Goal: Information Seeking & Learning: Learn about a topic

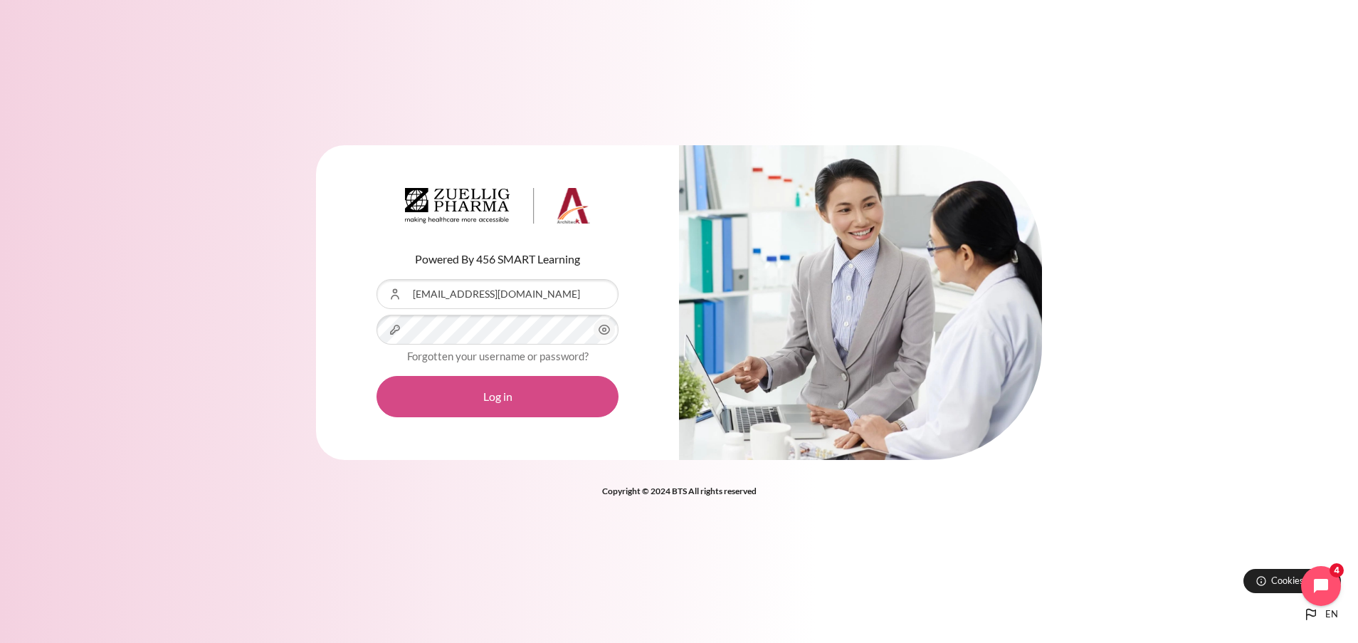
click at [463, 406] on button "Log in" at bounding box center [497, 396] width 242 height 41
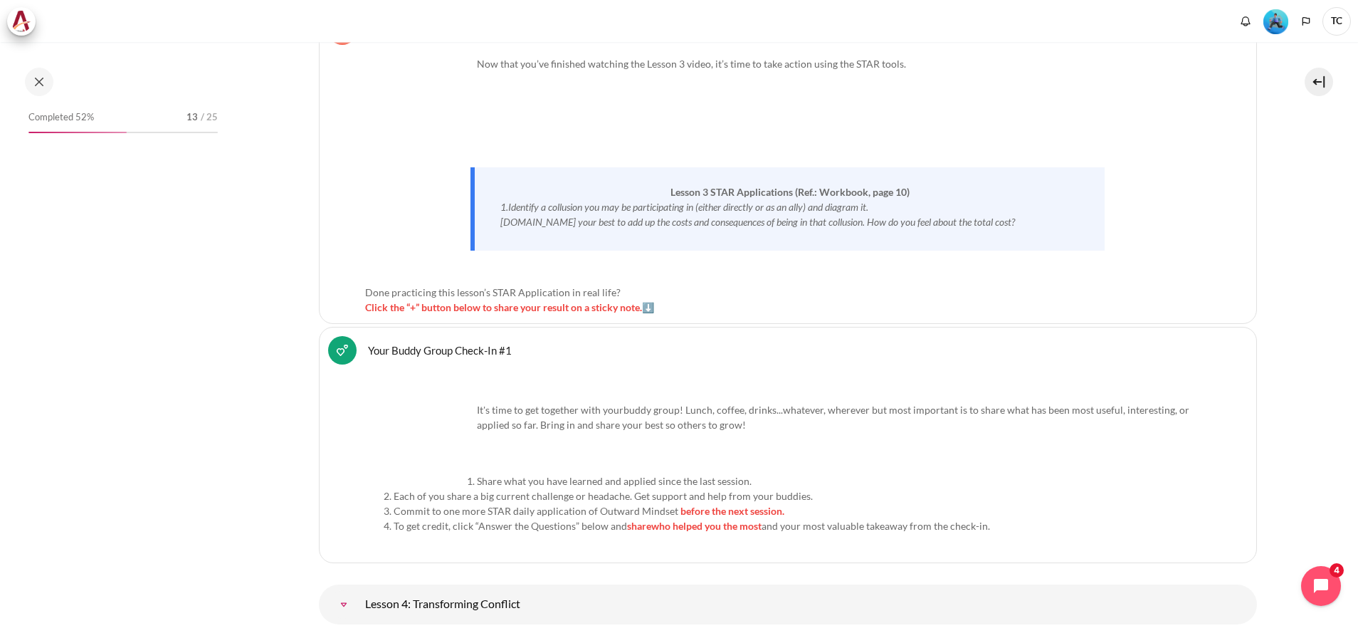
scroll to position [6405, 0]
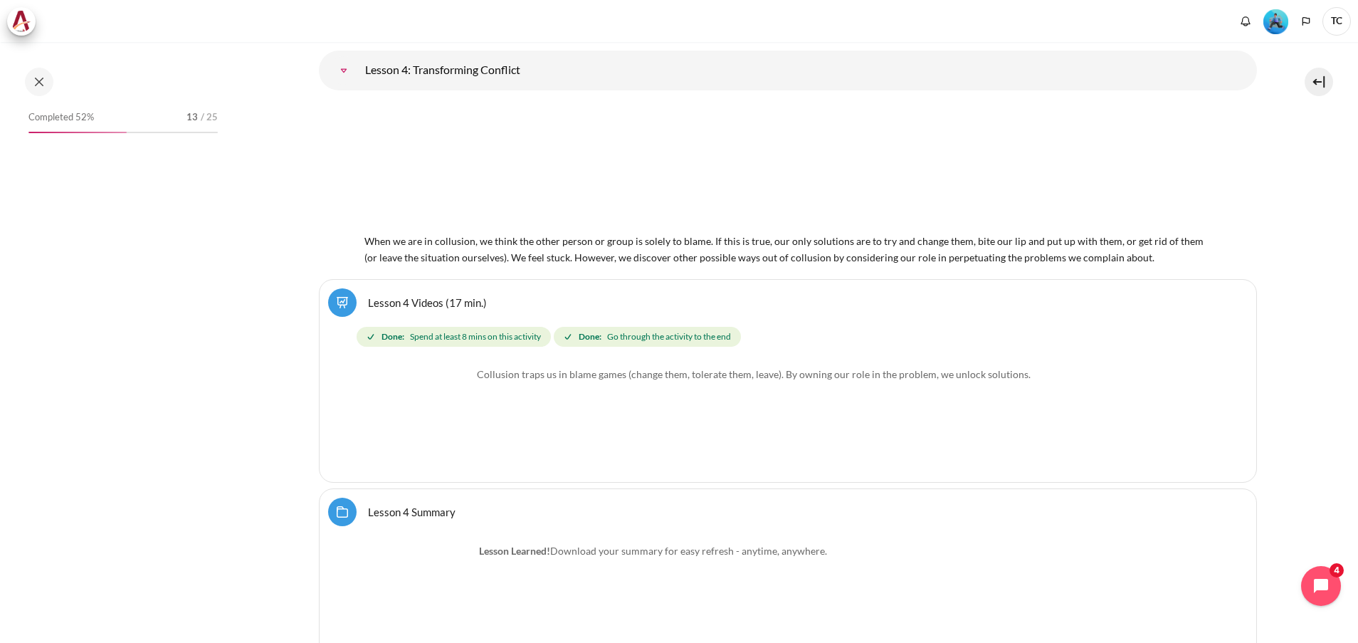
click at [185, 260] on div "Completed 52% 13 / 25" at bounding box center [123, 355] width 204 height 496
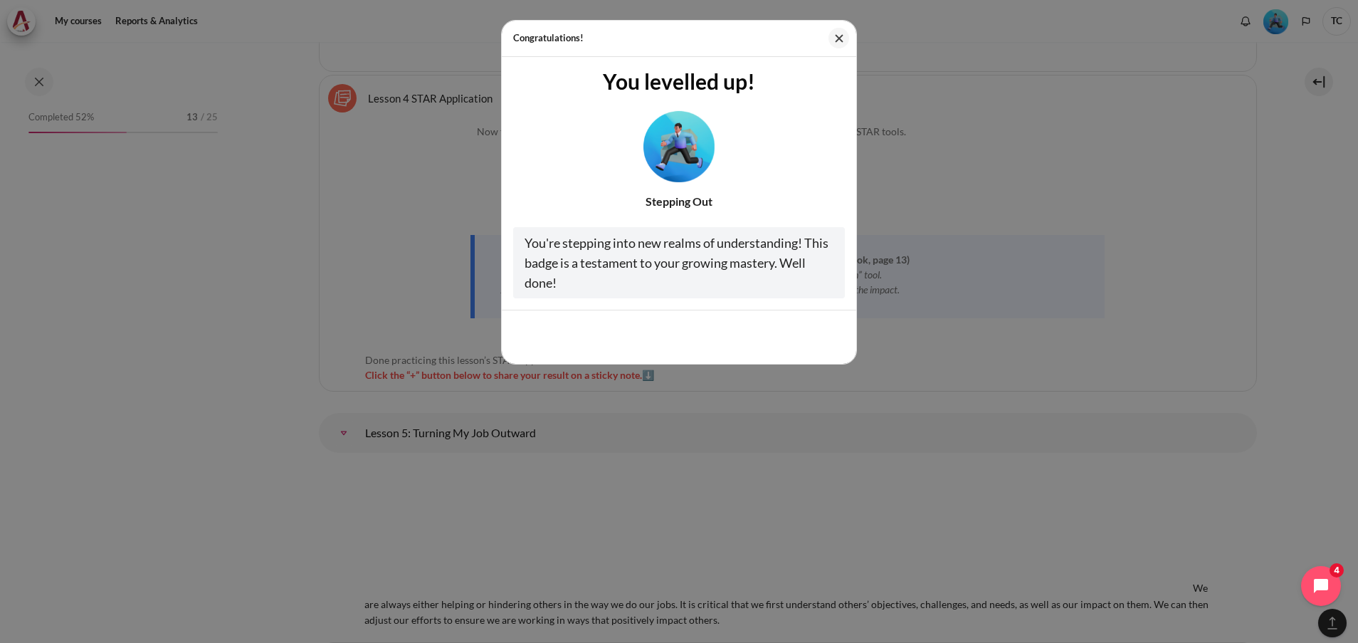
scroll to position [7833, 0]
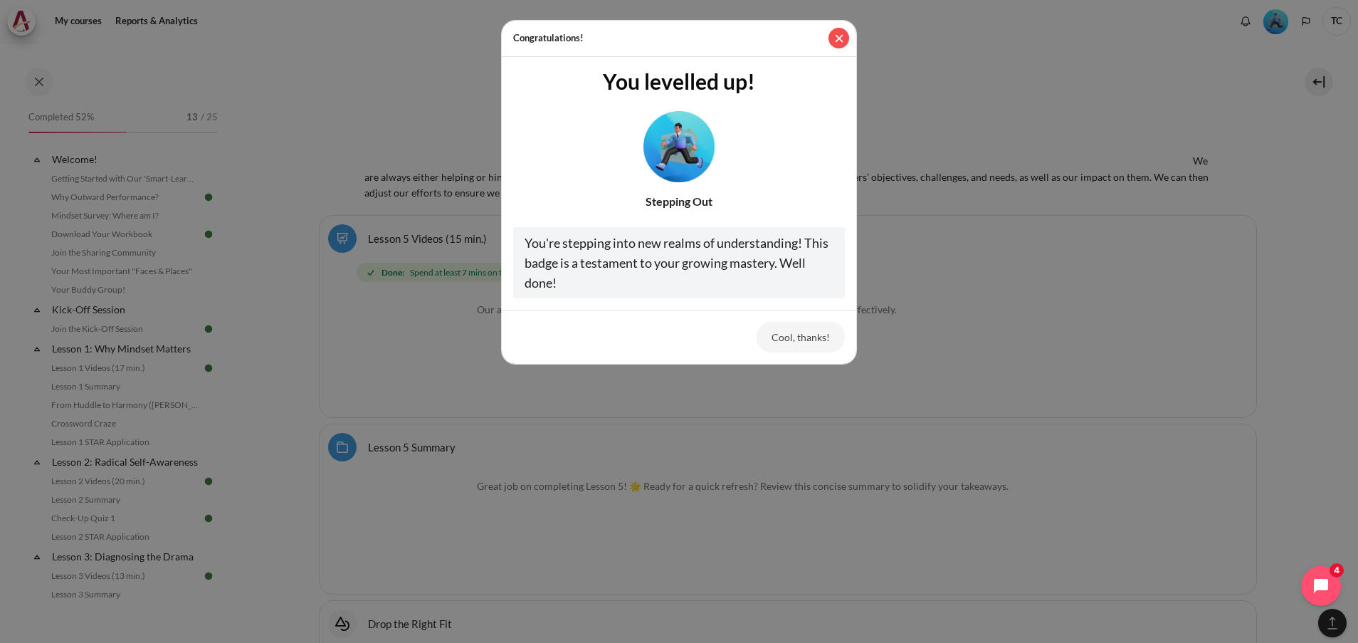
click at [842, 37] on button "Close" at bounding box center [838, 38] width 21 height 21
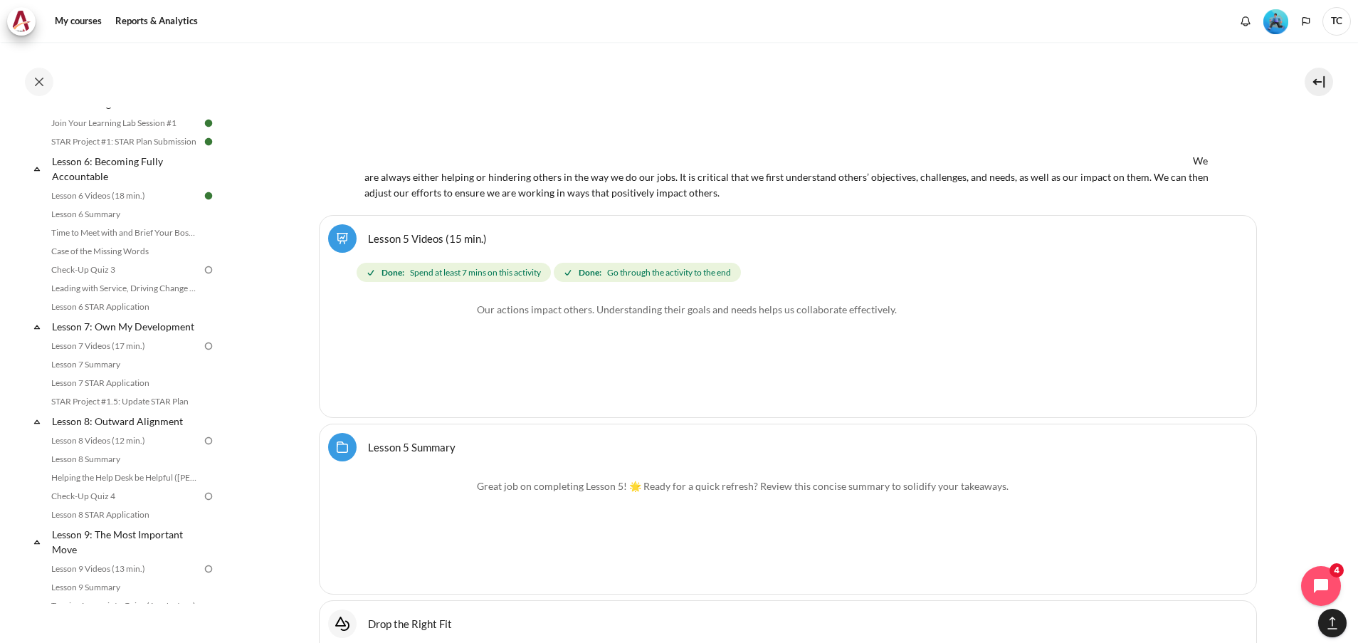
scroll to position [761, 0]
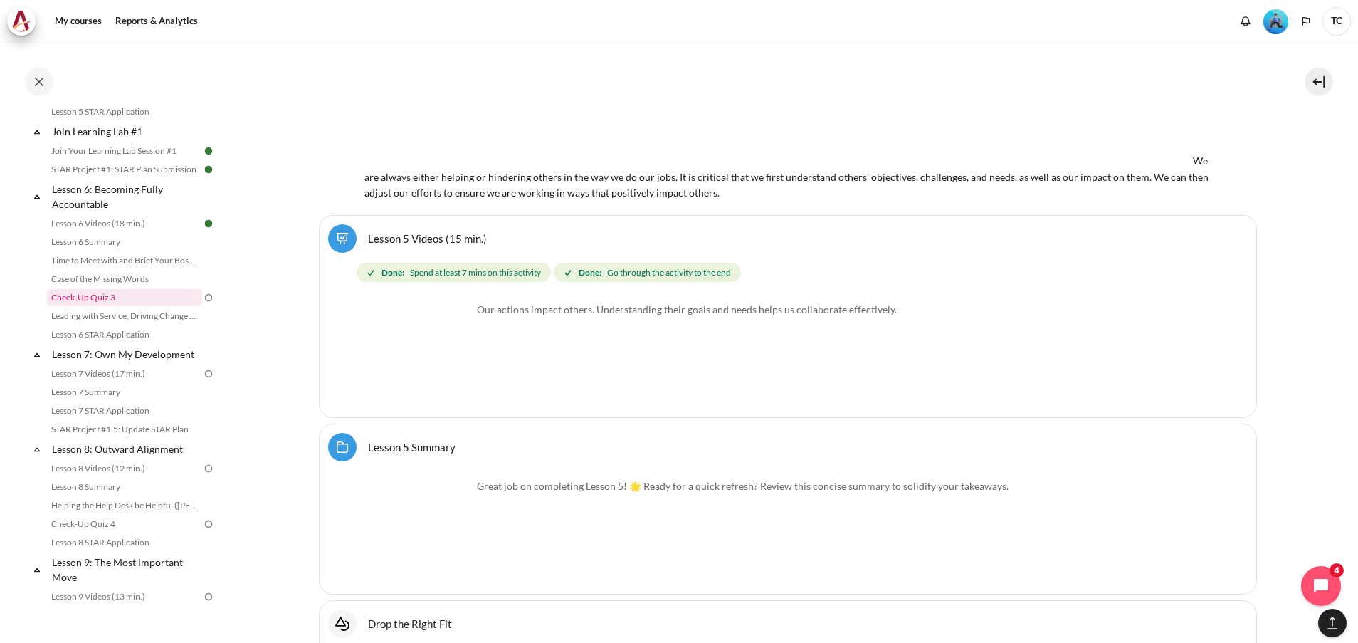
click at [138, 306] on link "Check-Up Quiz 3" at bounding box center [124, 297] width 155 height 17
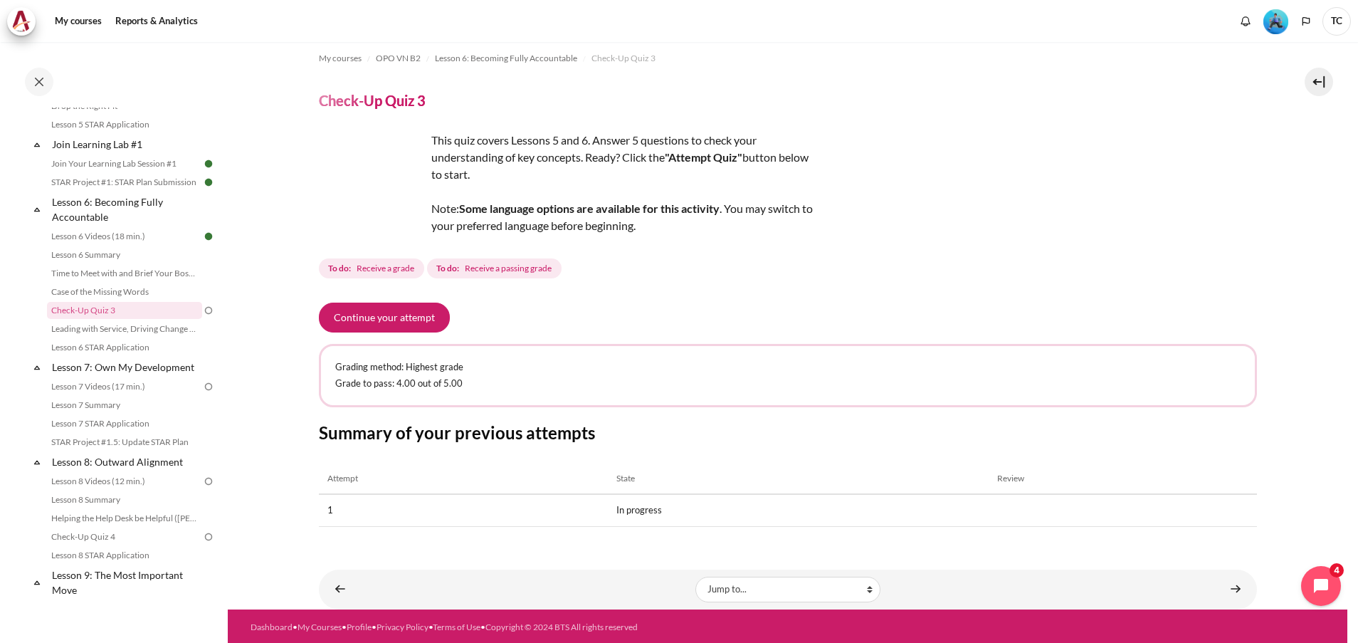
scroll to position [11, 0]
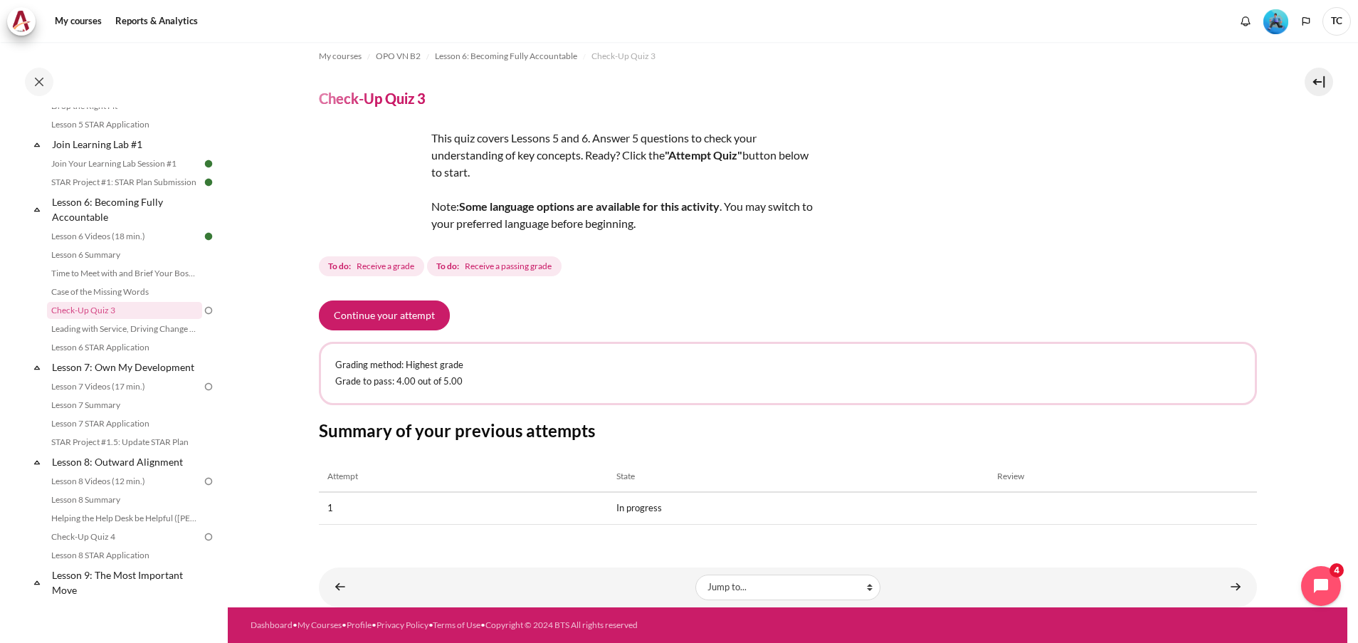
click at [550, 433] on h3 "Summary of your previous attempts" at bounding box center [788, 430] width 938 height 22
click at [147, 337] on link "Leading with Service, Driving Change (Pucknalin's Story)" at bounding box center [124, 328] width 155 height 17
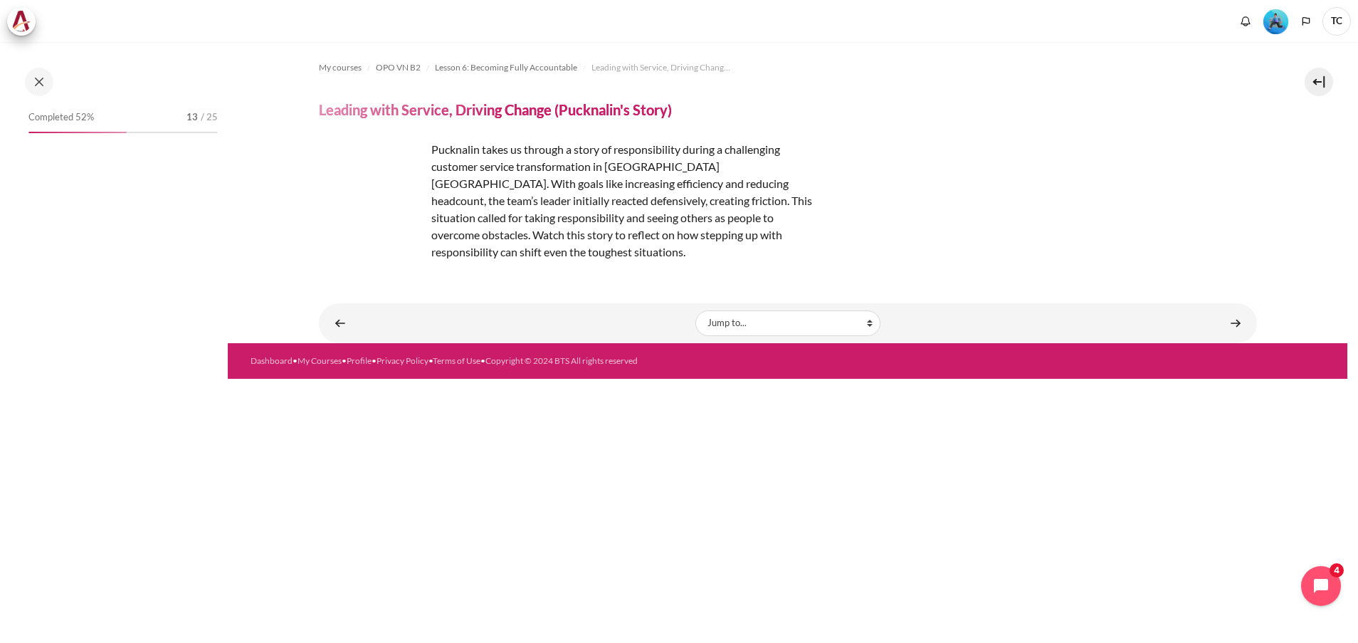
scroll to position [767, 0]
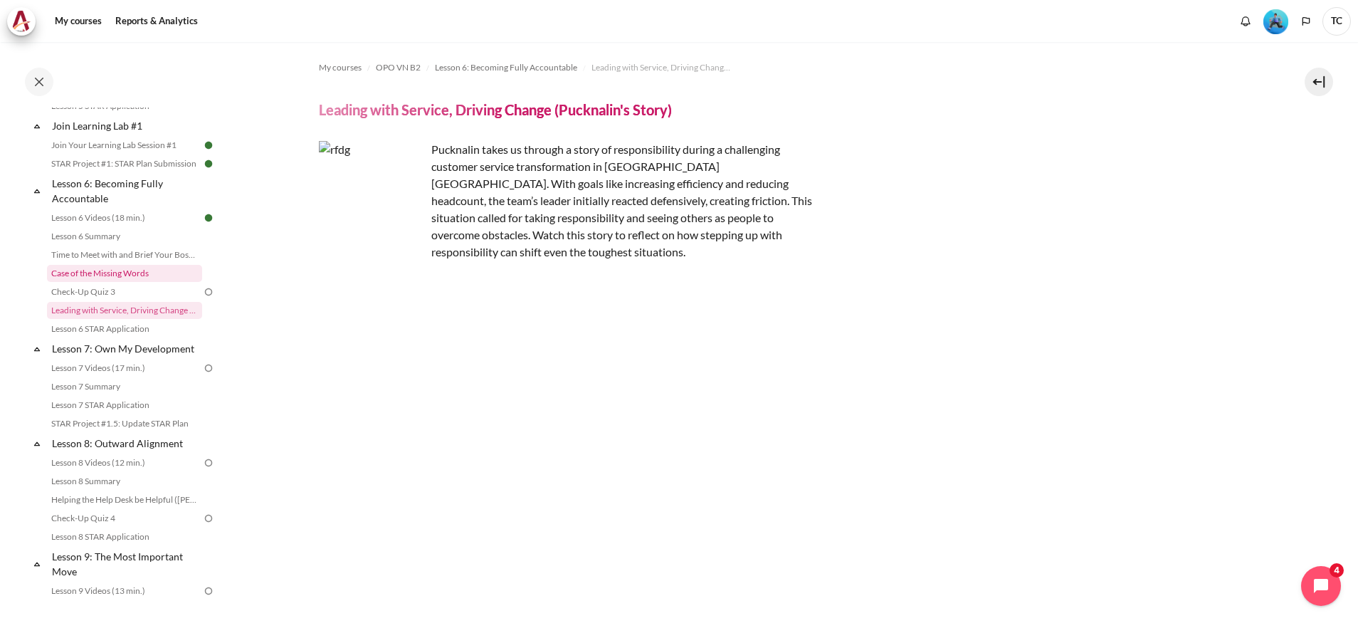
click at [123, 282] on link "Case of the Missing Words" at bounding box center [124, 273] width 155 height 17
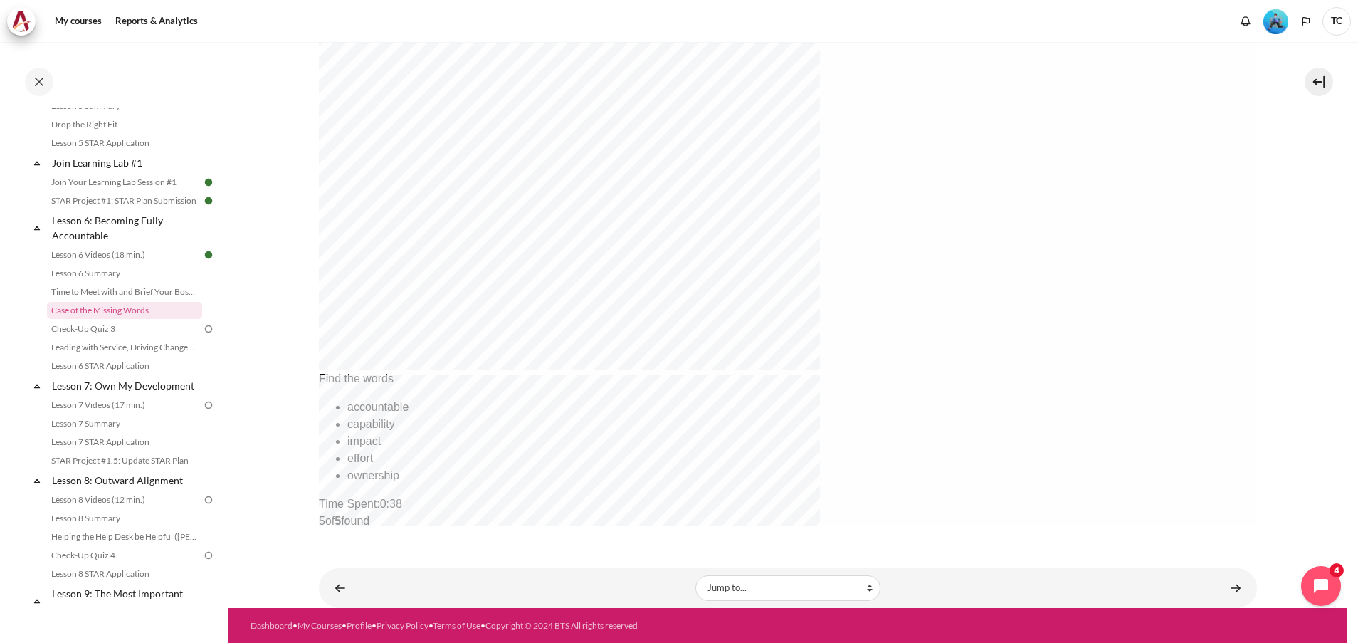
scroll to position [499, 0]
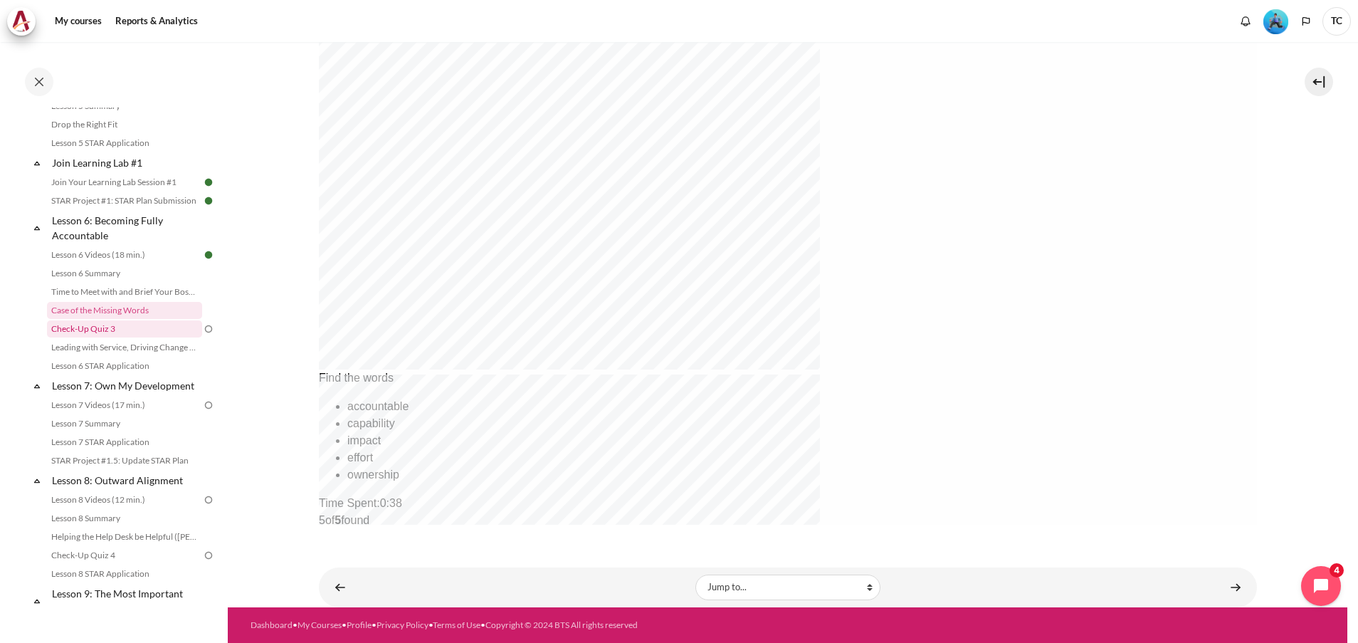
click at [110, 337] on link "Check-Up Quiz 3" at bounding box center [124, 328] width 155 height 17
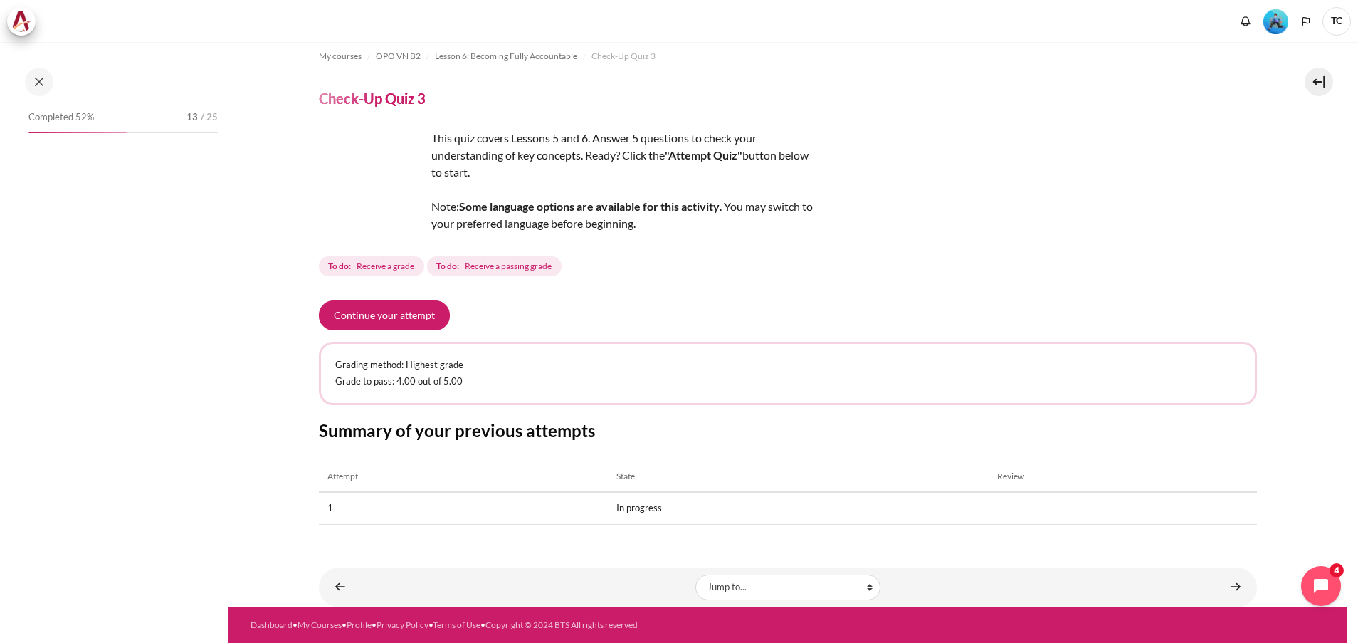
scroll to position [748, 0]
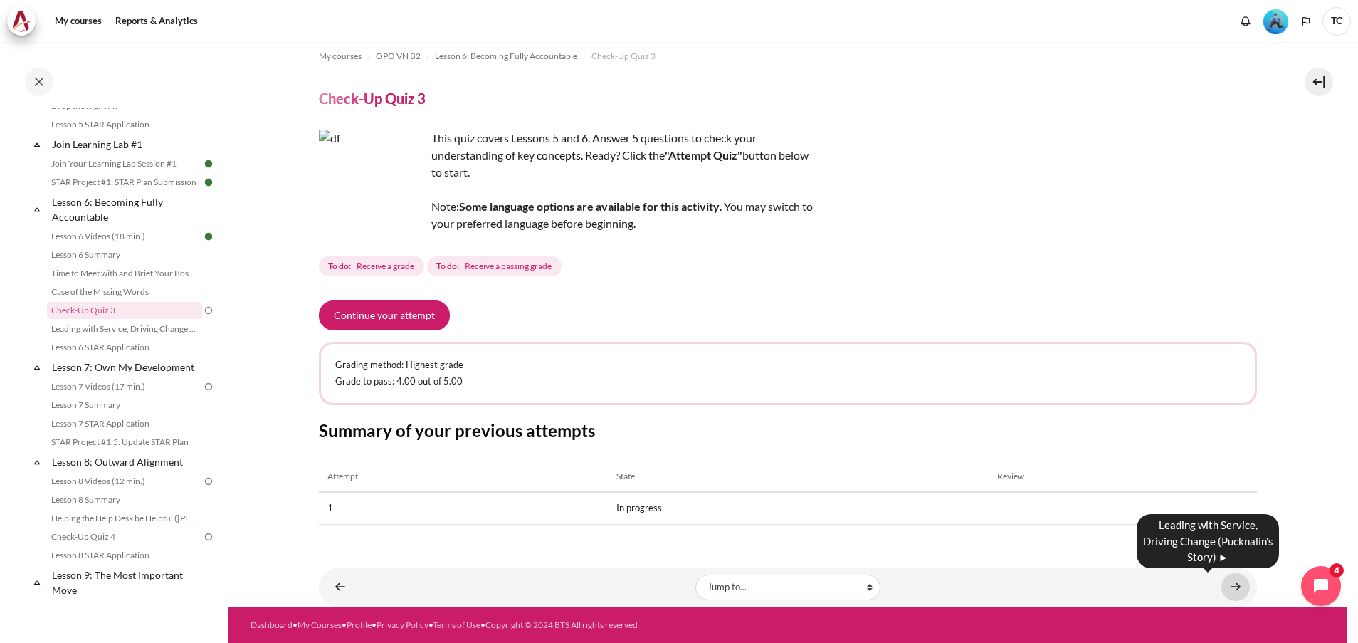
click at [1228, 590] on link "Content" at bounding box center [1235, 587] width 28 height 28
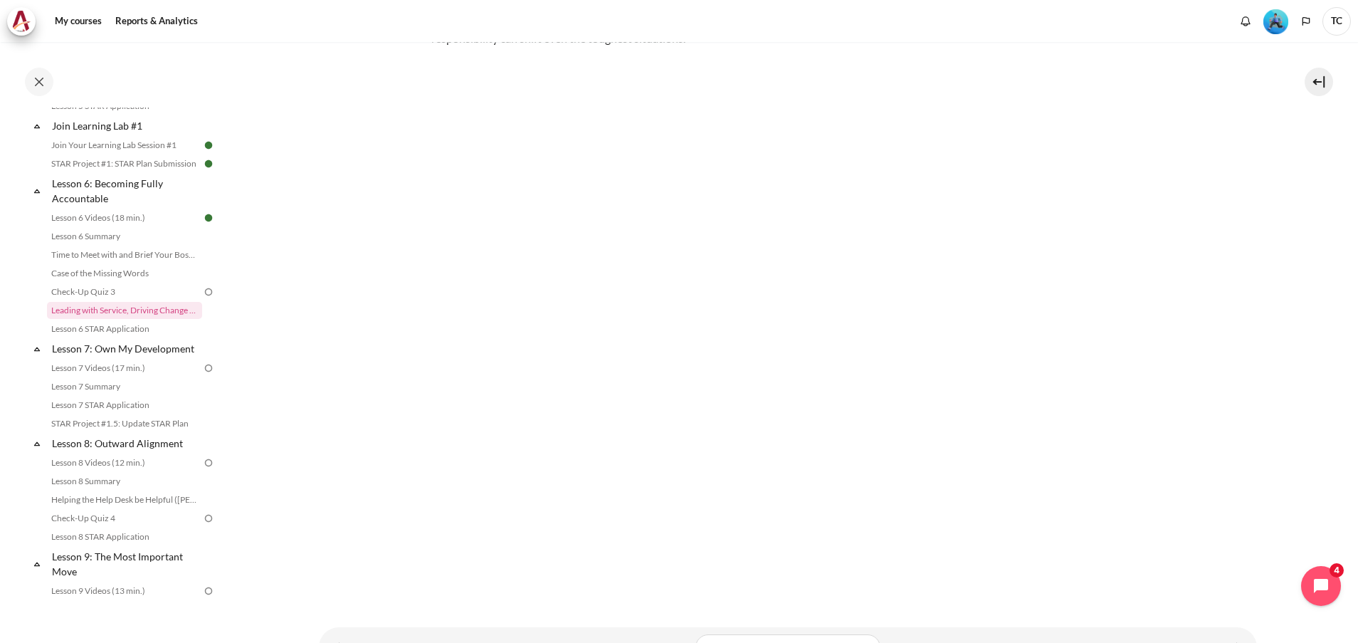
scroll to position [250, 0]
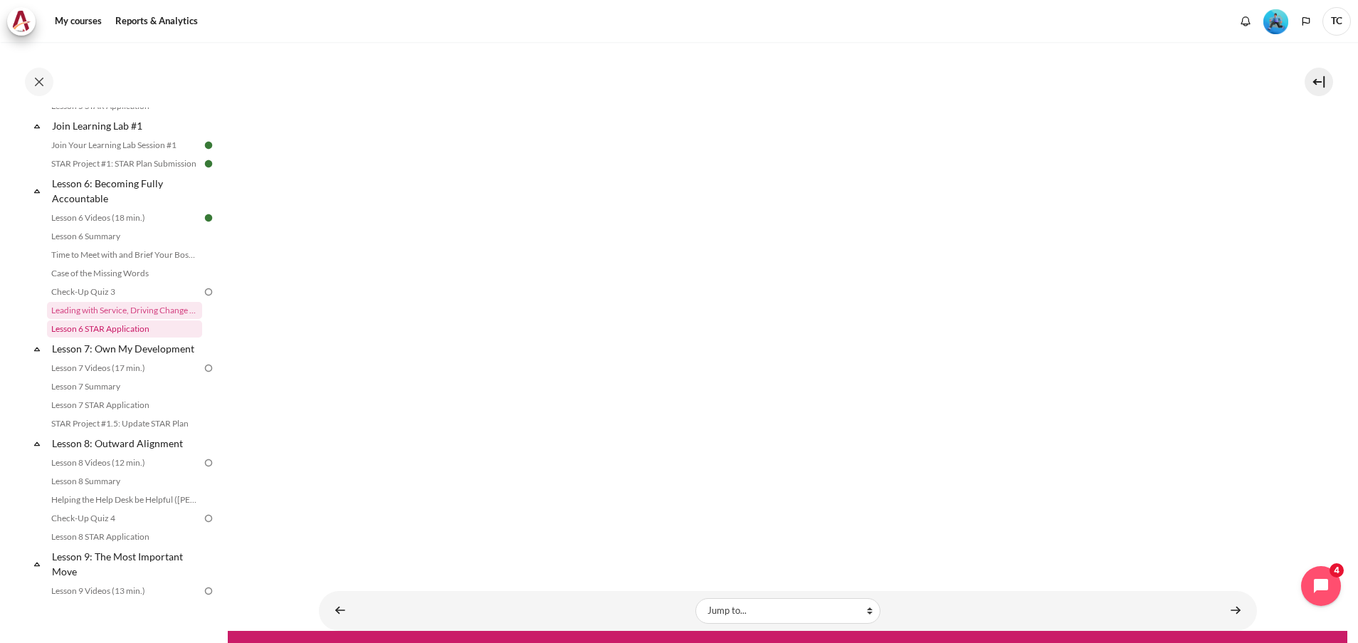
click at [113, 337] on link "Lesson 6 STAR Application" at bounding box center [124, 328] width 155 height 17
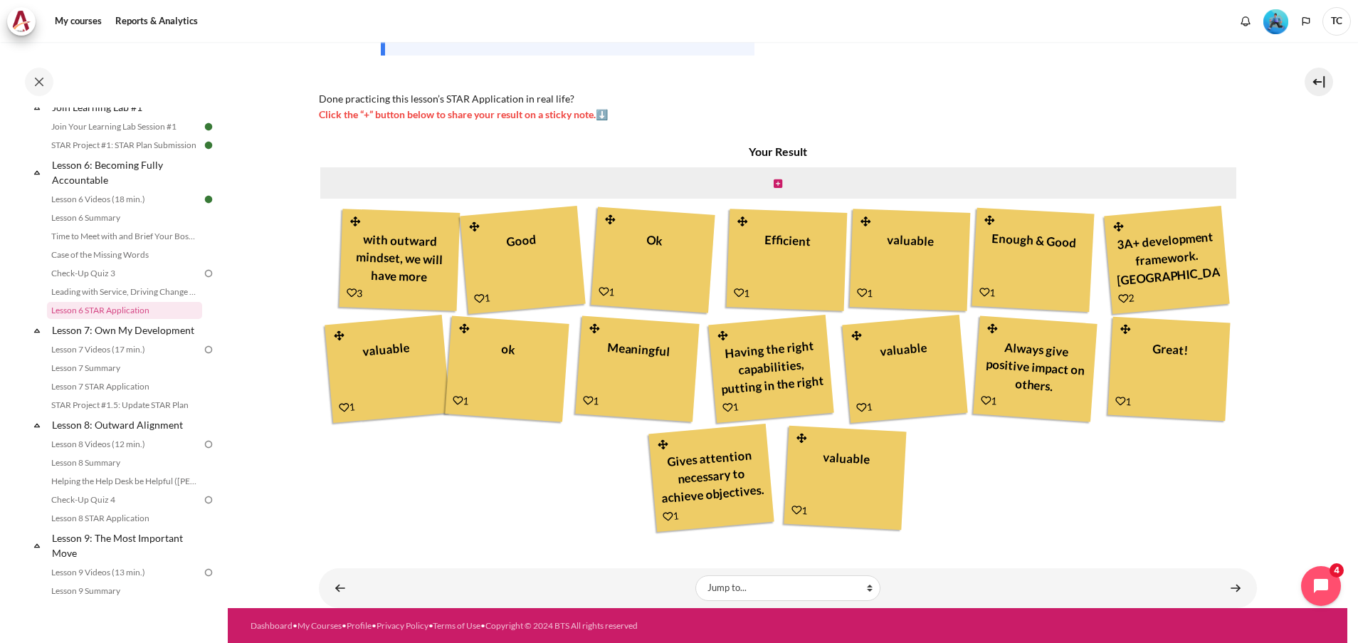
scroll to position [295, 0]
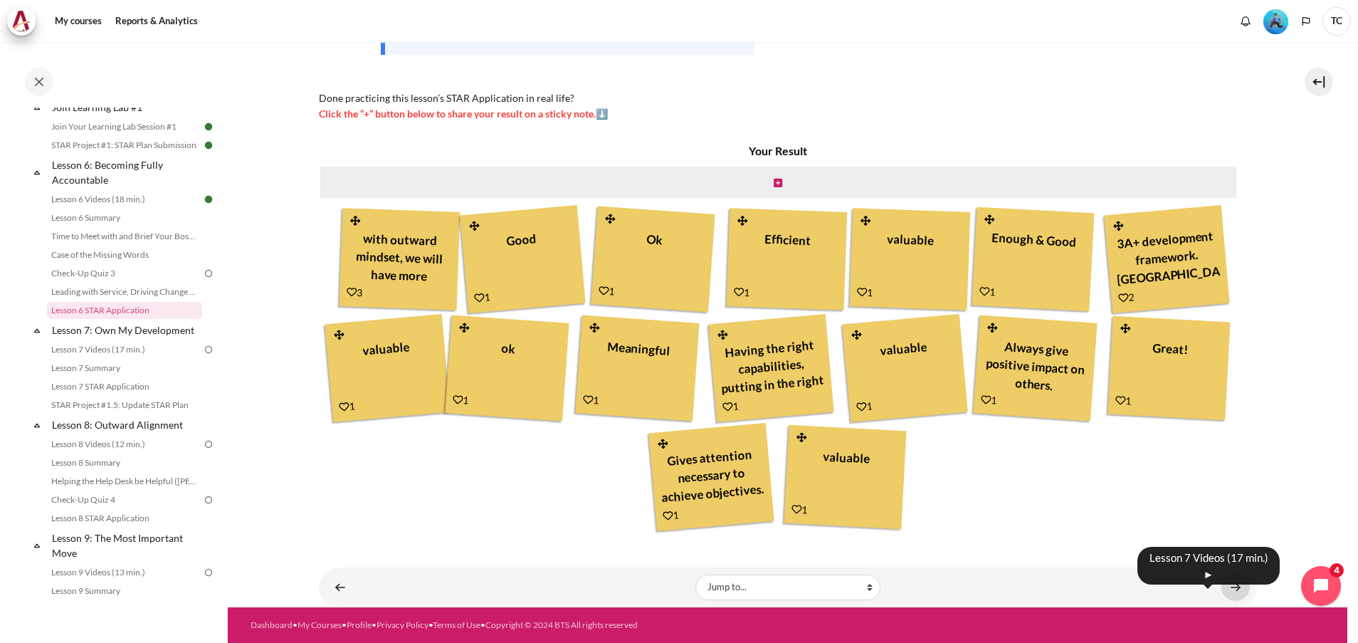
click at [1224, 586] on link "Content" at bounding box center [1235, 587] width 28 height 28
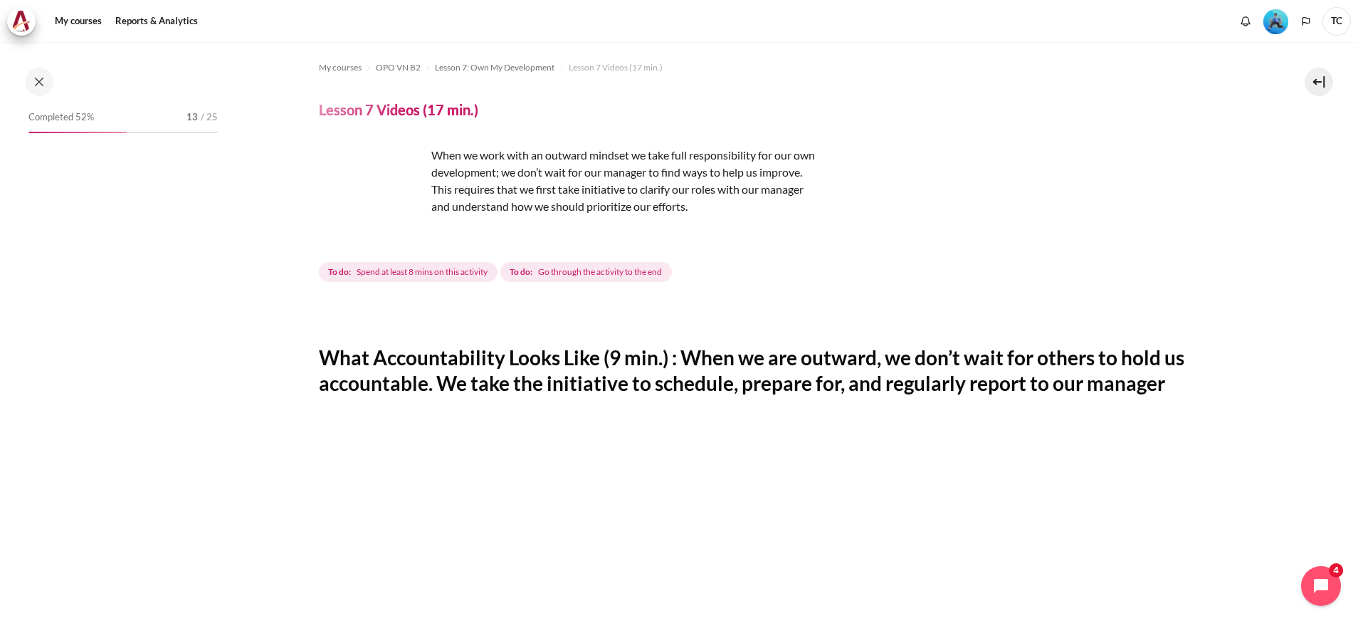
scroll to position [839, 0]
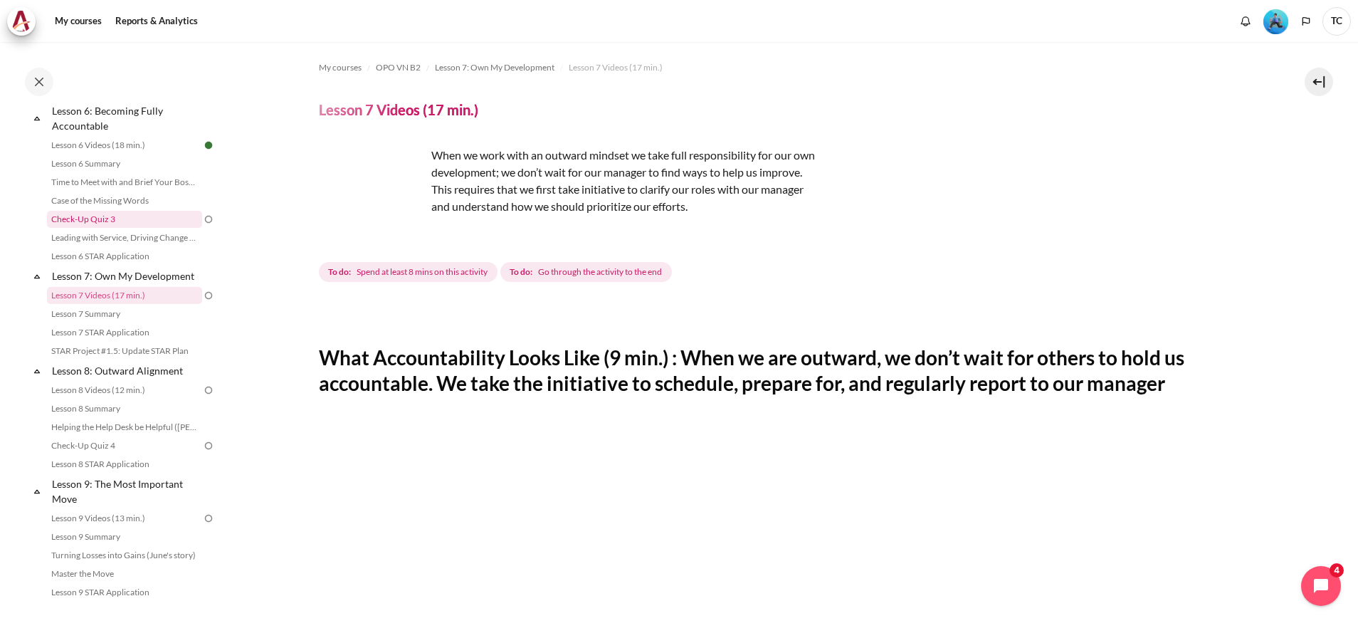
click at [178, 228] on link "Check-Up Quiz 3" at bounding box center [124, 219] width 155 height 17
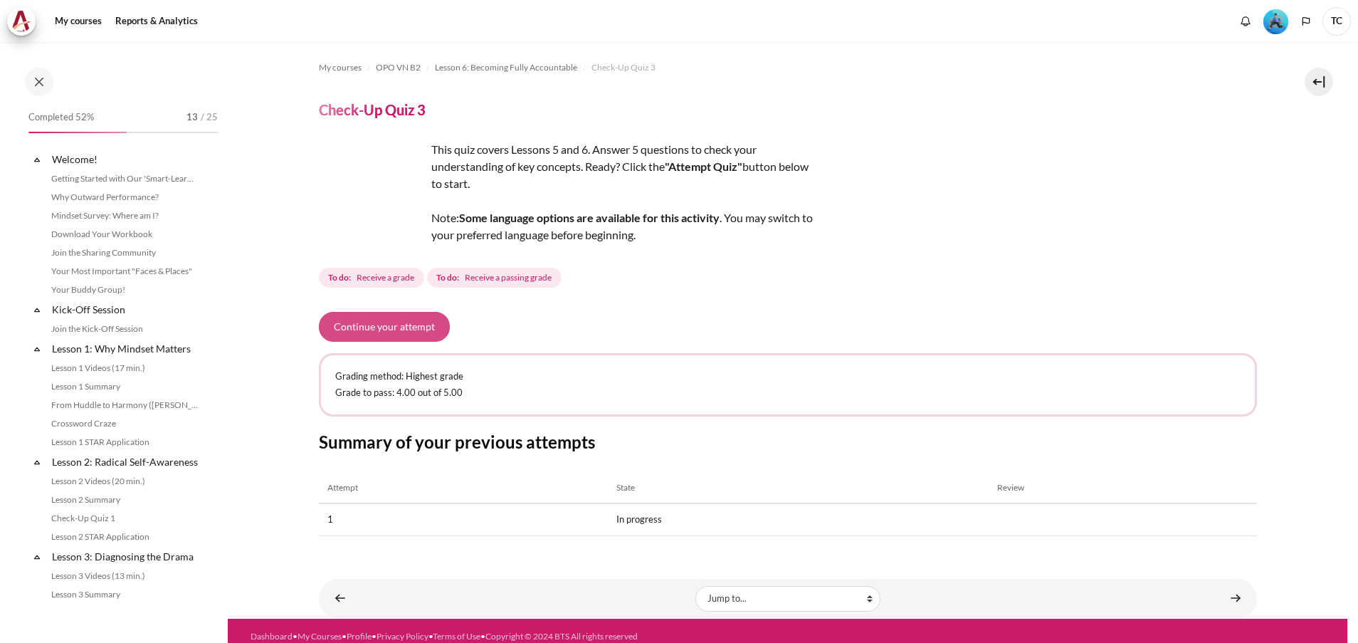
scroll to position [748, 0]
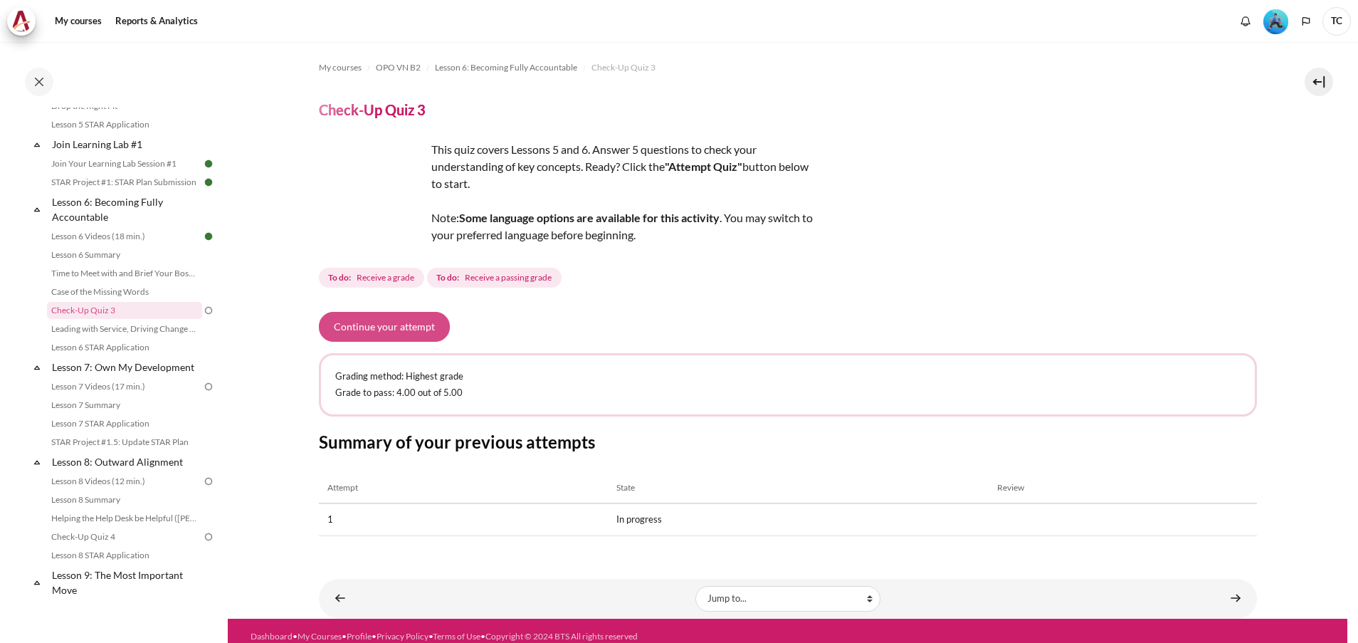
click at [394, 327] on button "Continue your attempt" at bounding box center [384, 327] width 131 height 30
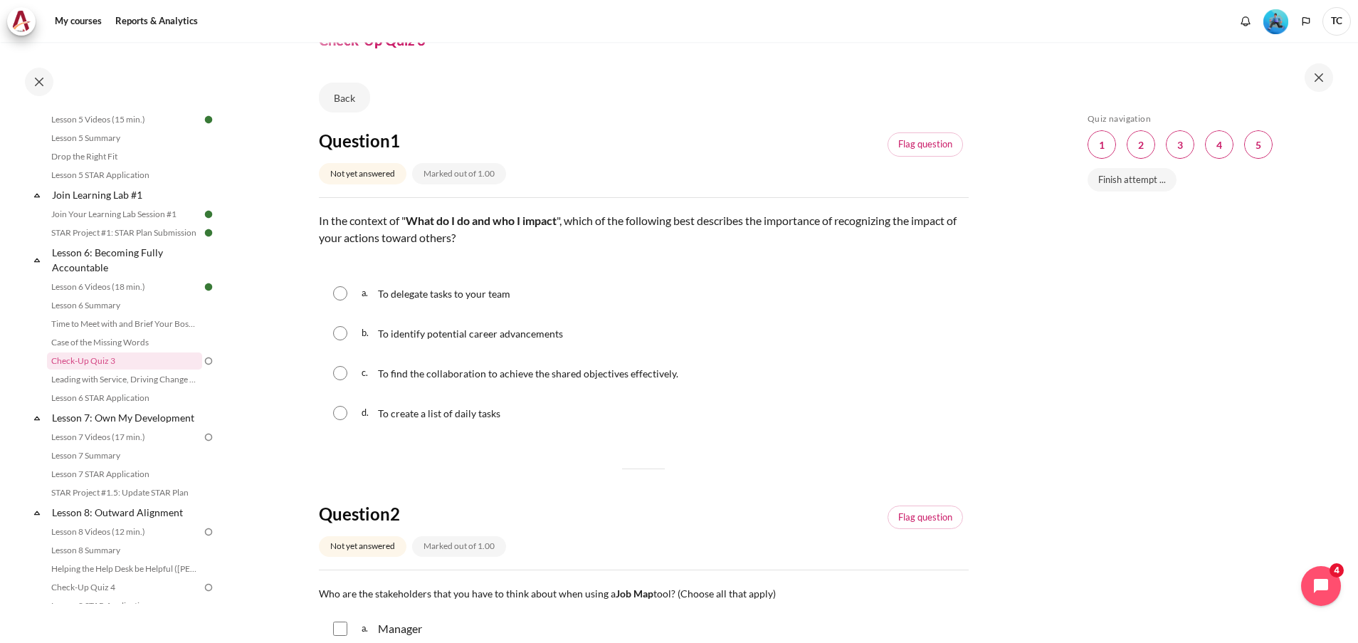
scroll to position [54, 0]
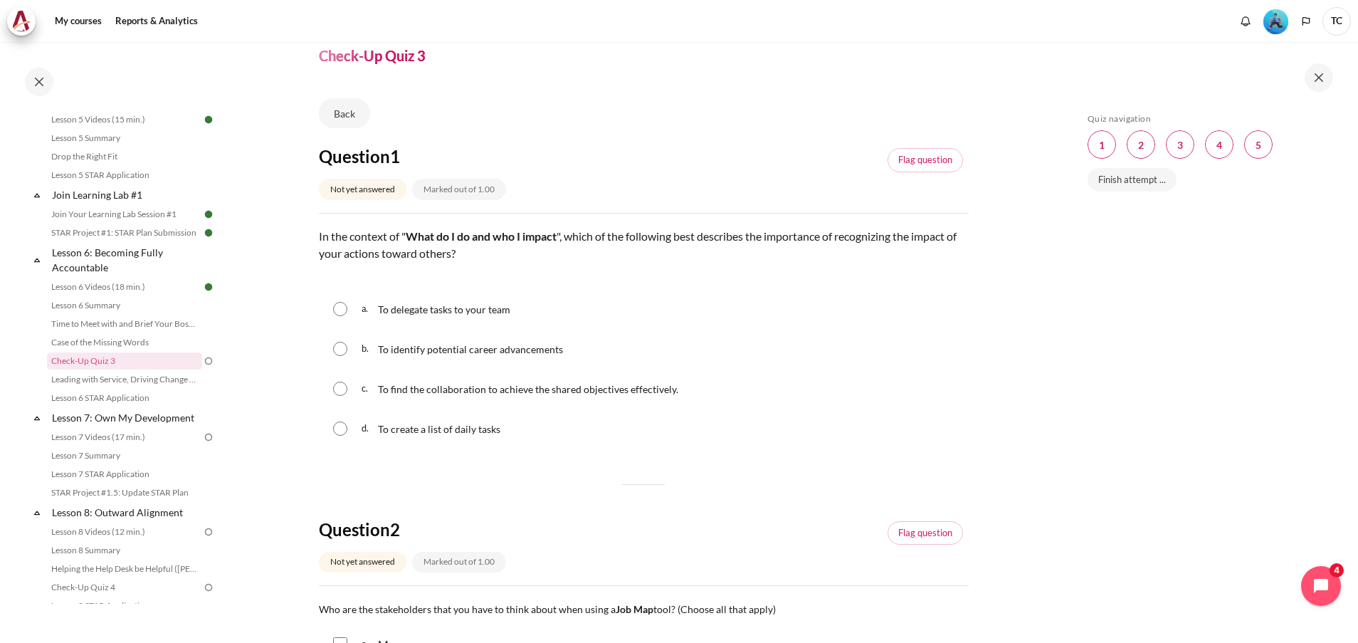
click at [492, 391] on span "To find the collaboration to achieve the shared objectives effectively." at bounding box center [528, 389] width 300 height 12
radio input "true"
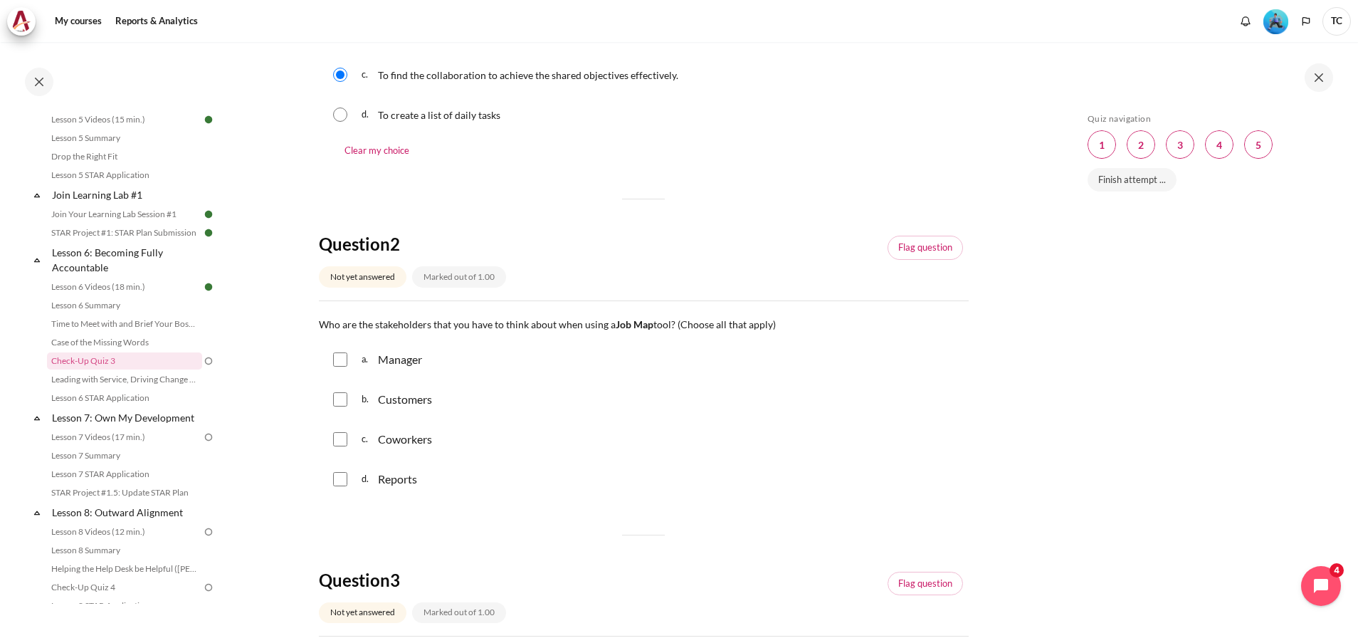
scroll to position [374, 0]
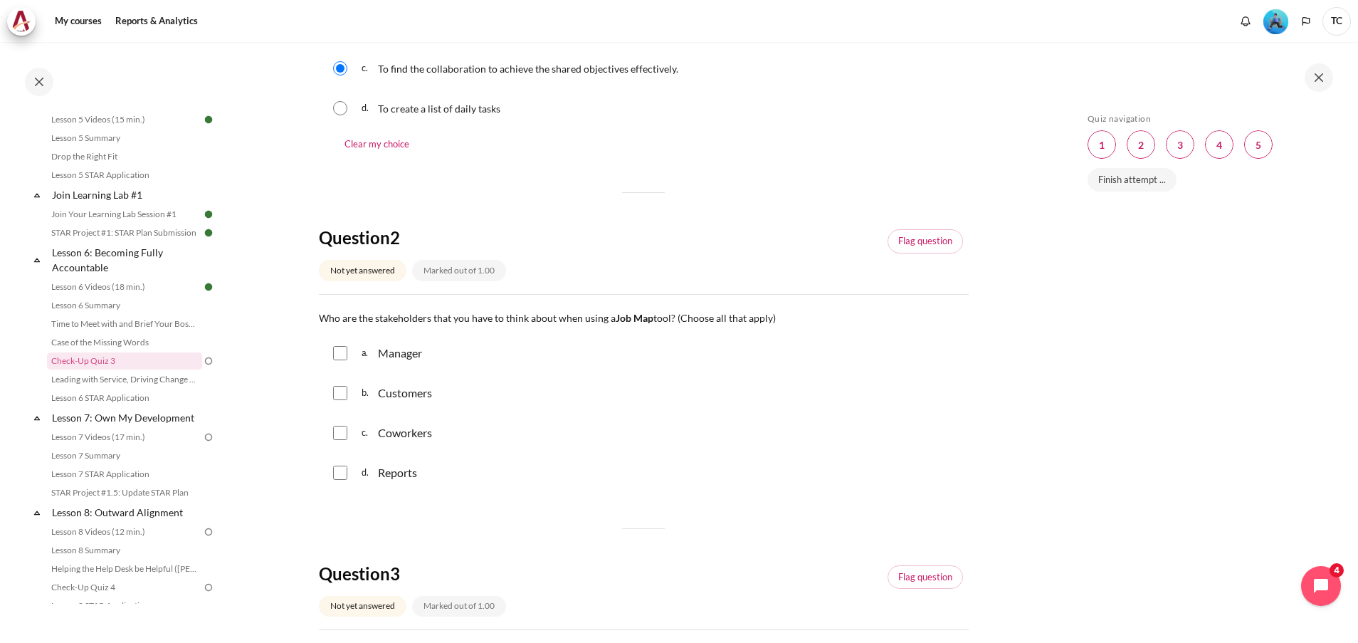
click at [394, 362] on div "a. Manager" at bounding box center [644, 353] width 650 height 37
click at [394, 351] on div "Manager" at bounding box center [400, 352] width 44 height 17
checkbox input "true"
click at [391, 393] on p "Customers" at bounding box center [405, 392] width 54 height 17
checkbox input "true"
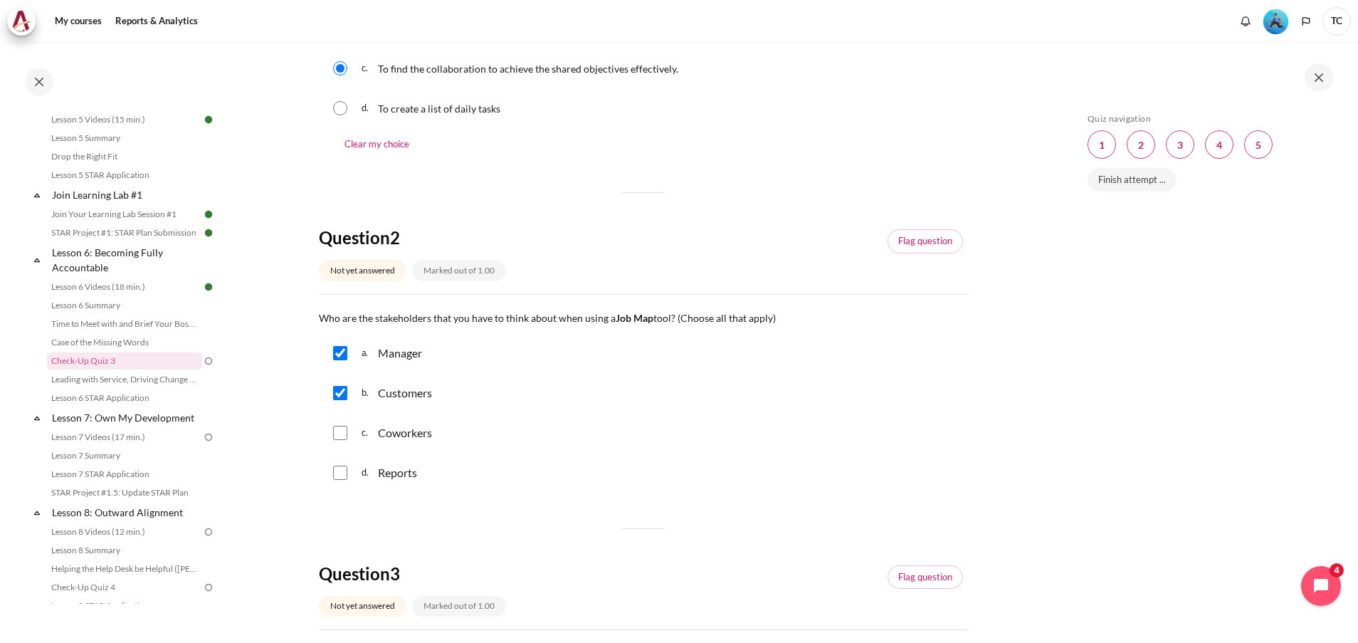
click at [389, 441] on div "Coworkers" at bounding box center [405, 432] width 54 height 23
checkbox input "true"
click at [386, 476] on p "Reports" at bounding box center [397, 472] width 39 height 17
checkbox input "true"
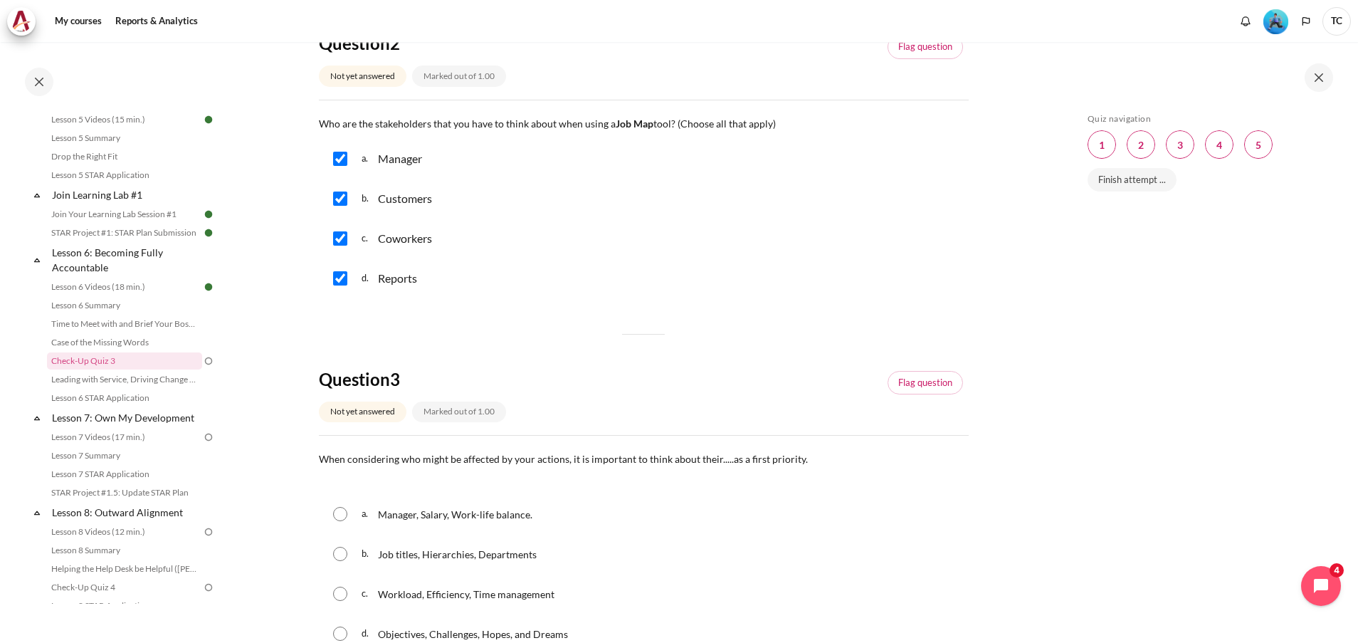
scroll to position [801, 0]
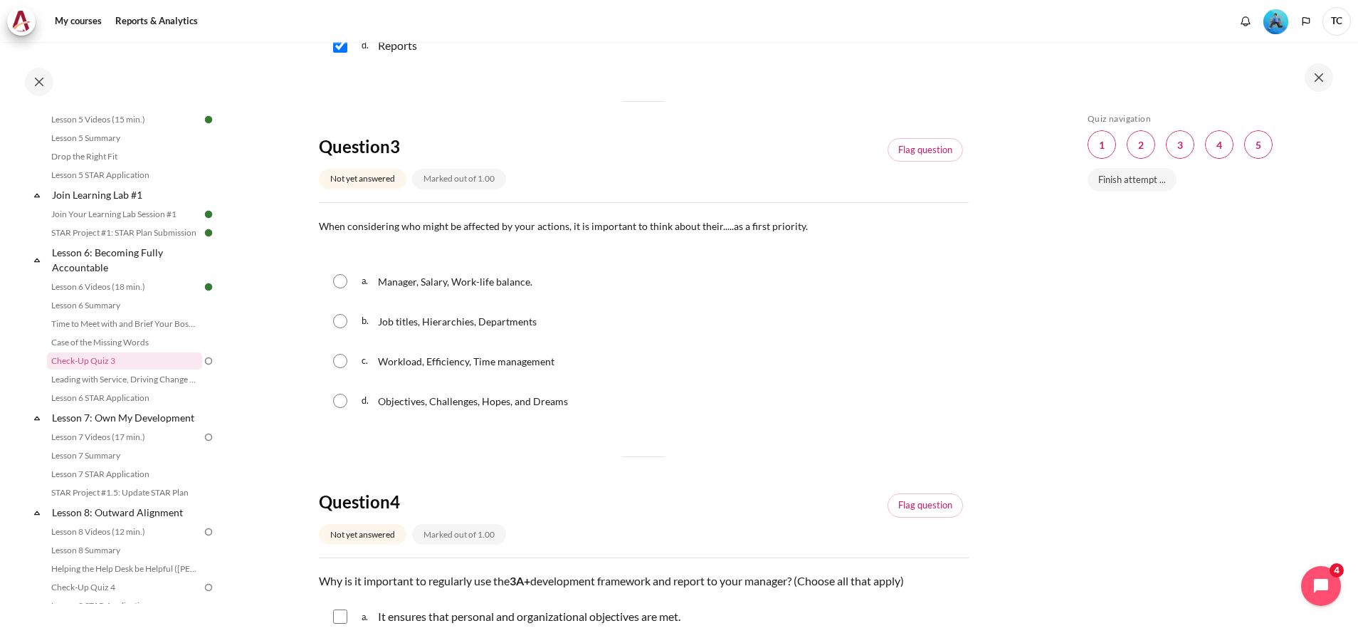
click at [453, 407] on p "Objectives, Challenges, Hopes, and Dreams" at bounding box center [473, 400] width 190 height 17
radio input "true"
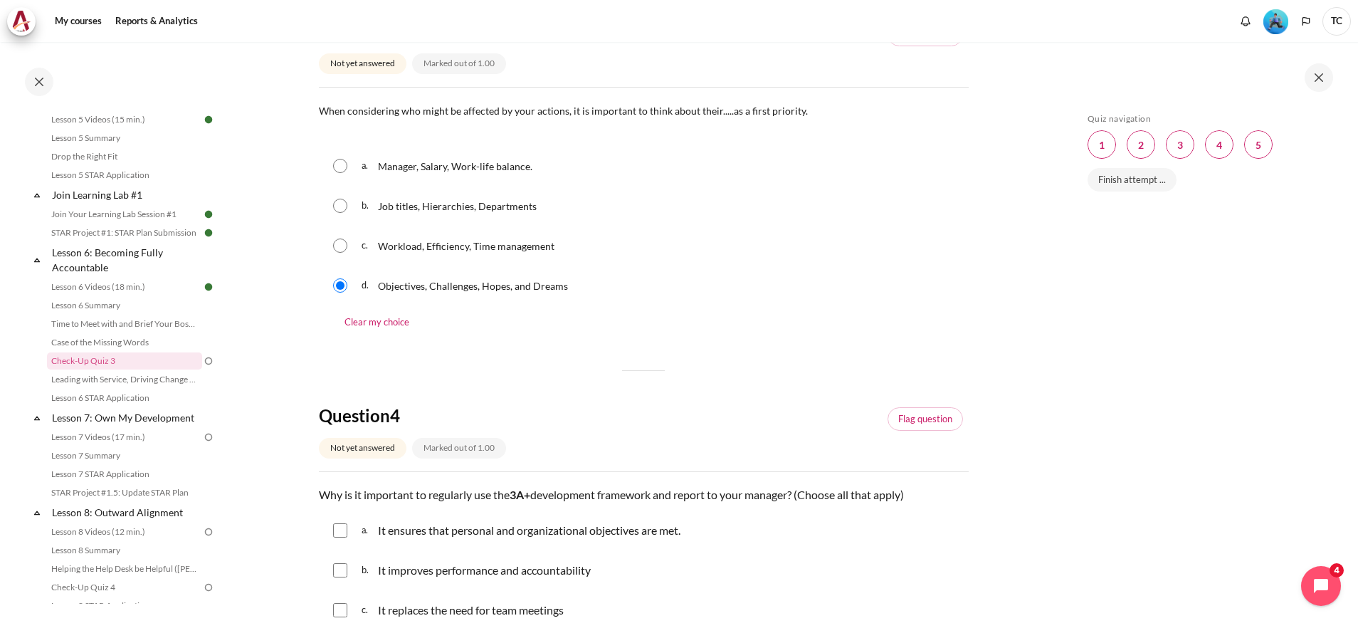
scroll to position [1015, 0]
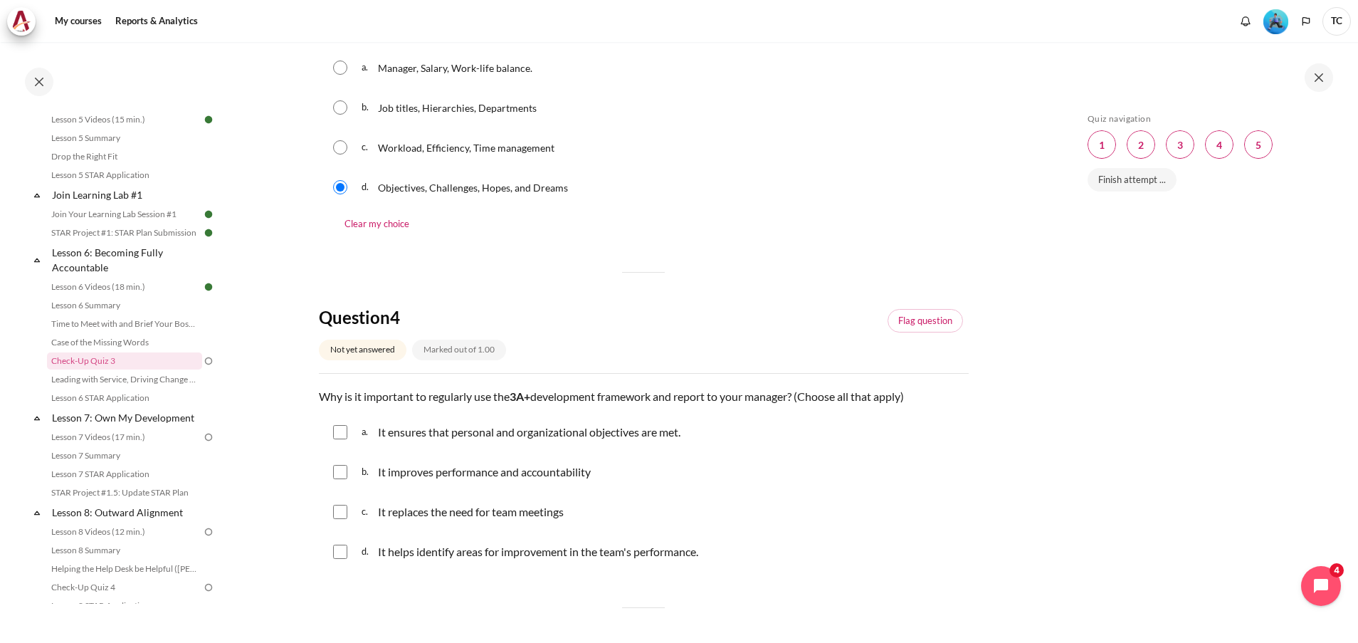
click at [500, 431] on p "It ensures that personal and organizational objectives are met." at bounding box center [529, 431] width 302 height 17
checkbox input "true"
click at [457, 471] on p "It improves performance and accountability" at bounding box center [484, 471] width 213 height 17
checkbox input "true"
click at [467, 544] on p "It helps identify areas for improvement in the team's performance." at bounding box center [538, 551] width 320 height 17
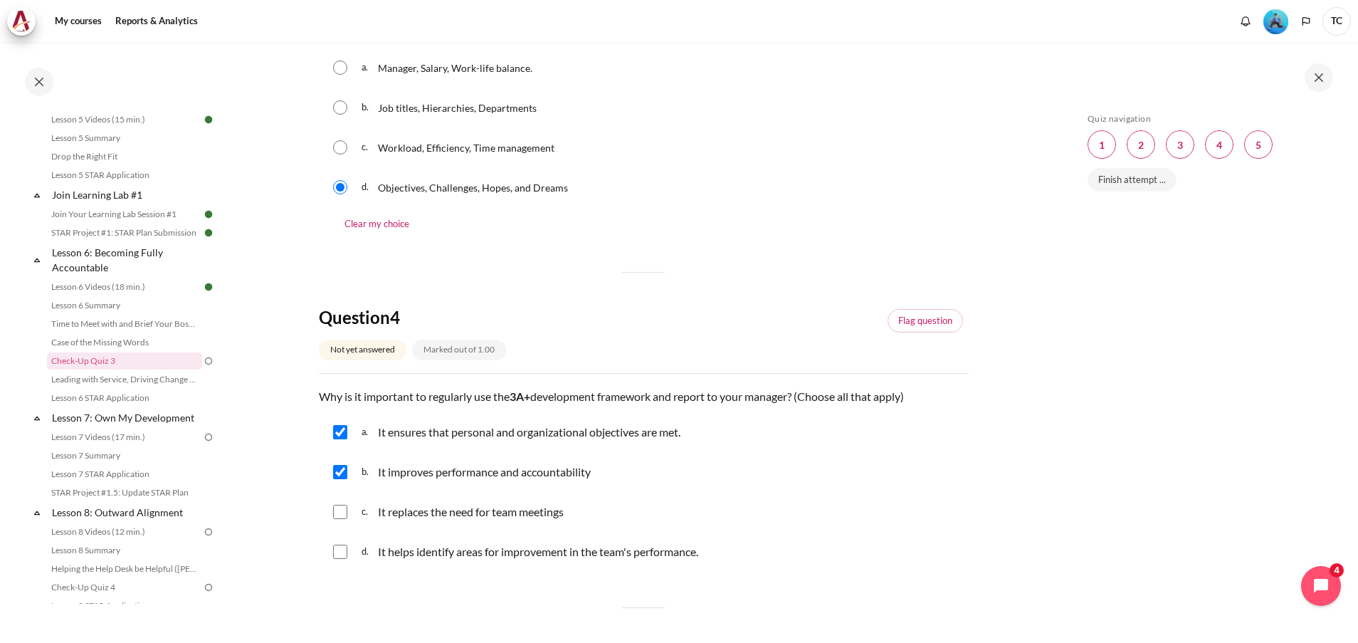
checkbox input "true"
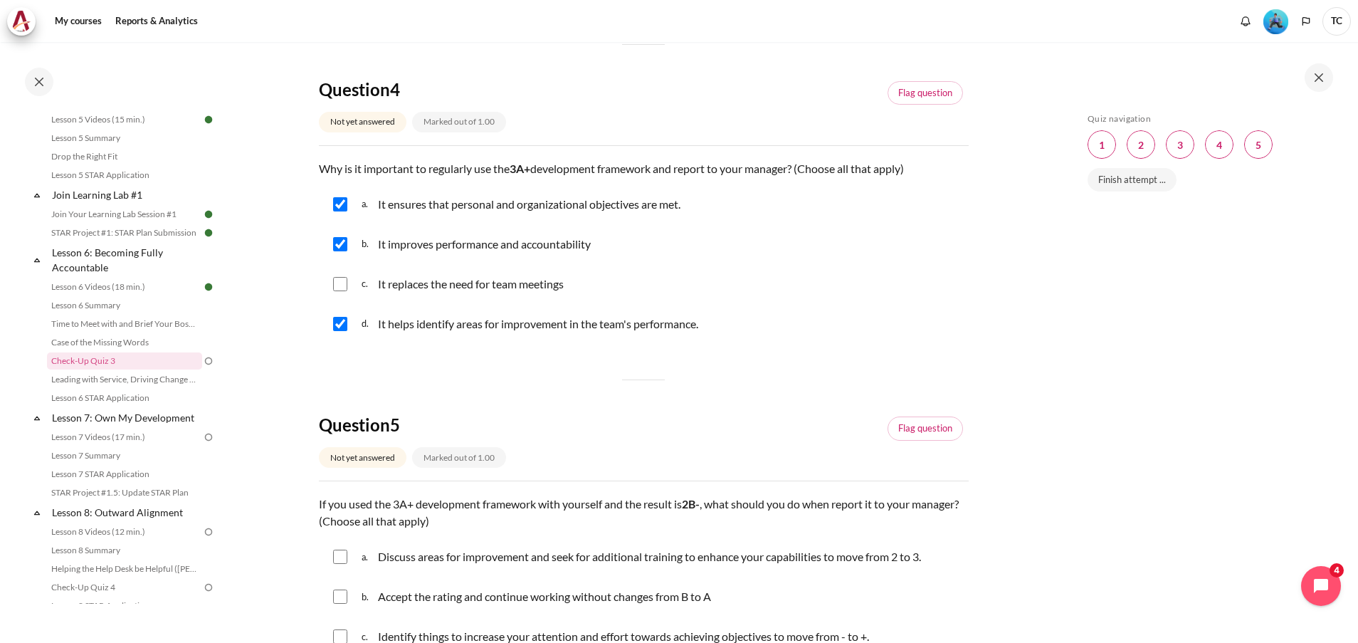
scroll to position [1335, 0]
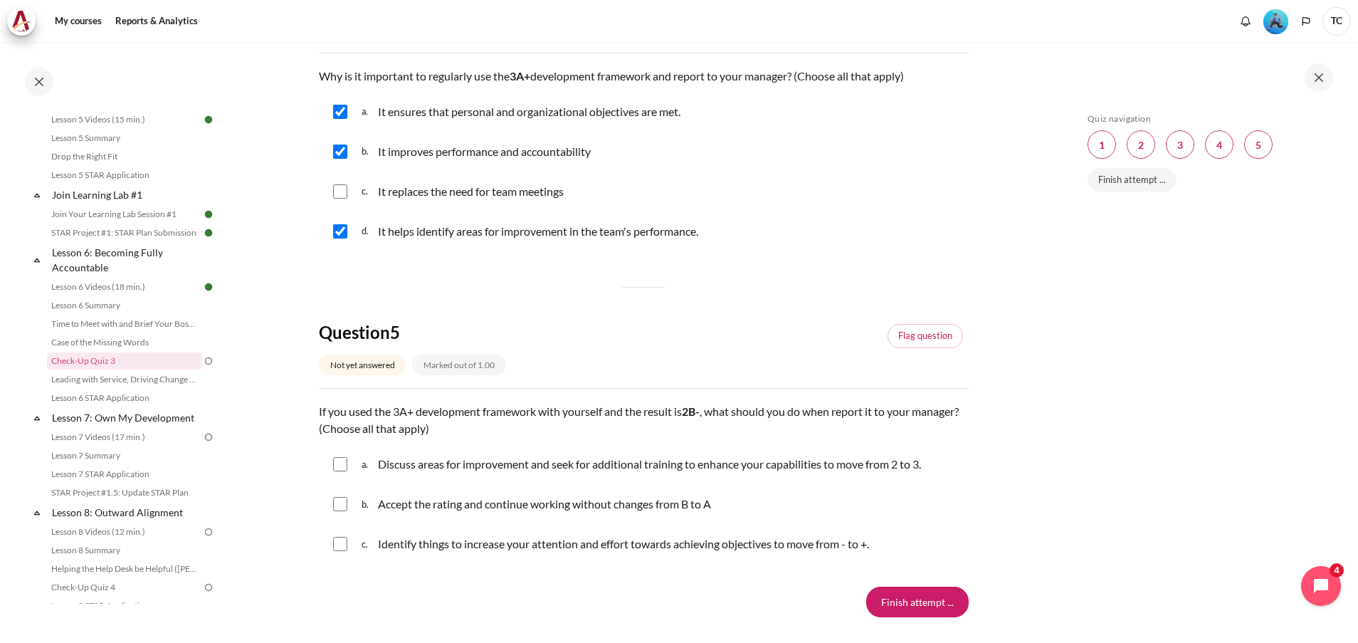
click at [494, 467] on p "Discuss areas for improvement and seek for additional training to enhance your …" at bounding box center [649, 463] width 543 height 17
checkbox input "true"
click at [494, 547] on p "Identify things to increase your attention and effort towards achieving objecti…" at bounding box center [623, 543] width 491 height 17
checkbox input "true"
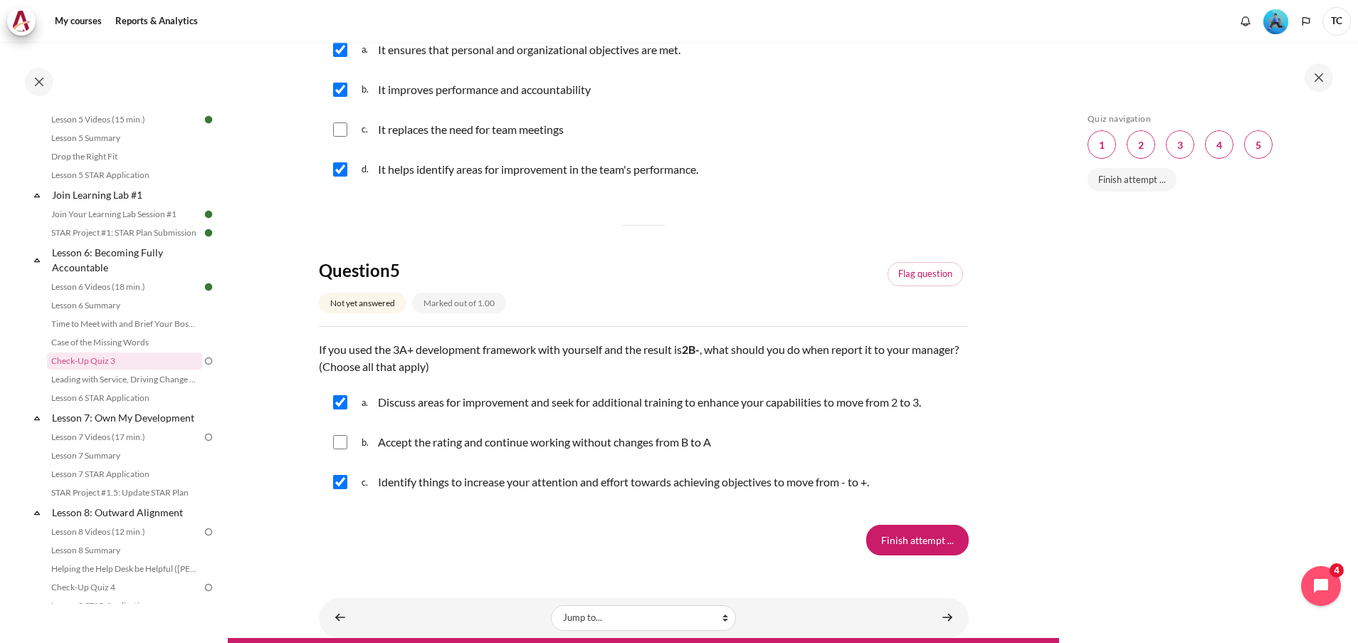
scroll to position [1428, 0]
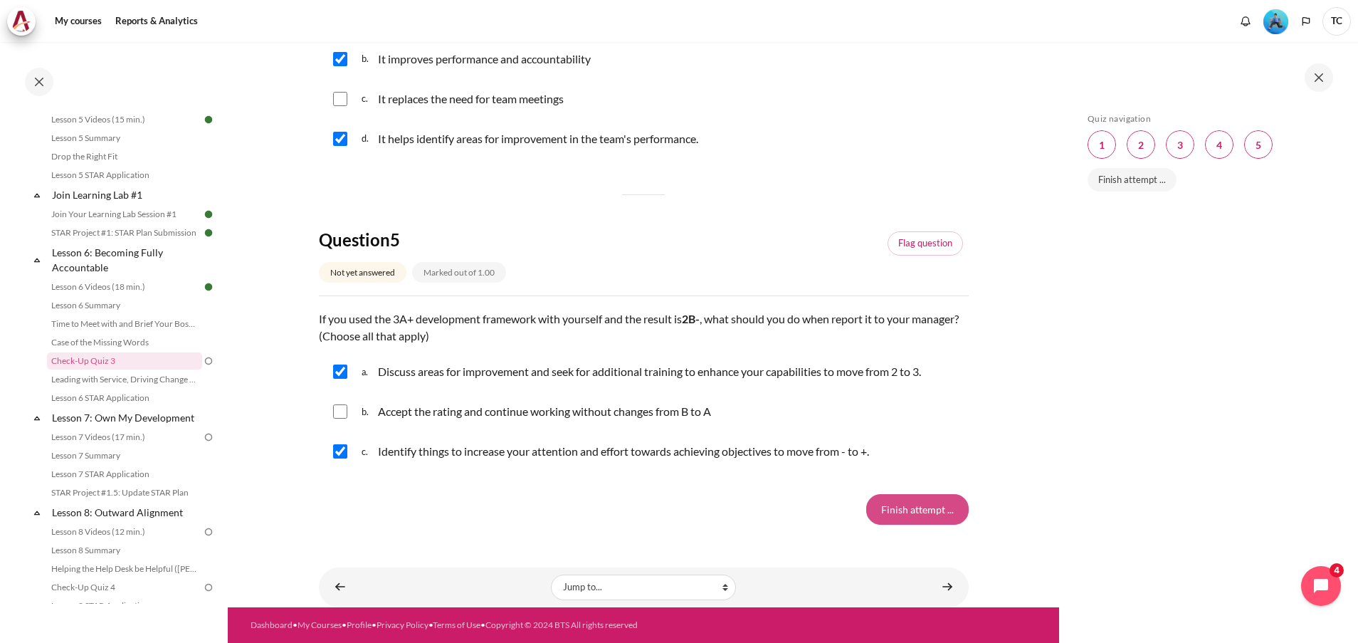
click at [910, 512] on input "Finish attempt ..." at bounding box center [917, 509] width 102 height 30
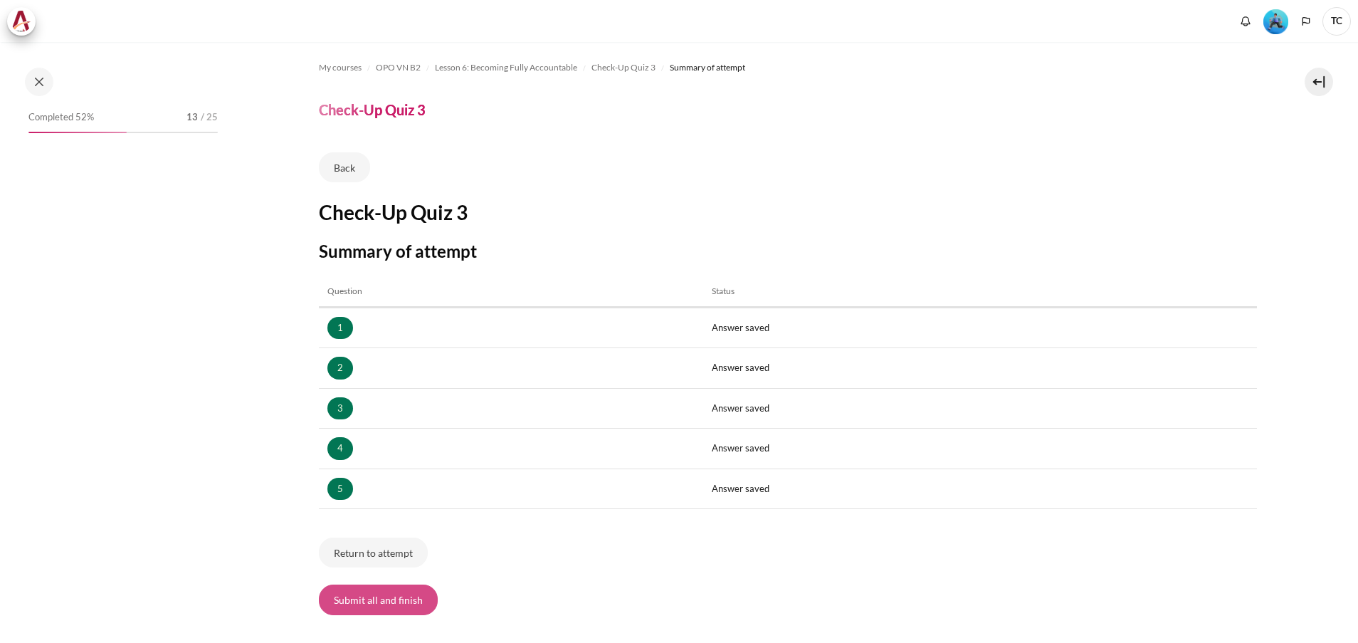
scroll to position [748, 0]
click at [396, 593] on button "Submit all and finish" at bounding box center [378, 599] width 119 height 30
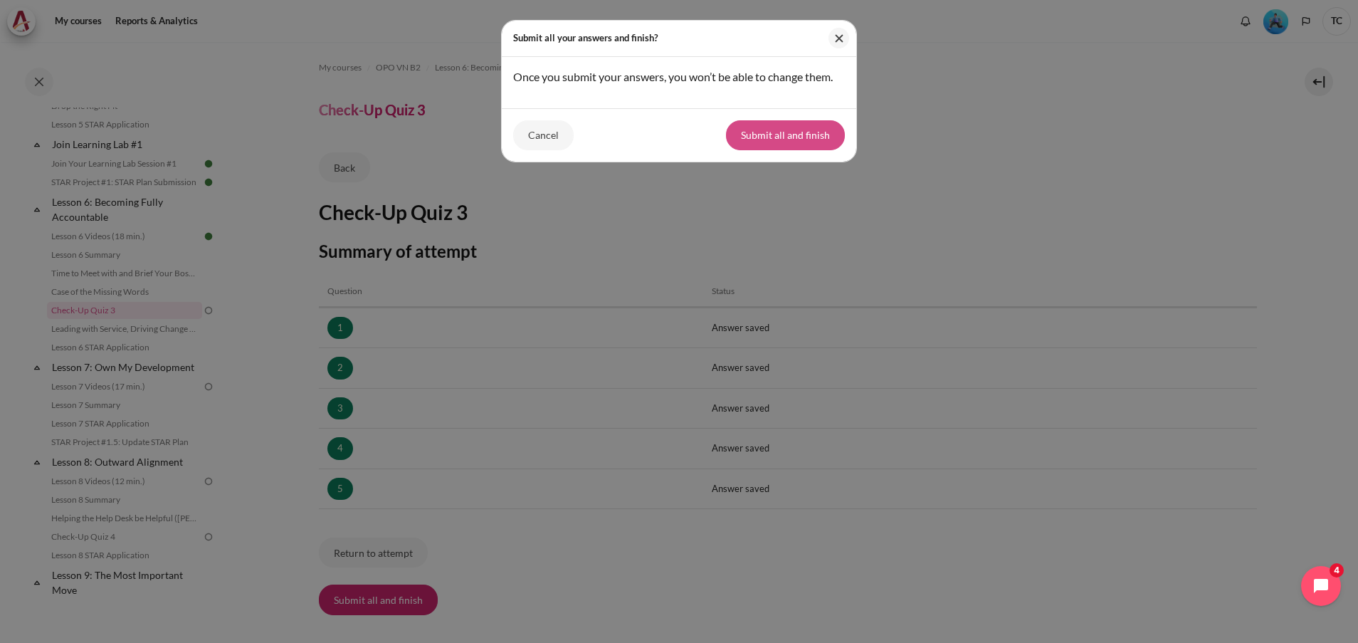
click at [760, 150] on button "Submit all and finish" at bounding box center [785, 135] width 119 height 30
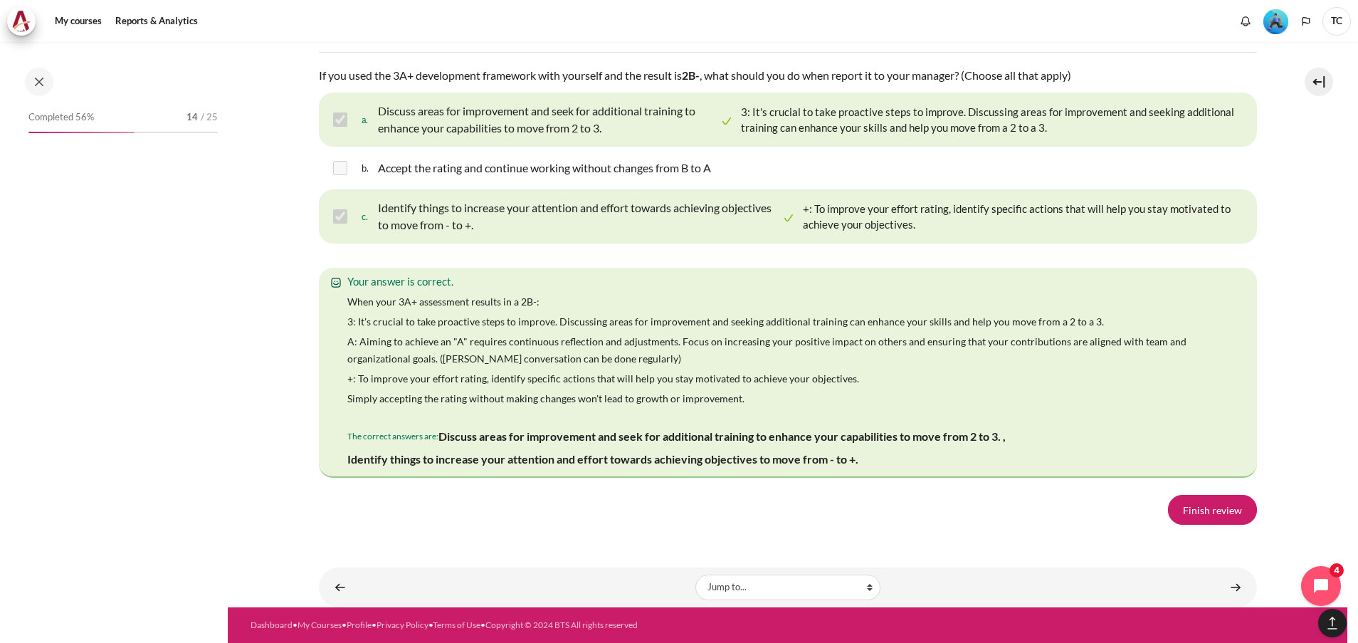
scroll to position [748, 0]
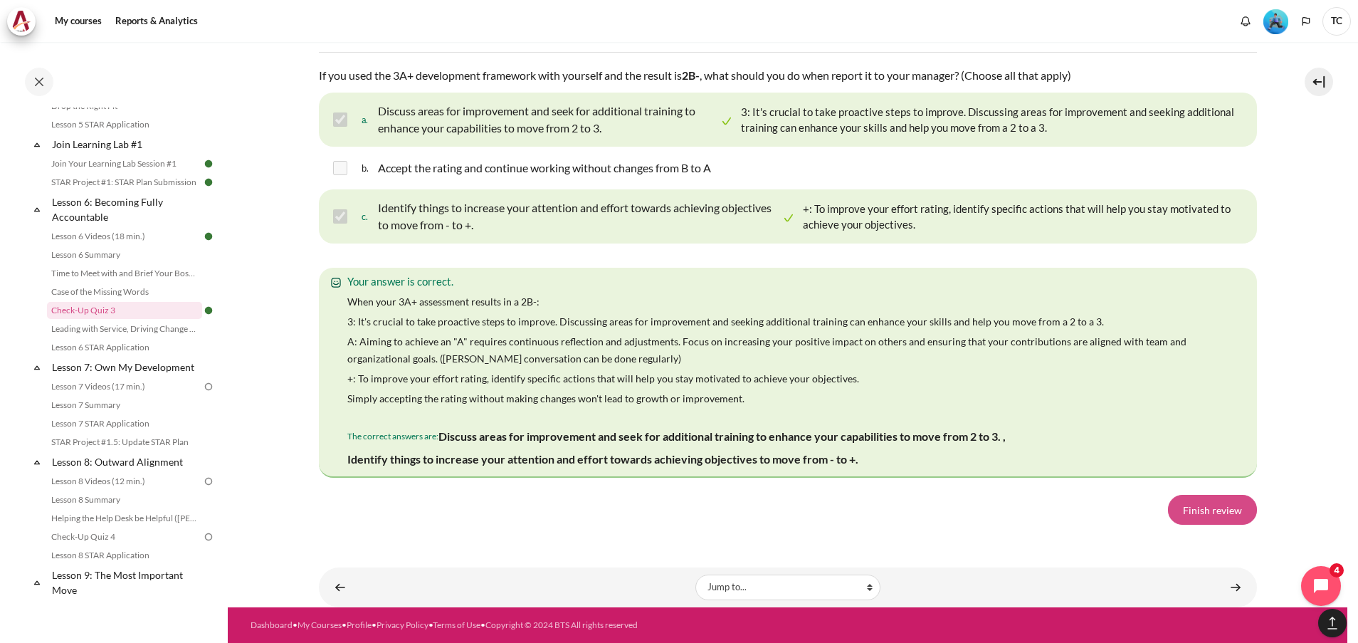
click at [1205, 510] on link "Finish review" at bounding box center [1212, 510] width 89 height 30
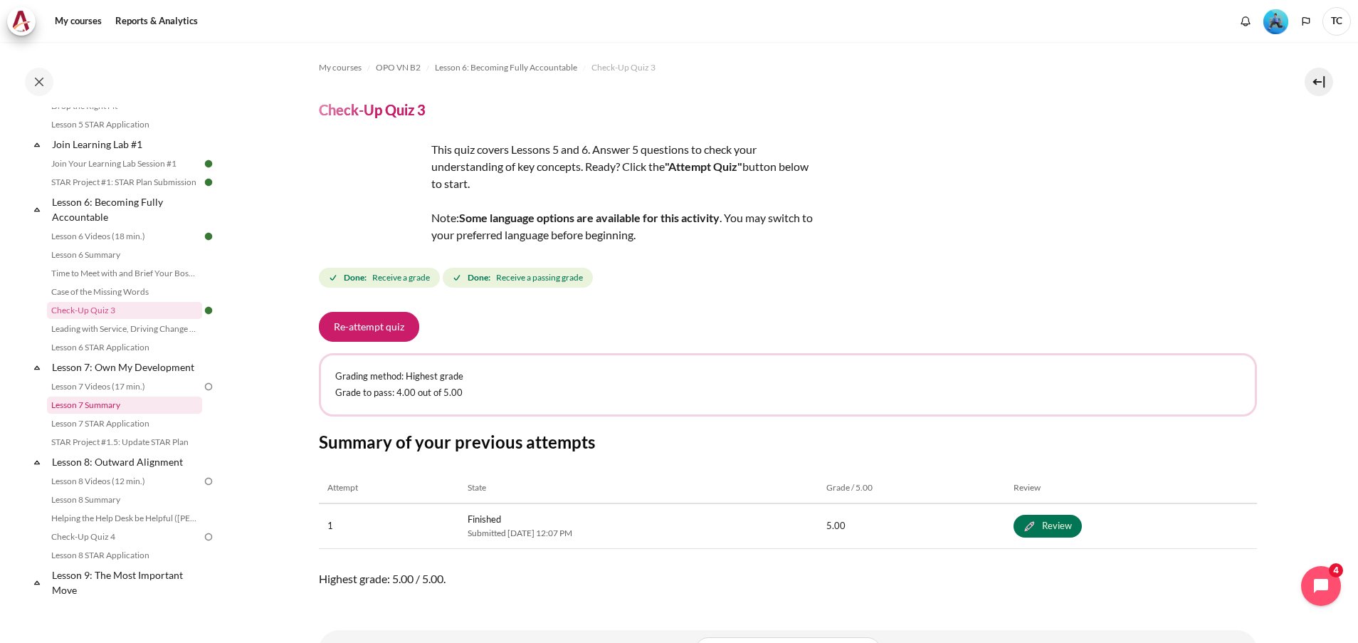
scroll to position [855, 0]
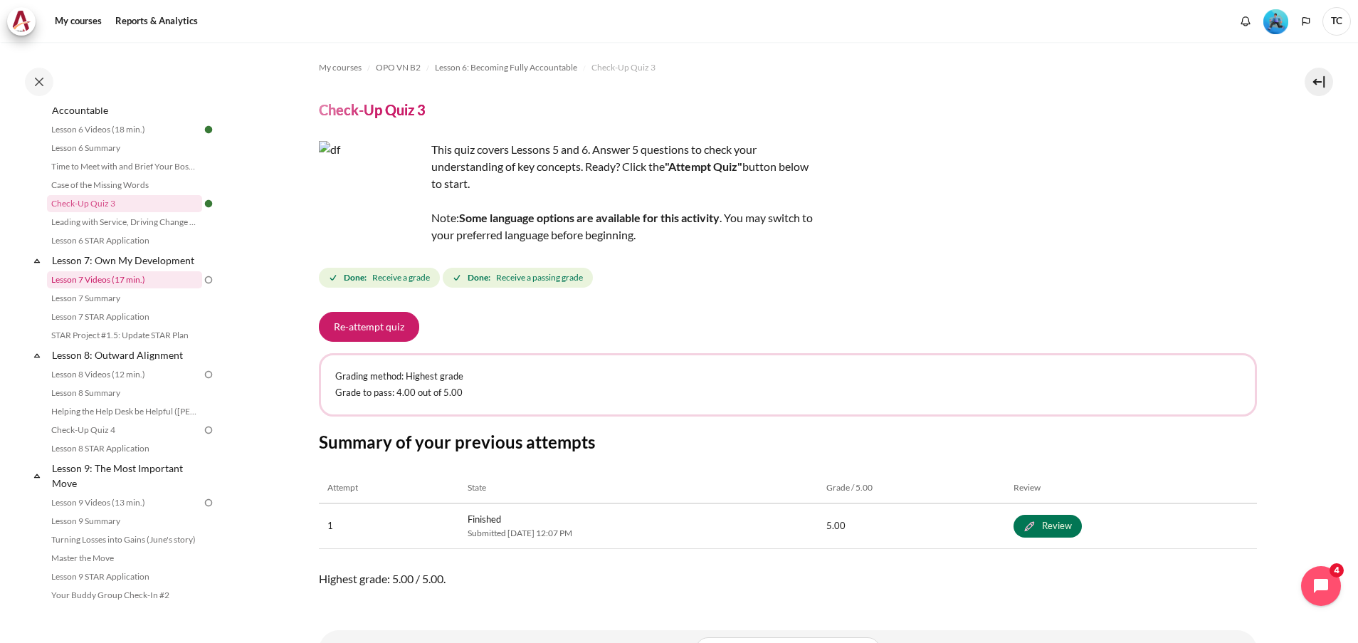
click at [132, 288] on link "Lesson 7 Videos (17 min.)" at bounding box center [124, 279] width 155 height 17
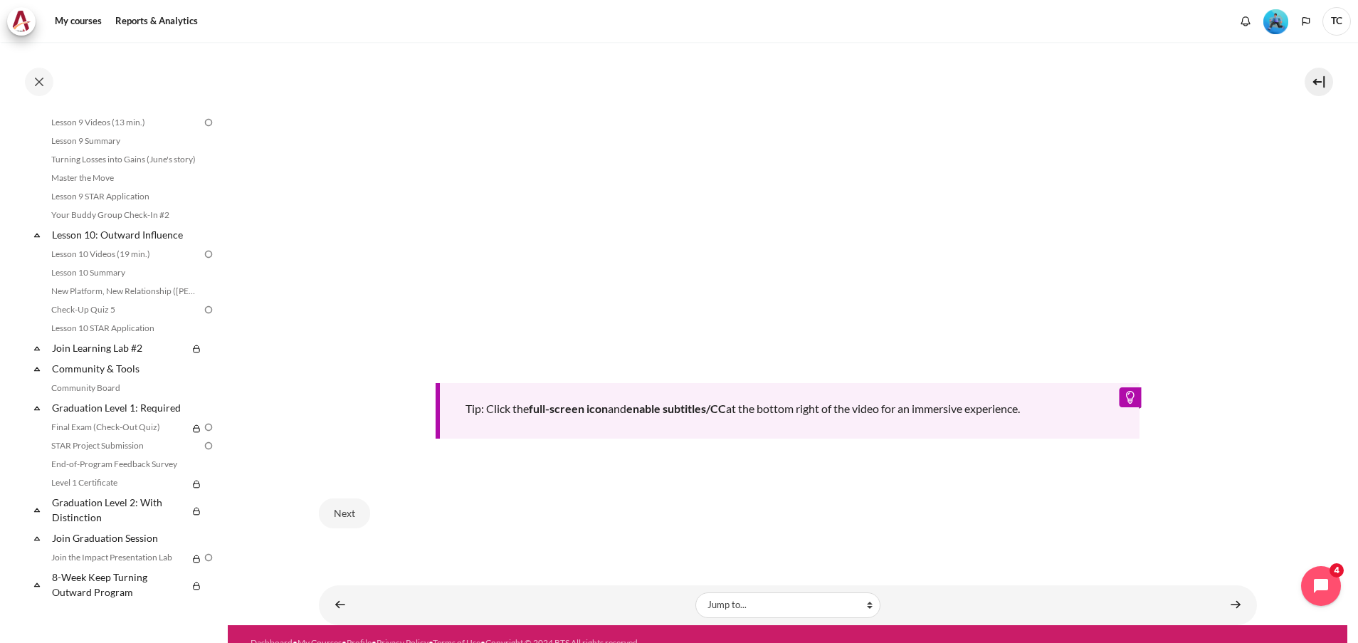
scroll to position [613, 0]
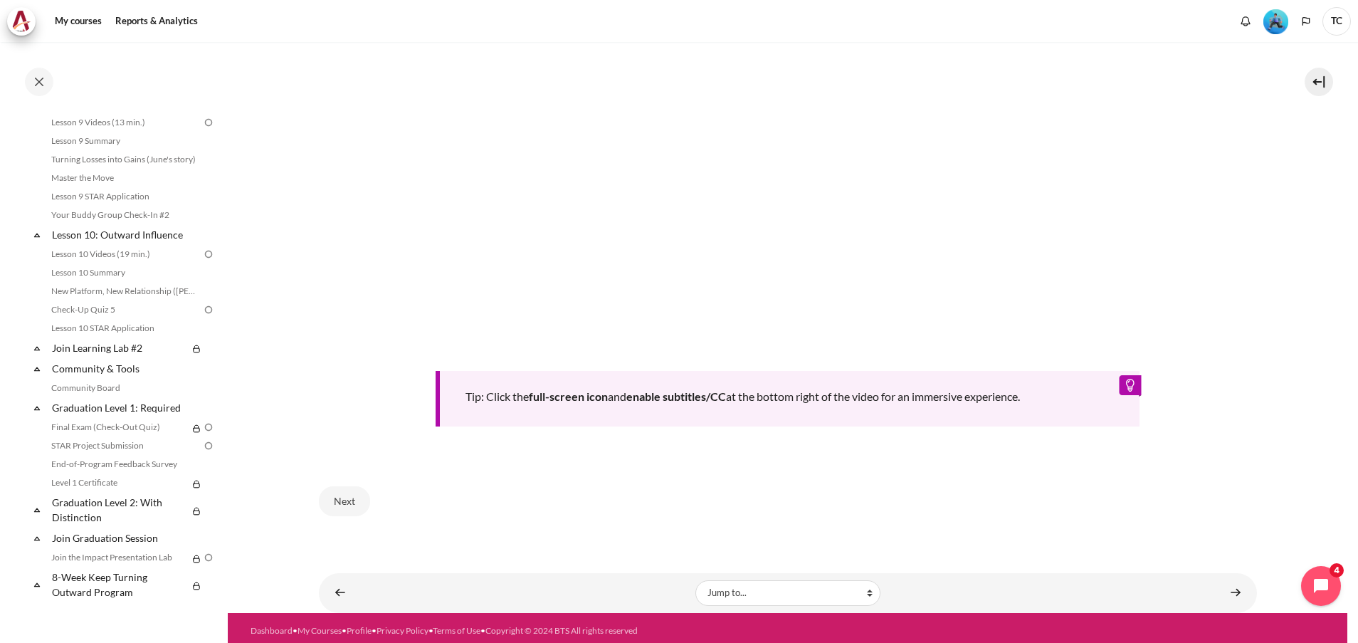
click at [655, 396] on b "enable subtitles/CC" at bounding box center [676, 396] width 100 height 14
click at [343, 493] on button "Next" at bounding box center [344, 501] width 51 height 30
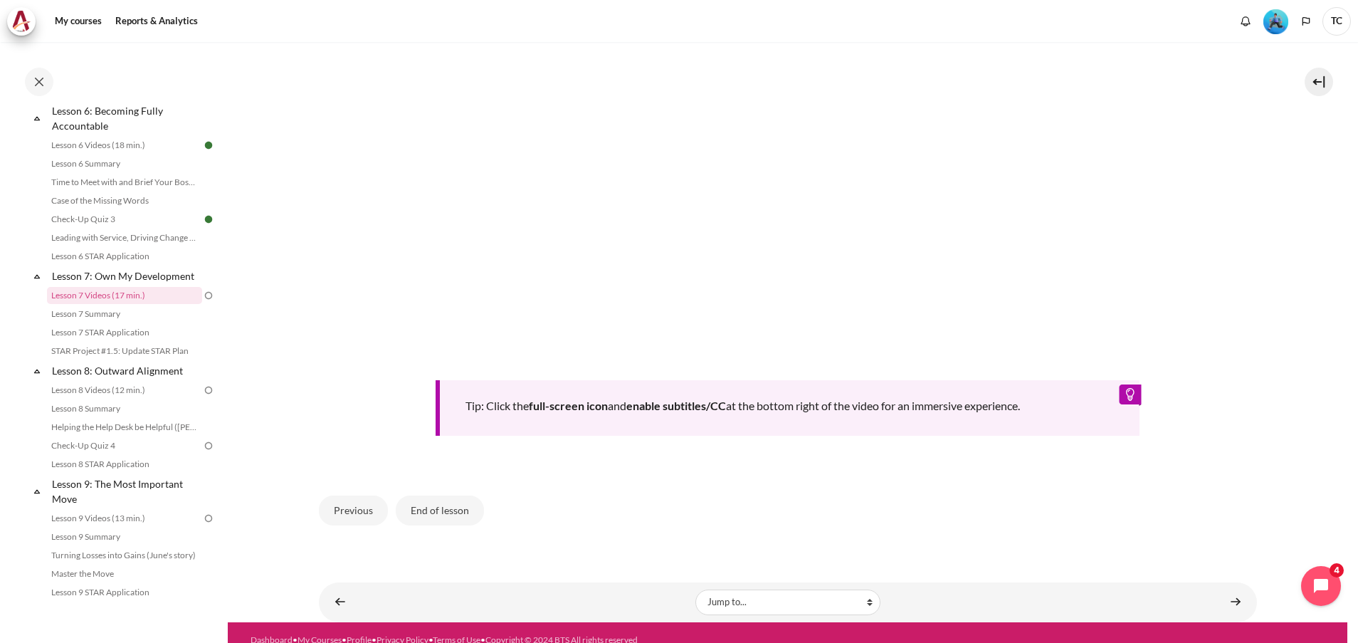
scroll to position [613, 0]
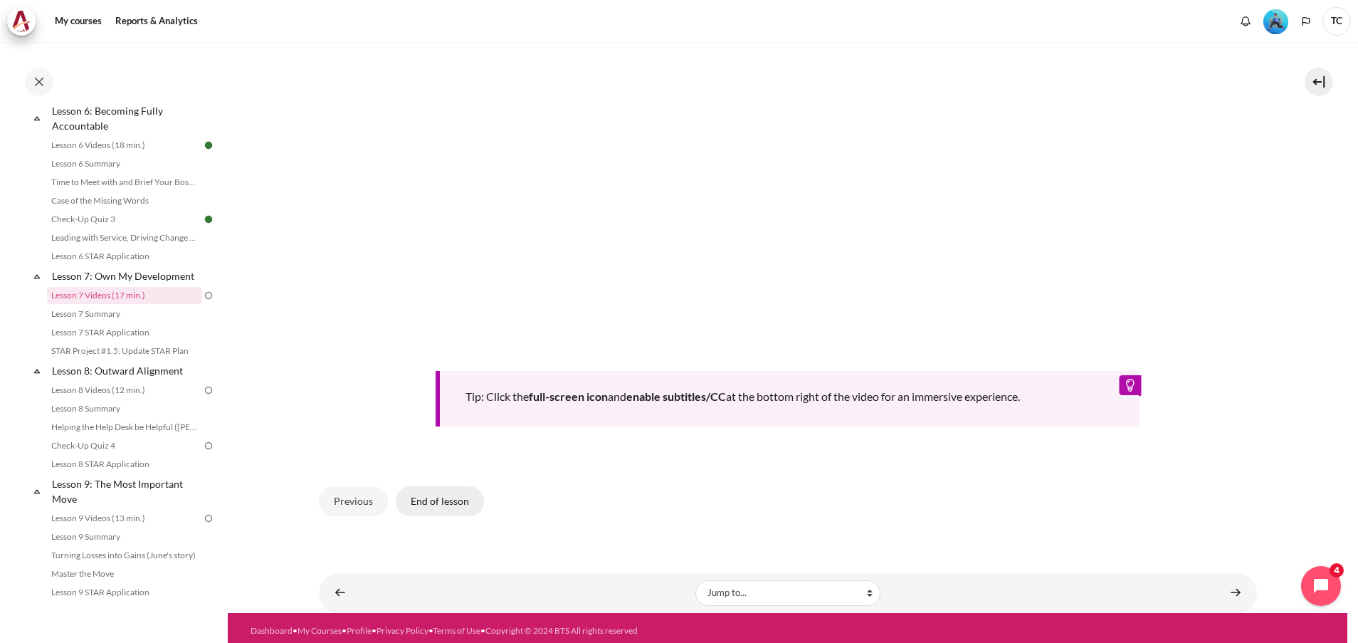
click at [446, 486] on button "End of lesson" at bounding box center [440, 501] width 88 height 30
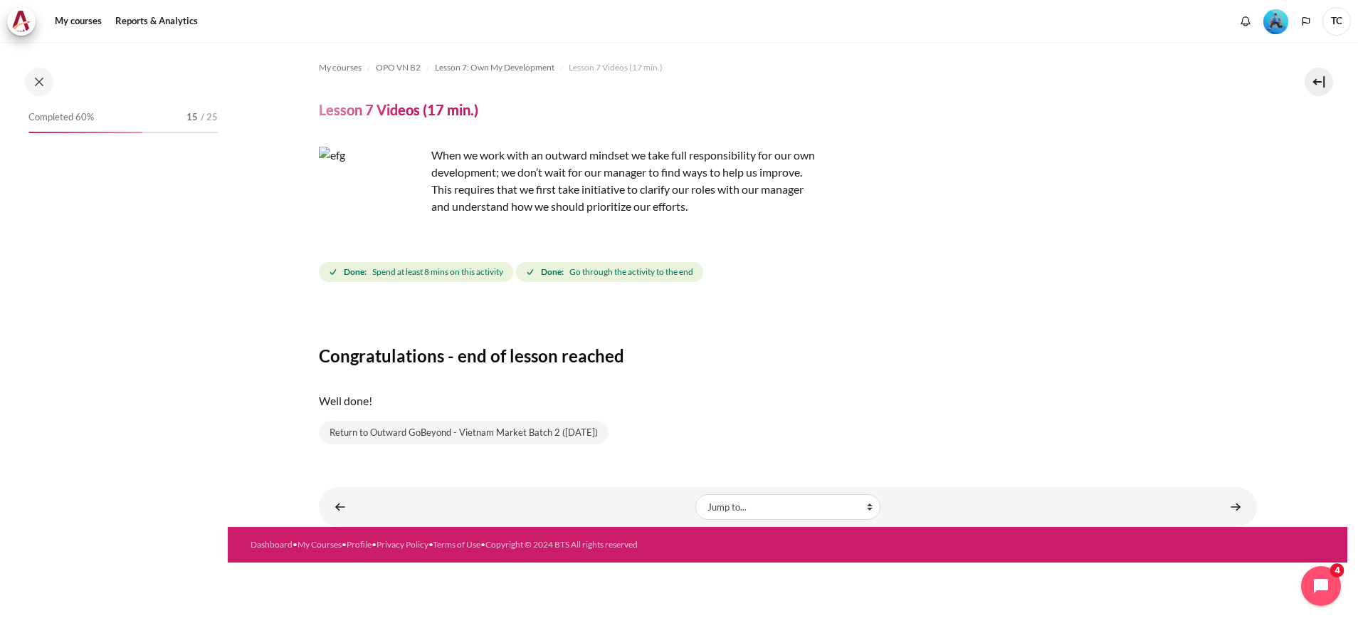
scroll to position [839, 0]
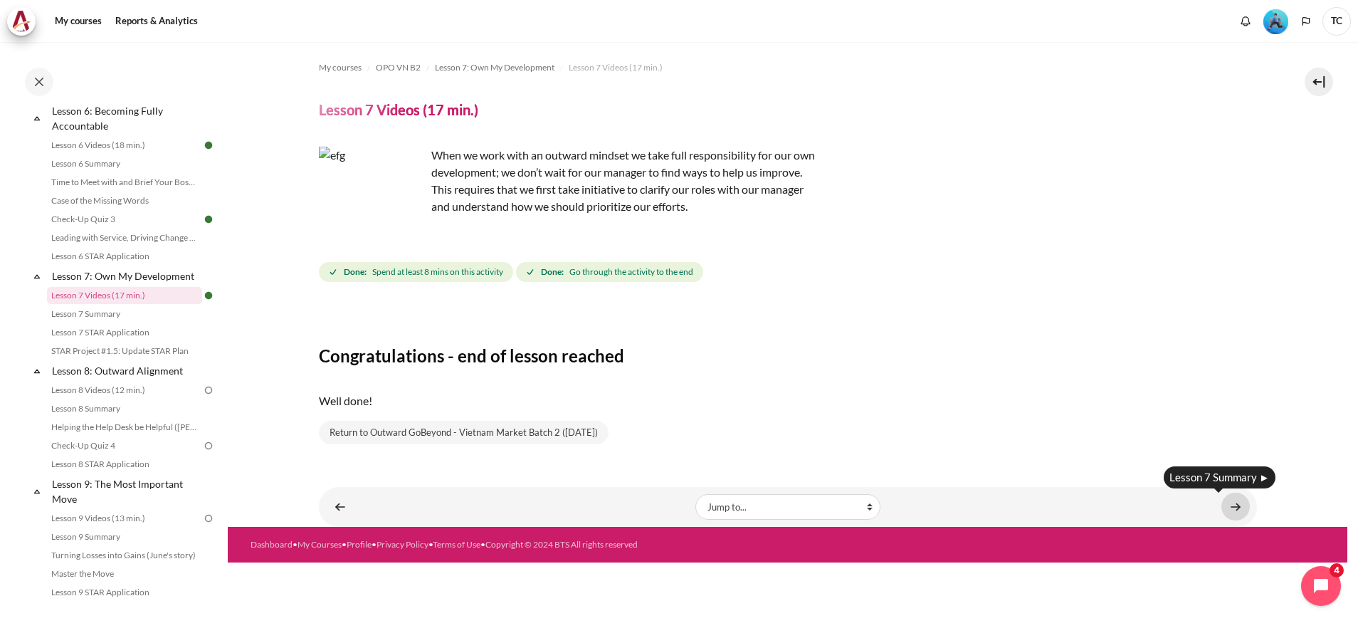
click at [1238, 511] on link "Content" at bounding box center [1235, 507] width 28 height 28
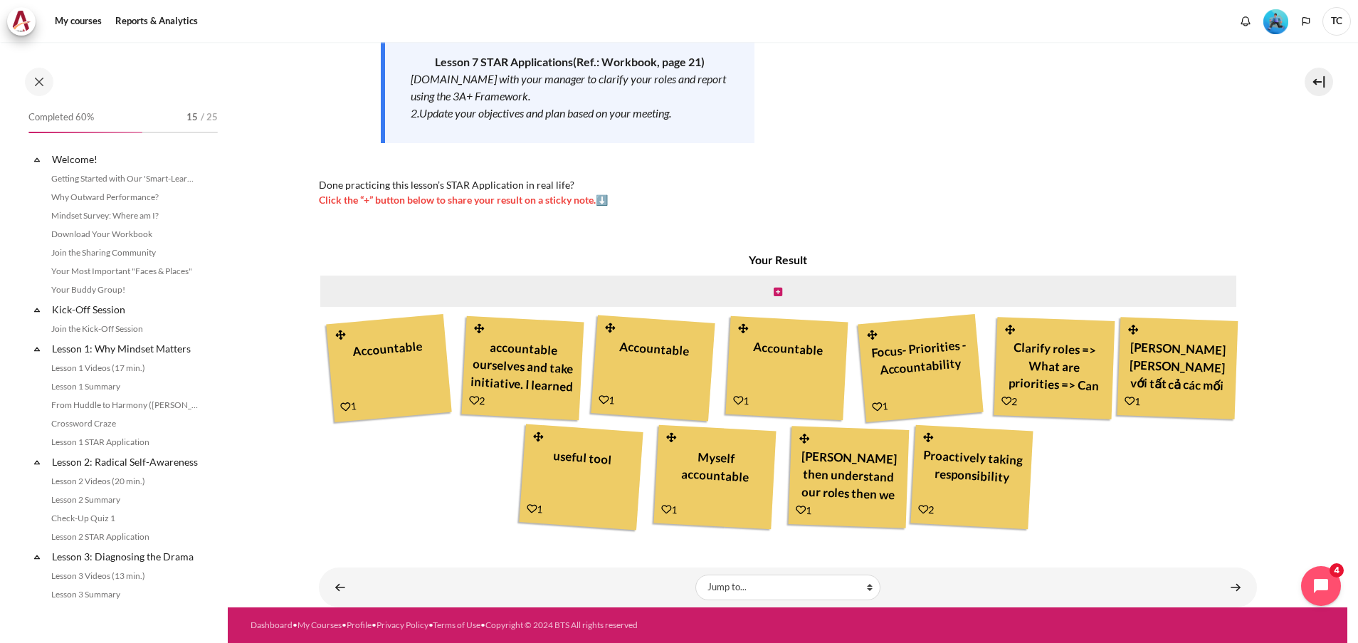
scroll to position [876, 0]
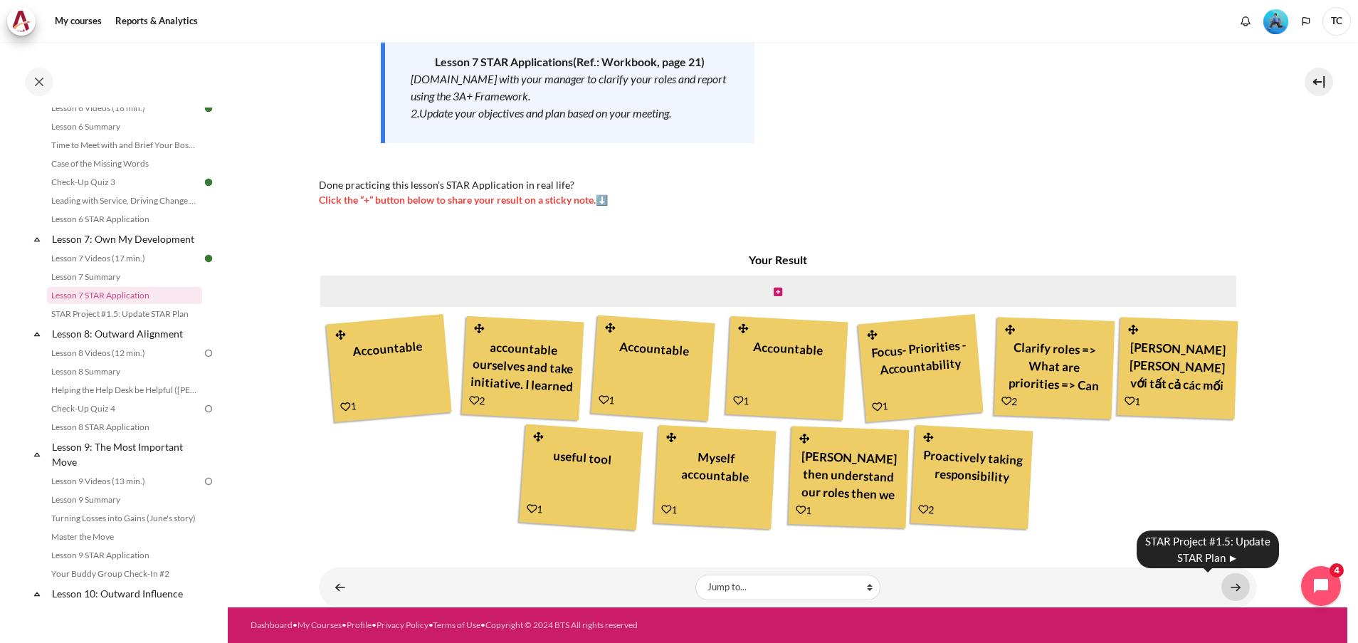
click at [1227, 589] on link "Content" at bounding box center [1235, 587] width 28 height 28
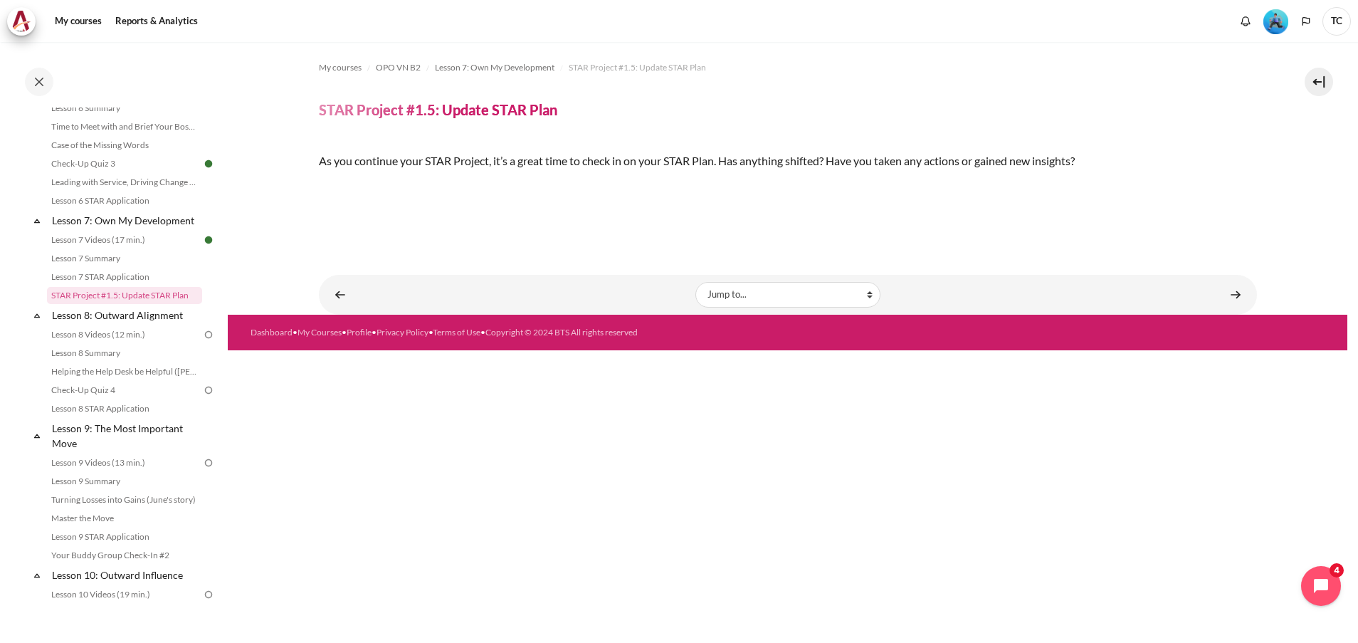
scroll to position [212, 0]
click at [319, 185] on img "Content" at bounding box center [319, 185] width 0 height 0
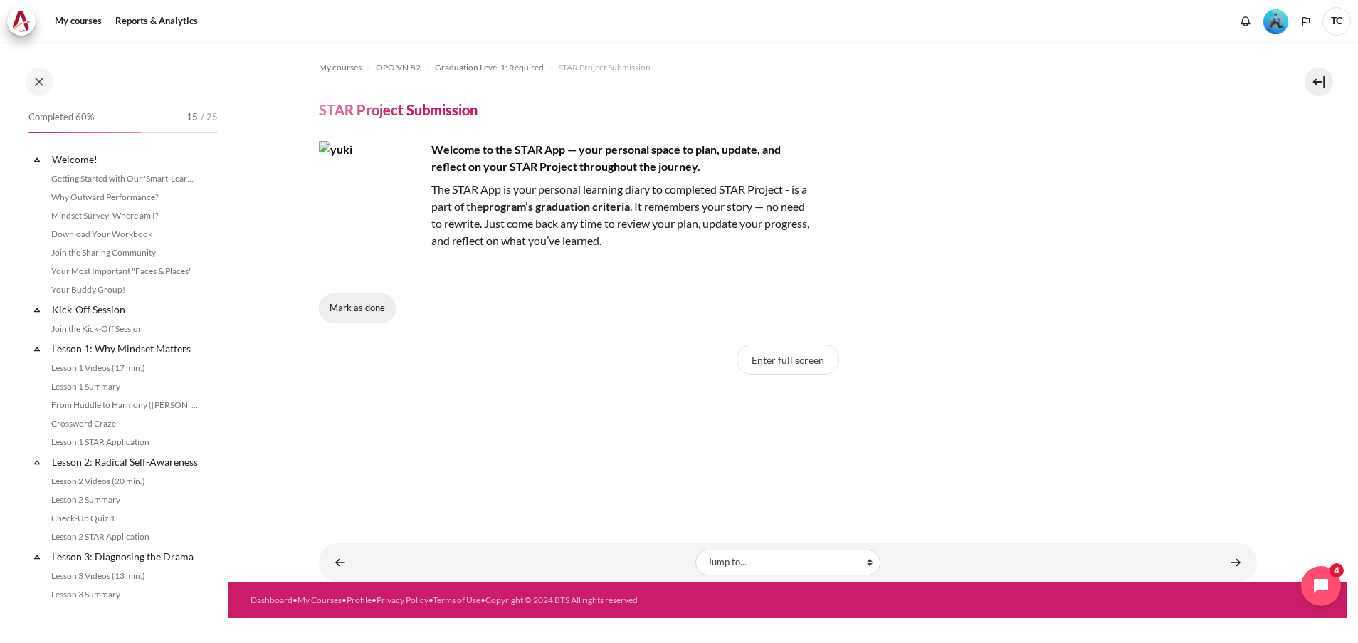
click at [349, 309] on button "Mark as done" at bounding box center [357, 308] width 77 height 30
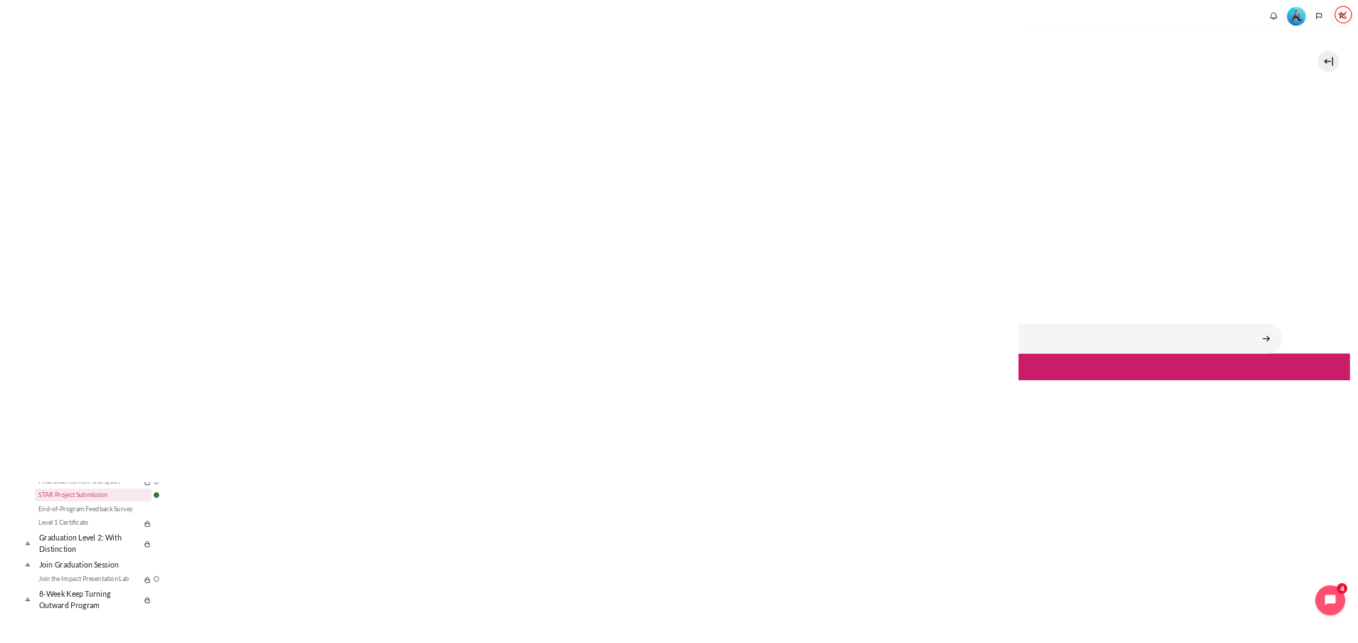
scroll to position [1095, 0]
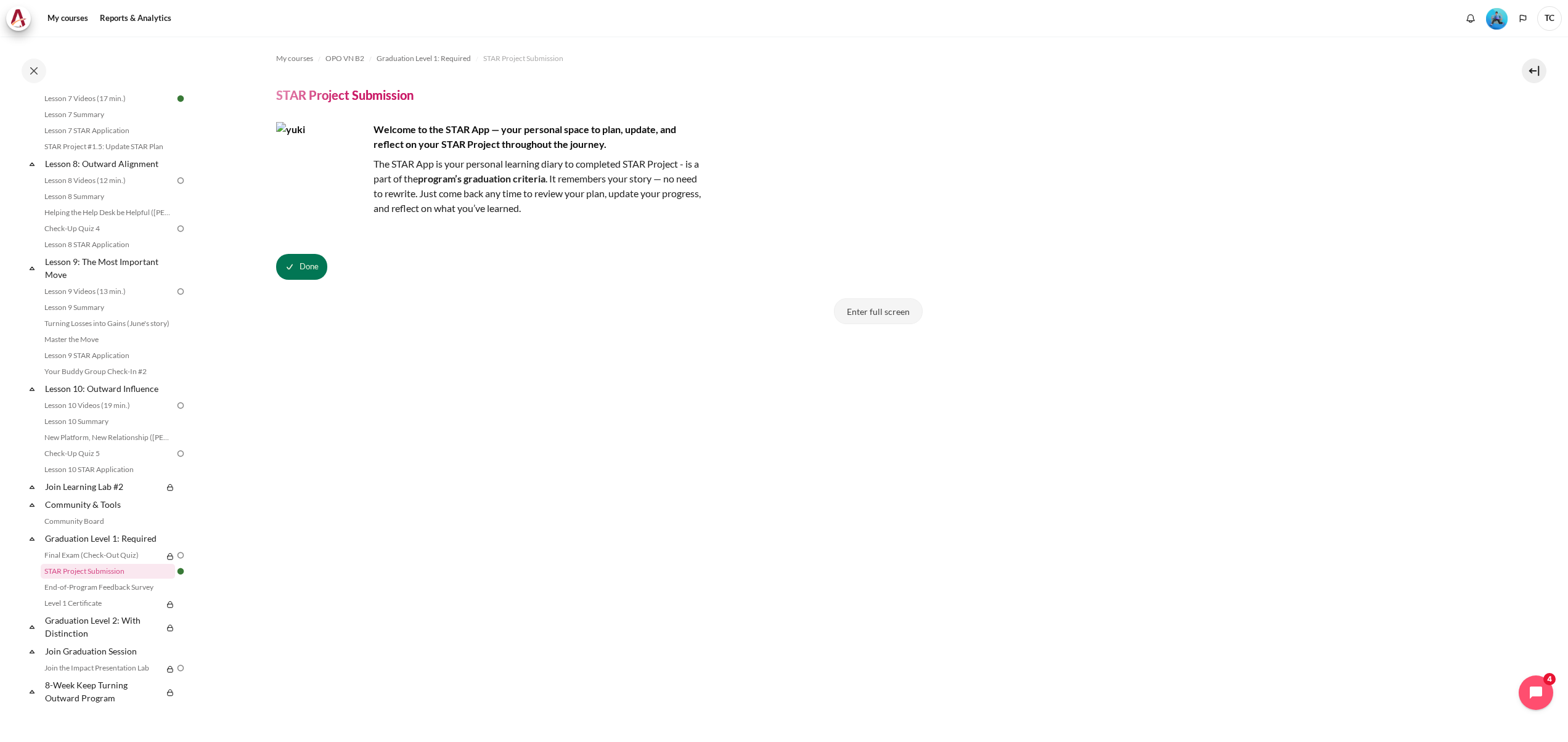
click at [880, 315] on button "Enter full screen" at bounding box center [878, 311] width 88 height 26
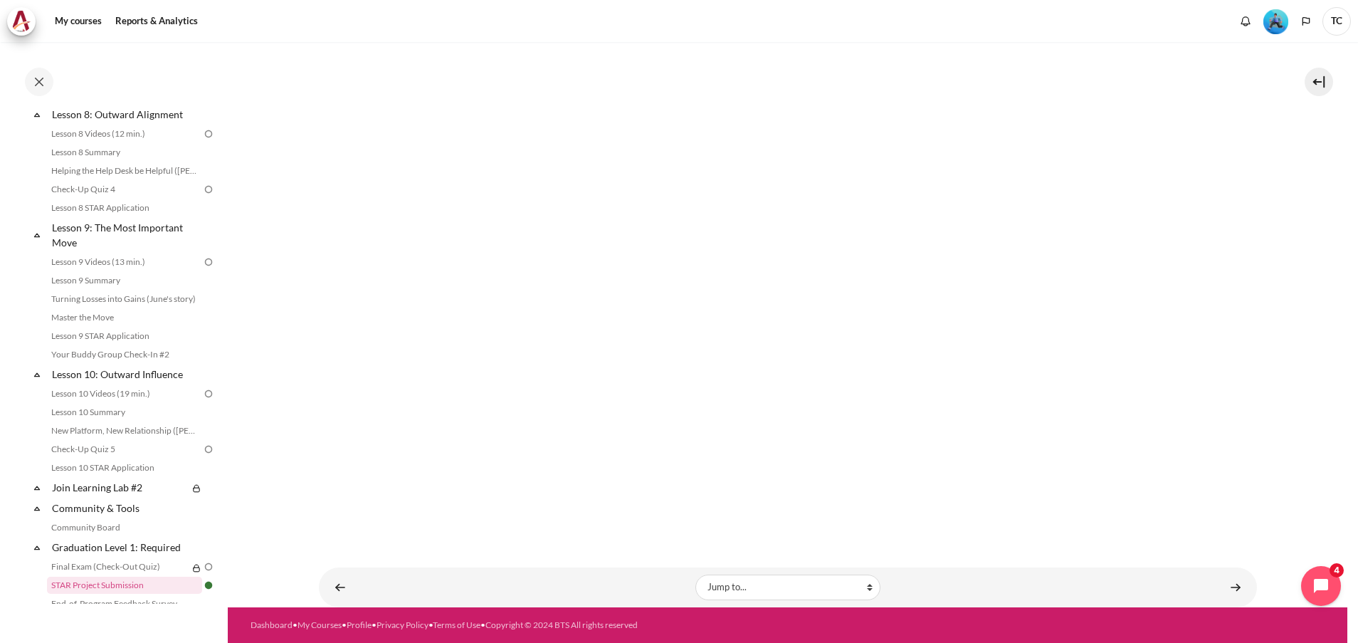
scroll to position [237, 0]
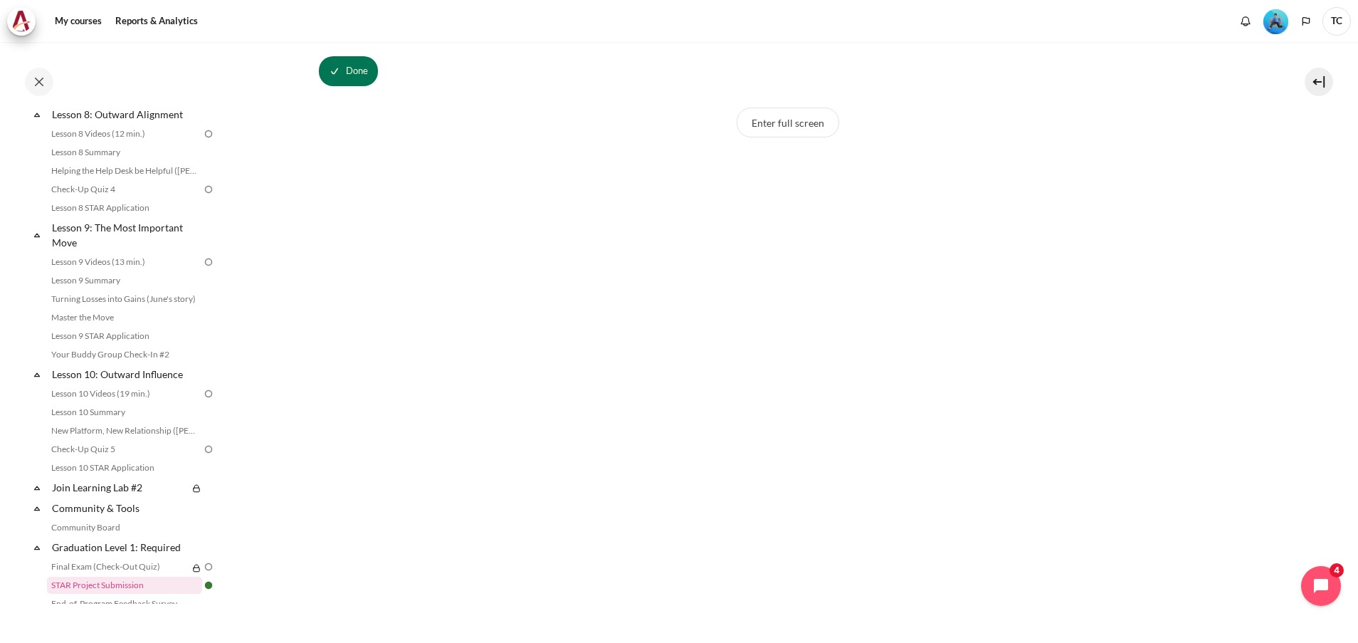
click at [1291, 369] on section "My courses OPO VN B2 Graduation Level 1: Required STAR Project Submission STAR …" at bounding box center [788, 313] width 1120 height 1016
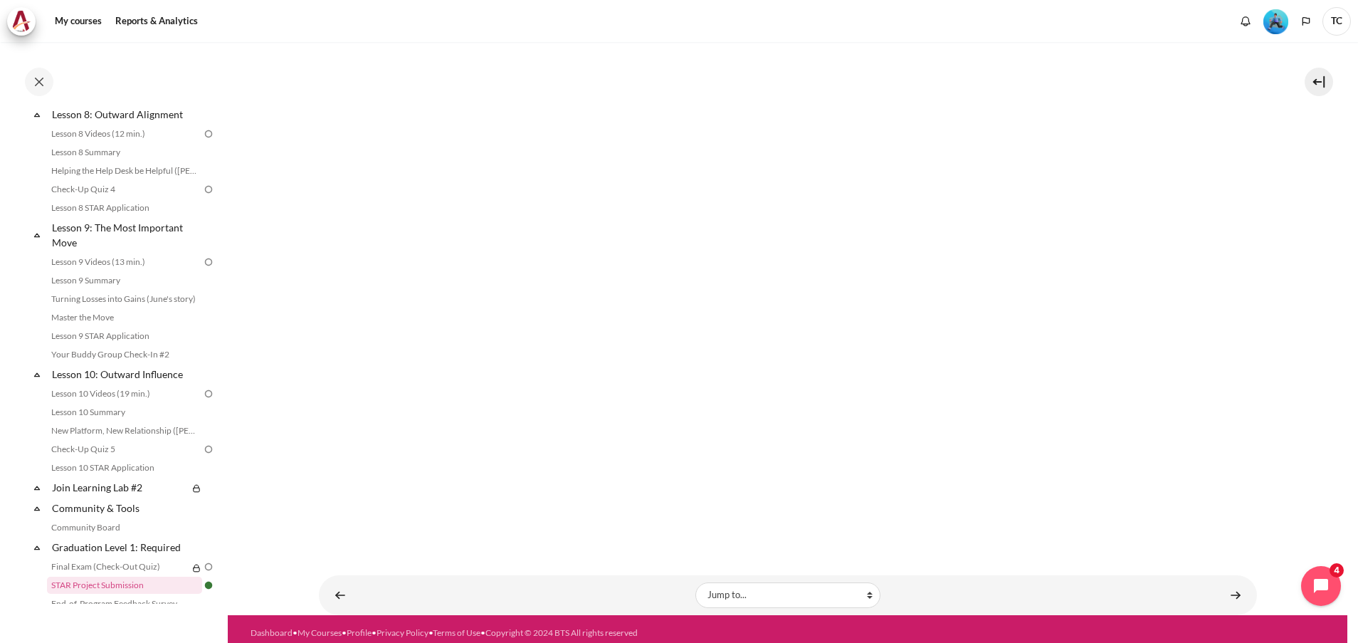
scroll to position [451, 0]
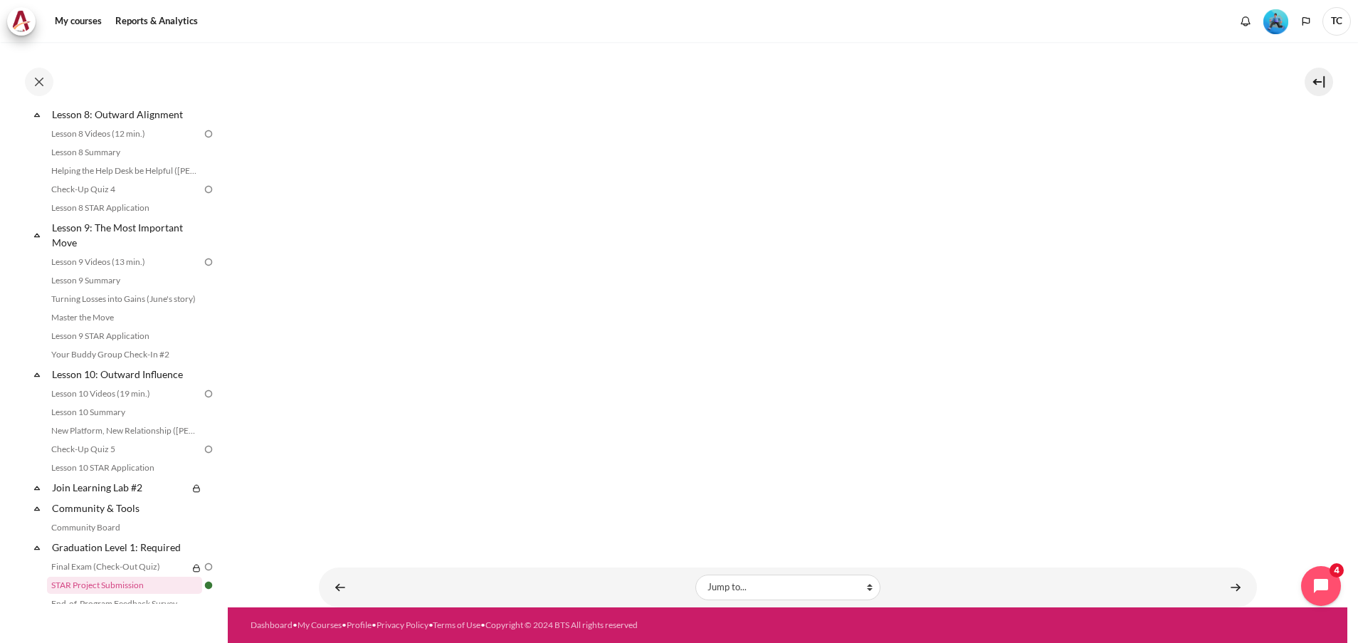
click at [1297, 300] on section "My courses OPO VN B2 Graduation Level 1: Required STAR Project Submission STAR …" at bounding box center [788, 99] width 1120 height 1016
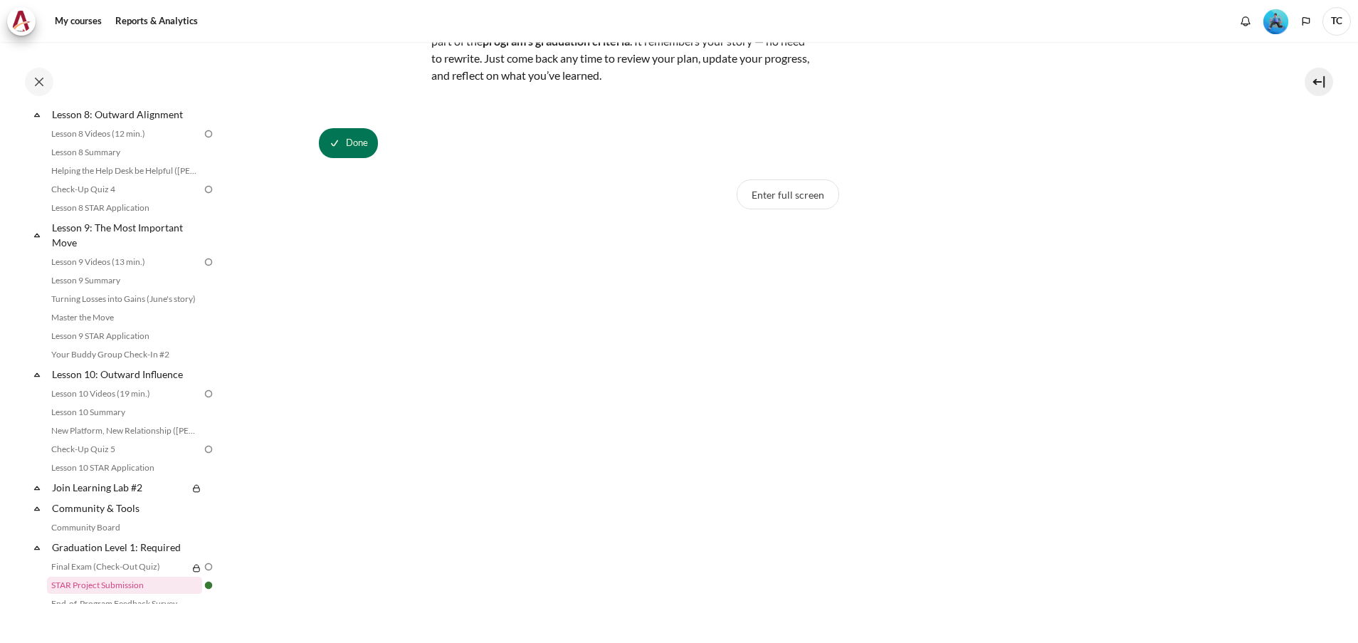
scroll to position [214, 0]
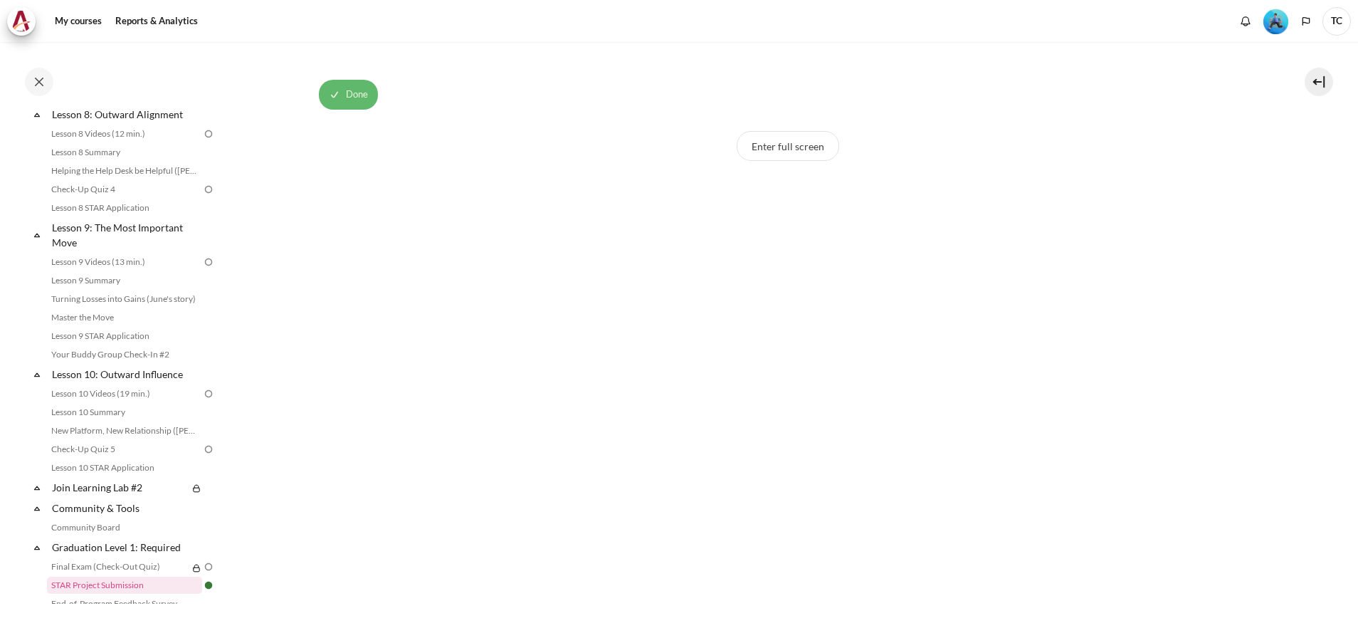
click at [349, 101] on span "Done" at bounding box center [357, 95] width 22 height 14
click at [356, 95] on button "Mark as done" at bounding box center [357, 95] width 77 height 30
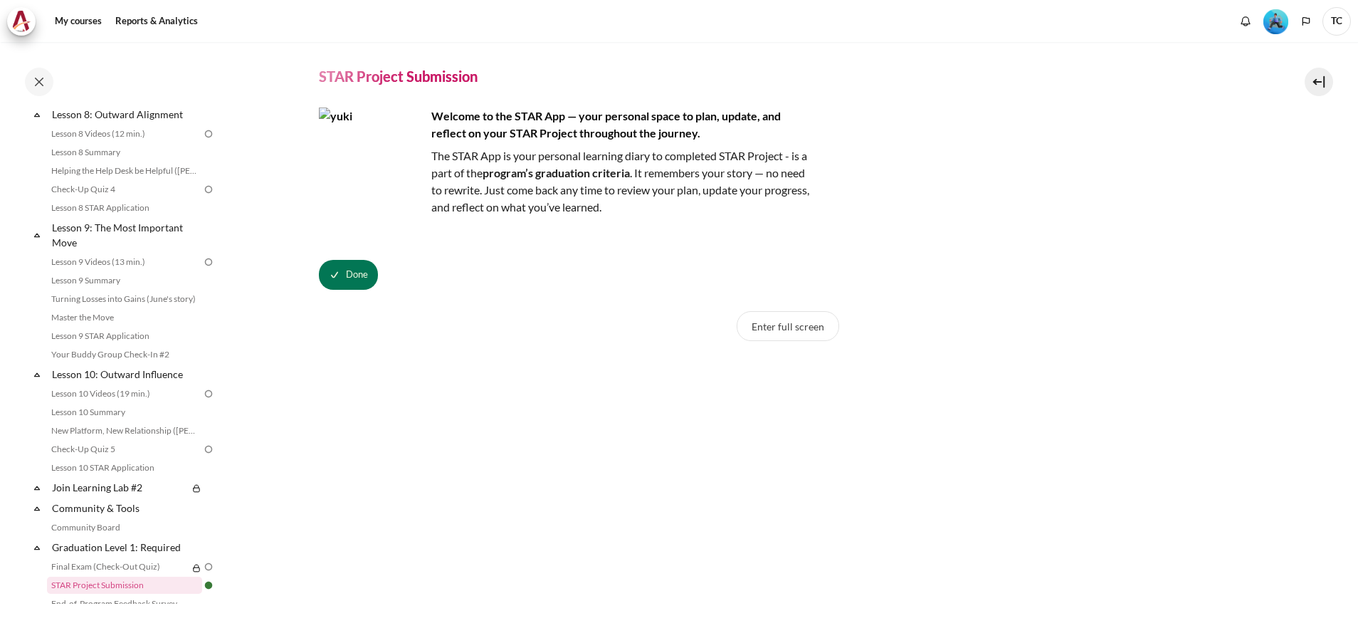
scroll to position [0, 0]
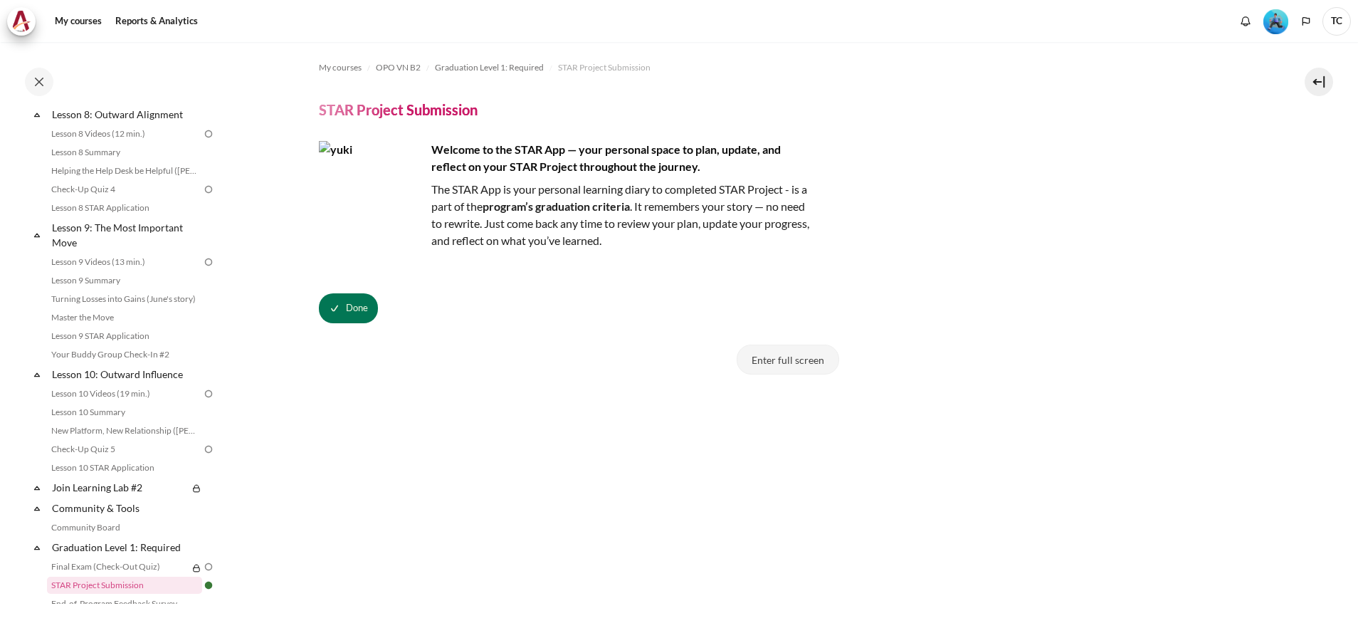
click at [779, 349] on button "Enter full screen" at bounding box center [788, 359] width 102 height 30
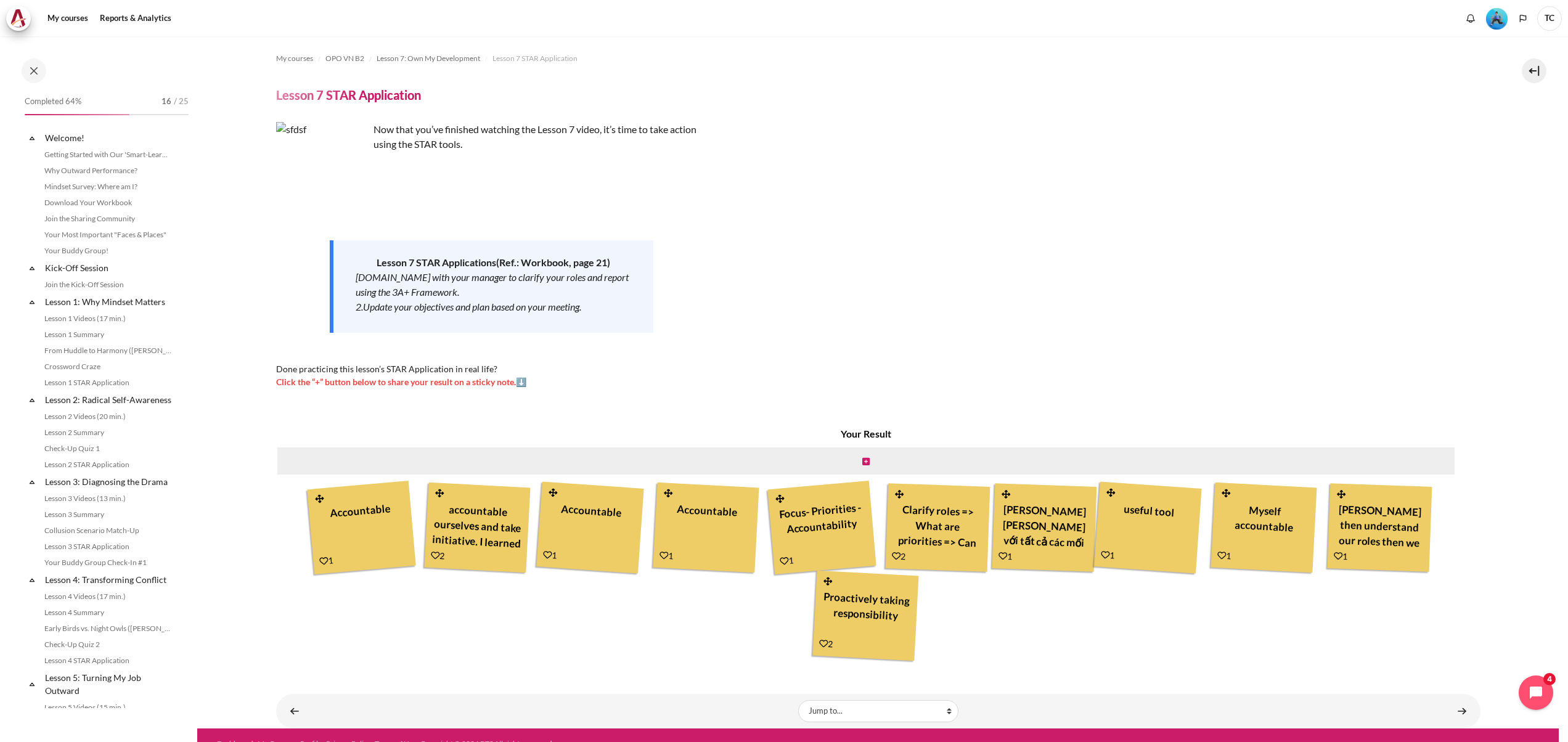
scroll to position [679, 0]
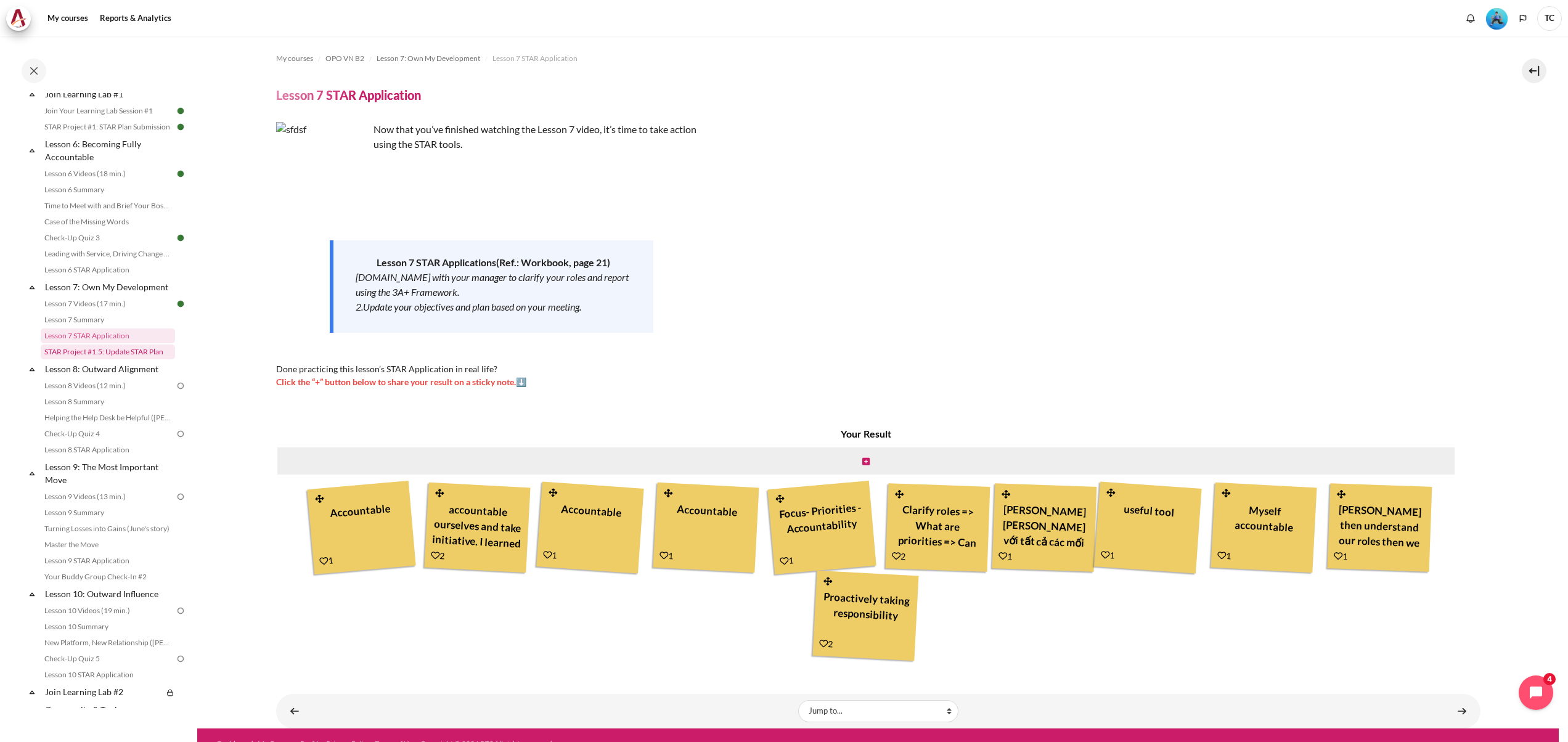
click at [117, 352] on link "STAR Project #1.5: Update STAR Plan" at bounding box center [107, 352] width 134 height 15
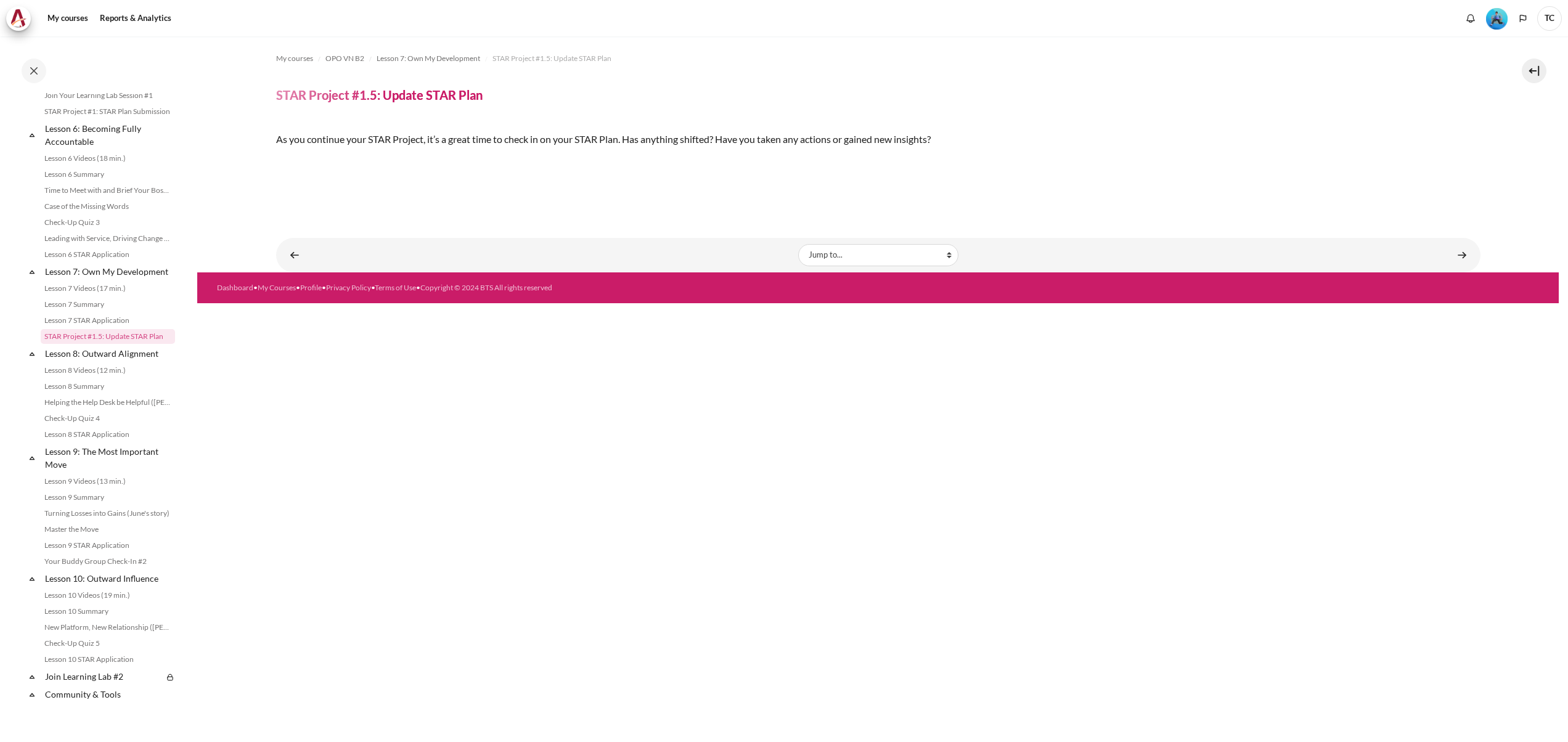
scroll to position [212, 0]
click at [1452, 267] on link "Content" at bounding box center [1462, 255] width 24 height 24
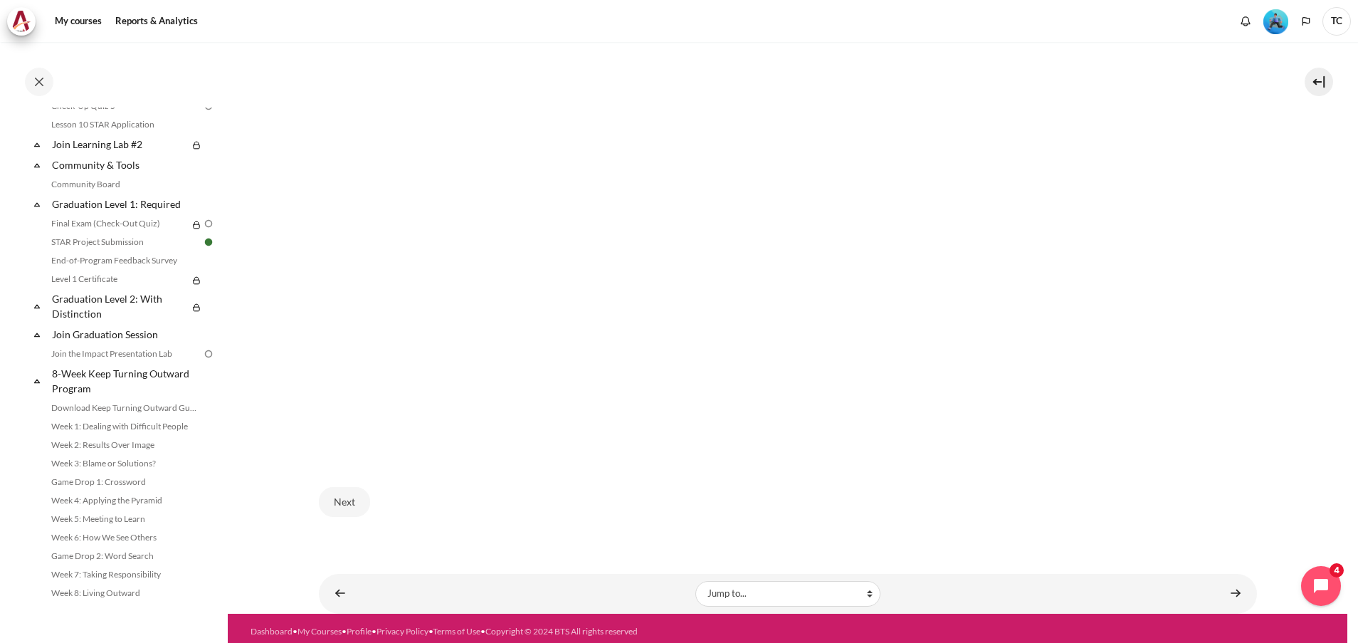
scroll to position [506, 0]
click at [1221, 583] on link "Content" at bounding box center [1235, 593] width 28 height 28
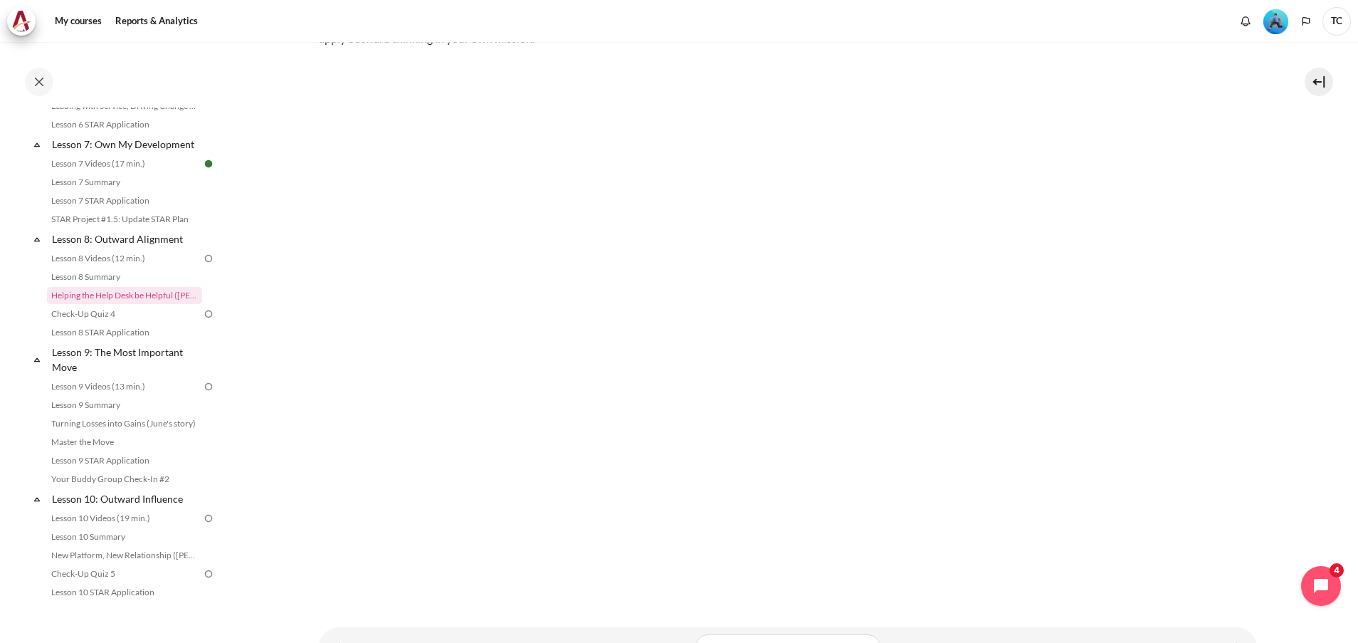
scroll to position [273, 0]
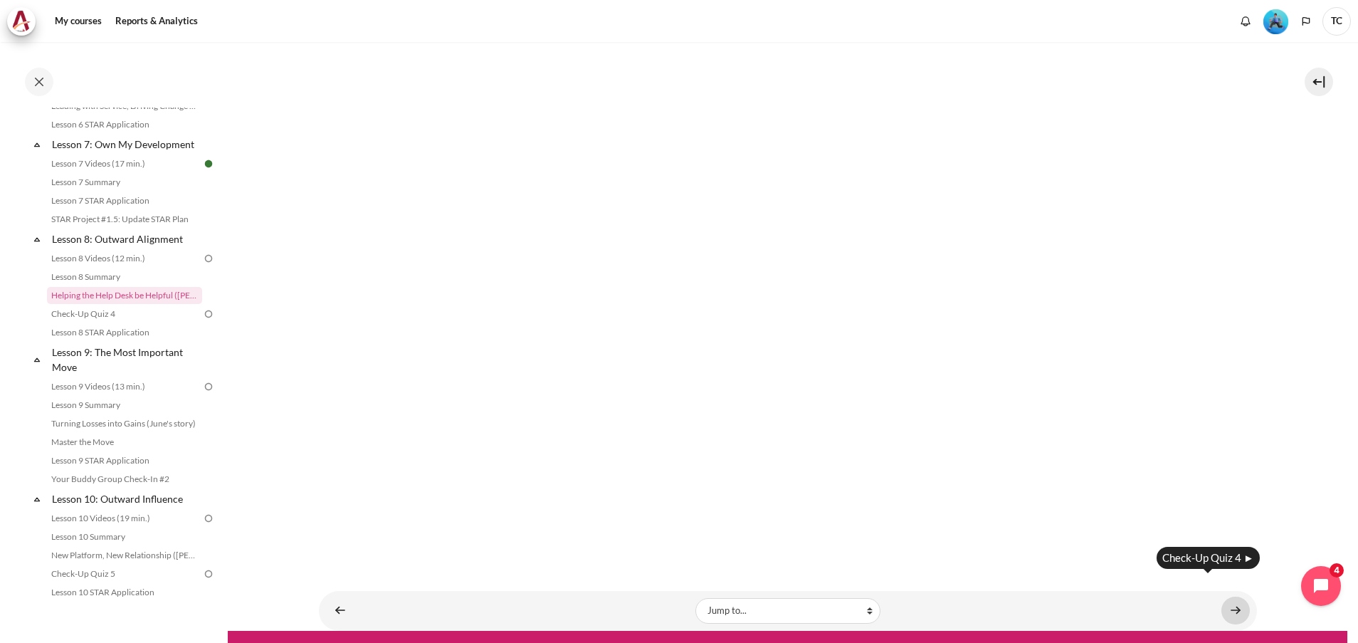
click at [1227, 596] on link "Content" at bounding box center [1235, 610] width 28 height 28
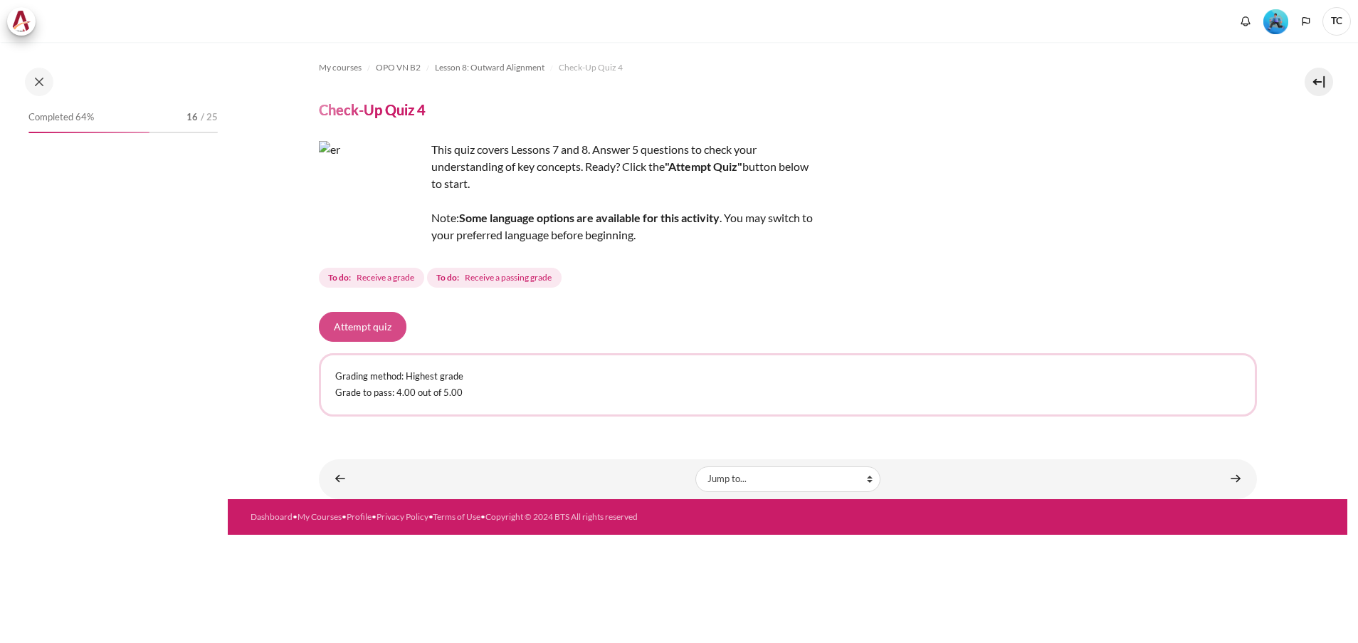
click at [367, 323] on button "Attempt quiz" at bounding box center [363, 327] width 88 height 30
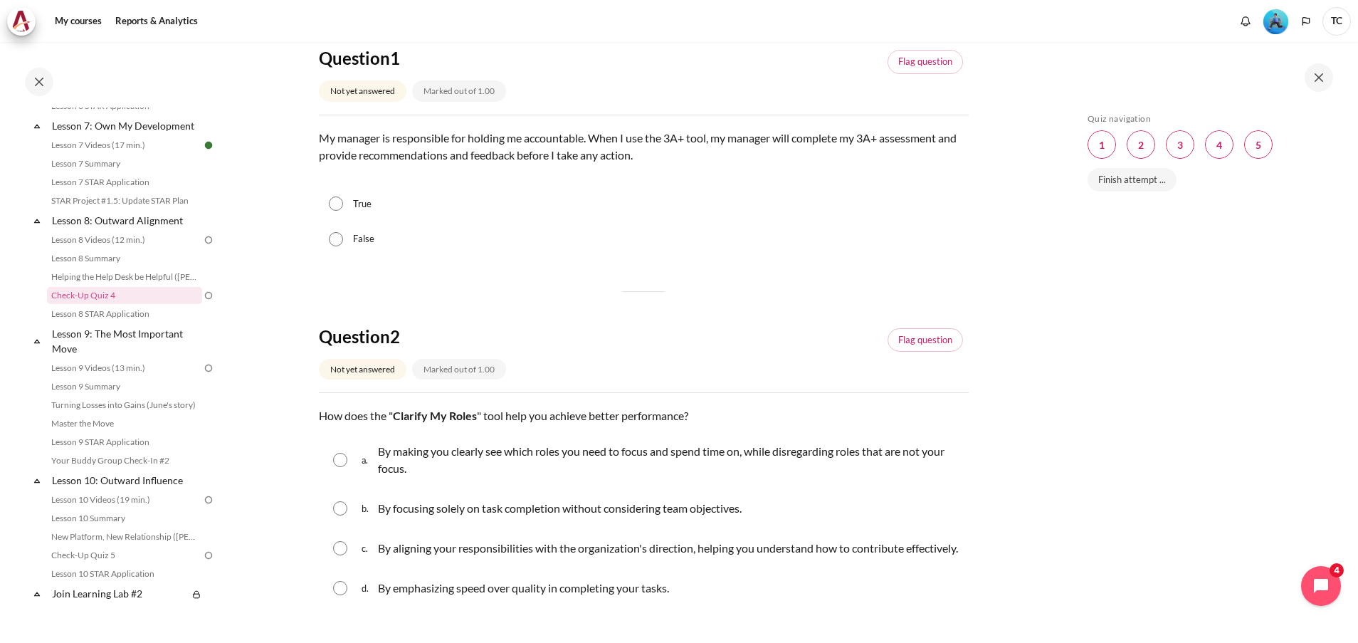
scroll to position [149, 0]
click at [1185, 419] on div "Skip Quiz navigation Quiz navigation Question 1 This page Question 2 This page …" at bounding box center [1206, 352] width 253 height 479
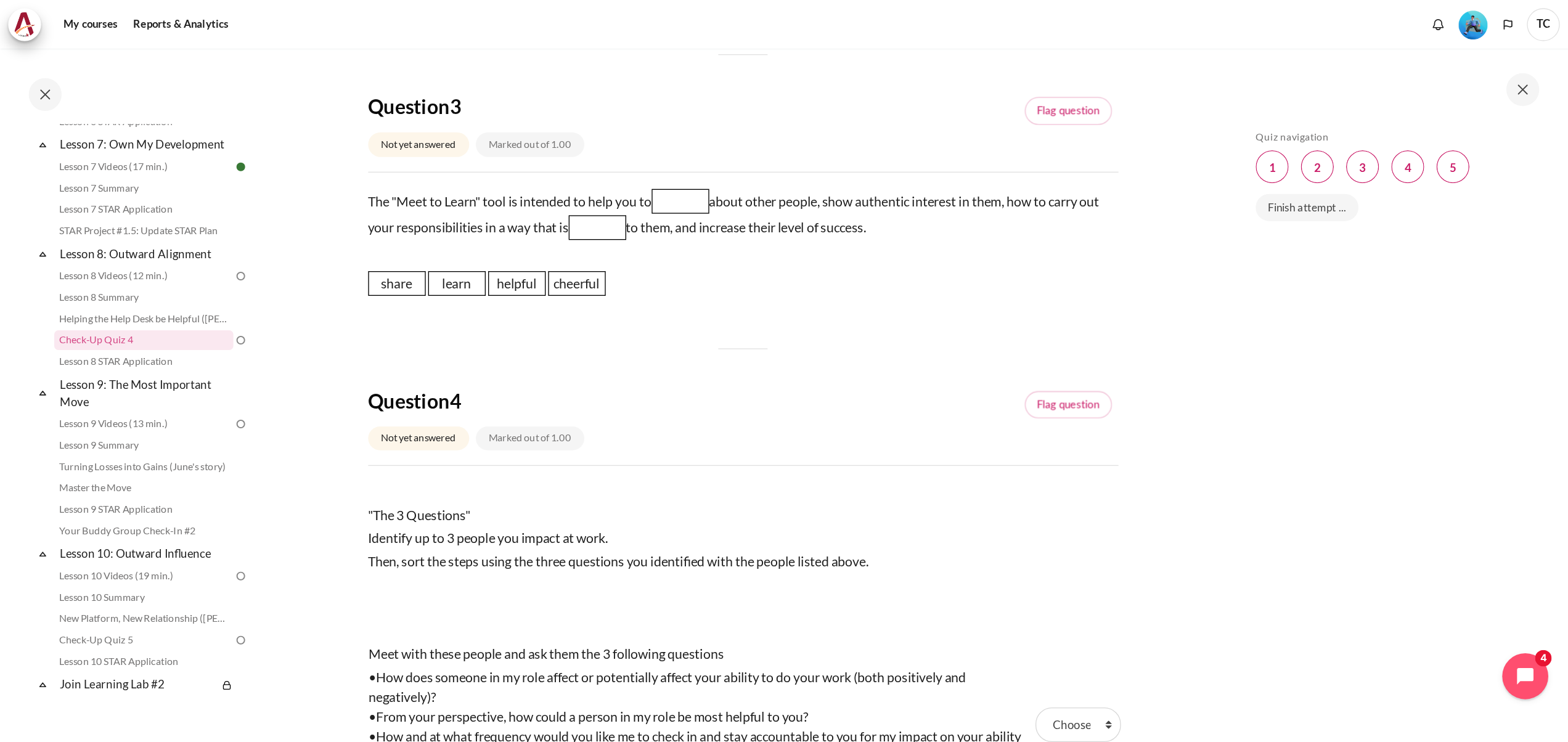
scroll to position [648, 0]
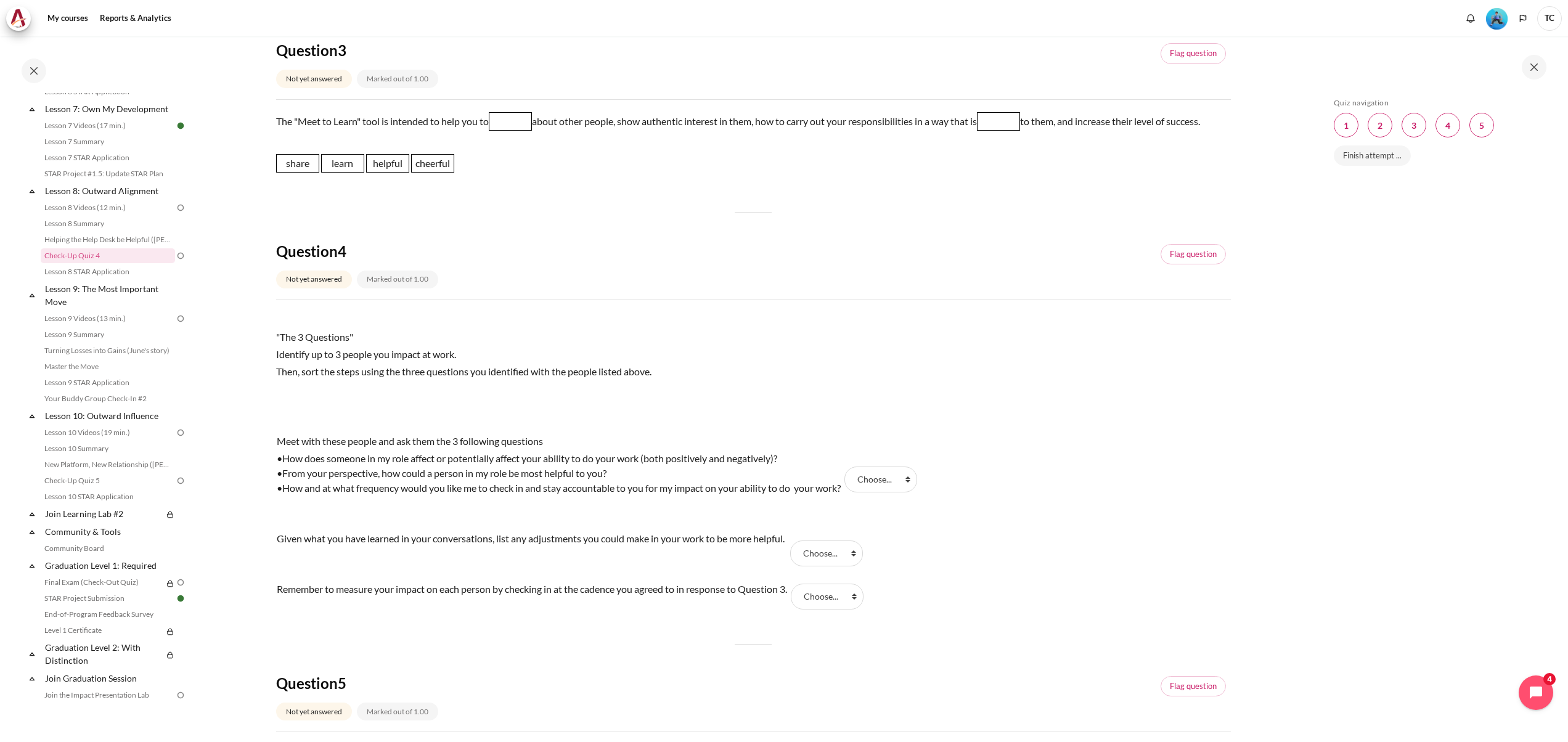
click at [1175, 506] on div "Skip Quiz navigation Quiz navigation Question 1 This page Question 2 This page …" at bounding box center [1436, 397] width 219 height 600
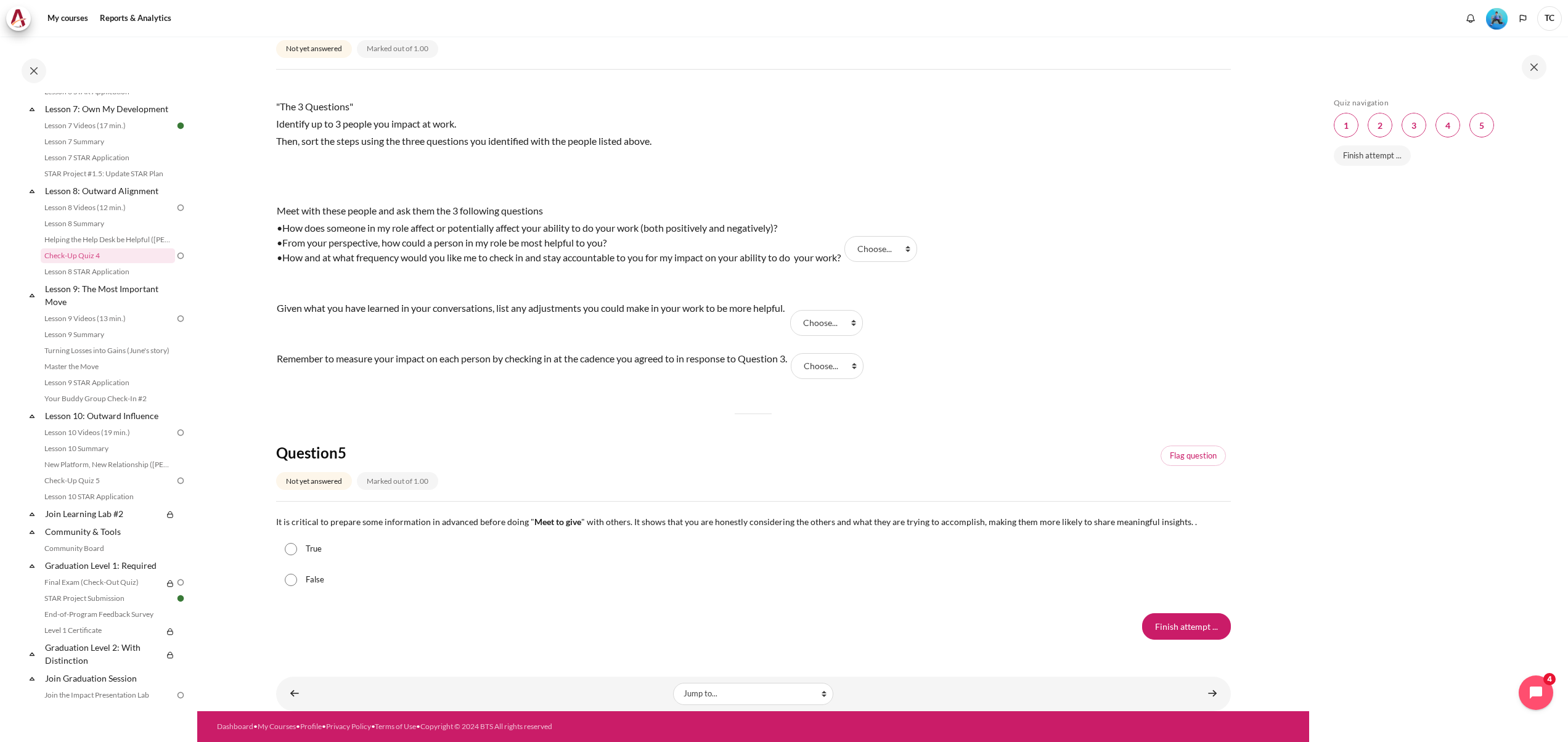
click at [1175, 466] on div "Skip Quiz navigation Quiz navigation Question 1 This page Question 2 This page …" at bounding box center [1438, 389] width 259 height 705
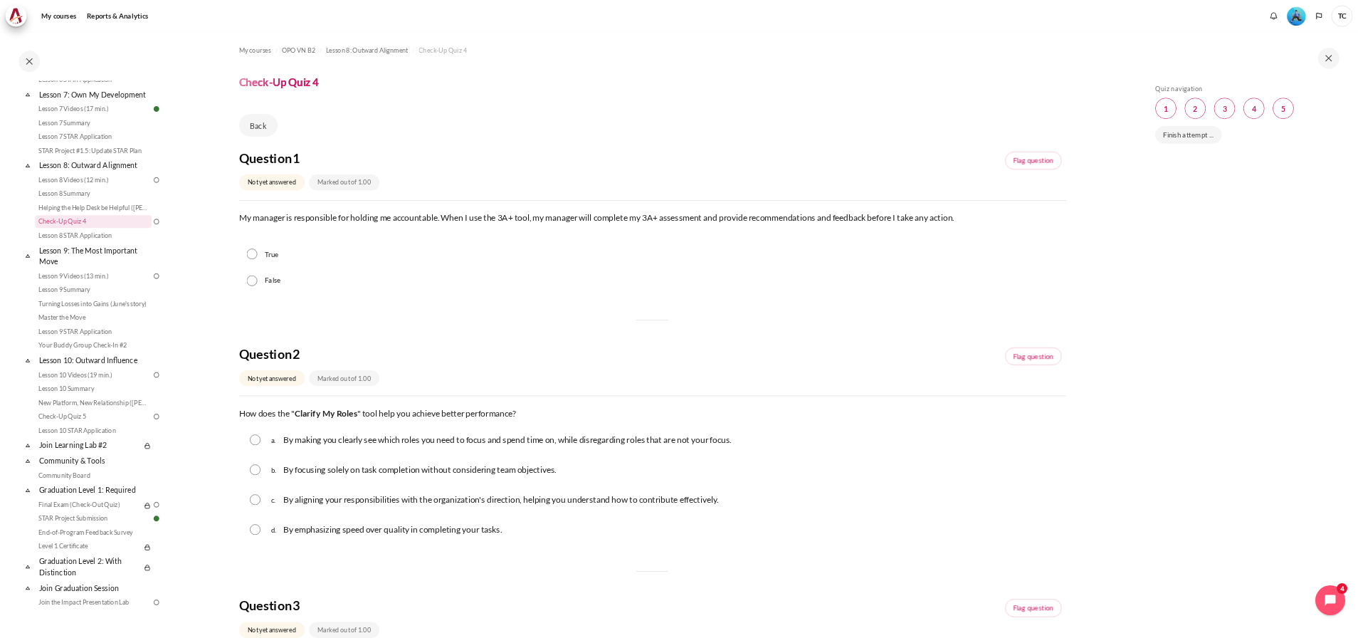
scroll to position [990, 0]
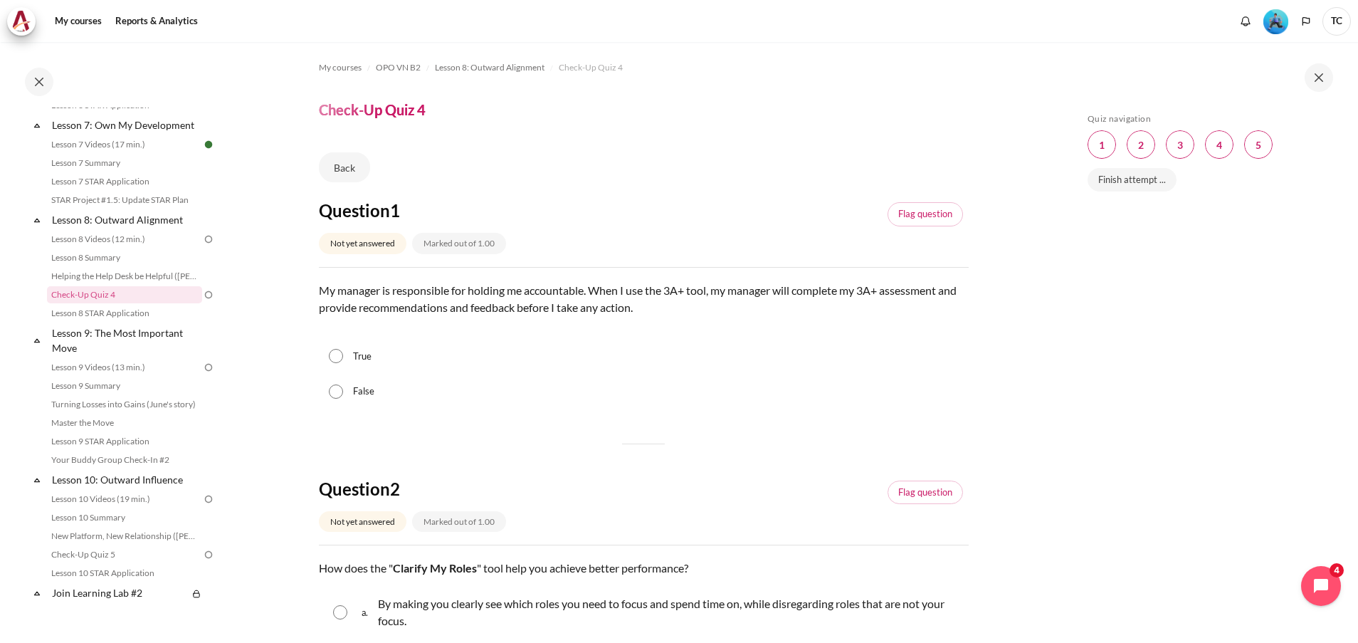
click at [351, 389] on div "False" at bounding box center [644, 392] width 650 height 36
click at [347, 391] on div "False" at bounding box center [644, 392] width 650 height 36
click at [333, 390] on input "False" at bounding box center [336, 391] width 14 height 14
radio input "true"
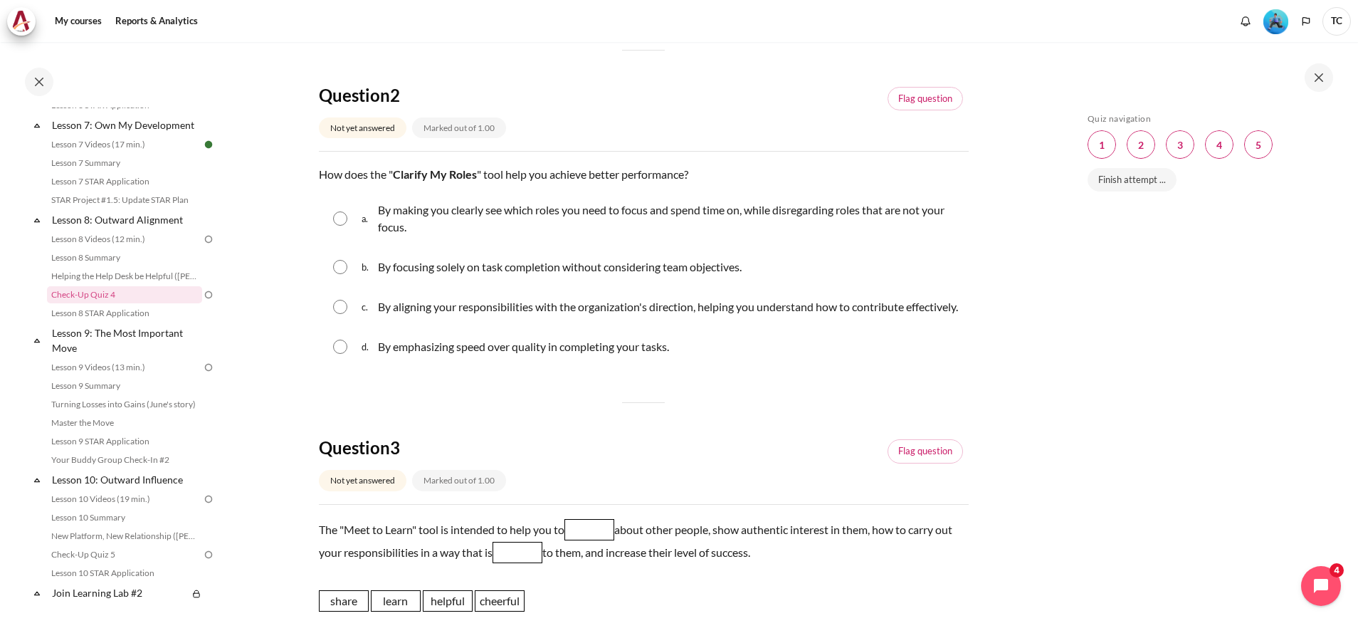
scroll to position [427, 0]
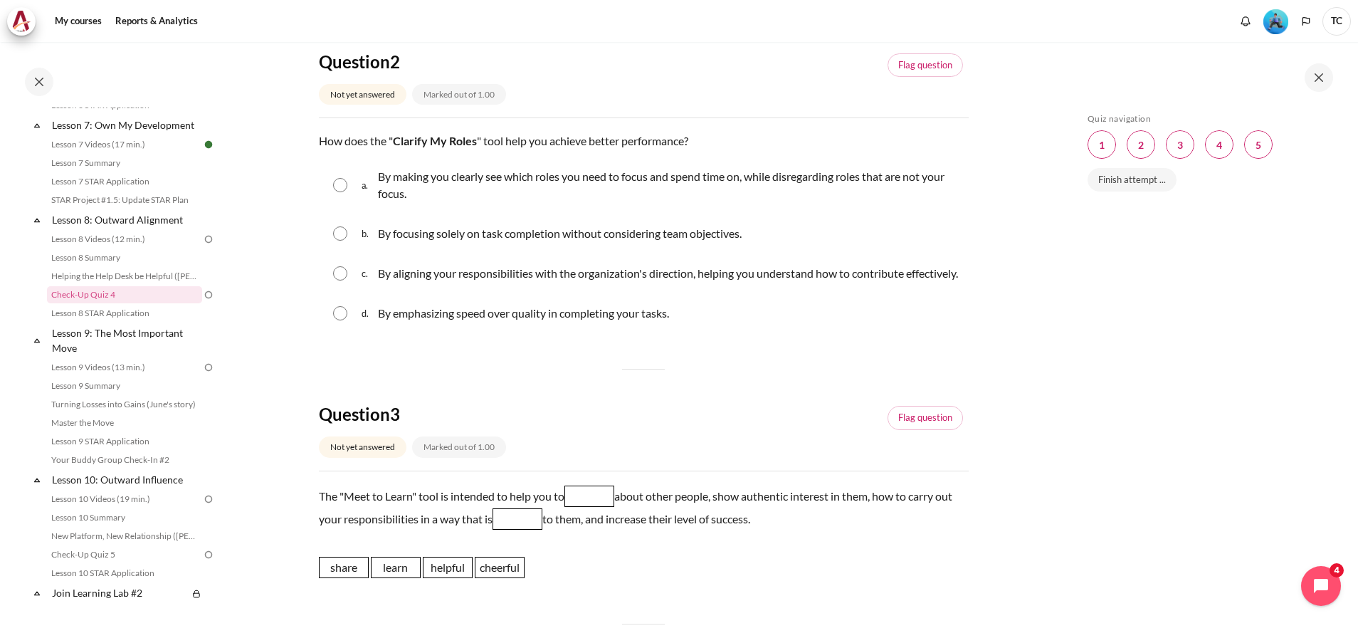
click at [337, 280] on input "Content" at bounding box center [340, 273] width 14 height 14
radio input "true"
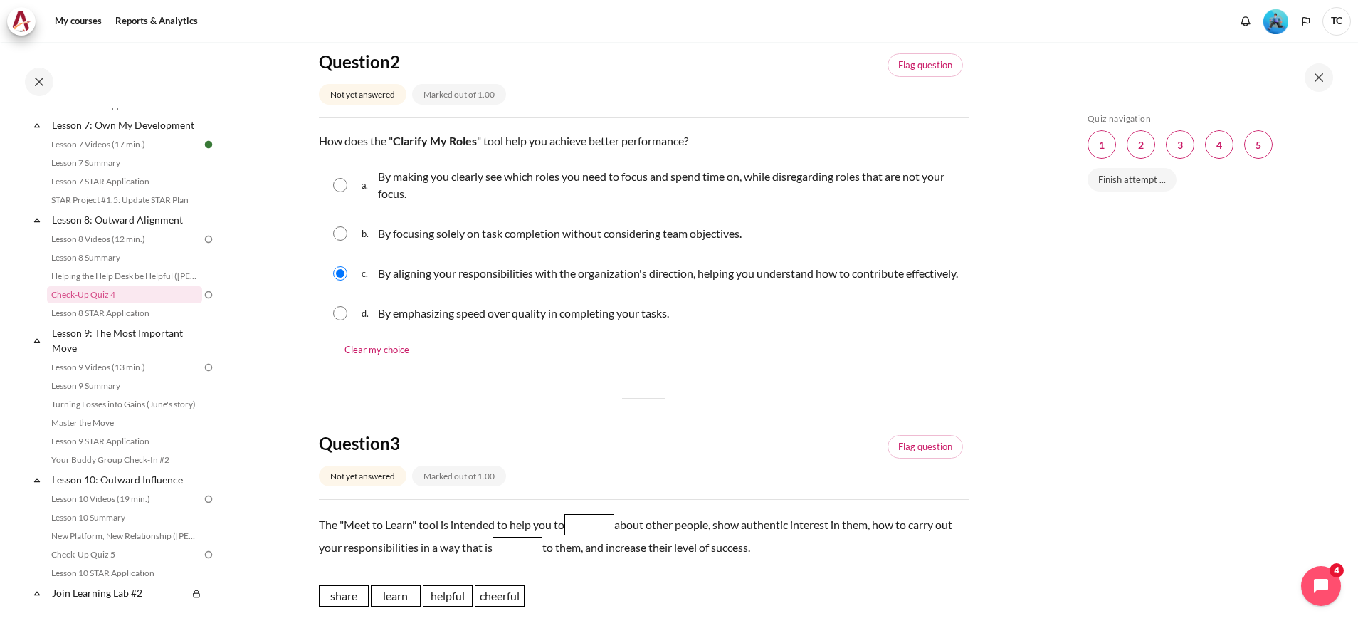
scroll to position [747, 0]
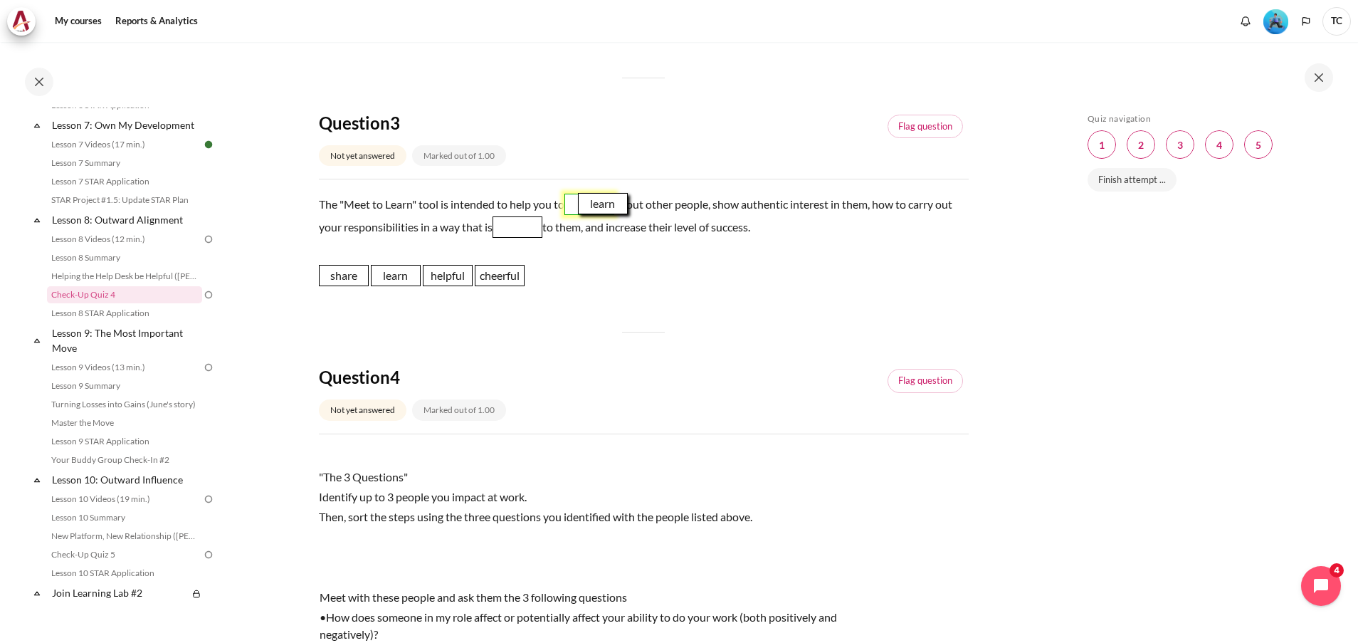
drag, startPoint x: 396, startPoint y: 288, endPoint x: 604, endPoint y: 216, distance: 219.2
click at [604, 214] on span "learn" at bounding box center [603, 203] width 50 height 21
drag, startPoint x: 436, startPoint y: 284, endPoint x: 538, endPoint y: 229, distance: 116.2
click at [538, 229] on span "helpful" at bounding box center [550, 219] width 50 height 21
drag, startPoint x: 444, startPoint y: 290, endPoint x: 541, endPoint y: 239, distance: 109.5
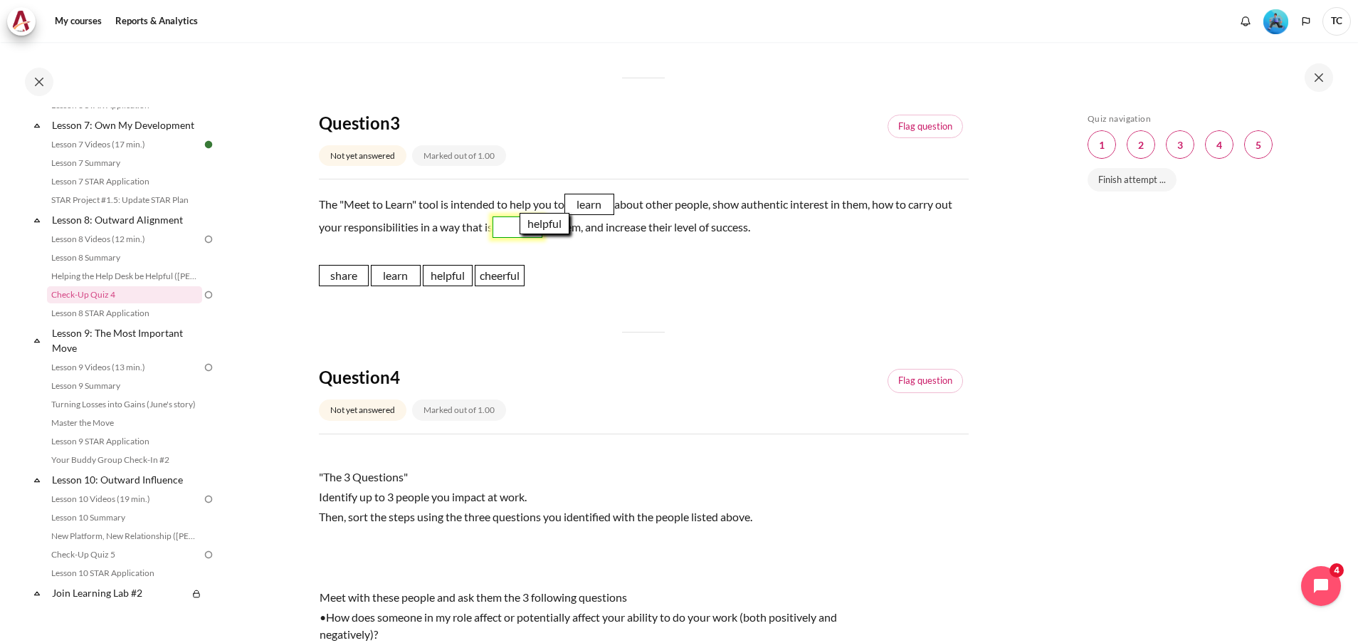
click at [541, 234] on span "helpful" at bounding box center [545, 223] width 50 height 21
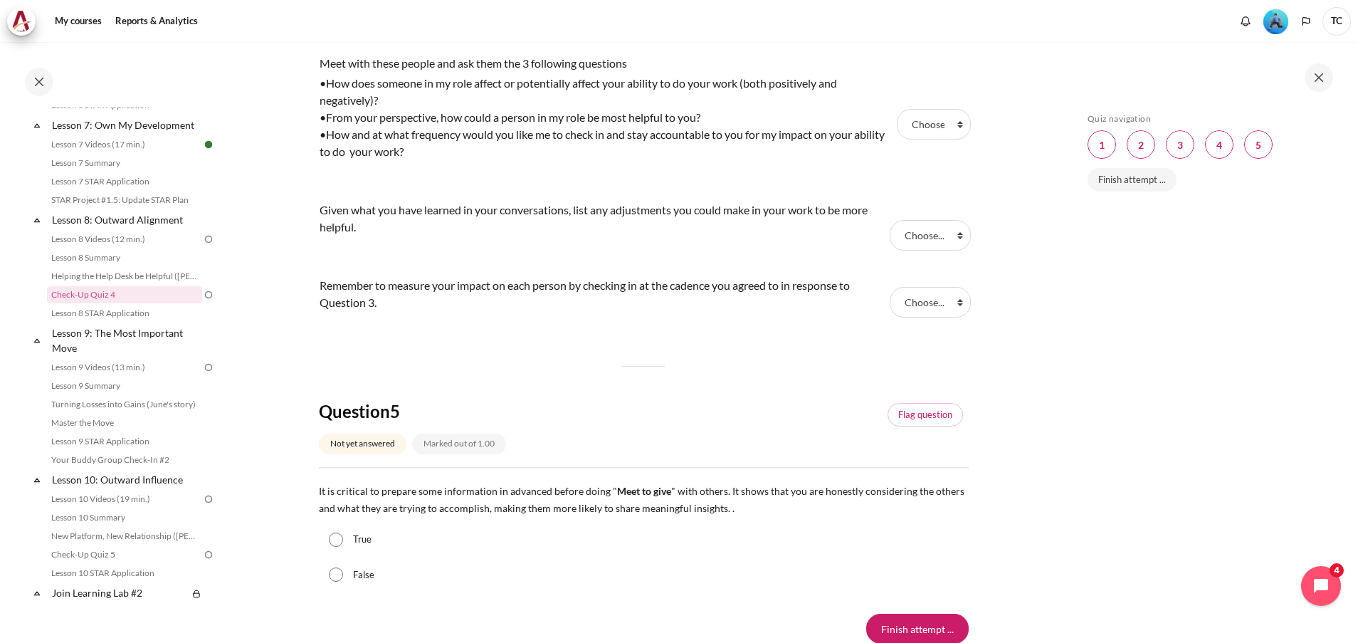
scroll to position [1174, 0]
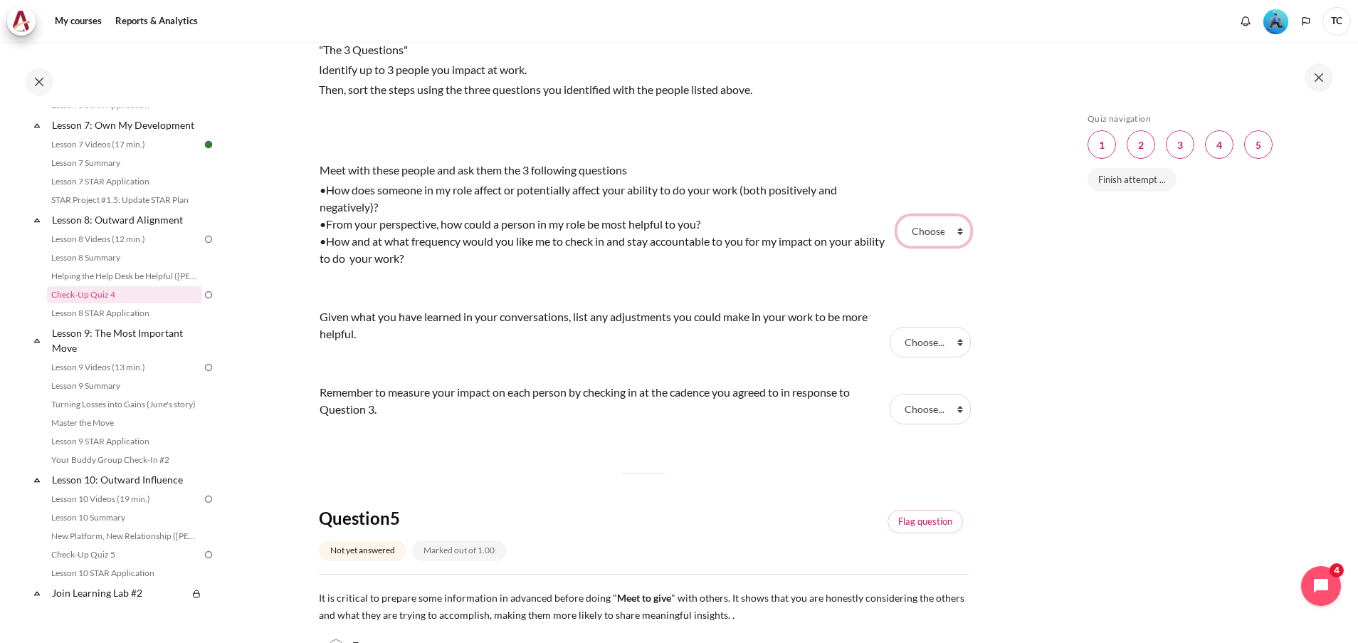
click at [944, 243] on select "Choose... Step 1 Step 3 Step 2" at bounding box center [934, 231] width 74 height 30
select select "1"
click at [897, 233] on select "Choose... Step 1 Step 3 Step 2" at bounding box center [934, 231] width 74 height 30
click at [930, 357] on select "Choose... Step 1 Step 3 Step 2" at bounding box center [930, 342] width 81 height 30
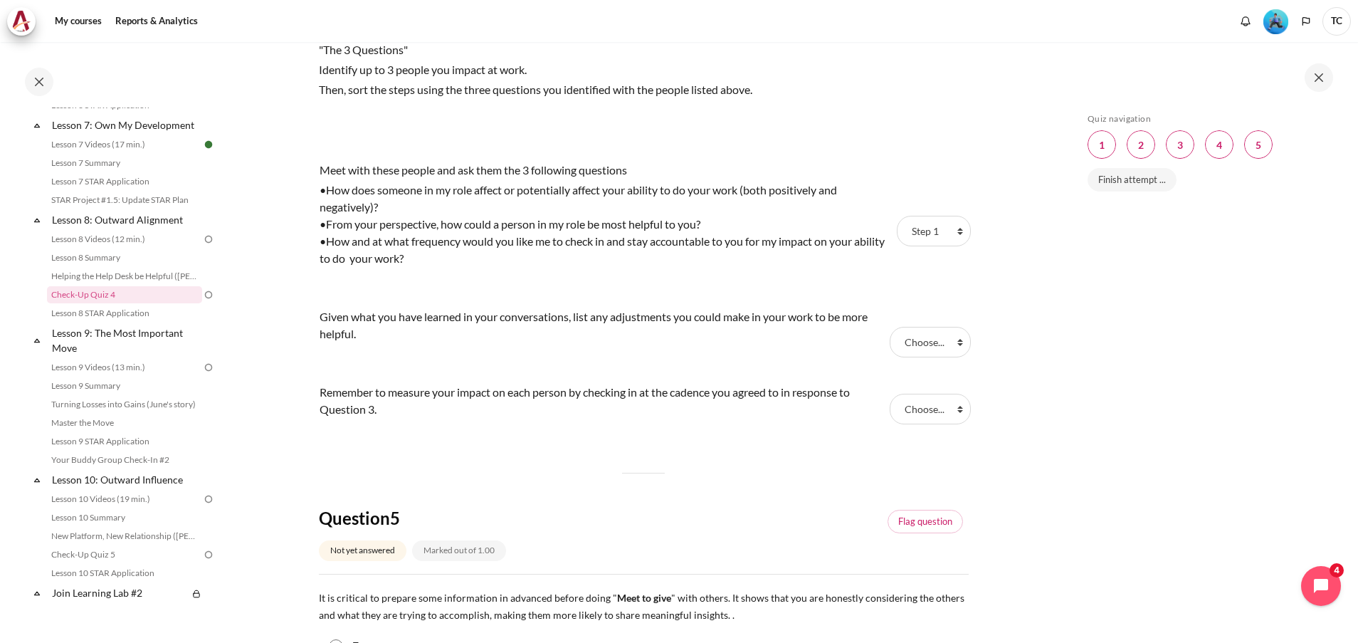
click at [784, 409] on div "Remember to measure your impact on each person by checking in at the cadence yo…" at bounding box center [603, 401] width 567 height 34
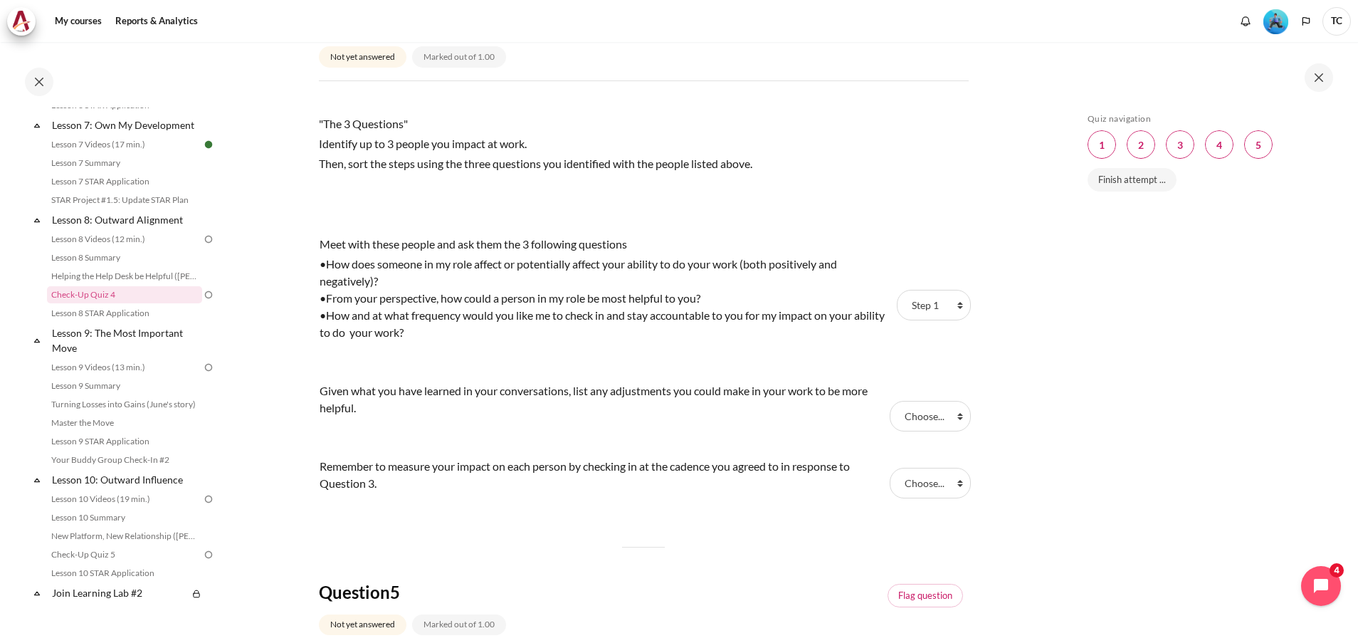
scroll to position [1068, 0]
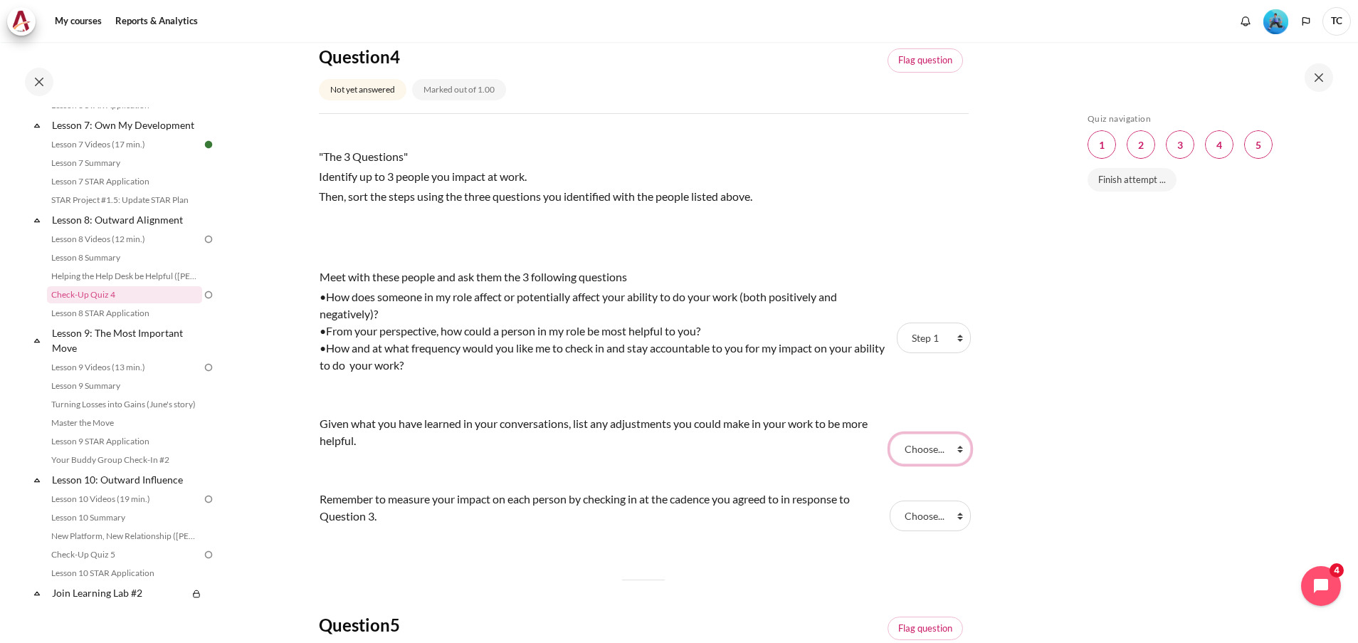
click at [924, 463] on select "Choose... Step 1 Step 3 Step 2" at bounding box center [930, 448] width 81 height 30
select select "3"
click at [890, 451] on select "Choose... Step 1 Step 3 Step 2" at bounding box center [930, 448] width 81 height 30
click at [928, 529] on select "Choose... Step 1 Step 3 Step 2" at bounding box center [930, 515] width 80 height 30
select select "2"
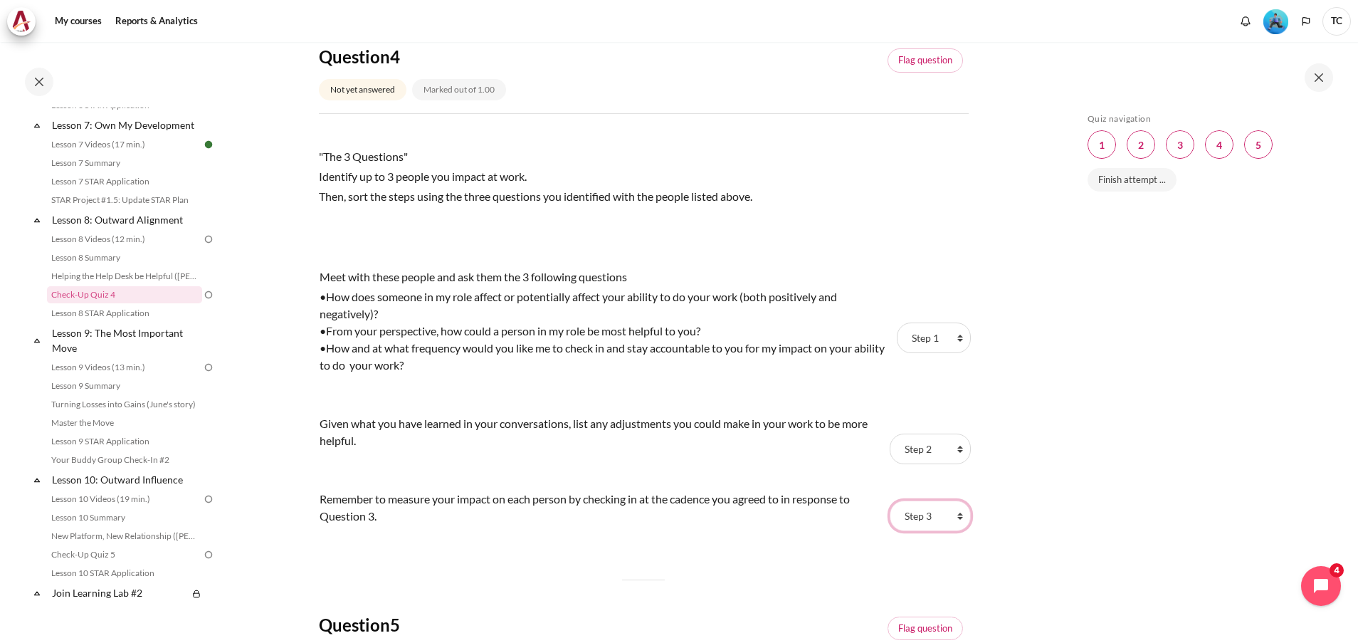
click at [890, 517] on select "Choose... Step 1 Step 3 Step 2" at bounding box center [930, 515] width 80 height 30
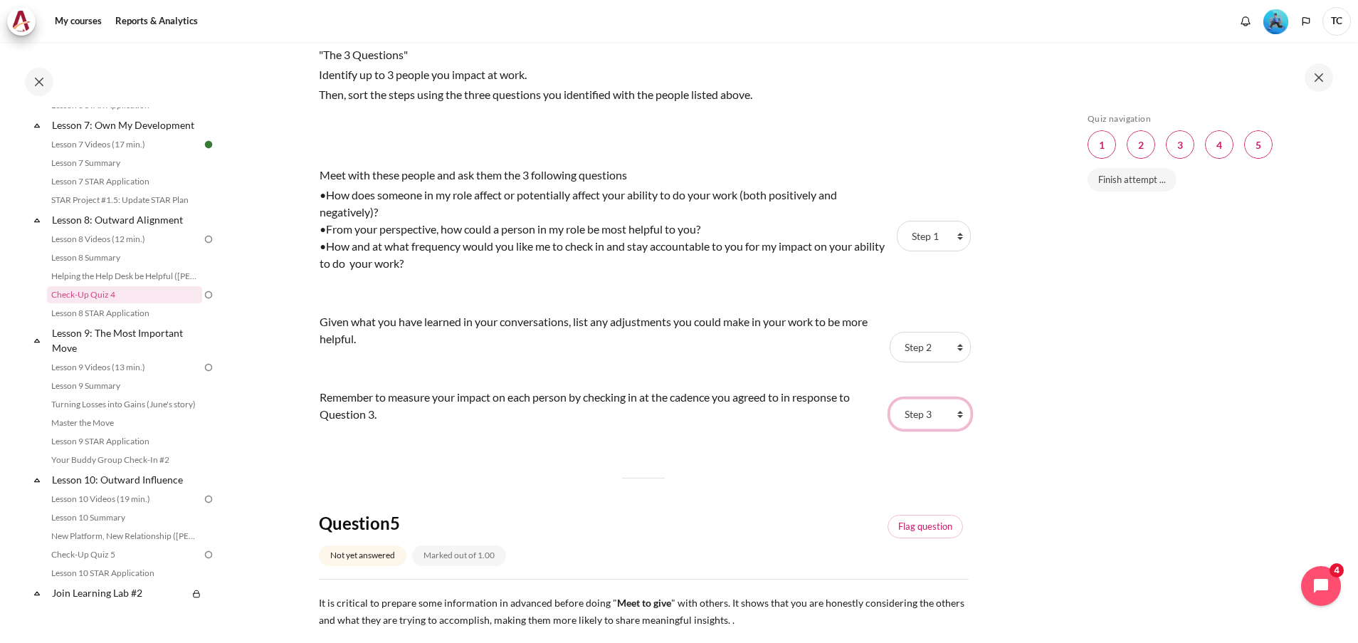
scroll to position [1097, 0]
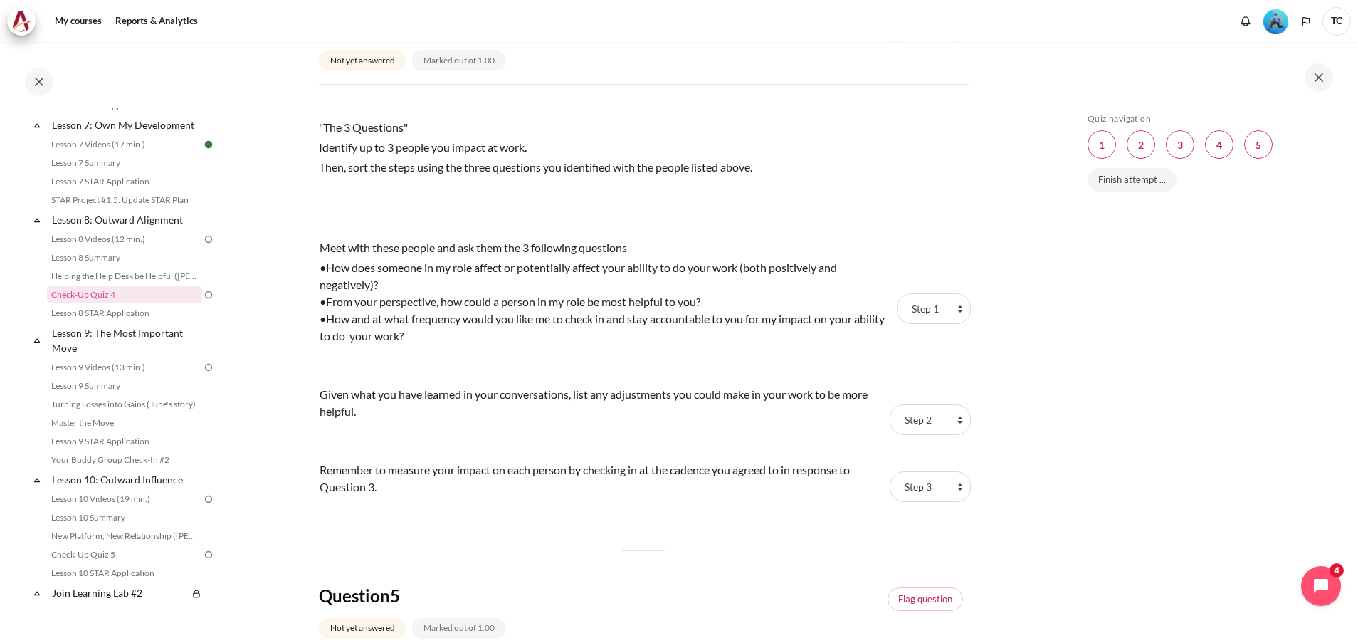
click at [554, 256] on p "Meet with these people and ask them the 3 following questions" at bounding box center [606, 247] width 573 height 17
drag, startPoint x: 529, startPoint y: 287, endPoint x: 334, endPoint y: 285, distance: 195.0
click at [334, 285] on div "•How does someone in my role affect or potentially affect your ability to do yo…" at bounding box center [606, 276] width 573 height 34
drag, startPoint x: 334, startPoint y: 285, endPoint x: 349, endPoint y: 298, distance: 20.2
click at [334, 293] on div "•How does someone in my role affect or potentially affect your ability to do yo…" at bounding box center [606, 276] width 573 height 34
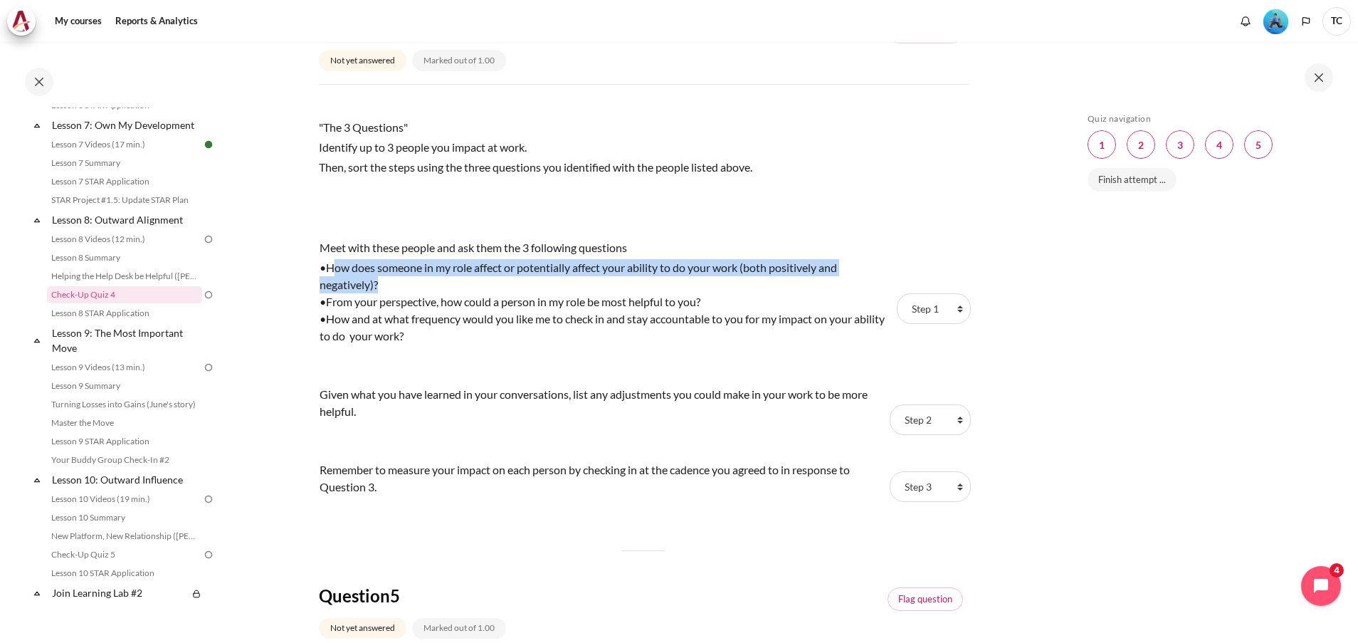
drag, startPoint x: 376, startPoint y: 298, endPoint x: 330, endPoint y: 283, distance: 48.6
click at [330, 283] on div "•How does someone in my role affect or potentially affect your ability to do yo…" at bounding box center [606, 276] width 573 height 34
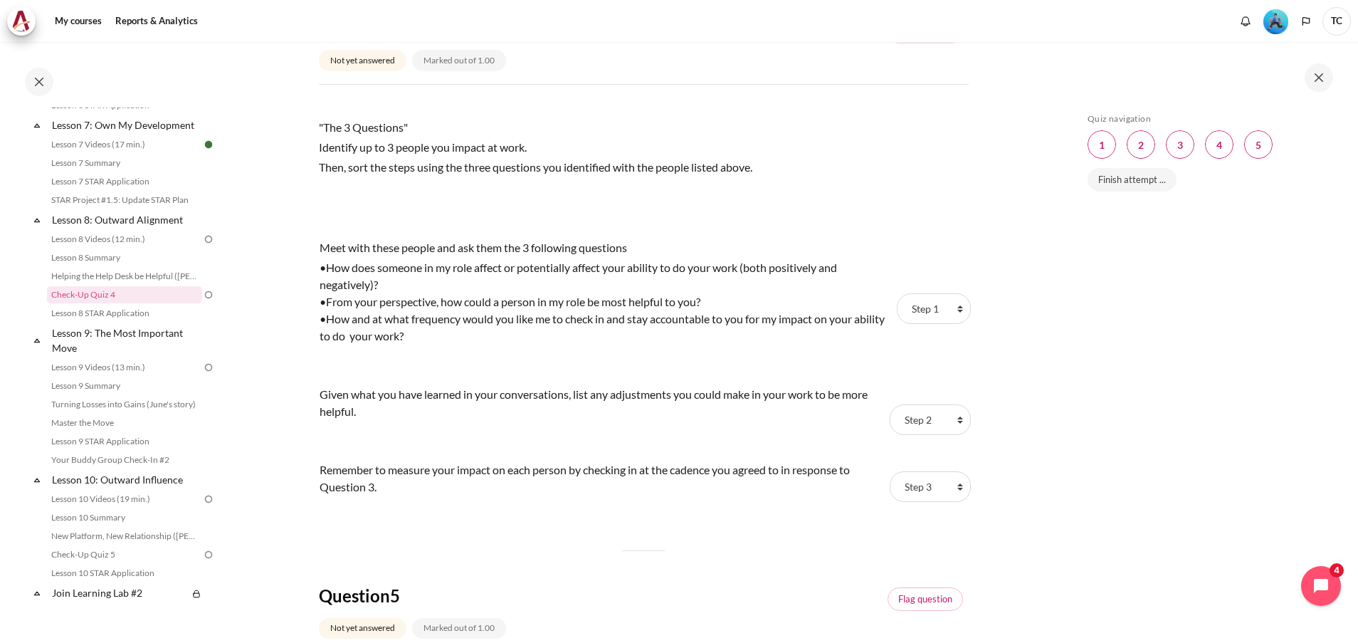
drag, startPoint x: 330, startPoint y: 283, endPoint x: 478, endPoint y: 359, distance: 166.5
click at [478, 344] on div "•How and at what frequency would you like me to check in and stay accountable t…" at bounding box center [606, 327] width 573 height 34
click at [907, 323] on select "Choose... Step 1 Step 3 Step 2" at bounding box center [934, 308] width 74 height 30
click at [897, 310] on select "Choose... Step 1 Step 3 Step 2" at bounding box center [934, 308] width 74 height 30
click at [921, 323] on select "Choose... Step 1 Step 3 Step 2" at bounding box center [934, 308] width 74 height 30
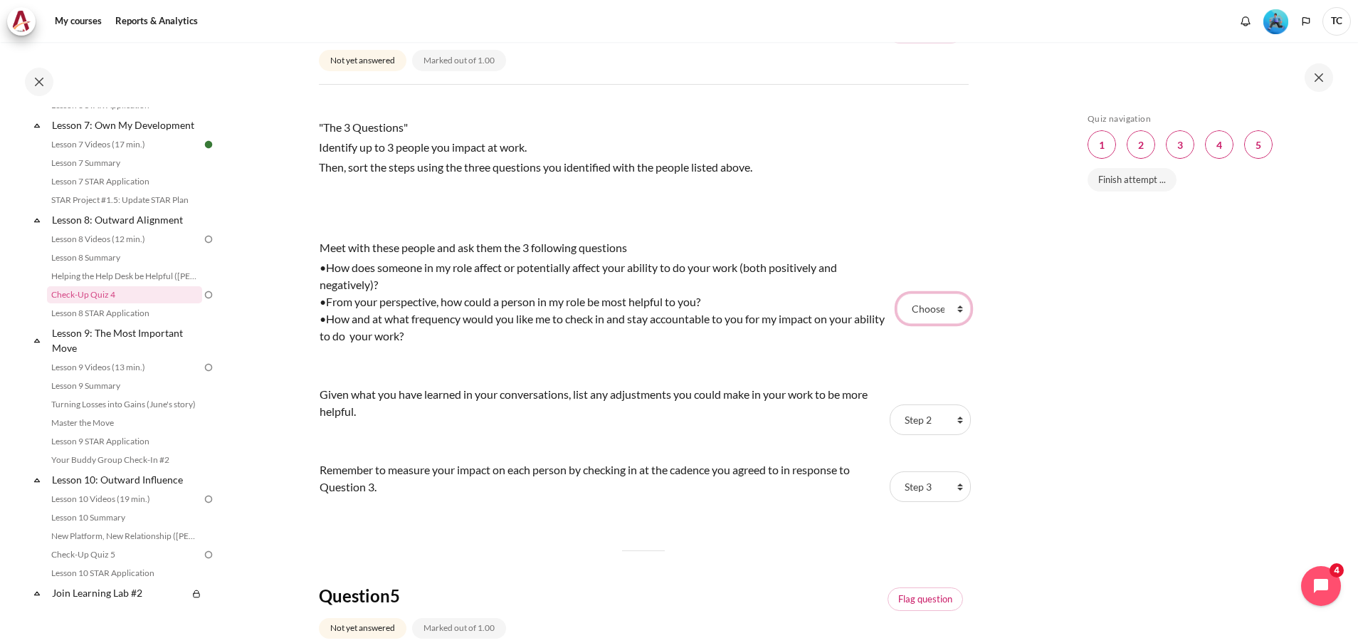
select select "1"
click at [897, 310] on select "Choose... Step 1 Step 3 Step 2" at bounding box center [934, 308] width 74 height 30
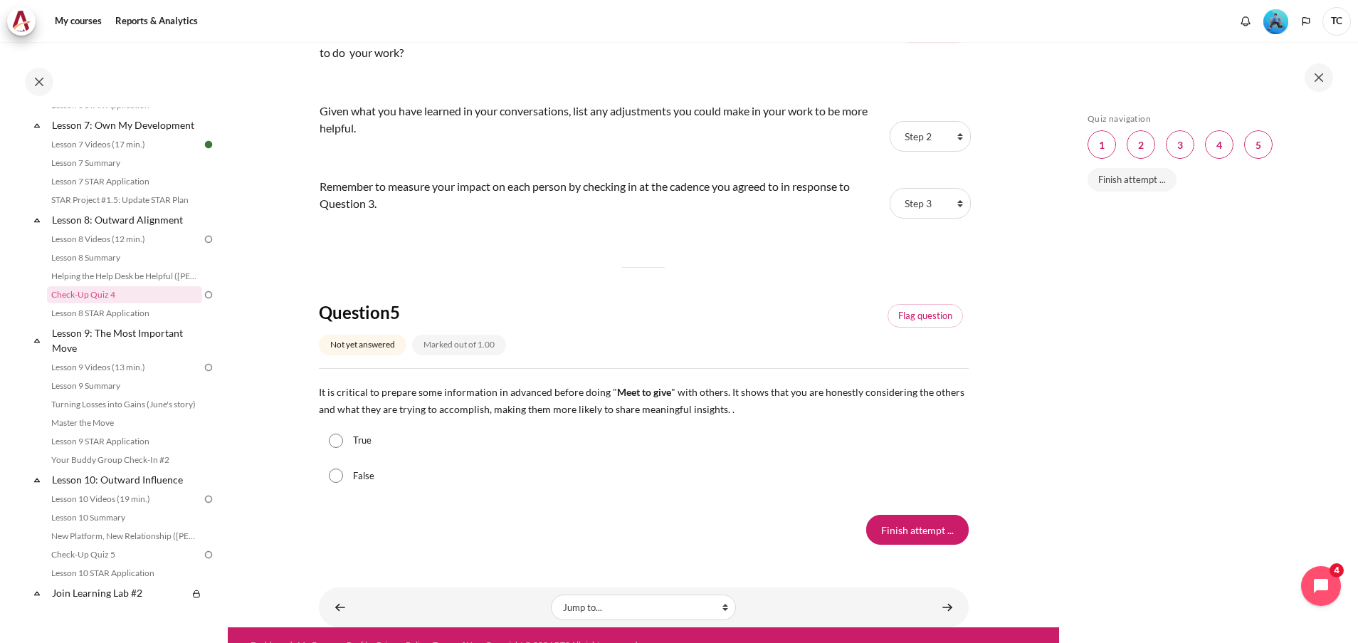
scroll to position [1417, 0]
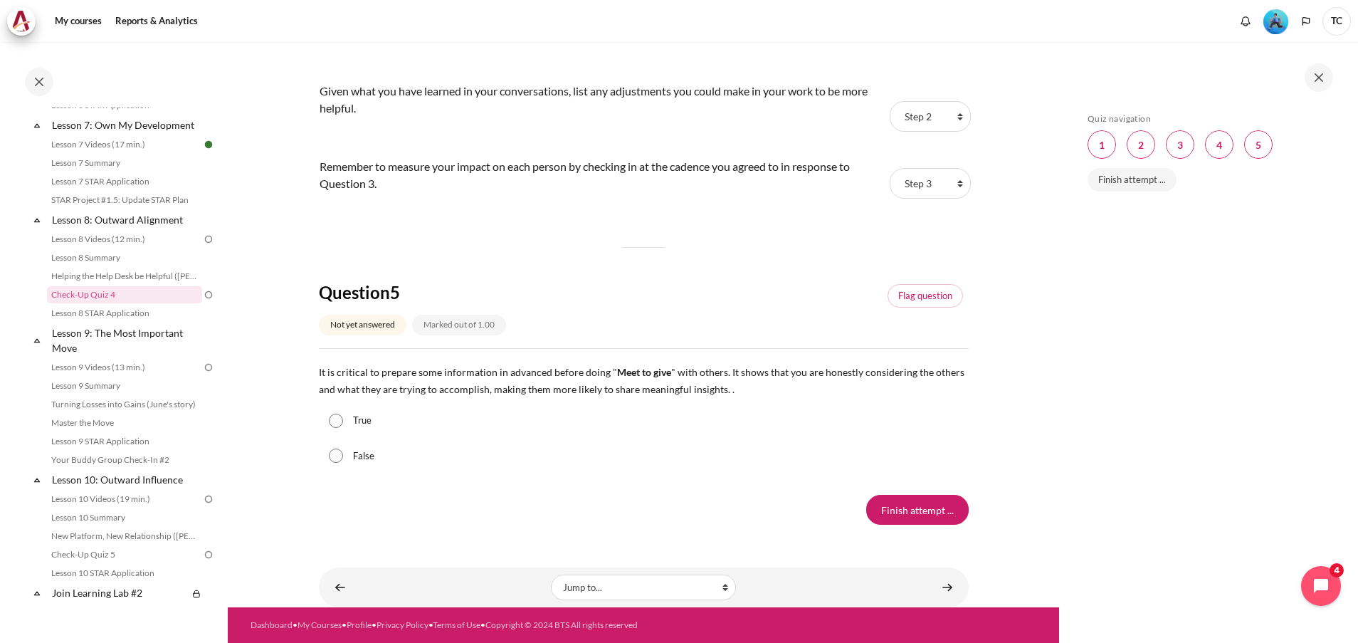
click at [351, 415] on div "True" at bounding box center [644, 421] width 650 height 36
click at [371, 421] on label "True" at bounding box center [362, 421] width 19 height 14
click at [343, 421] on input "True" at bounding box center [336, 421] width 14 height 14
radio input "true"
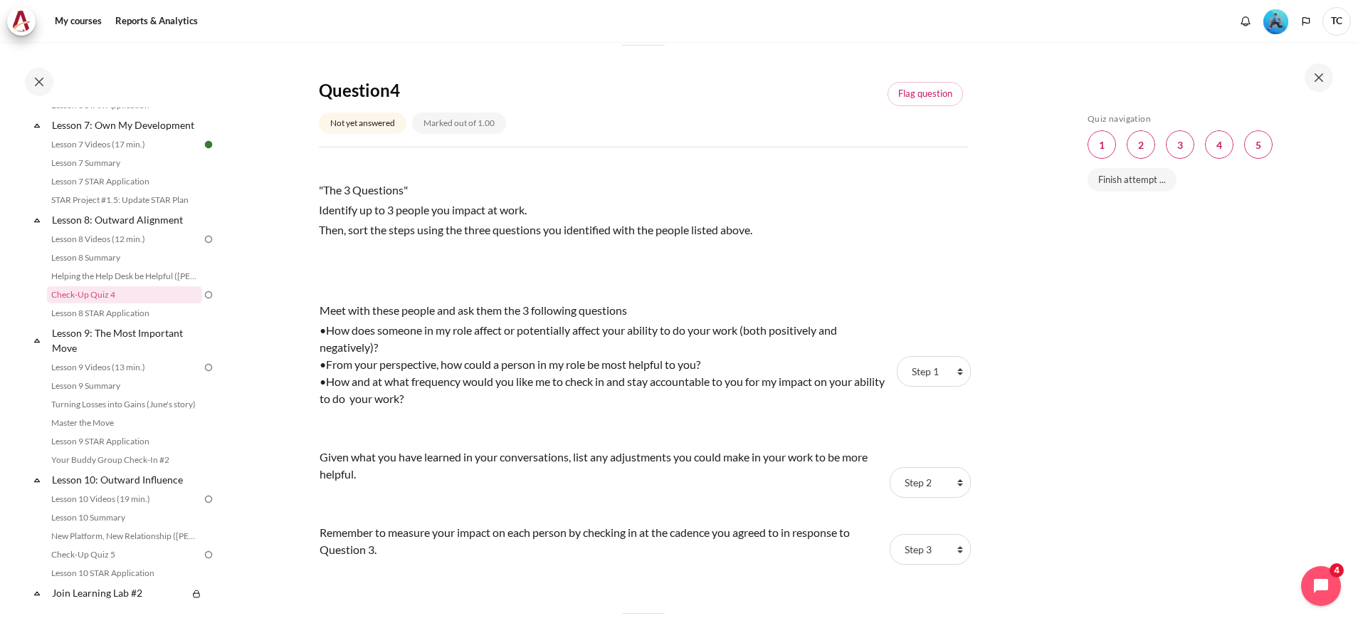
scroll to position [990, 0]
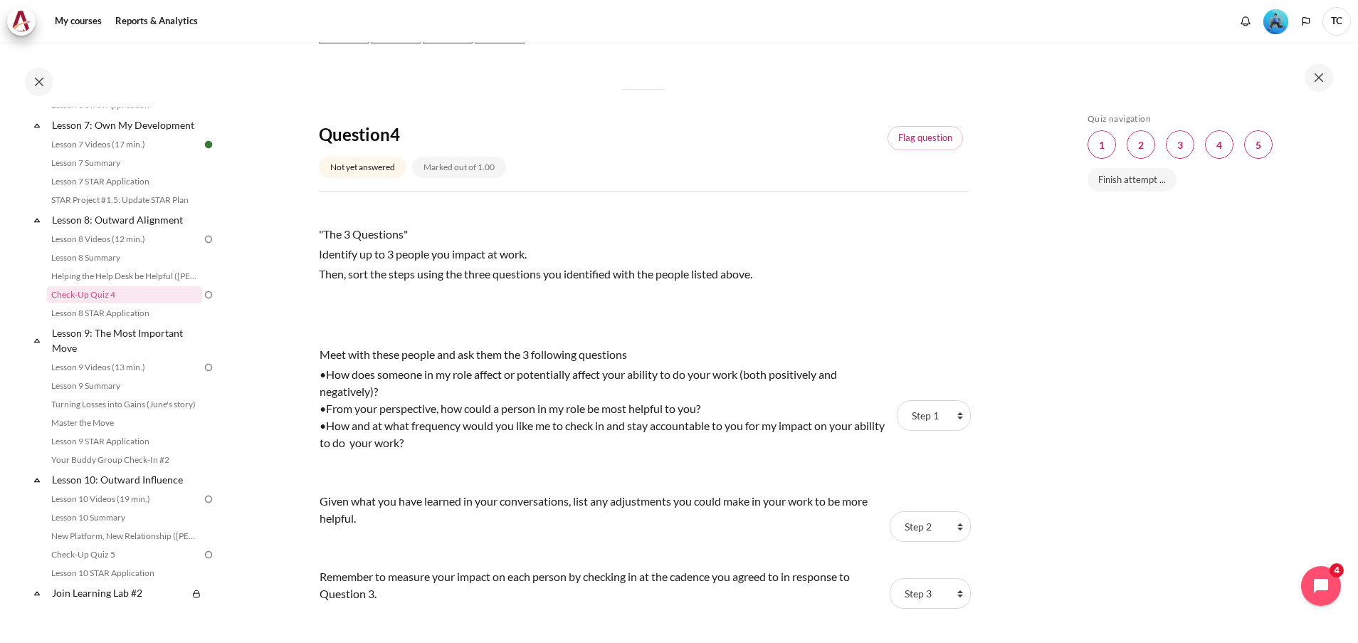
click at [1226, 325] on div "Skip Quiz navigation Quiz navigation Question 1 This page Question 2 This page …" at bounding box center [1206, 352] width 253 height 479
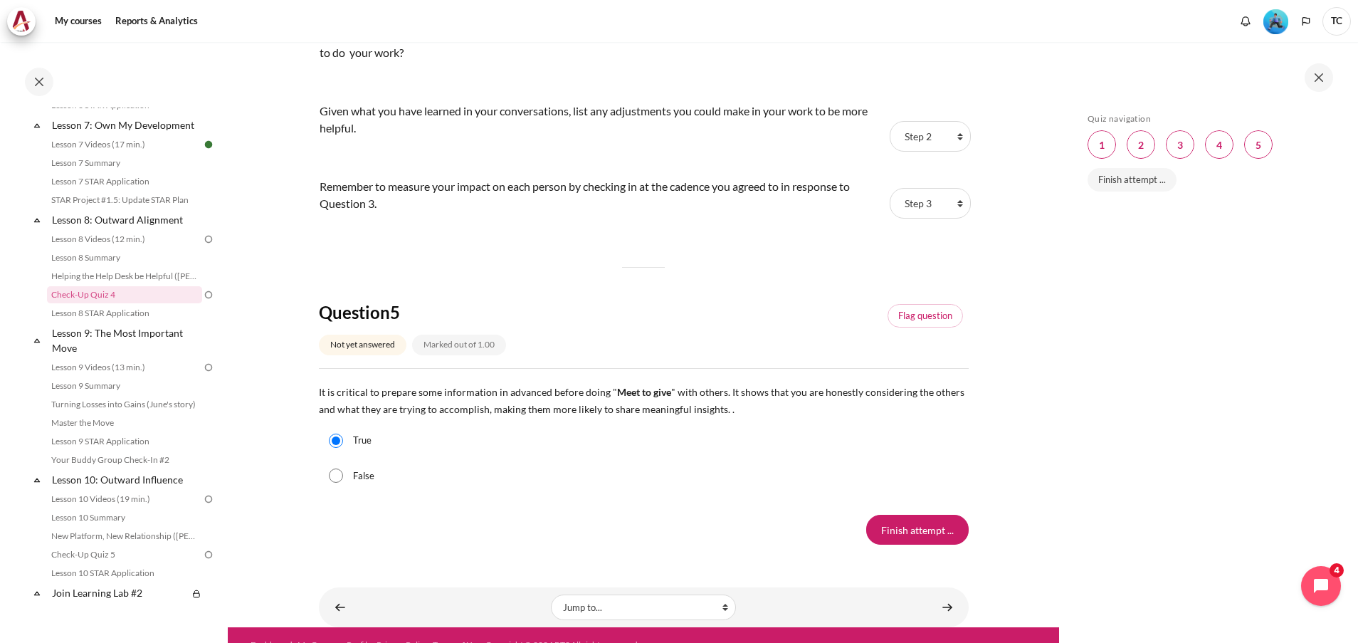
scroll to position [1417, 0]
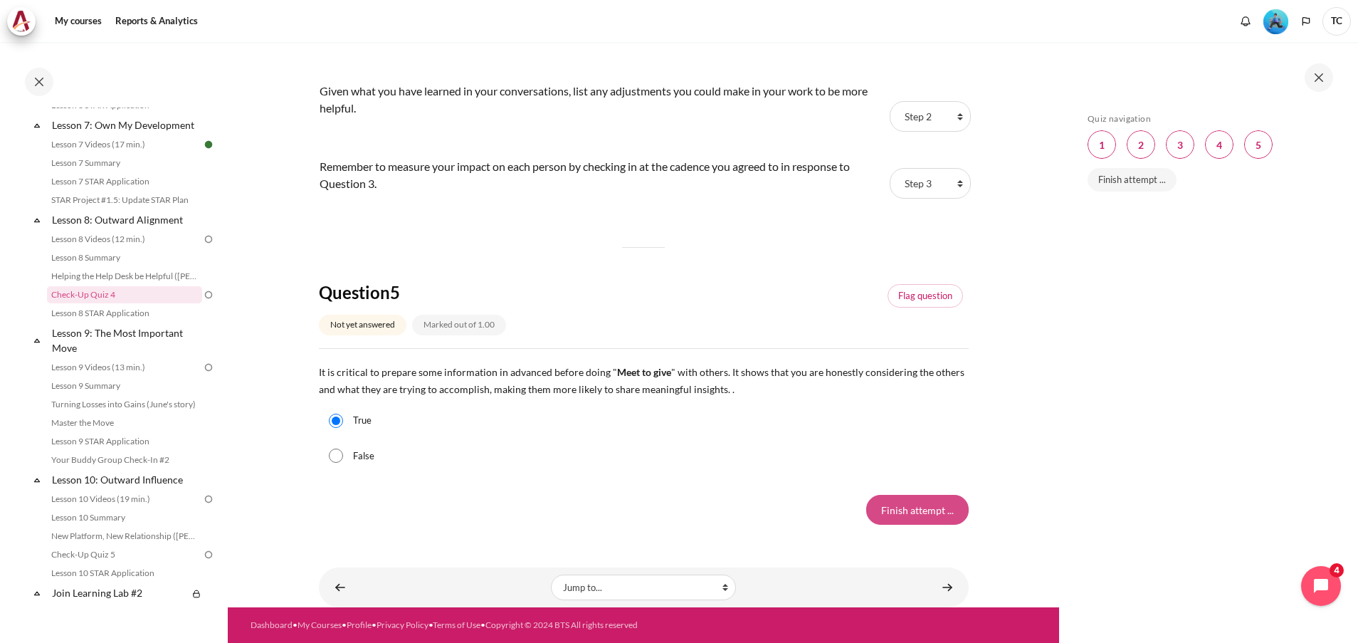
click at [866, 504] on input "Finish attempt ..." at bounding box center [917, 510] width 102 height 30
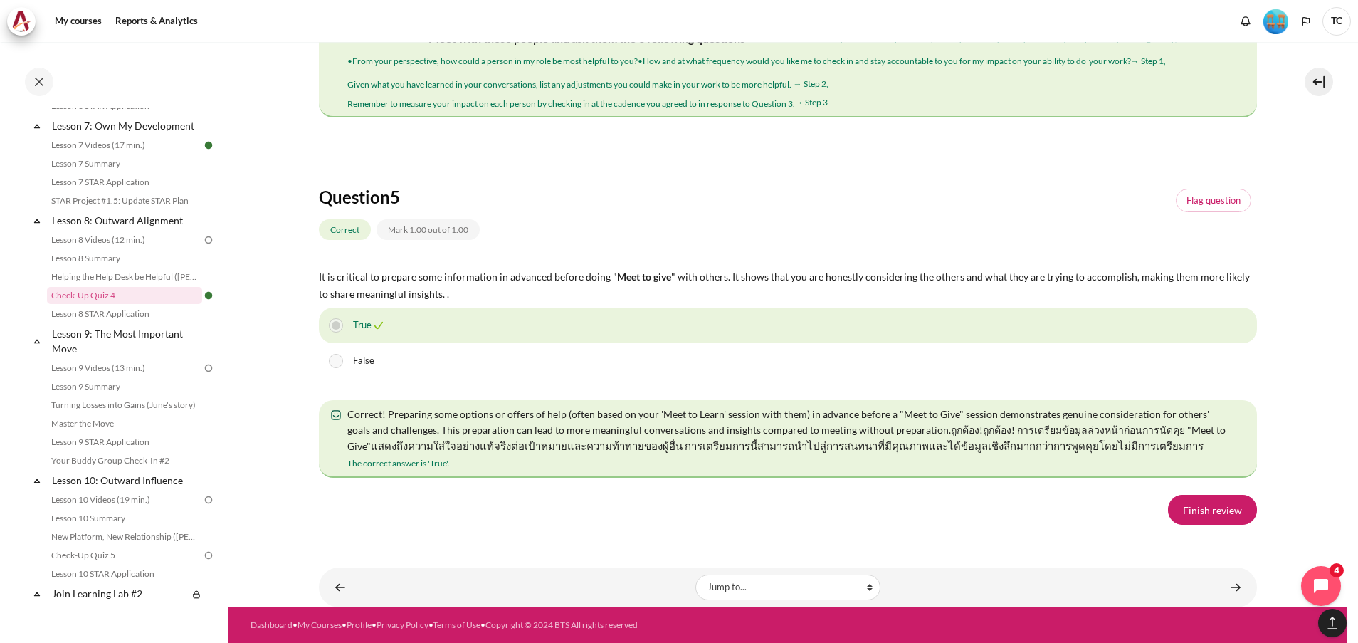
scroll to position [2478, 0]
click at [1193, 515] on link "Finish review" at bounding box center [1212, 510] width 89 height 30
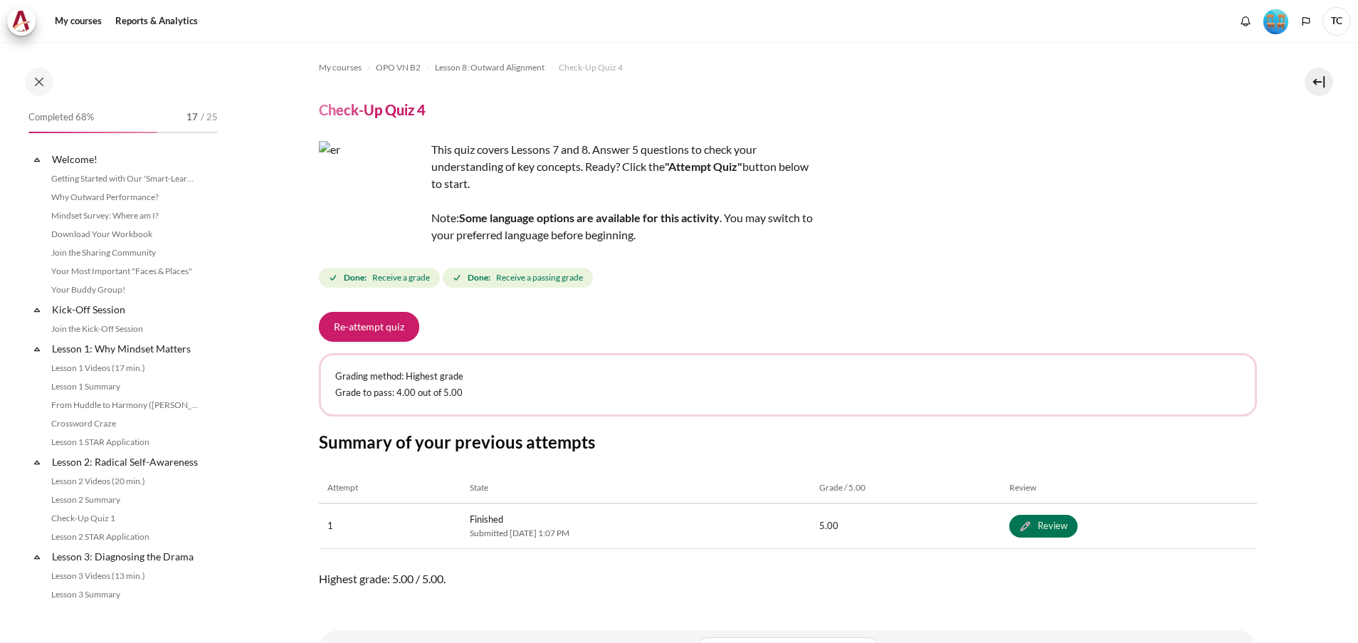
scroll to position [989, 0]
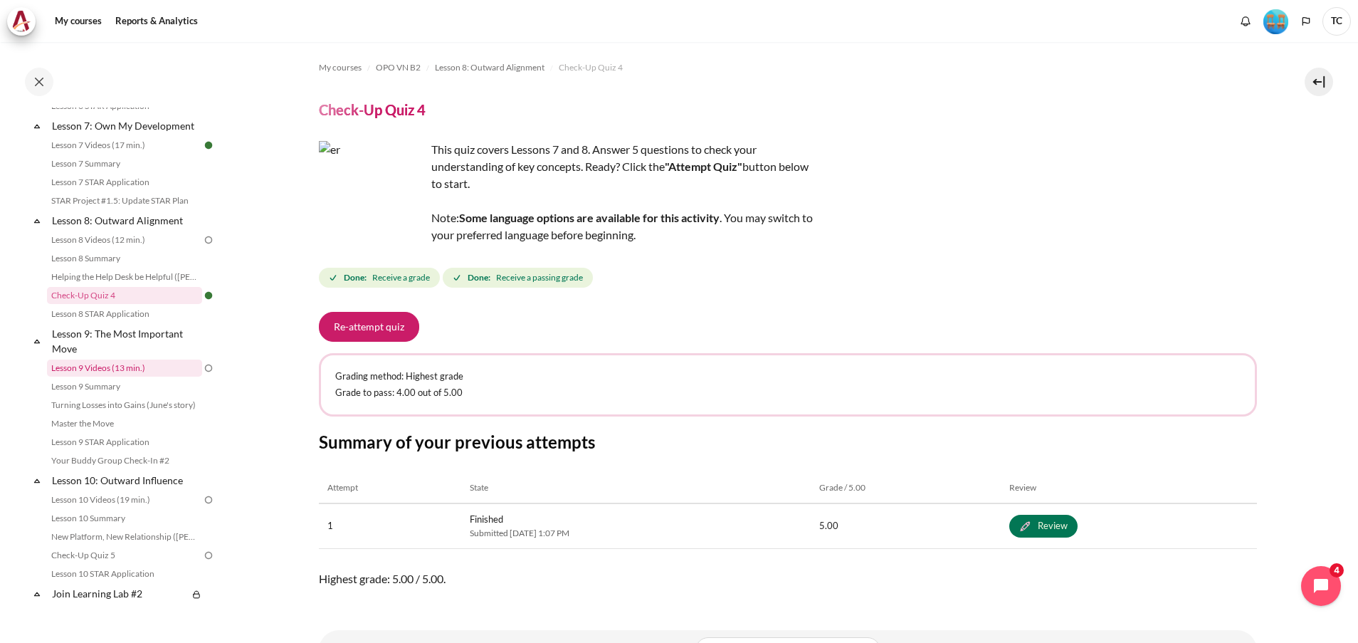
click at [114, 376] on link "Lesson 9 Videos (13 min.)" at bounding box center [124, 367] width 155 height 17
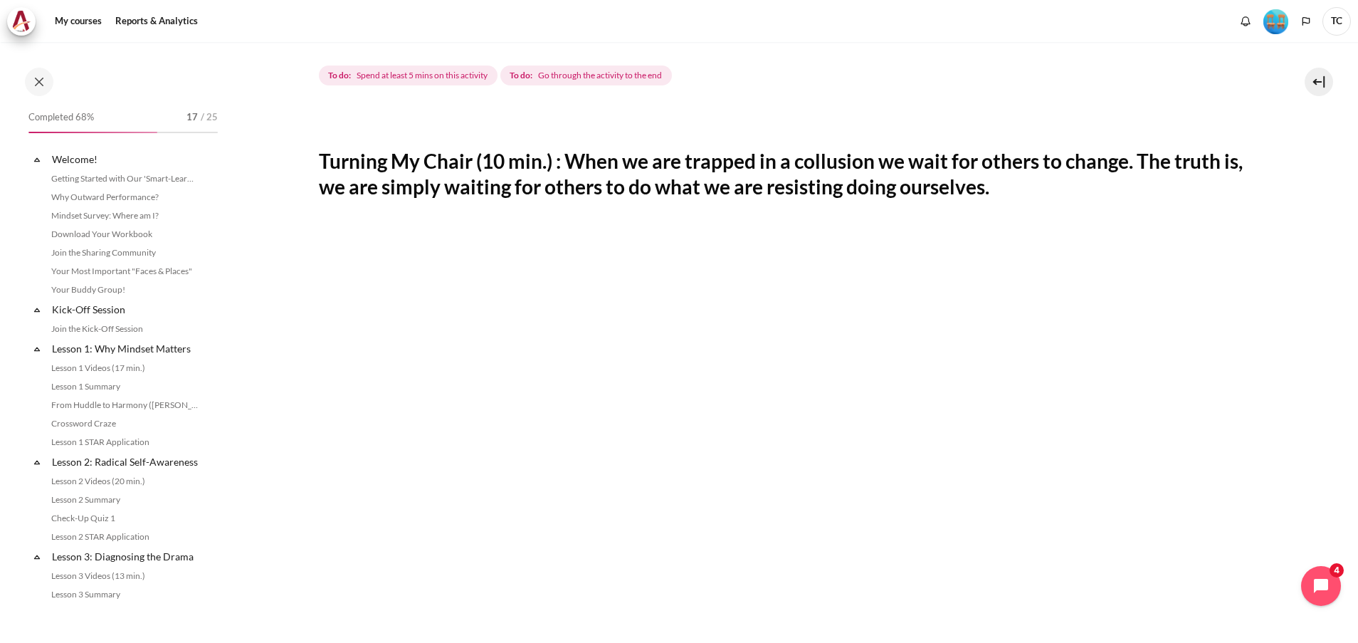
scroll to position [1062, 0]
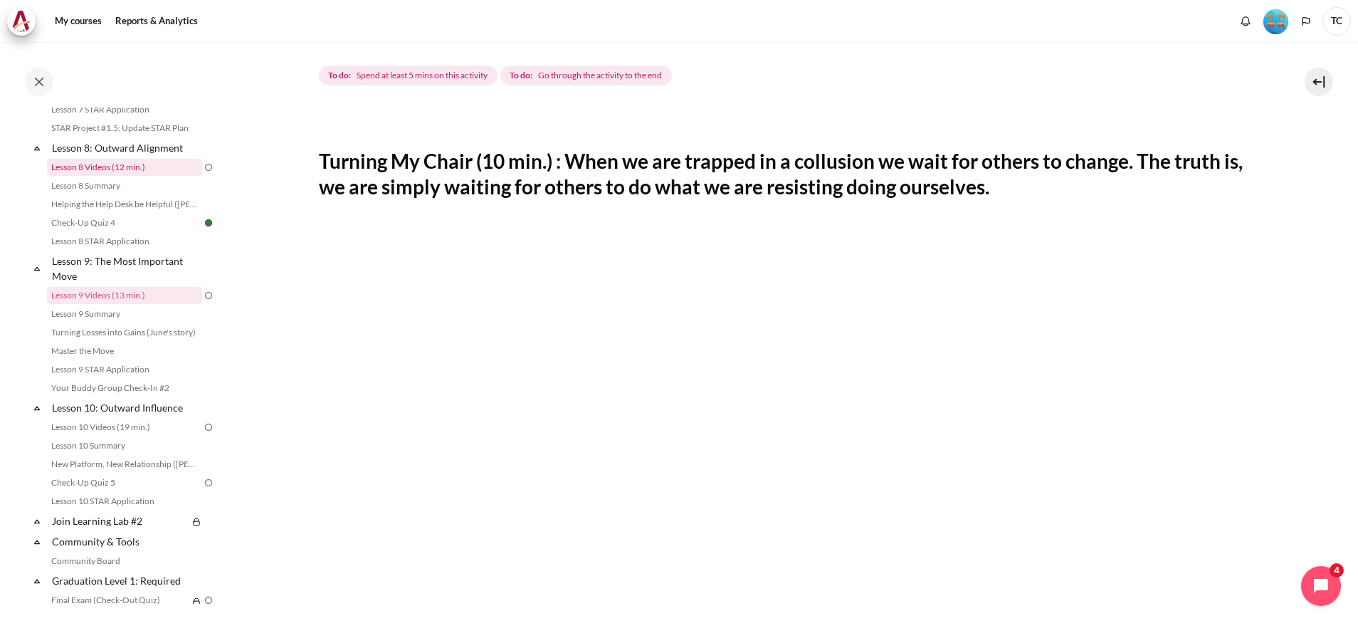
click at [120, 176] on link "Lesson 8 Videos (12 min.)" at bounding box center [124, 167] width 155 height 17
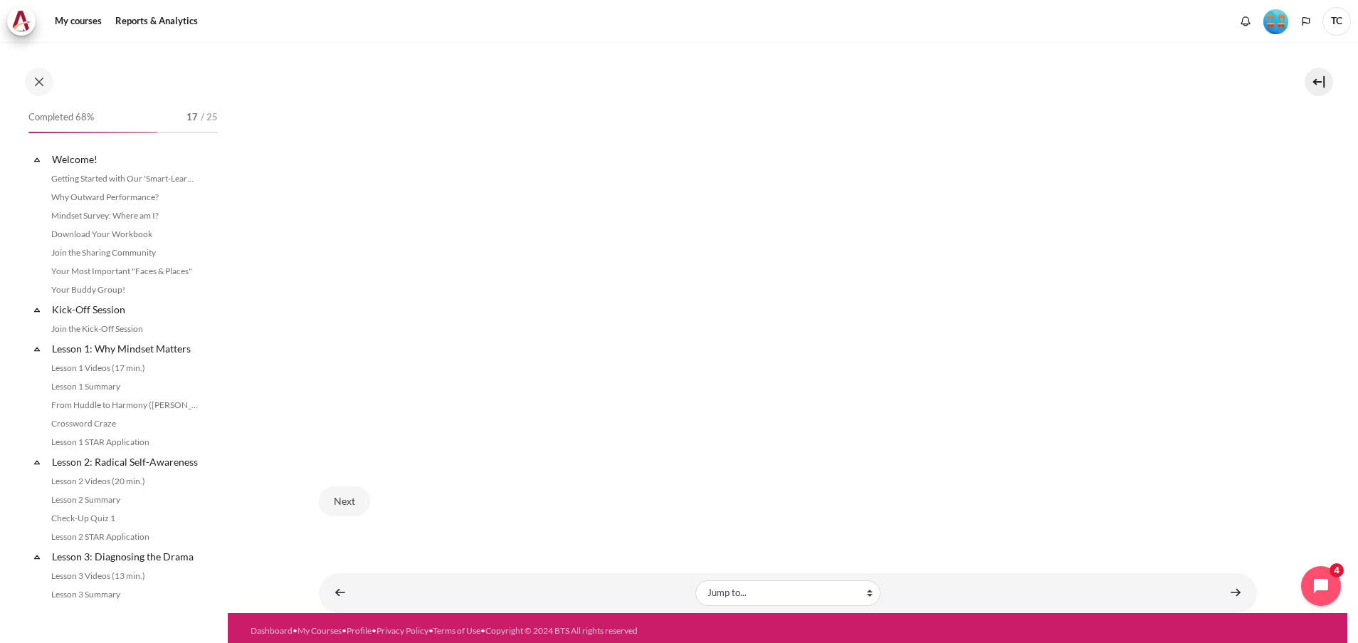
scroll to position [934, 0]
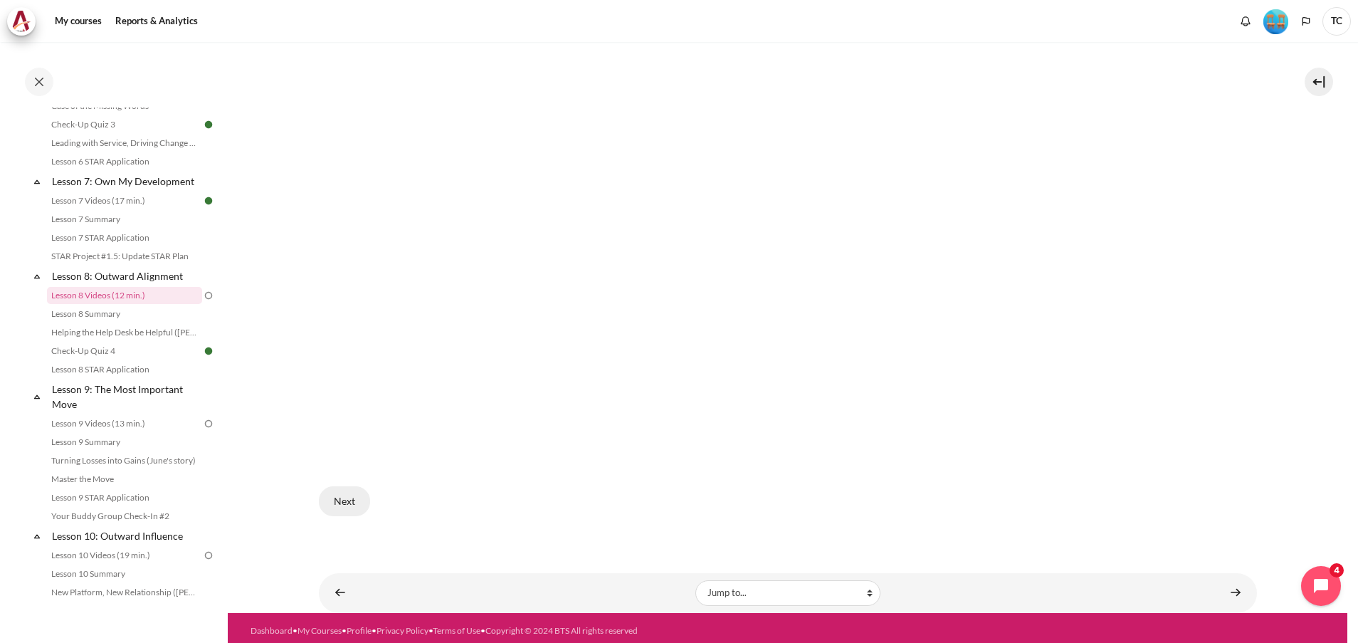
click at [353, 499] on button "Next" at bounding box center [344, 501] width 51 height 30
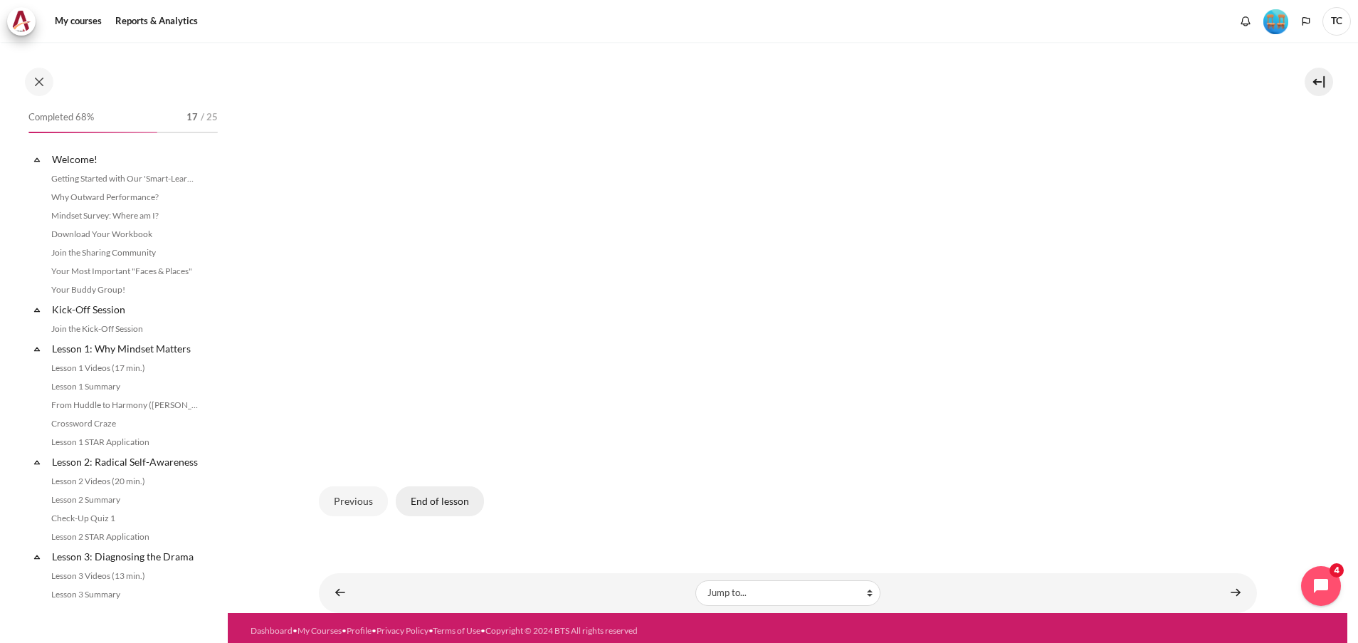
scroll to position [934, 0]
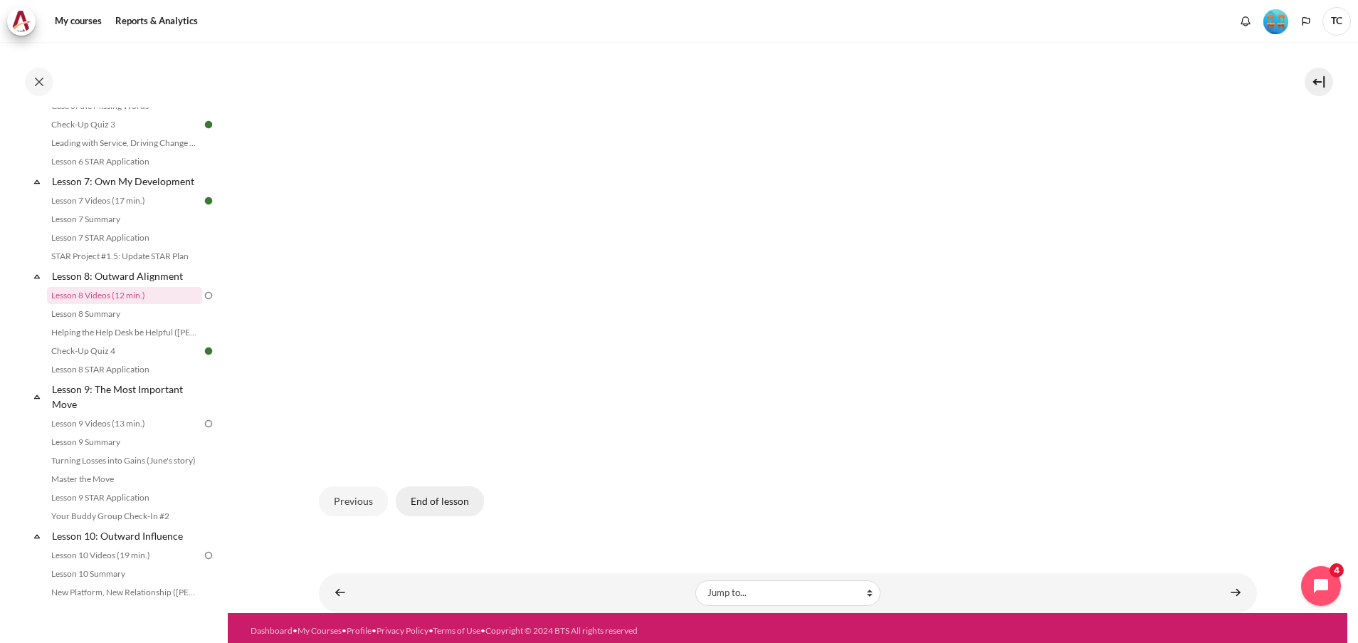
click at [436, 497] on button "End of lesson" at bounding box center [440, 501] width 88 height 30
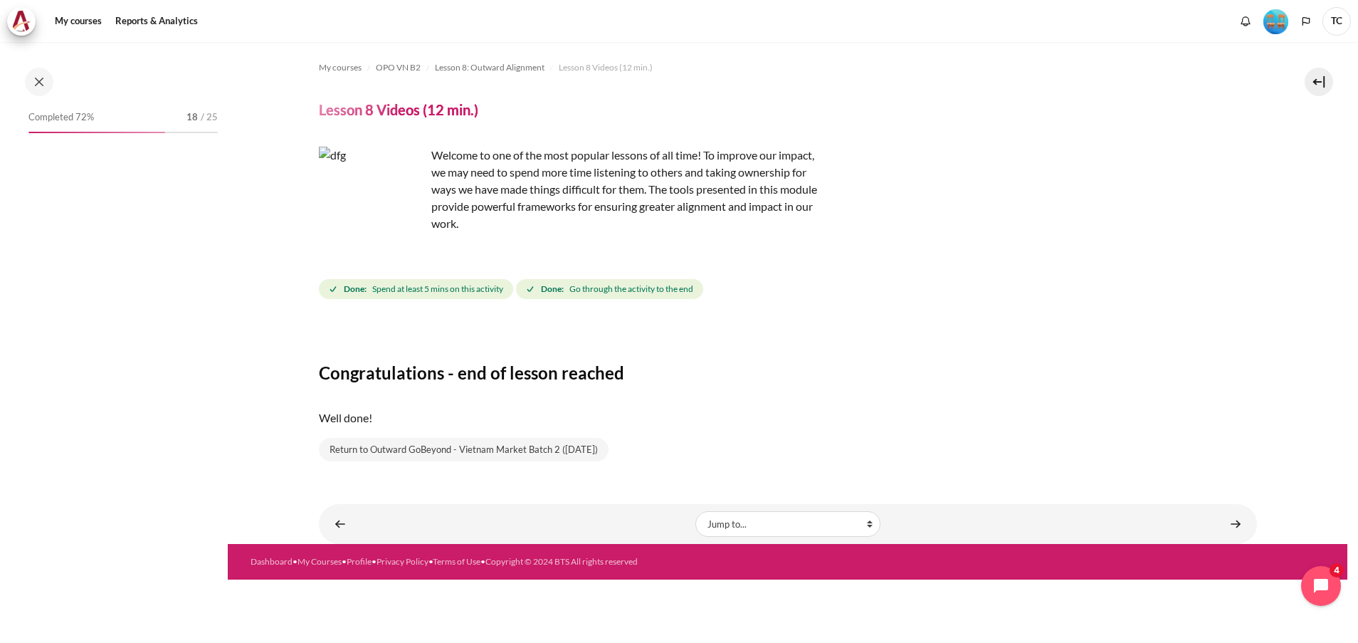
scroll to position [934, 0]
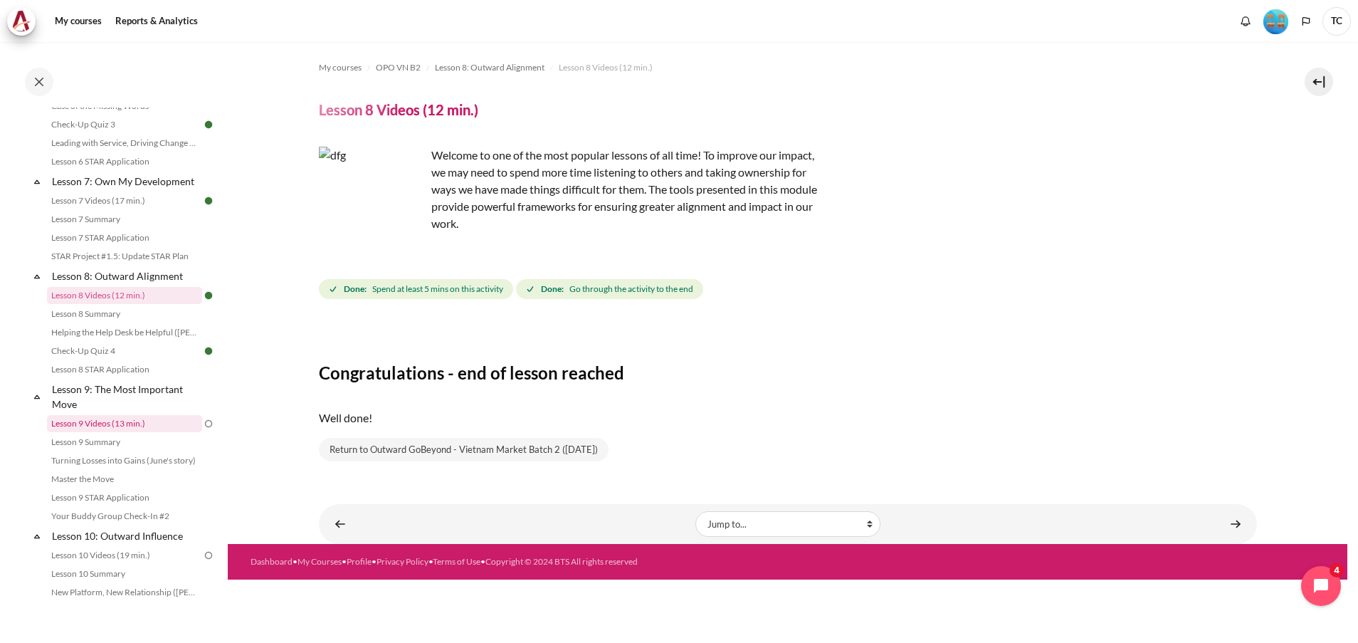
click at [114, 432] on link "Lesson 9 Videos (13 min.)" at bounding box center [124, 423] width 155 height 17
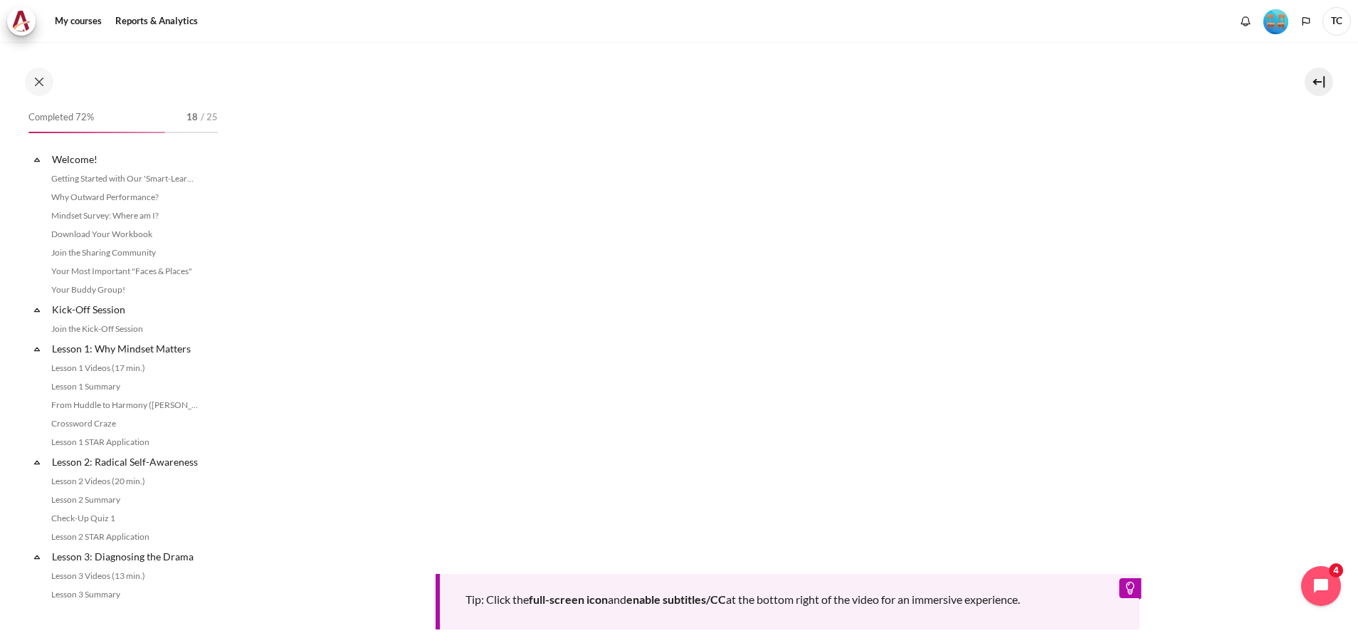
scroll to position [1062, 0]
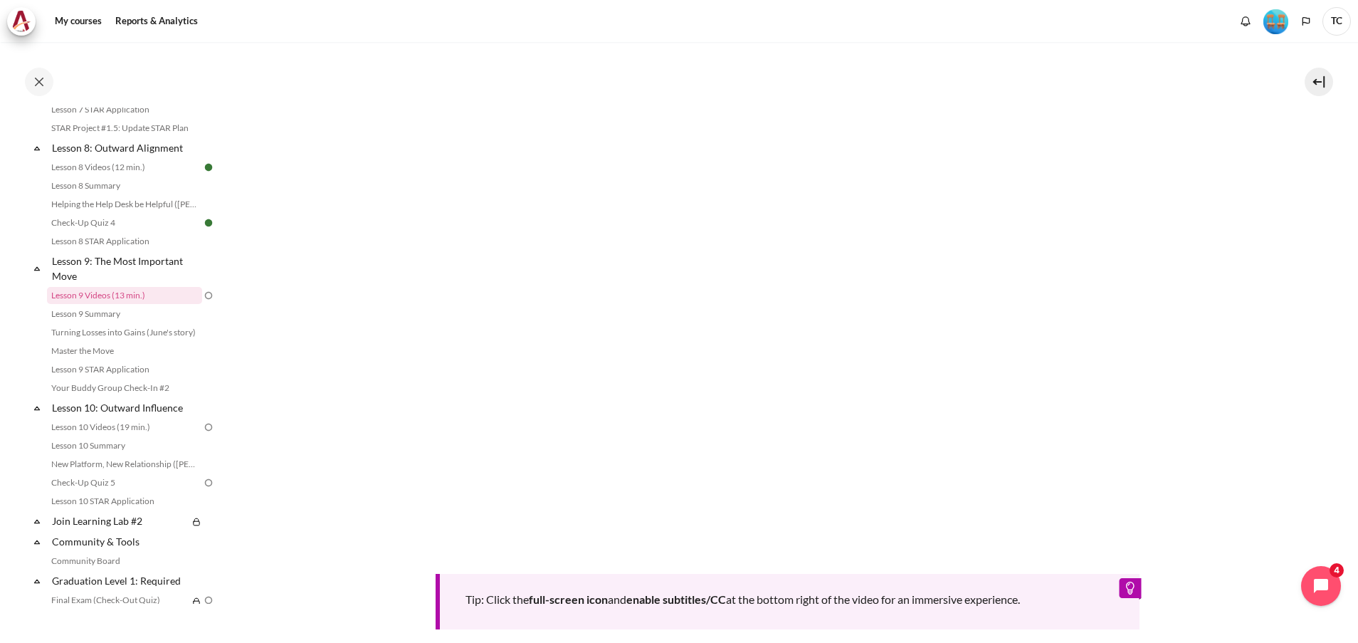
click at [1282, 348] on section "My courses OPO VN B2 Lesson 9: The Most Important Move Lesson 9 Videos (13 min.…" at bounding box center [788, 215] width 1120 height 1201
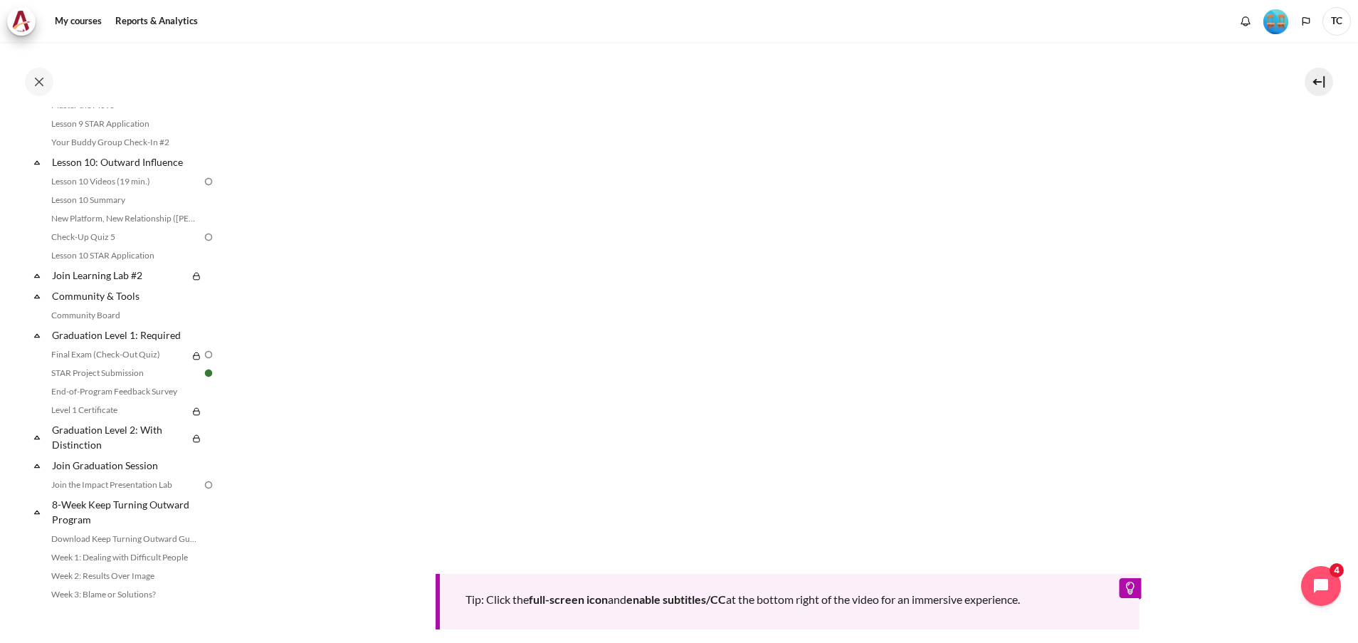
scroll to position [1275, 0]
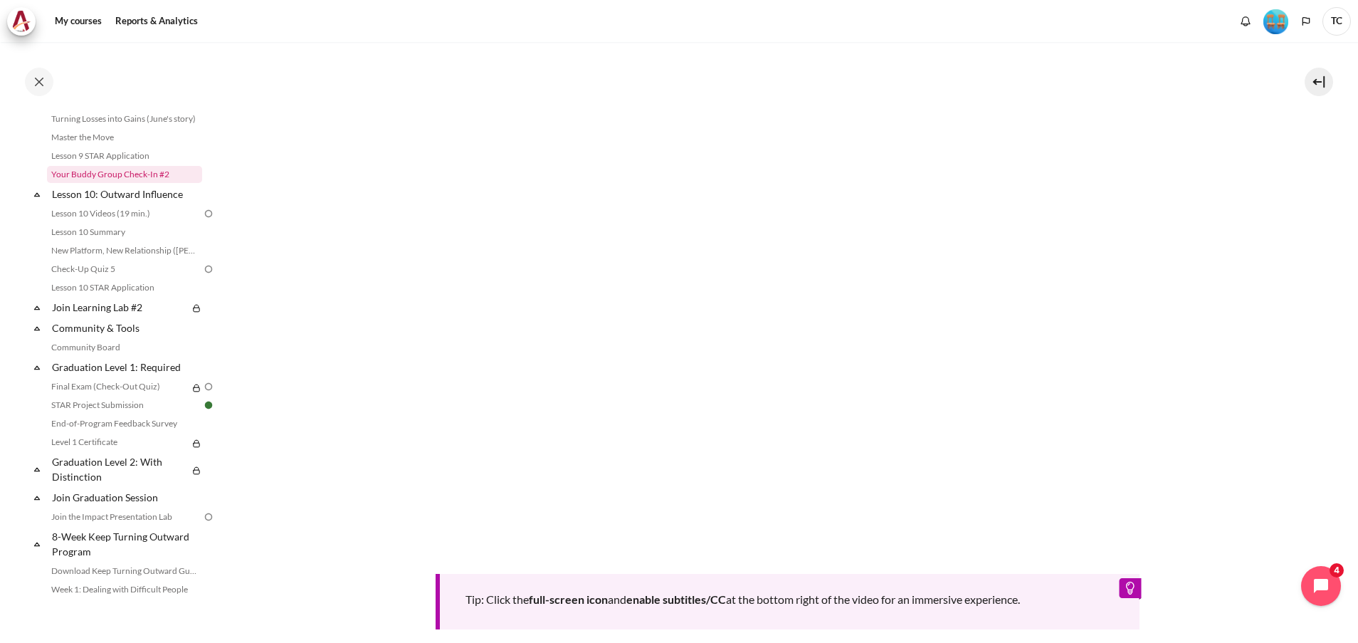
click at [138, 183] on link "Your Buddy Group Check-In #2" at bounding box center [124, 174] width 155 height 17
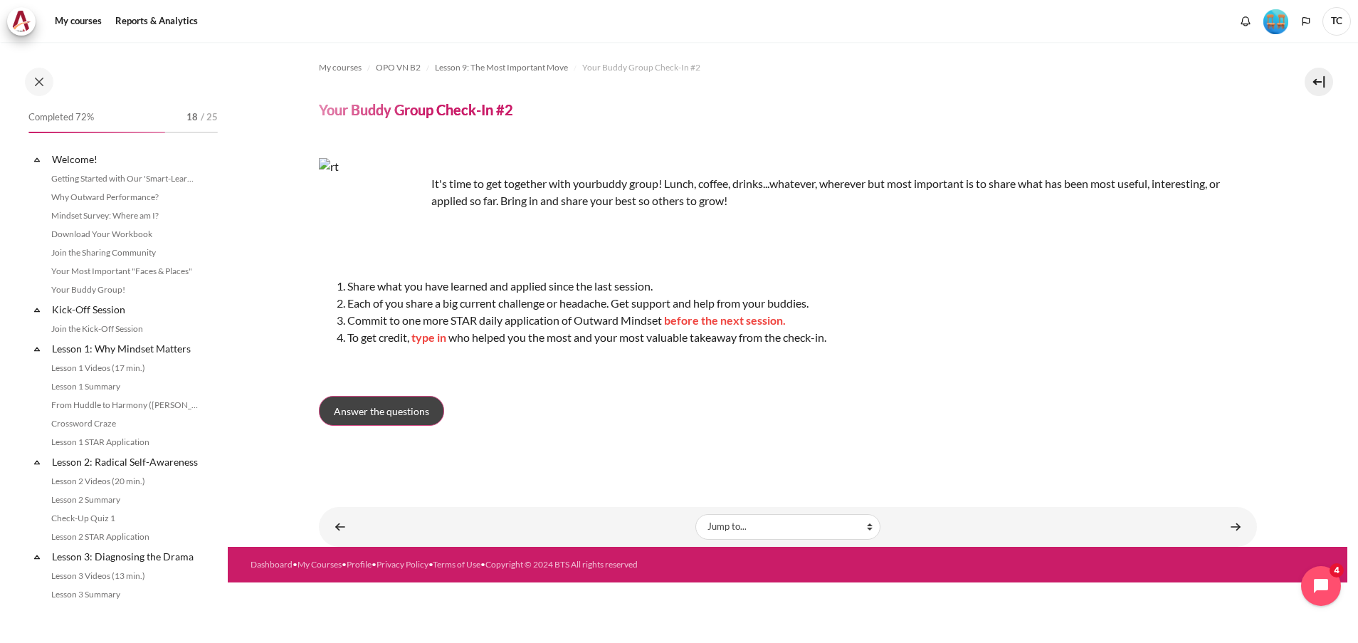
scroll to position [1154, 0]
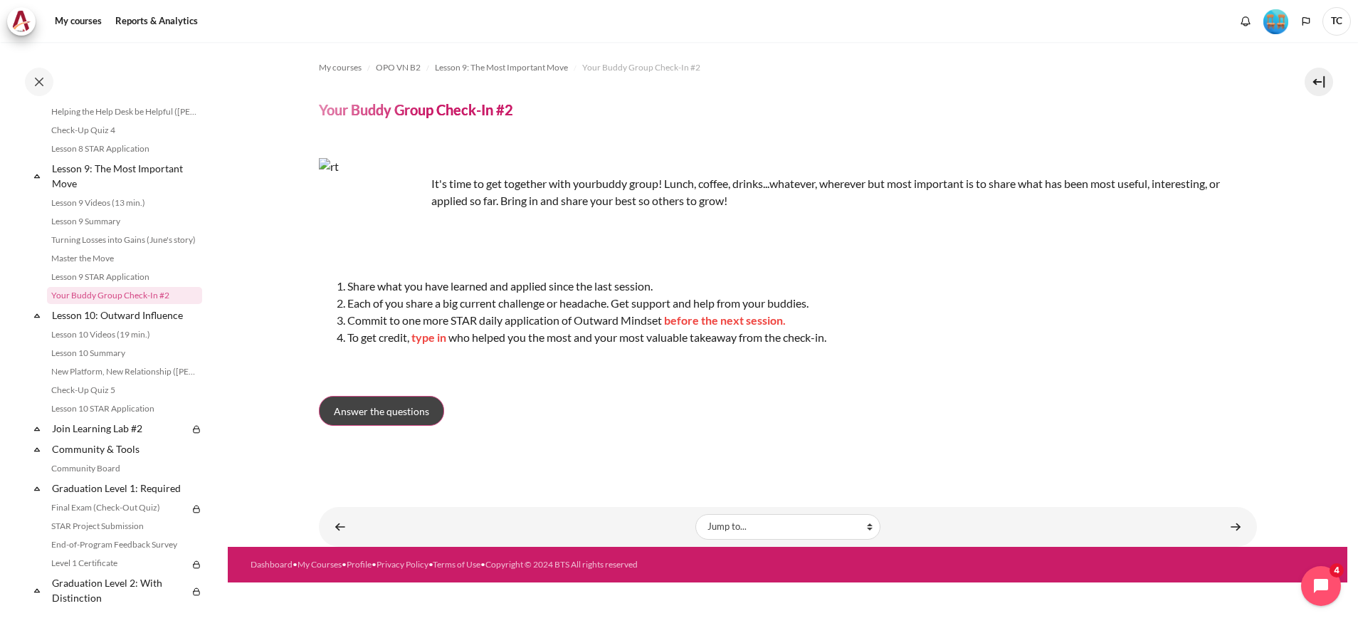
click at [382, 408] on span "Answer the questions" at bounding box center [381, 411] width 95 height 15
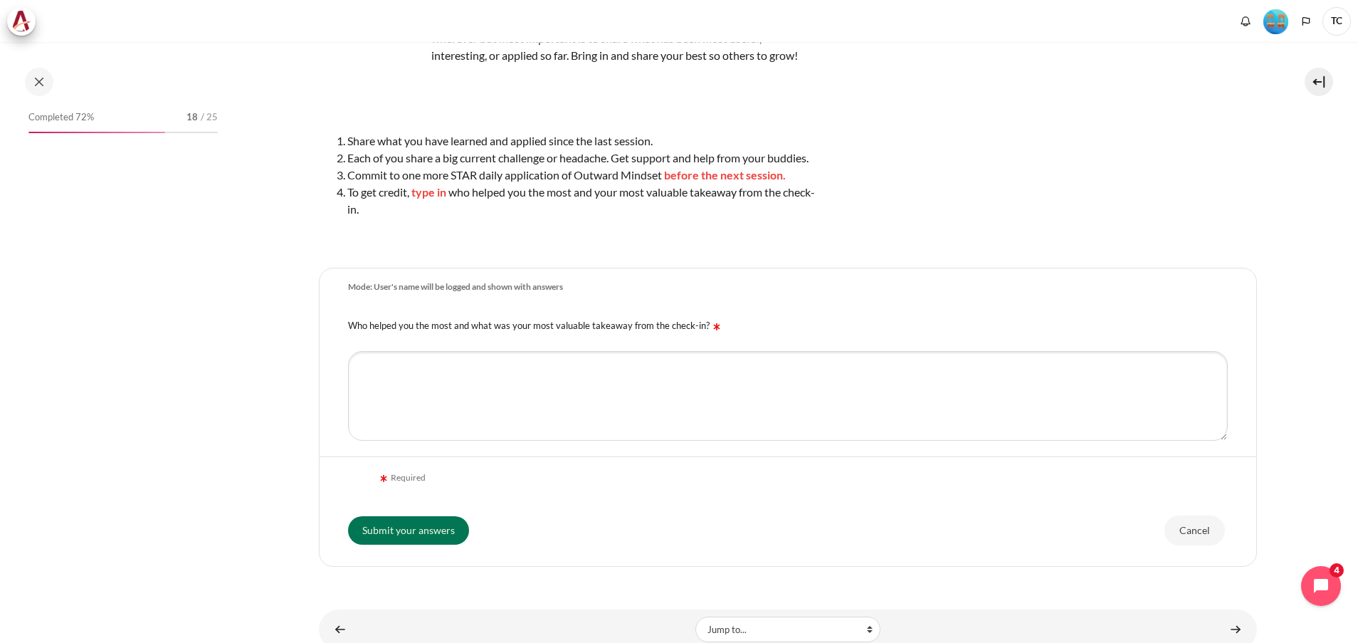
scroll to position [103, 0]
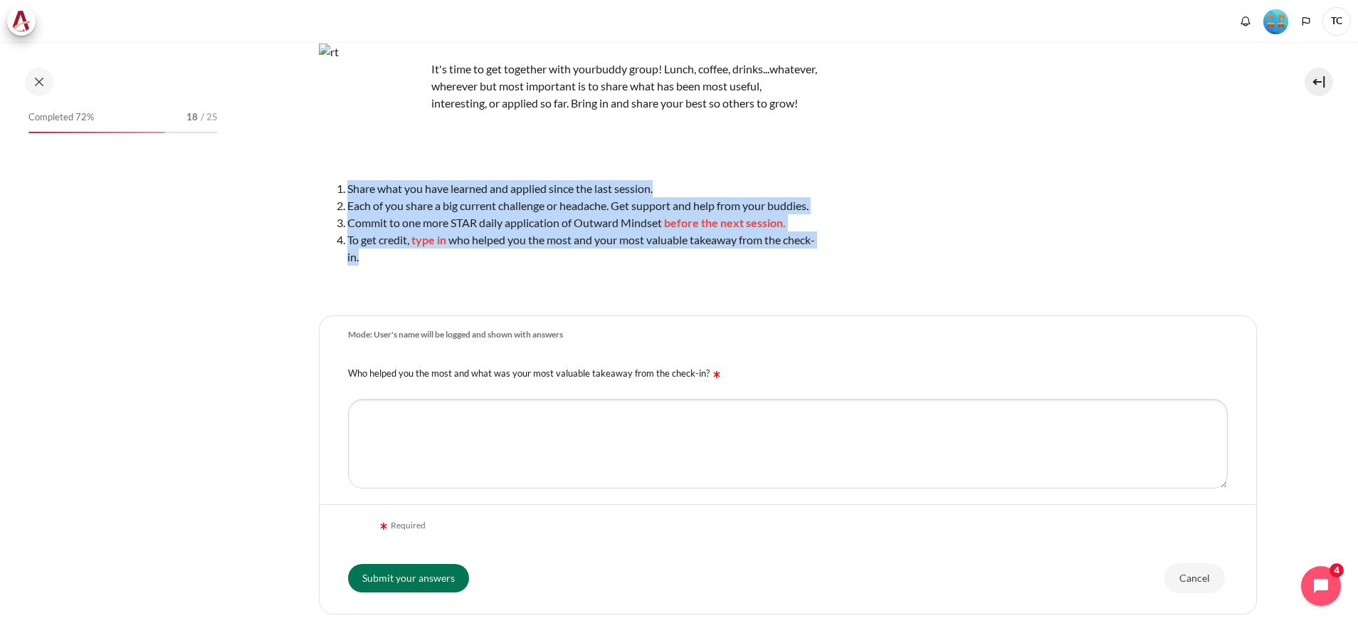
drag, startPoint x: 416, startPoint y: 281, endPoint x: 340, endPoint y: 201, distance: 110.2
click at [340, 201] on ol "Share what you have learned and applied since the last session. Each of you sha…" at bounding box center [568, 222] width 498 height 85
copy ol "Share what you have learned and applied since the last session. Each of you sha…"
click at [492, 265] on li "To get credit, type in who helped you the most and your most valuable takeaway …" at bounding box center [582, 248] width 470 height 34
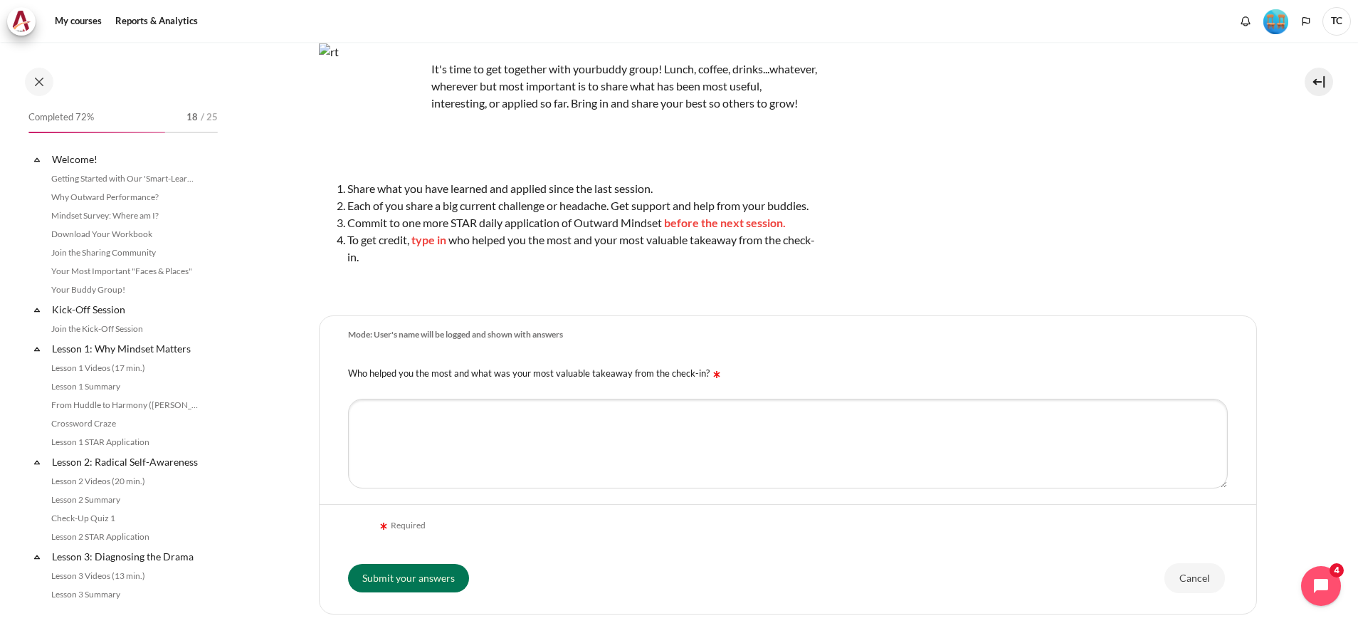
scroll to position [1154, 0]
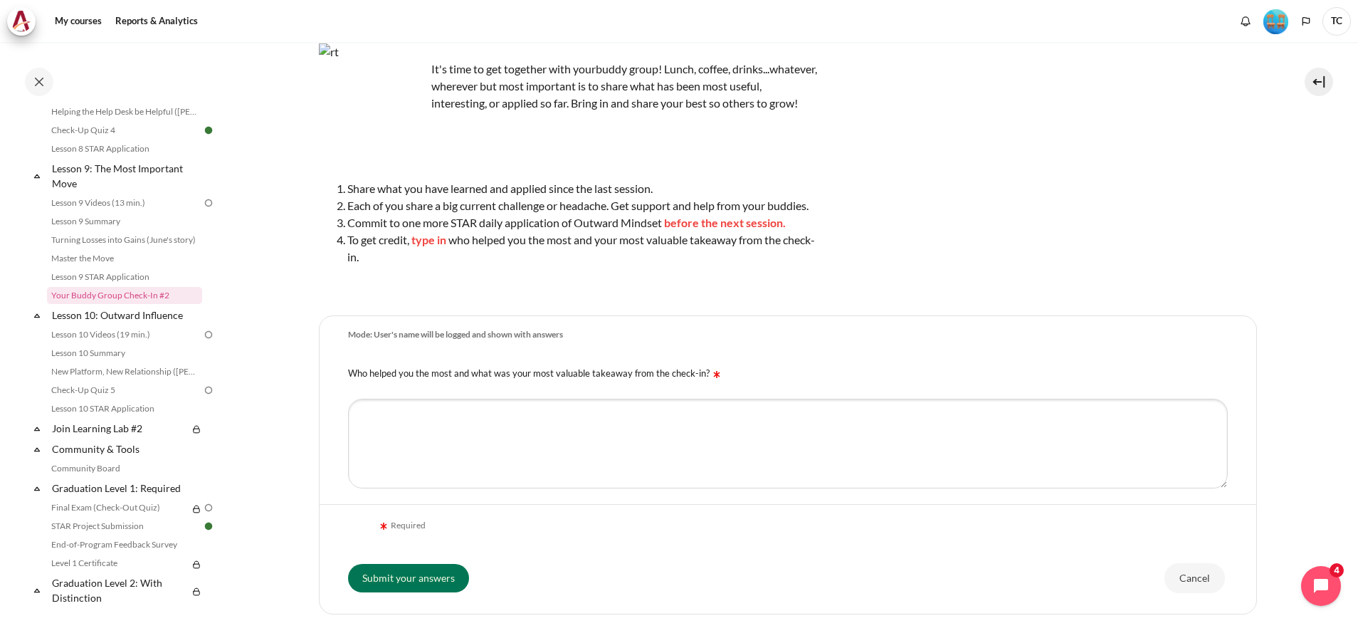
click at [1186, 242] on div "It's time to get together with your buddy group! Lunch, coffee, drinks...whatev…" at bounding box center [788, 168] width 938 height 251
click at [117, 211] on link "Lesson 9 Videos (13 min.)" at bounding box center [124, 202] width 155 height 17
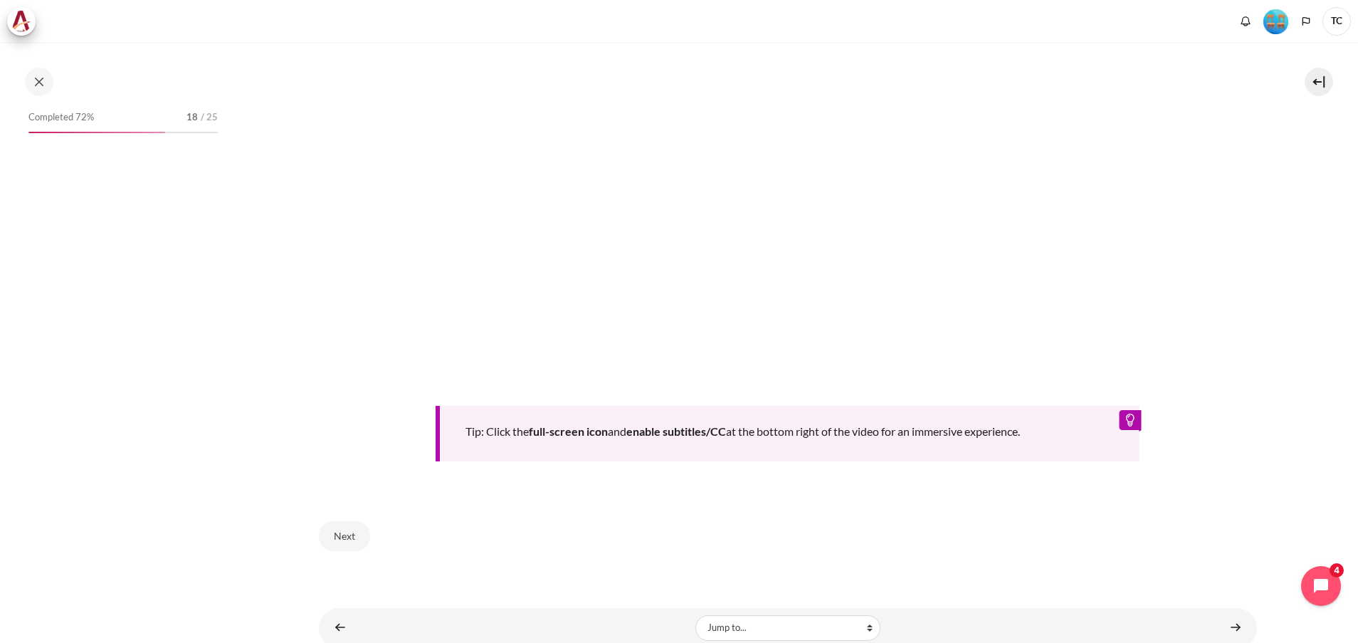
scroll to position [630, 0]
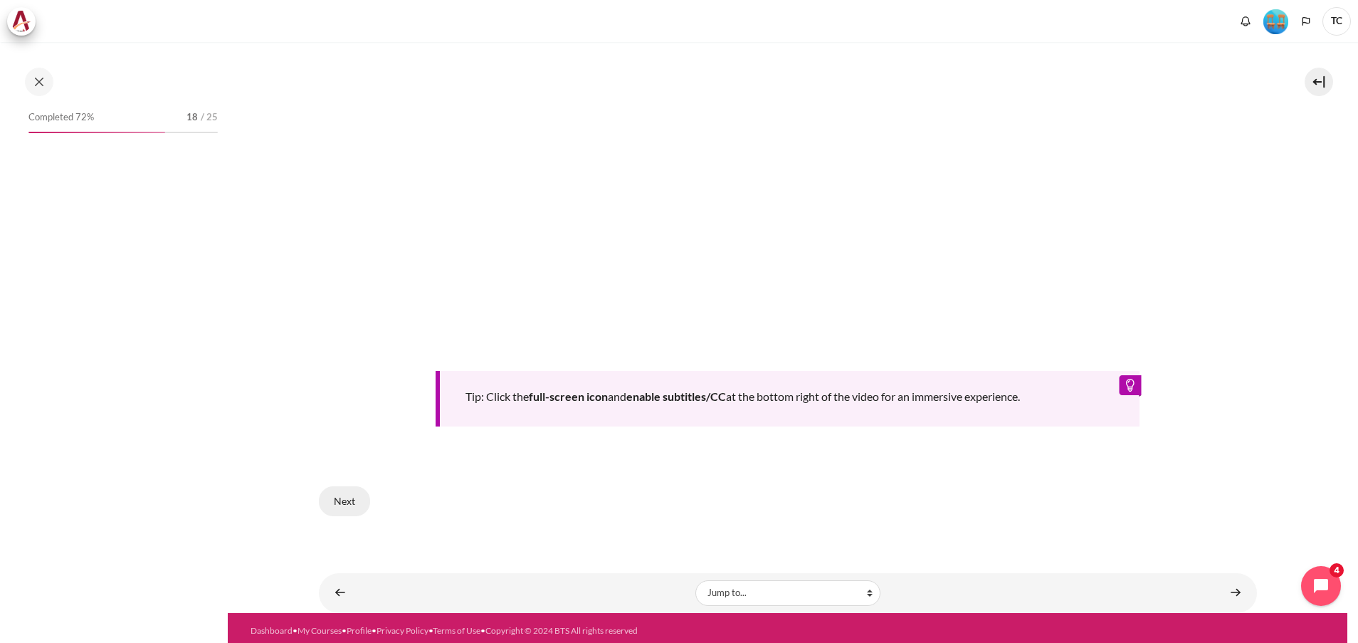
click at [337, 500] on button "Next" at bounding box center [344, 501] width 51 height 30
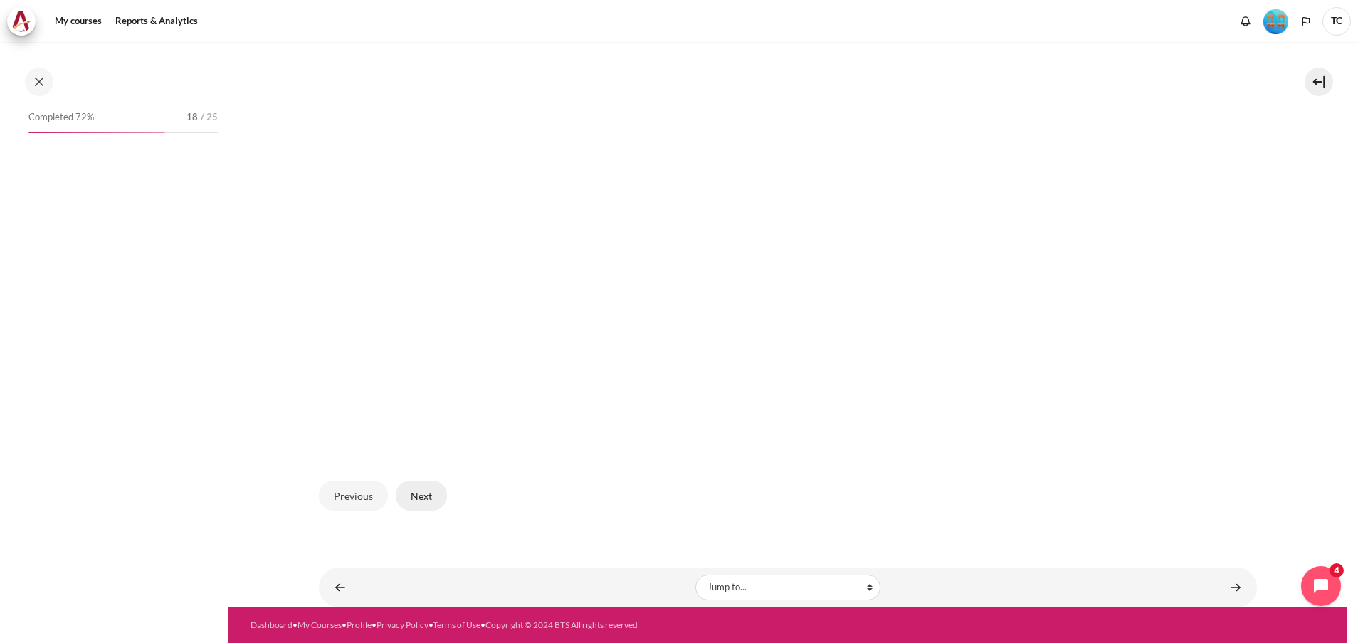
scroll to position [1062, 0]
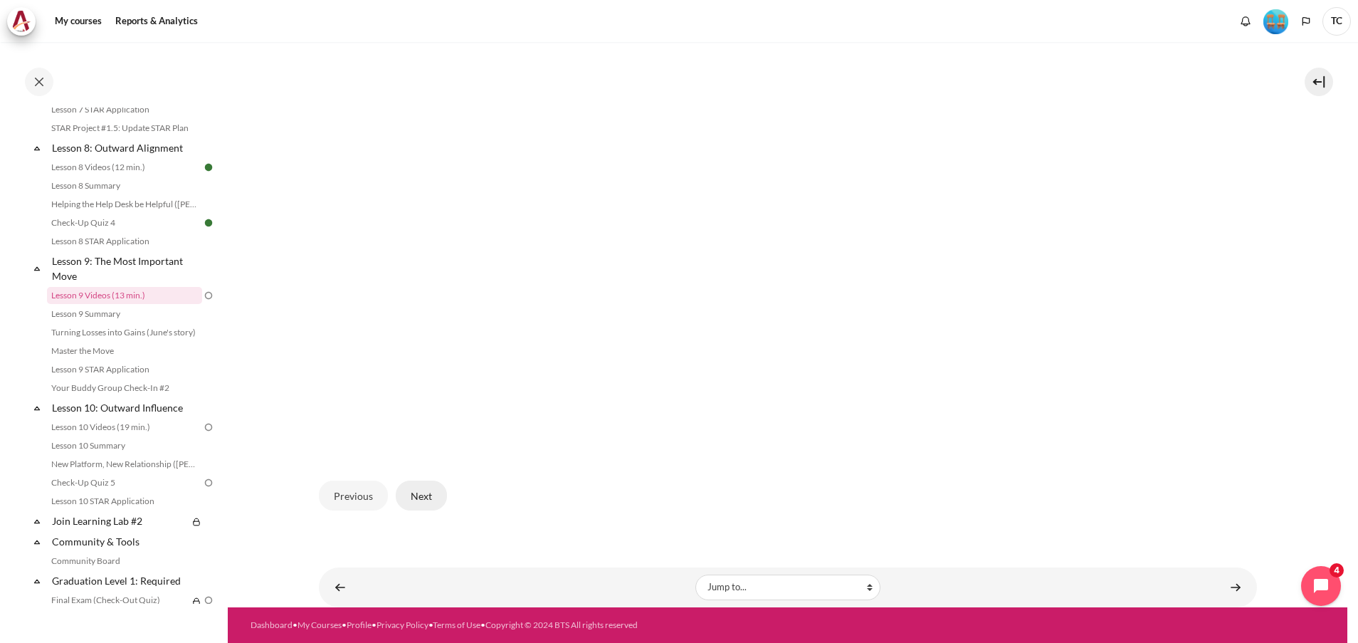
click at [433, 493] on button "Next" at bounding box center [421, 495] width 51 height 30
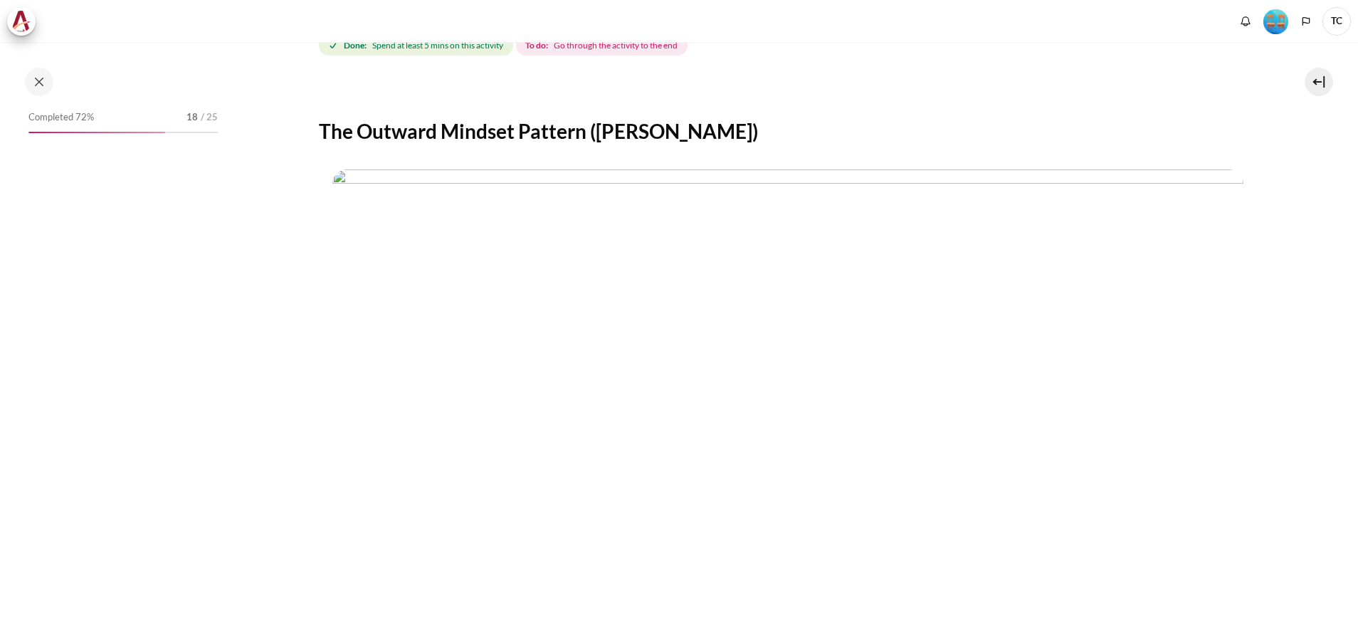
scroll to position [473, 0]
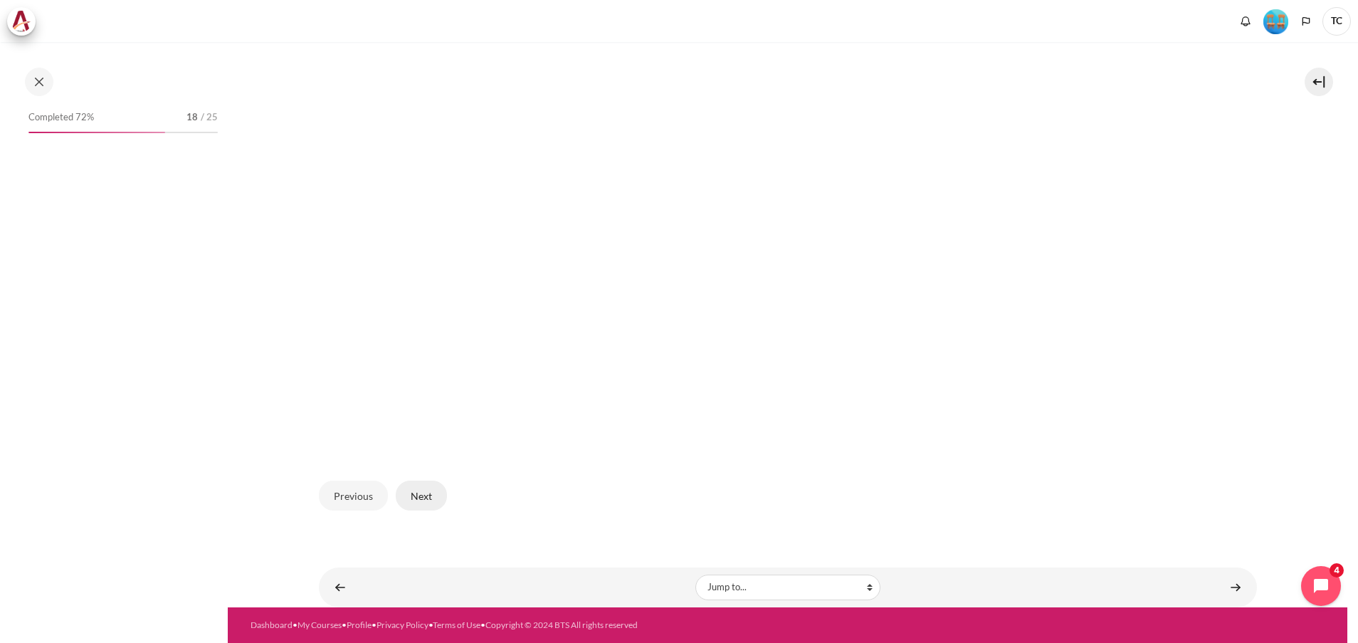
click at [414, 492] on button "Next" at bounding box center [421, 495] width 51 height 30
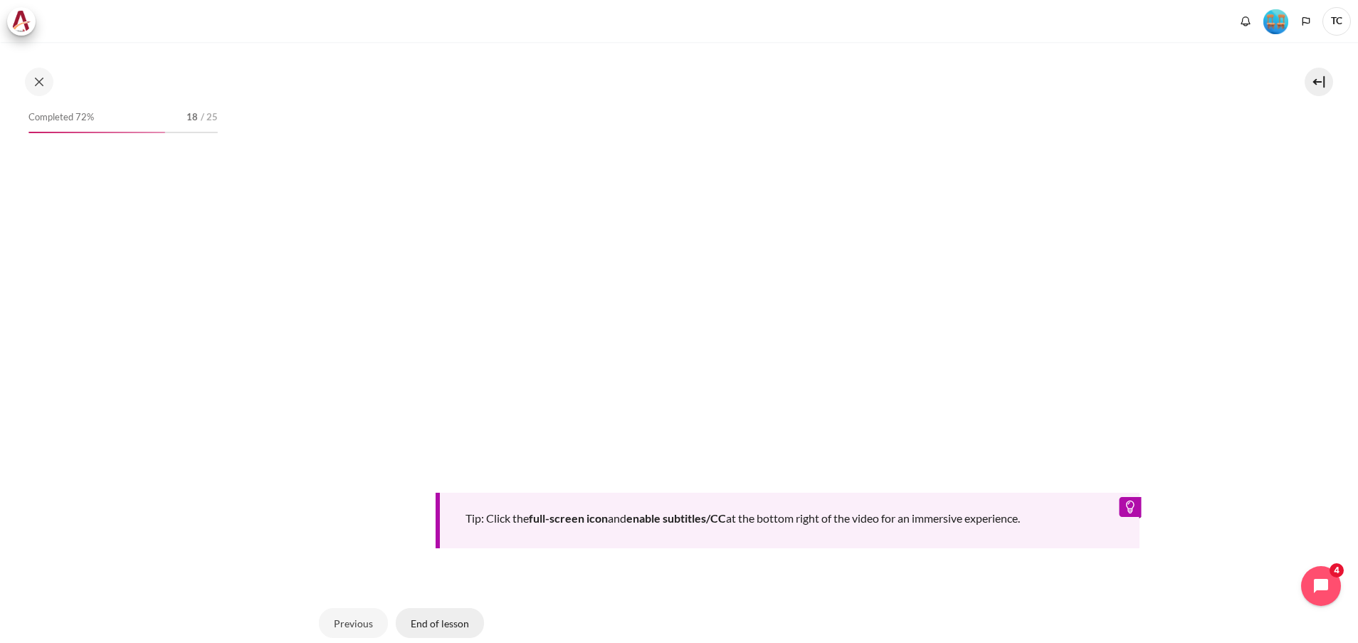
scroll to position [655, 0]
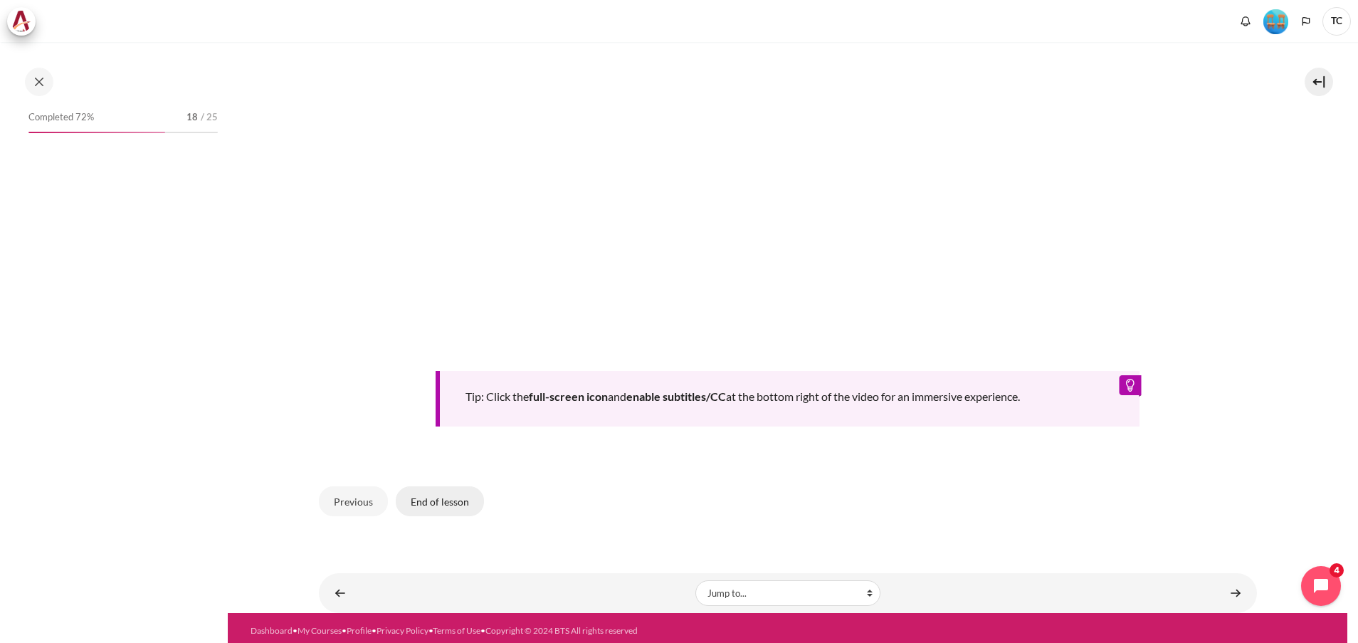
click at [453, 490] on button "End of lesson" at bounding box center [440, 501] width 88 height 30
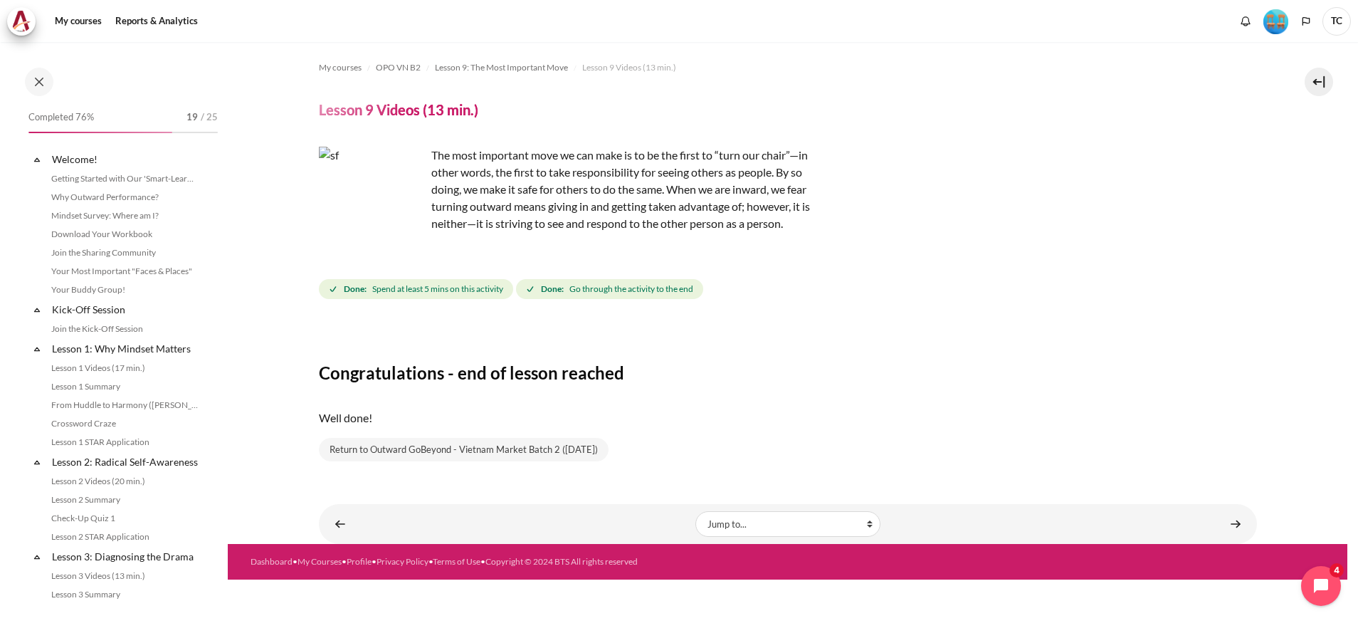
scroll to position [1062, 0]
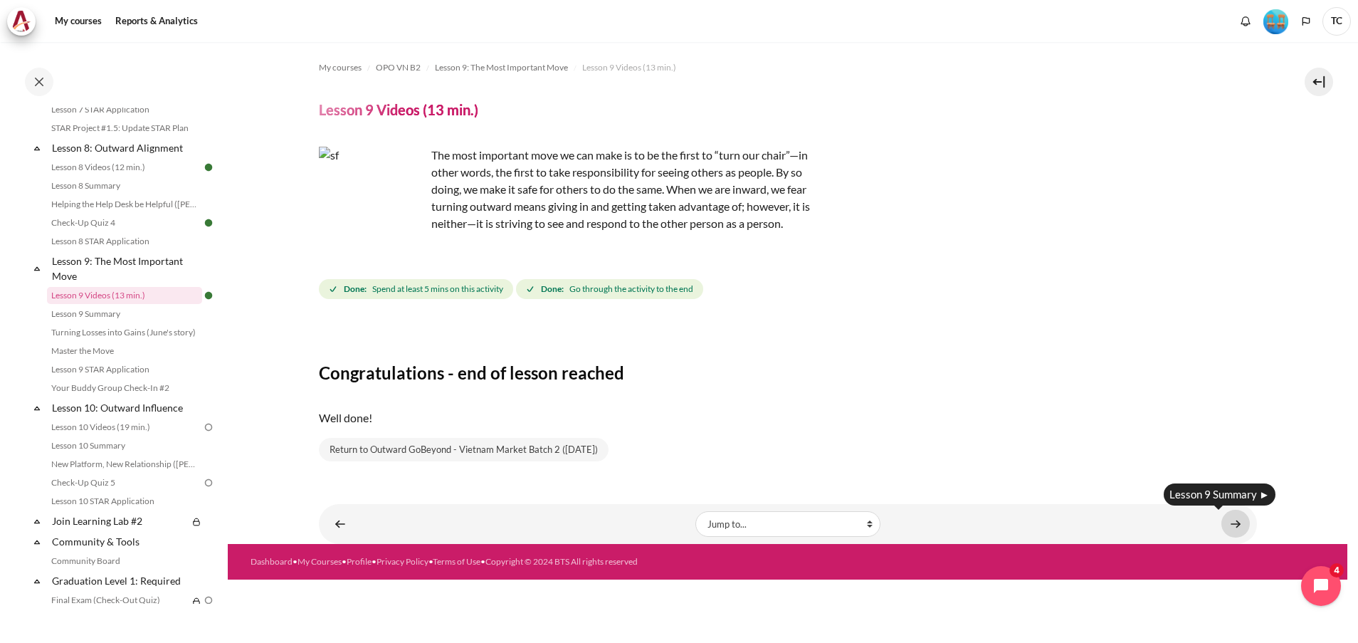
click at [1229, 519] on link "Content" at bounding box center [1235, 524] width 28 height 28
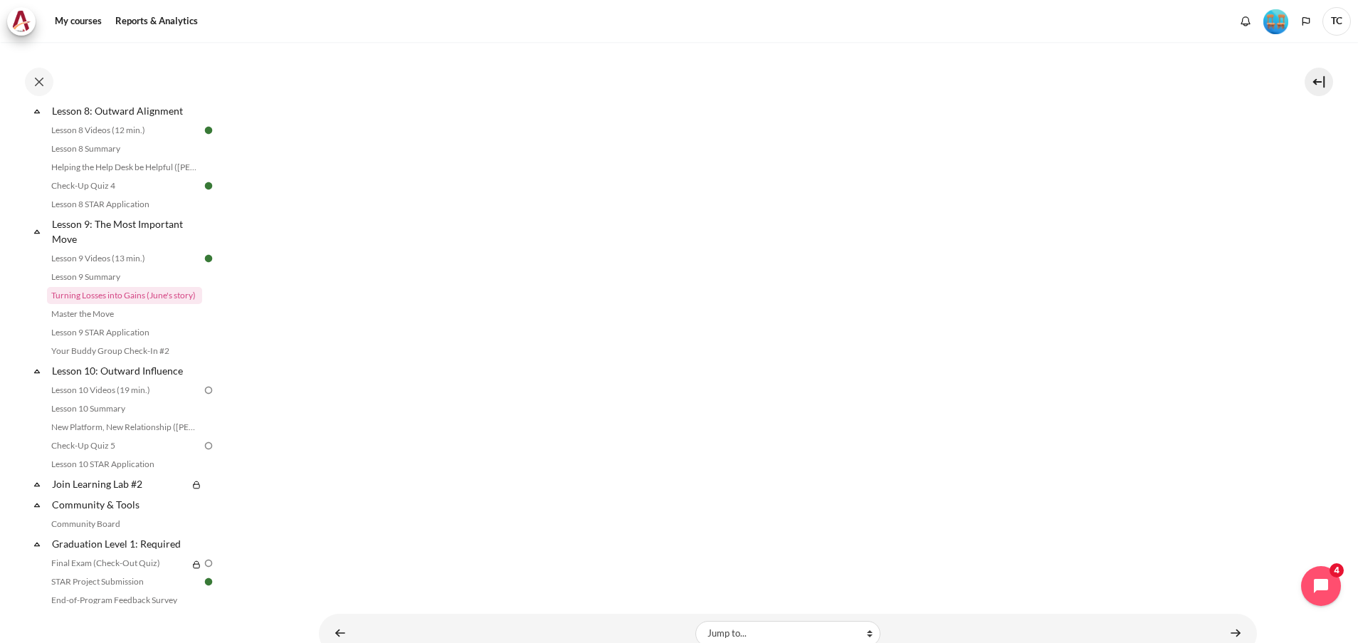
scroll to position [330, 0]
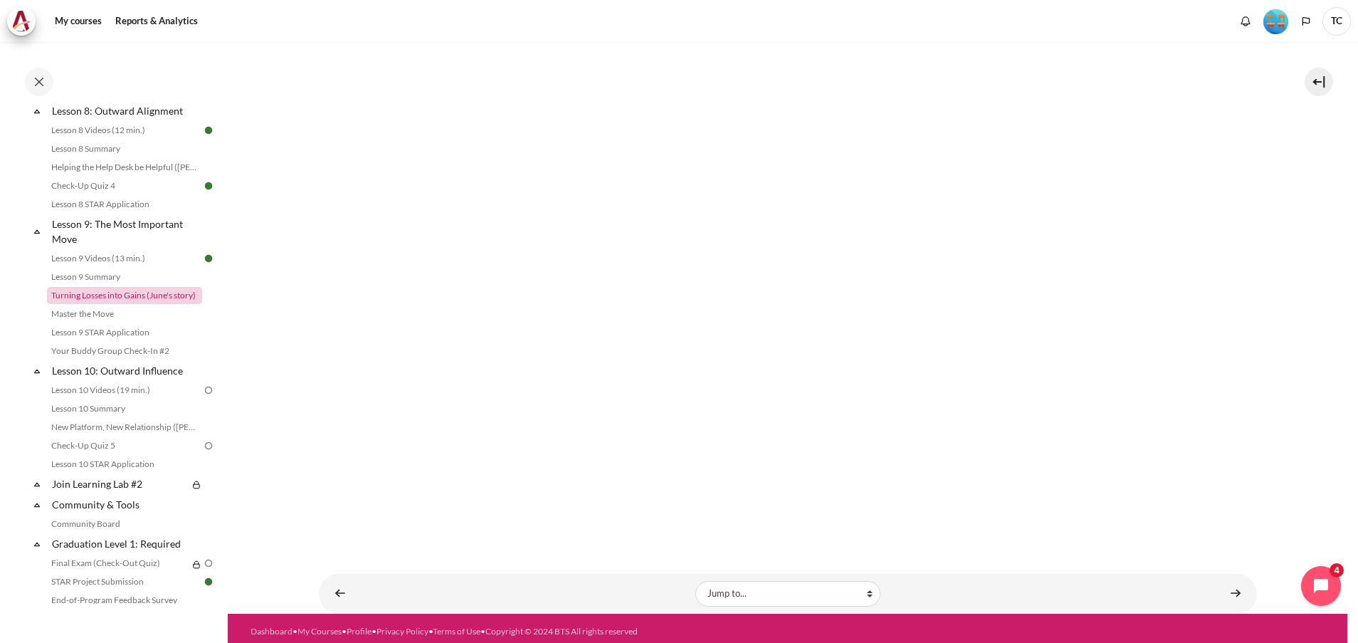
click at [104, 304] on link "Turning Losses into Gains (June's story)" at bounding box center [124, 295] width 155 height 17
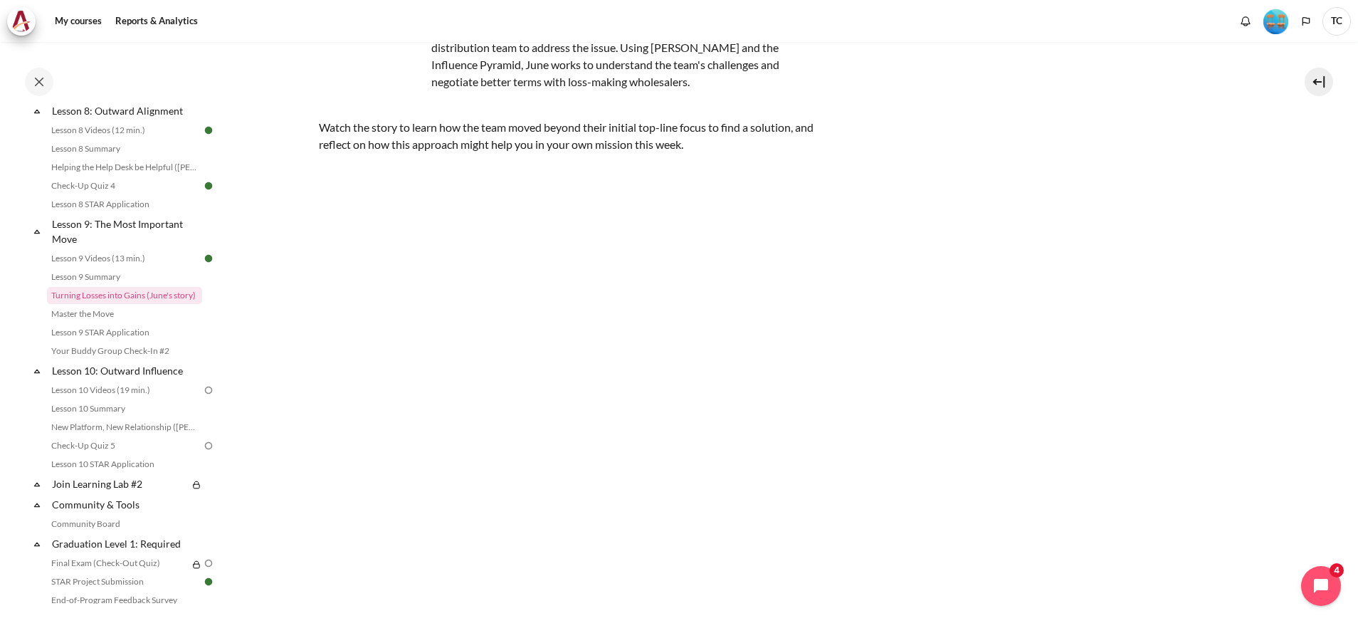
scroll to position [214, 0]
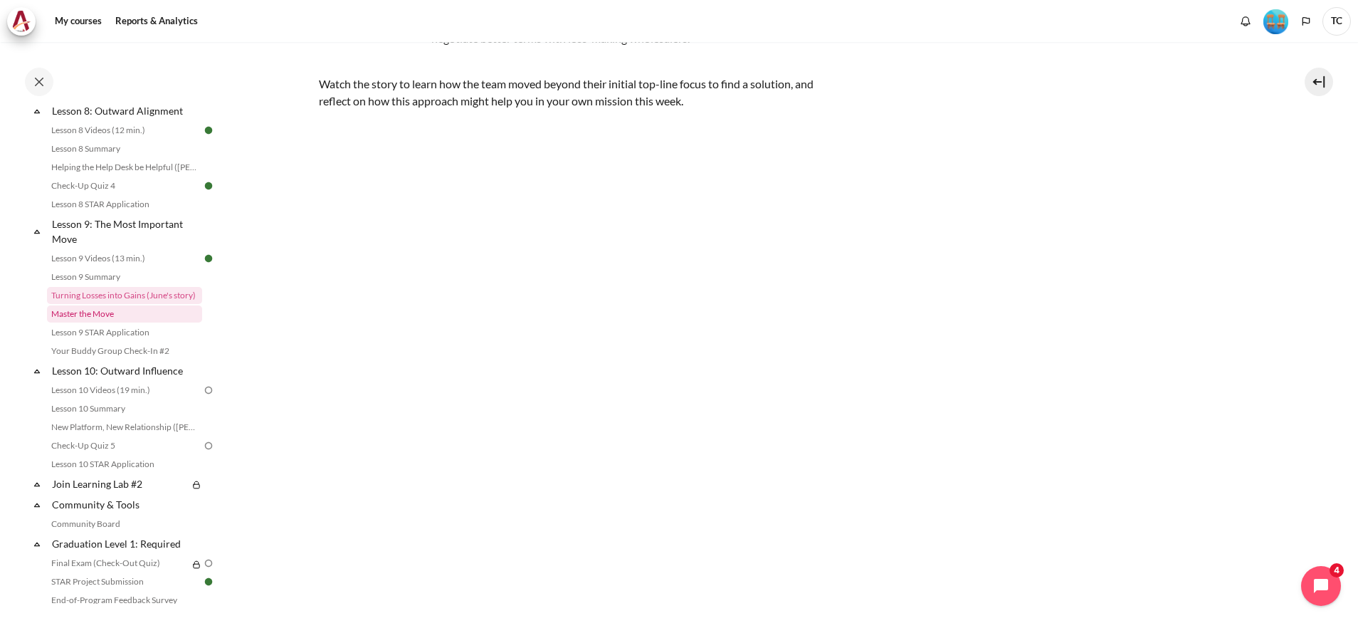
click at [98, 322] on link "Master the Move" at bounding box center [124, 313] width 155 height 17
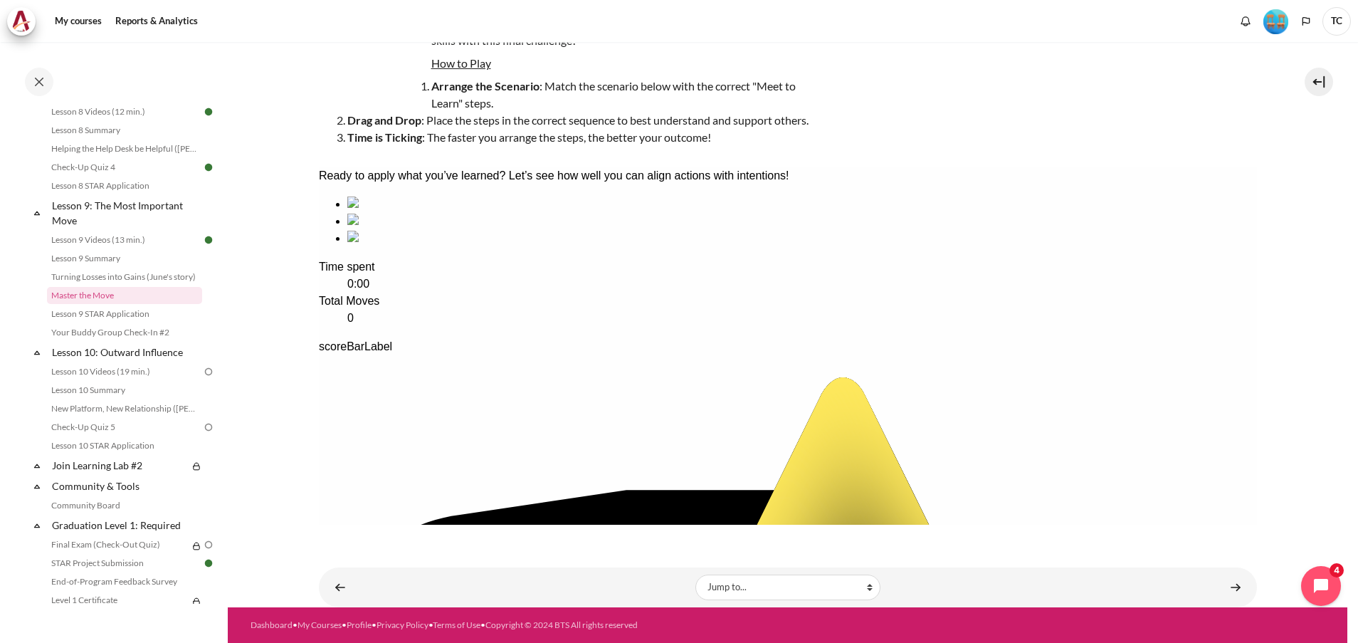
scroll to position [42, 0]
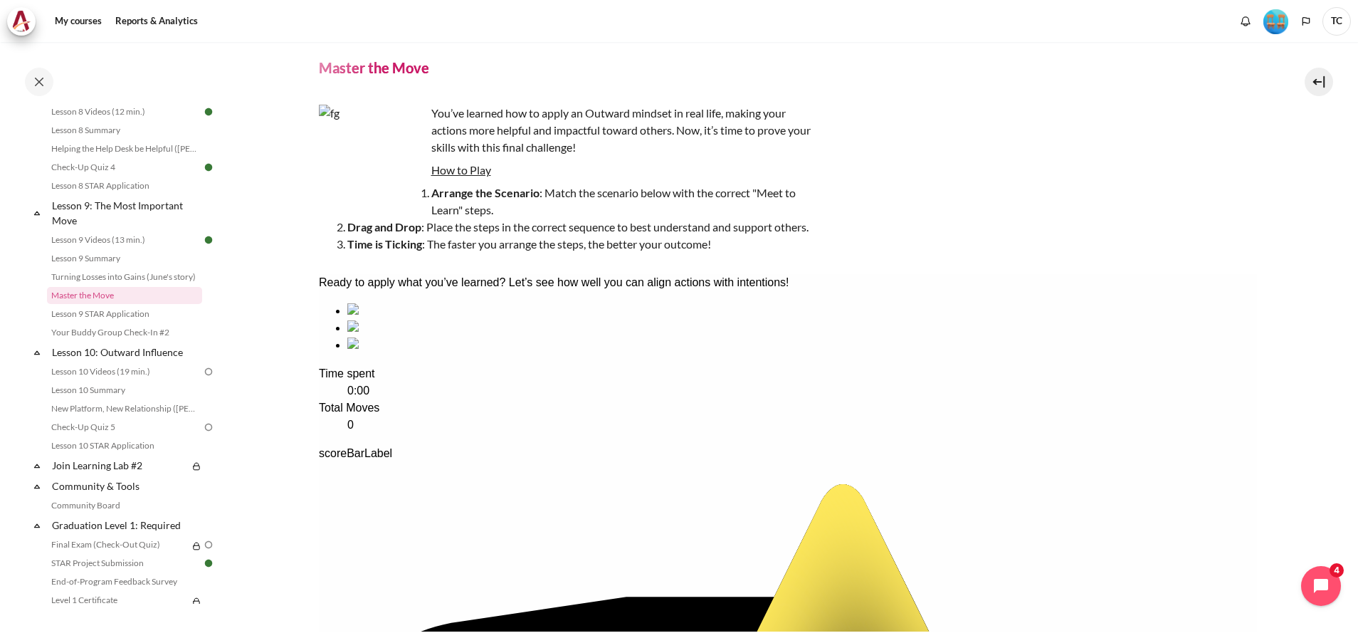
click at [1233, 261] on div "My courses OPO VN B2 Lesson 9: The Most Important Move Master the Move Master t…" at bounding box center [788, 326] width 938 height 653
click at [1235, 354] on ul at bounding box center [787, 327] width 938 height 51
drag, startPoint x: 579, startPoint y: 384, endPoint x: 418, endPoint y: 384, distance: 160.8
drag, startPoint x: 732, startPoint y: 380, endPoint x: 554, endPoint y: 372, distance: 178.8
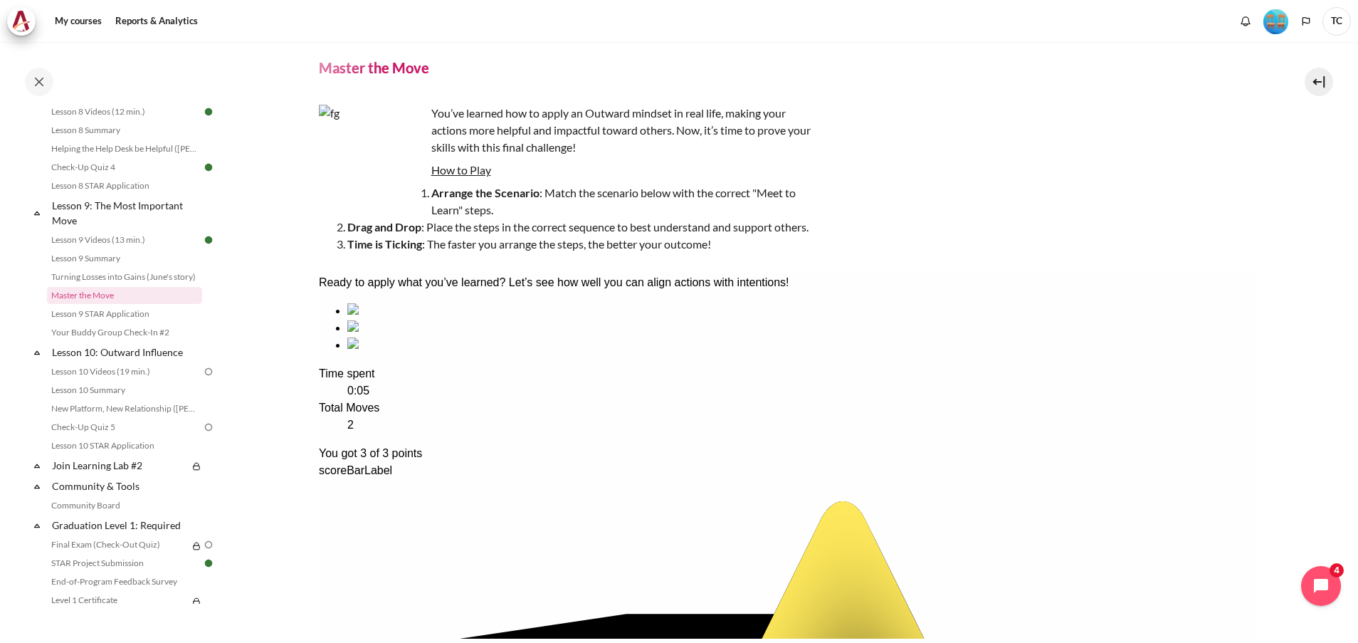
scroll to position [156, 0]
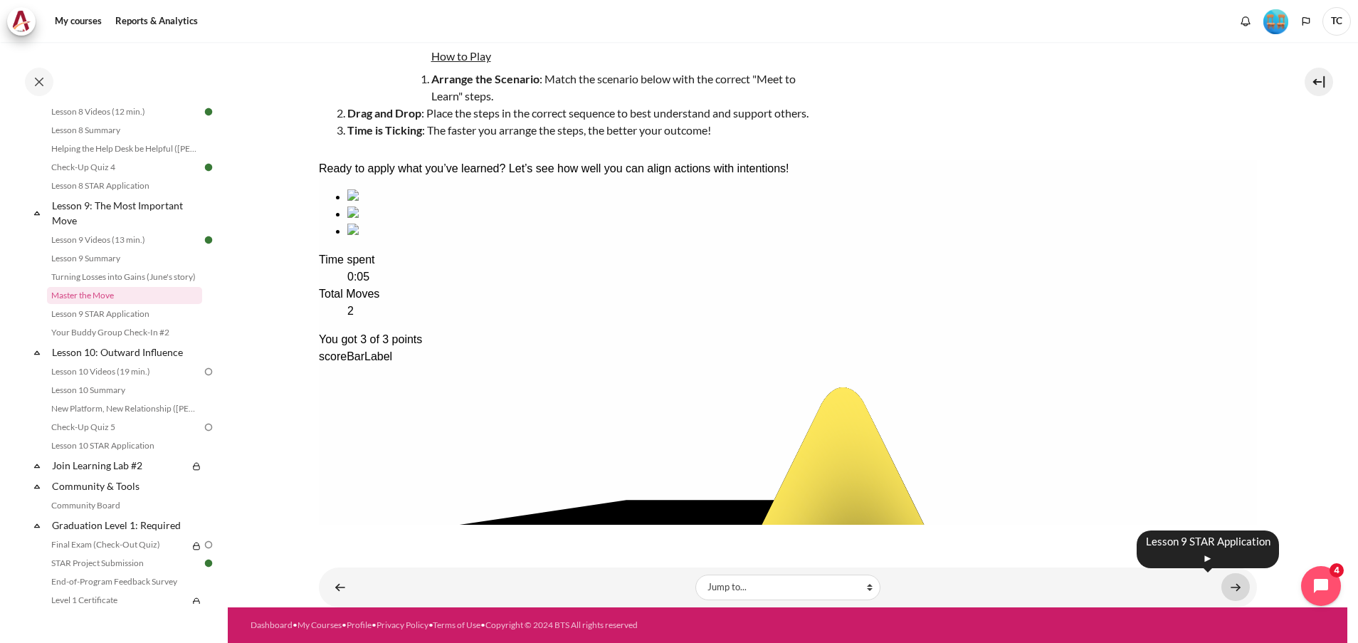
click at [1228, 583] on link "Content" at bounding box center [1235, 587] width 28 height 28
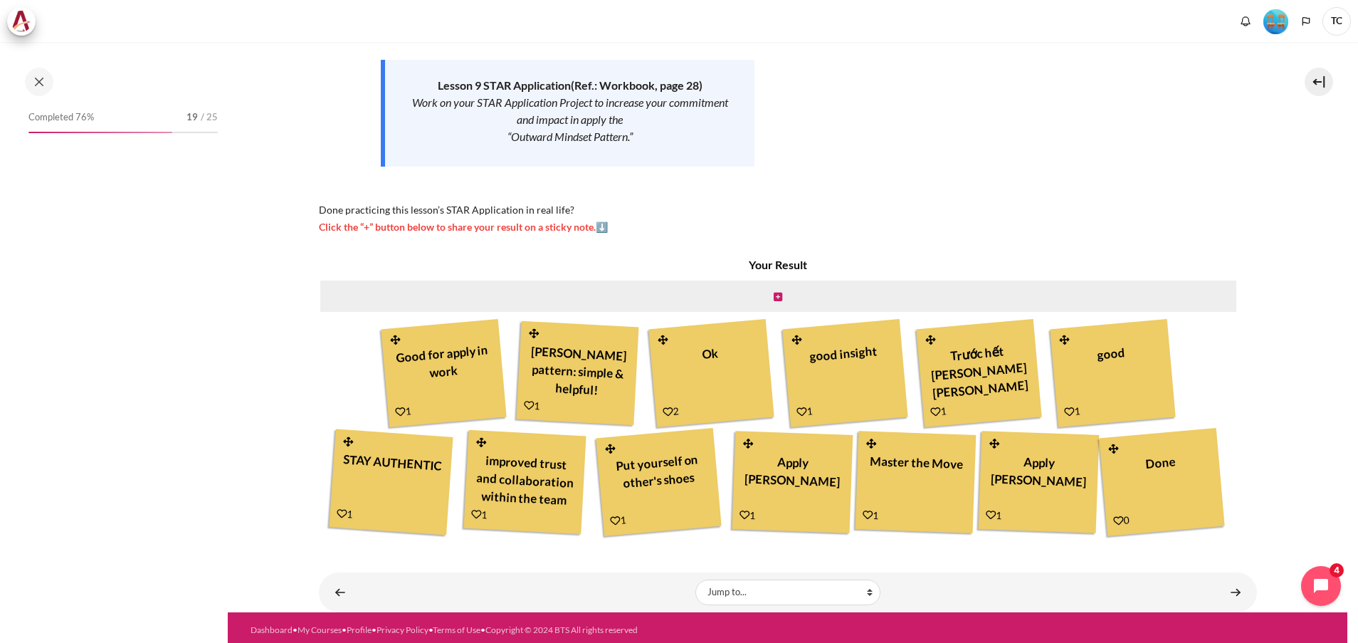
scroll to position [223, 0]
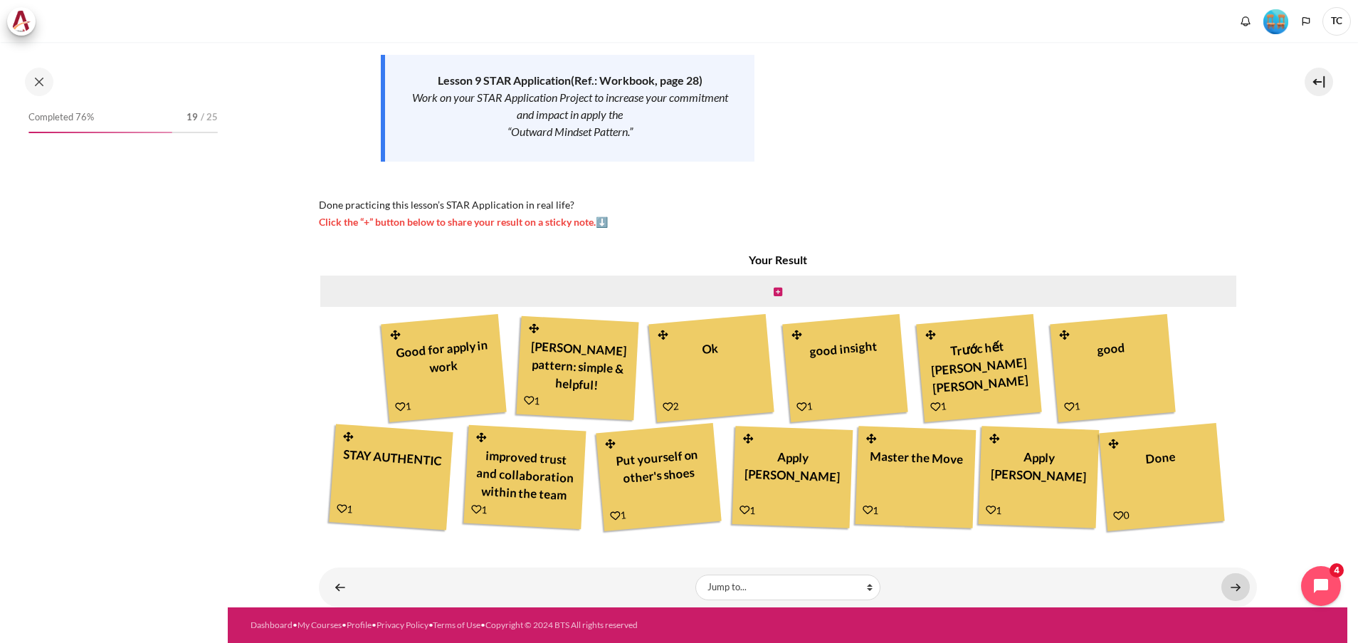
click at [1238, 588] on link "Content" at bounding box center [1235, 587] width 28 height 28
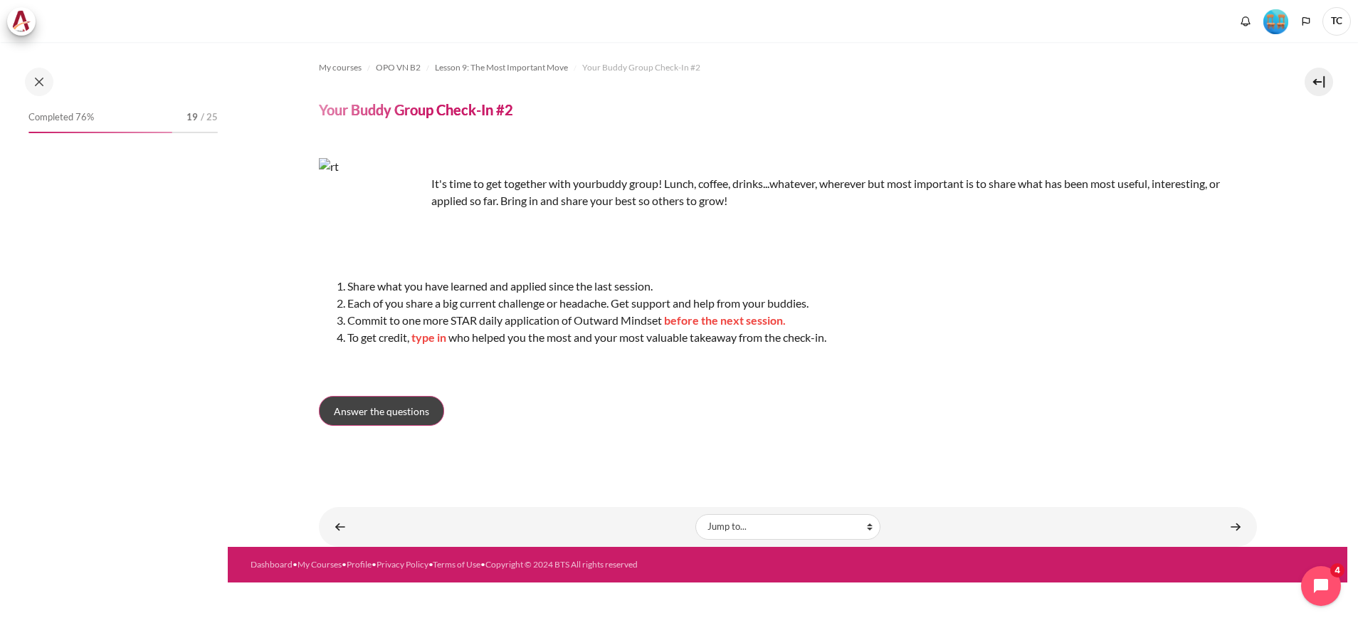
click at [398, 410] on span "Answer the questions" at bounding box center [381, 411] width 95 height 15
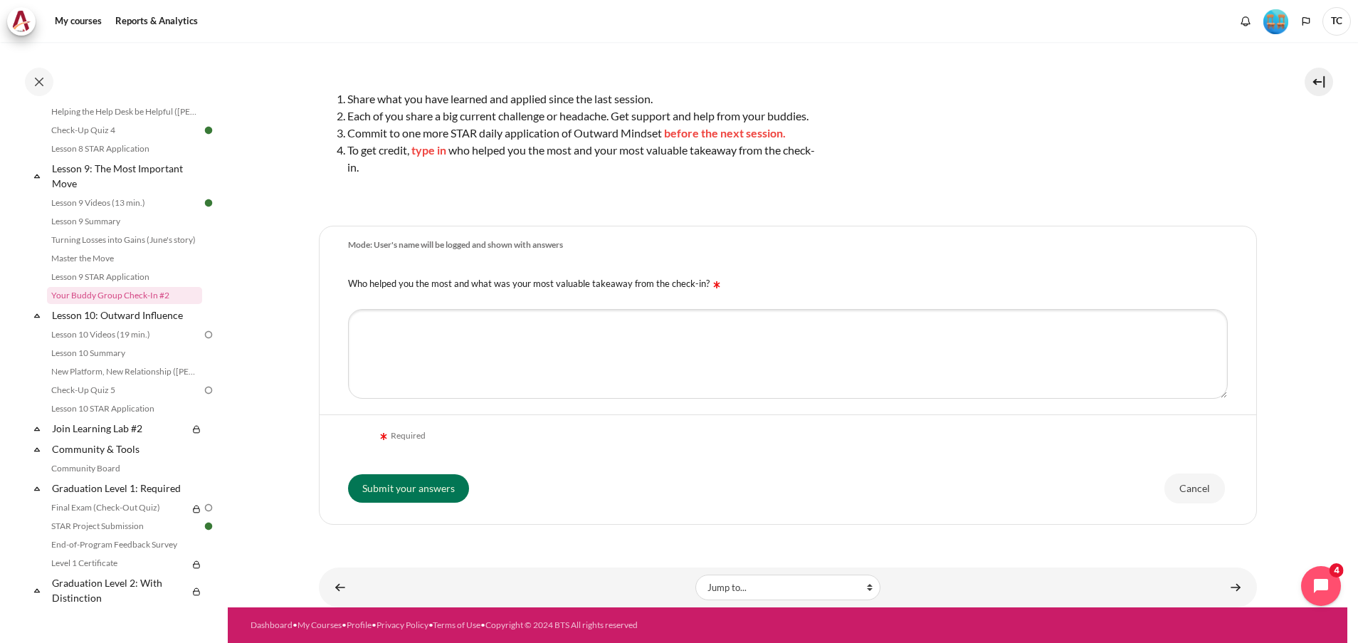
scroll to position [103, 0]
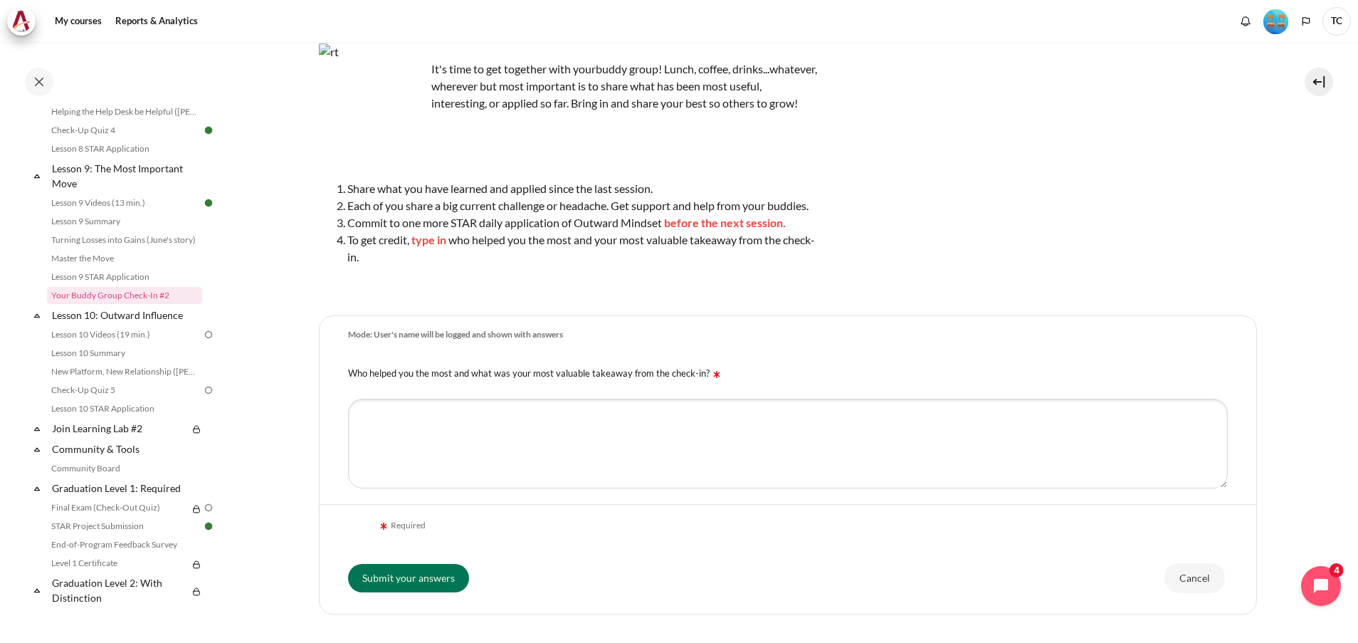
click at [1204, 341] on div "Mode: User's name will be logged and shown with answers" at bounding box center [788, 335] width 880 height 12
click at [444, 478] on textarea "Who helped you the most and what was your most valuable takeaway from the check…" at bounding box center [788, 444] width 880 height 90
paste textarea "My OPS and QA colleagues helped me the most by sharing insights into MDD handli…"
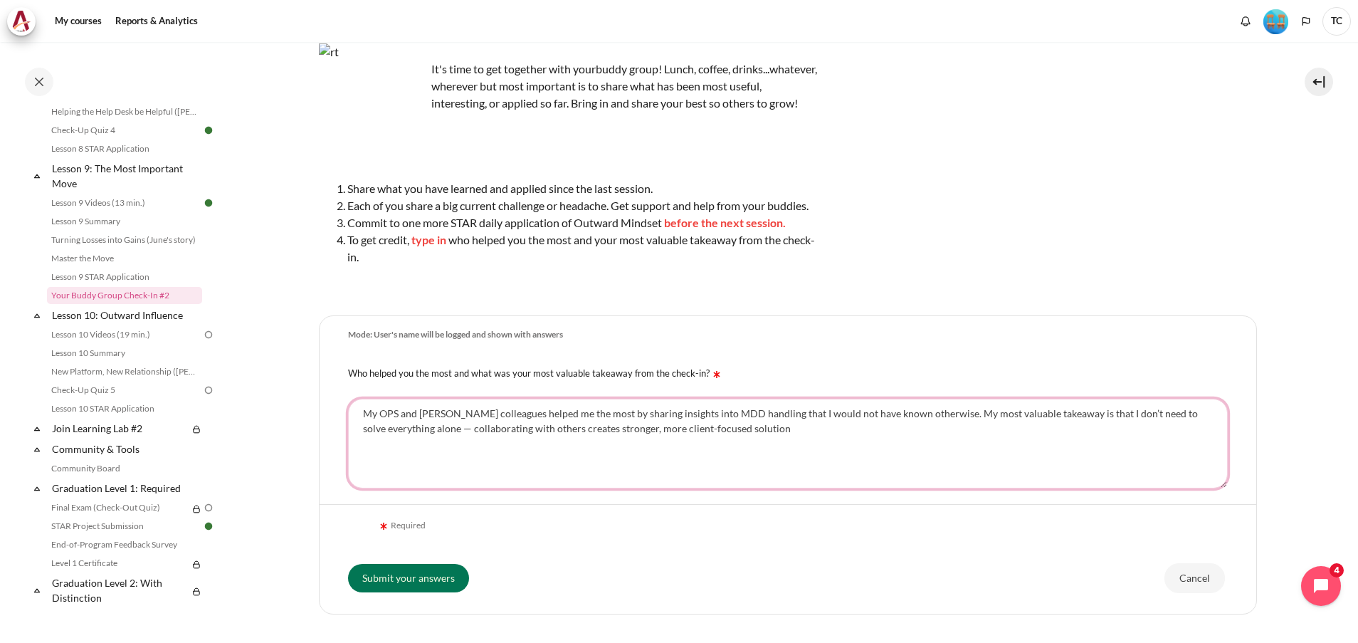
drag, startPoint x: 381, startPoint y: 429, endPoint x: 439, endPoint y: 423, distance: 58.6
click at [436, 429] on textarea "My OPS and QA colleagues helped me the most by sharing insights into MDD handli…" at bounding box center [788, 444] width 880 height 90
click at [443, 443] on textarea "My line manager and OPS colleagues helped me the most by sharing insights into …" at bounding box center [788, 444] width 880 height 90
type textarea "My line manager and OPS colleagues helped me the most by sharing insights into …"
click at [437, 592] on input "Submit your answers" at bounding box center [408, 578] width 121 height 28
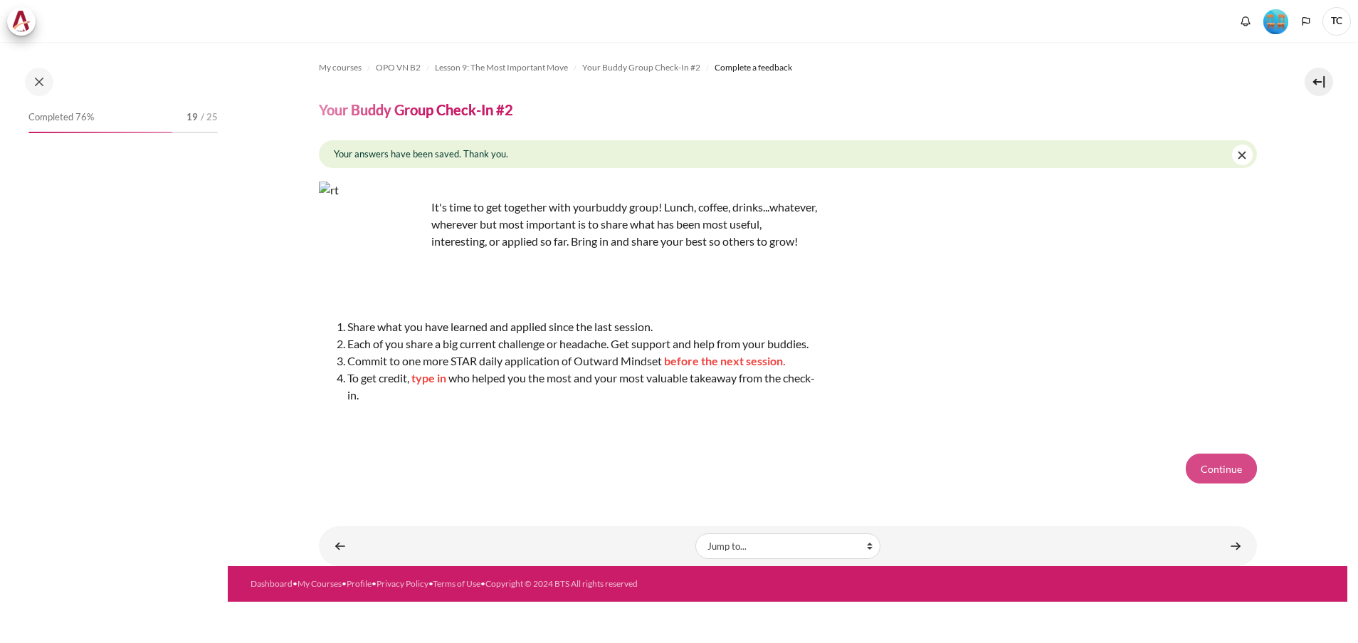
click at [1226, 483] on button "Continue" at bounding box center [1221, 468] width 71 height 30
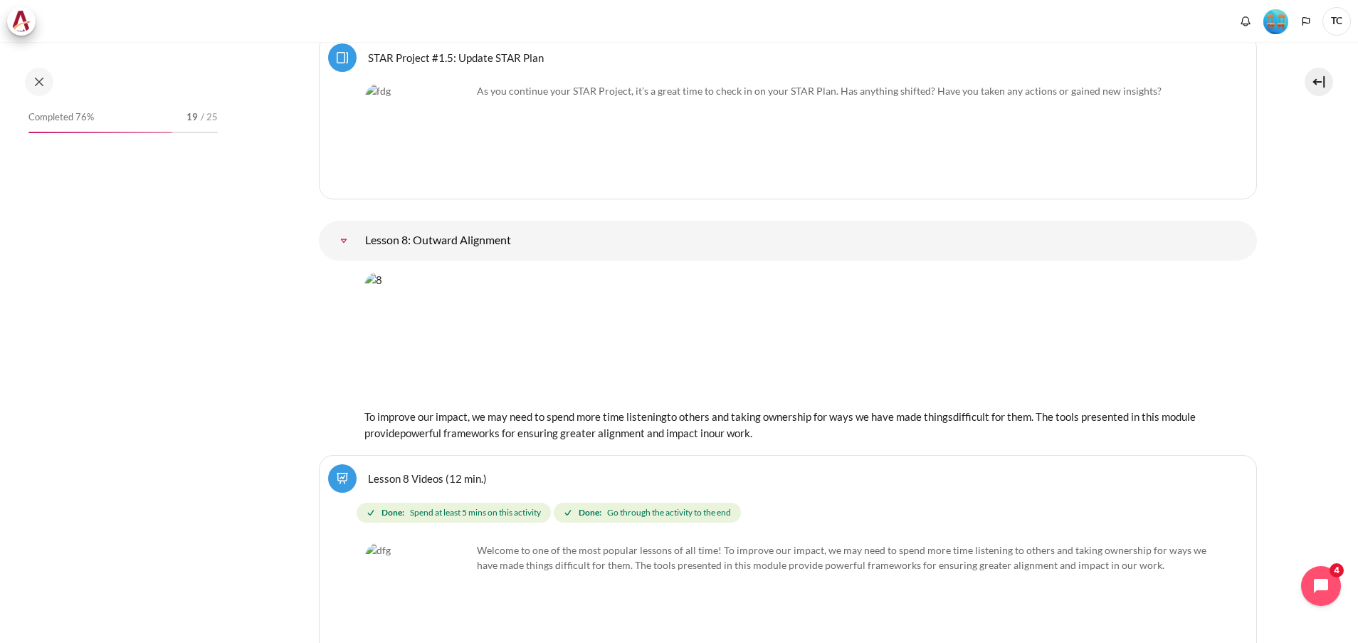
scroll to position [12271, 0]
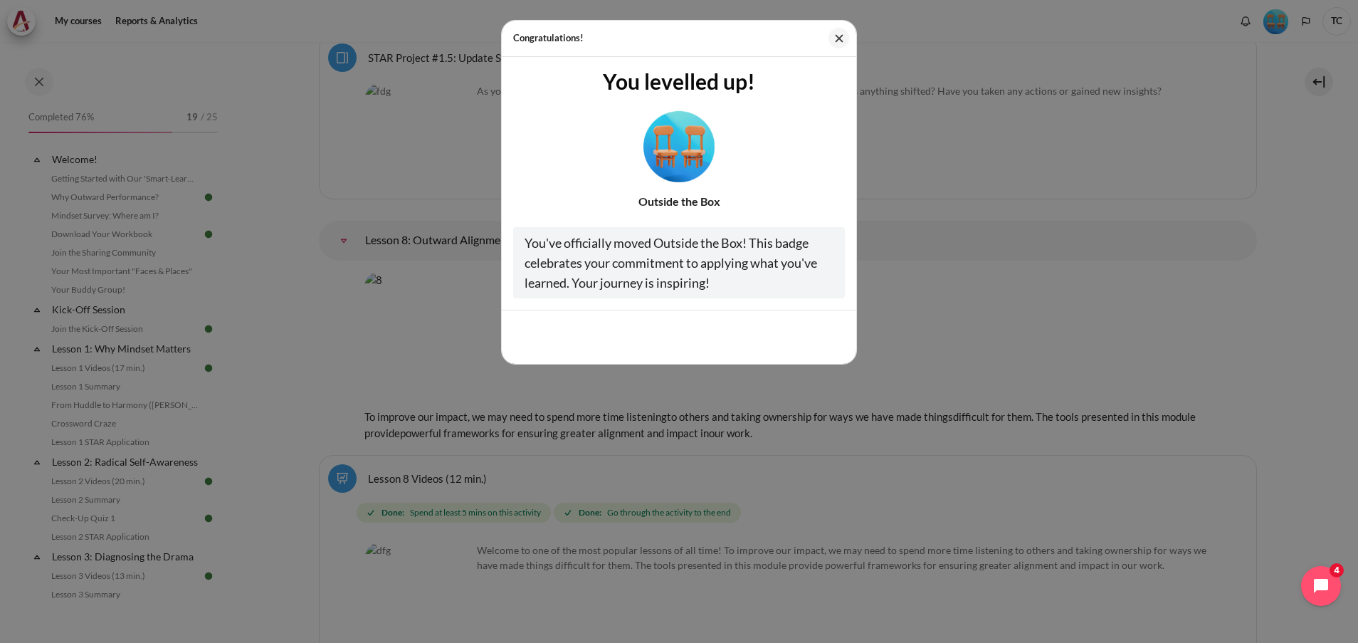
click at [688, 140] on img "Level #4" at bounding box center [678, 145] width 71 height 71
click at [654, 138] on img "Level #4" at bounding box center [678, 145] width 71 height 71
click at [838, 40] on button "Close" at bounding box center [838, 38] width 21 height 21
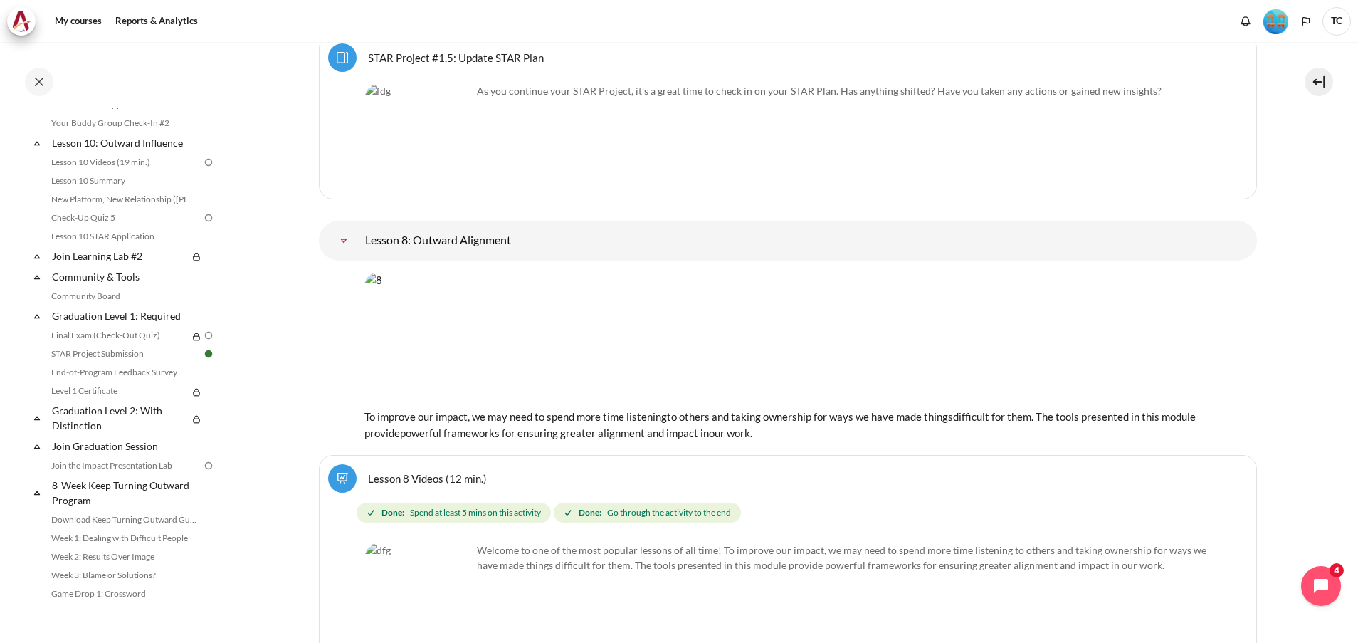
scroll to position [1281, 0]
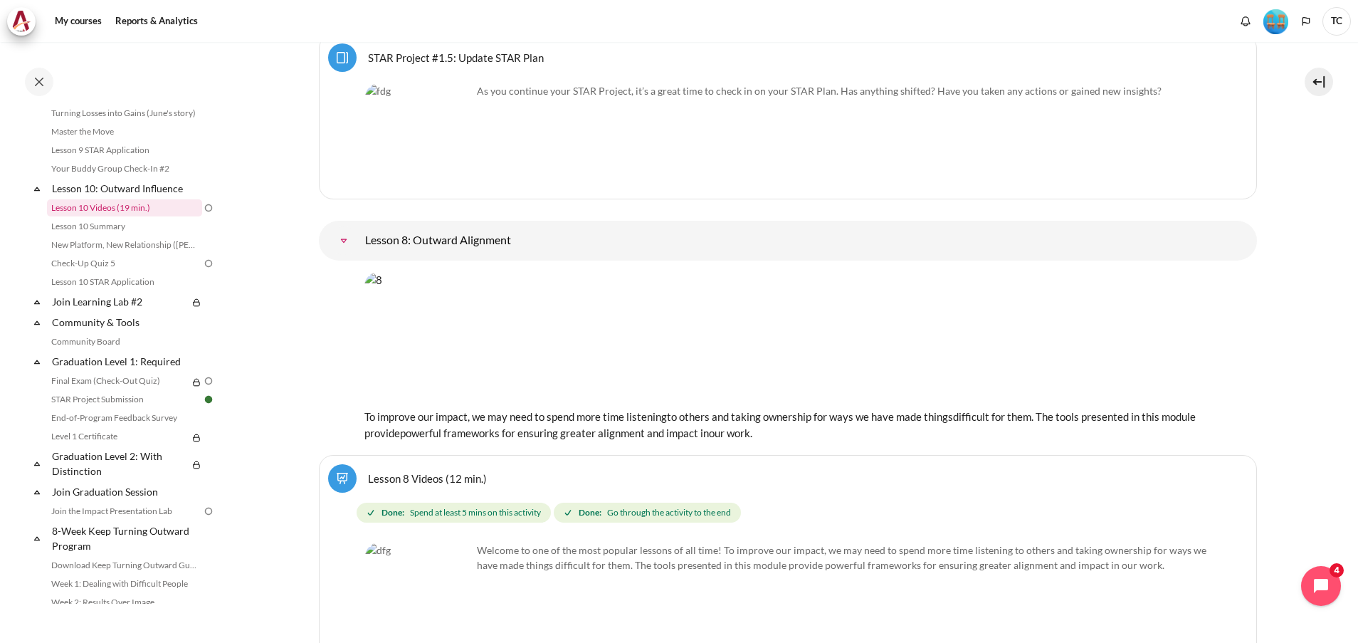
click at [147, 216] on link "Lesson 10 Videos (19 min.)" at bounding box center [124, 207] width 155 height 17
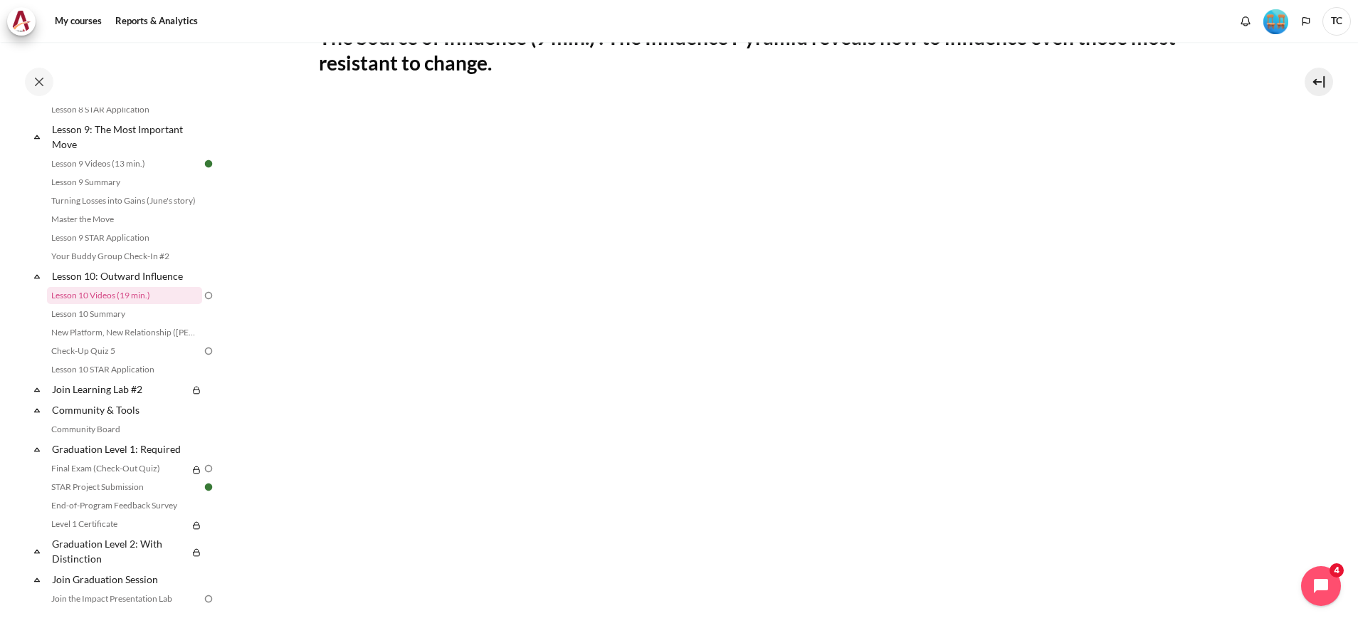
scroll to position [1300, 0]
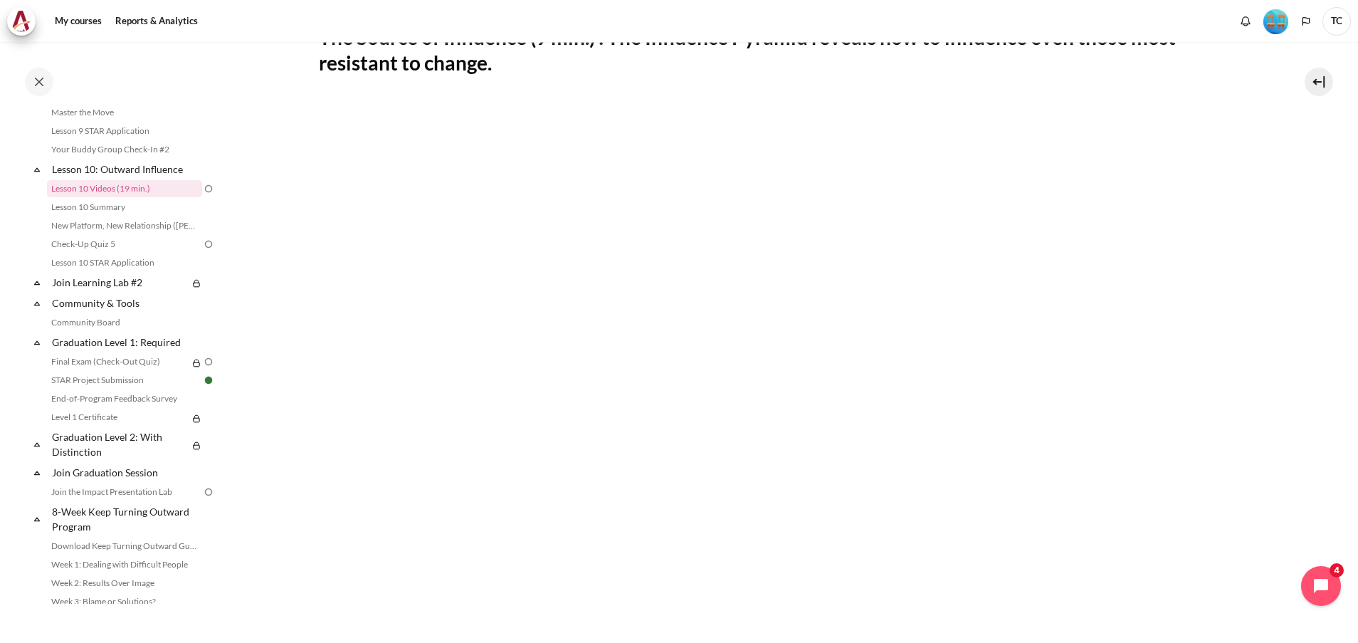
drag, startPoint x: 495, startPoint y: 607, endPoint x: 936, endPoint y: 41, distance: 717.5
click at [936, 41] on nav "My courses" at bounding box center [679, 21] width 1358 height 42
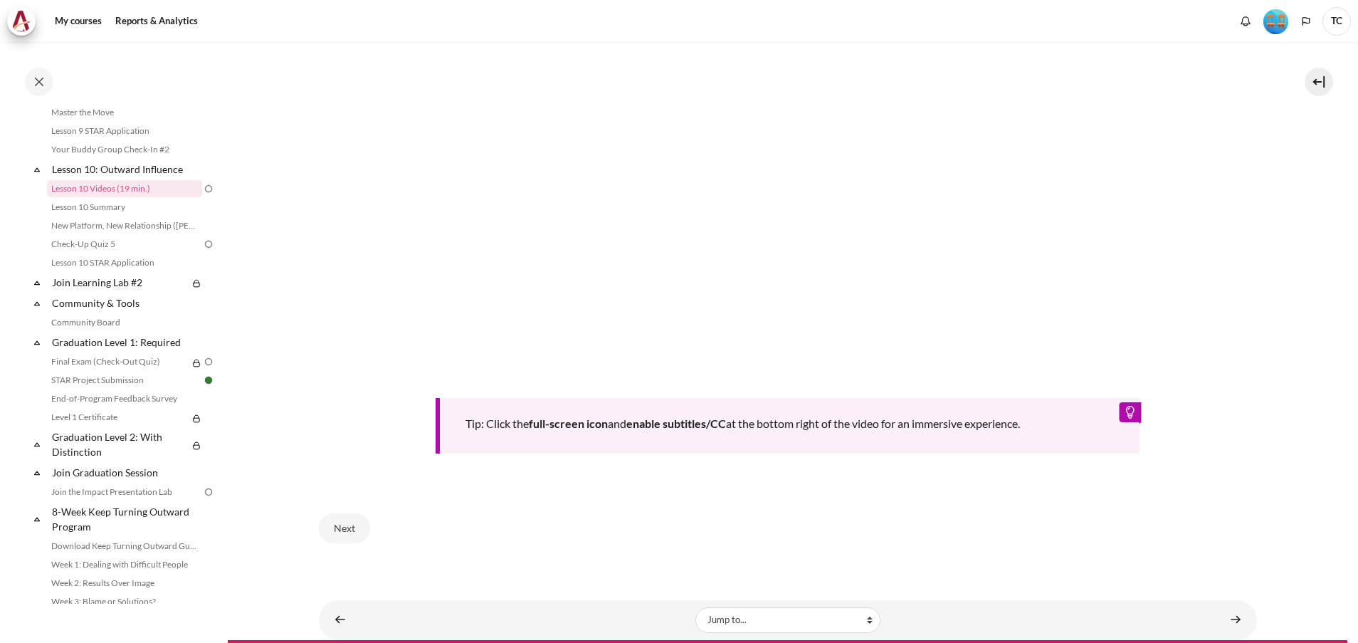
scroll to position [613, 0]
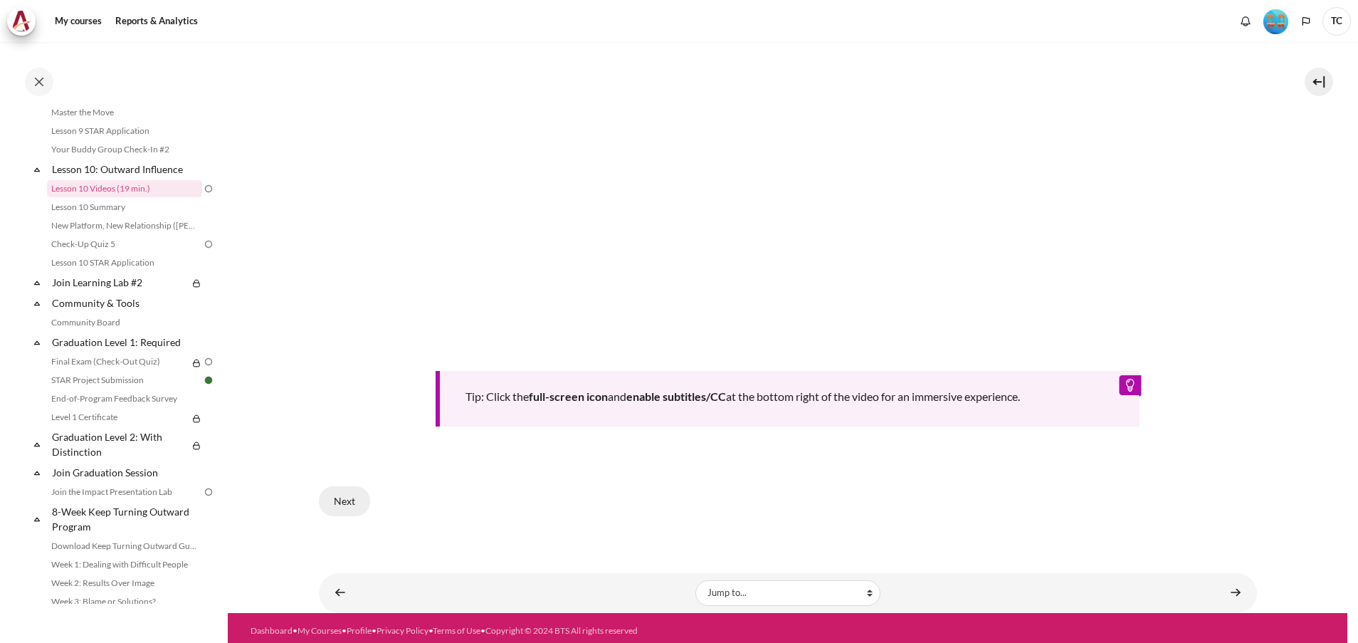
click at [350, 496] on button "Next" at bounding box center [344, 501] width 51 height 30
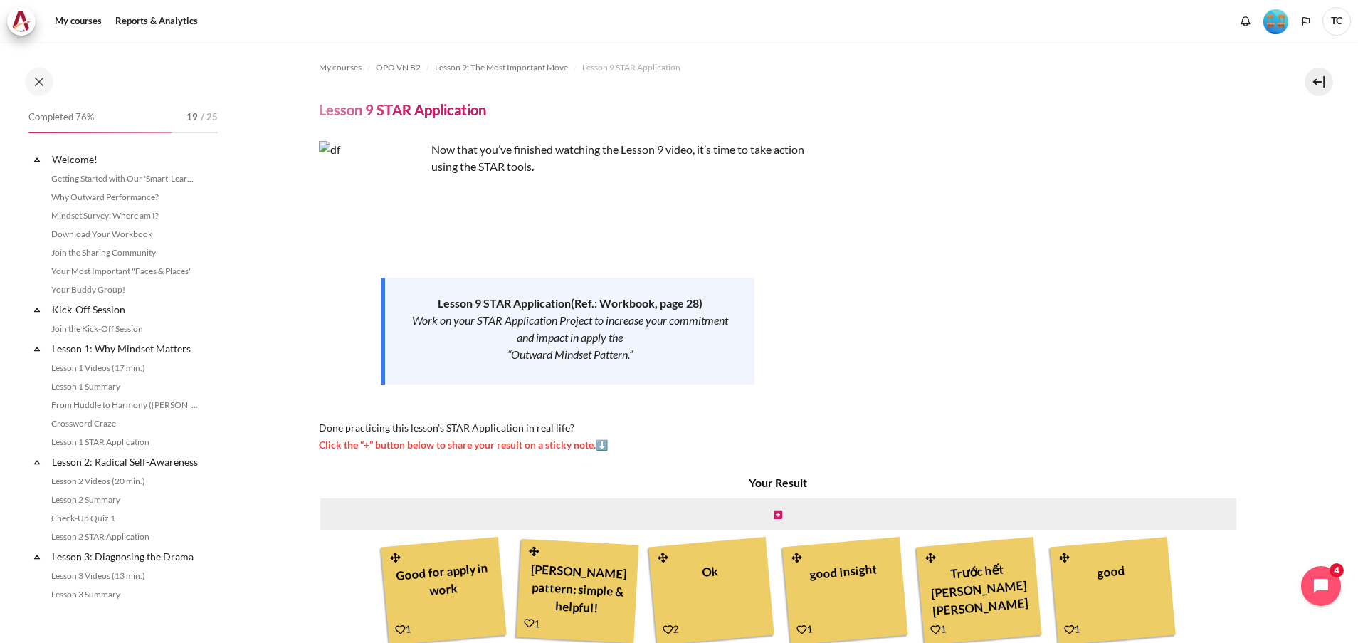
scroll to position [1136, 0]
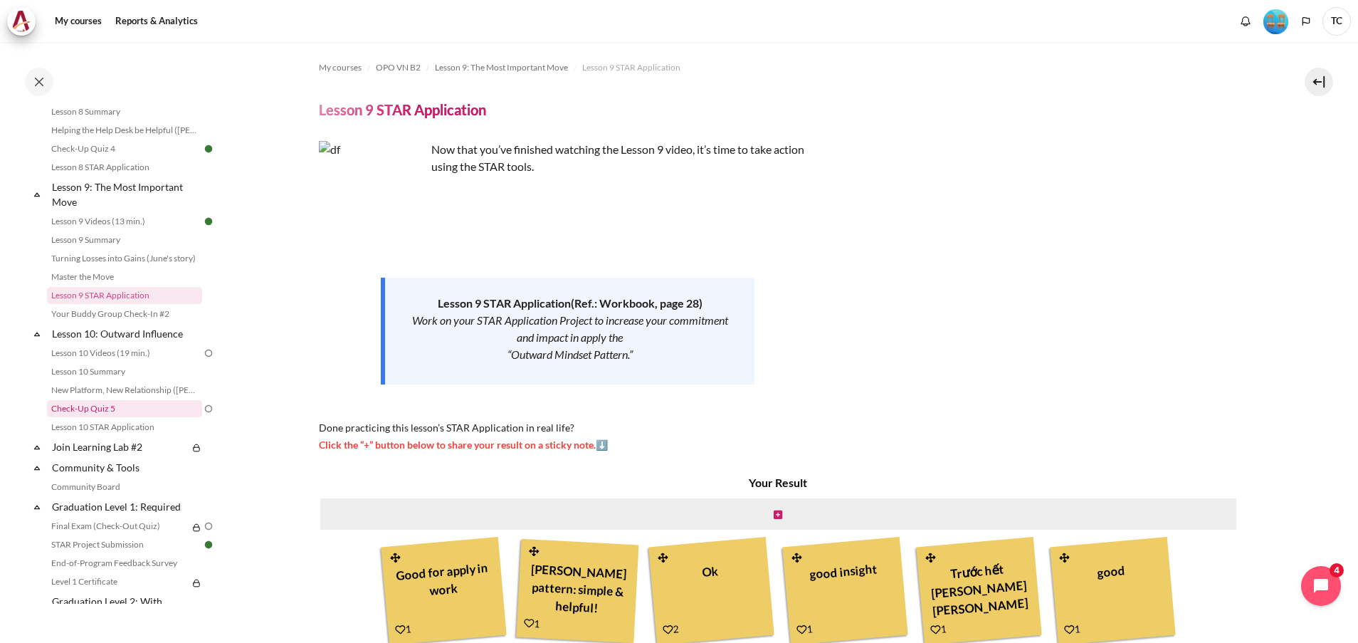
click at [134, 417] on link "Check-Up Quiz 5" at bounding box center [124, 408] width 155 height 17
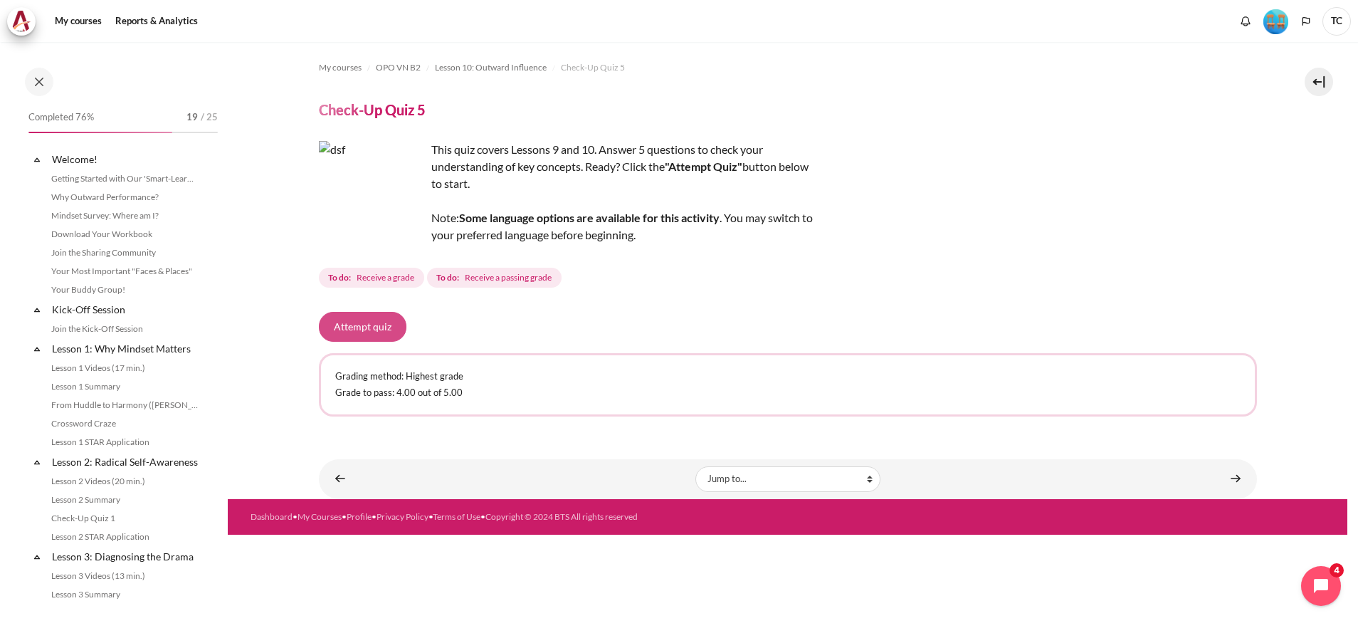
scroll to position [1249, 0]
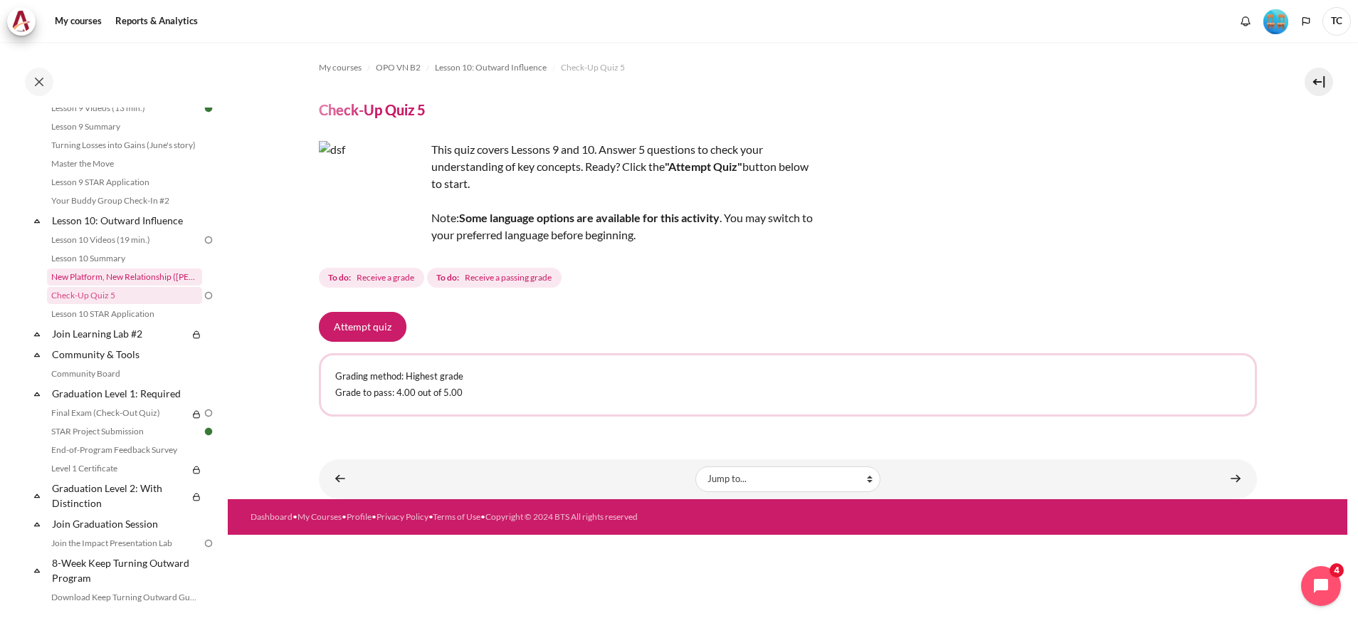
click at [111, 285] on link "New Platform, New Relationship ([PERSON_NAME]'s Story)" at bounding box center [124, 276] width 155 height 17
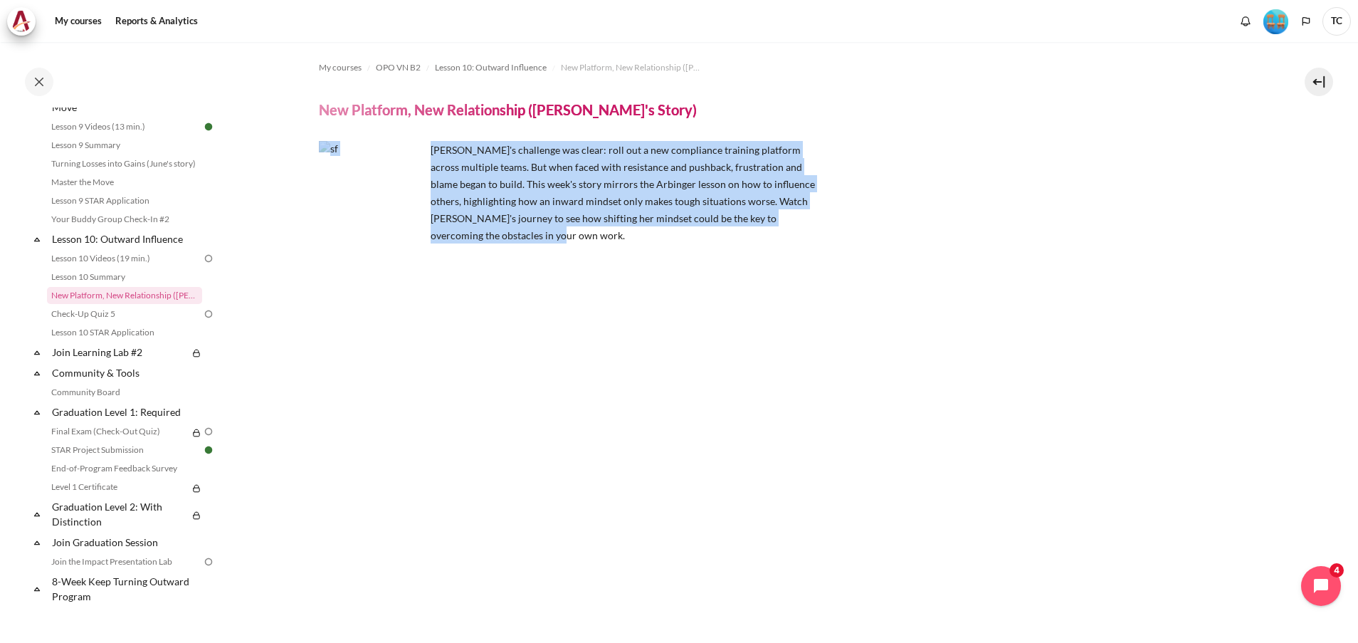
drag, startPoint x: 515, startPoint y: 231, endPoint x: 425, endPoint y: 146, distance: 123.8
click at [425, 146] on p "[PERSON_NAME]'s challenge was clear: roll out a new compliance training platfor…" at bounding box center [568, 192] width 498 height 102
copy span "[PERSON_NAME]'s challenge was clear: roll out a new compliance training platfor…"
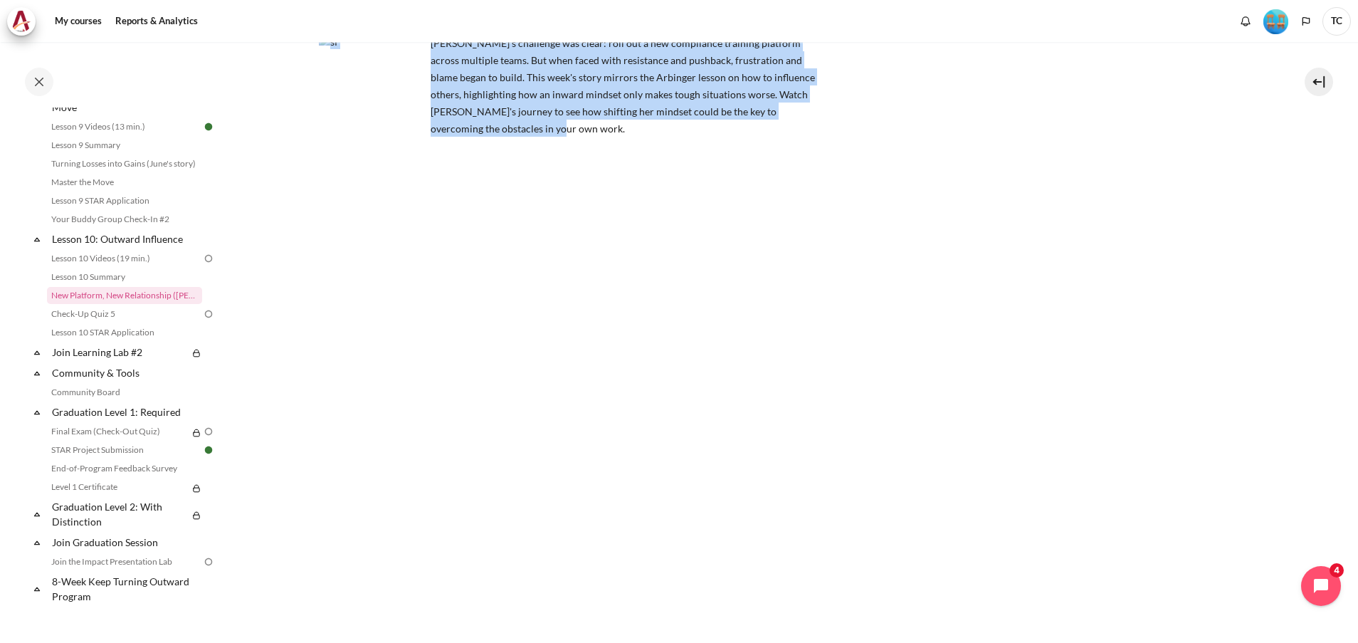
scroll to position [214, 0]
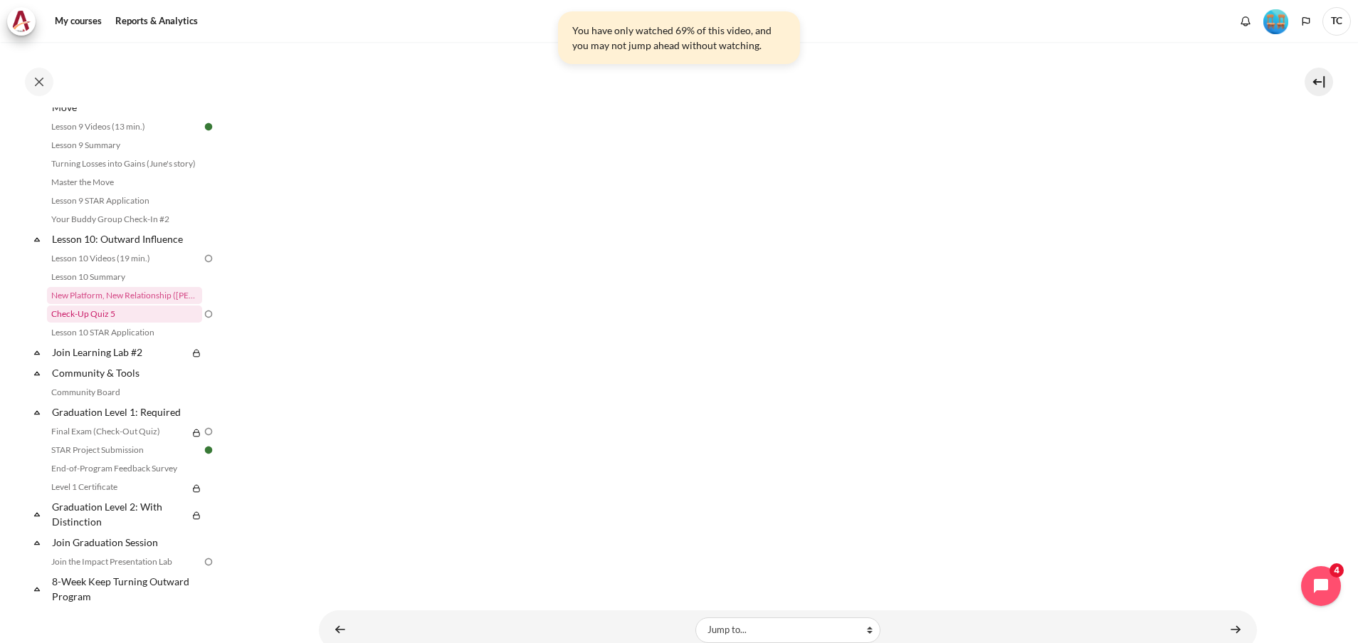
click at [104, 322] on link "Check-Up Quiz 5" at bounding box center [124, 313] width 155 height 17
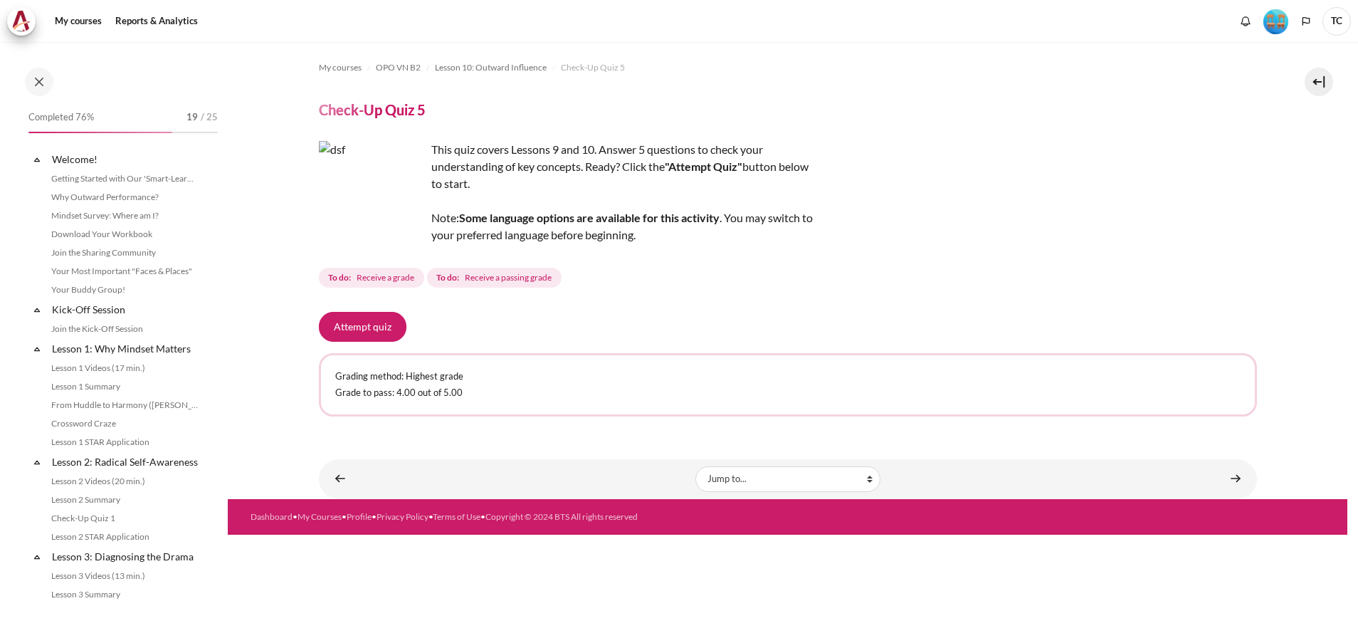
scroll to position [1249, 0]
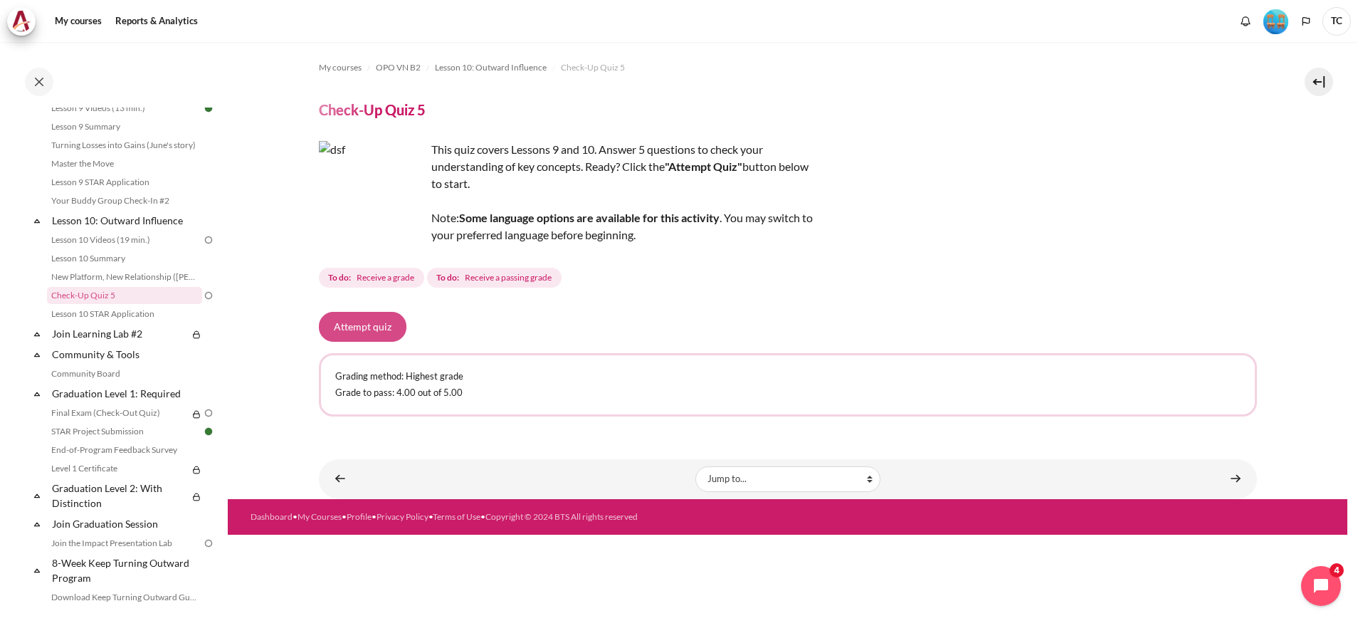
click at [370, 315] on button "Attempt quiz" at bounding box center [363, 327] width 88 height 30
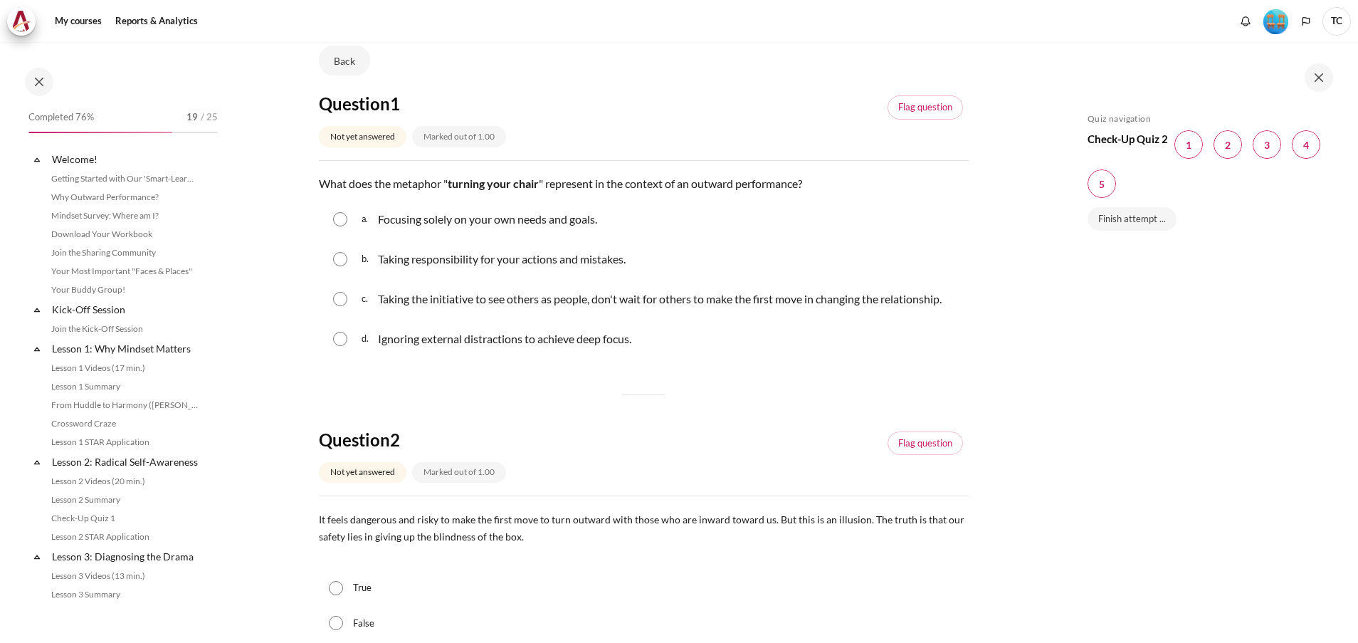
scroll to position [1249, 0]
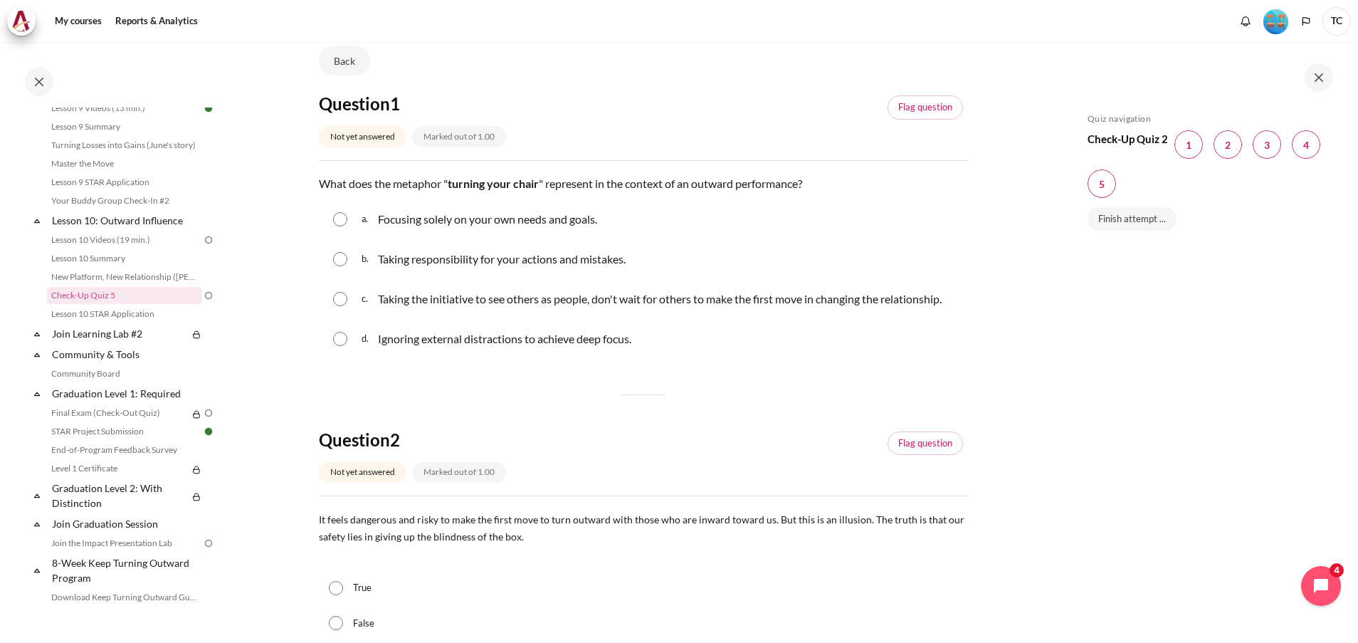
click at [1284, 324] on div "Skip Quiz navigation Quiz navigation Check-Up Quiz 2 Question 1 This page Quest…" at bounding box center [1206, 352] width 253 height 479
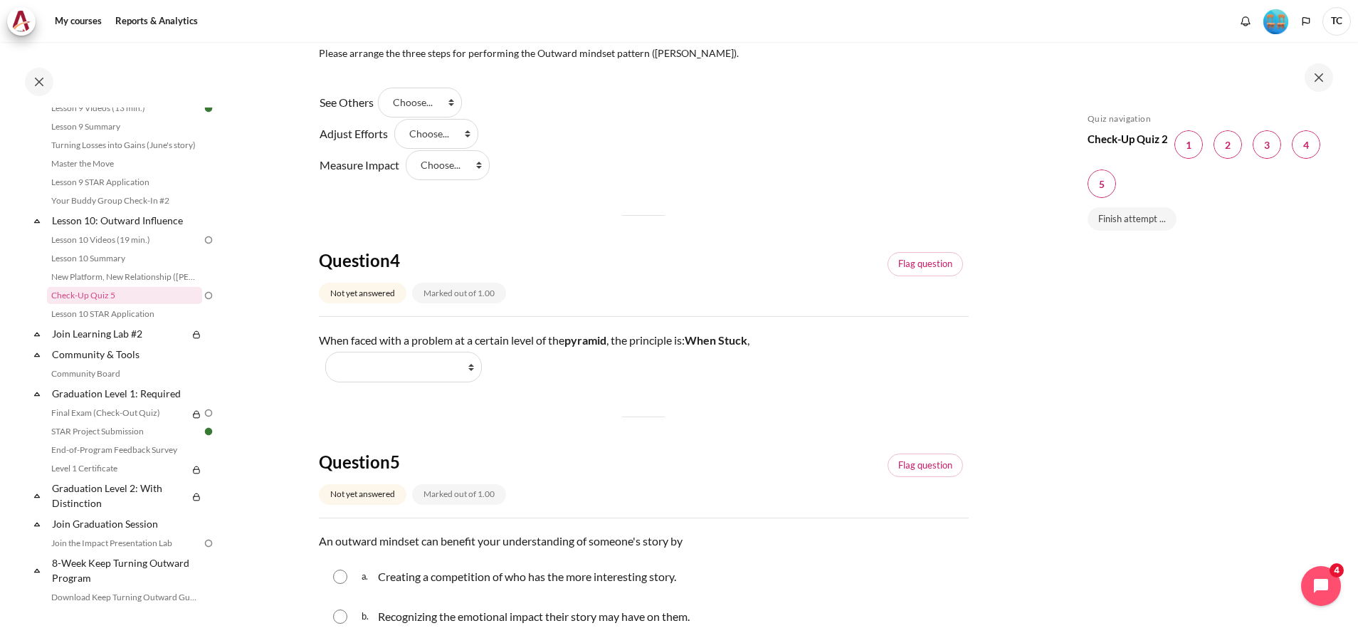
scroll to position [747, 0]
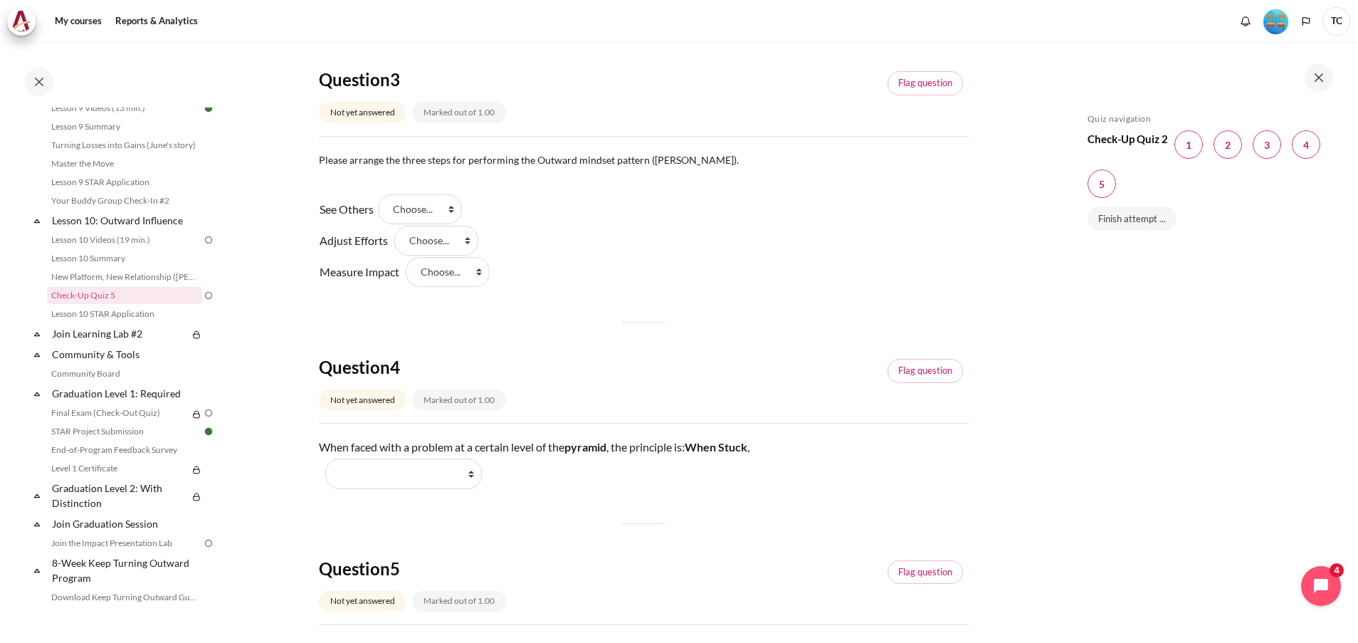
click at [1208, 453] on div "Skip Quiz navigation Quiz navigation Check-Up Quiz 2 Question 1 This page Quest…" at bounding box center [1206, 352] width 253 height 479
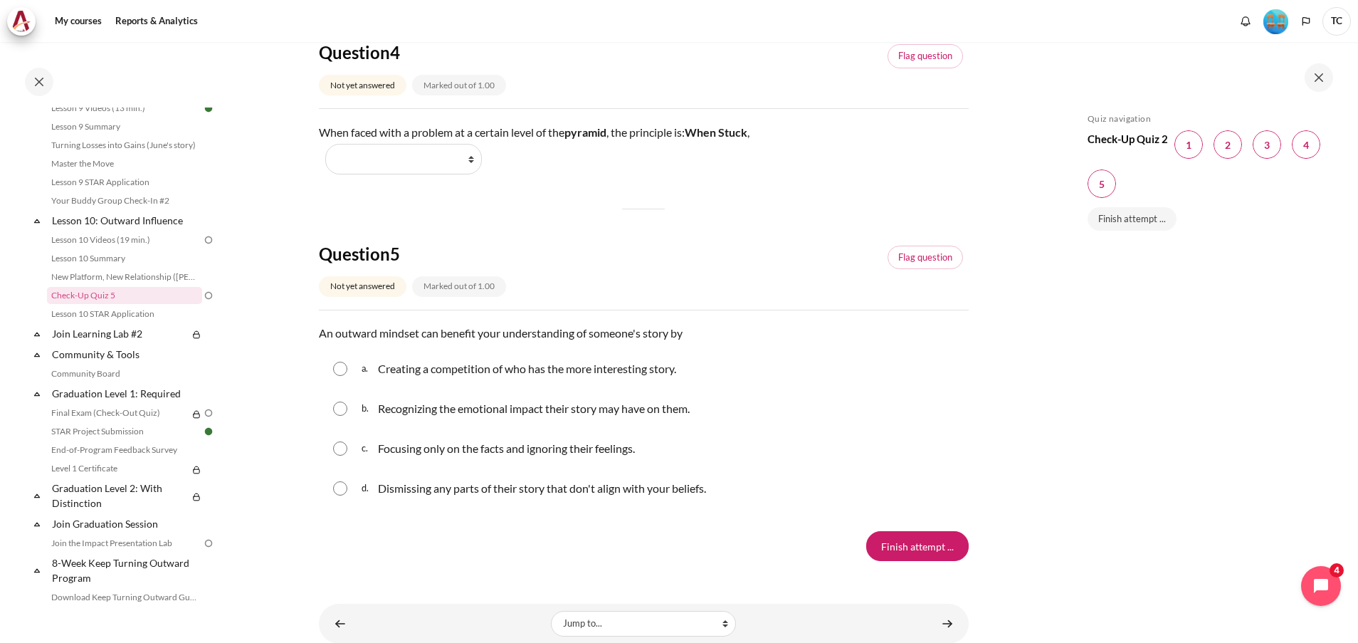
scroll to position [1115, 0]
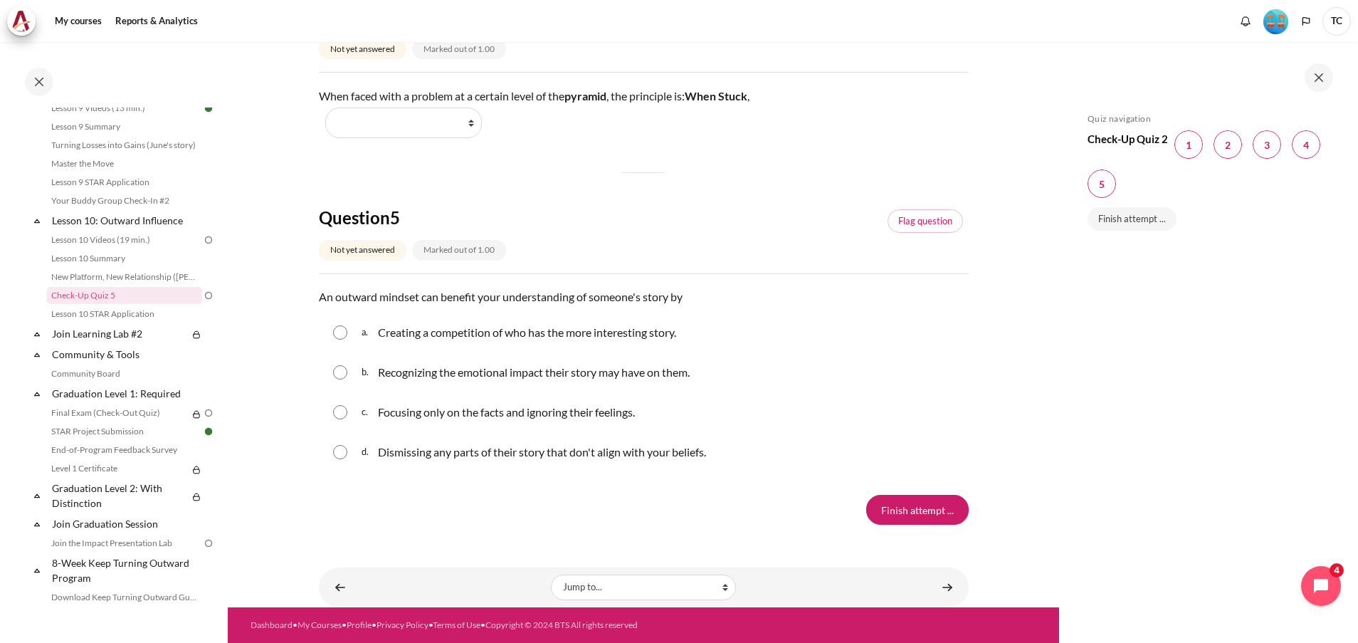
drag, startPoint x: 1216, startPoint y: 374, endPoint x: 1163, endPoint y: 374, distance: 53.4
click at [1216, 374] on div "Skip Quiz navigation Quiz navigation Check-Up Quiz 2 Question 1 This page Quest…" at bounding box center [1206, 352] width 253 height 479
click at [124, 322] on link "Lesson 10 STAR Application" at bounding box center [124, 313] width 155 height 17
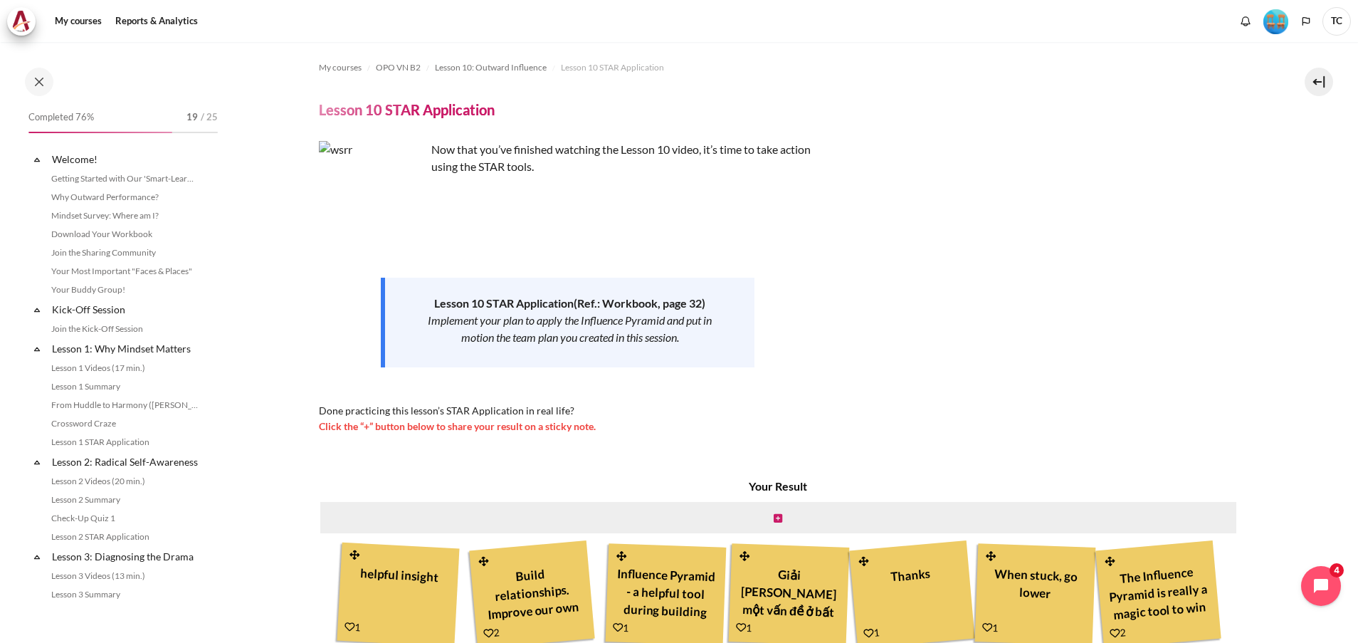
scroll to position [1268, 0]
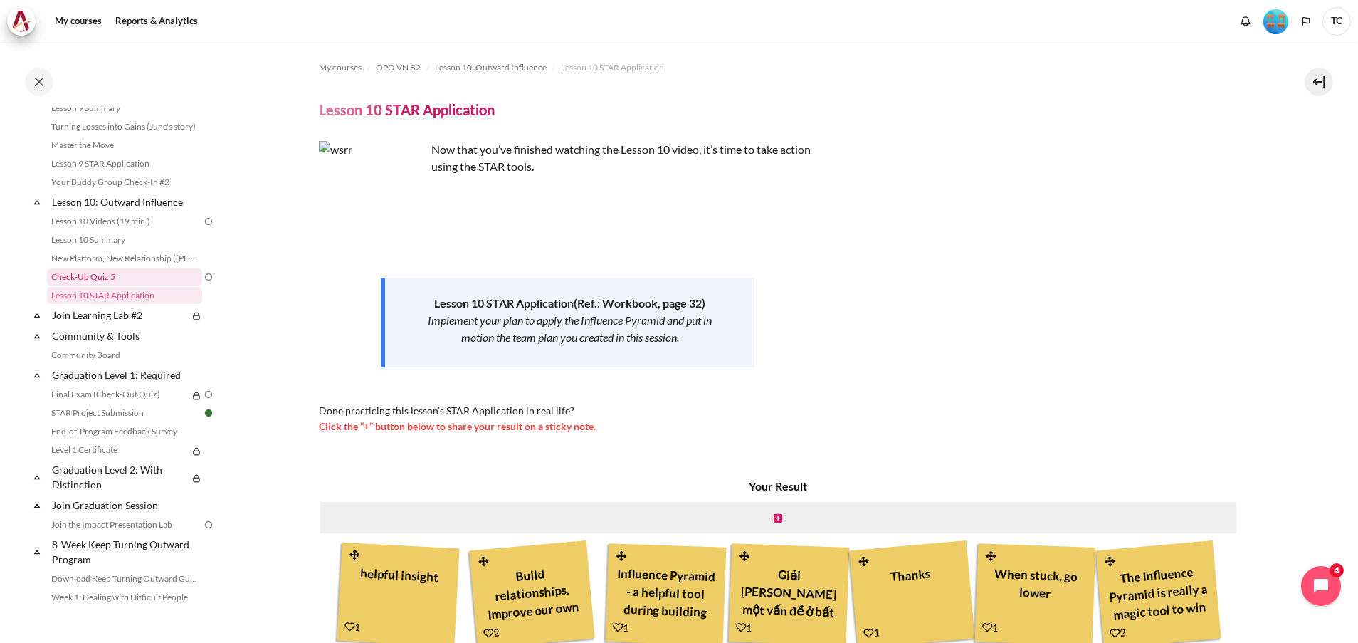
click at [94, 285] on link "Check-Up Quiz 5" at bounding box center [124, 276] width 155 height 17
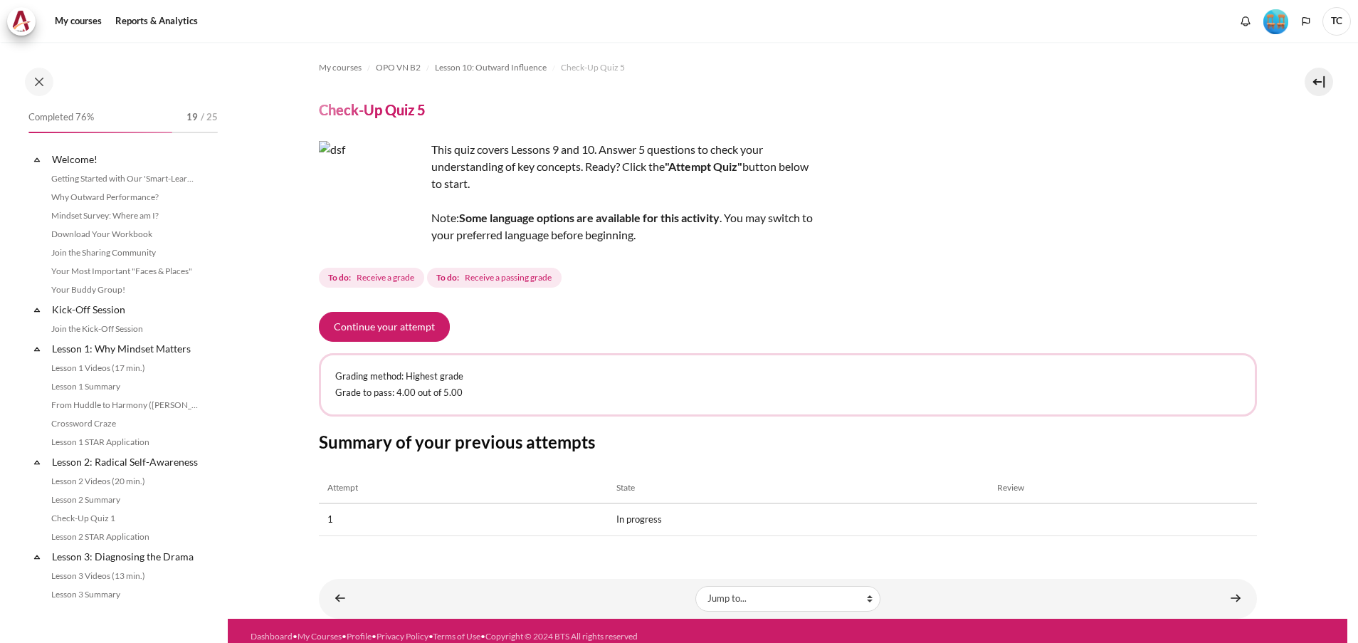
scroll to position [1249, 0]
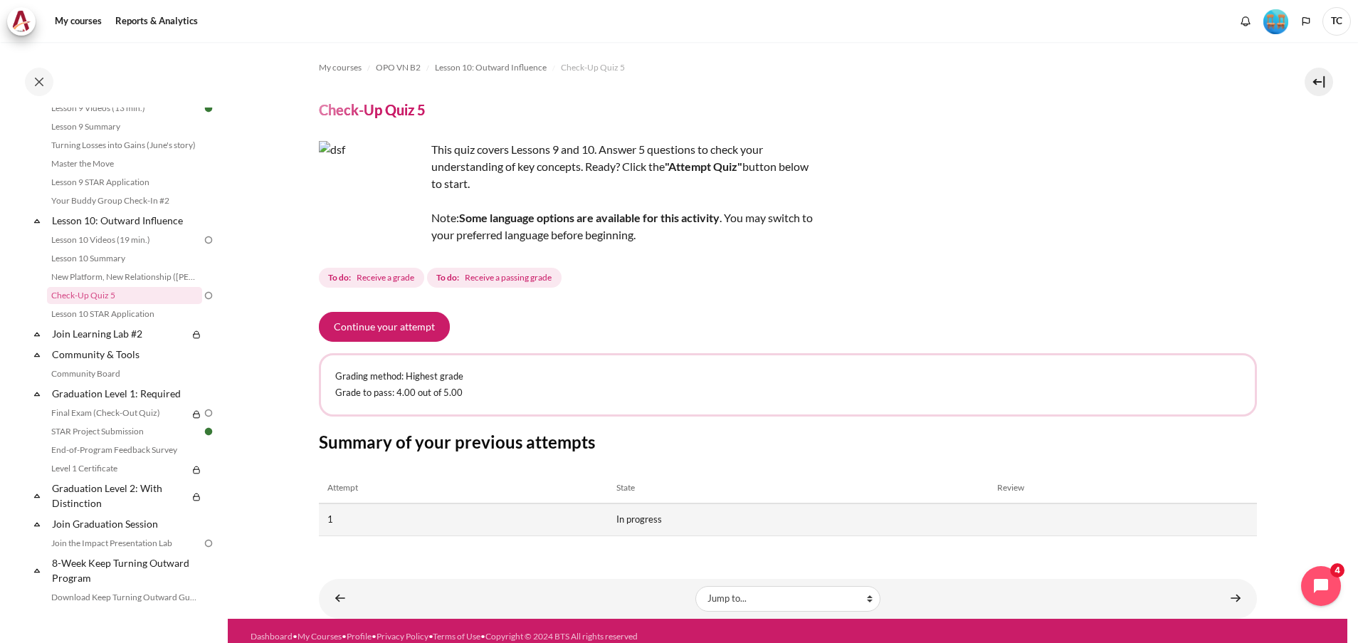
click at [638, 515] on td "In progress" at bounding box center [798, 519] width 380 height 32
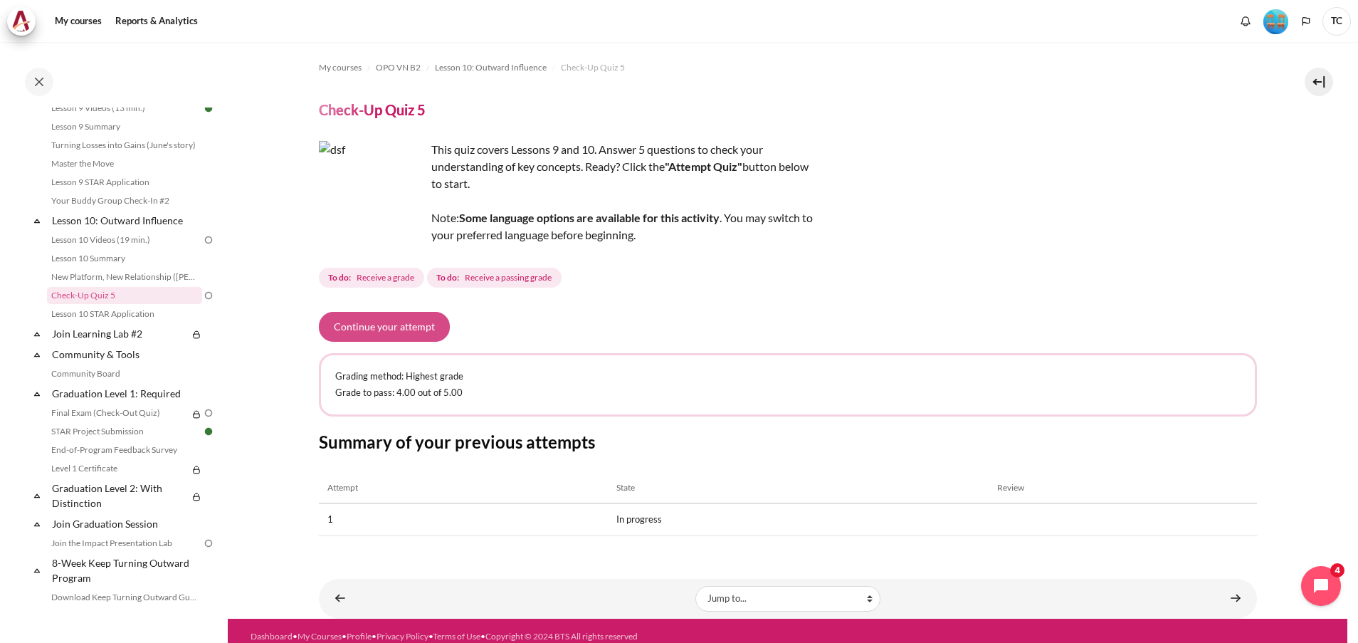
click at [404, 329] on button "Continue your attempt" at bounding box center [384, 327] width 131 height 30
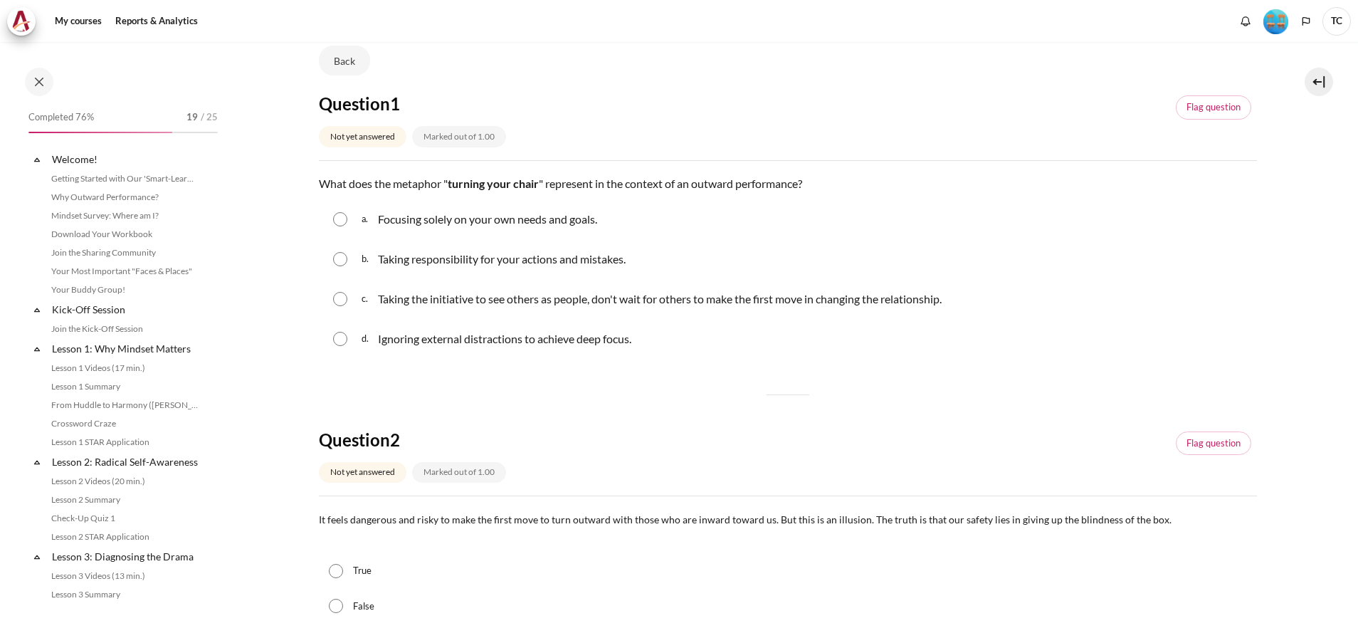
scroll to position [1249, 0]
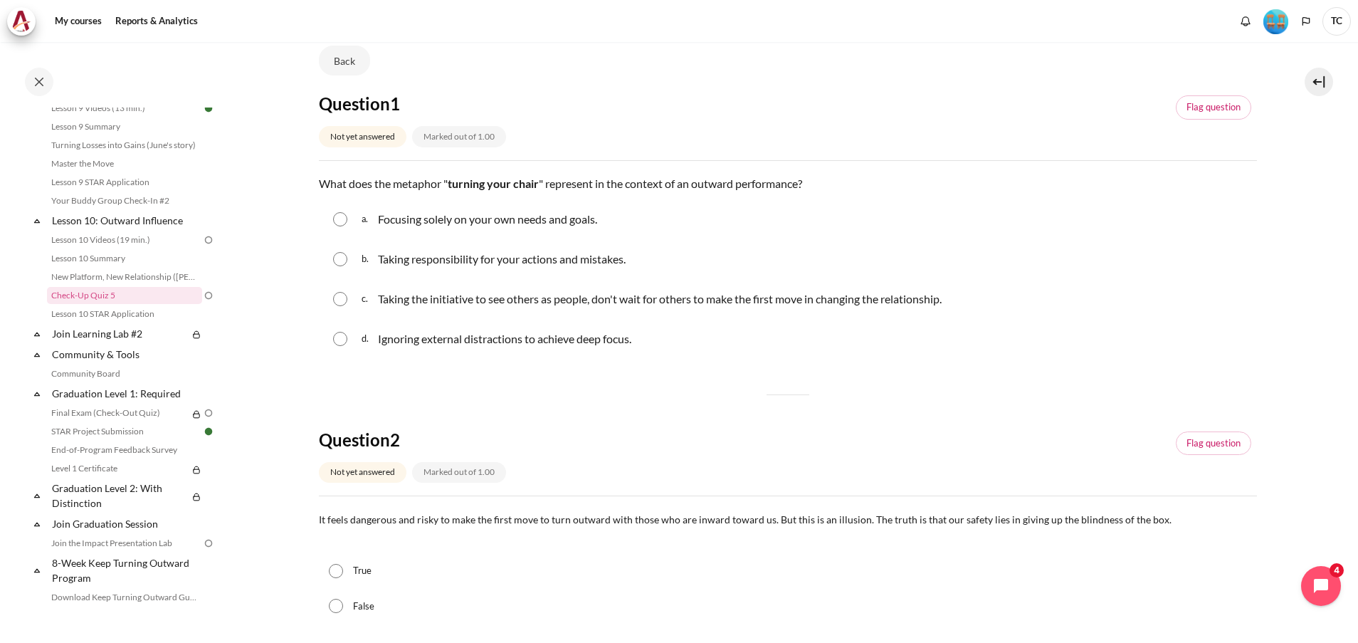
click at [422, 305] on p "Taking the initiative to see others as people, don't wait for others to make th…" at bounding box center [660, 298] width 564 height 17
radio input "true"
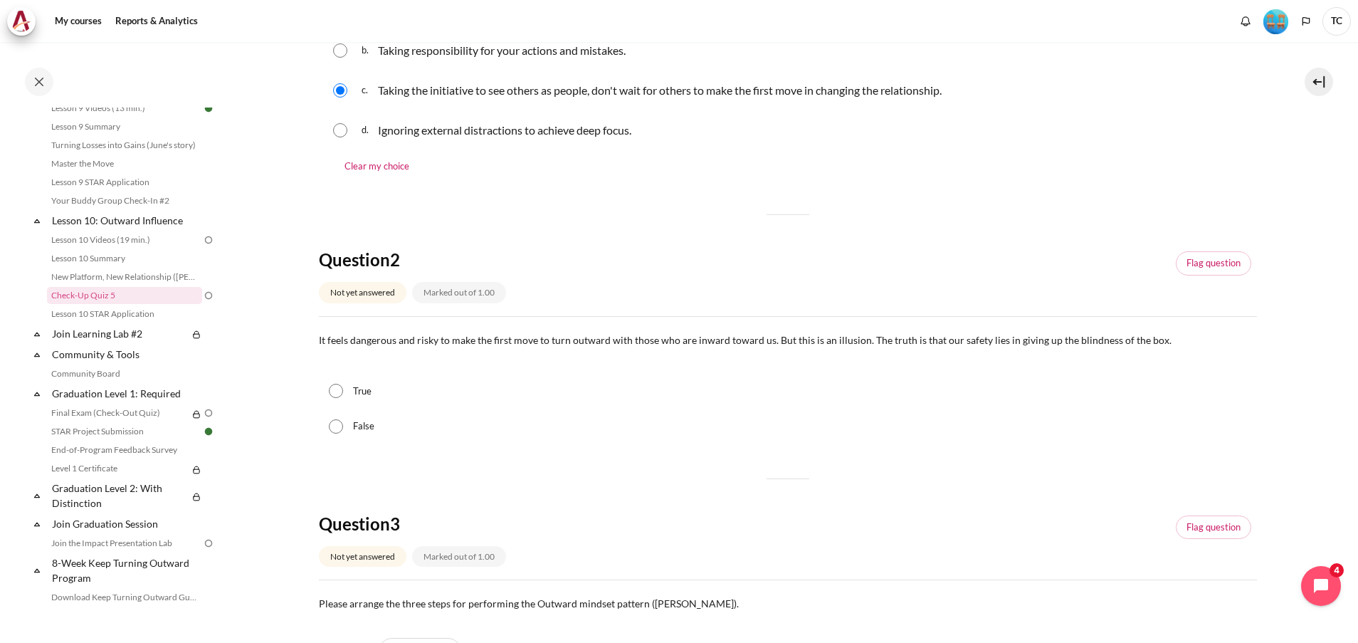
scroll to position [320, 0]
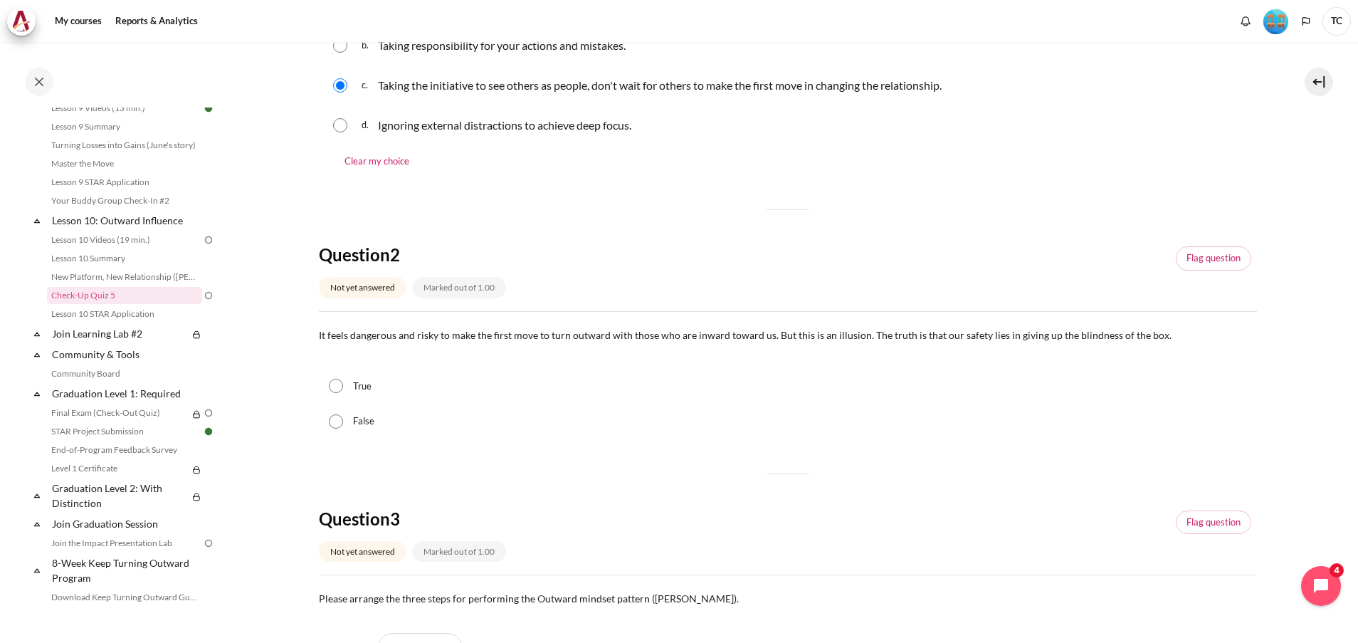
click at [366, 384] on label "True" at bounding box center [362, 386] width 19 height 14
click at [343, 384] on input "True" at bounding box center [336, 386] width 14 height 14
radio input "true"
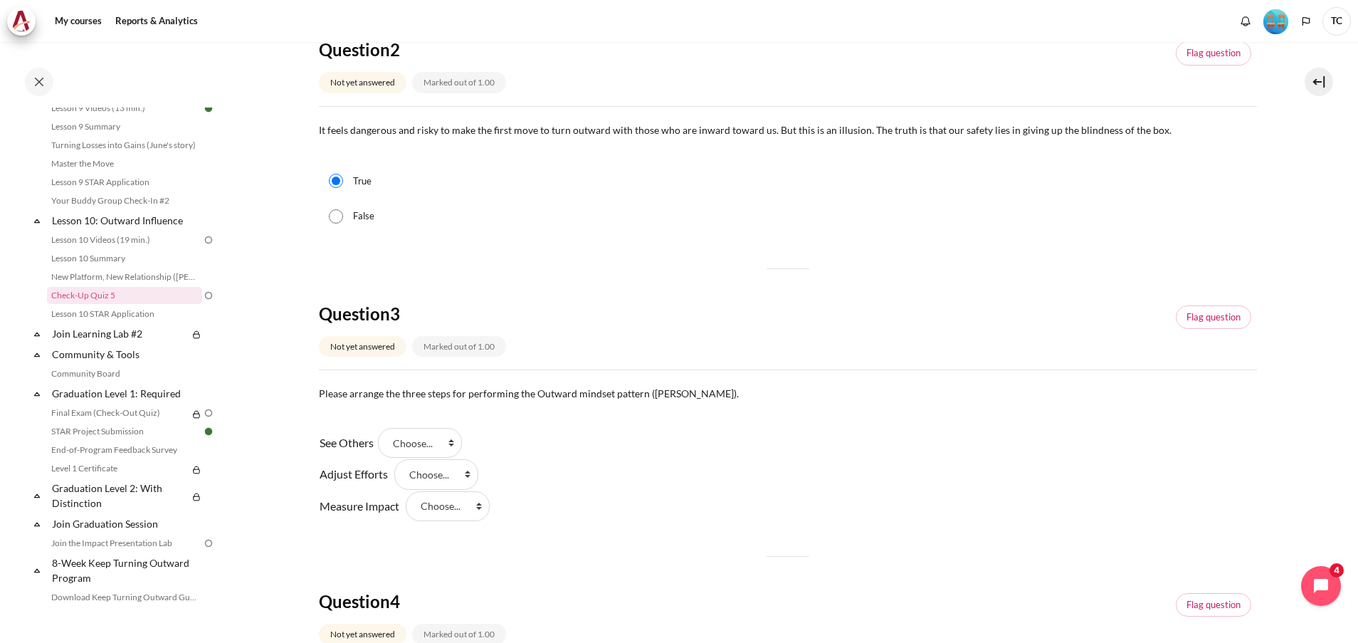
scroll to position [641, 0]
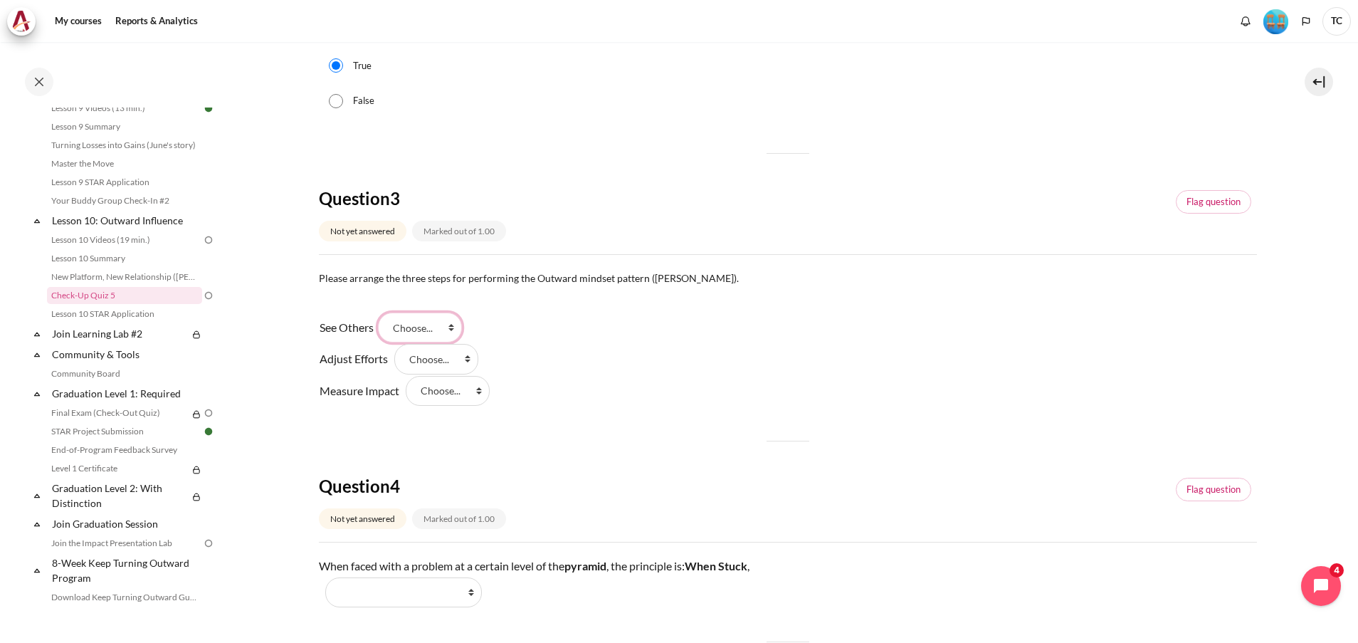
click at [451, 333] on select "Choose... Step 1 Step 2 Step 3" at bounding box center [420, 327] width 84 height 30
select select "1"
click at [383, 312] on select "Choose... Step 1 Step 2 Step 3" at bounding box center [420, 327] width 84 height 30
click at [448, 351] on select "Choose... Step 1 Step 2 Step 3" at bounding box center [436, 359] width 84 height 30
select select "1"
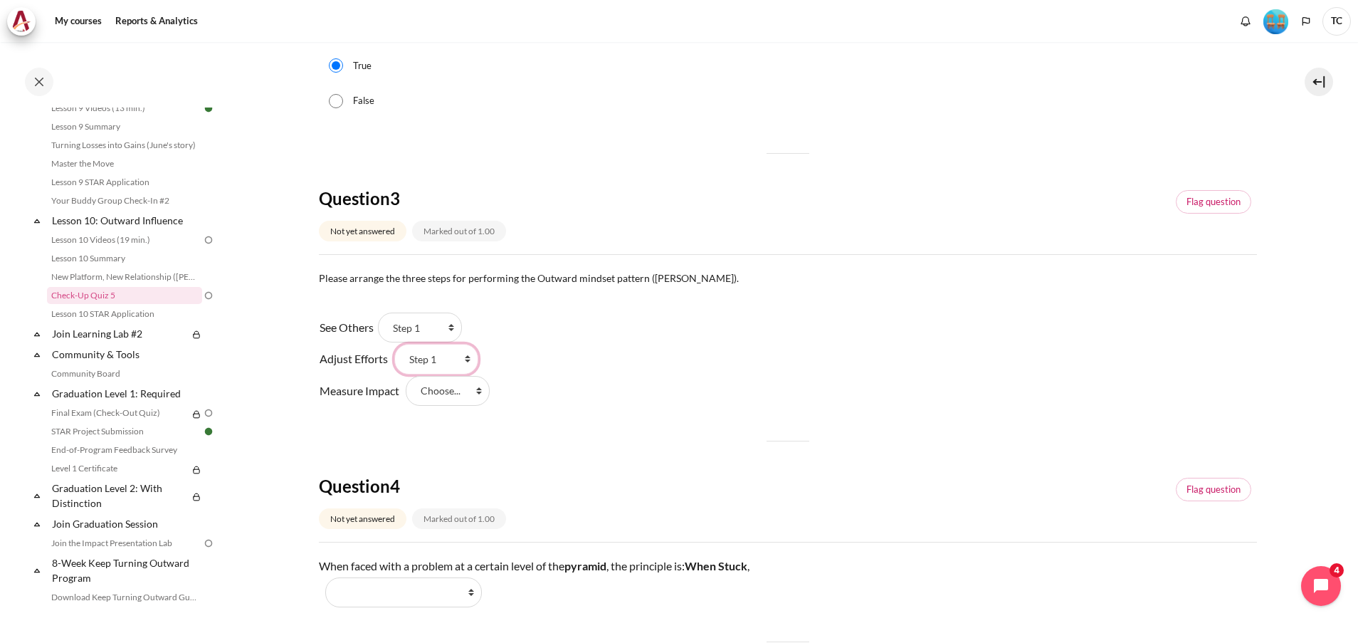
click at [394, 344] on select "Choose... Step 1 Step 2 Step 3" at bounding box center [436, 359] width 84 height 30
click at [446, 391] on select "Choose... Step 1 Step 2 Step 3" at bounding box center [448, 391] width 84 height 30
select select "3"
click at [406, 376] on select "Choose... Step 1 Step 2 Step 3" at bounding box center [448, 391] width 84 height 30
click at [449, 357] on select "Choose... Step 1 Step 2 Step 3" at bounding box center [436, 359] width 84 height 30
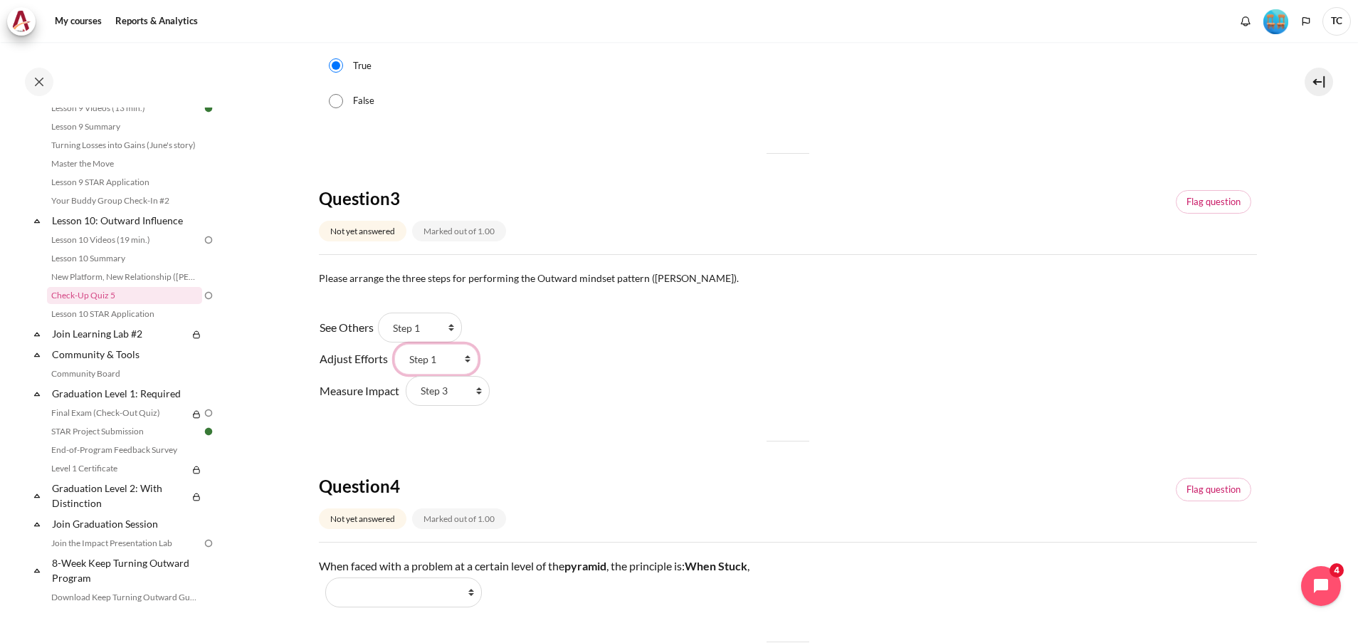
select select "2"
click at [394, 344] on select "Choose... Step 1 Step 2 Step 3" at bounding box center [436, 359] width 84 height 30
click at [631, 401] on div "See Others Answer 1 Question 3 Choose... Step 1 Step 2 Step 3 Adjust Efforts An…" at bounding box center [788, 359] width 938 height 95
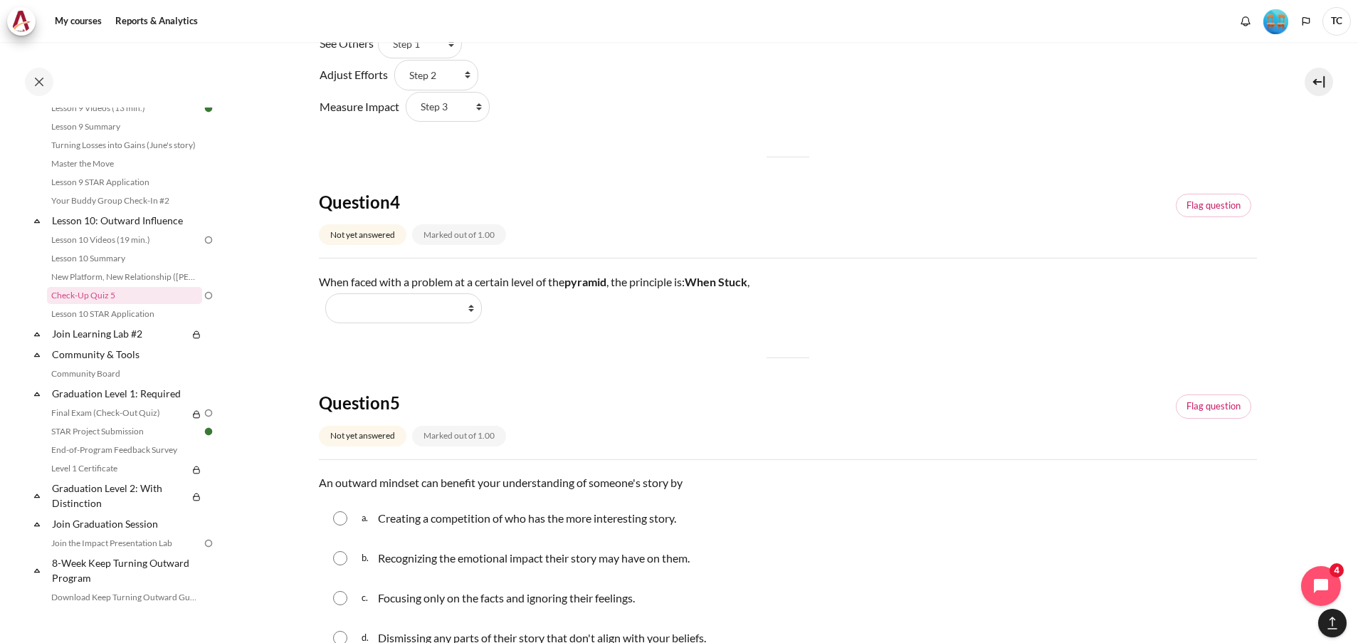
scroll to position [961, 0]
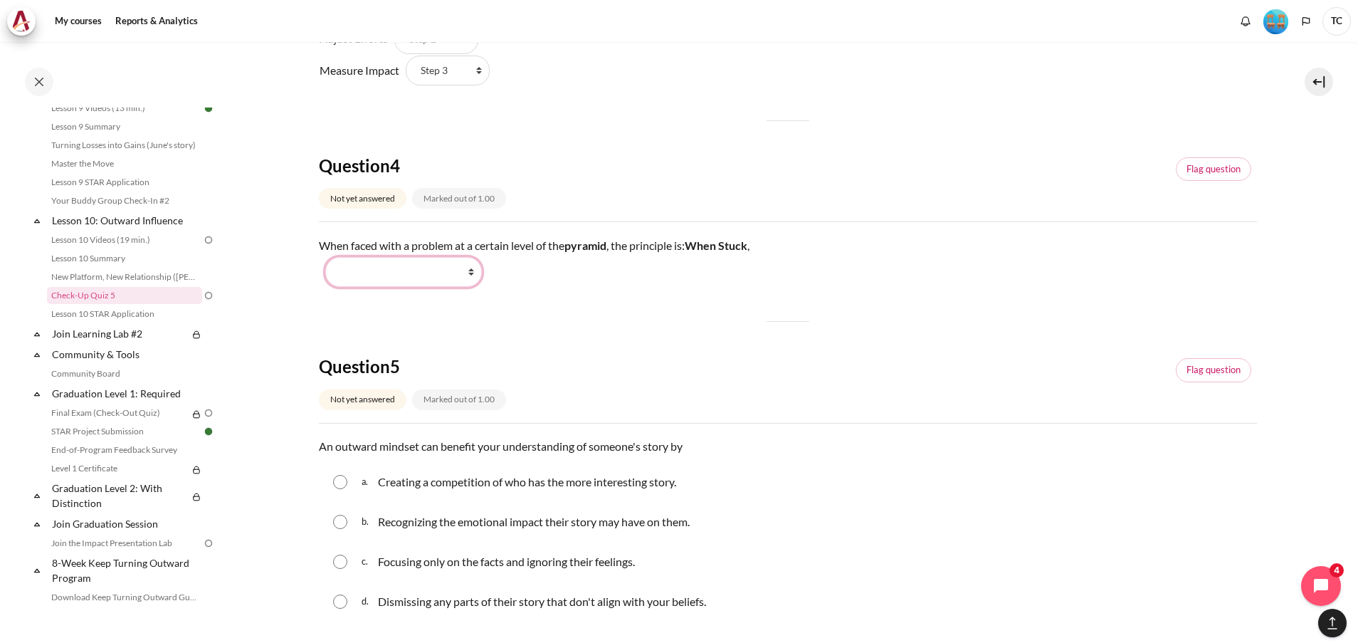
click at [435, 276] on select "Work Harder Go Higher Go Lower Stay Put" at bounding box center [403, 272] width 157 height 30
click at [432, 271] on select "Work Harder Go Higher Go Lower Stay Put" at bounding box center [403, 272] width 157 height 30
click at [418, 267] on select "Work Harder Go Higher Go Lower Stay Put" at bounding box center [403, 272] width 157 height 30
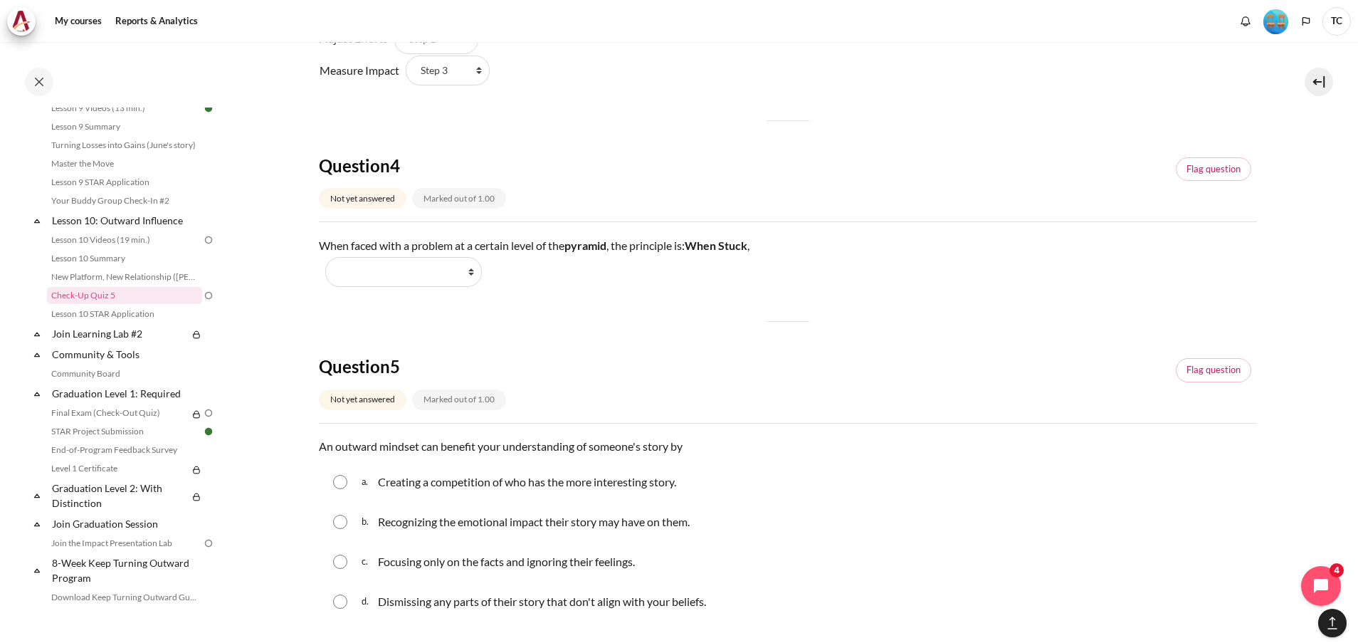
click at [1168, 244] on div "When faced with a problem at a certain level of the pyramid , the principle is:…" at bounding box center [788, 260] width 938 height 53
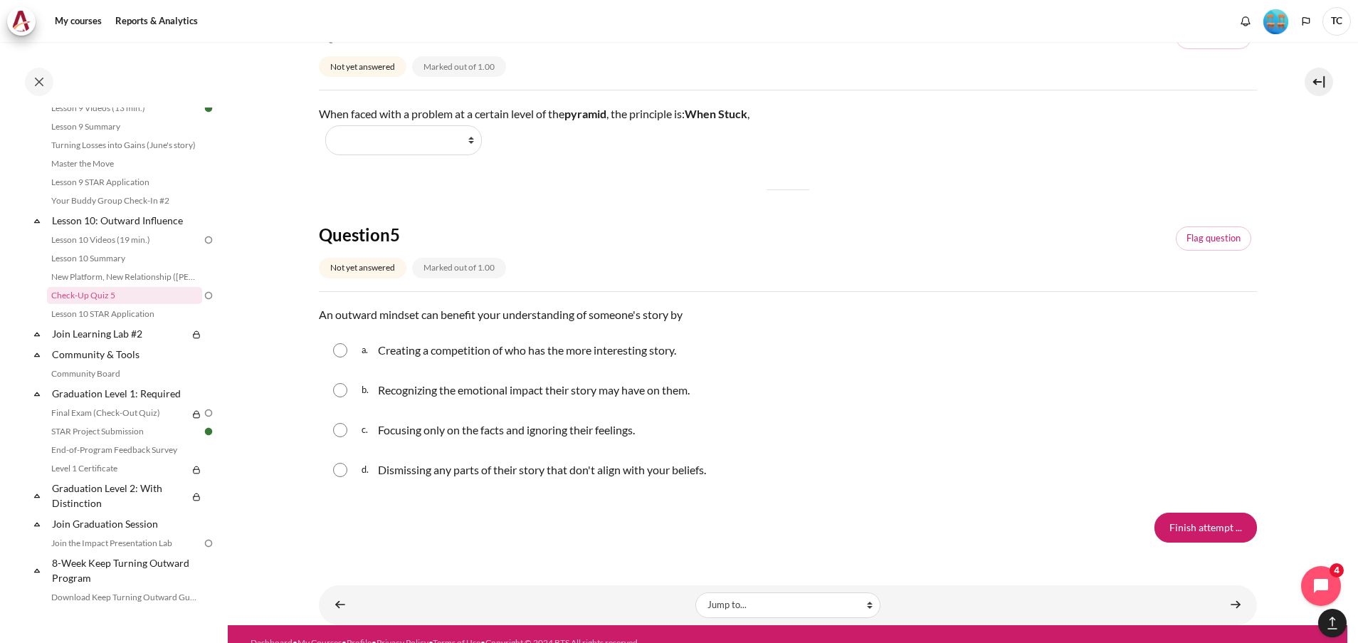
scroll to position [1110, 0]
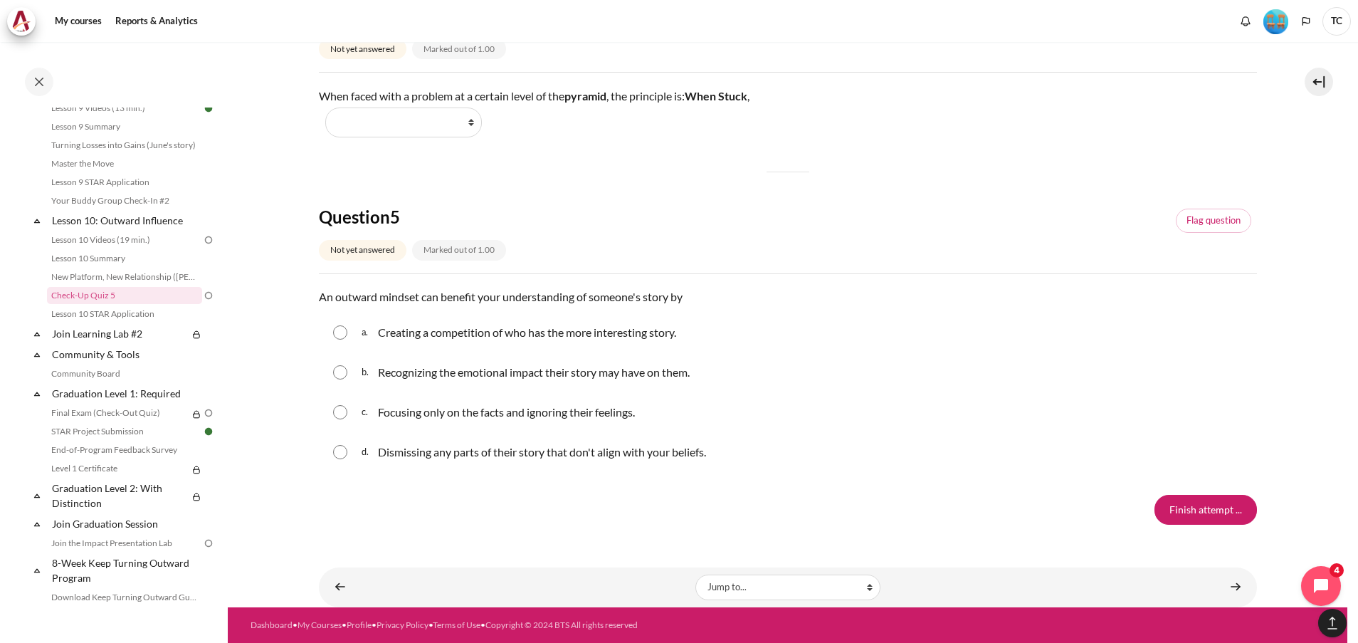
click at [434, 369] on p "Recognizing the emotional impact their story may have on them." at bounding box center [534, 372] width 312 height 17
radio input "true"
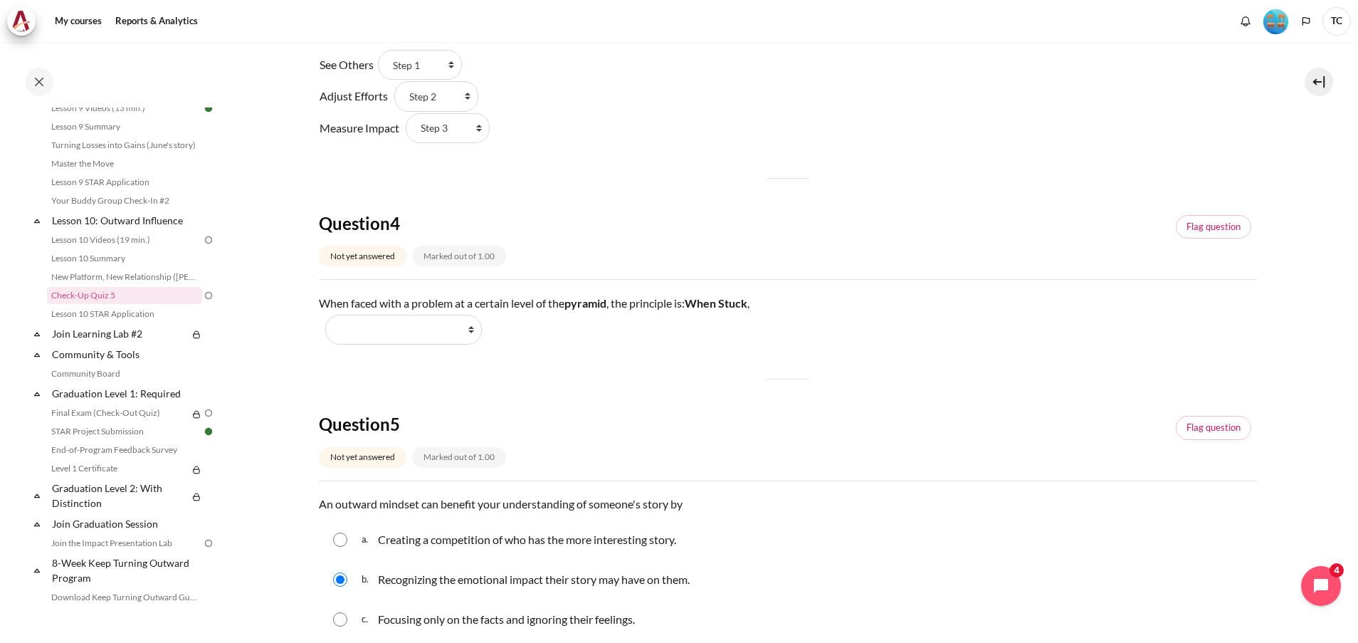
scroll to position [790, 0]
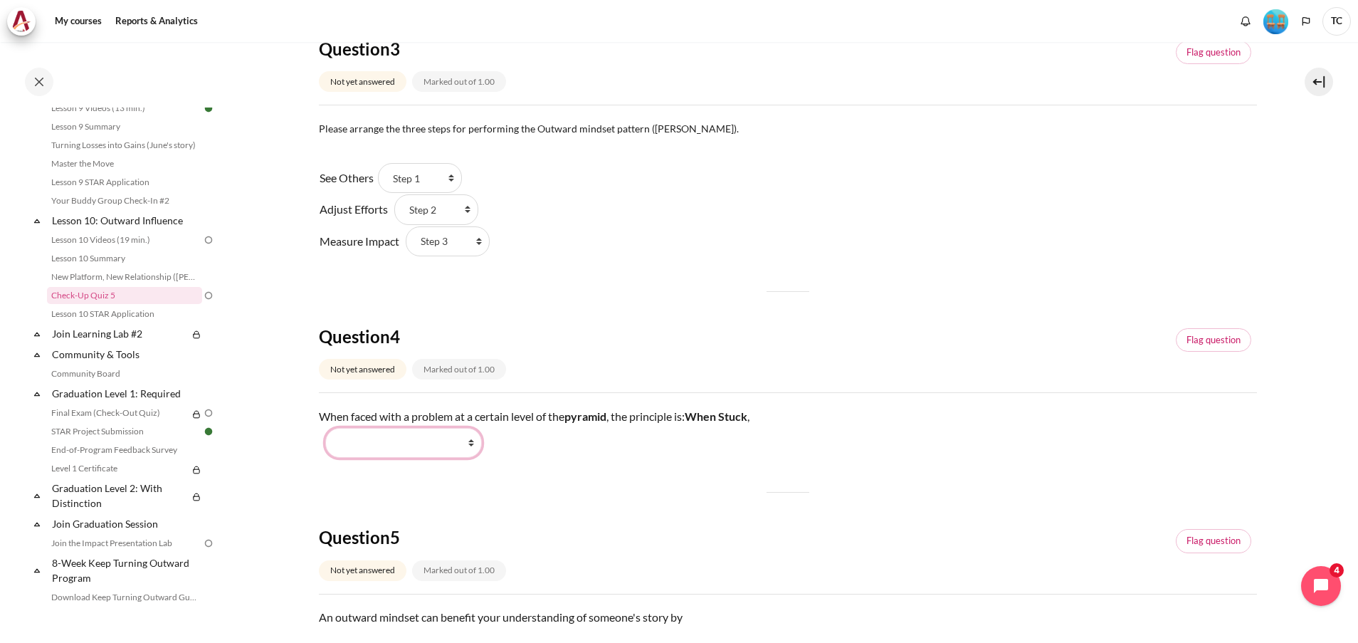
click at [436, 446] on select "Work Harder Go Higher Go Lower Stay Put" at bounding box center [403, 443] width 157 height 30
select select "3"
click at [325, 428] on select "Work Harder Go Higher Go Lower Stay Put" at bounding box center [403, 443] width 157 height 30
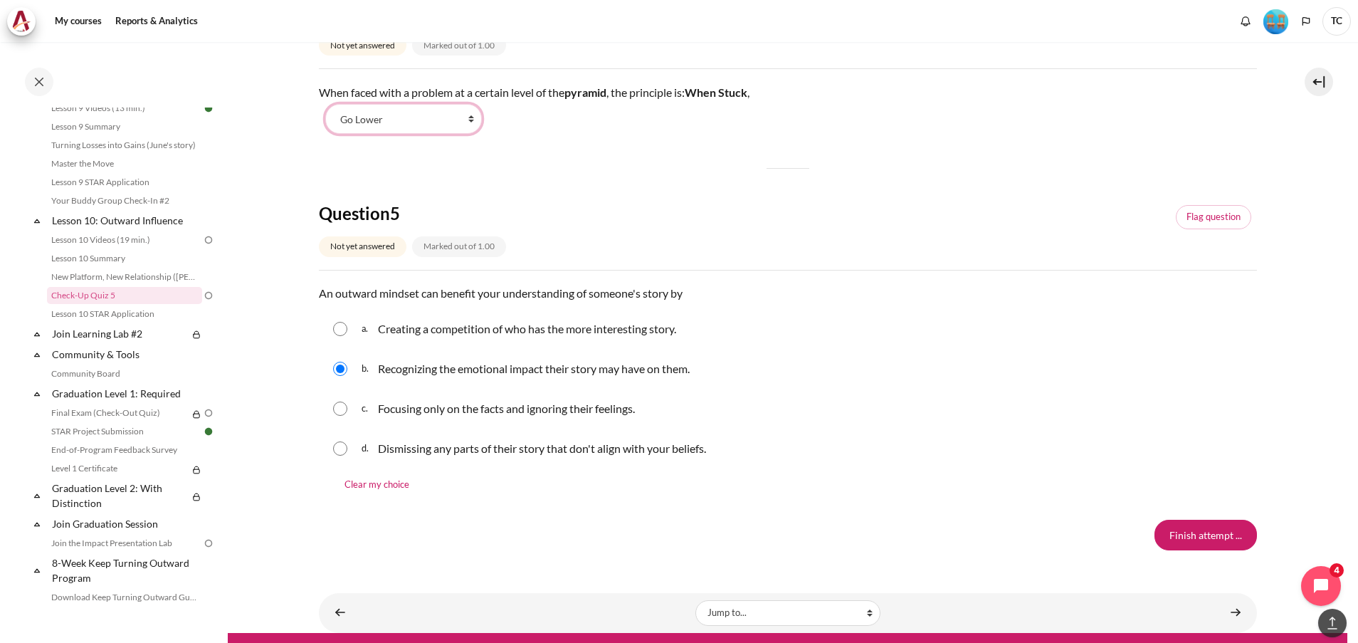
scroll to position [1139, 0]
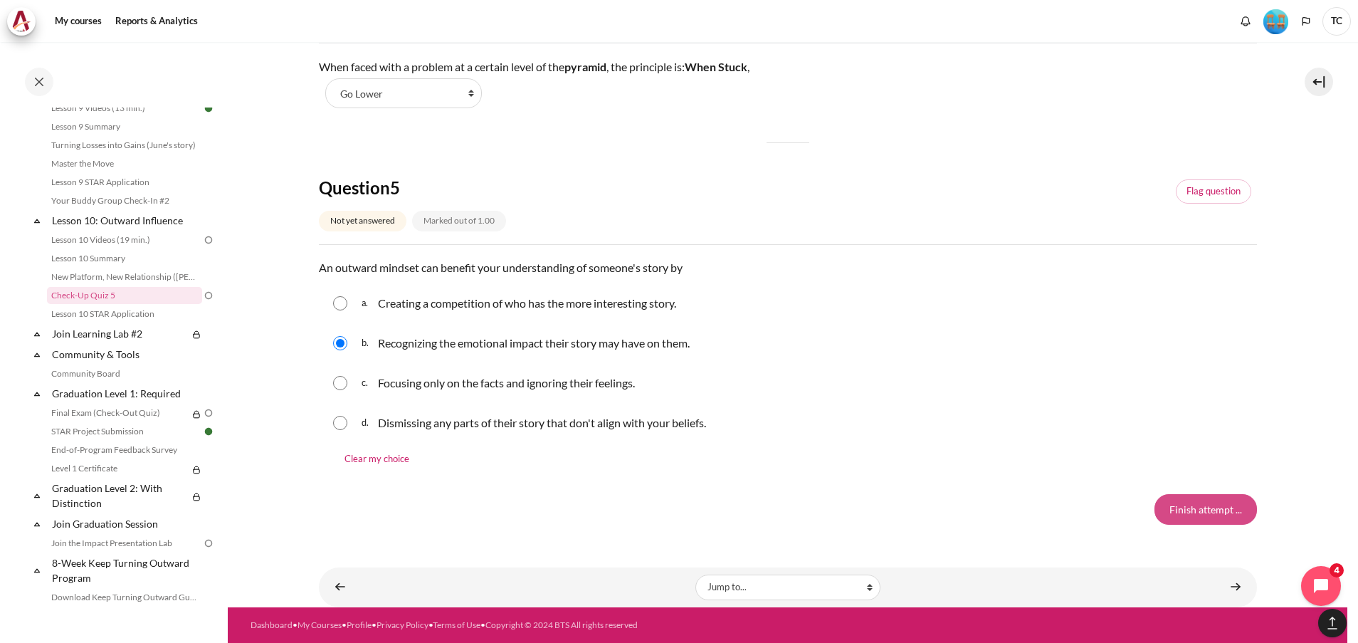
click at [1218, 504] on input "Finish attempt ..." at bounding box center [1205, 509] width 102 height 30
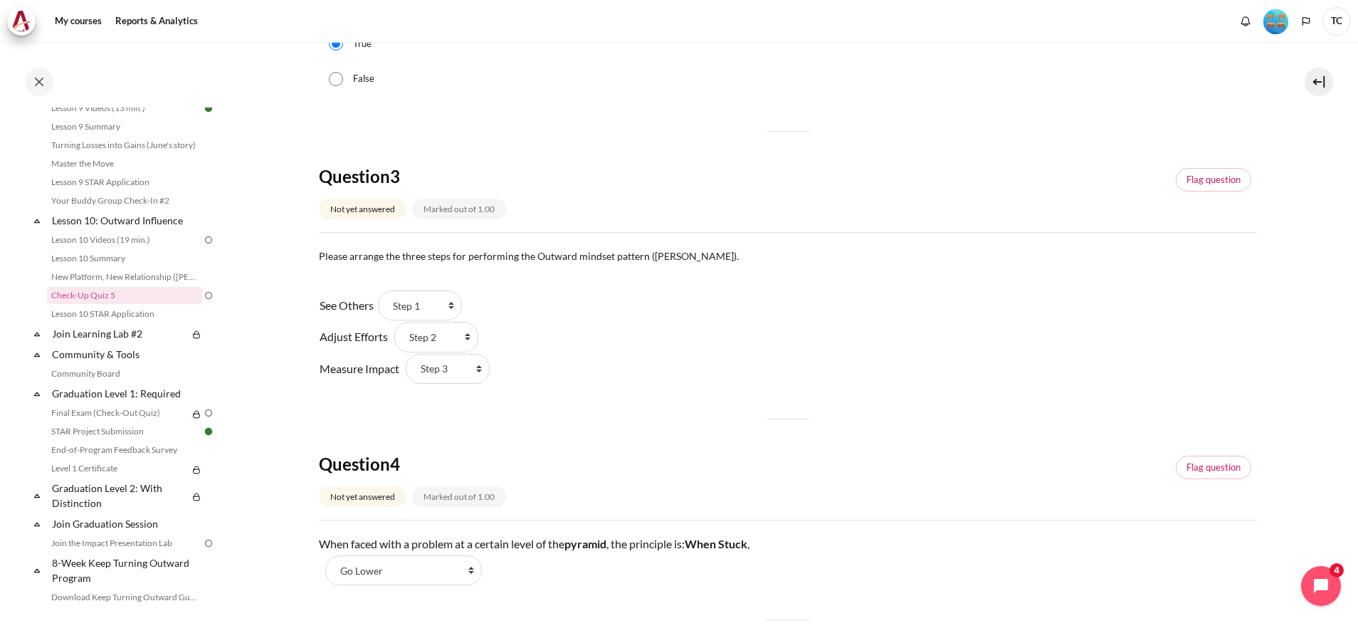
scroll to position [606, 0]
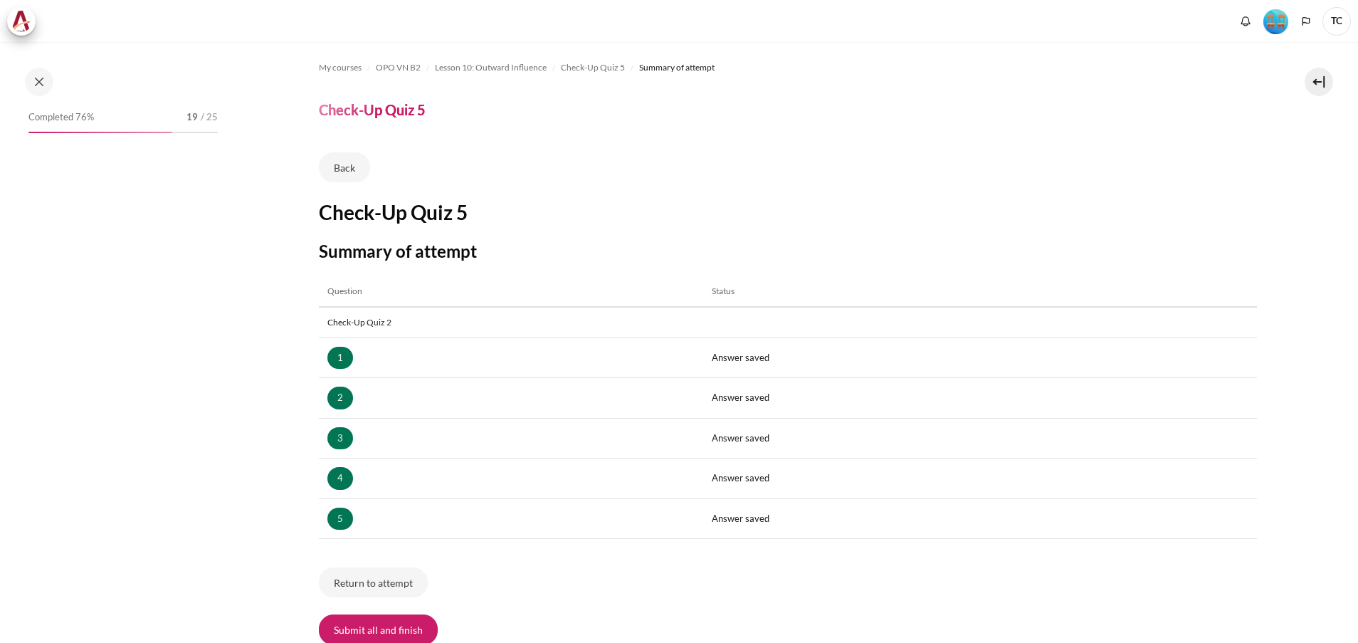
scroll to position [120, 0]
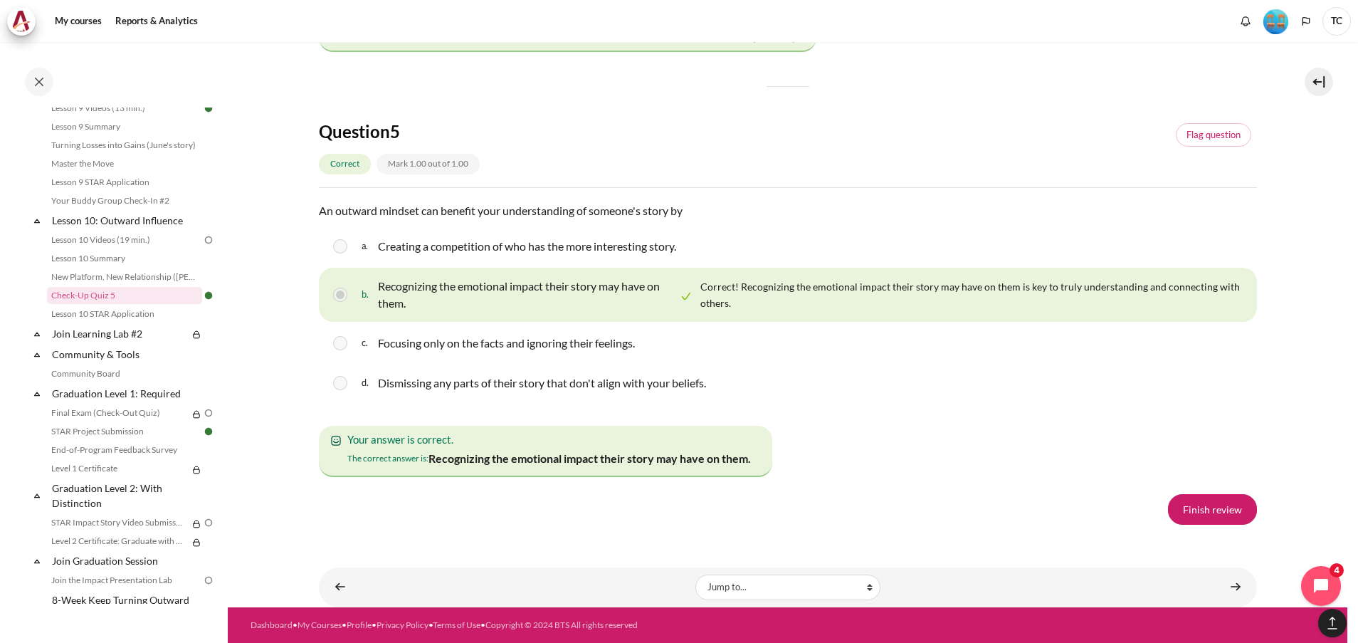
scroll to position [2028, 0]
click at [1194, 502] on link "Finish review" at bounding box center [1212, 509] width 89 height 30
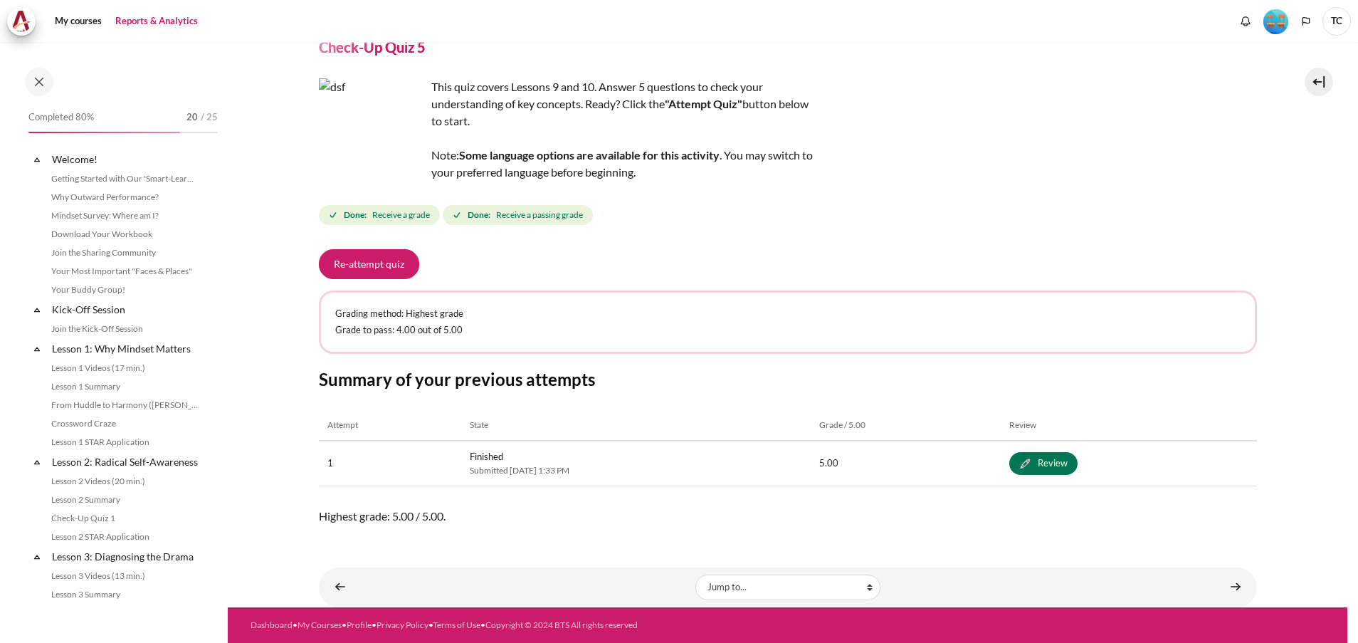
scroll to position [1249, 0]
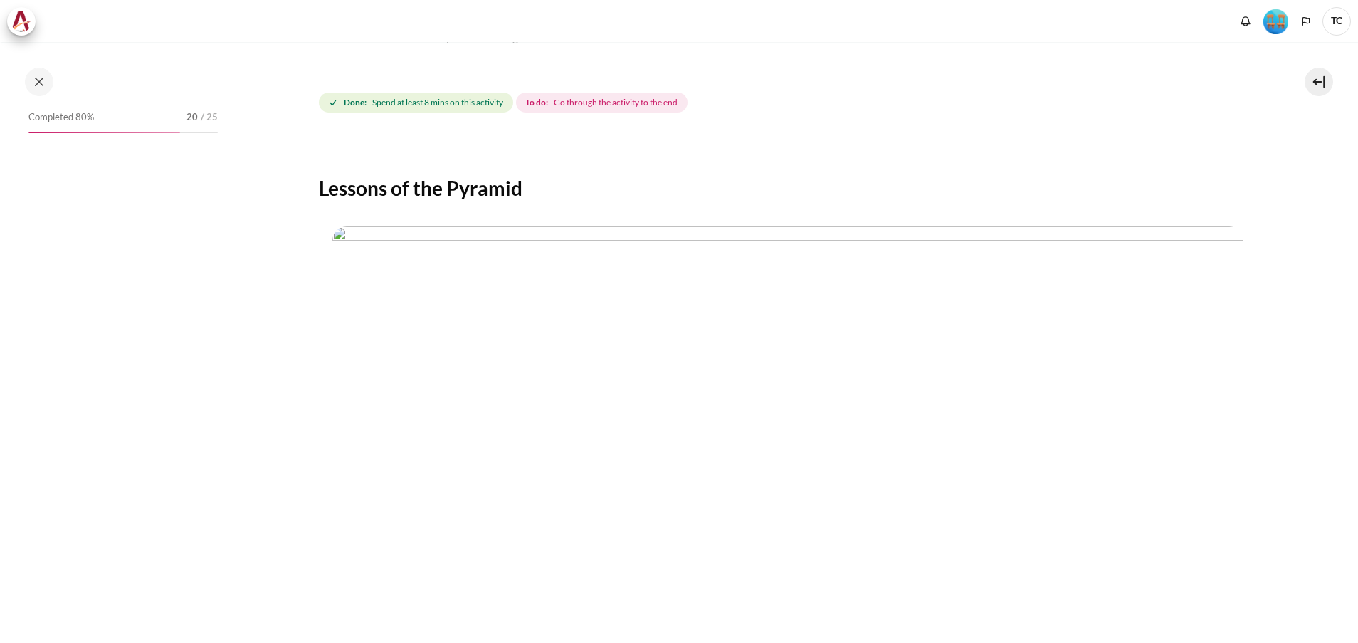
scroll to position [455, 0]
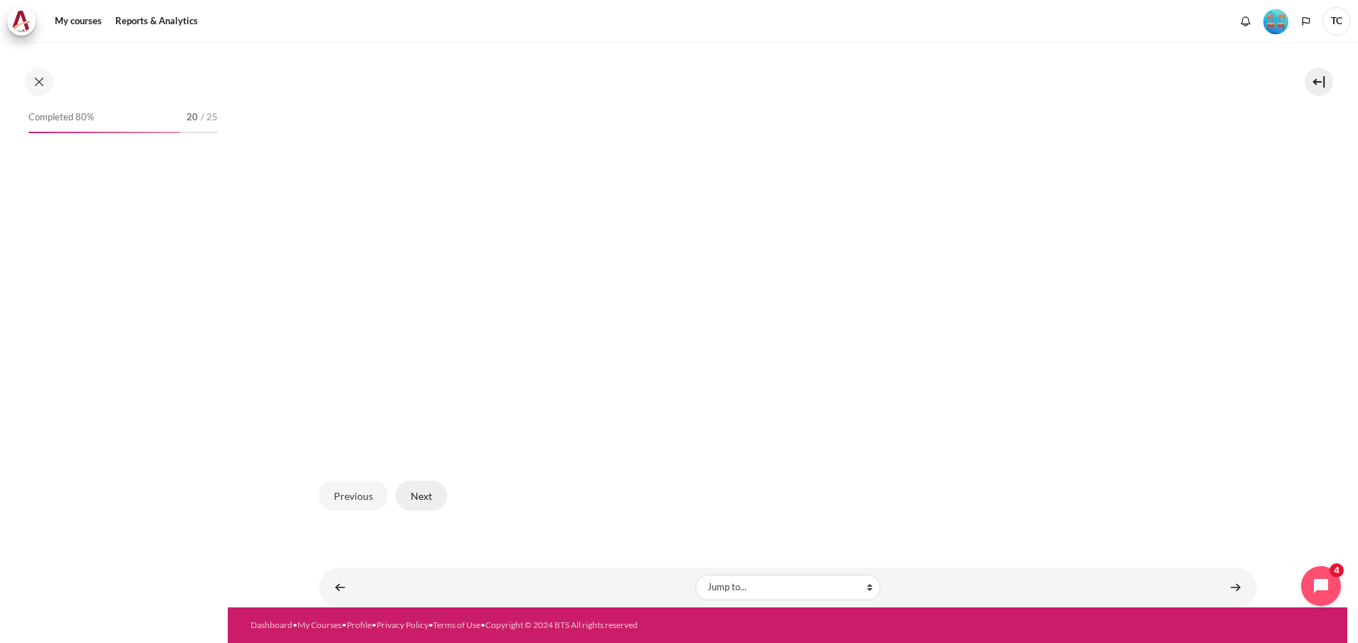
click at [426, 504] on button "Next" at bounding box center [421, 495] width 51 height 30
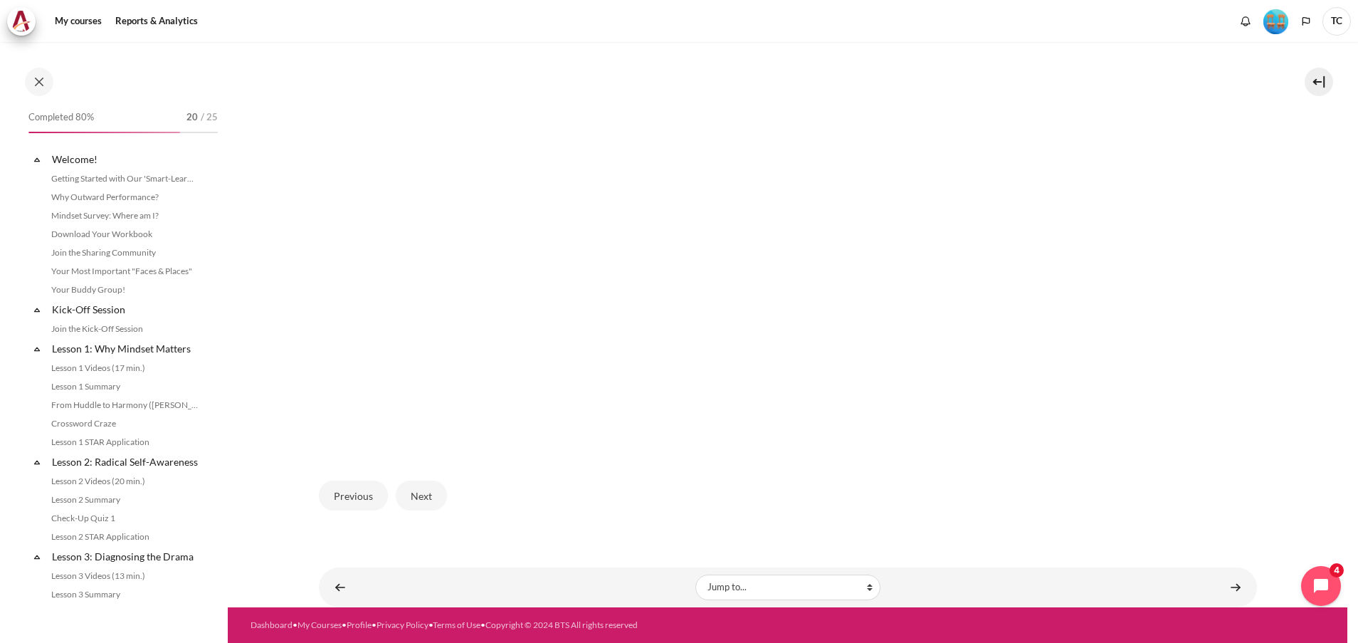
scroll to position [1194, 0]
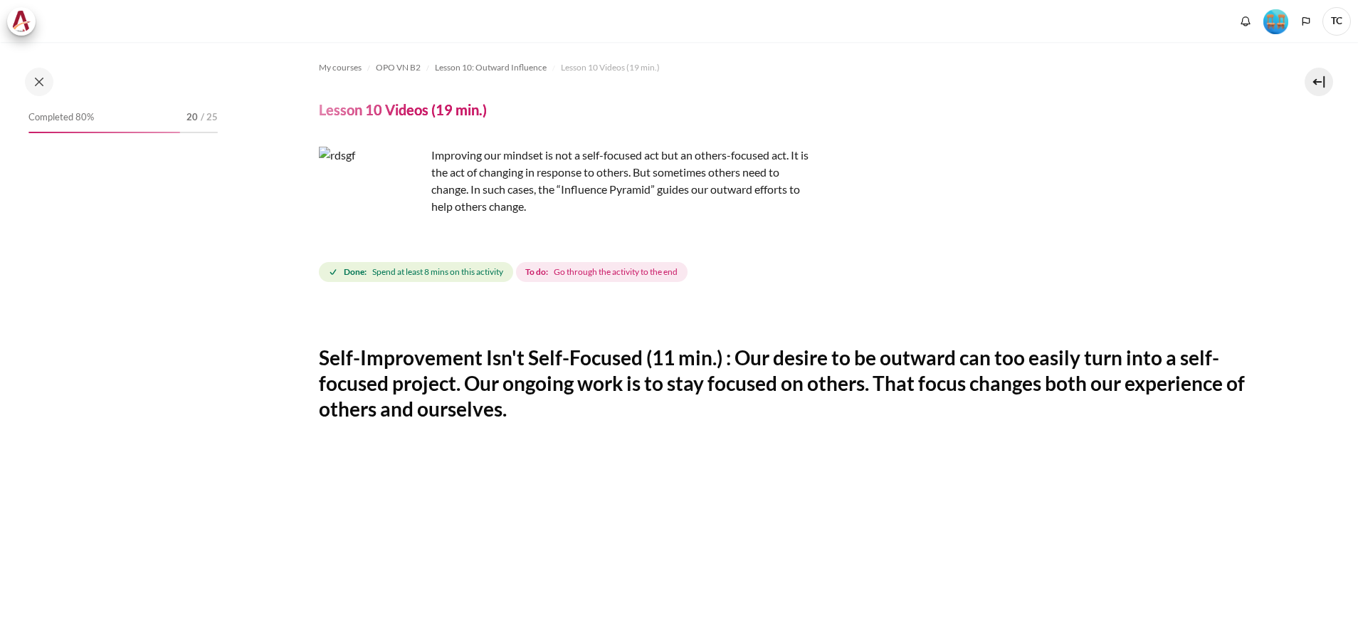
scroll to position [638, 0]
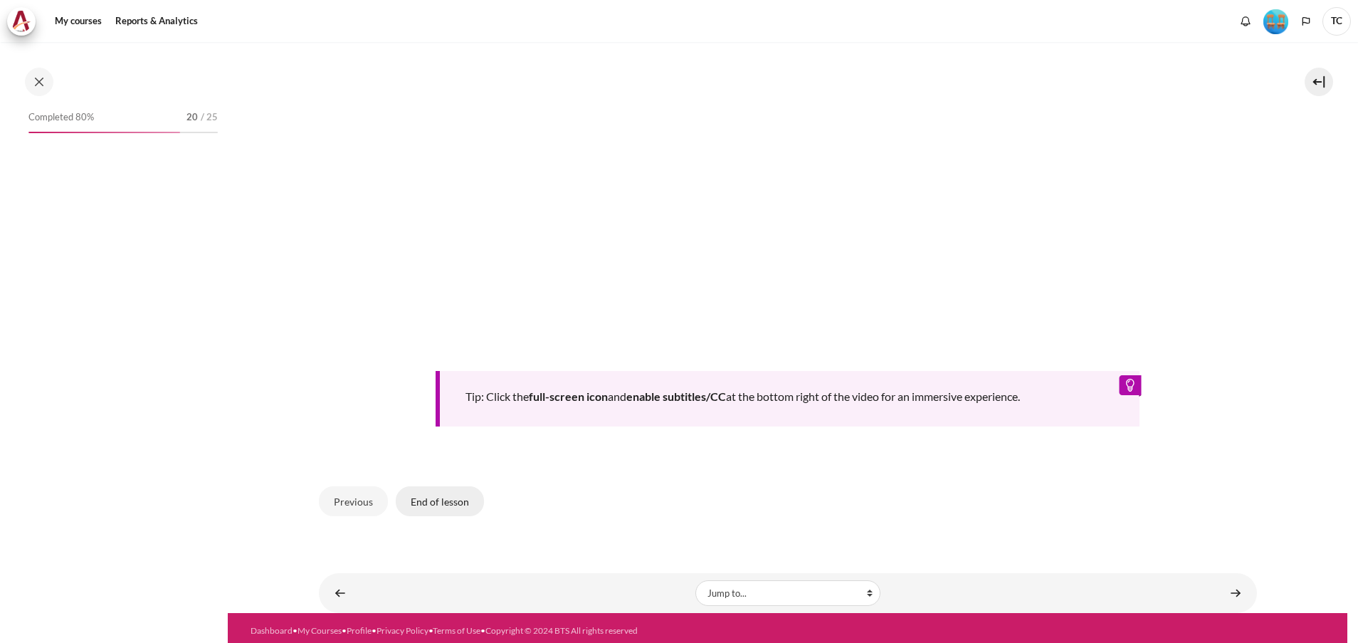
click at [422, 505] on button "End of lesson" at bounding box center [440, 501] width 88 height 30
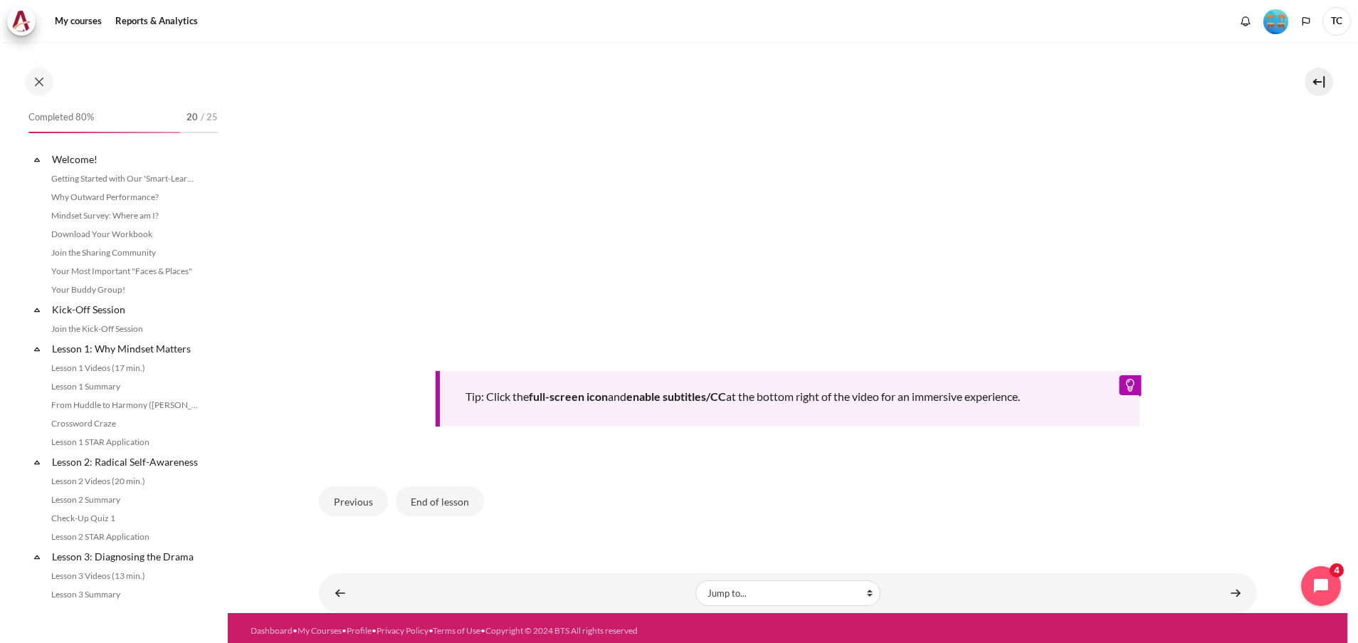
scroll to position [1194, 0]
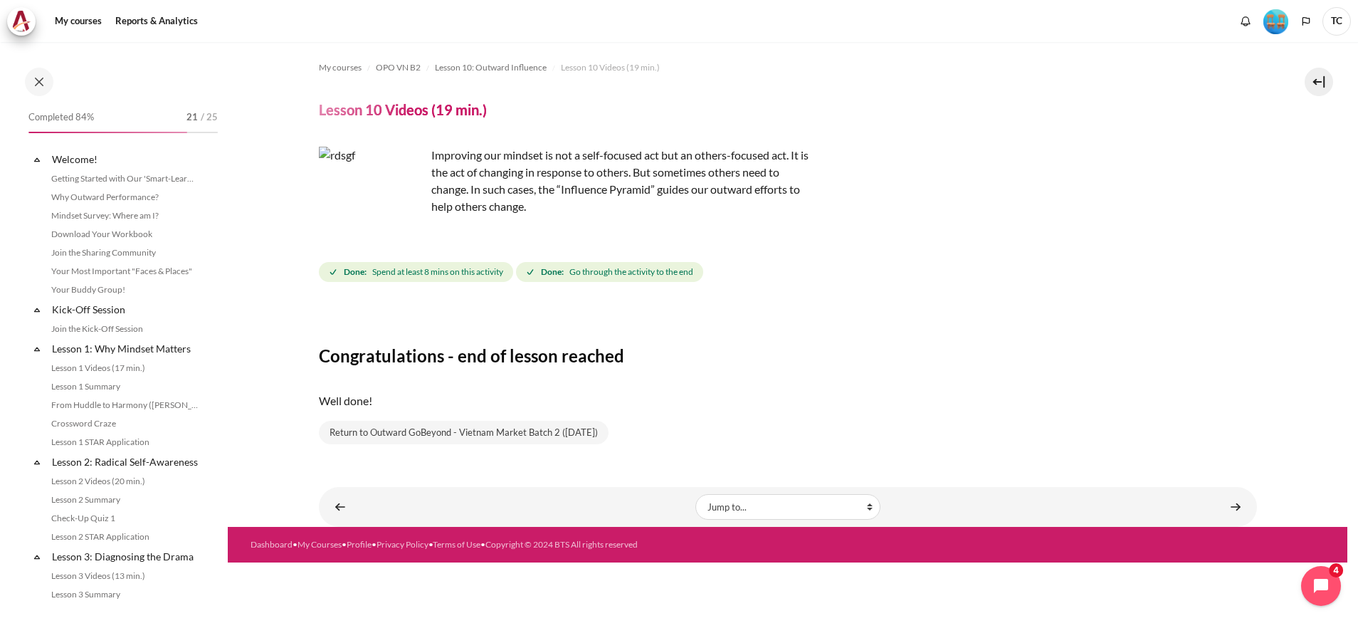
scroll to position [1194, 0]
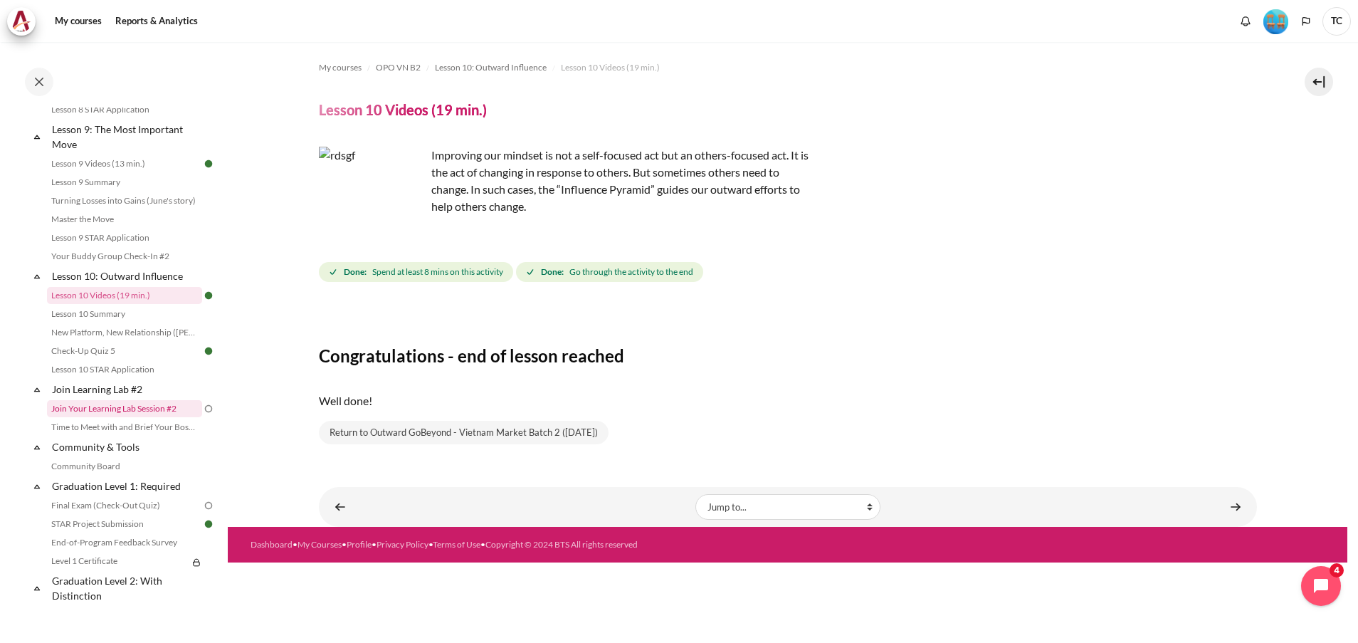
click at [162, 417] on link "Join Your Learning Lab Session #2" at bounding box center [124, 408] width 155 height 17
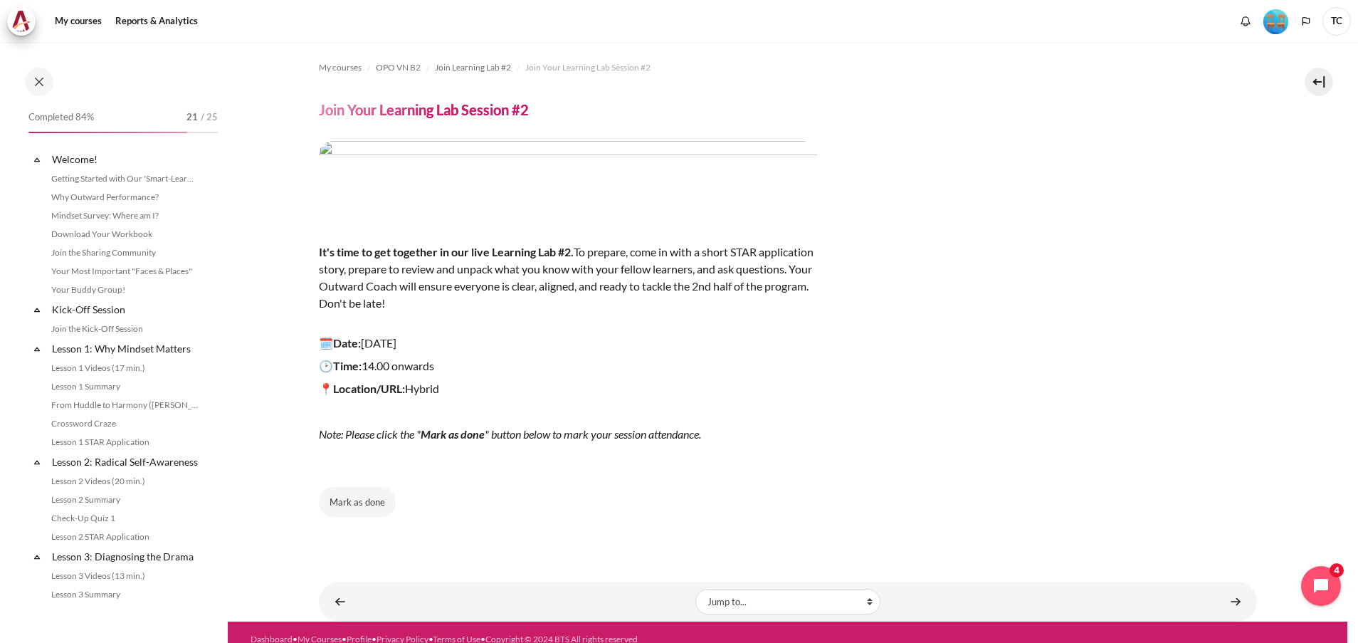
scroll to position [1307, 0]
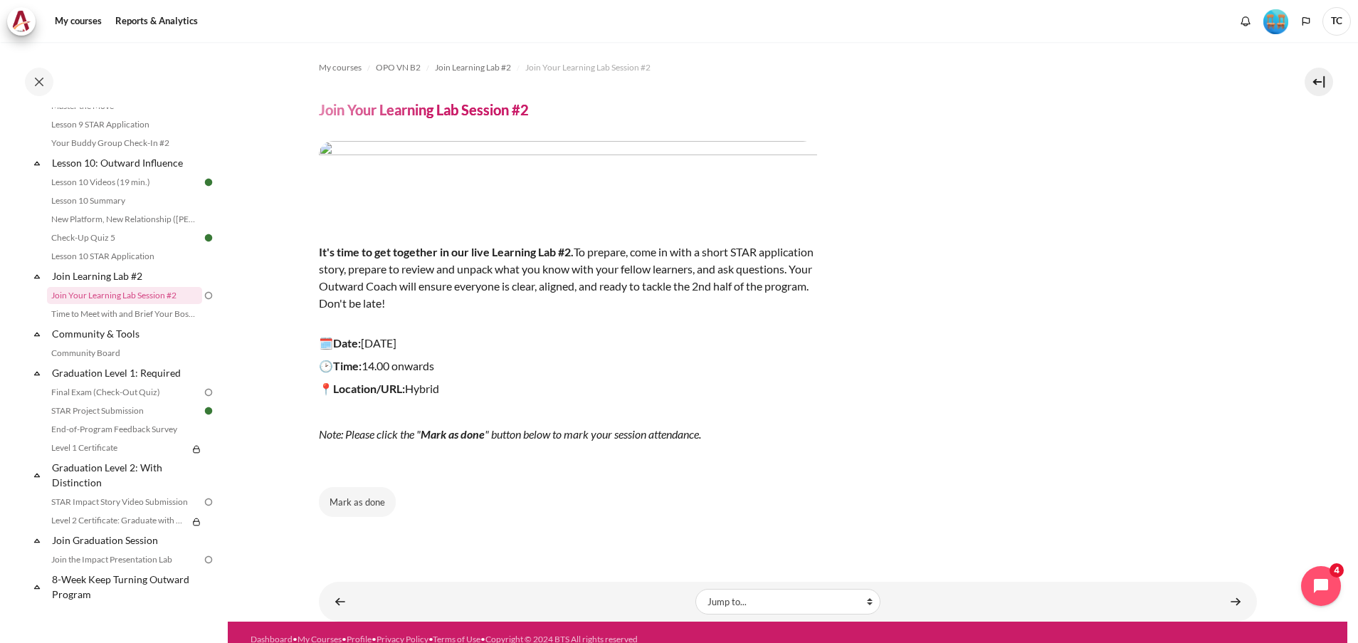
click at [1181, 307] on div "It's time to get together in our live Learning Lab #2. To prepare, come in with…" at bounding box center [788, 329] width 938 height 376
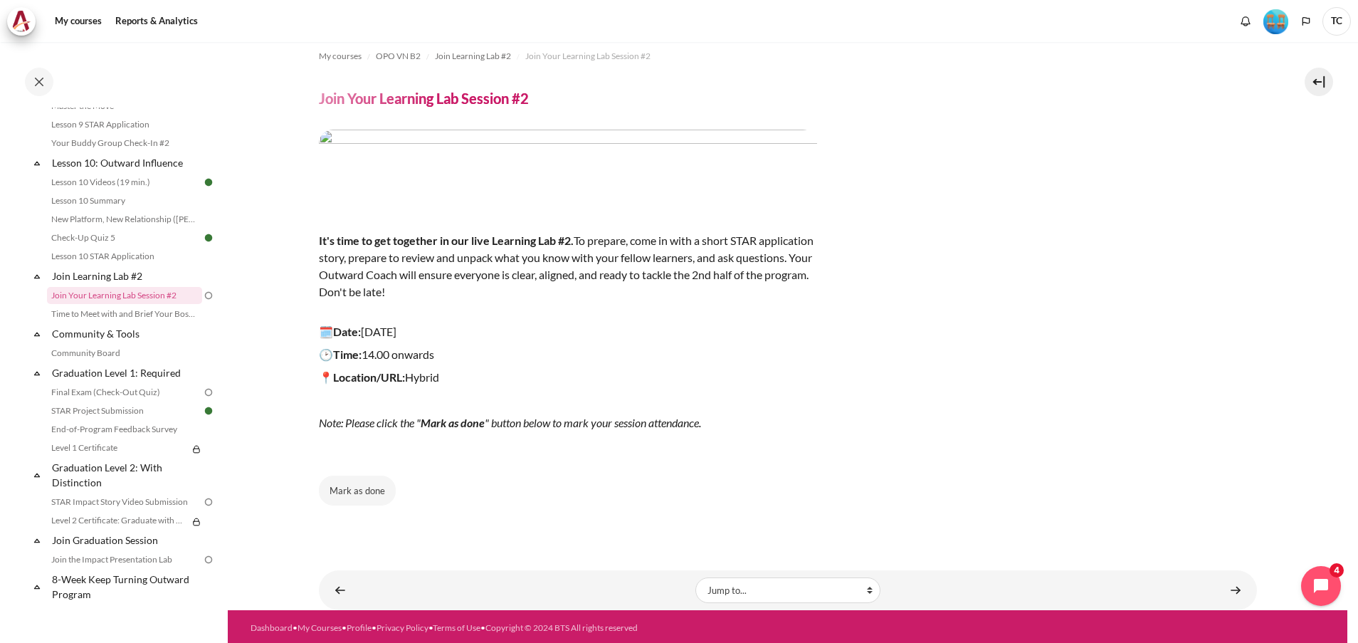
scroll to position [14, 0]
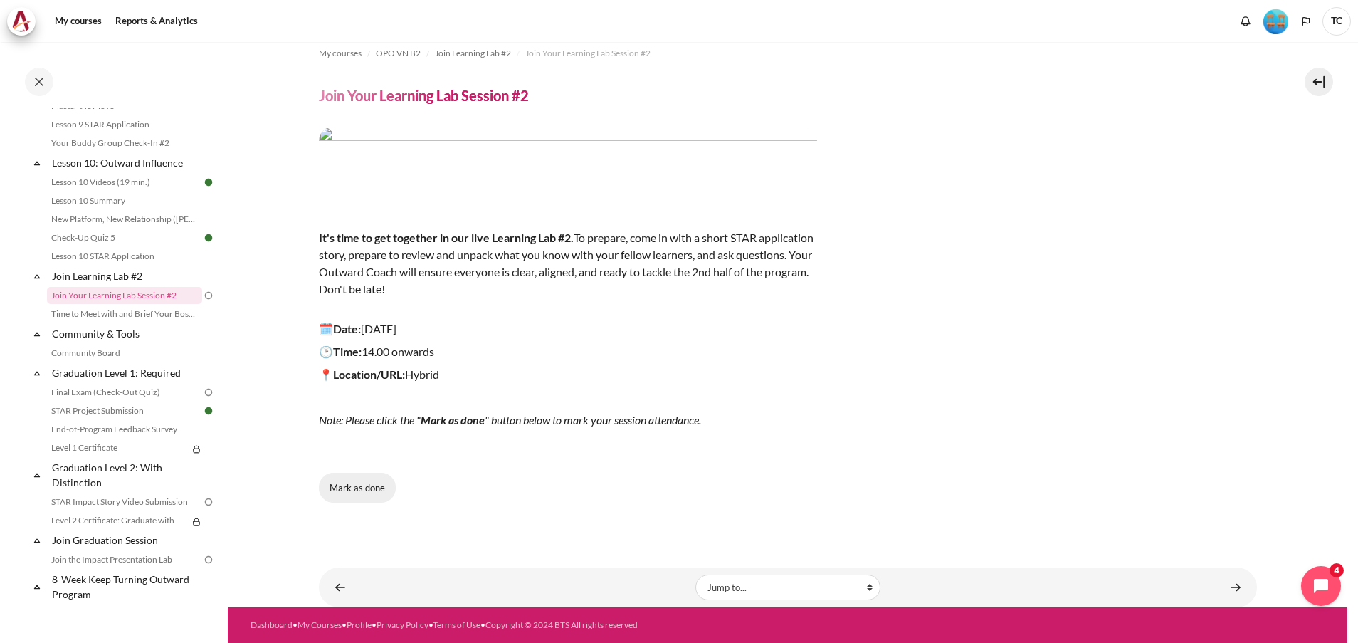
click at [348, 486] on button "Mark as done" at bounding box center [357, 488] width 77 height 30
click at [113, 322] on link "Time to Meet with and Brief Your Boss #2" at bounding box center [124, 313] width 155 height 17
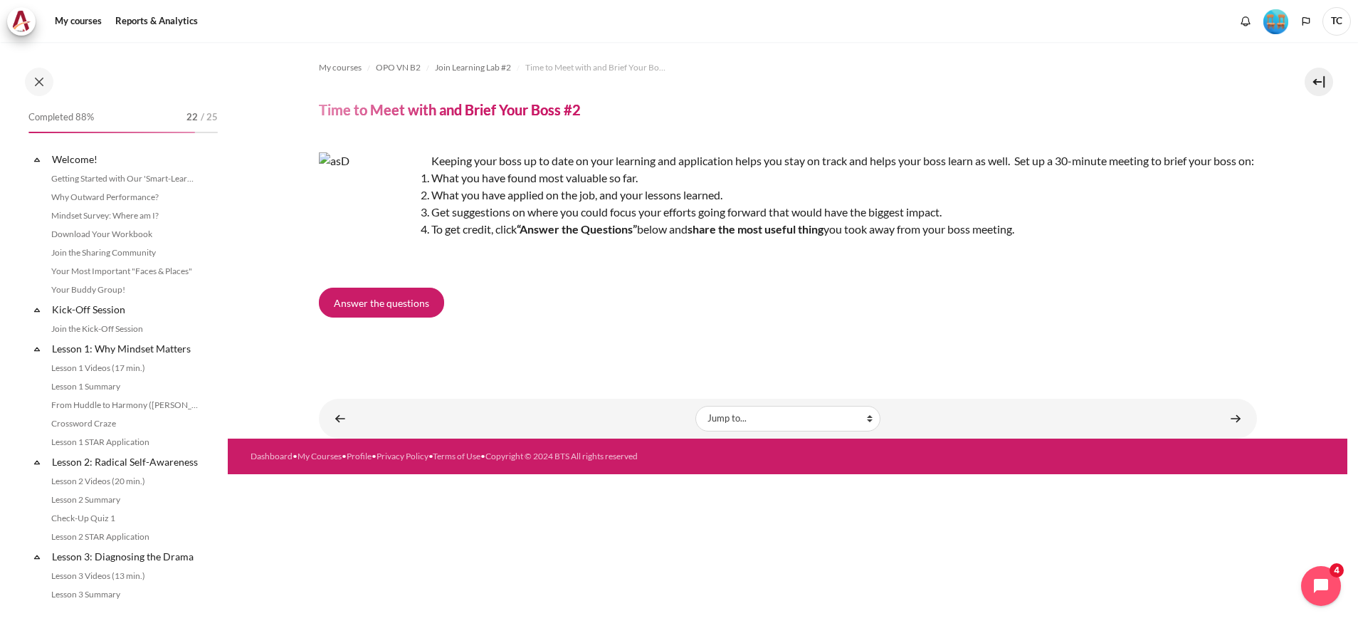
scroll to position [1325, 0]
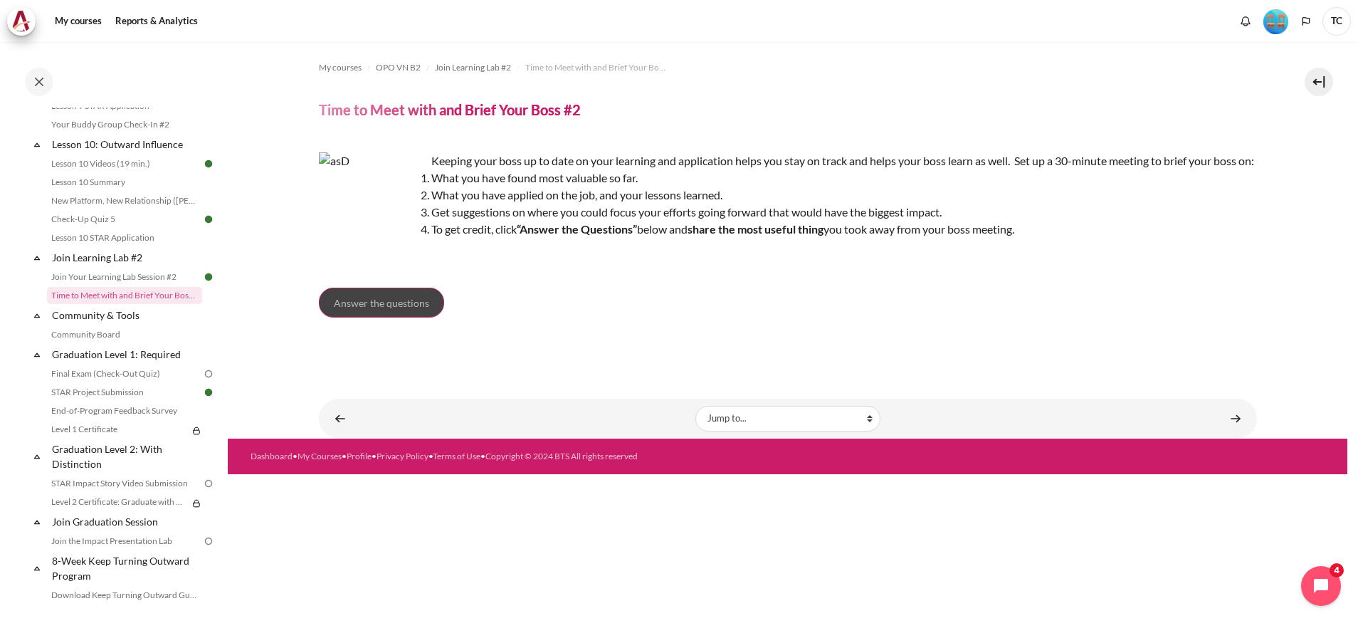
click at [392, 310] on span "Answer the questions" at bounding box center [381, 302] width 95 height 15
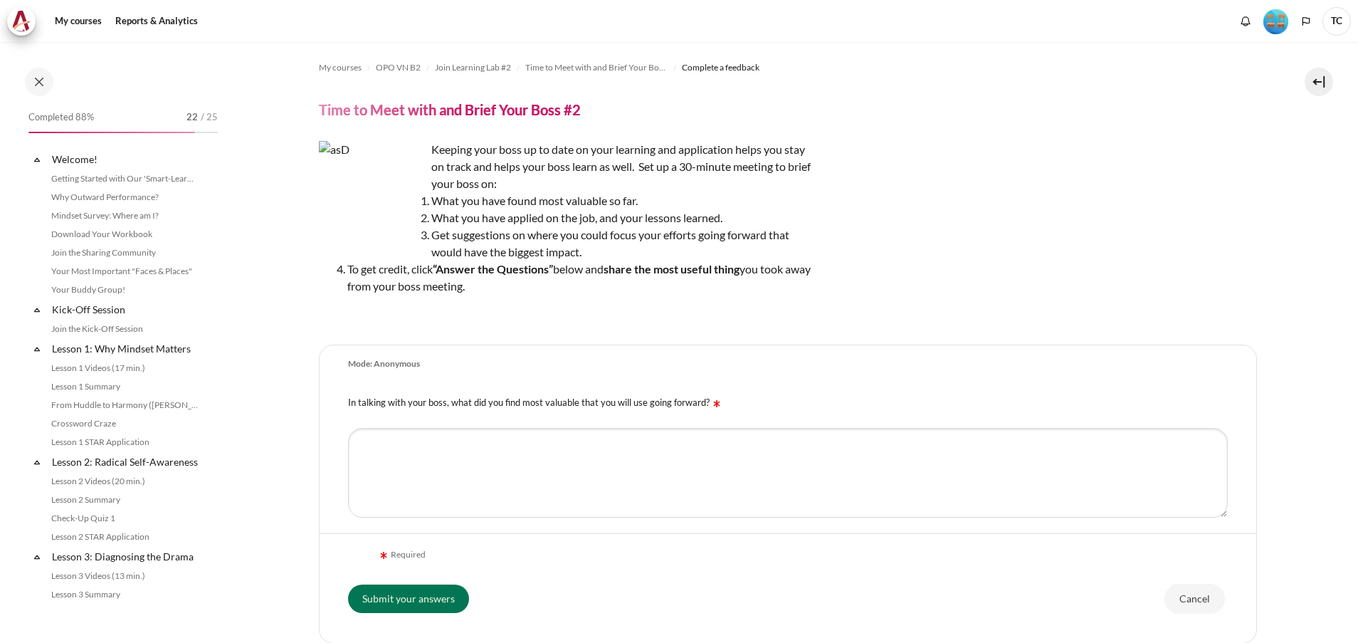
scroll to position [1325, 0]
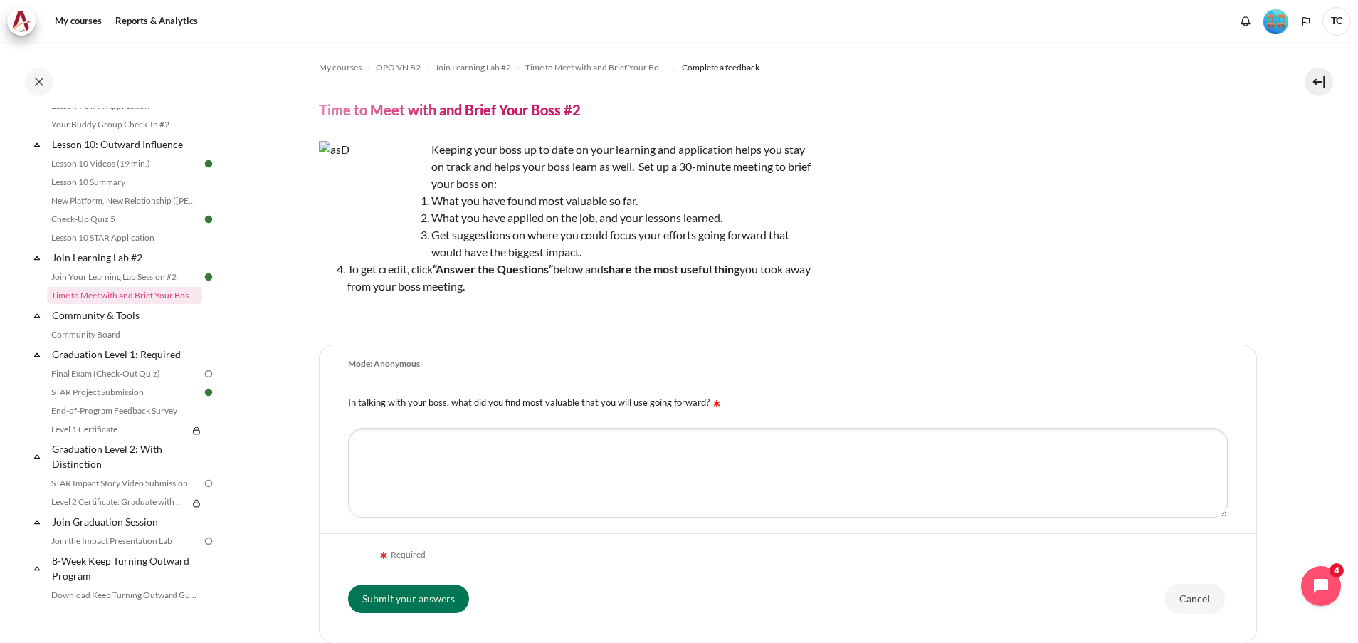
drag, startPoint x: 518, startPoint y: 294, endPoint x: 434, endPoint y: 147, distance: 169.0
click at [434, 147] on div "Keeping your boss up to date on your learning and application helps you stay on…" at bounding box center [568, 232] width 498 height 182
copy div "Keeping your boss up to date on your learning and application helps you stay on…"
click at [1131, 318] on div "Keeping your boss up to date on your learning and application helps you stay on…" at bounding box center [788, 232] width 938 height 182
click at [106, 343] on link "Community Board" at bounding box center [124, 334] width 155 height 17
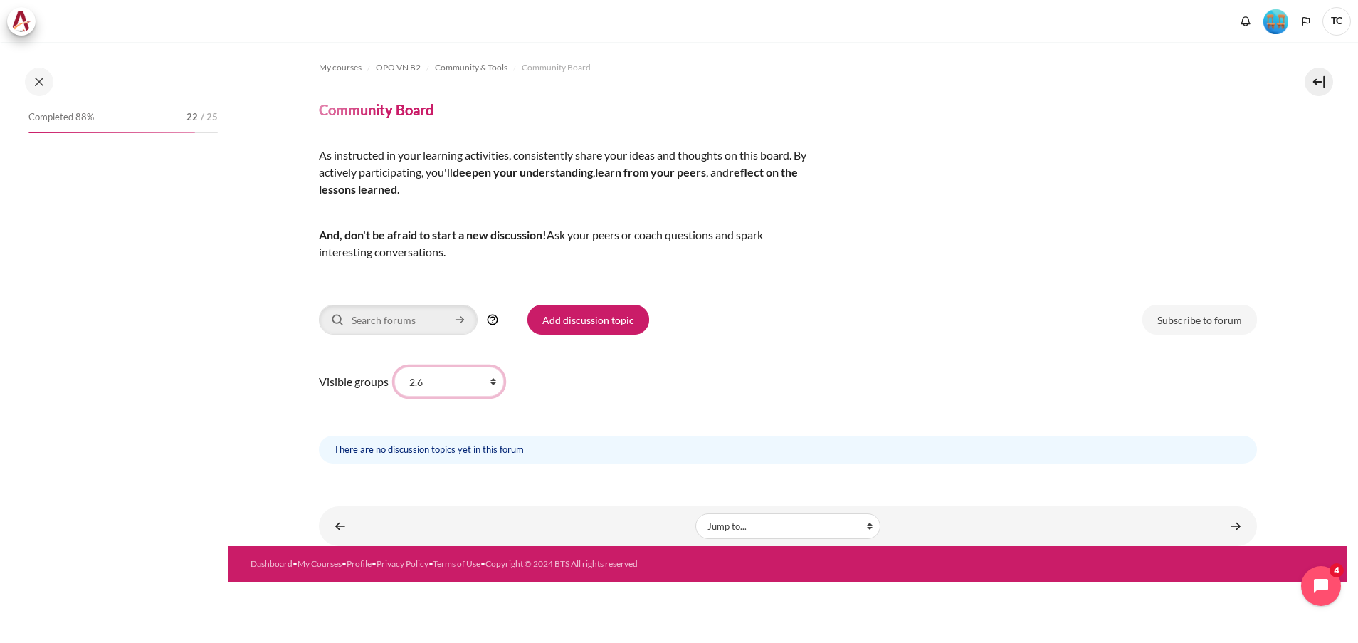
drag, startPoint x: 450, startPoint y: 379, endPoint x: 452, endPoint y: 364, distance: 15.1
click at [450, 379] on select "All participants 2.6 2.1 2.2 2.3 2.4 2.5 2.7 2.8" at bounding box center [449, 382] width 110 height 30
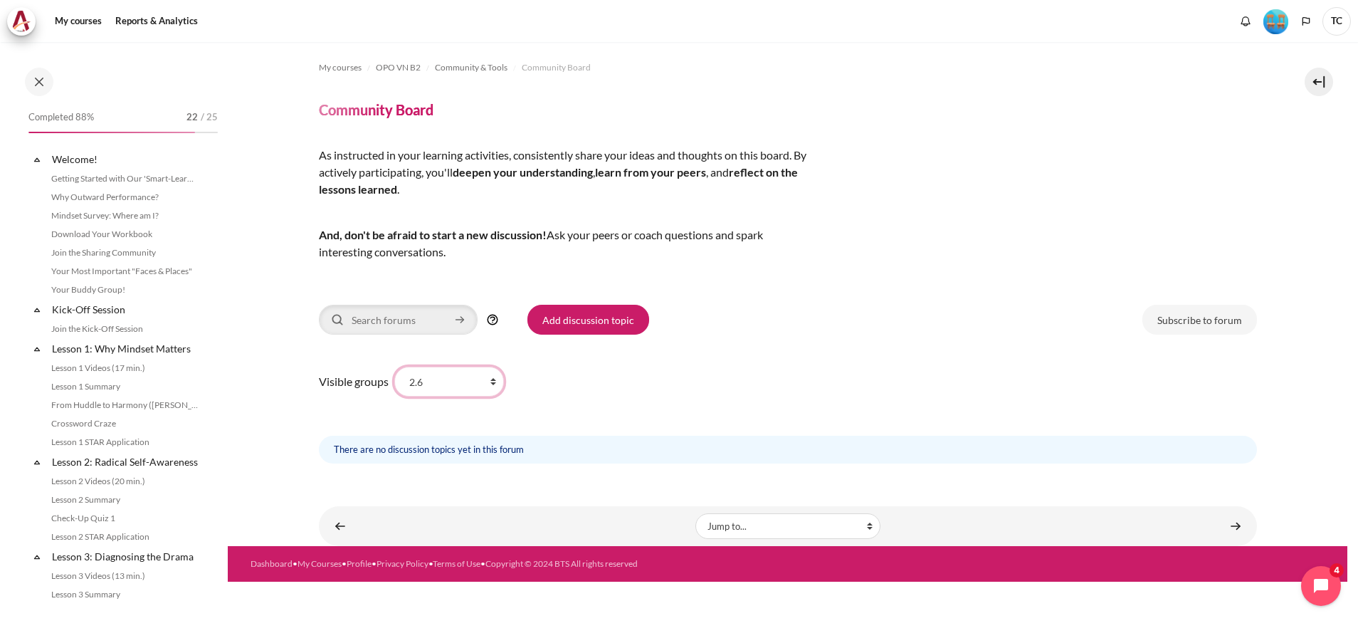
scroll to position [1364, 0]
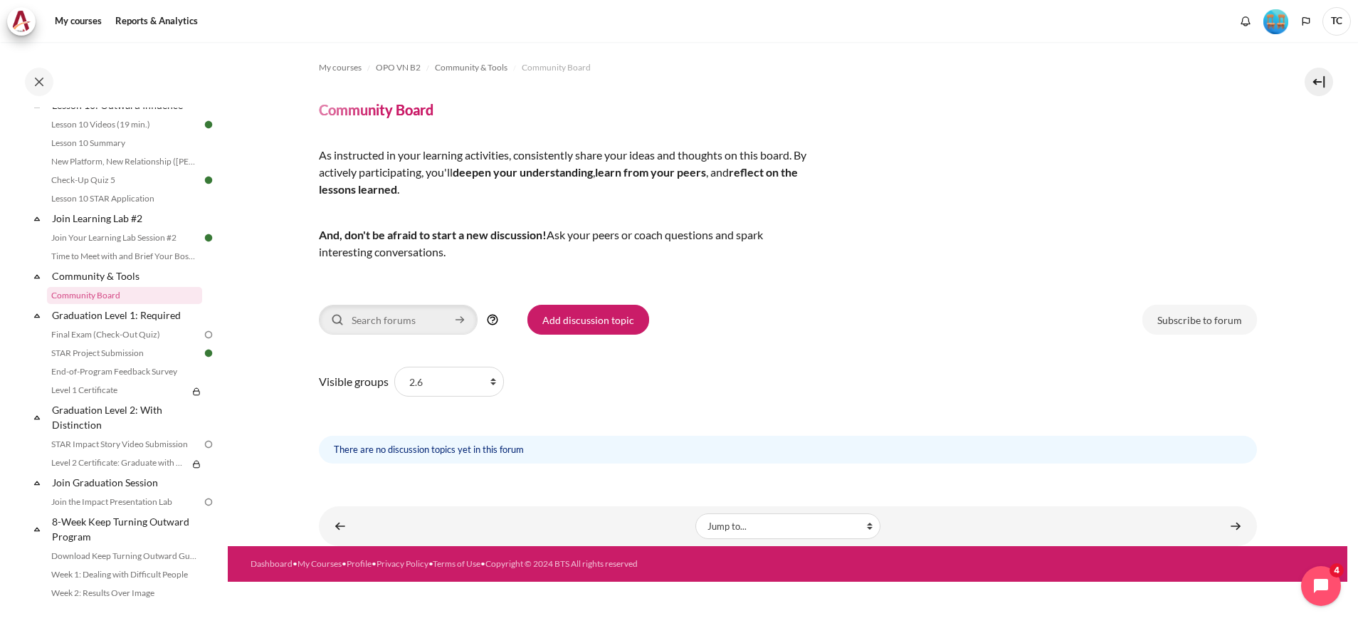
click at [854, 291] on div "My courses OPO VN B2 Community & Tools Community Board Community Board By activ…" at bounding box center [788, 263] width 938 height 443
click at [446, 448] on div "There are no discussion topics yet in this forum" at bounding box center [788, 450] width 938 height 28
click at [68, 343] on link "Final Exam (Check-Out Quiz)" at bounding box center [124, 334] width 155 height 17
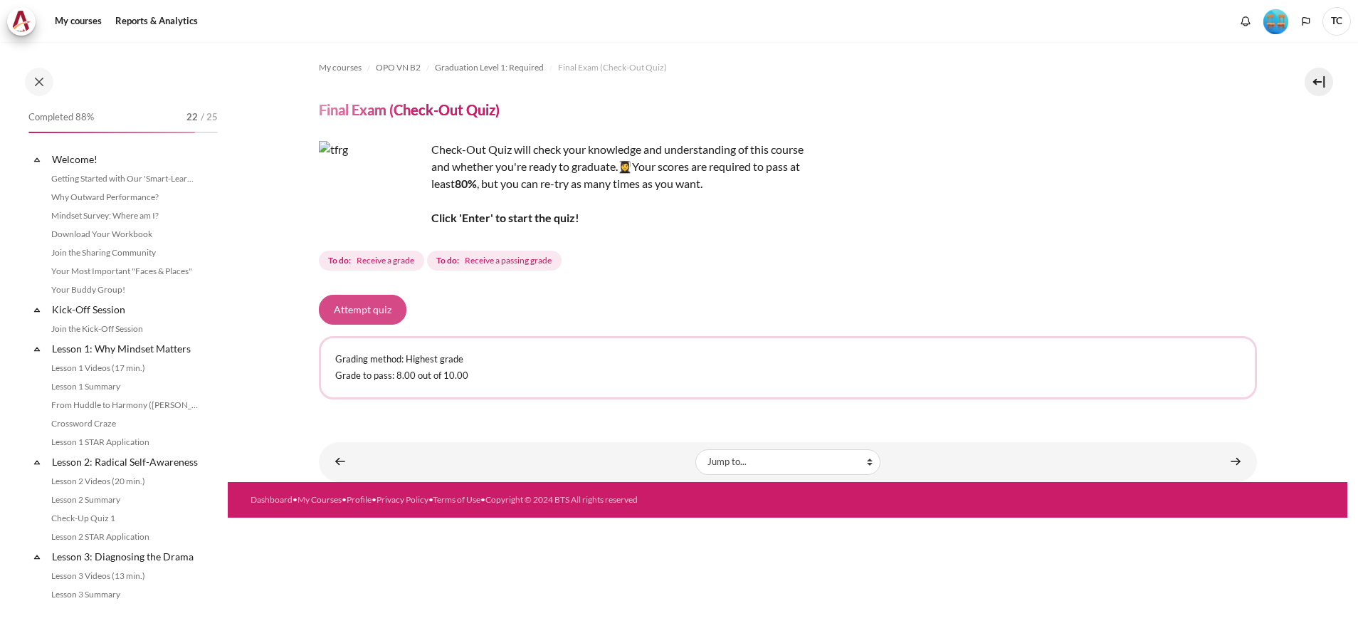
scroll to position [1404, 0]
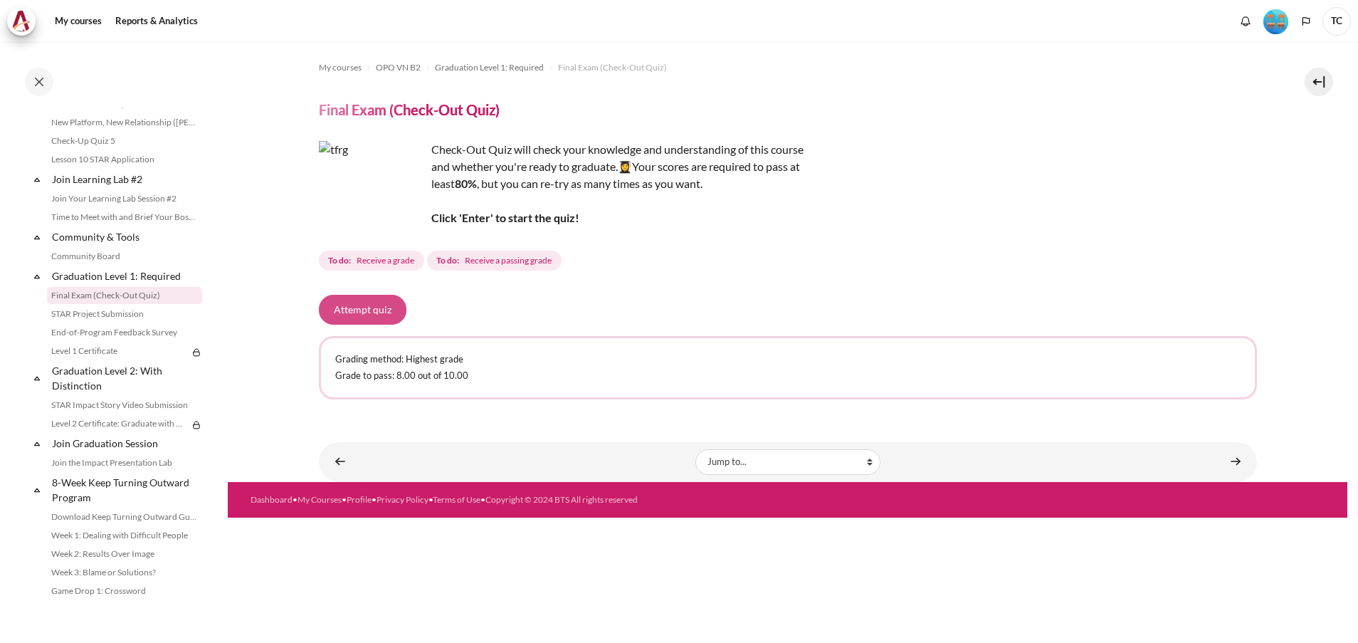
click at [369, 307] on button "Attempt quiz" at bounding box center [363, 310] width 88 height 30
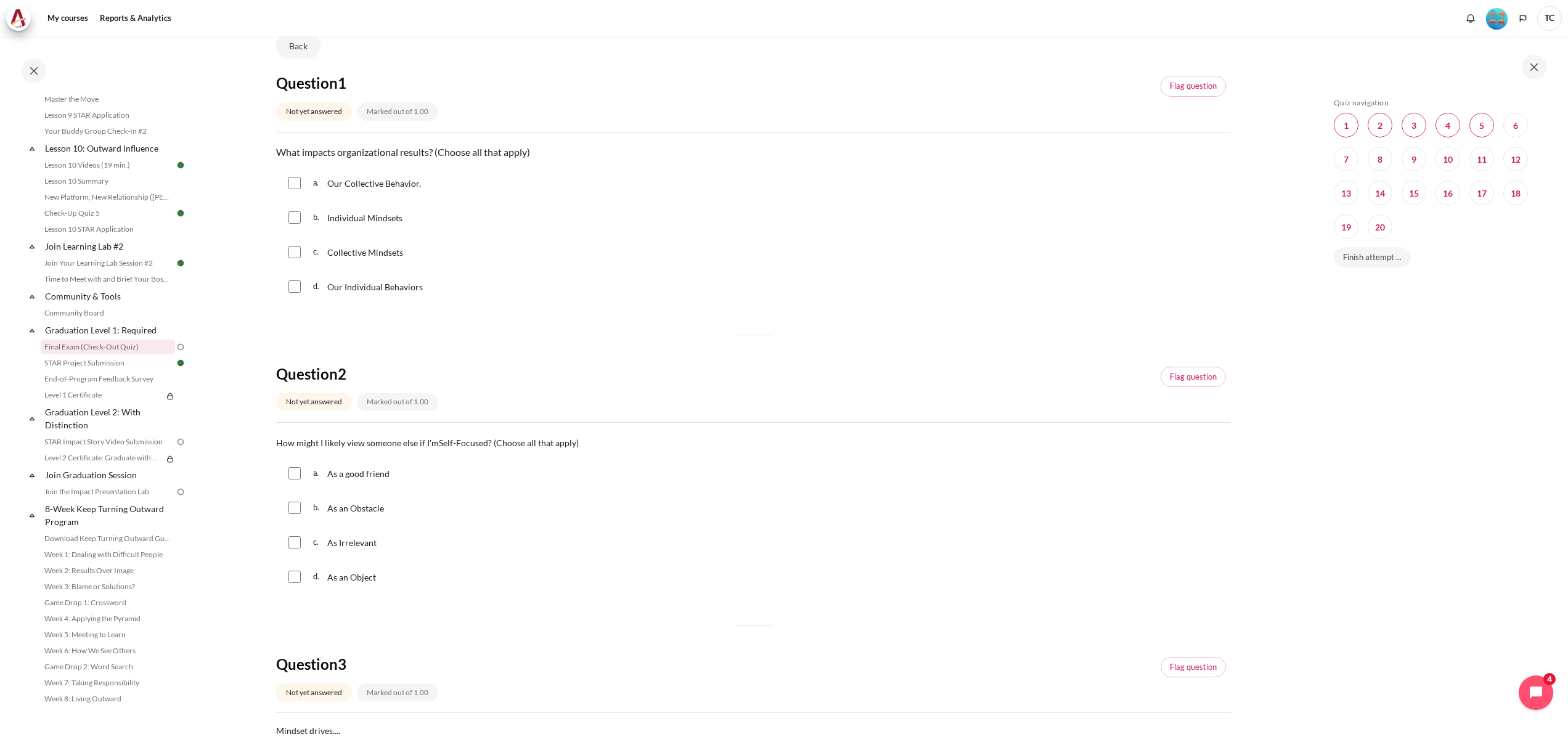
scroll to position [61, 0]
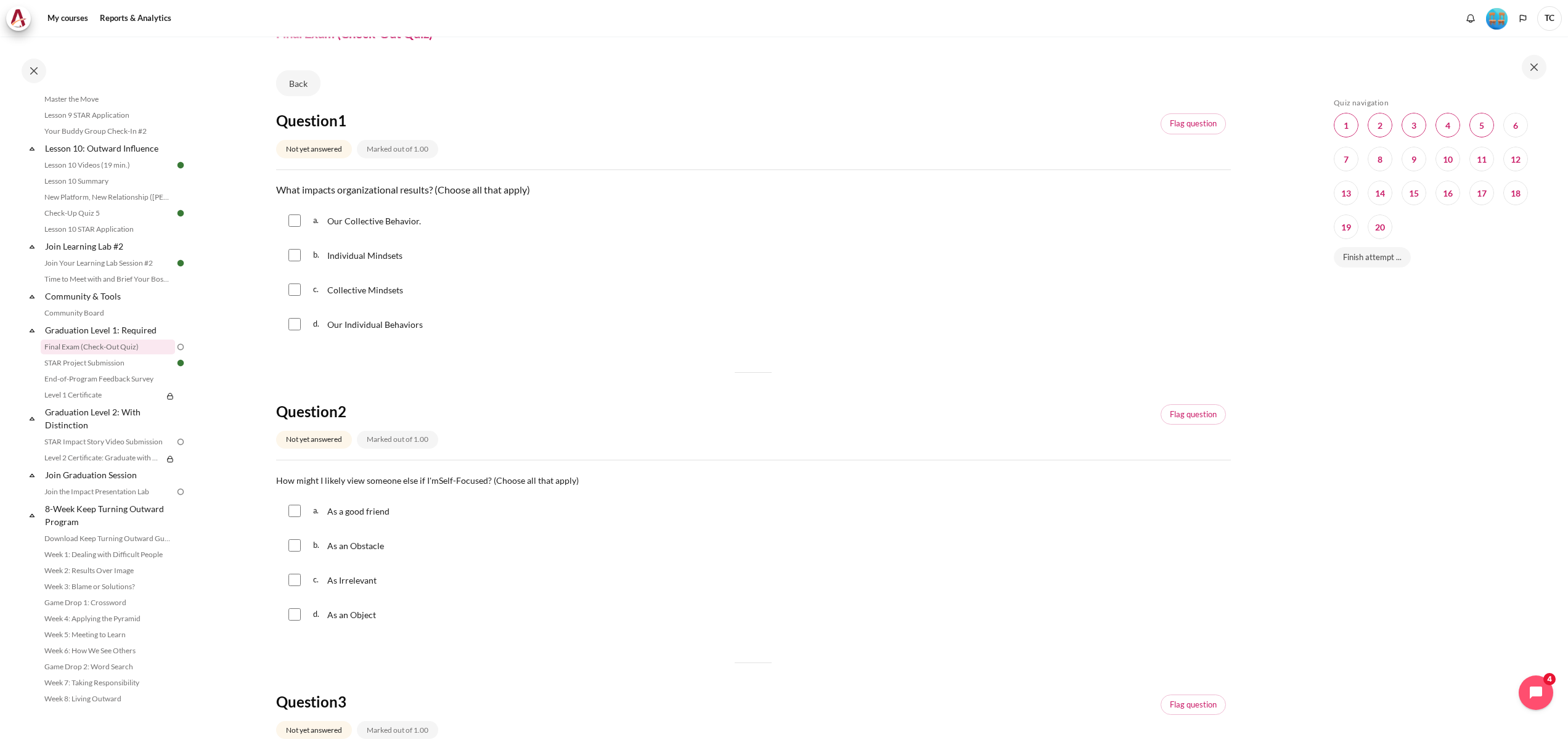
click at [1175, 405] on div "Skip Quiz navigation Quiz navigation Question 1 This page Question 2 This page …" at bounding box center [1438, 389] width 259 height 705
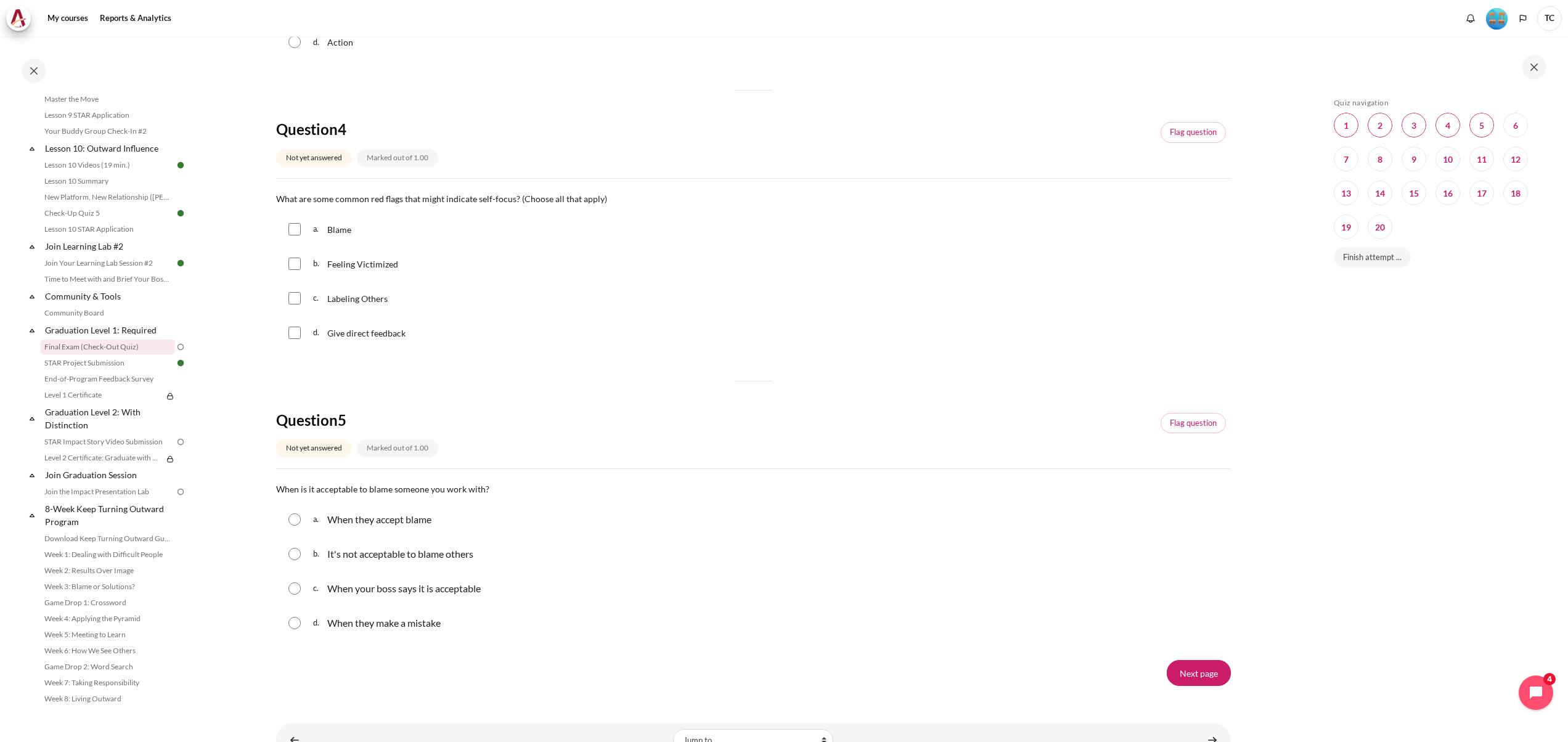
scroll to position [970, 0]
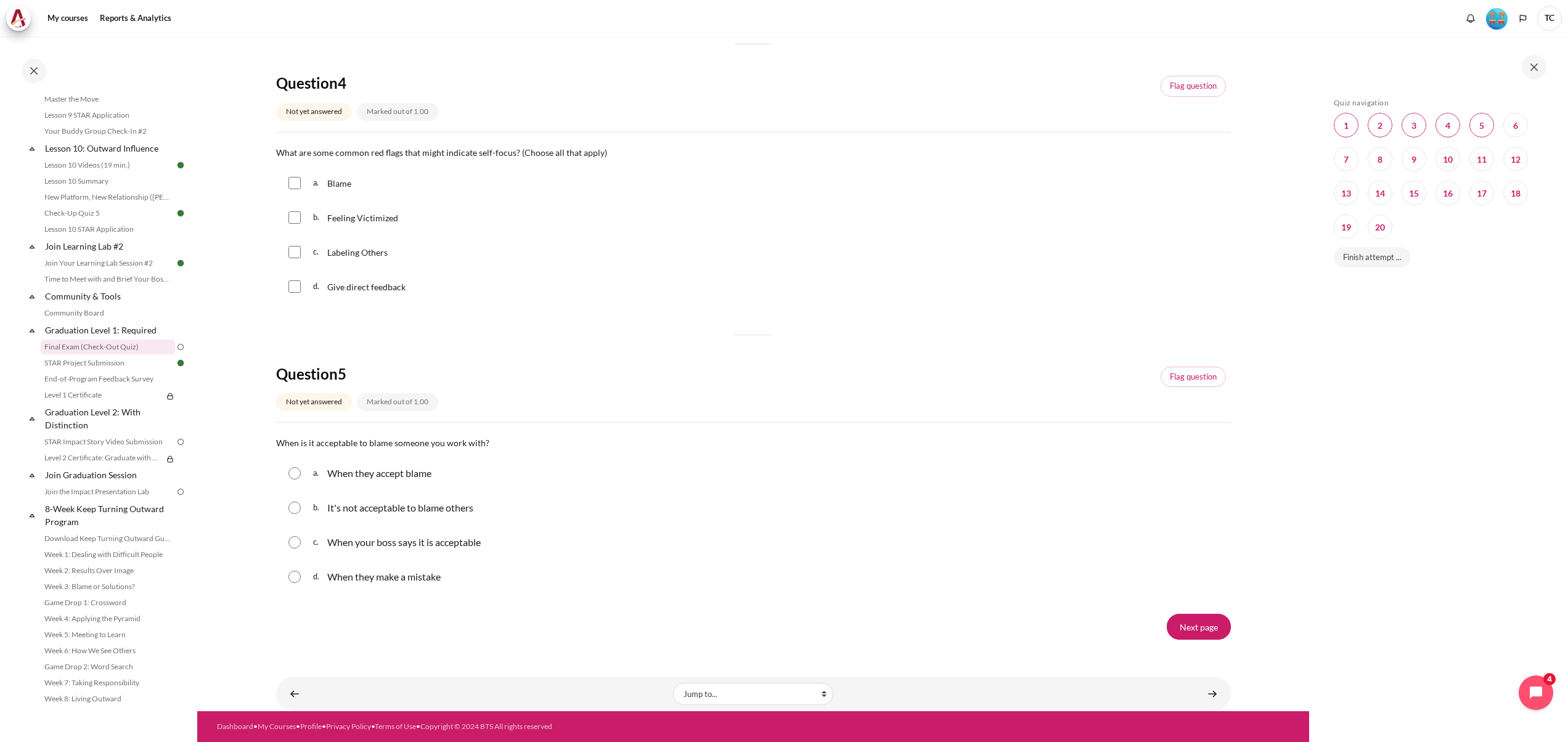
click at [1175, 556] on div "Skip Quiz navigation Quiz navigation Question 1 This page Question 2 This page …" at bounding box center [1436, 397] width 219 height 600
click at [1175, 556] on input "Next page" at bounding box center [1198, 627] width 64 height 26
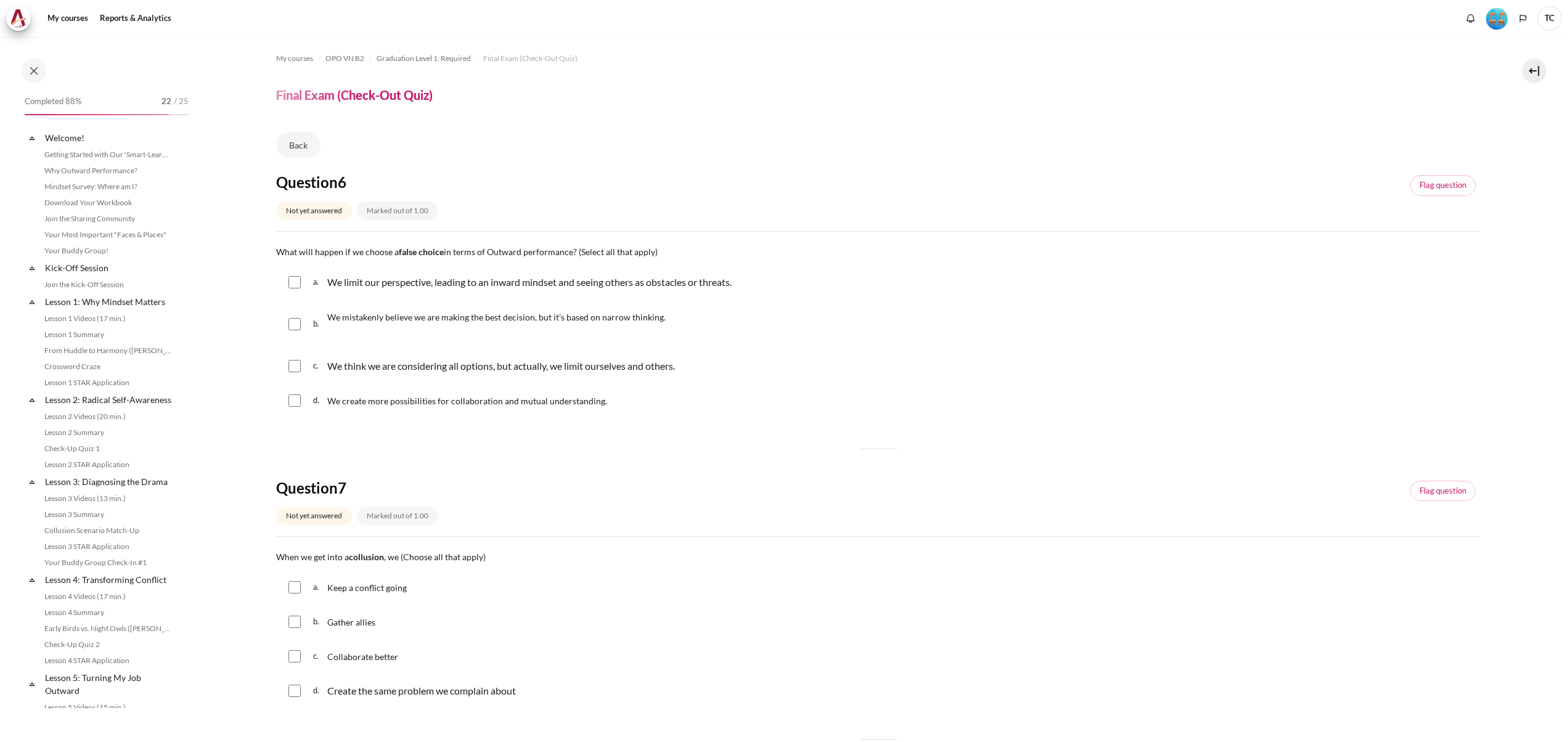
scroll to position [1135, 0]
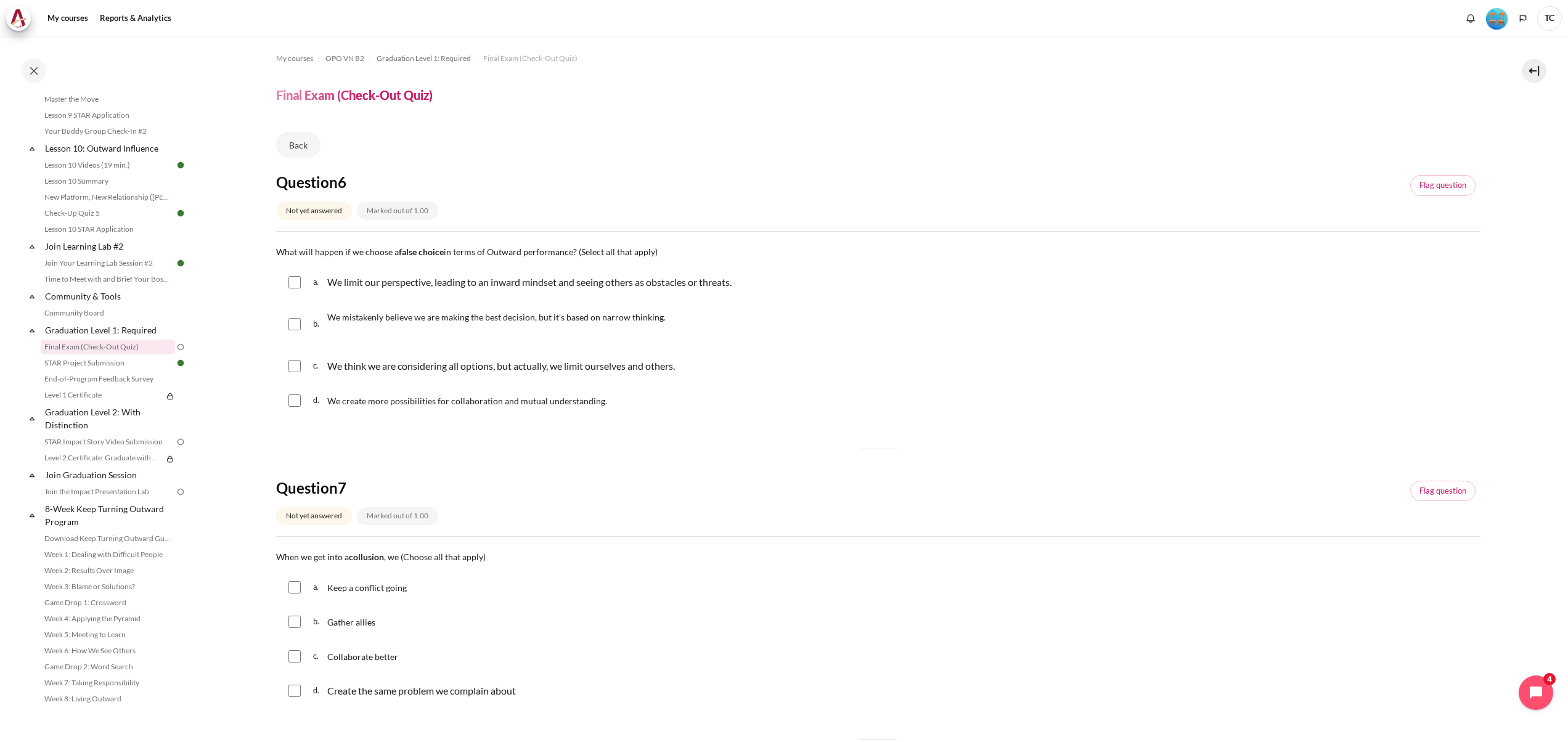
click at [1341, 405] on div "d. We create more possibilities for collaboration and mutual understanding." at bounding box center [878, 400] width 1204 height 32
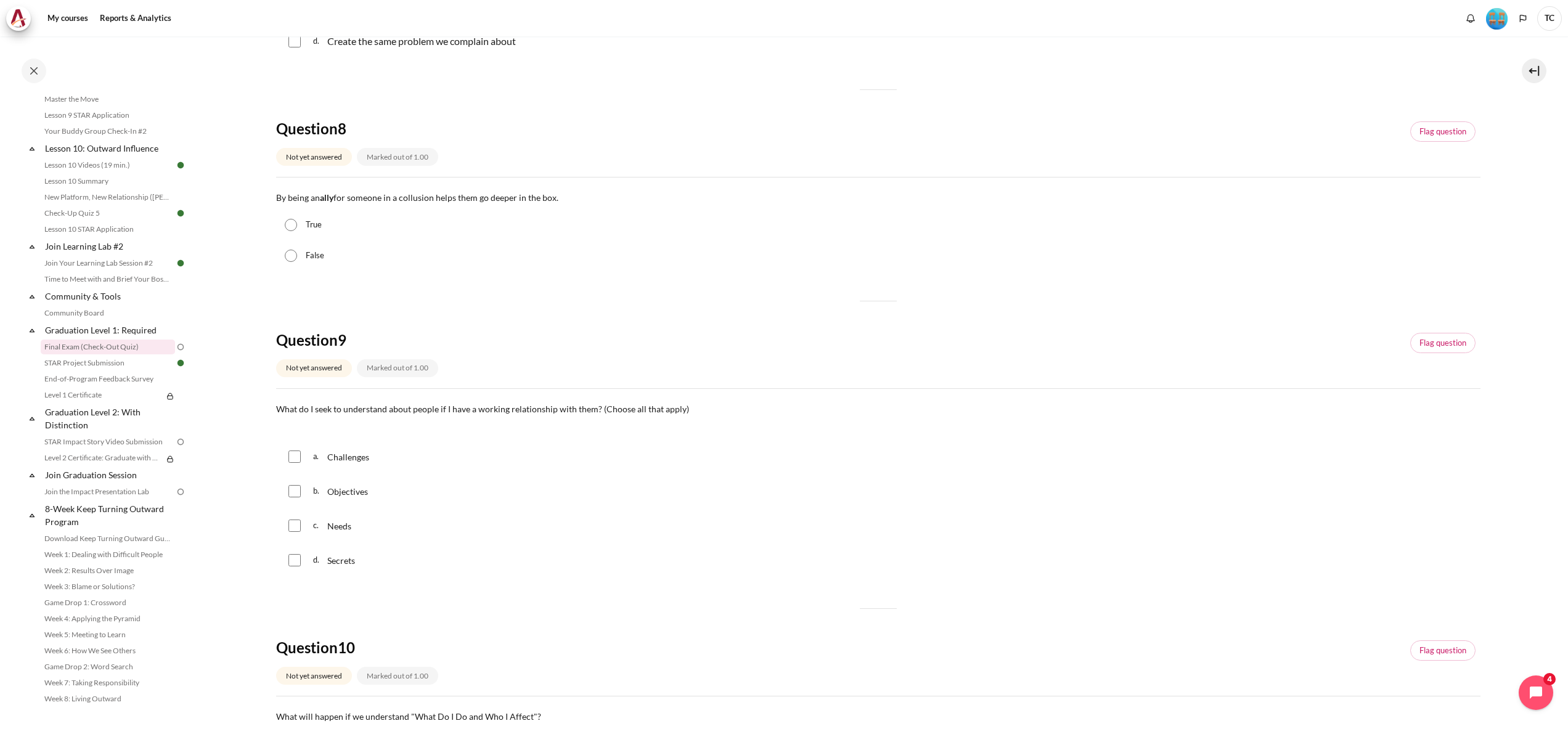
scroll to position [616, 0]
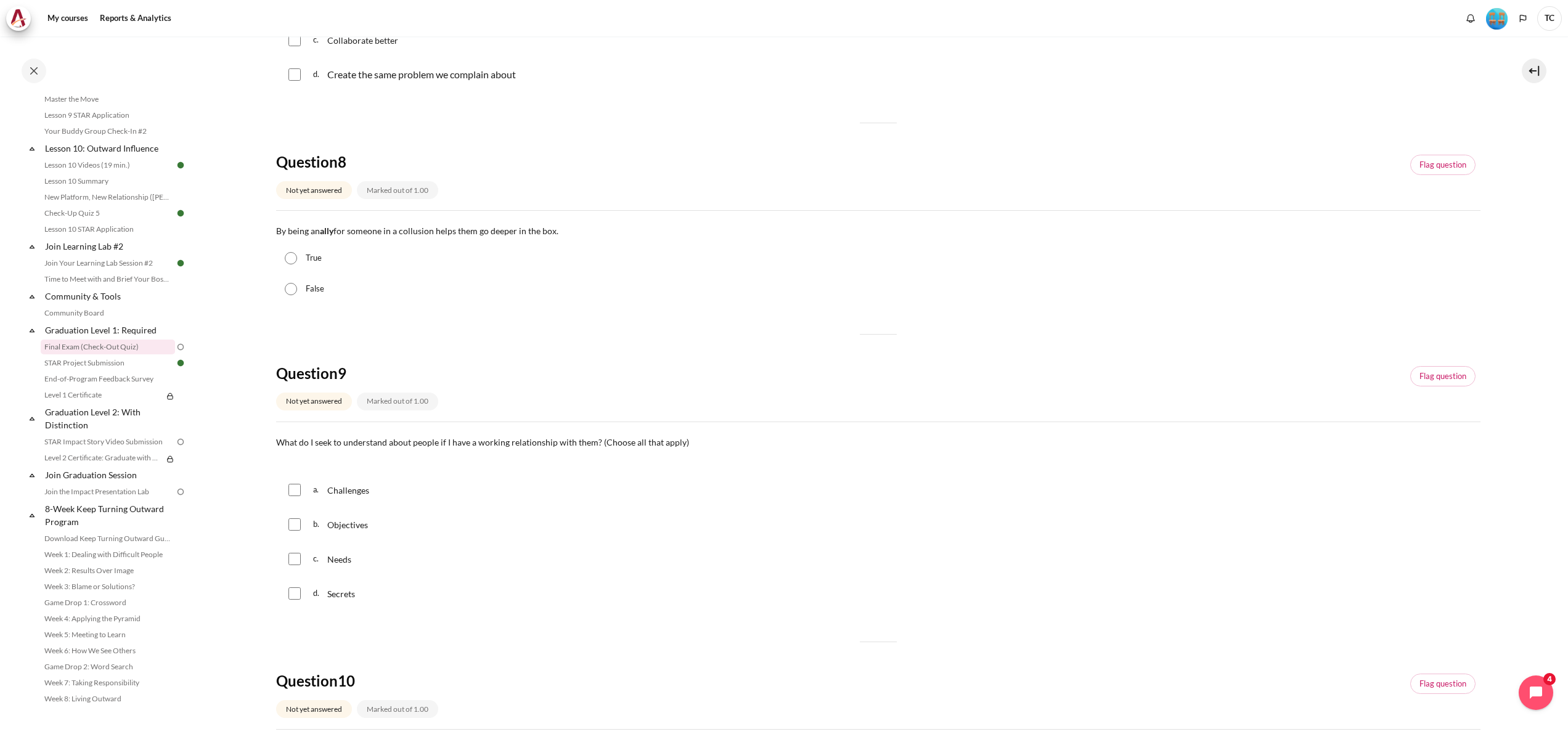
click at [1310, 509] on div "b. Objectives" at bounding box center [878, 524] width 1204 height 32
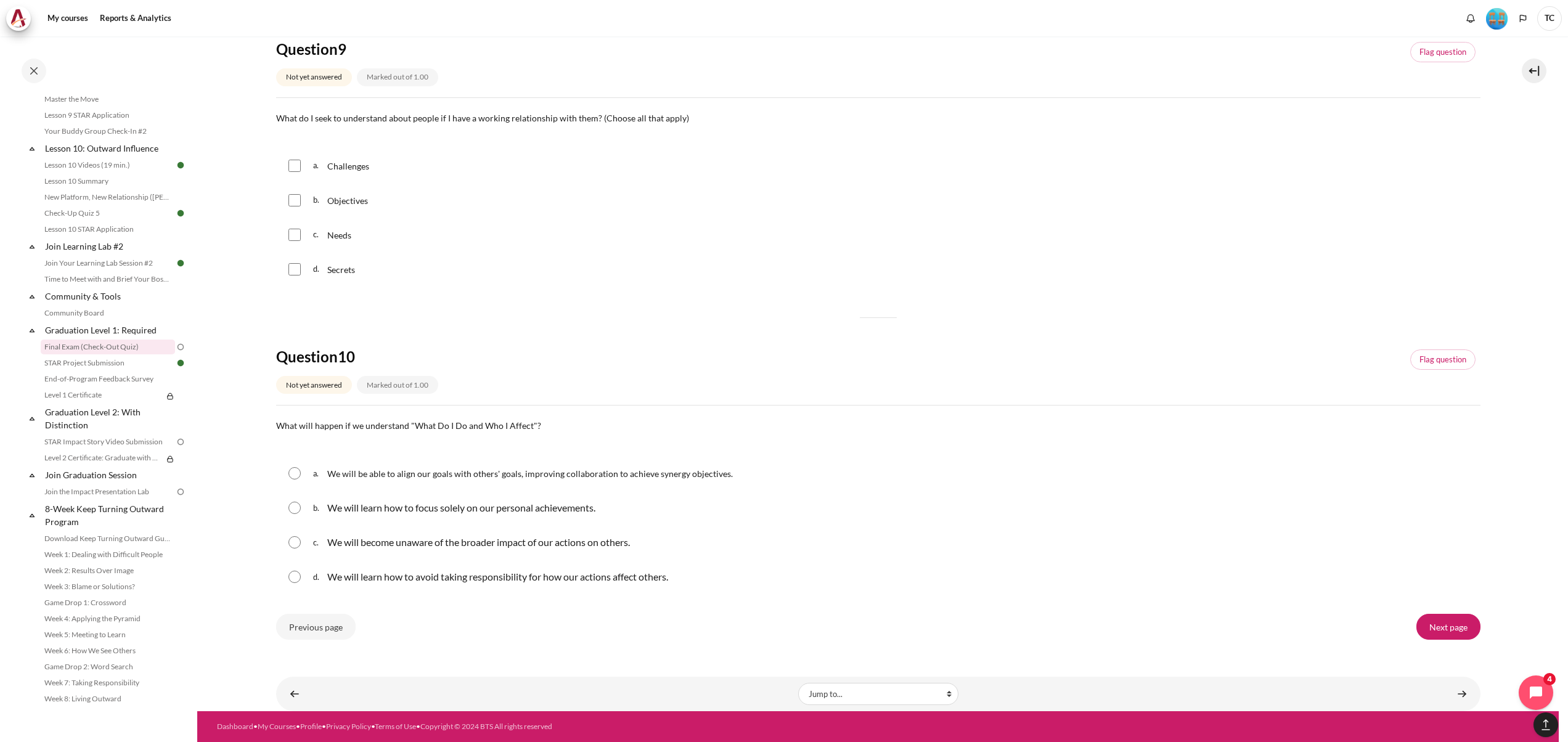
scroll to position [942, 0]
click at [1366, 495] on div "b. We will learn how to focus solely on our personal achievements." at bounding box center [878, 507] width 1204 height 32
click at [309, 627] on input "Previous page" at bounding box center [316, 627] width 80 height 26
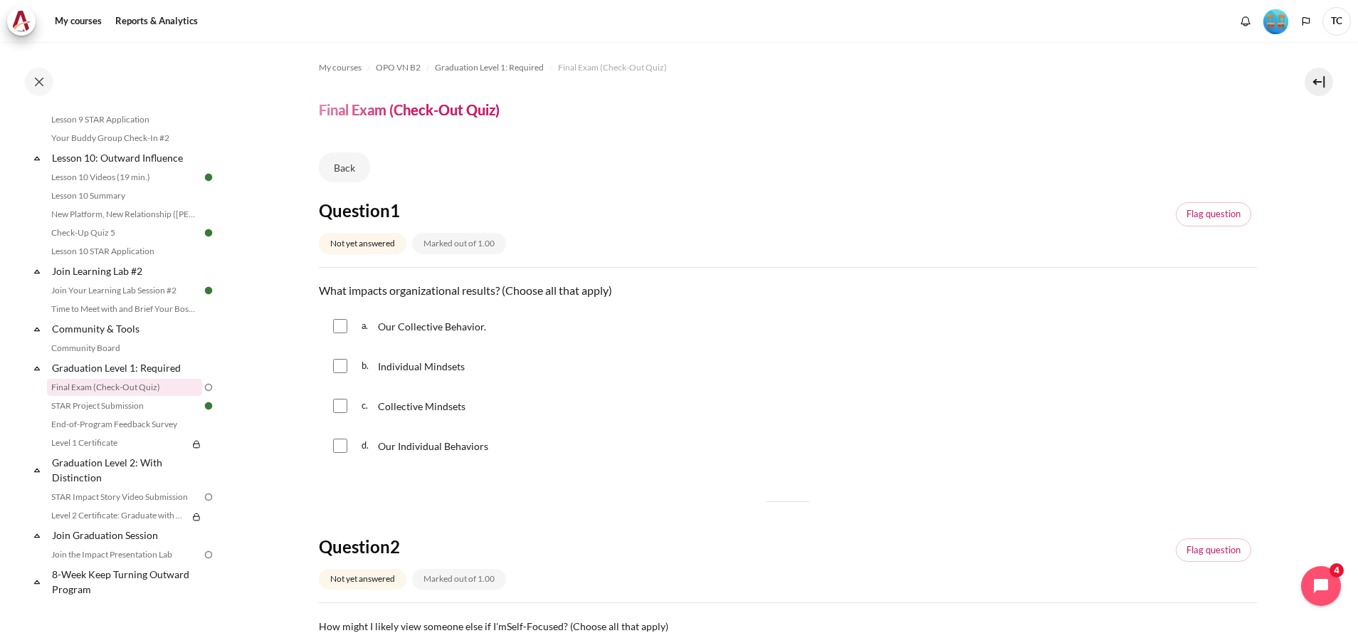
click at [429, 322] on span "Our Collective Behavior." at bounding box center [432, 326] width 108 height 12
checkbox input "true"
click at [341, 361] on input "Content" at bounding box center [340, 366] width 14 height 14
checkbox input "true"
click at [342, 406] on input "Content" at bounding box center [340, 406] width 14 height 14
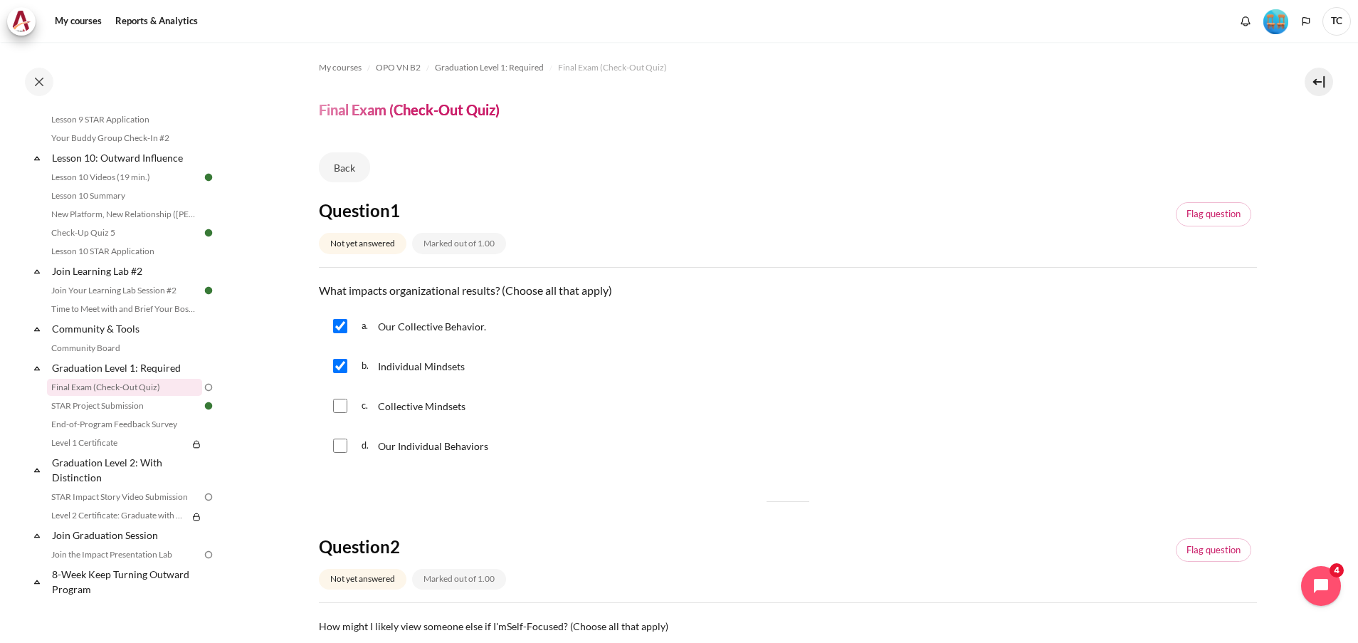
checkbox input "true"
click at [344, 451] on input "Content" at bounding box center [340, 445] width 14 height 14
checkbox input "true"
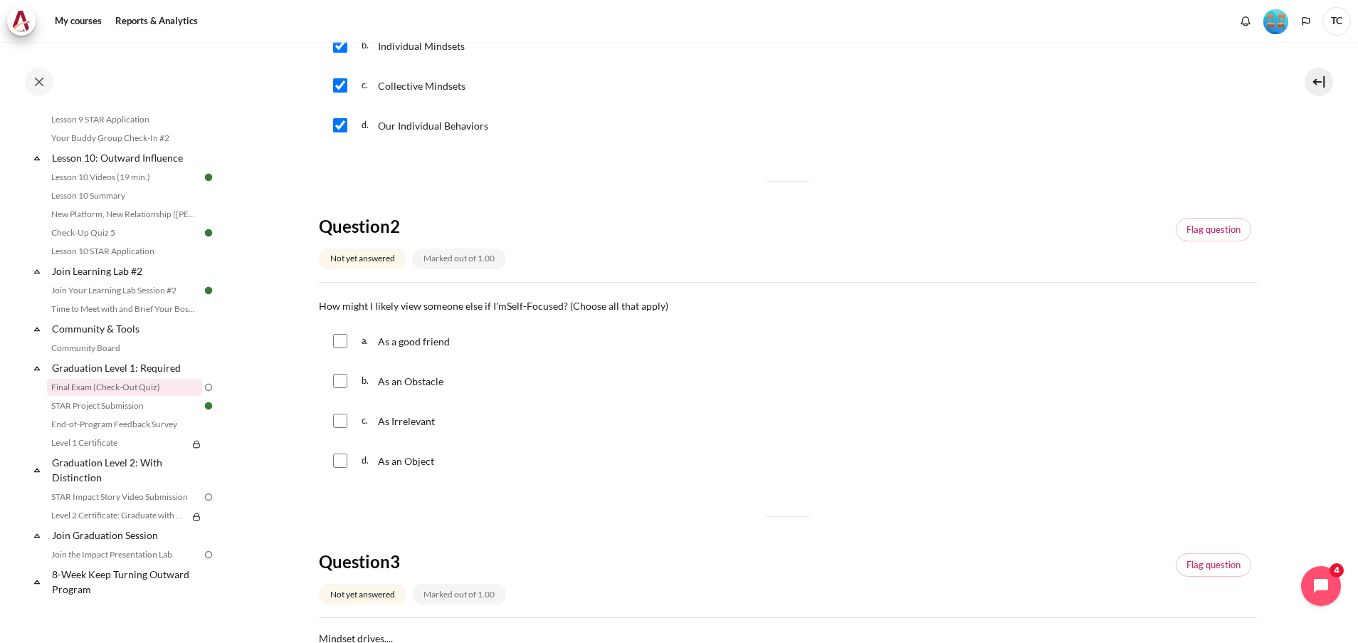
scroll to position [427, 0]
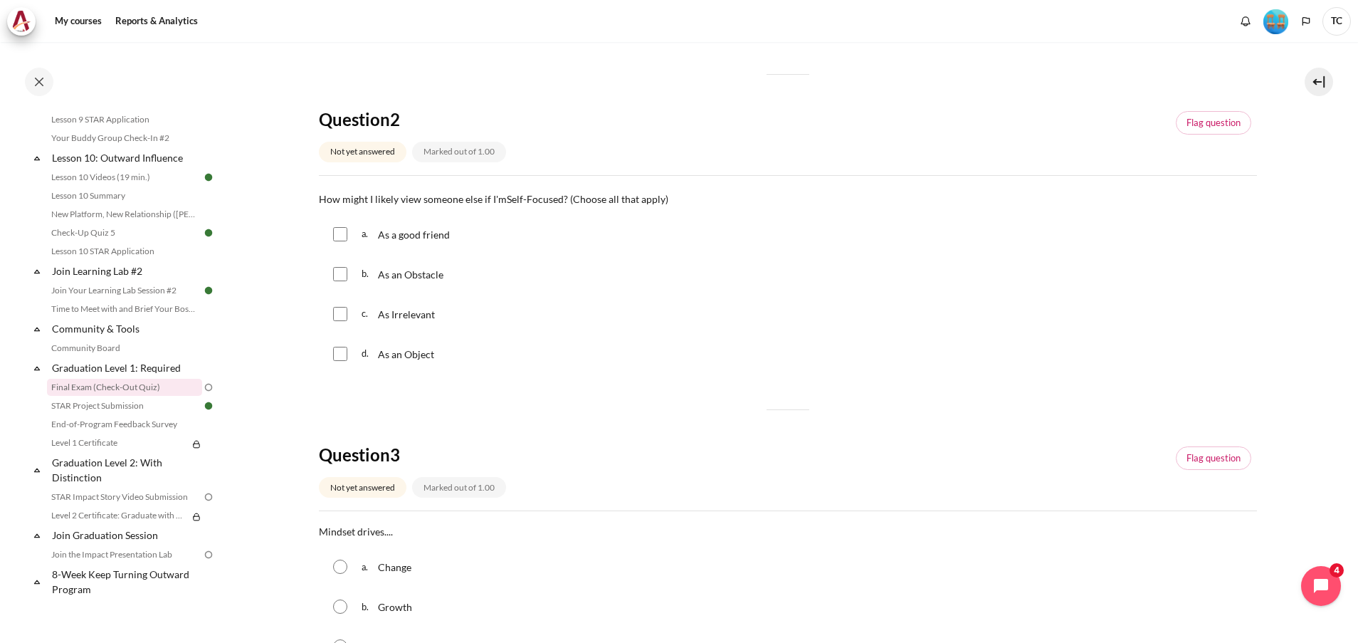
click at [340, 270] on input "Content" at bounding box center [340, 274] width 14 height 14
checkbox input "true"
click at [344, 314] on input "Content" at bounding box center [340, 314] width 14 height 14
checkbox input "true"
click at [341, 360] on input "Content" at bounding box center [340, 354] width 14 height 14
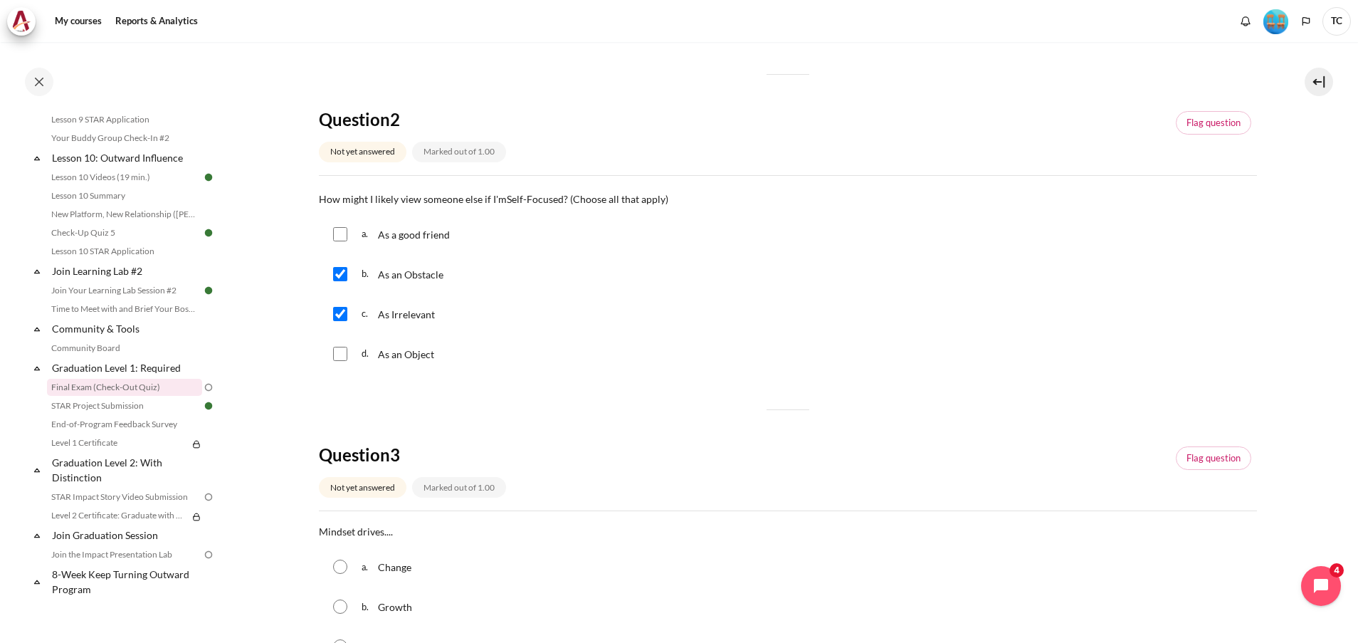
checkbox input "true"
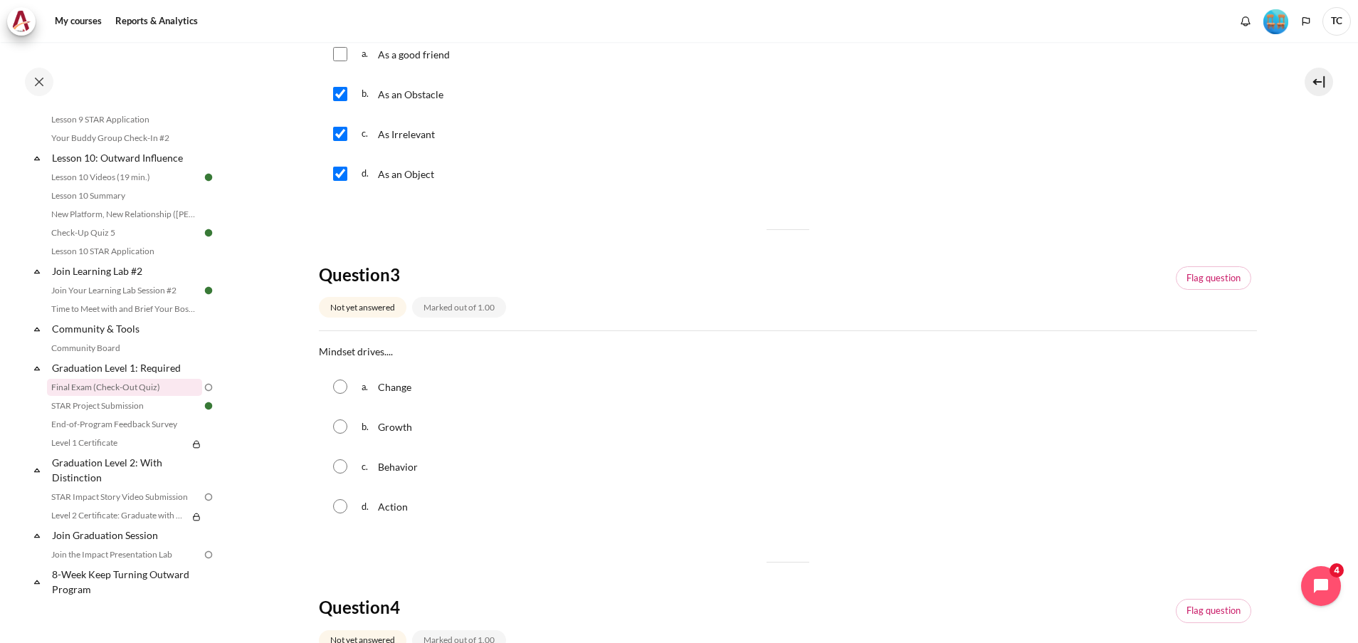
scroll to position [641, 0]
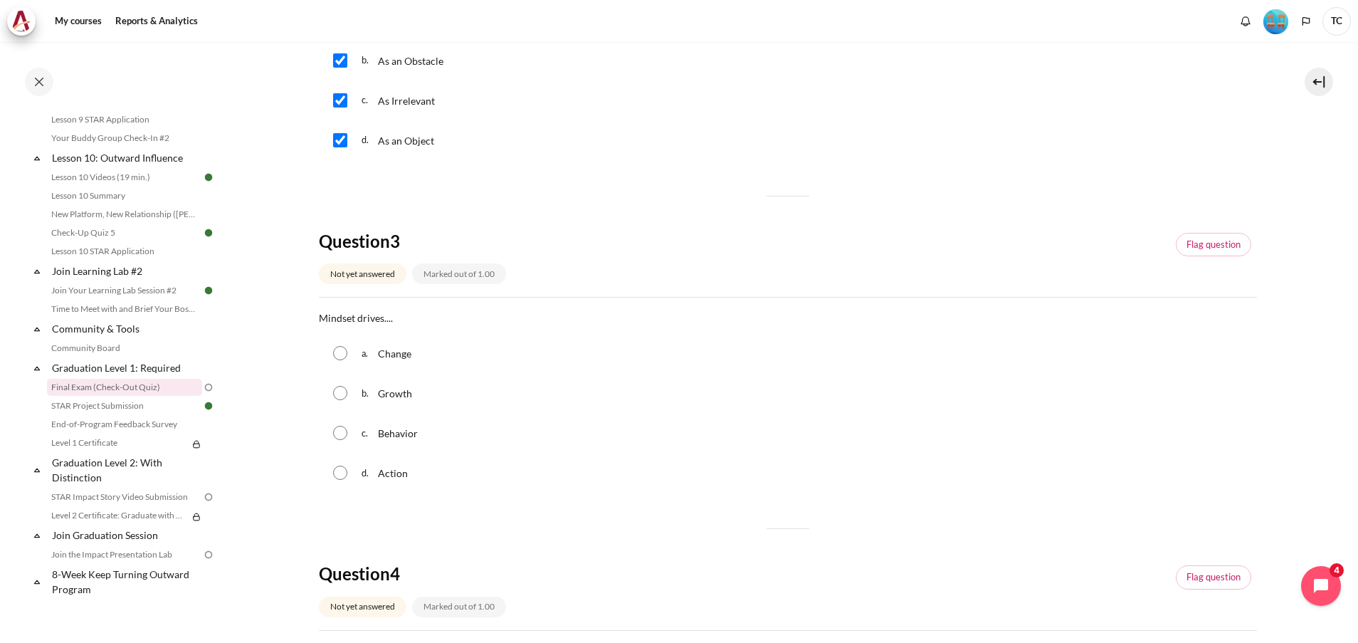
click at [386, 433] on span "Behavior" at bounding box center [398, 433] width 40 height 12
radio input "true"
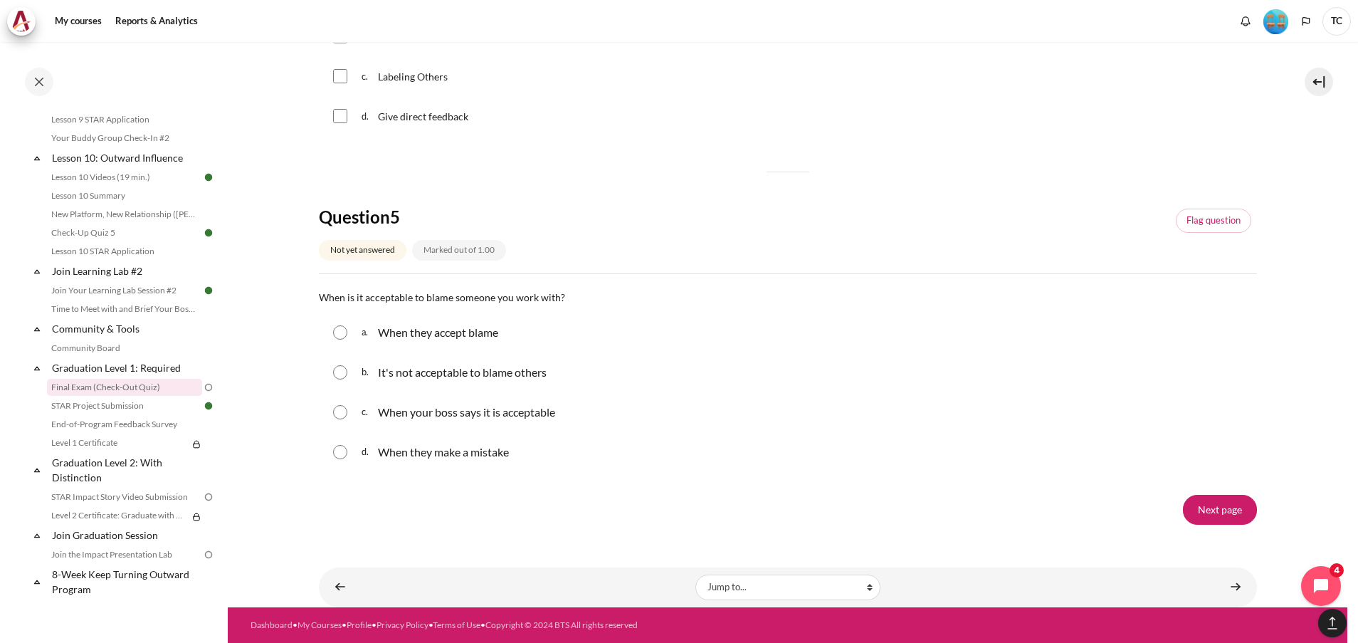
scroll to position [1041, 0]
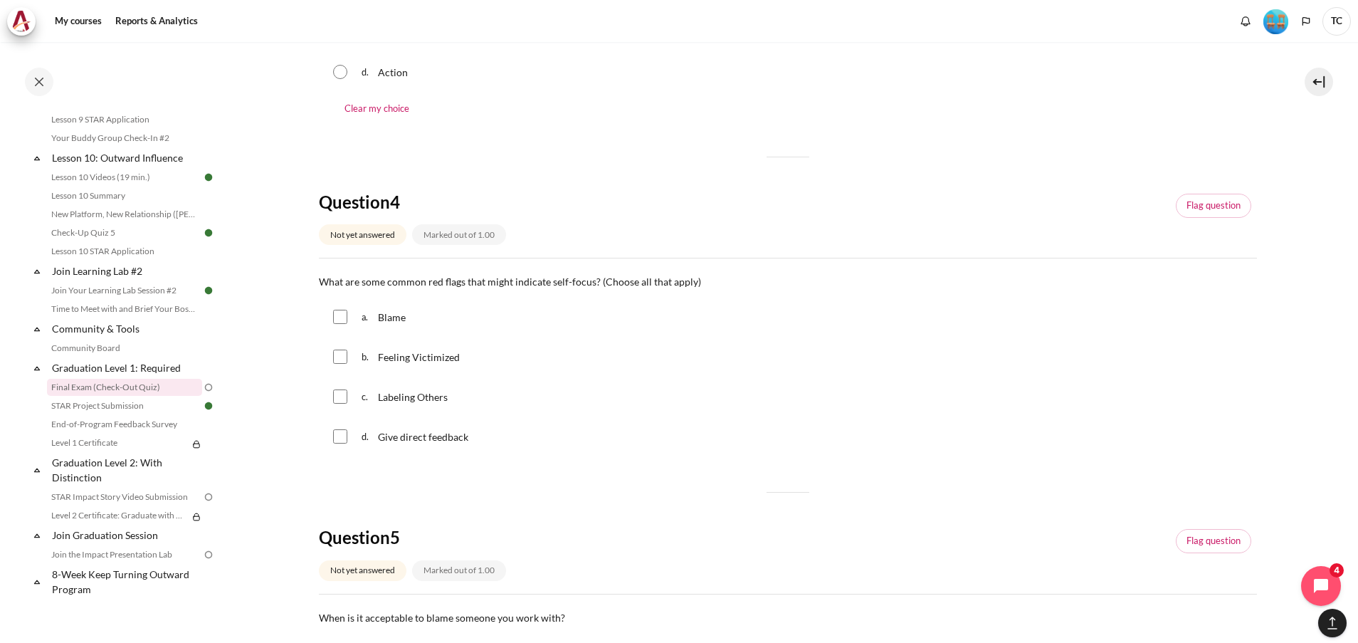
click at [393, 317] on span "Blame" at bounding box center [392, 317] width 28 height 12
checkbox input "true"
click at [398, 354] on span "Feeling Victimized" at bounding box center [419, 357] width 82 height 12
checkbox input "true"
click at [412, 404] on div "Labeling Others" at bounding box center [414, 396] width 72 height 17
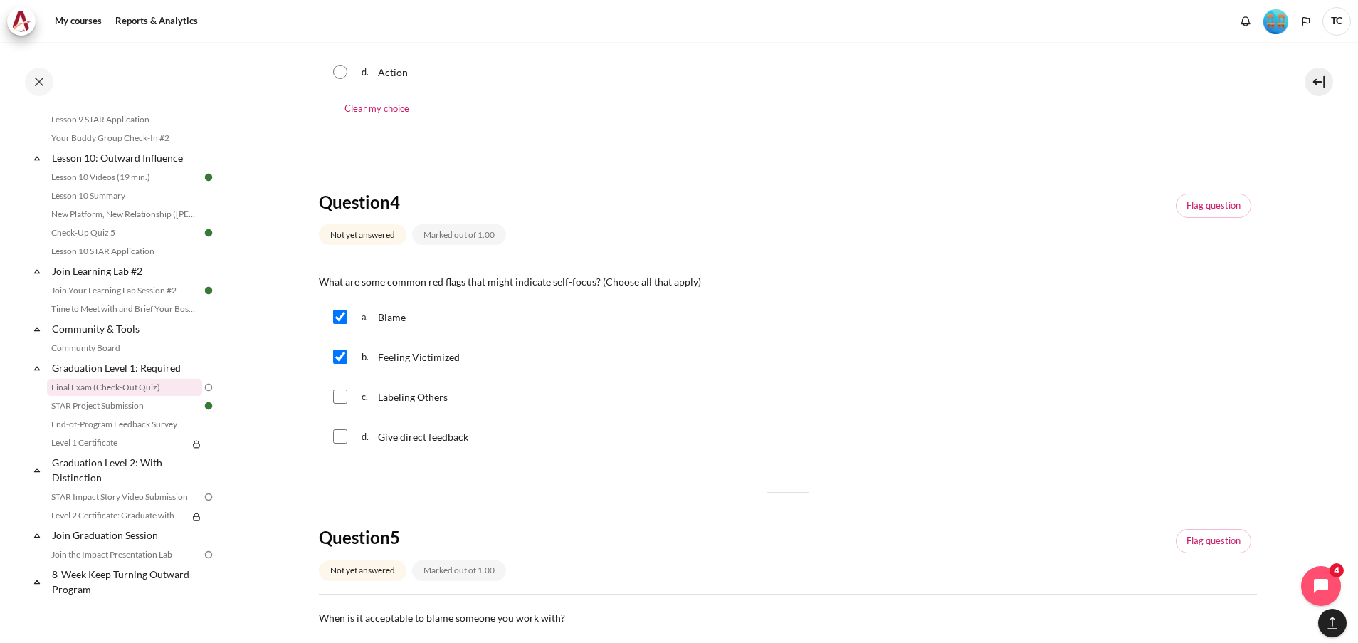
checkbox input "true"
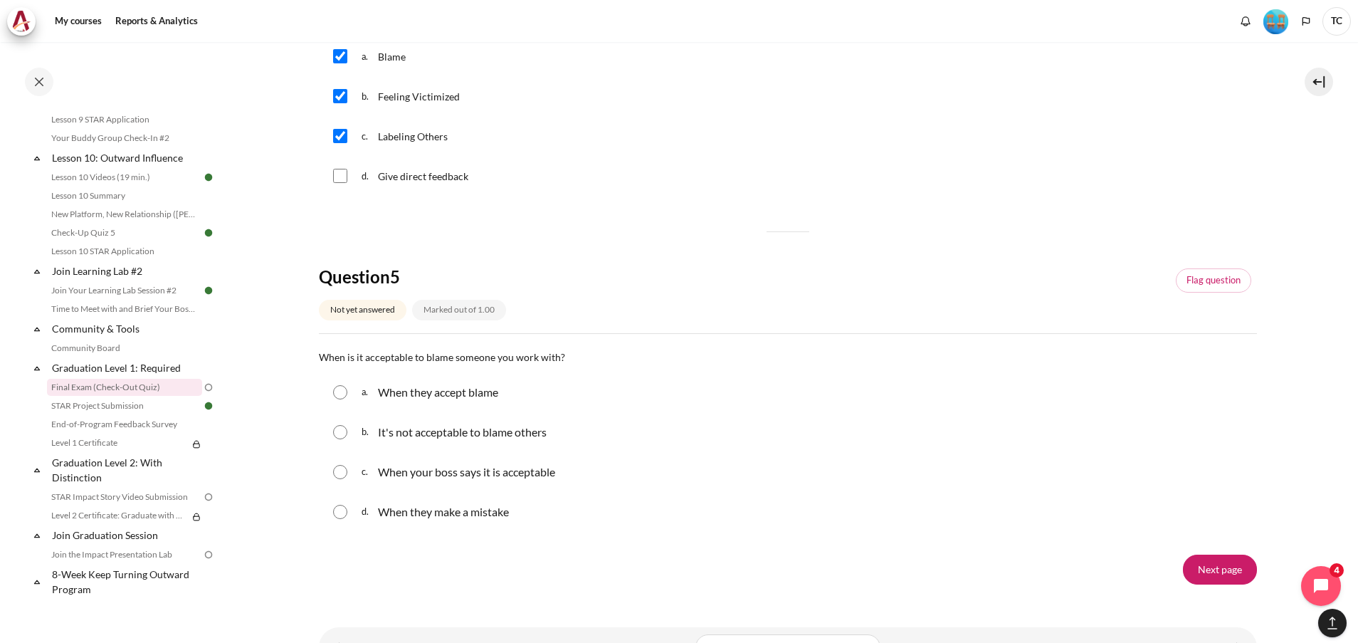
scroll to position [1362, 0]
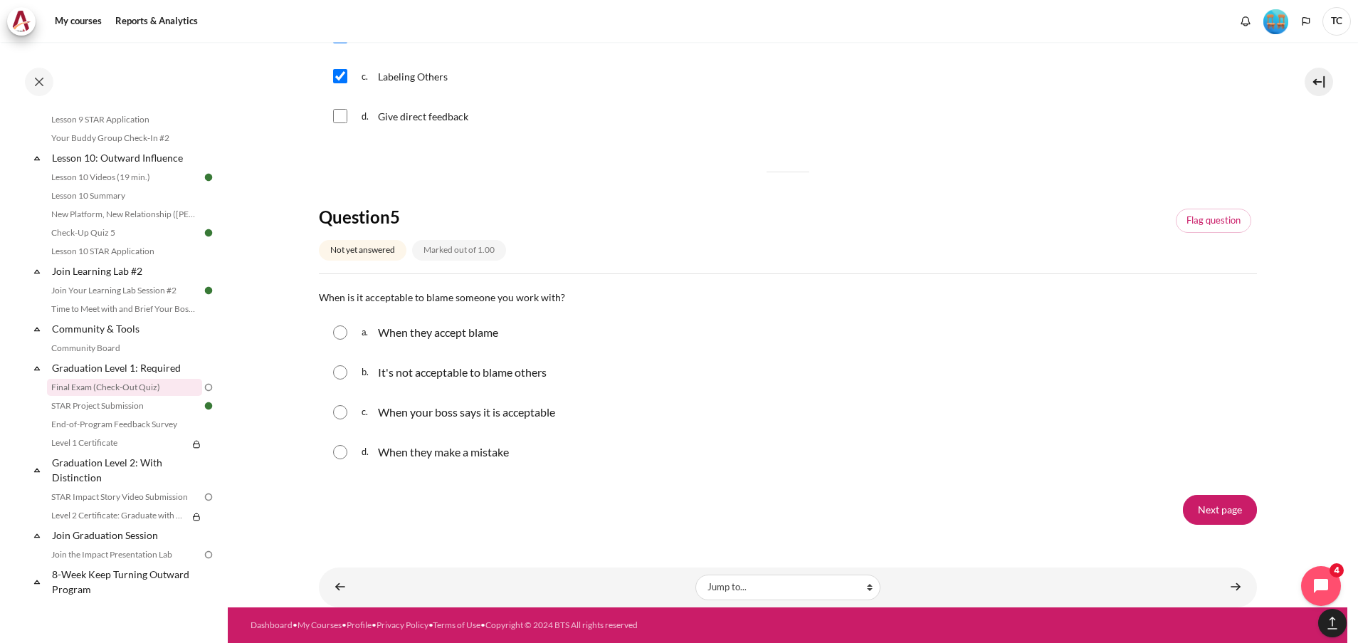
click at [443, 376] on p "It's not acceptable to blame others" at bounding box center [462, 372] width 169 height 17
radio input "true"
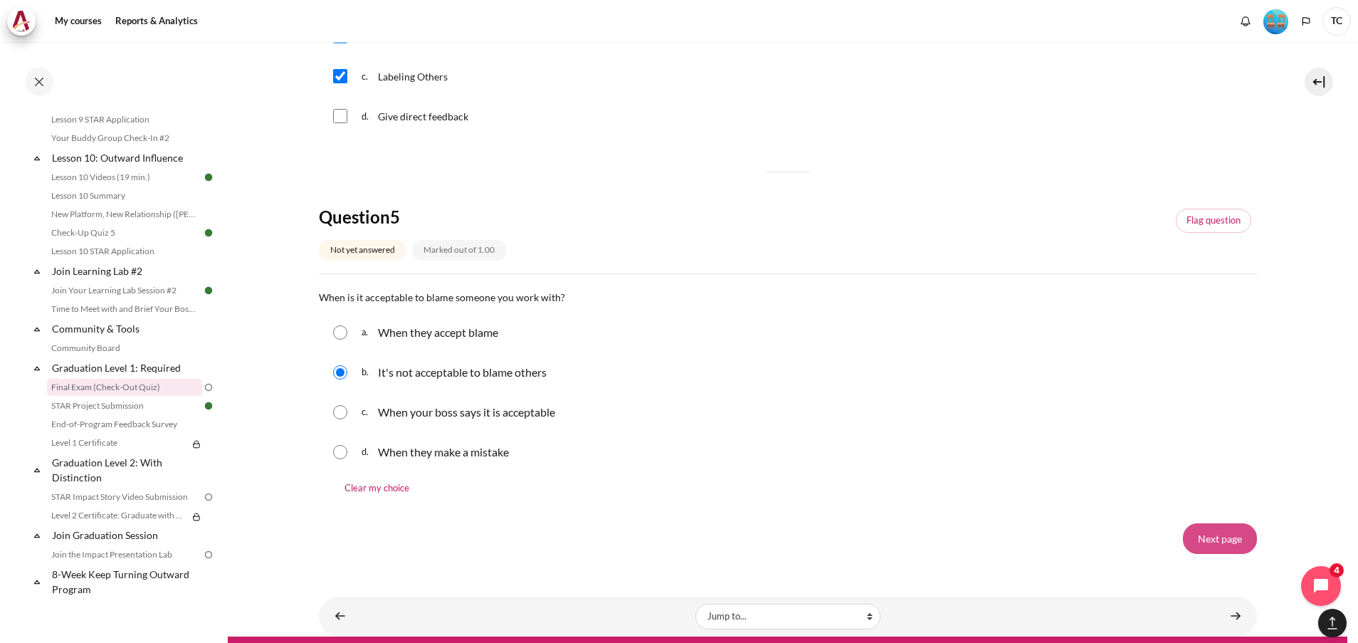
click at [1211, 542] on input "Next page" at bounding box center [1220, 538] width 74 height 30
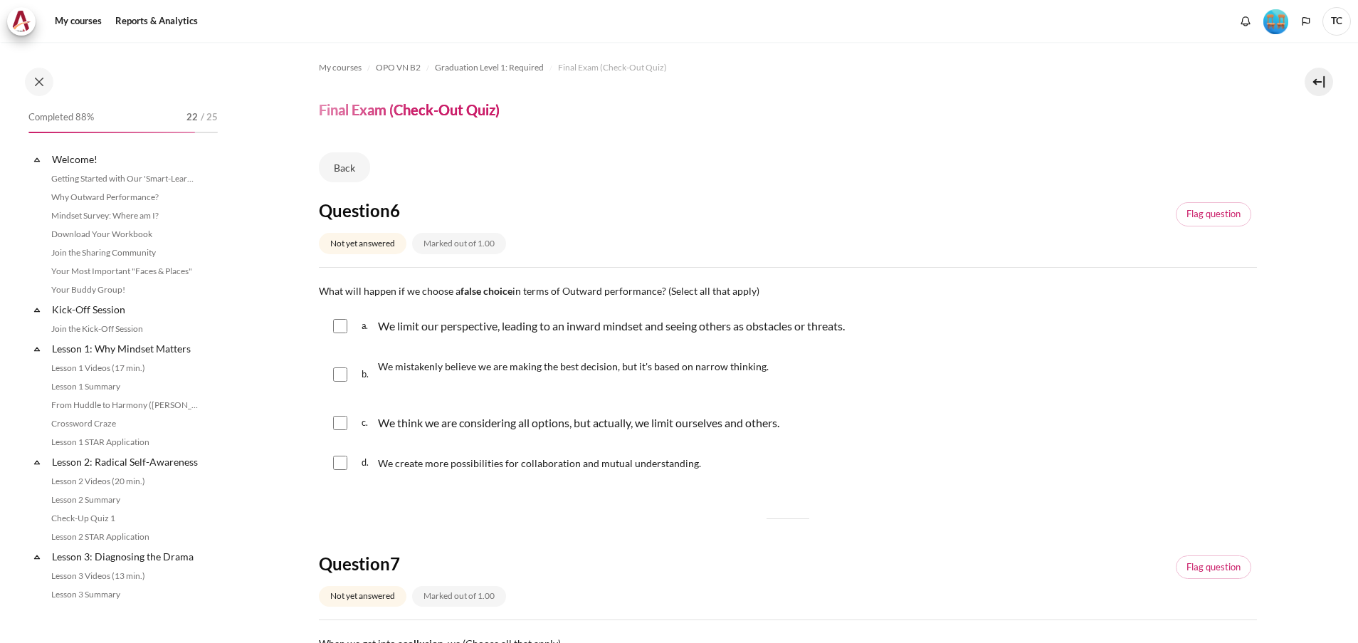
scroll to position [1404, 0]
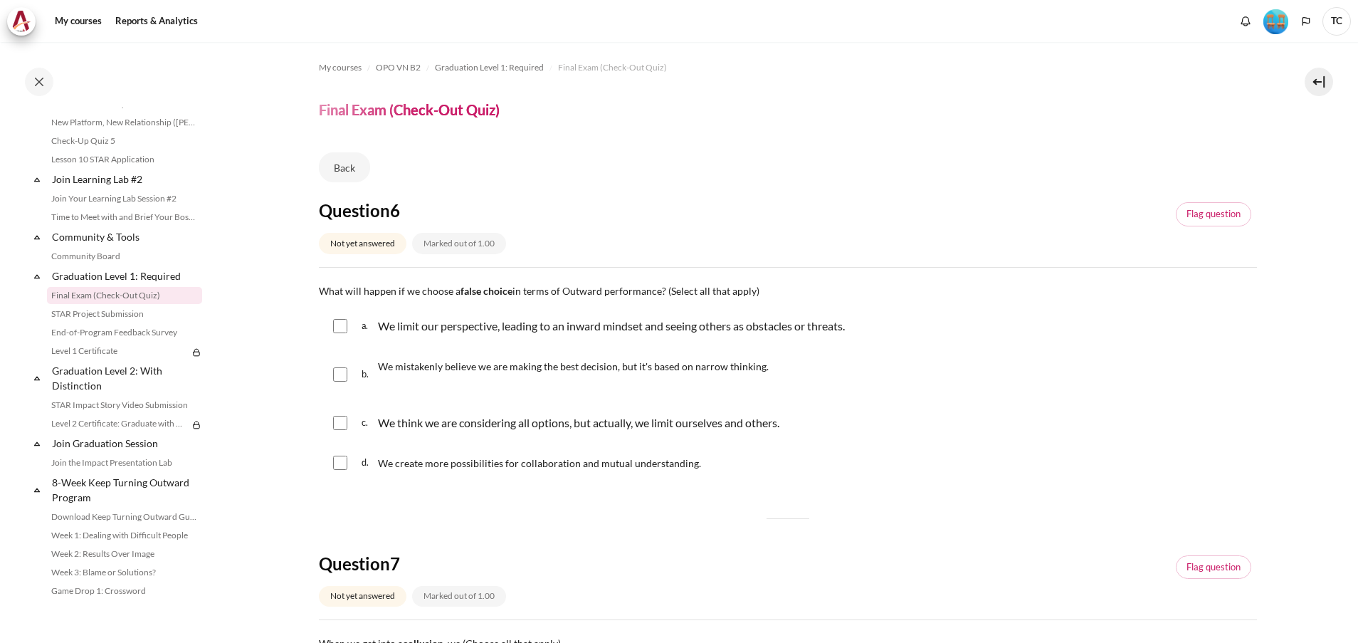
drag, startPoint x: 339, startPoint y: 322, endPoint x: 335, endPoint y: 332, distance: 11.3
click at [339, 322] on input "Content" at bounding box center [340, 326] width 14 height 14
checkbox input "true"
click at [337, 374] on input "Content" at bounding box center [340, 374] width 14 height 14
checkbox input "true"
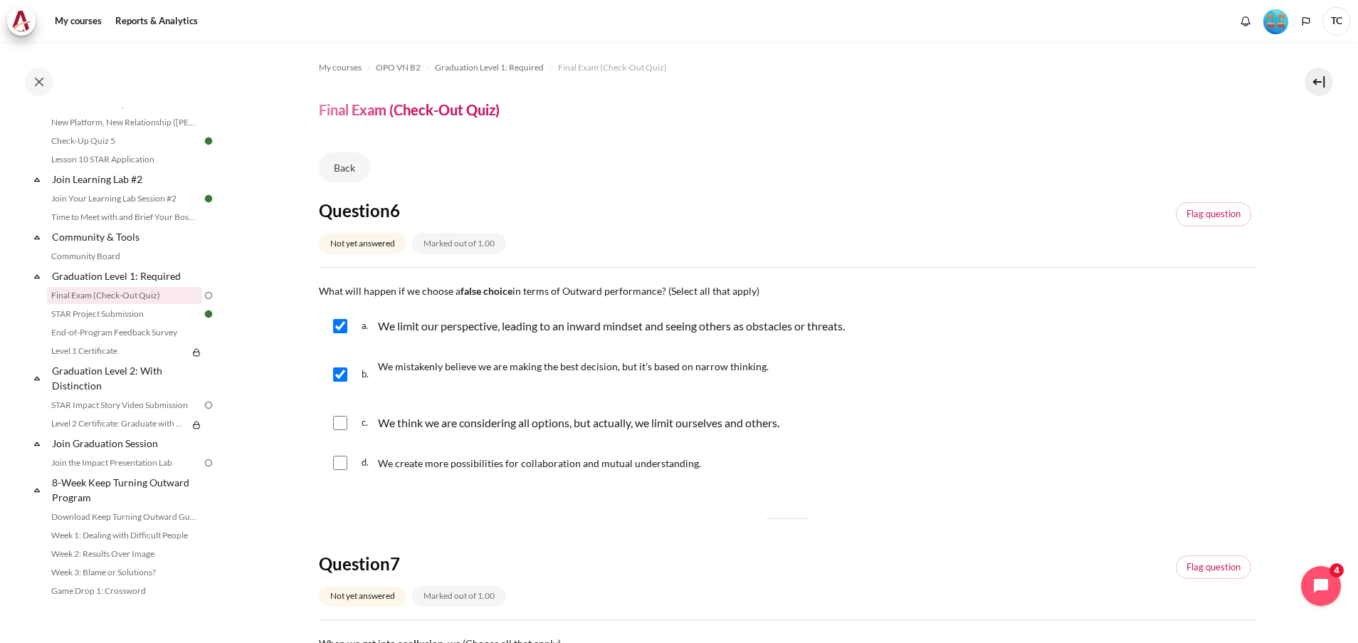
click at [345, 426] on input "Content" at bounding box center [340, 423] width 14 height 14
checkbox input "true"
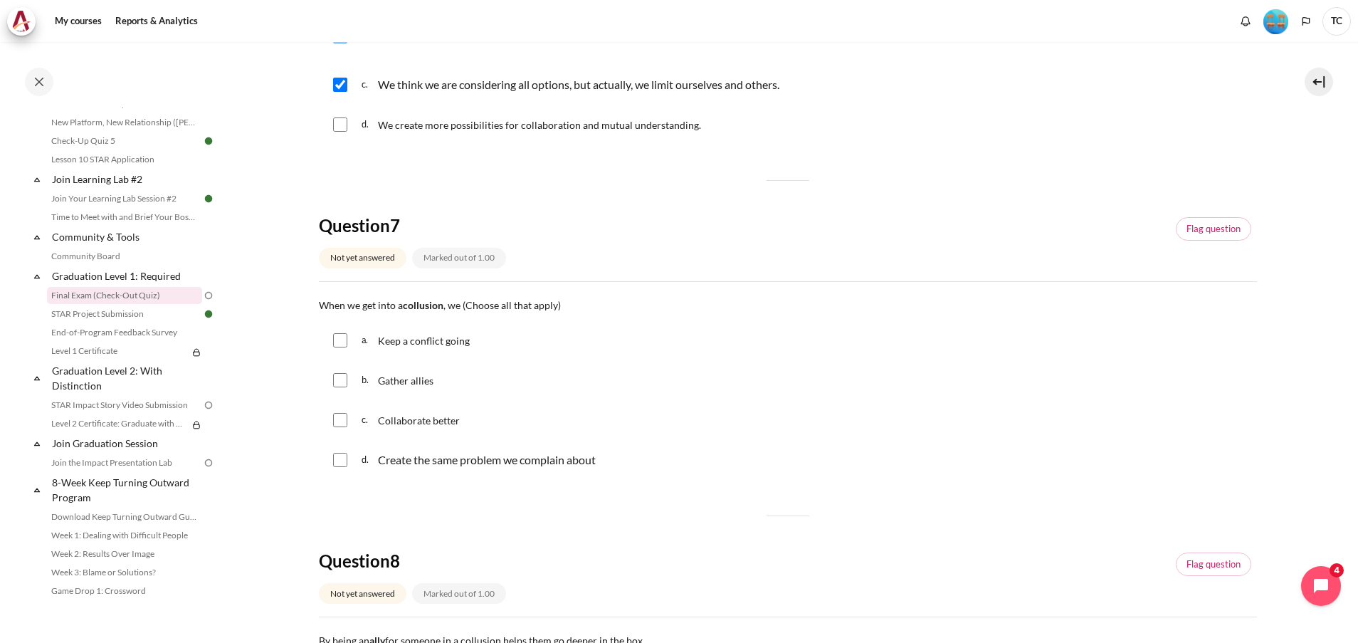
scroll to position [427, 0]
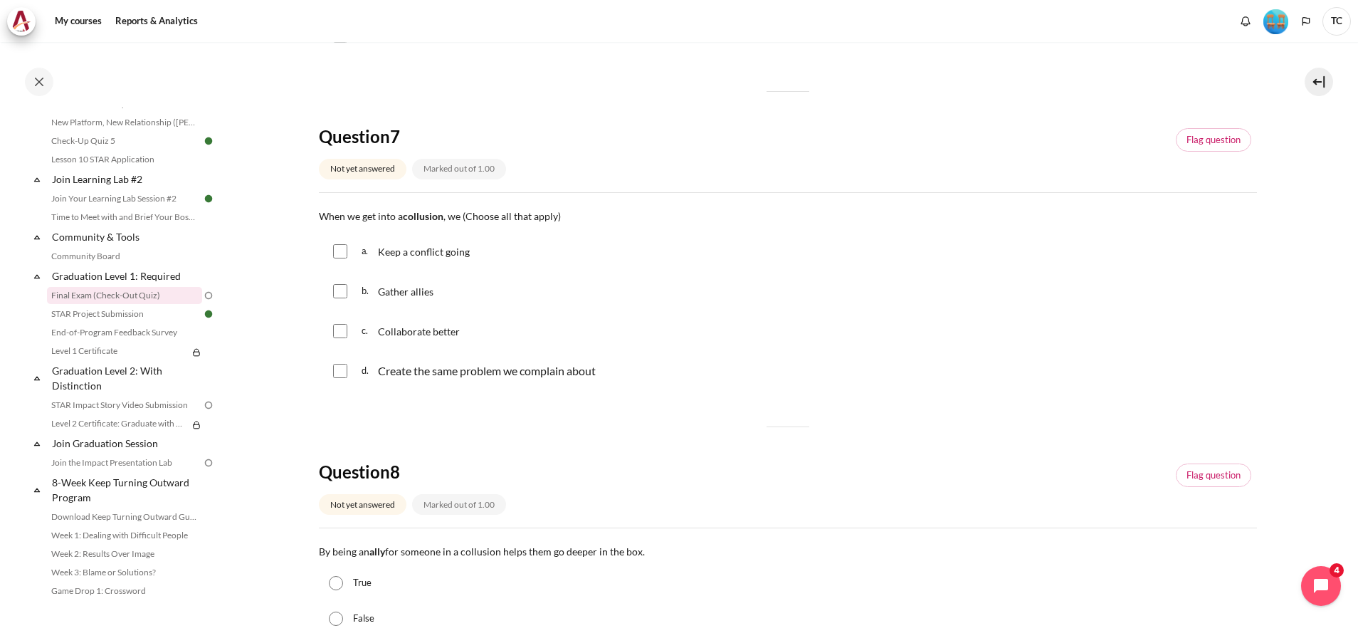
click at [342, 249] on input "Content" at bounding box center [340, 251] width 14 height 14
checkbox input "true"
click at [339, 289] on input "Content" at bounding box center [340, 291] width 14 height 14
checkbox input "true"
click at [343, 368] on input "Content" at bounding box center [340, 371] width 14 height 14
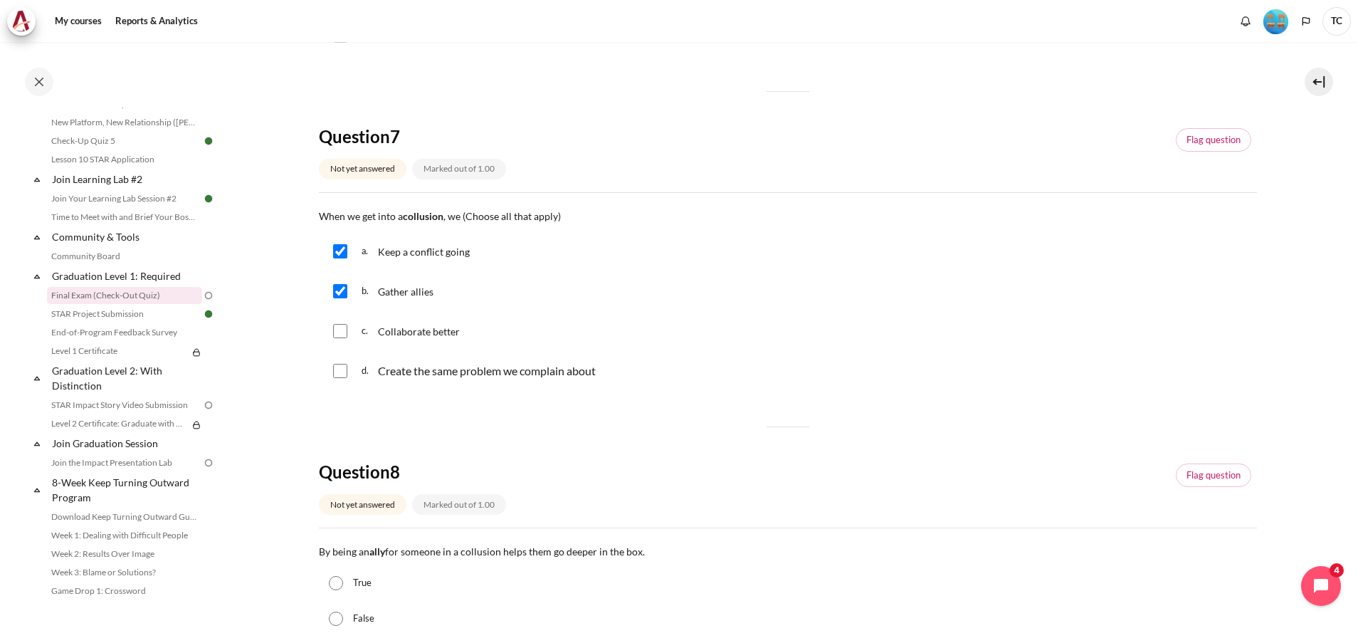
checkbox input "true"
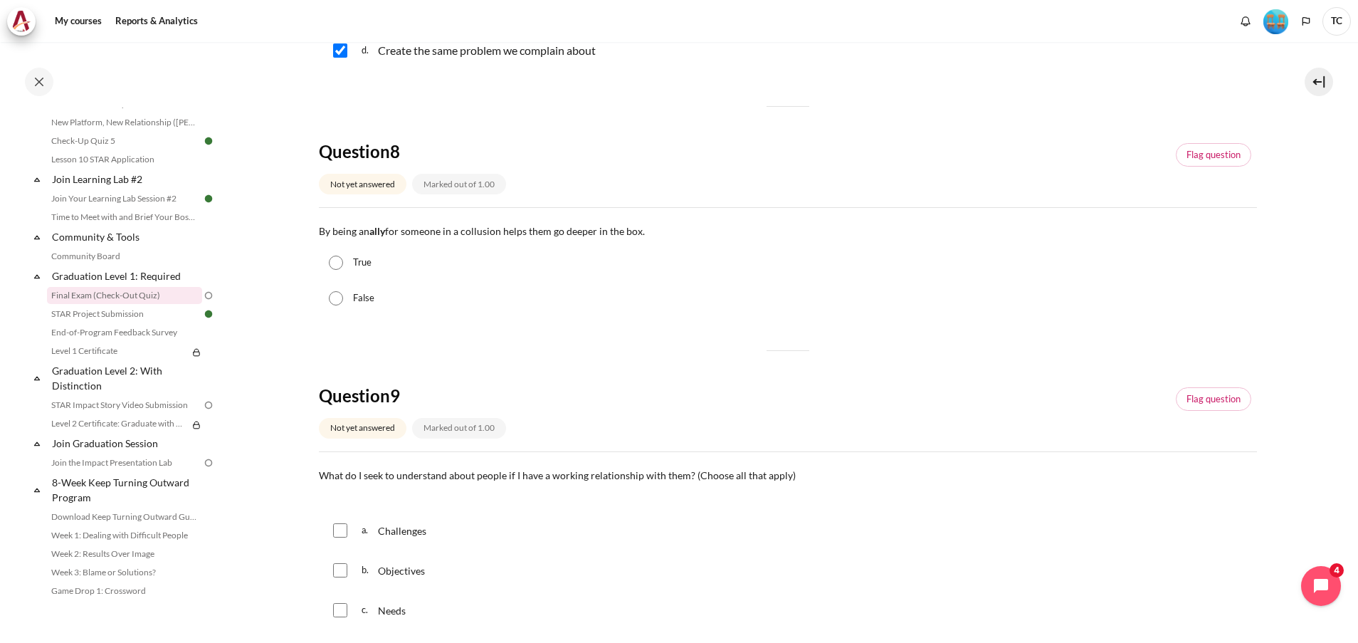
click at [339, 260] on input "True" at bounding box center [336, 263] width 14 height 14
radio input "true"
click at [339, 531] on input "Content" at bounding box center [340, 530] width 14 height 14
checkbox input "true"
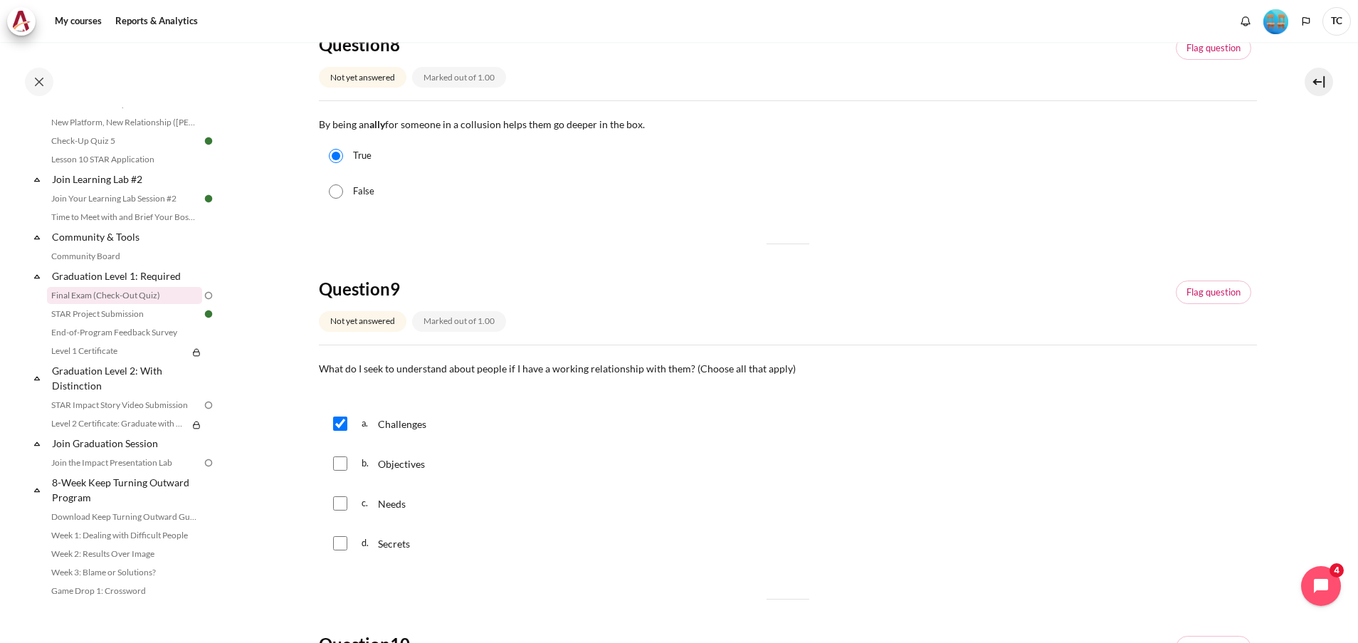
click at [340, 460] on input "Content" at bounding box center [340, 463] width 14 height 14
checkbox input "true"
click at [343, 505] on input "Content" at bounding box center [340, 503] width 14 height 14
checkbox input "true"
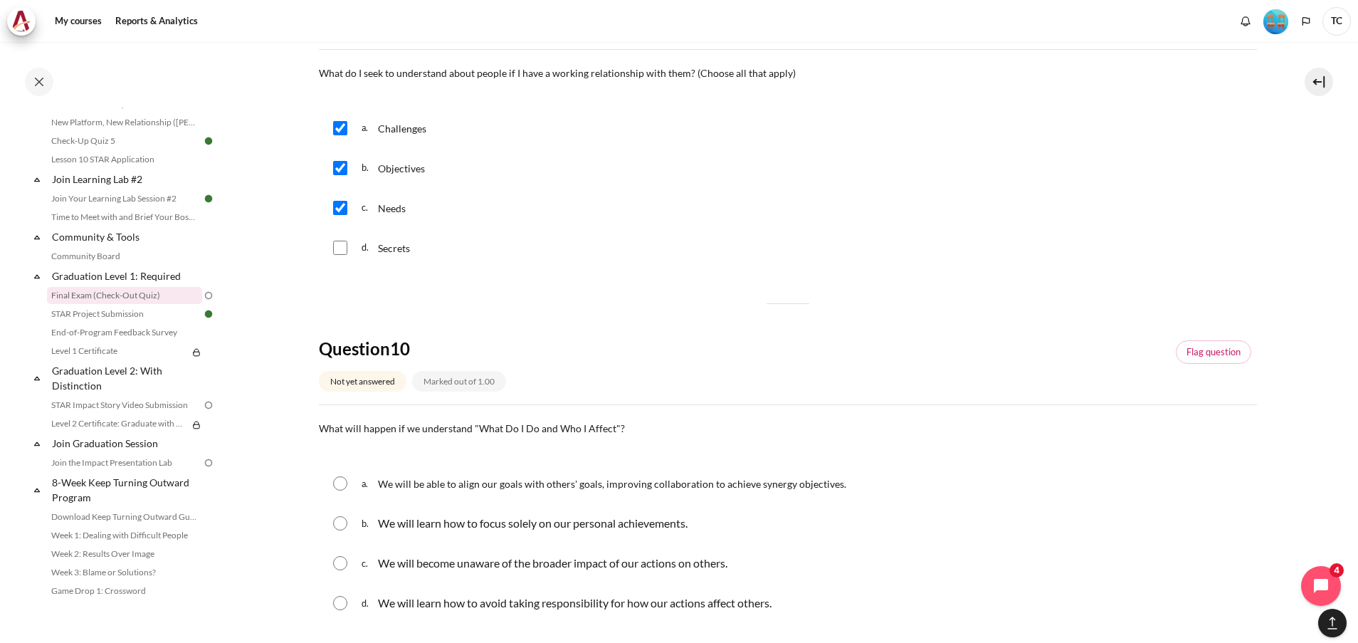
scroll to position [1174, 0]
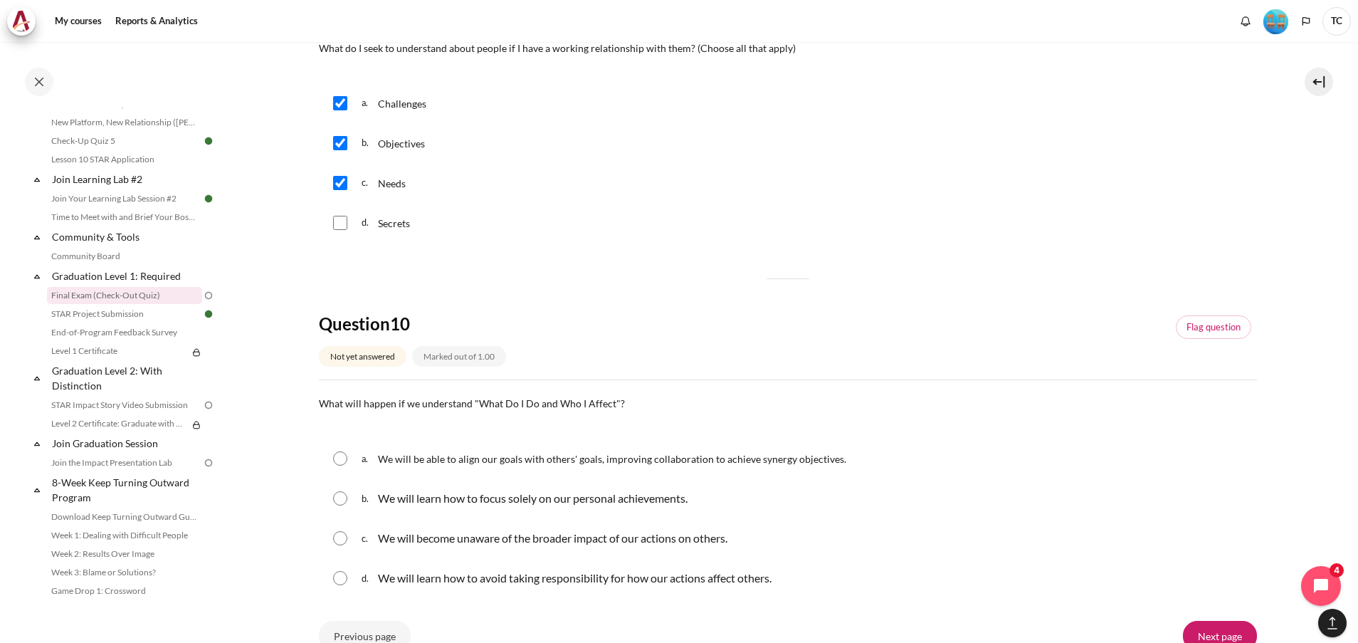
click at [339, 460] on input "Content" at bounding box center [340, 458] width 14 height 14
radio input "true"
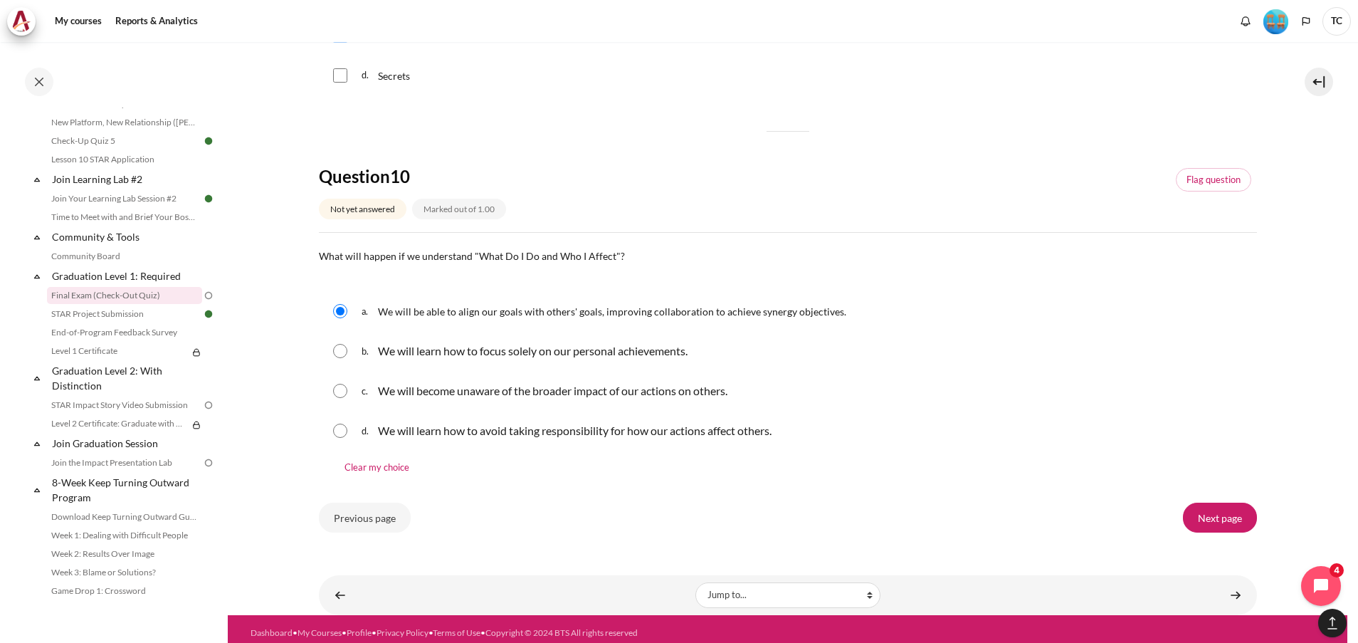
scroll to position [1329, 0]
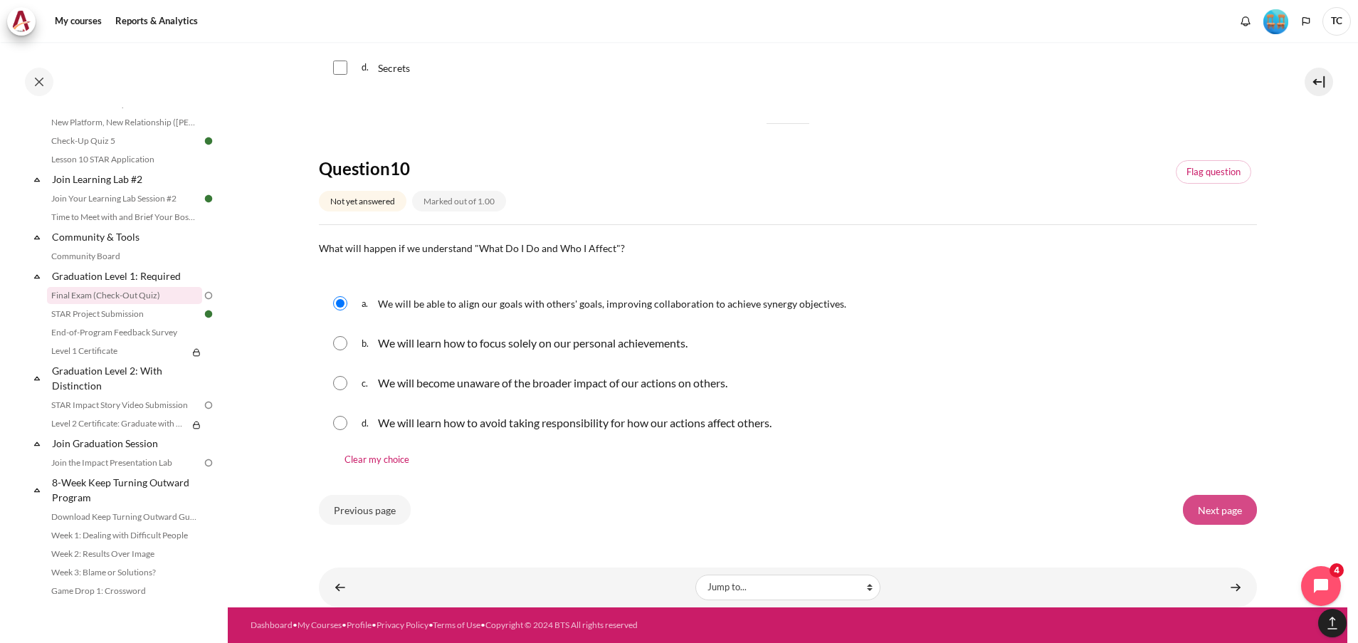
click at [1228, 516] on input "Next page" at bounding box center [1220, 510] width 74 height 30
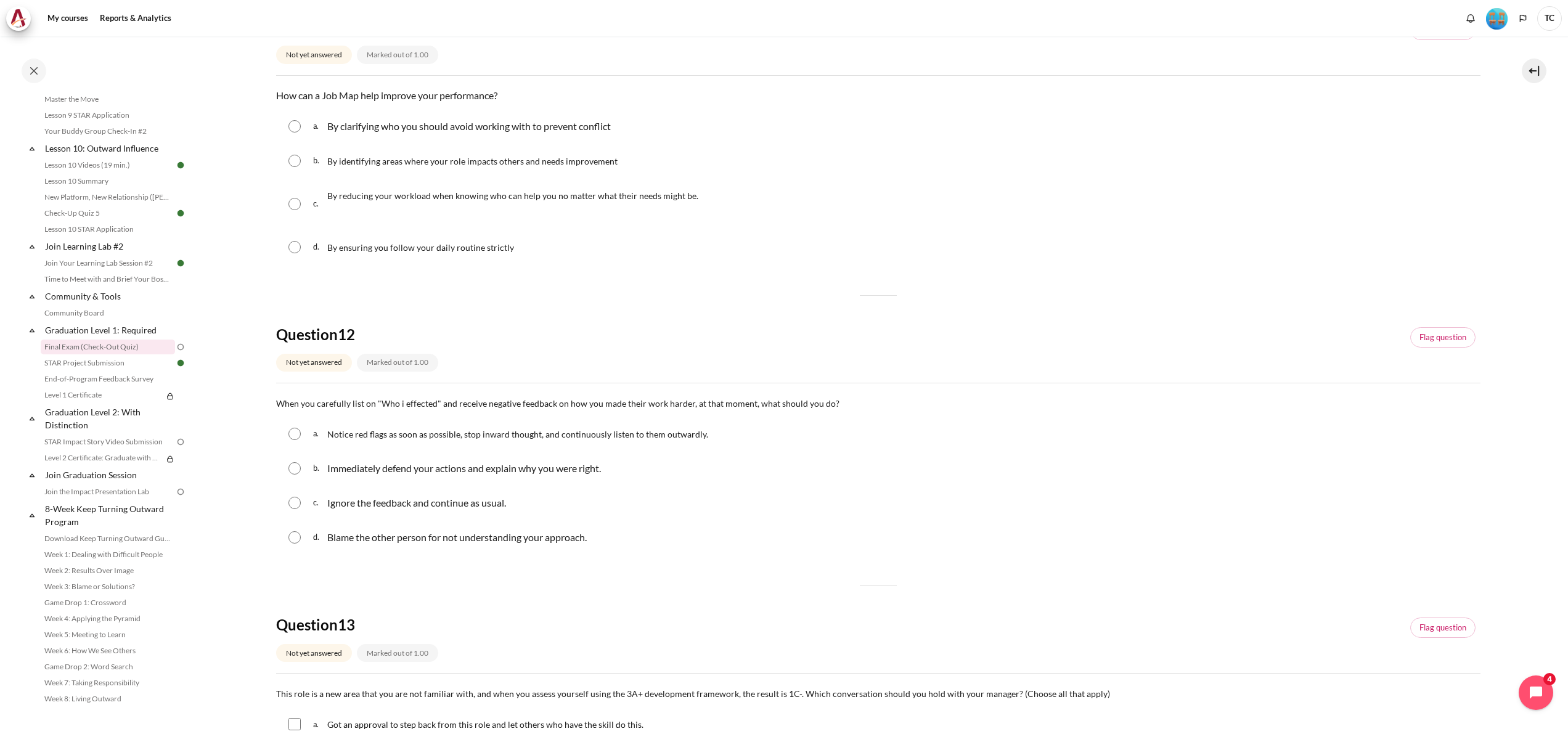
scroll to position [106, 0]
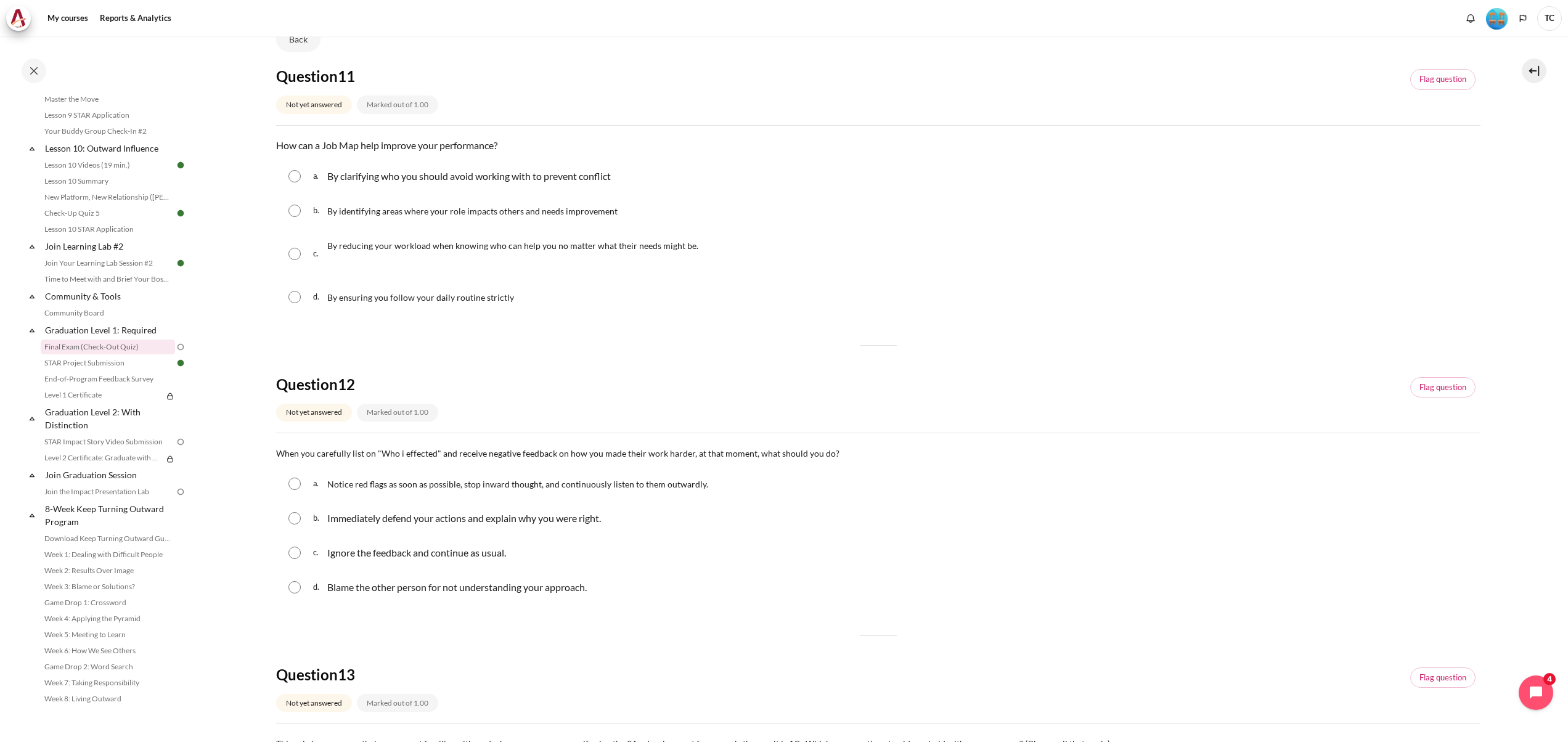
click at [1175, 514] on div "b. Immediately defend your actions and explain why you were right." at bounding box center [878, 518] width 1204 height 32
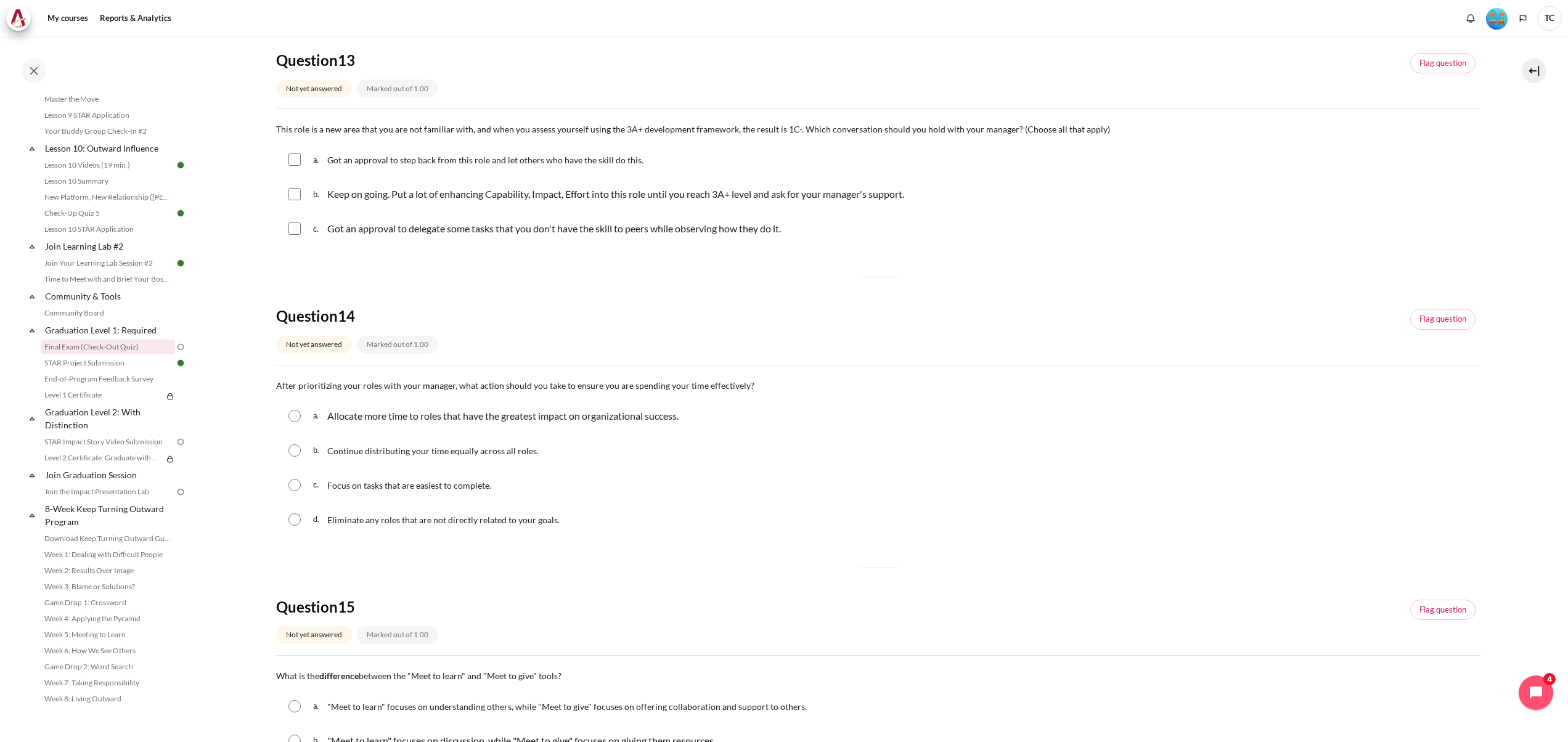
scroll to position [722, 0]
click at [1175, 459] on div "b. Continue distributing your time equally across all roles." at bounding box center [878, 448] width 1204 height 32
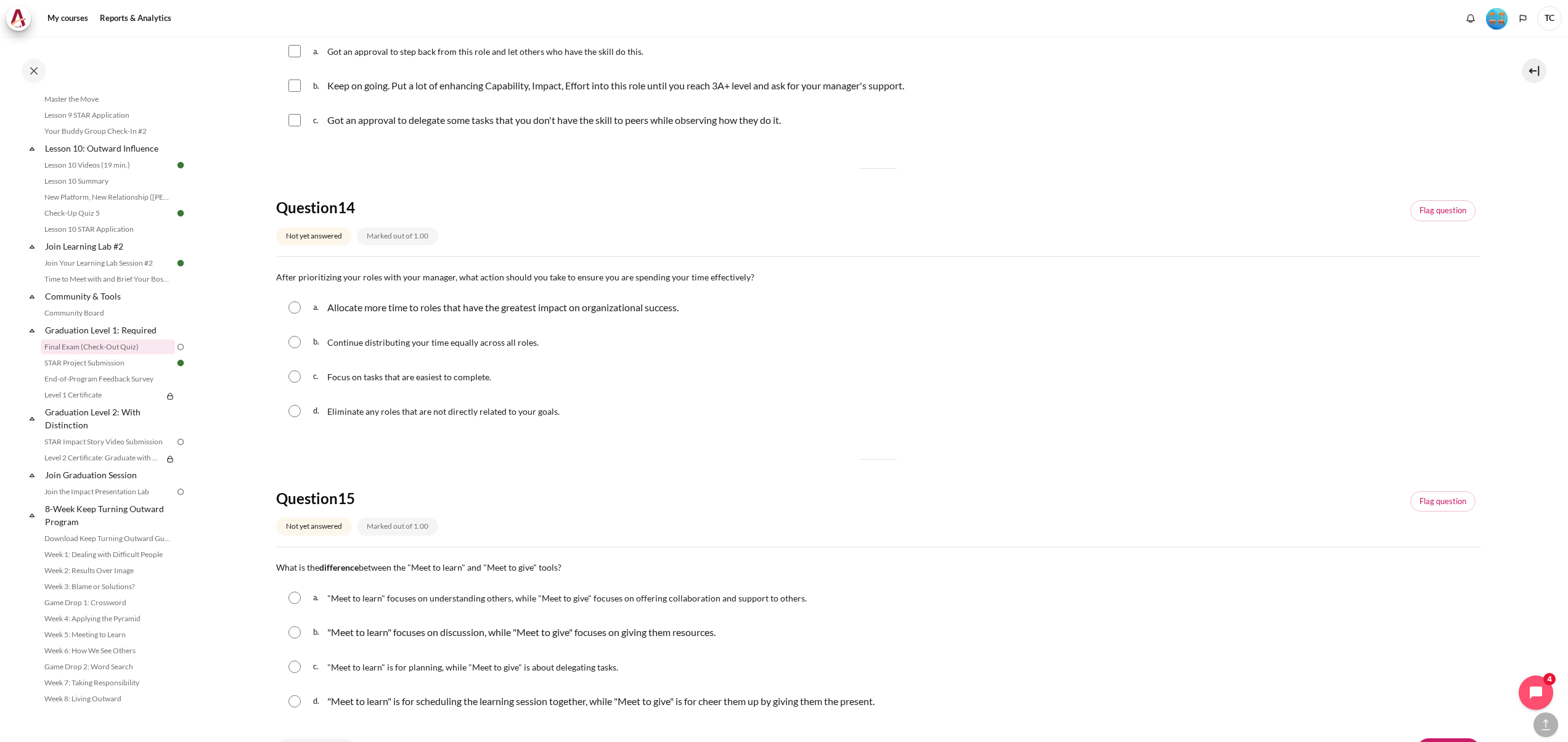
scroll to position [954, 0]
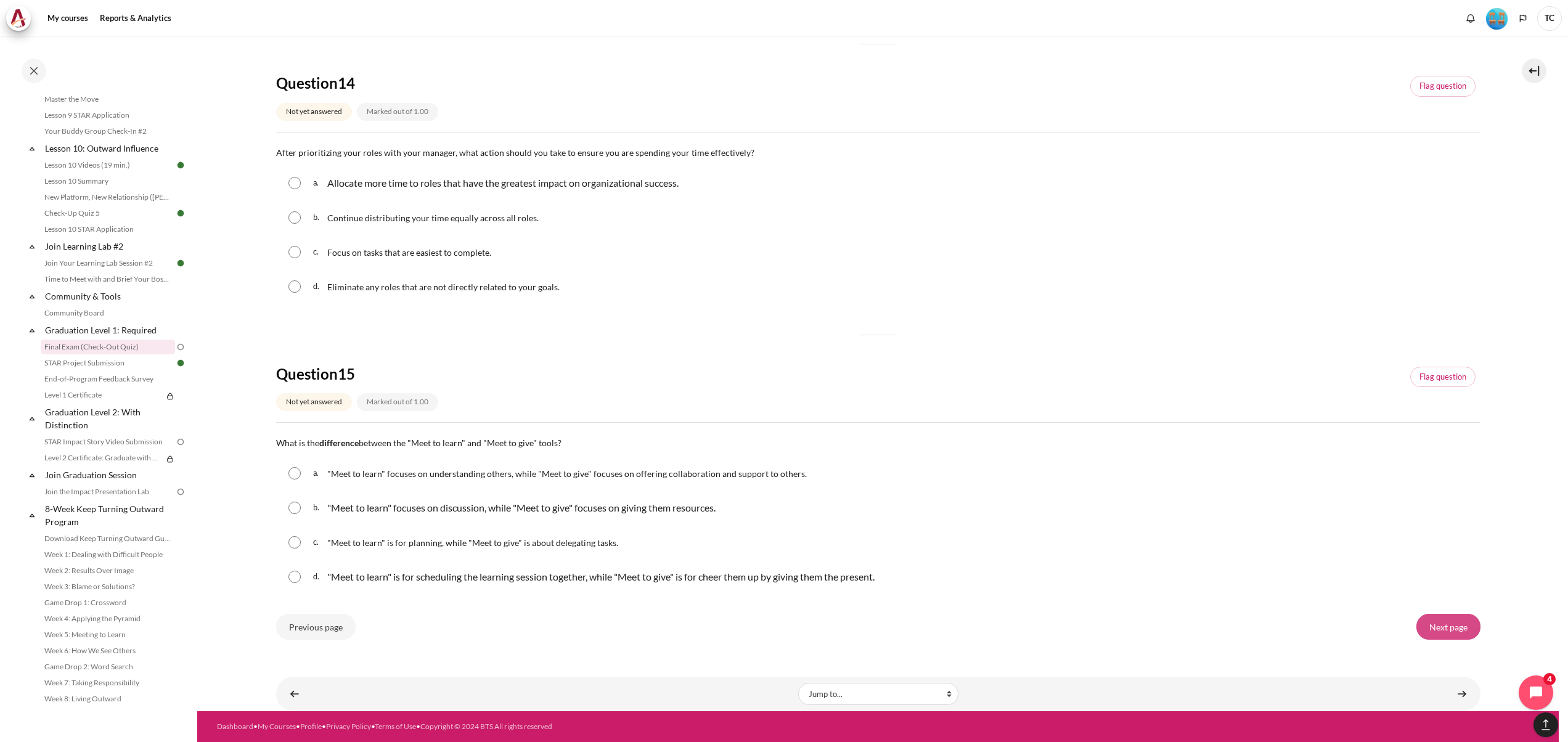
click at [1175, 556] on input "Next page" at bounding box center [1449, 627] width 64 height 26
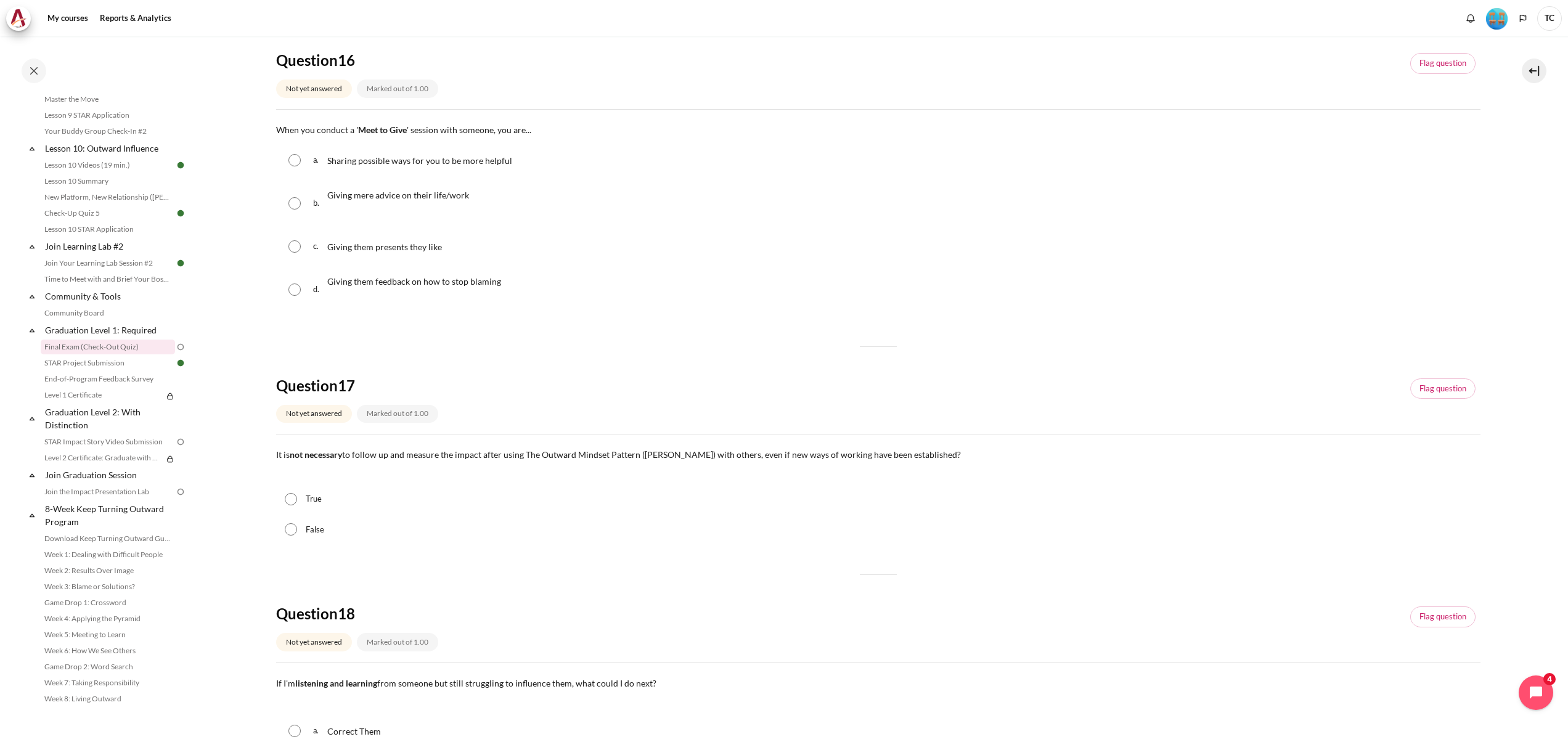
scroll to position [123, 0]
click at [1320, 384] on div "Question 17 Not yet answered Marked out of 1.00 Flag question" at bounding box center [878, 404] width 1204 height 59
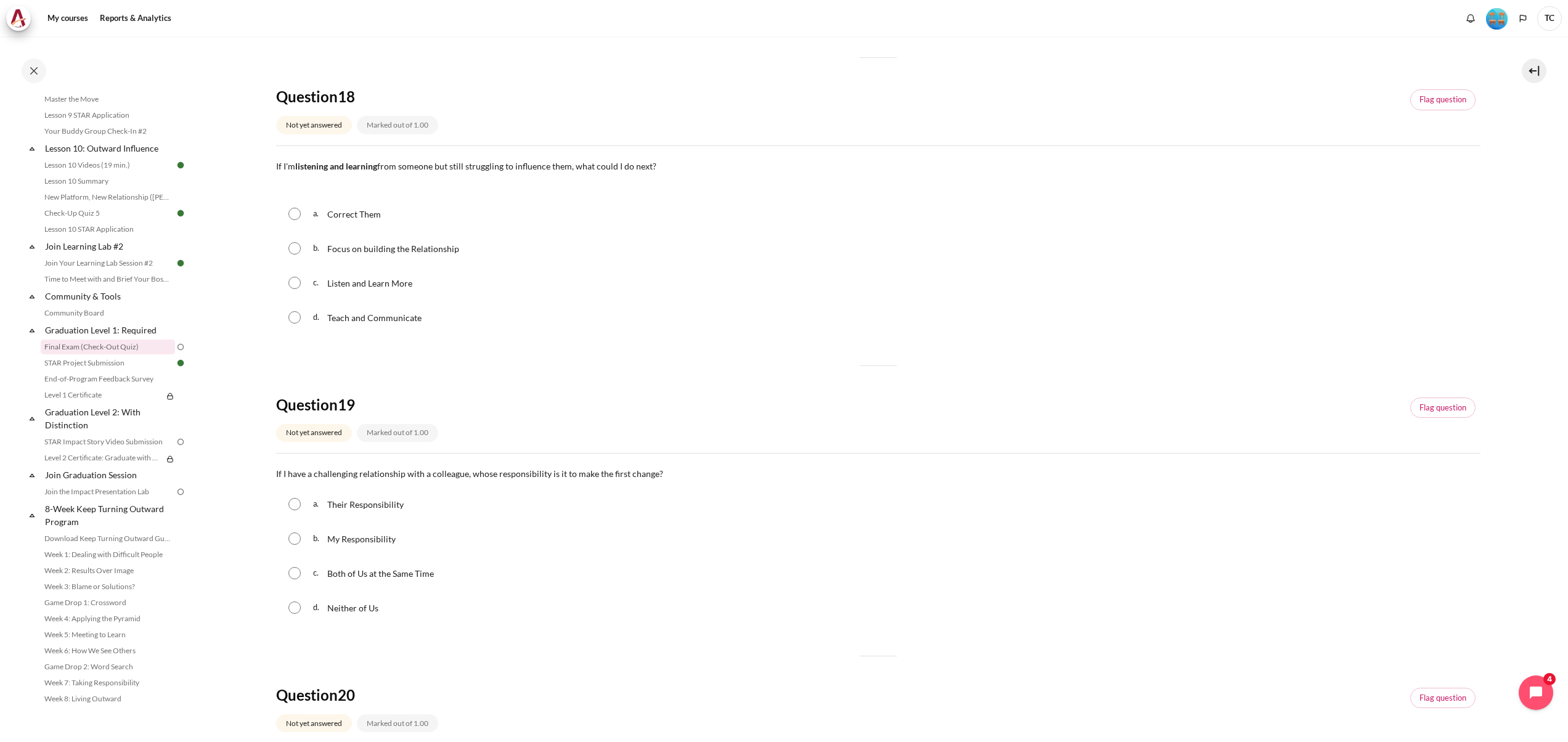
scroll to position [616, 0]
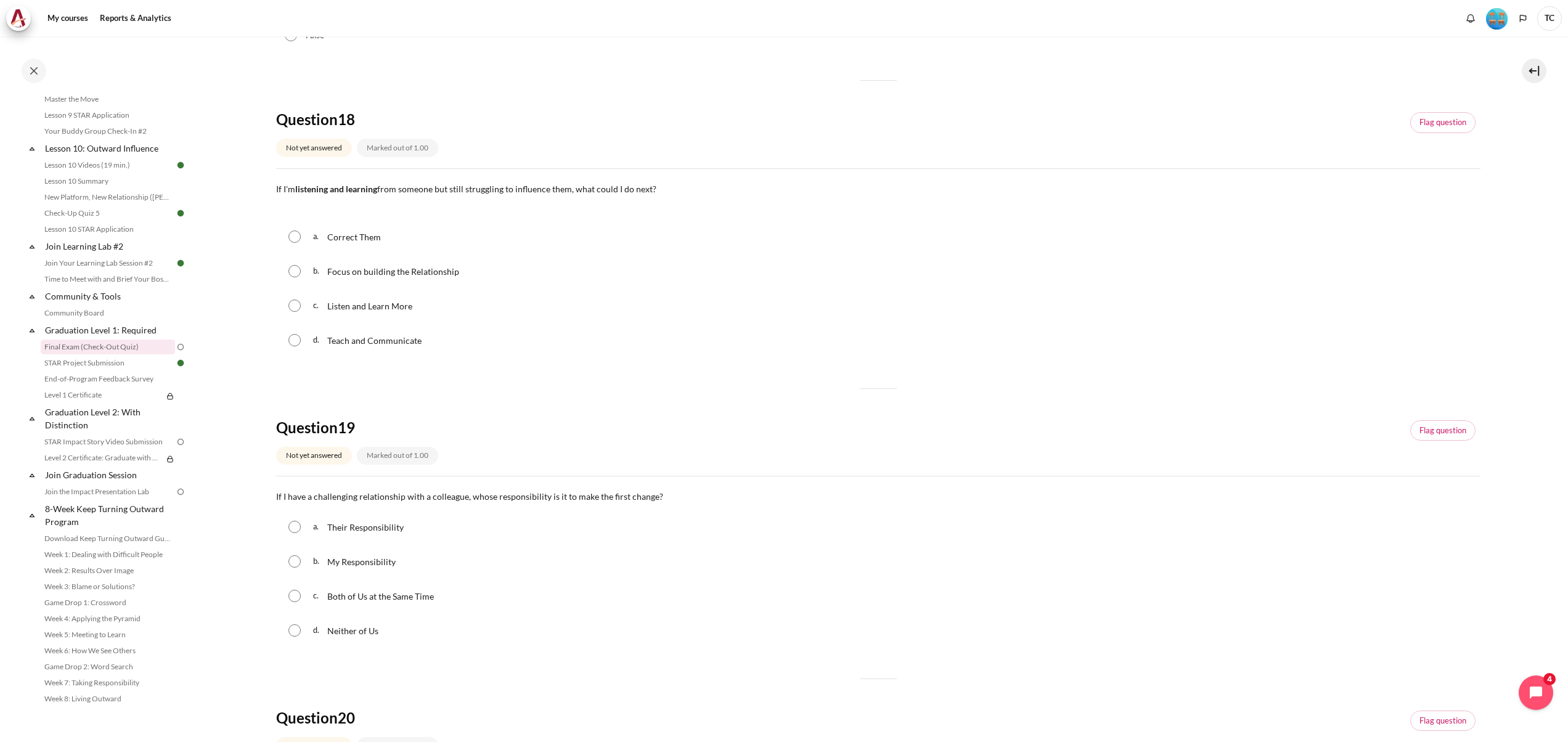
drag, startPoint x: 1401, startPoint y: 521, endPoint x: 1237, endPoint y: 530, distance: 164.2
click at [1401, 521] on div "a. Their Responsibility" at bounding box center [878, 526] width 1204 height 32
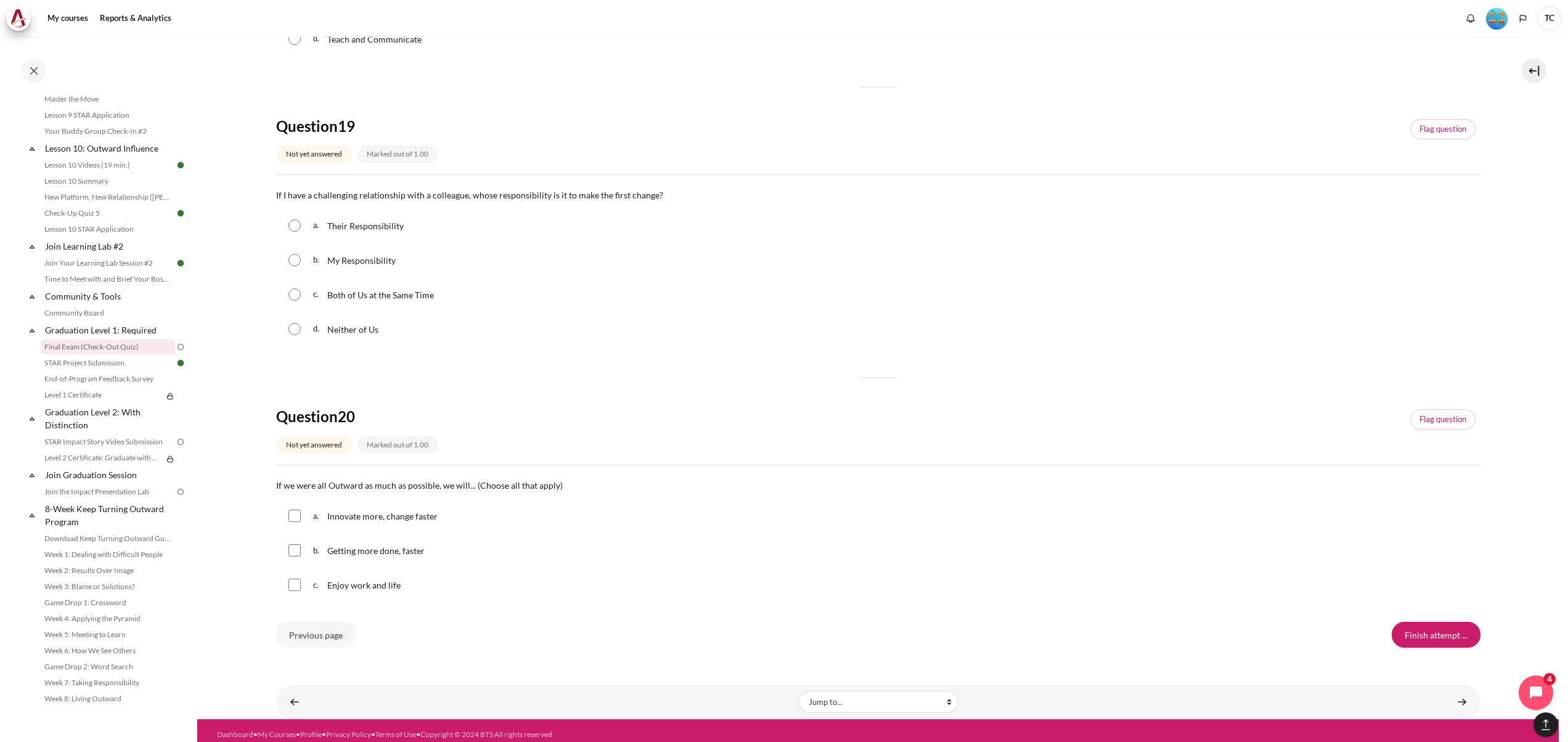
scroll to position [927, 0]
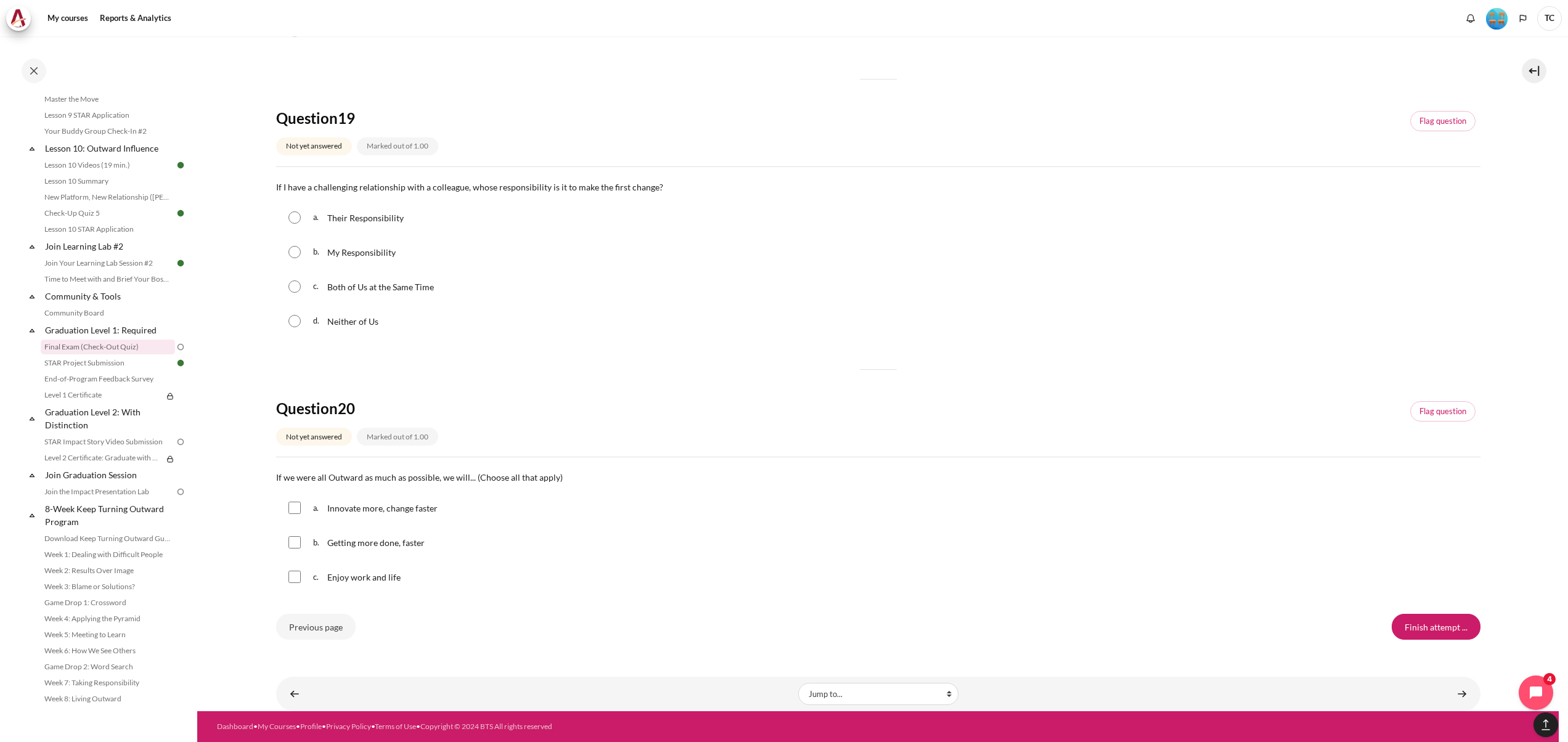
click at [1432, 506] on div "a. Innovate more, change faster" at bounding box center [878, 507] width 1204 height 32
click at [311, 617] on input "Previous page" at bounding box center [316, 627] width 80 height 26
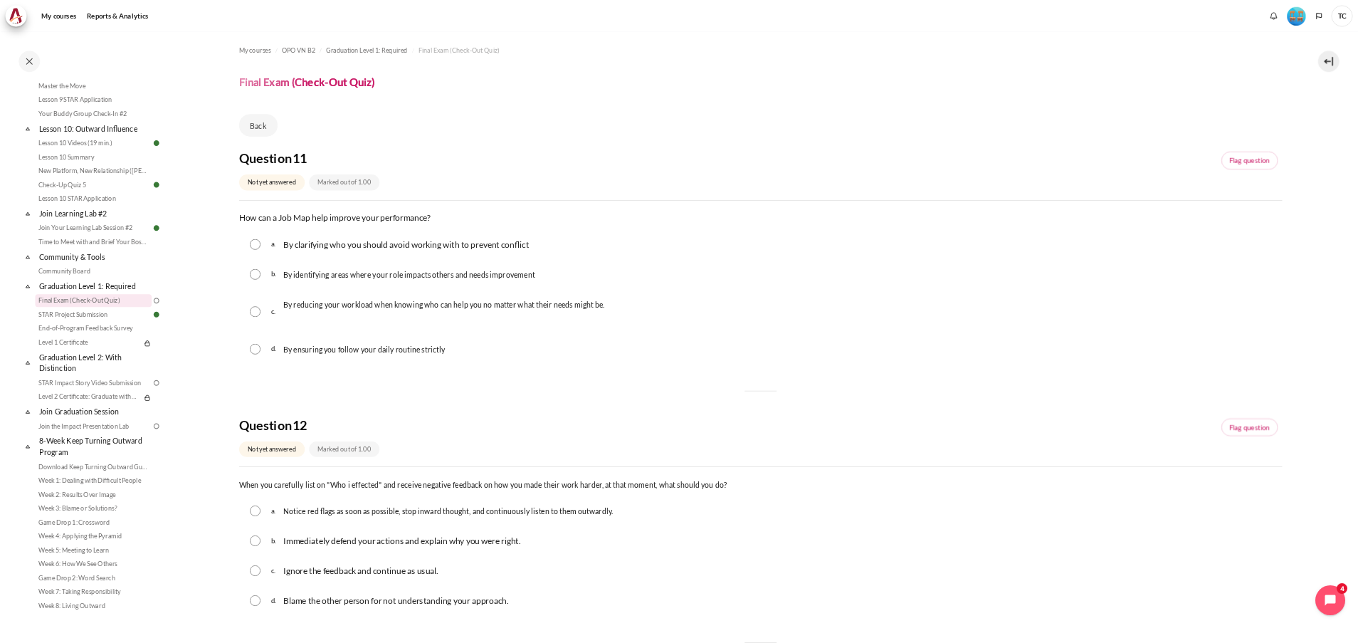
scroll to position [1312, 0]
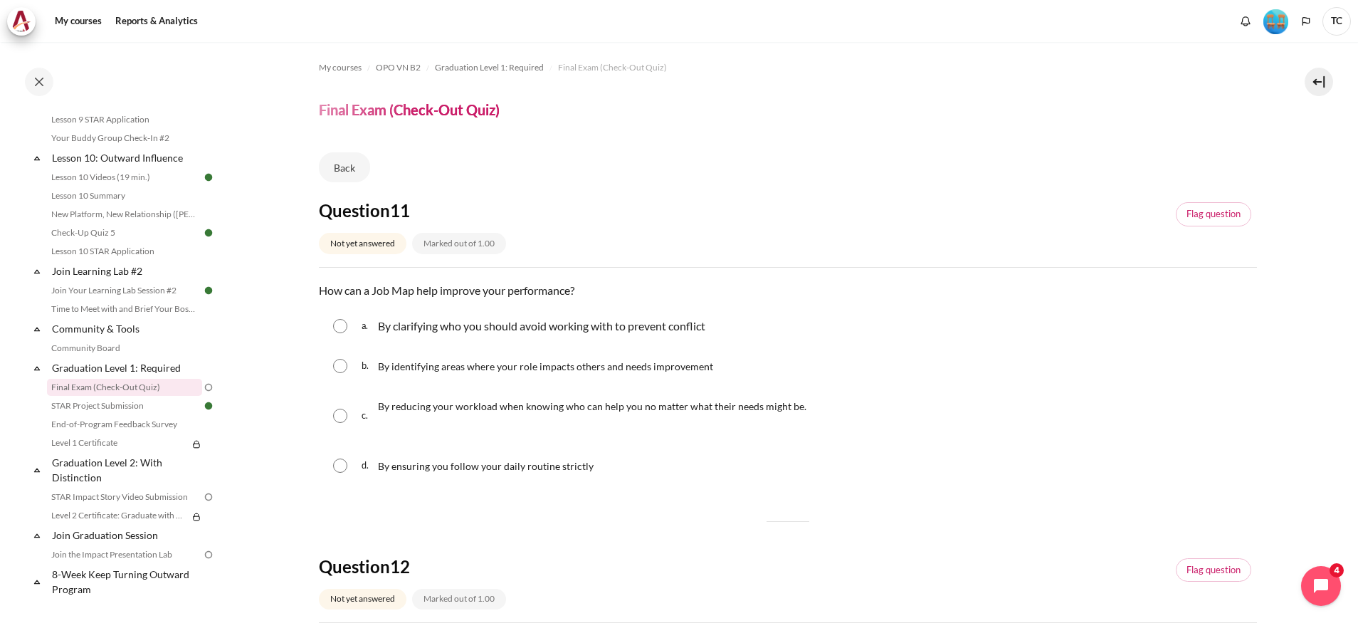
click at [494, 364] on span "By identifying areas where your role impacts others and needs improvement" at bounding box center [545, 366] width 335 height 12
radio input "true"
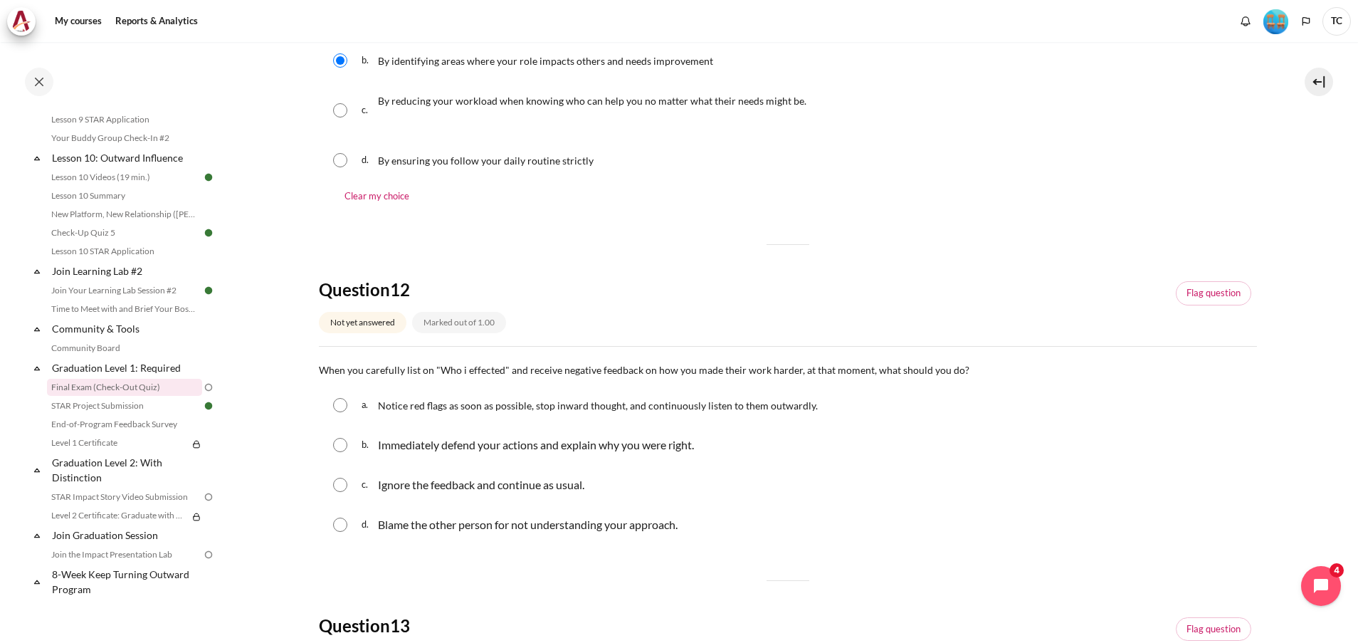
scroll to position [427, 0]
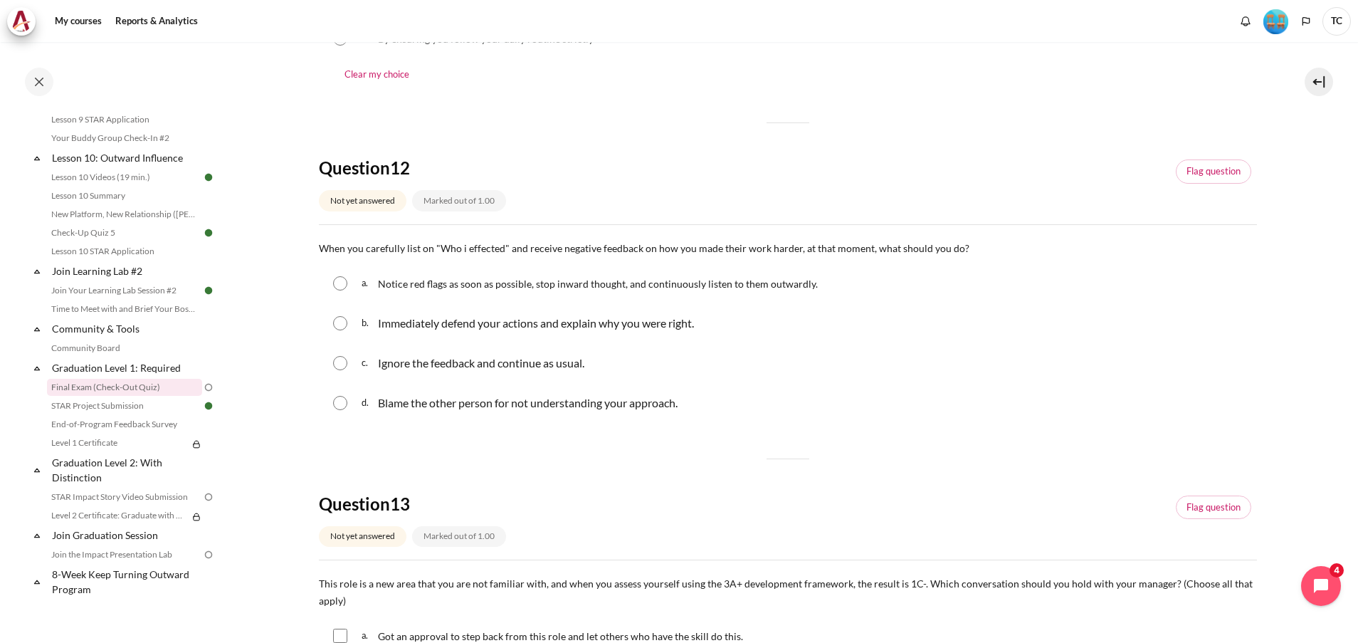
click at [460, 284] on span "Notice red flags as soon as possible, stop inward thought, and continuously lis…" at bounding box center [598, 284] width 440 height 12
radio input "true"
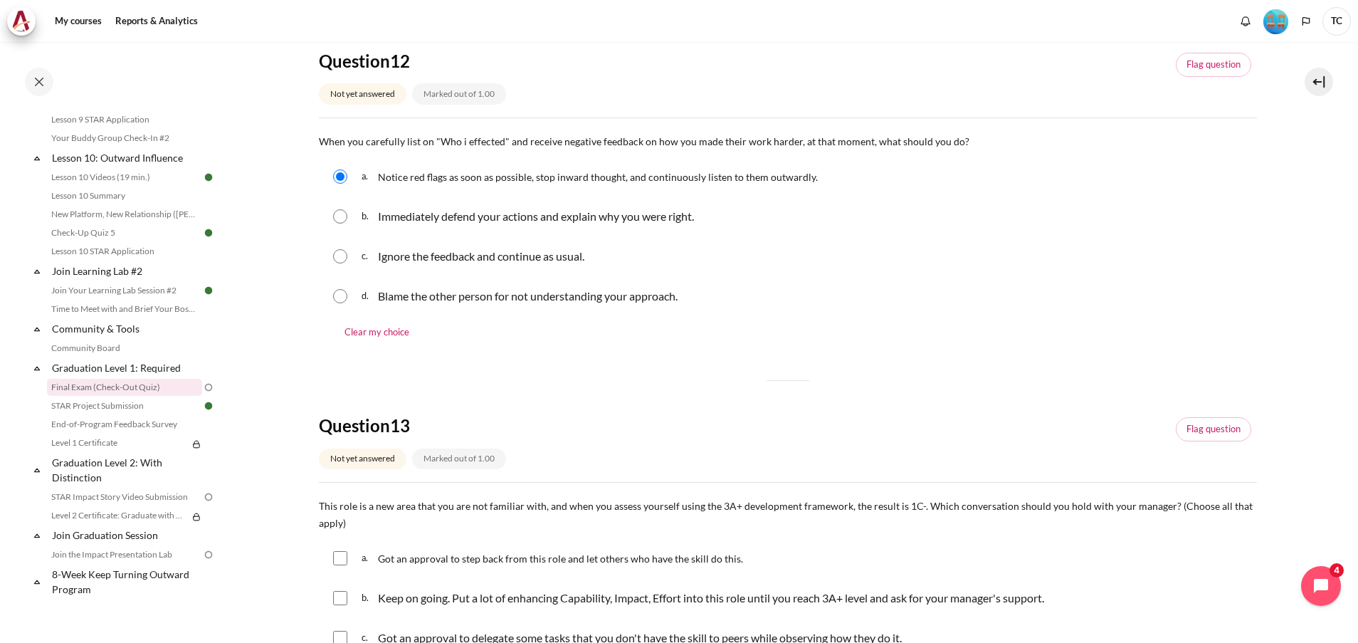
scroll to position [641, 0]
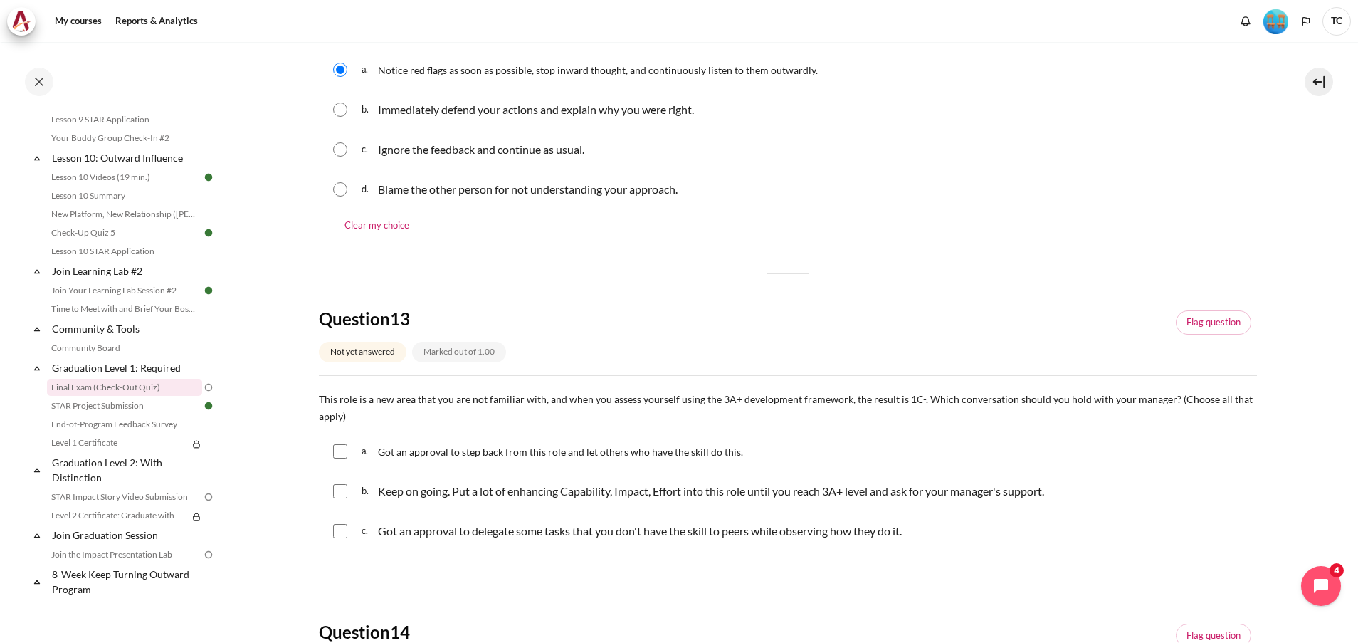
click at [442, 487] on p "Keep on going. Put a lot of enhancing Capability, Impact, Effort into this role…" at bounding box center [711, 491] width 666 height 17
checkbox input "true"
click at [449, 530] on p "Got an approval to delegate some tasks that you don't have the skill to peers w…" at bounding box center [640, 530] width 524 height 17
checkbox input "true"
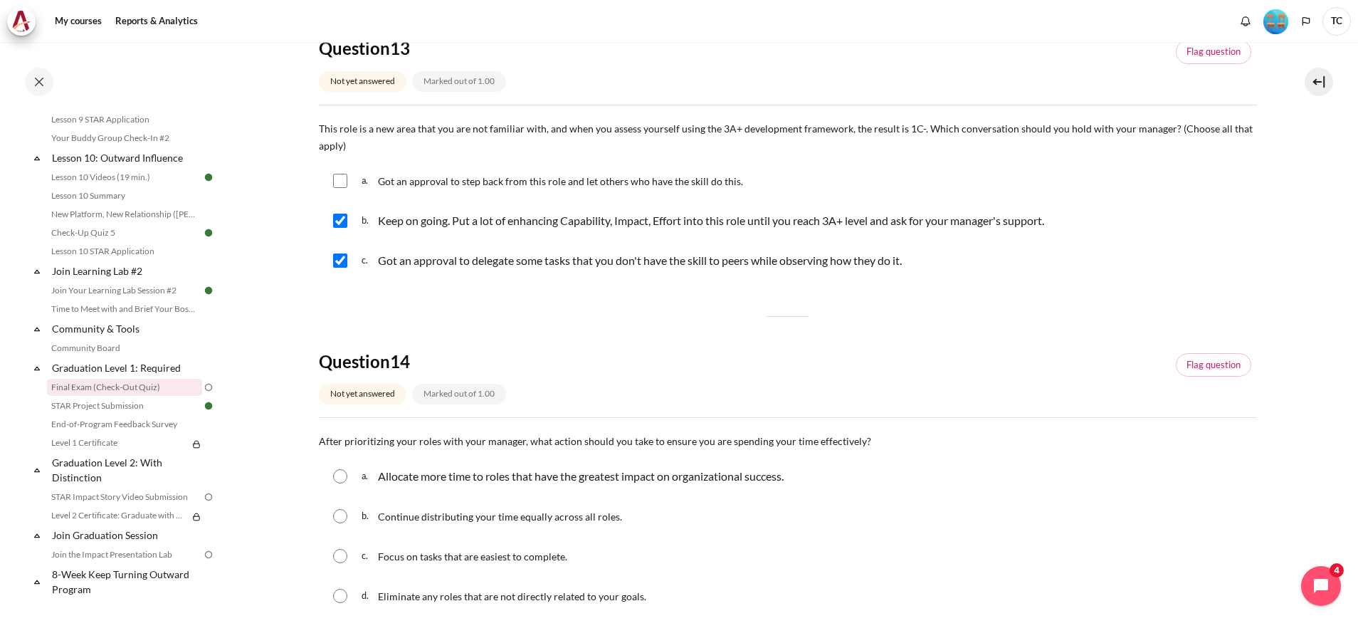
scroll to position [961, 0]
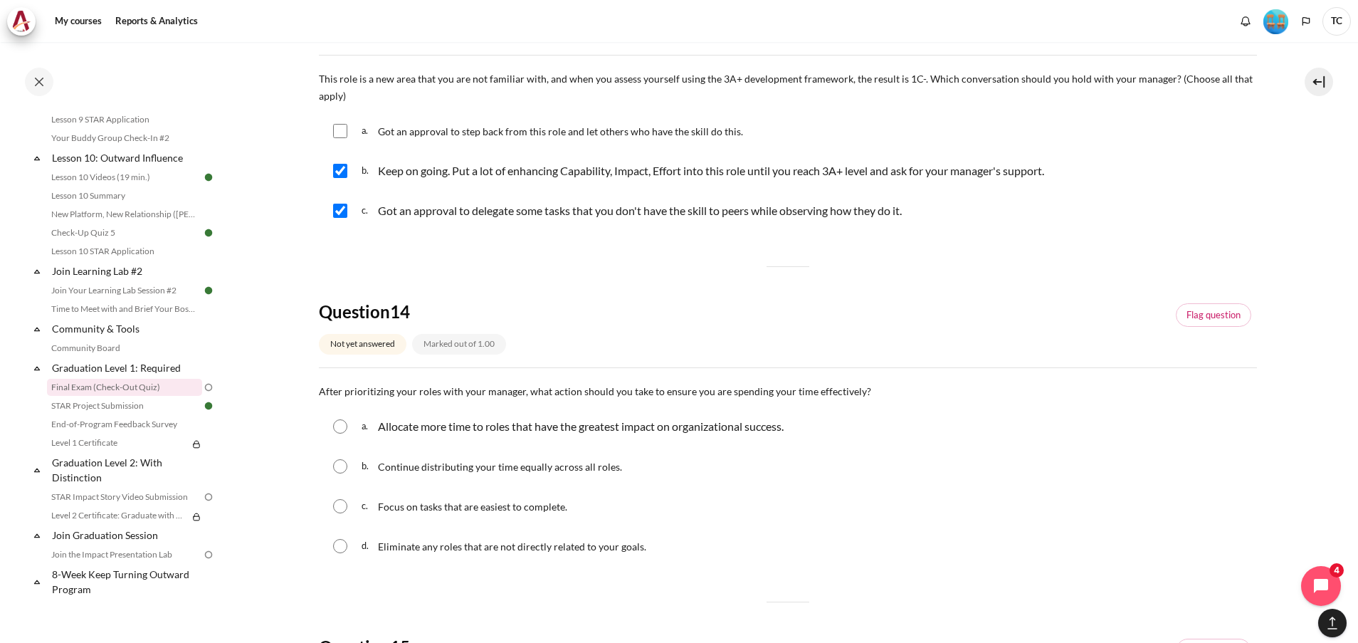
click at [475, 426] on p "Allocate more time to roles that have the greatest impact on organizational suc…" at bounding box center [581, 426] width 406 height 17
radio input "true"
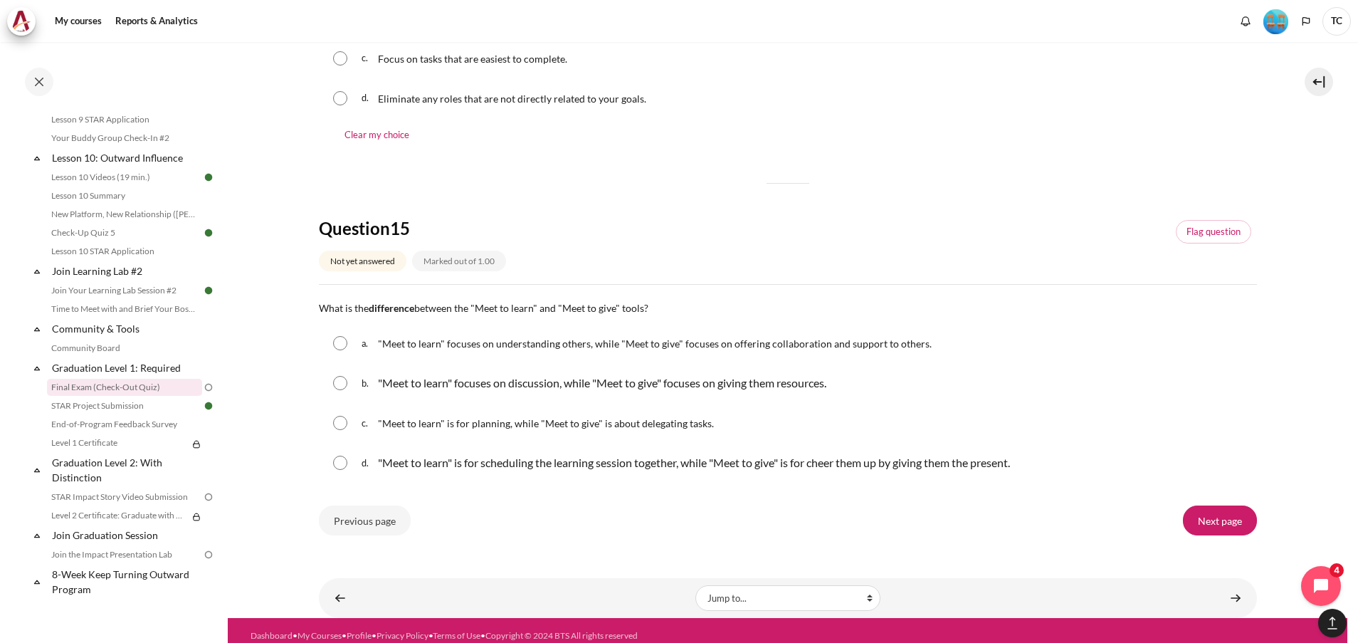
scroll to position [1419, 0]
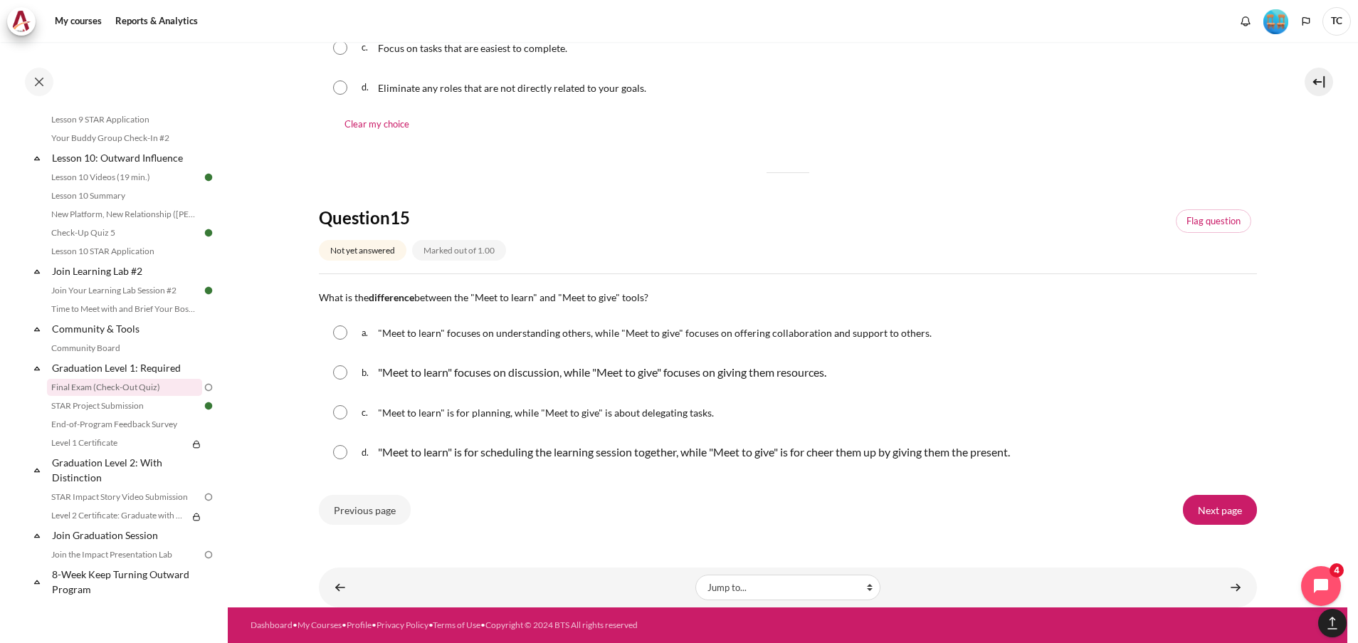
click at [514, 331] on span ""Meet to learn" focuses on understanding others, while "Meet to give" focuses o…" at bounding box center [655, 333] width 554 height 12
radio input "true"
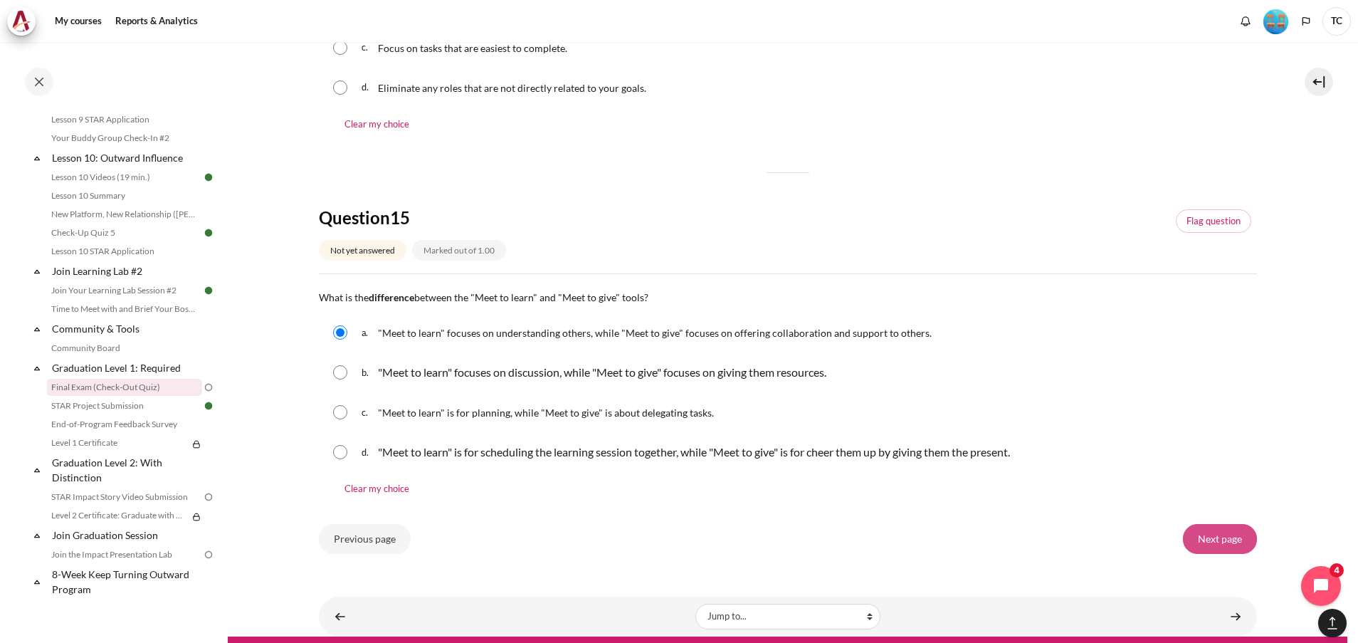
click at [1216, 539] on input "Next page" at bounding box center [1220, 539] width 74 height 30
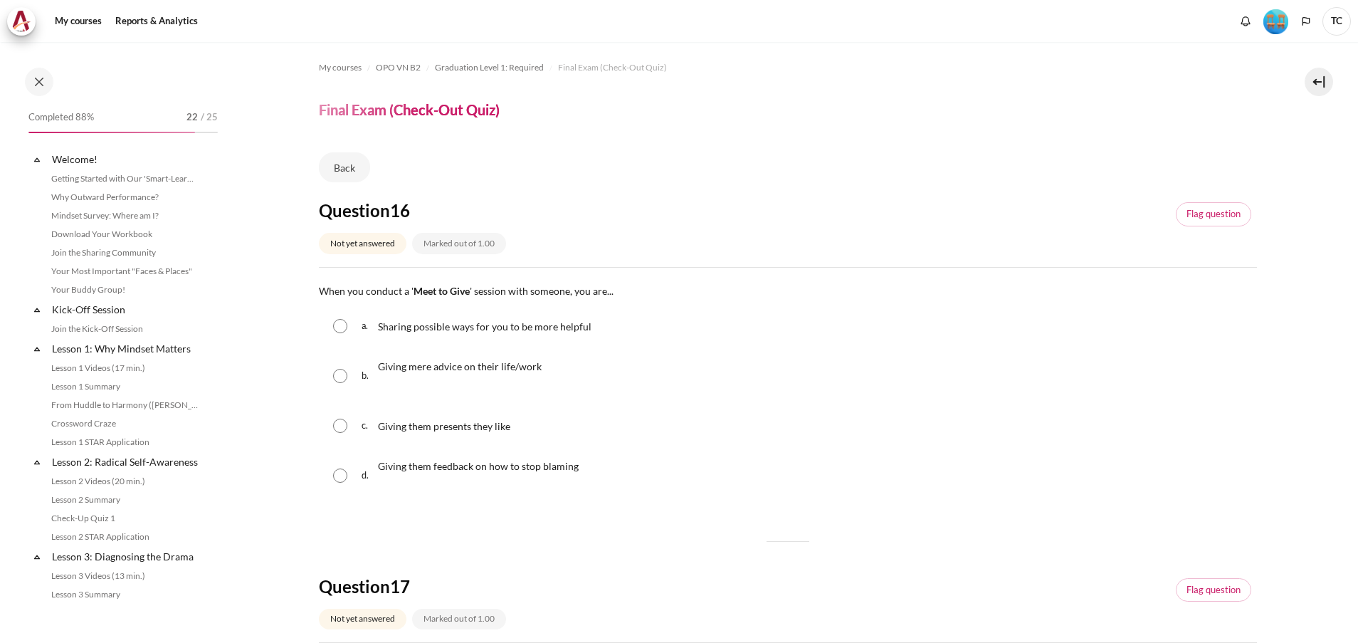
scroll to position [1404, 0]
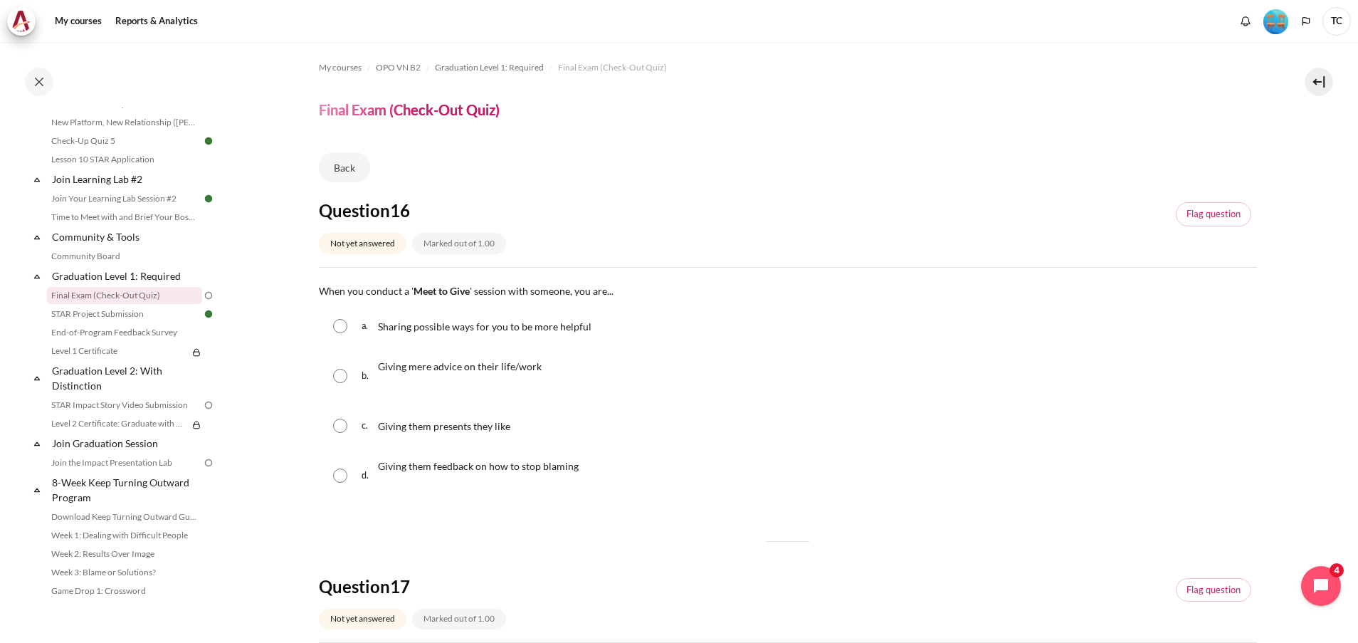
click at [438, 326] on span "Sharing possible ways for you to be more helpful" at bounding box center [485, 326] width 214 height 12
radio input "true"
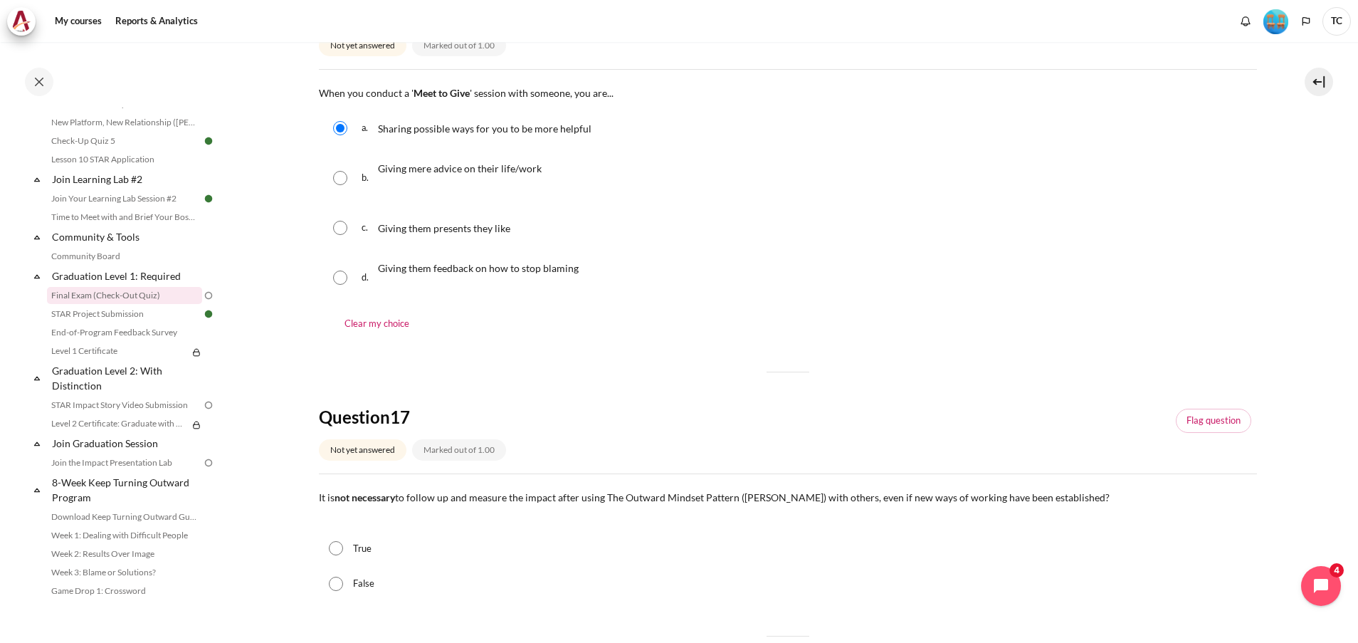
scroll to position [320, 0]
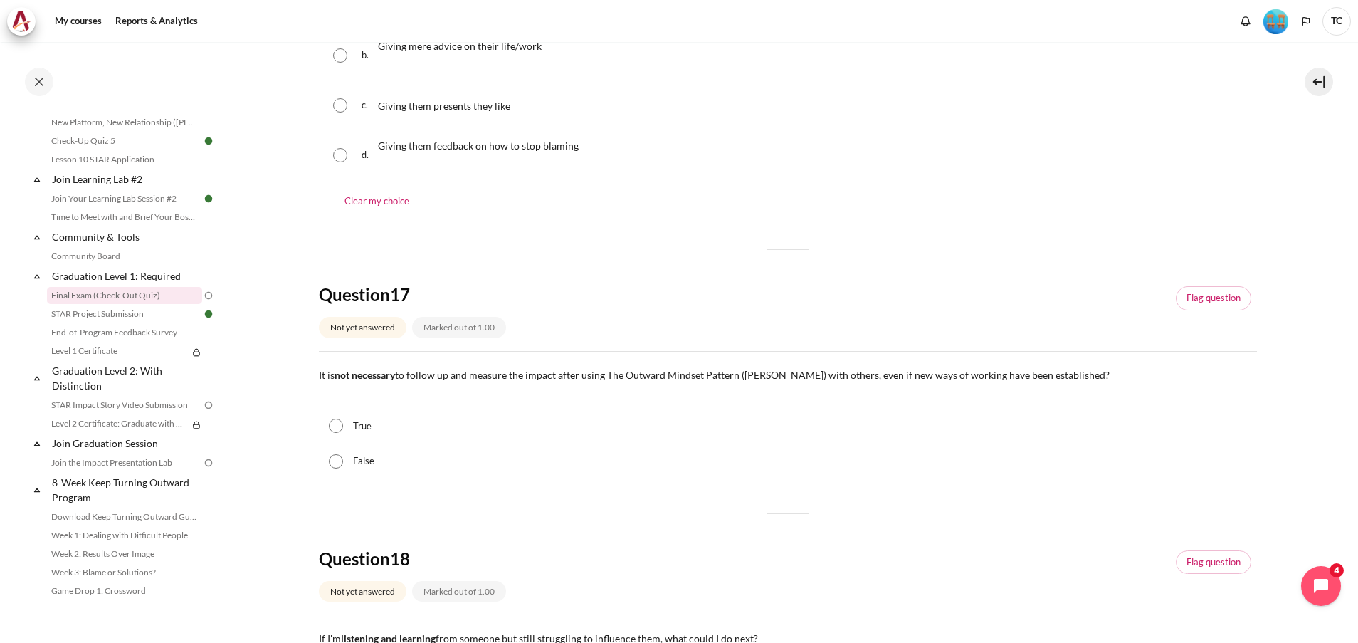
click at [352, 457] on div "False" at bounding box center [788, 461] width 938 height 36
click at [335, 462] on input "False" at bounding box center [336, 461] width 14 height 14
radio input "true"
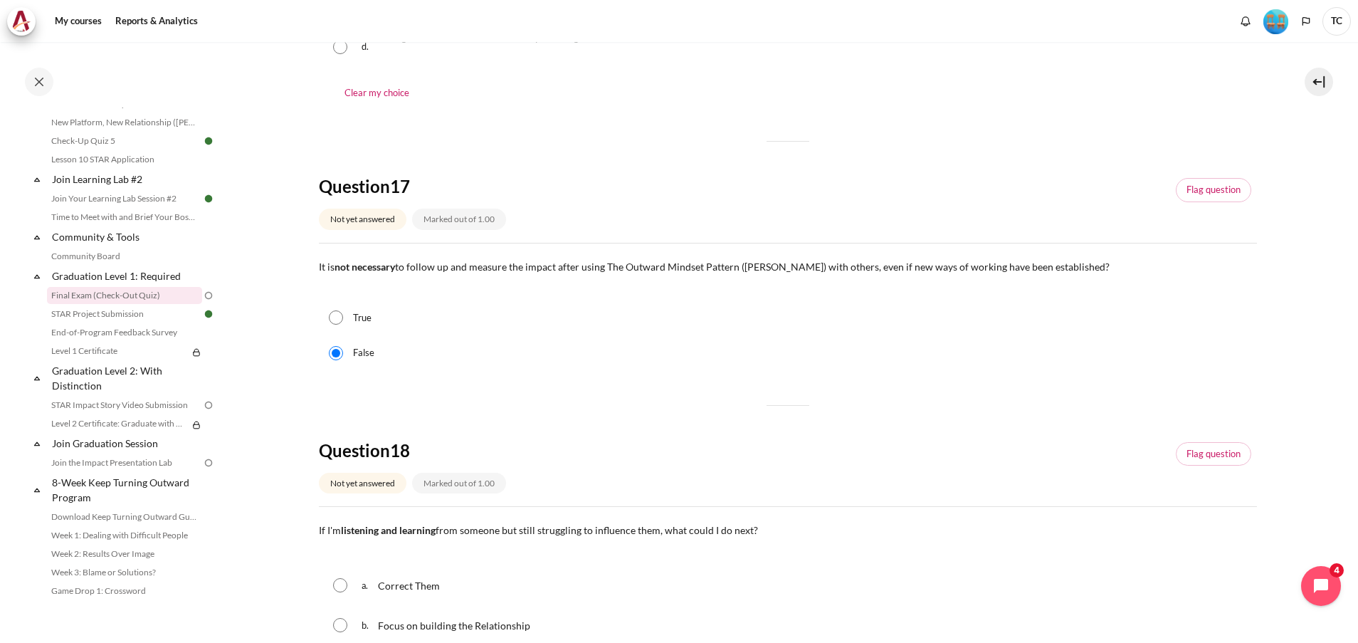
scroll to position [534, 0]
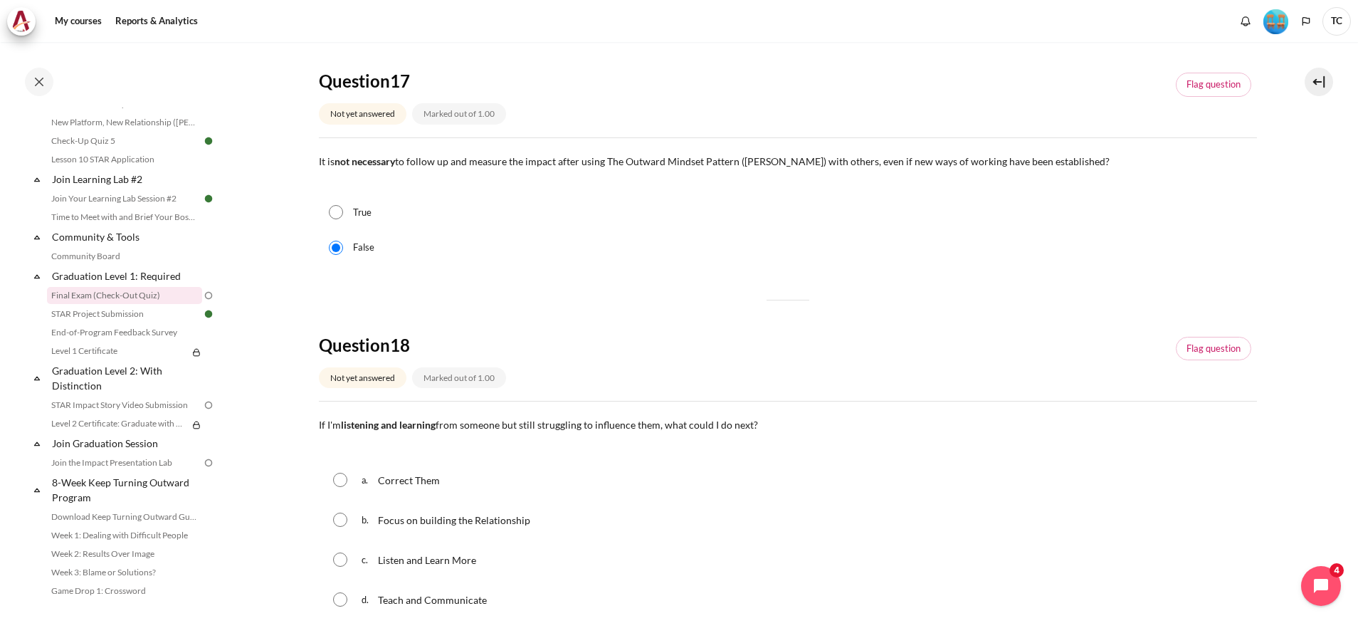
click at [342, 518] on input "Content" at bounding box center [340, 519] width 14 height 14
radio input "true"
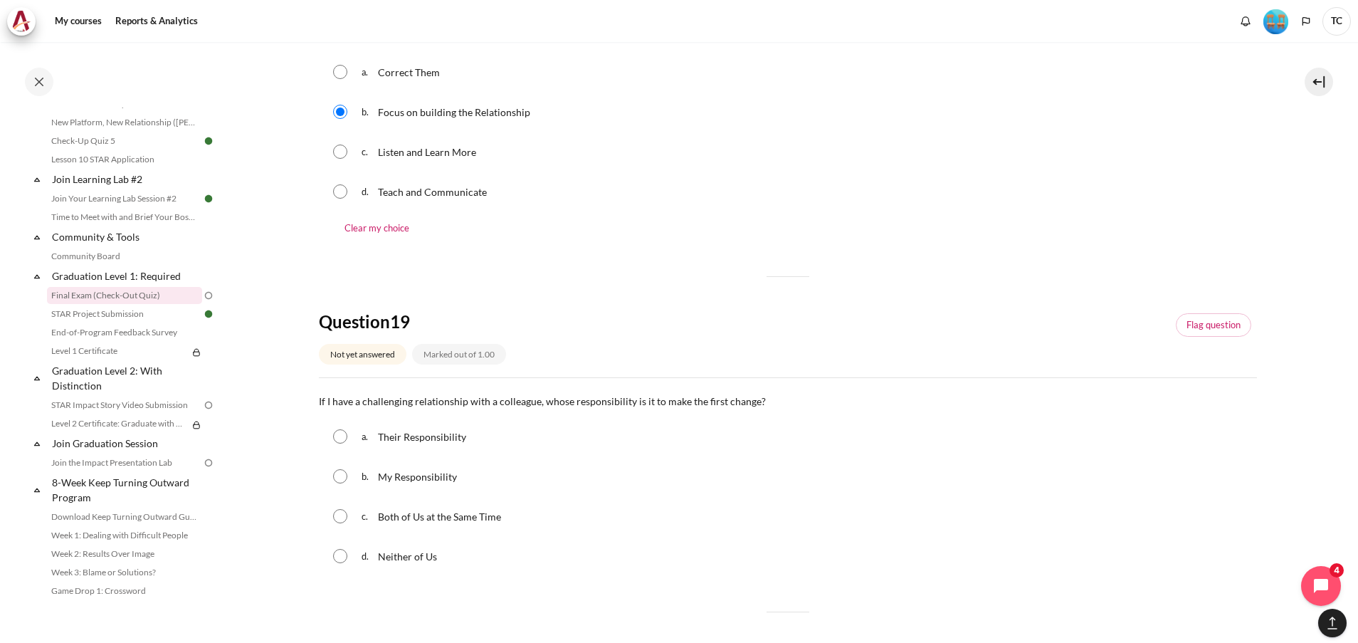
scroll to position [961, 0]
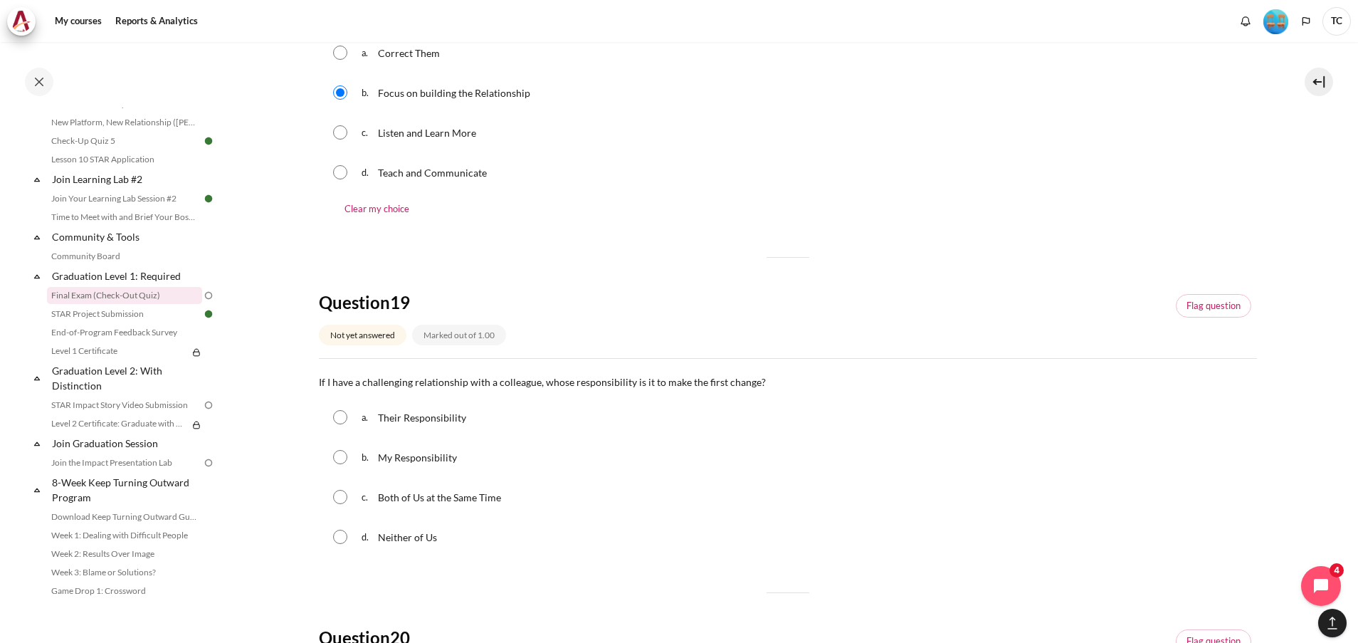
click at [336, 453] on input "Content" at bounding box center [340, 457] width 14 height 14
radio input "true"
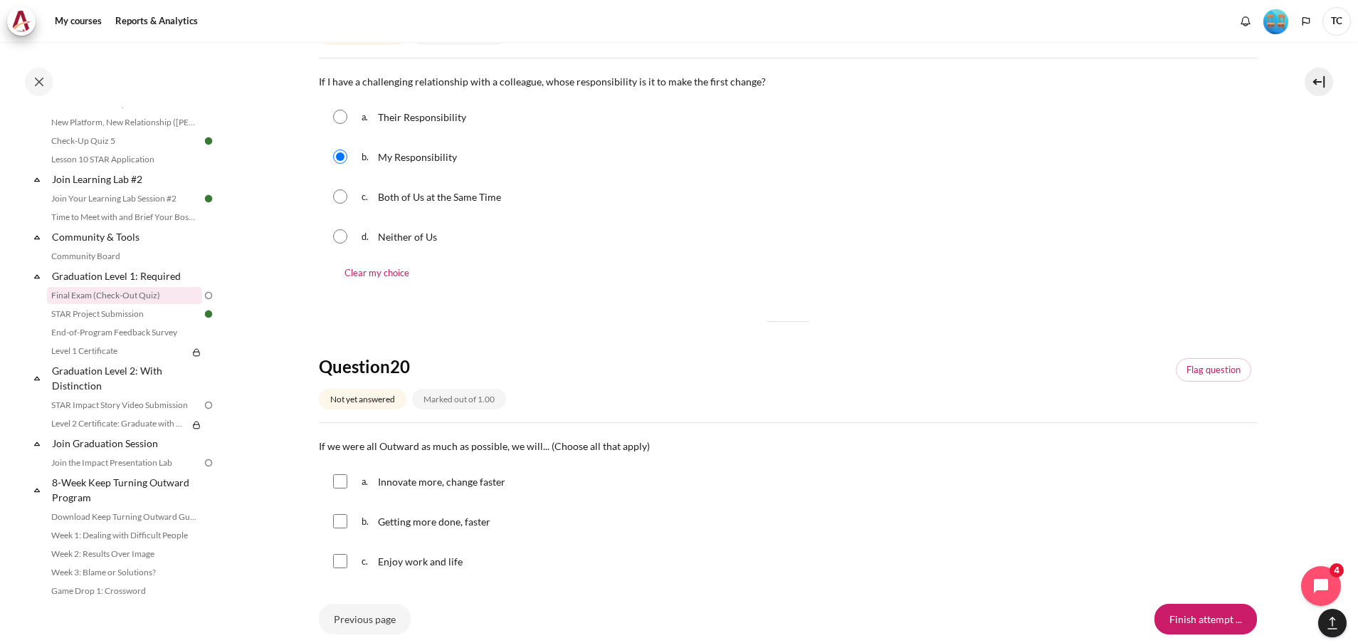
scroll to position [1281, 0]
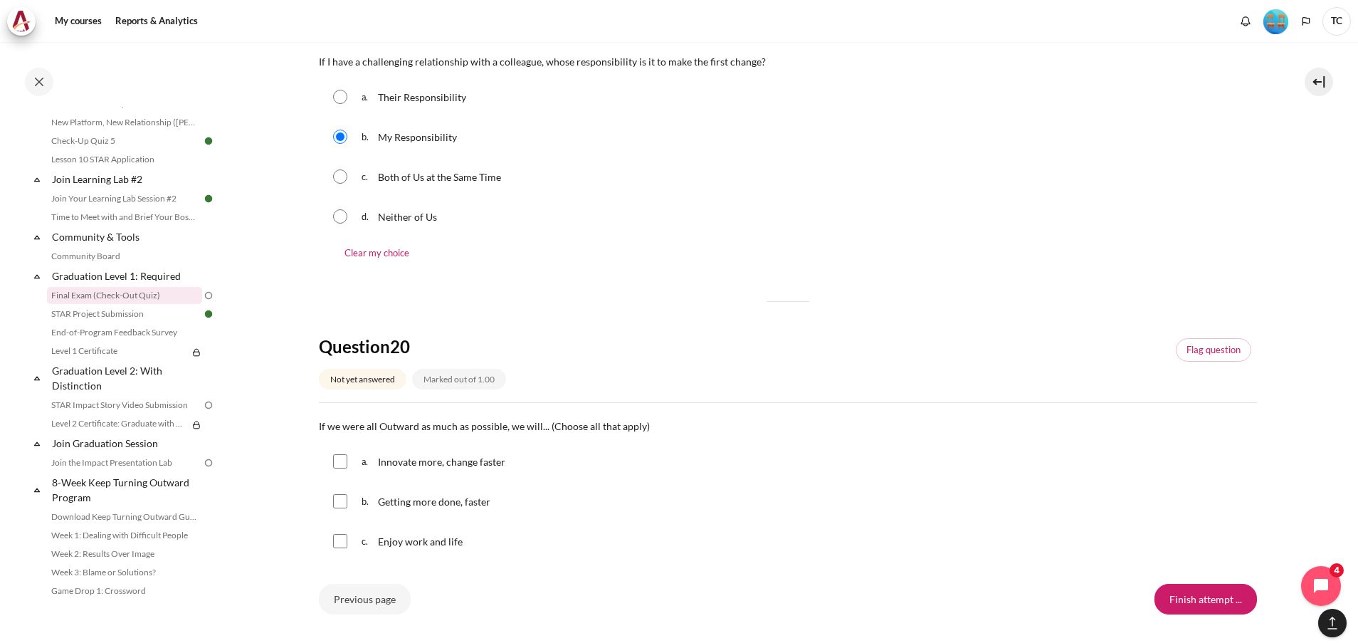
click at [344, 465] on input "Content" at bounding box center [340, 461] width 14 height 14
checkbox input "true"
click at [339, 506] on input "Content" at bounding box center [340, 501] width 14 height 14
checkbox input "true"
click at [340, 547] on input "Content" at bounding box center [340, 541] width 14 height 14
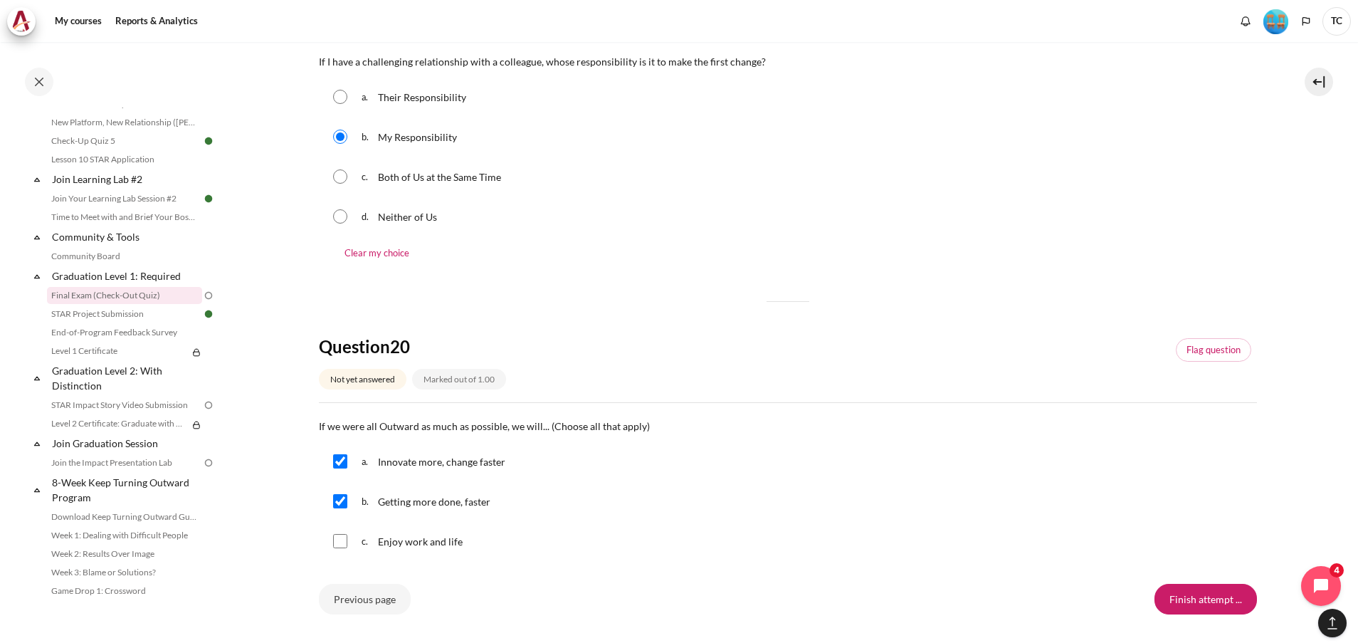
checkbox input "true"
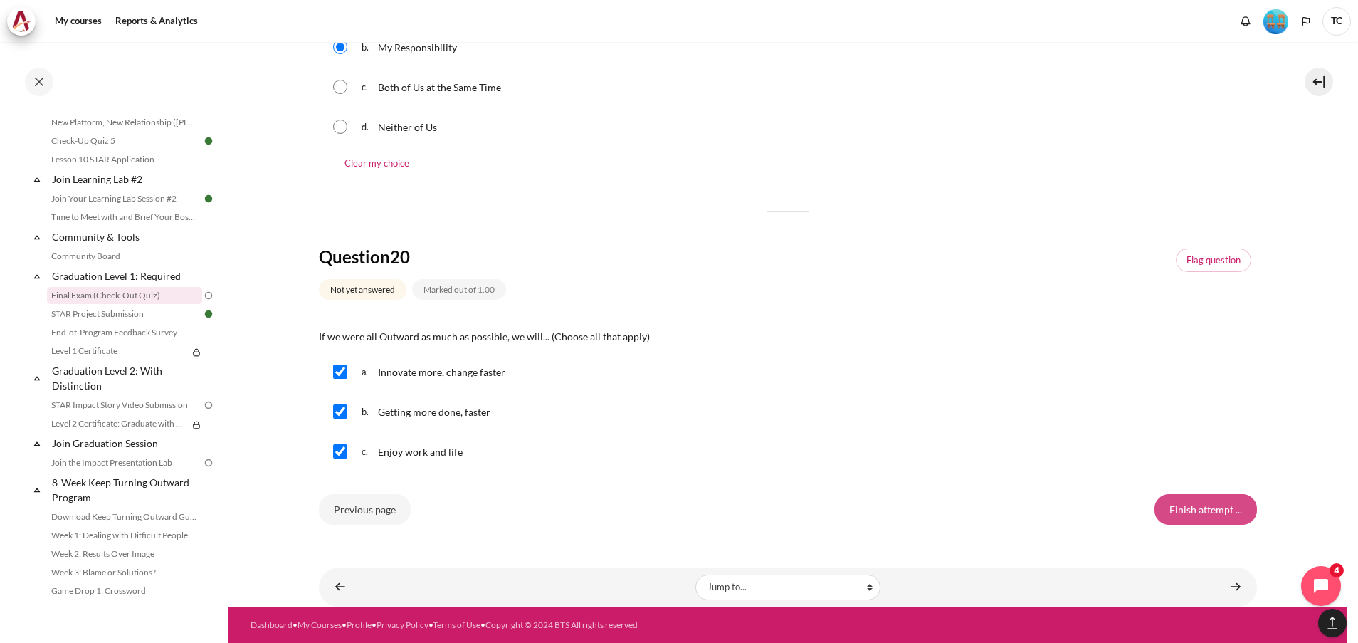
click at [1215, 511] on input "Finish attempt ..." at bounding box center [1205, 509] width 102 height 30
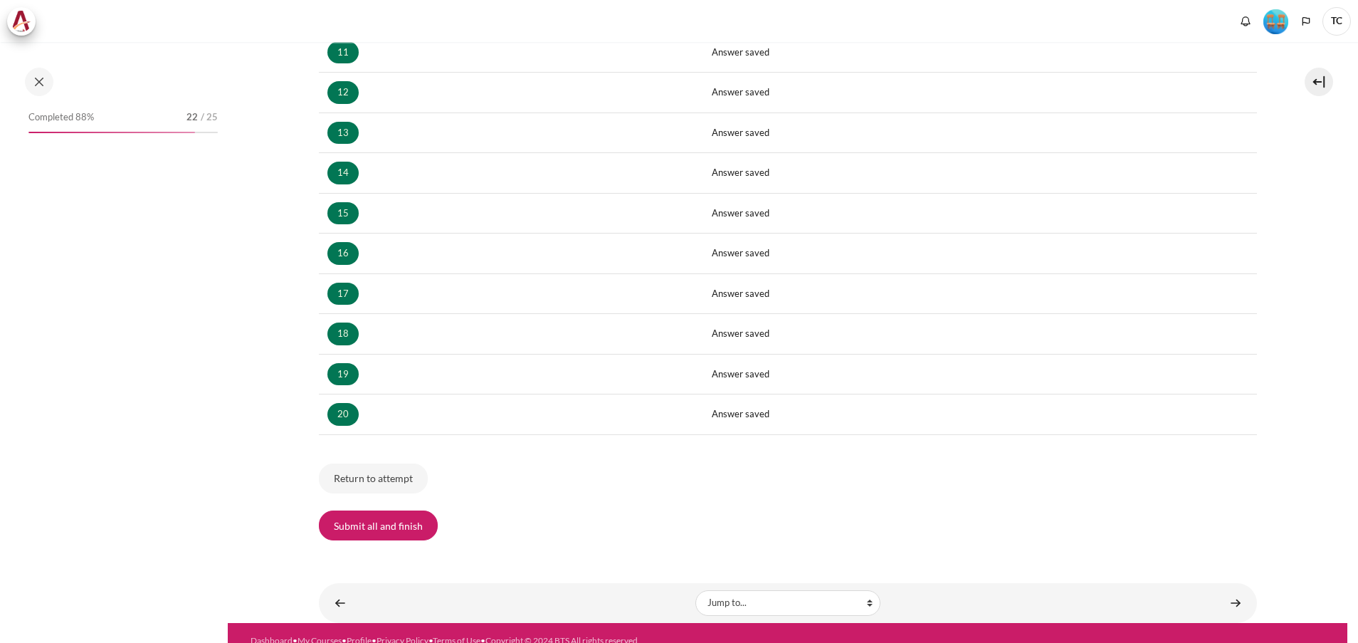
scroll to position [693, 0]
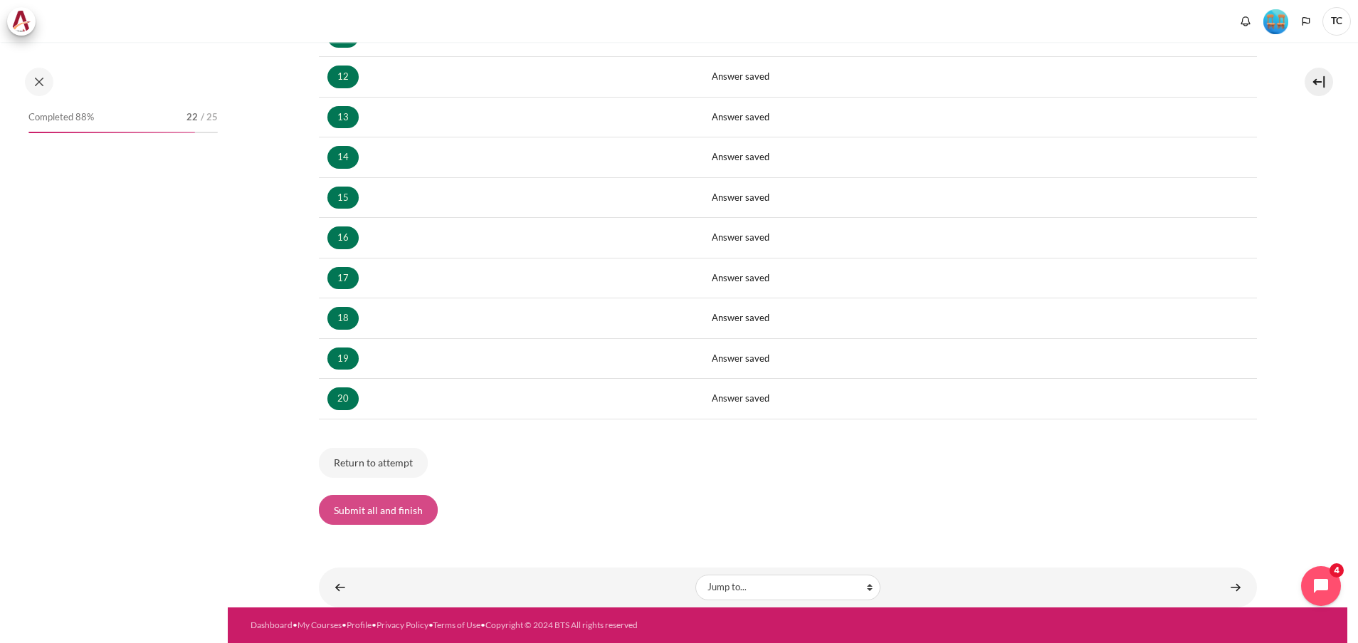
click at [365, 512] on button "Submit all and finish" at bounding box center [378, 510] width 119 height 30
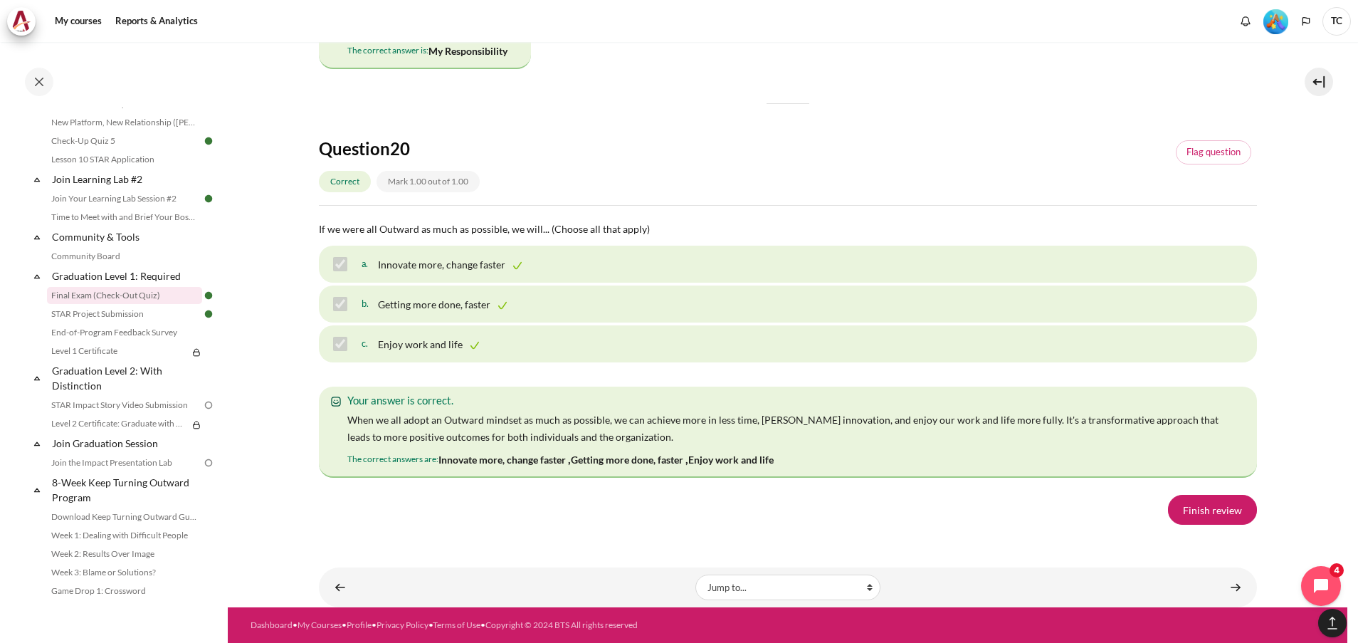
scroll to position [9879, 0]
click at [1207, 517] on link "Finish review" at bounding box center [1212, 510] width 89 height 30
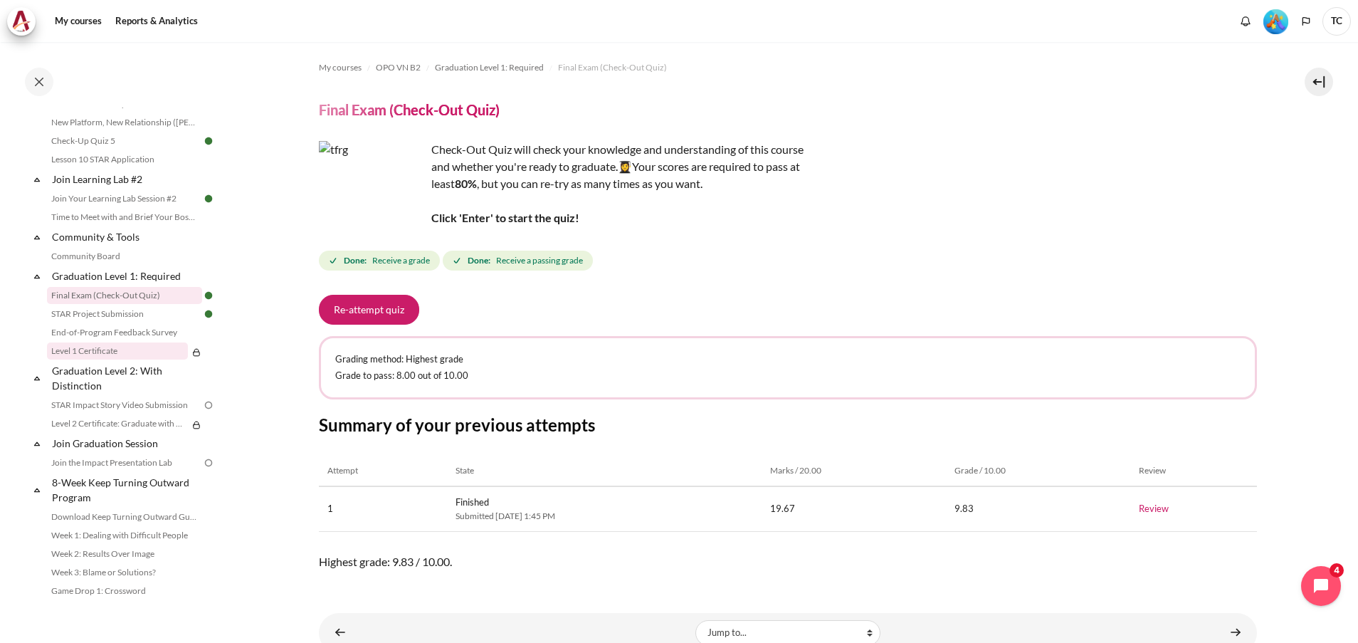
scroll to position [1510, 0]
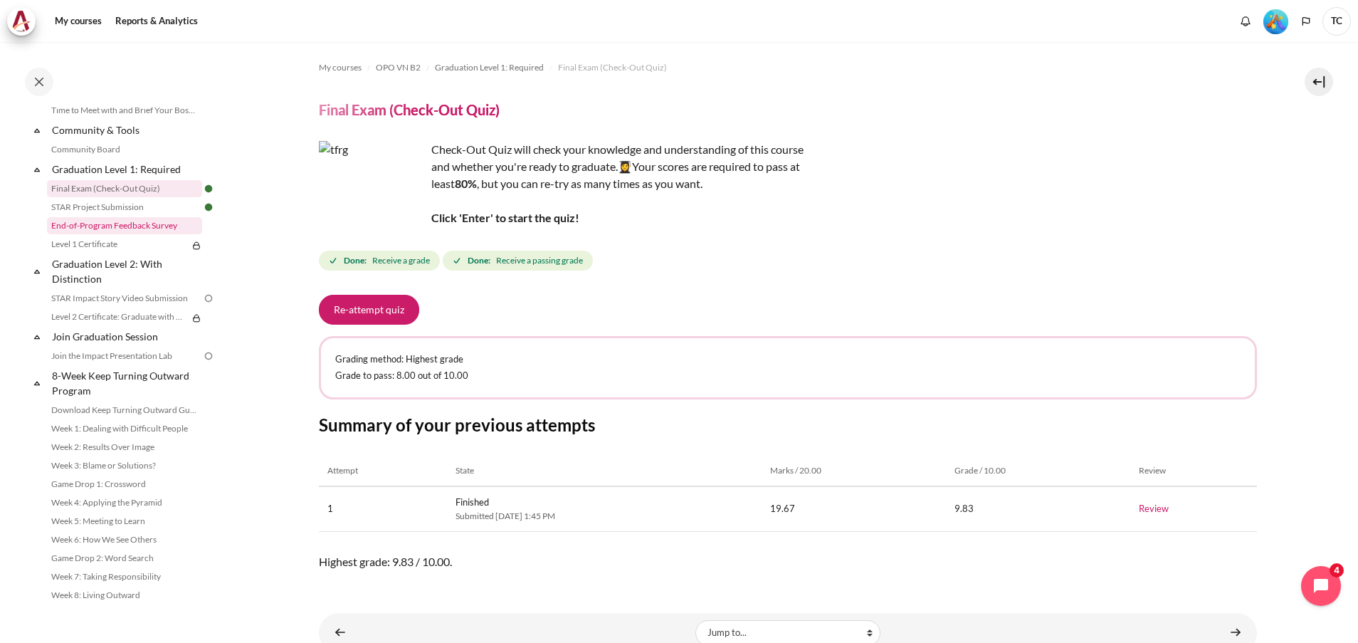
click at [140, 234] on link "End-of-Program Feedback Survey" at bounding box center [124, 225] width 155 height 17
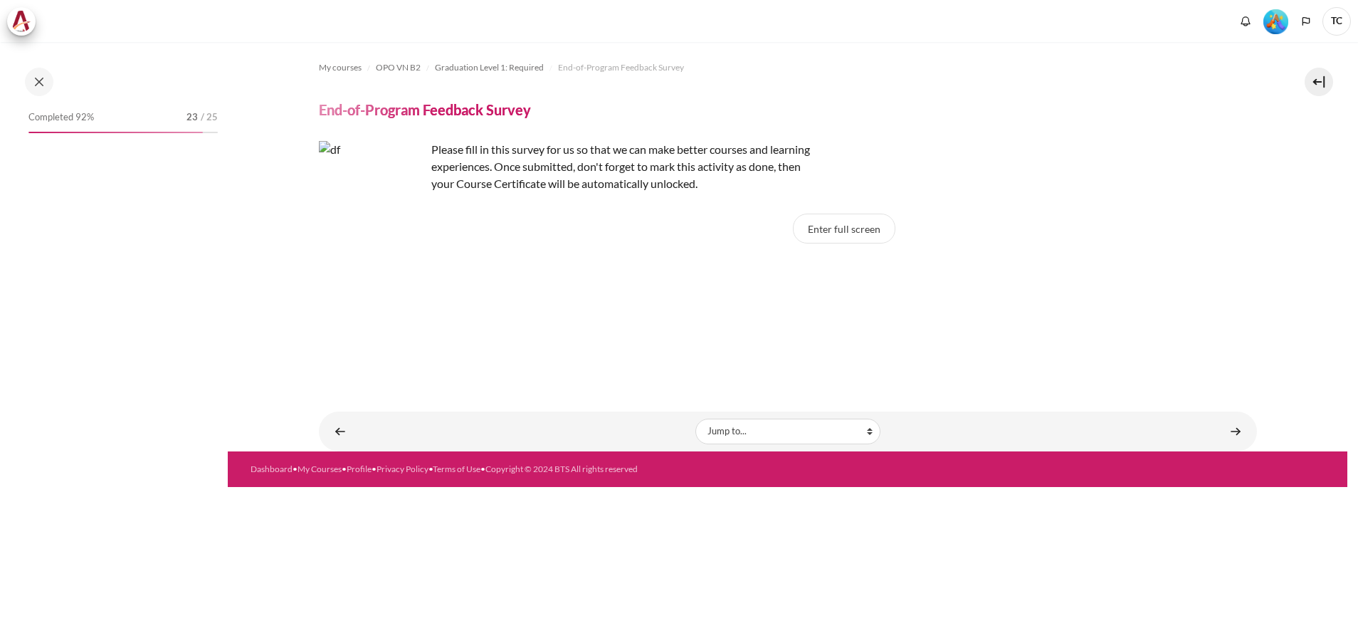
click at [848, 231] on button "Enter full screen" at bounding box center [844, 229] width 102 height 30
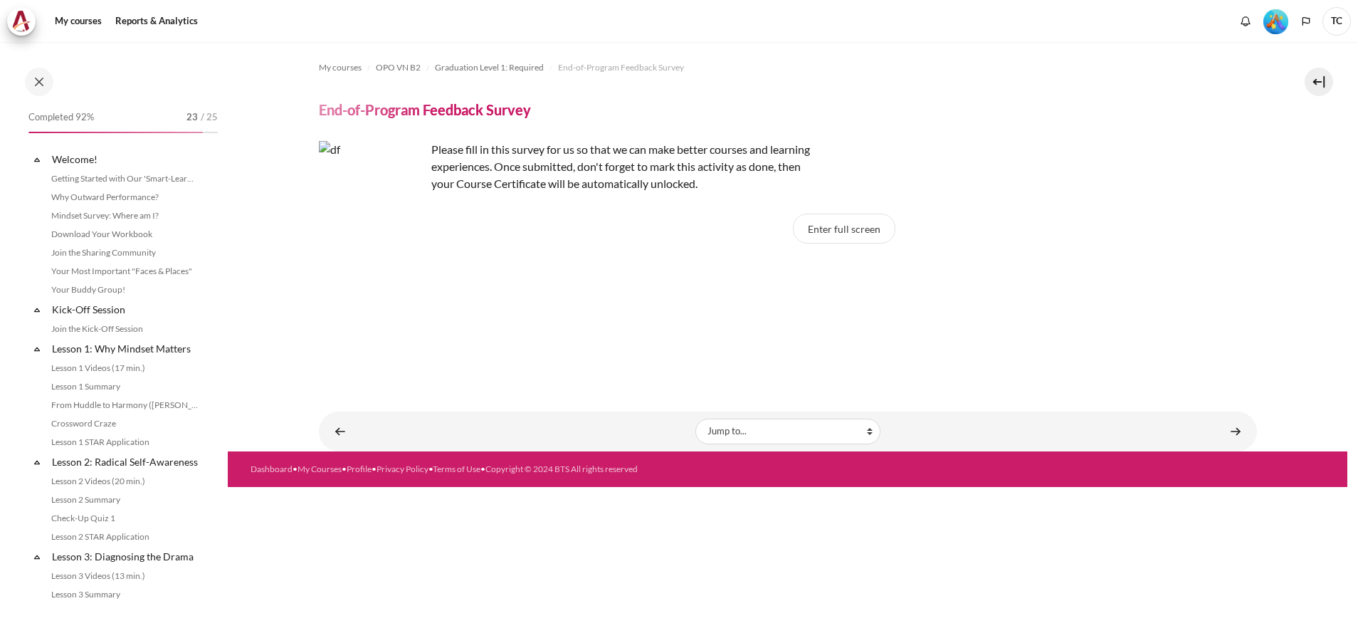
scroll to position [1441, 0]
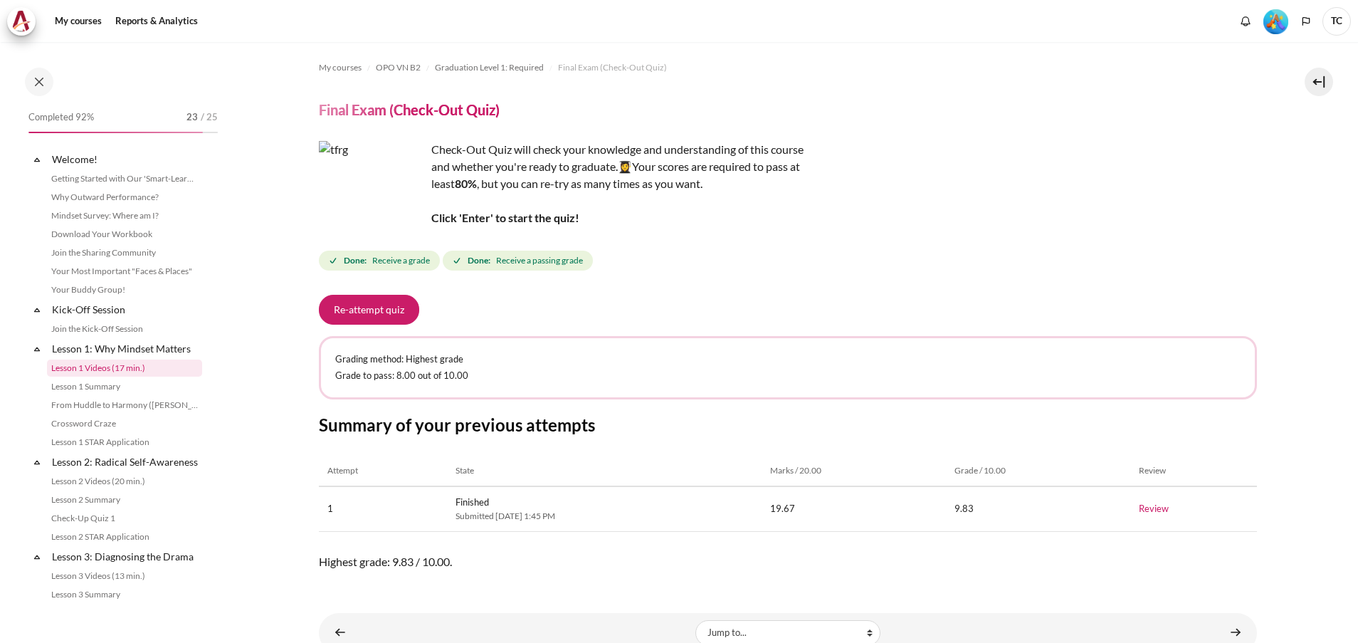
click at [160, 376] on link "Lesson 1 Videos (17 min.)" at bounding box center [124, 367] width 155 height 17
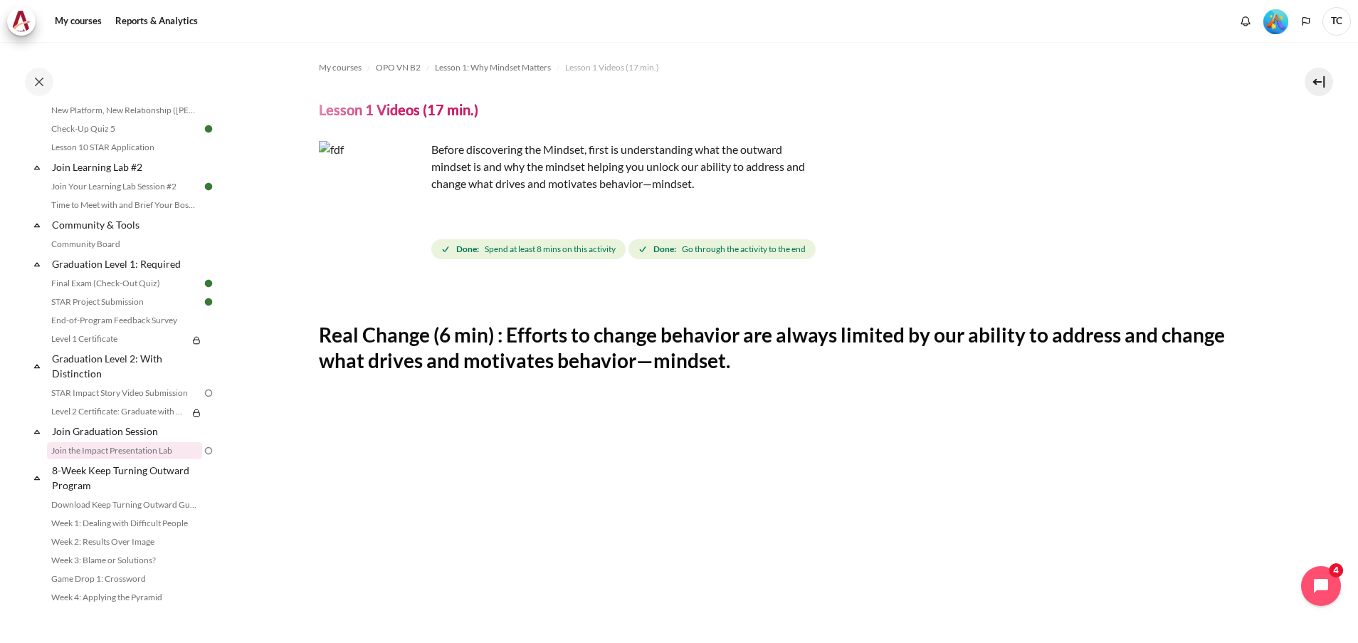
scroll to position [1572, 0]
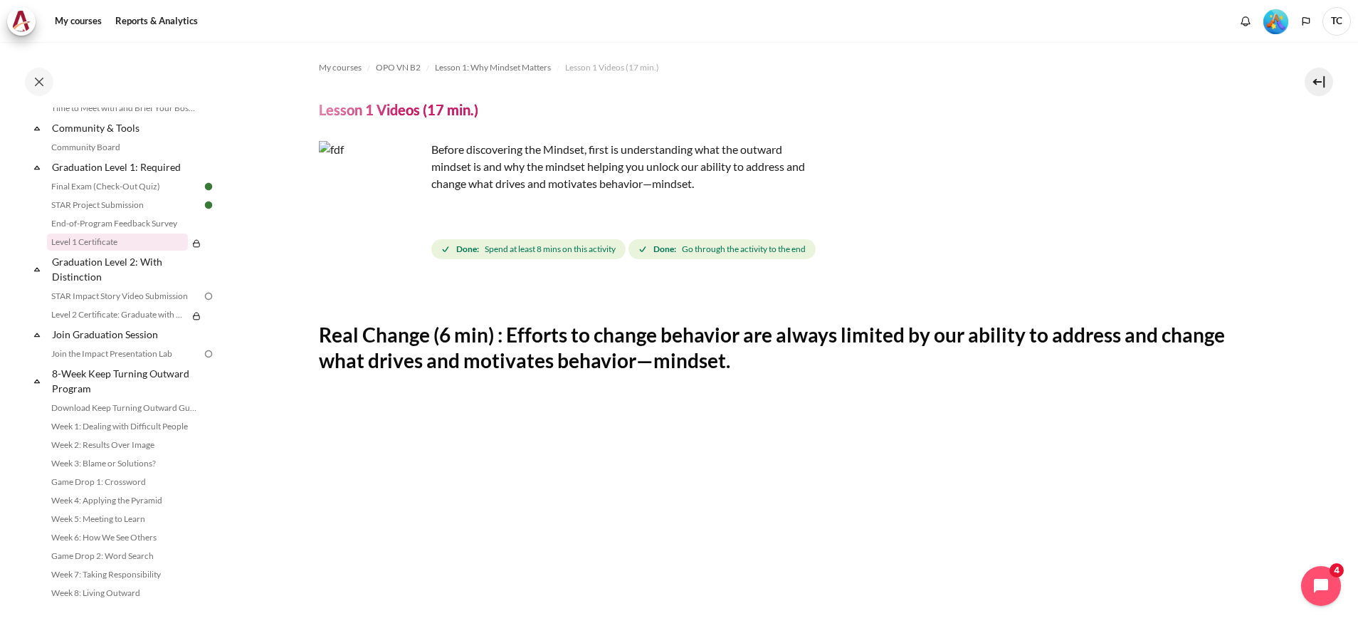
click at [141, 243] on link "Level 1 Certificate" at bounding box center [117, 241] width 141 height 17
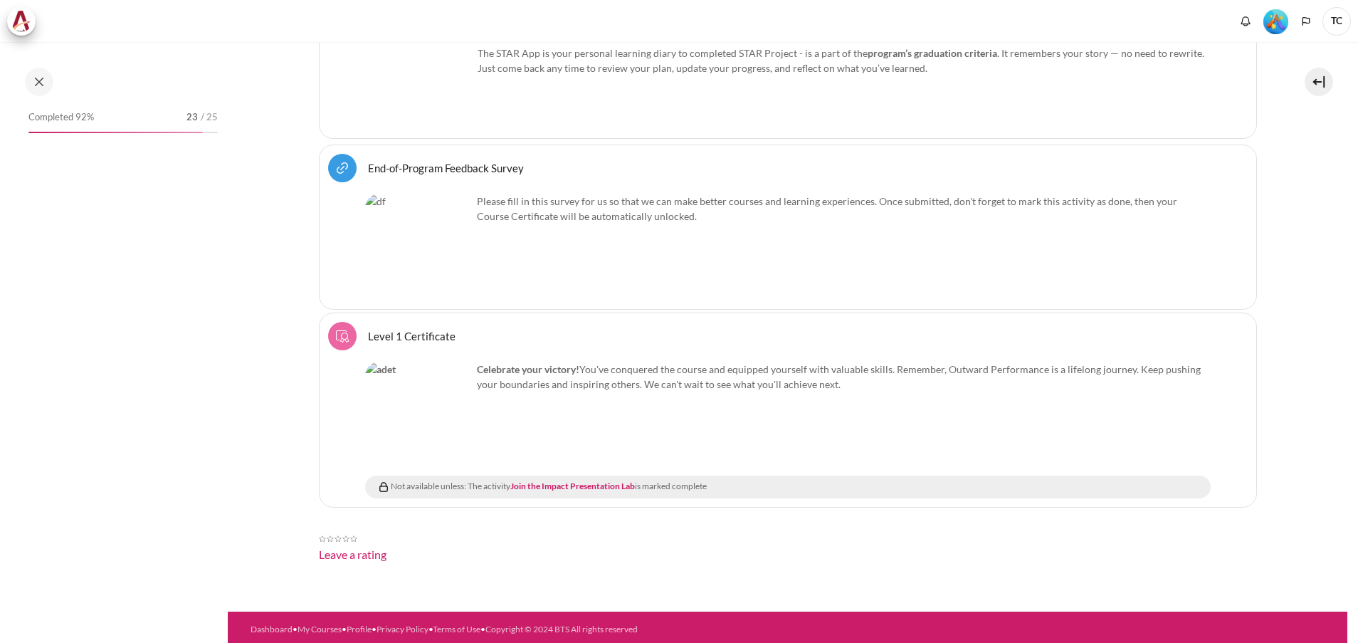
scroll to position [2234, 0]
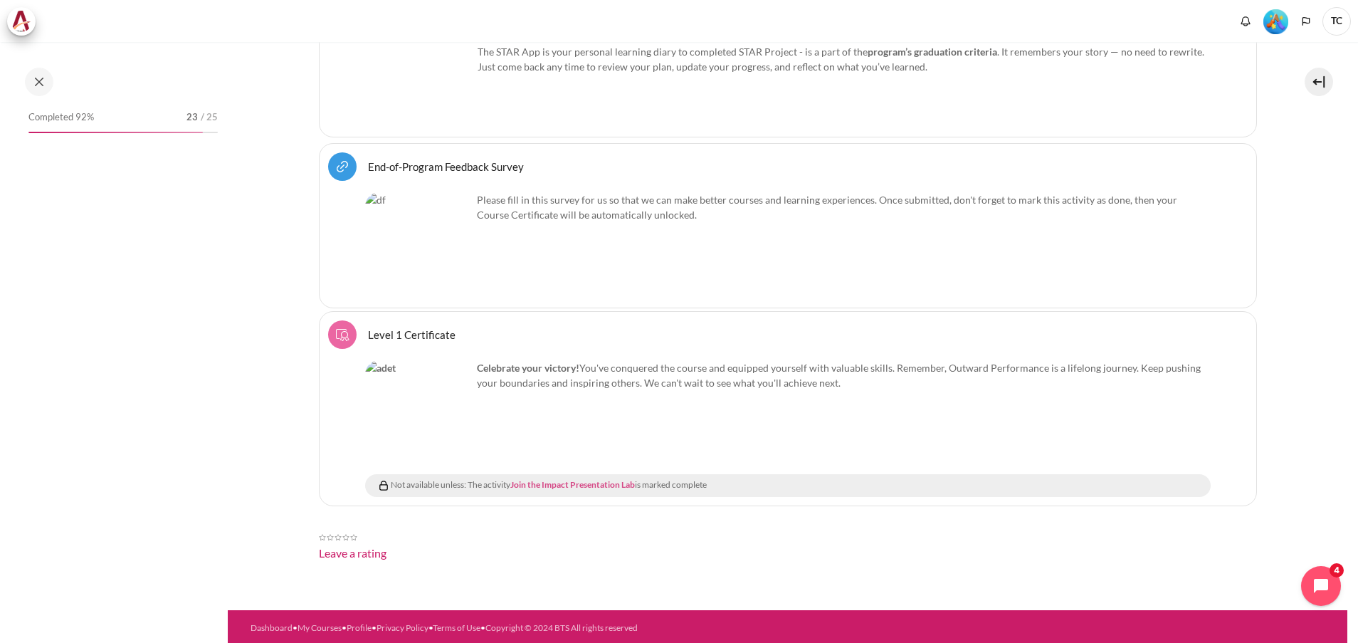
click at [608, 481] on link "Join the Impact Presentation Lab" at bounding box center [572, 484] width 125 height 11
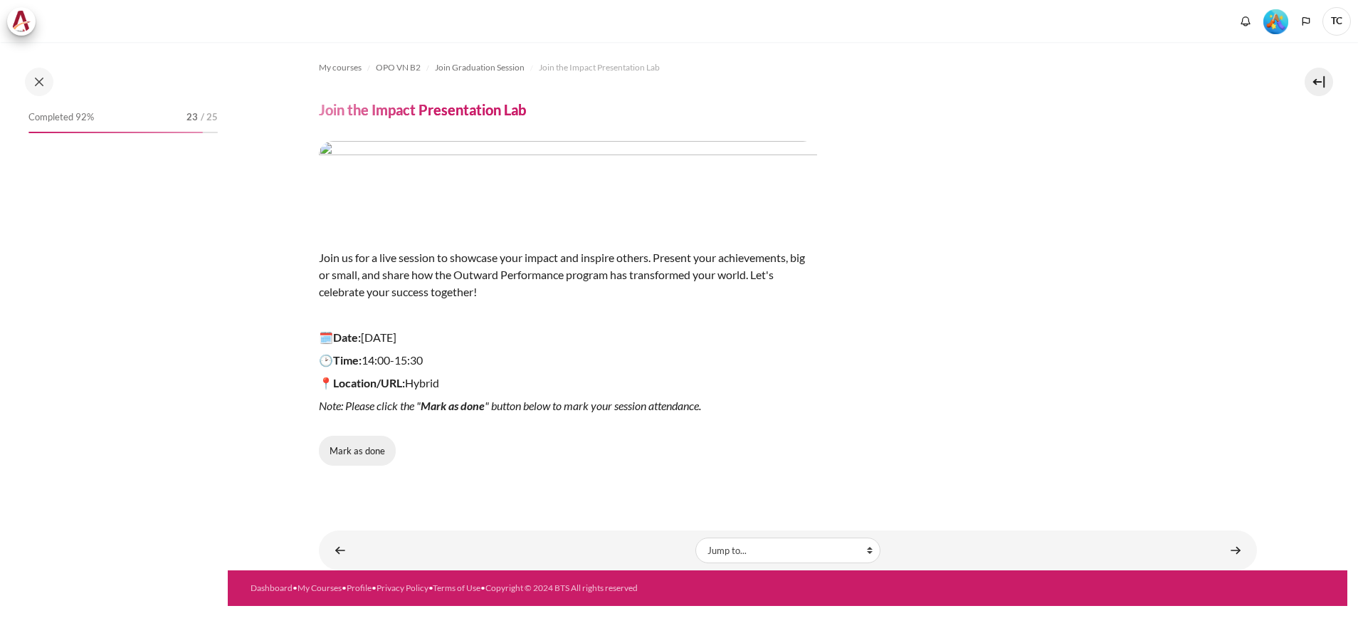
click at [331, 453] on button "Mark as done" at bounding box center [357, 451] width 77 height 30
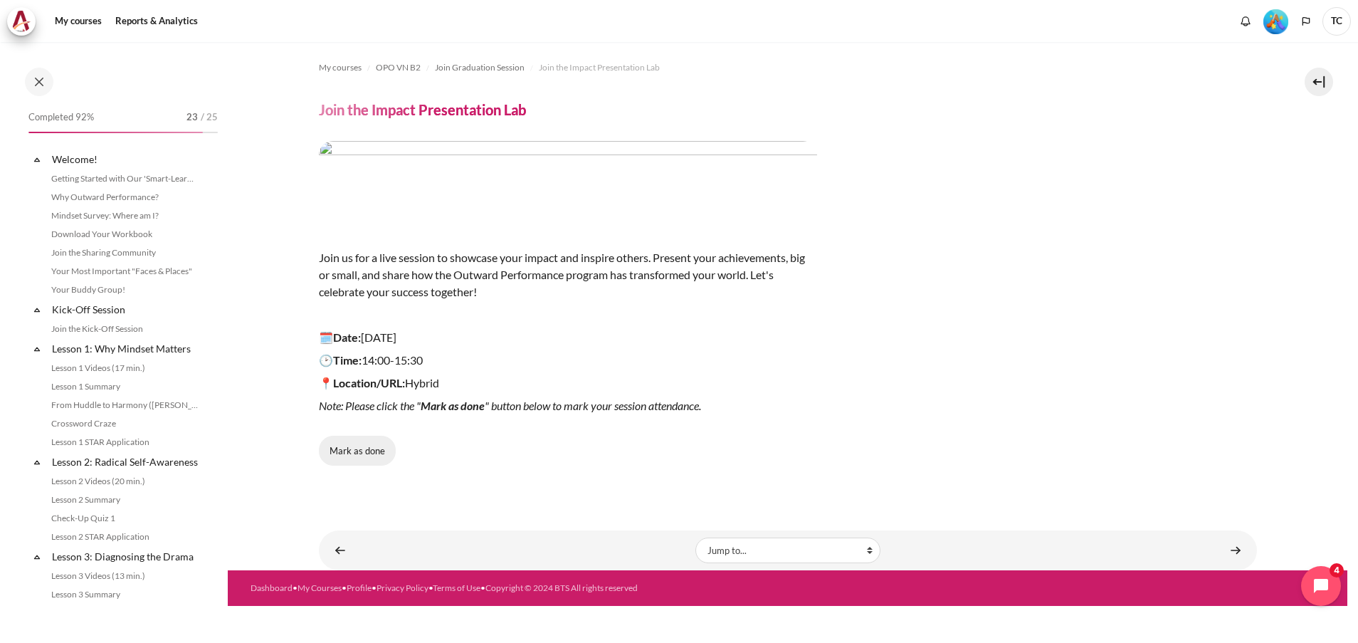
scroll to position [1571, 0]
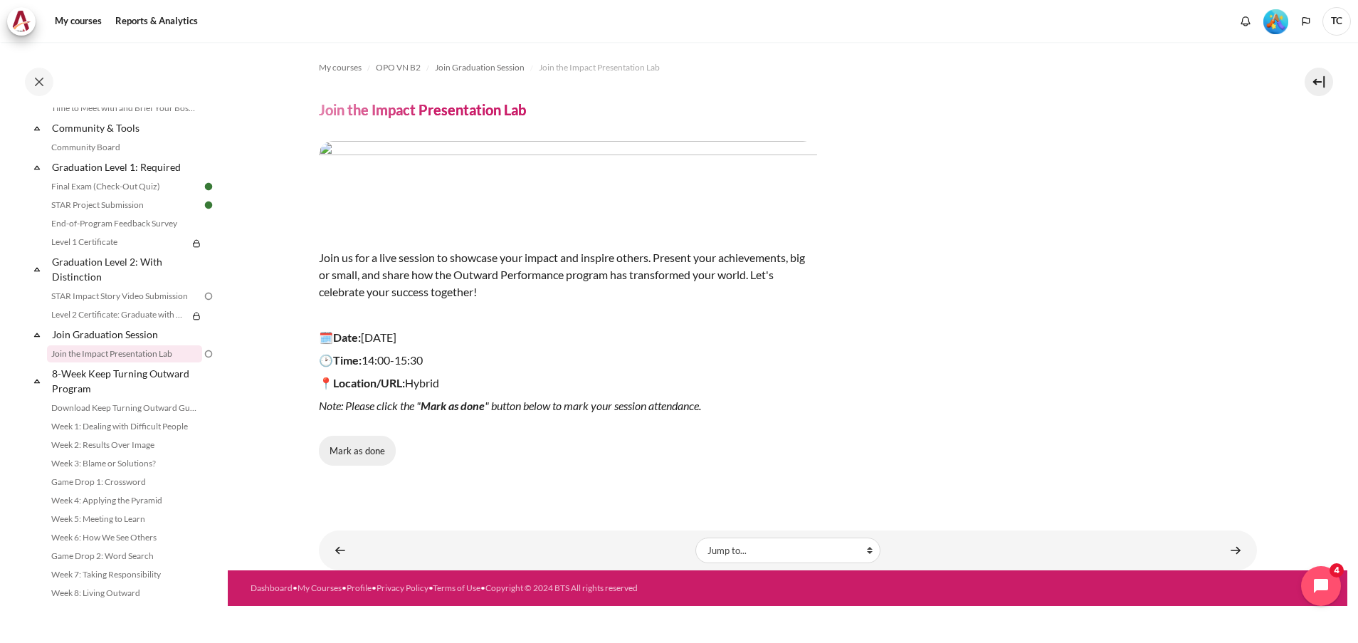
click at [364, 453] on button "Mark as done" at bounding box center [357, 451] width 77 height 30
click at [157, 246] on link "Level 1 Certificate" at bounding box center [117, 241] width 141 height 17
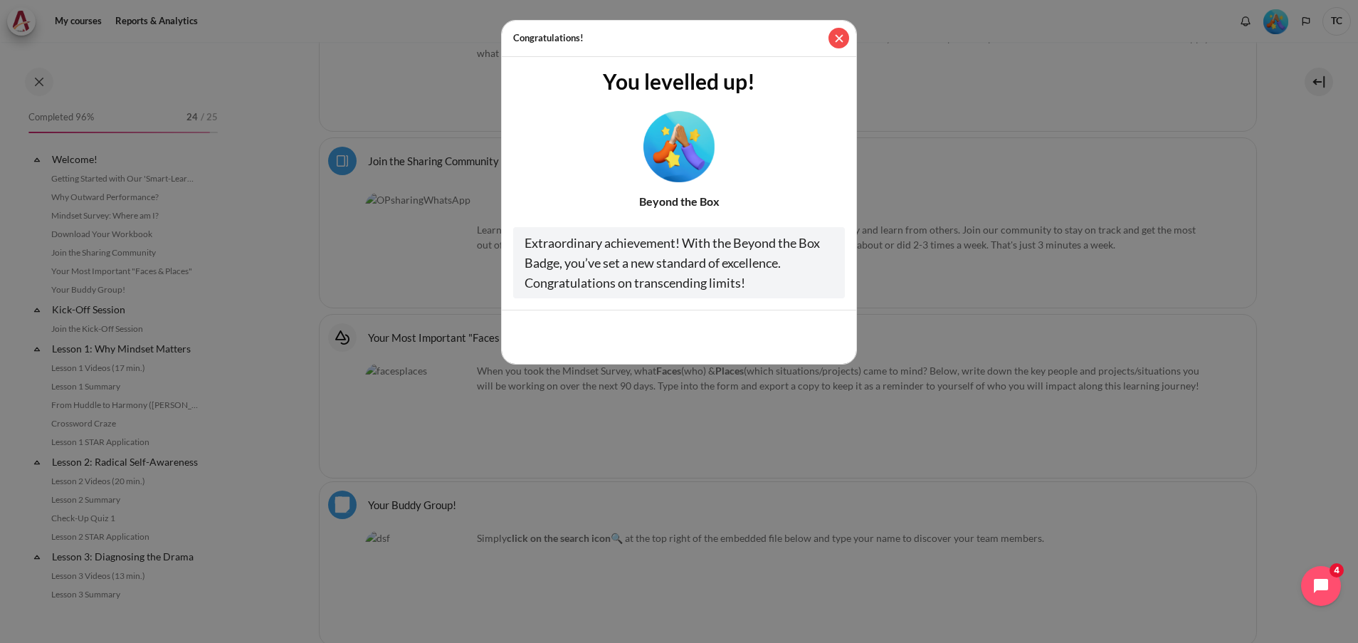
scroll to position [1459, 0]
click at [838, 43] on button "Close" at bounding box center [838, 38] width 21 height 21
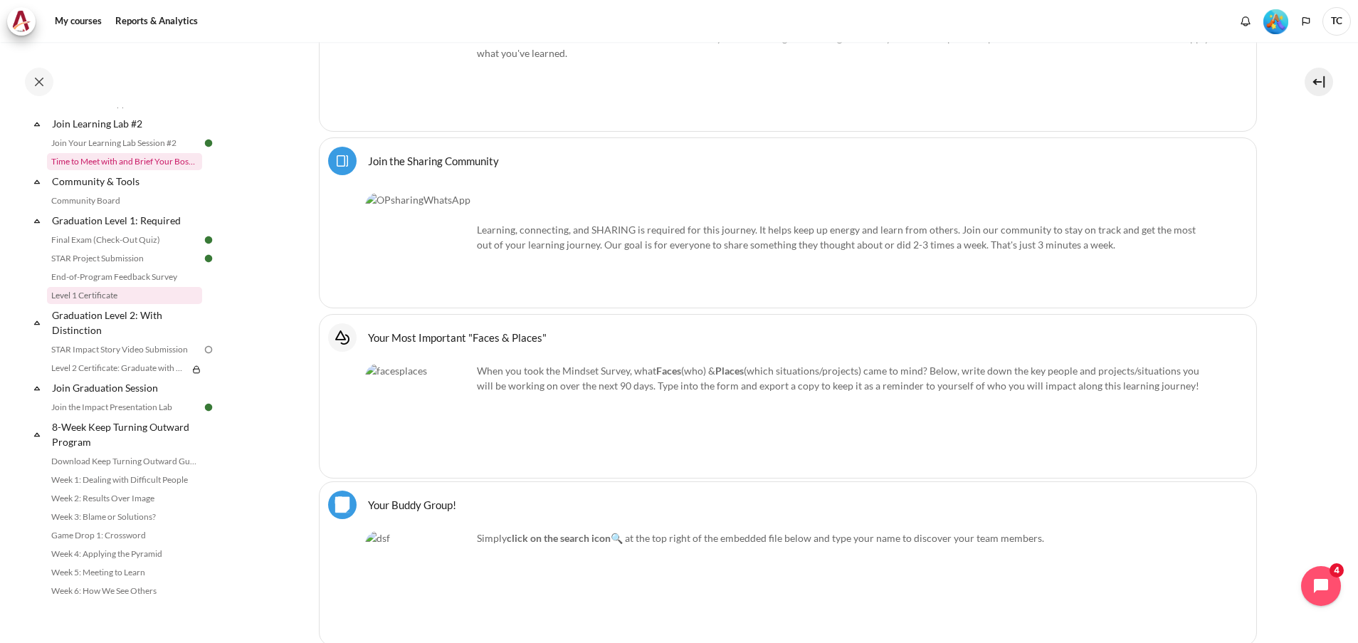
click at [132, 170] on link "Time to Meet with and Brief Your Boss #2" at bounding box center [124, 161] width 155 height 17
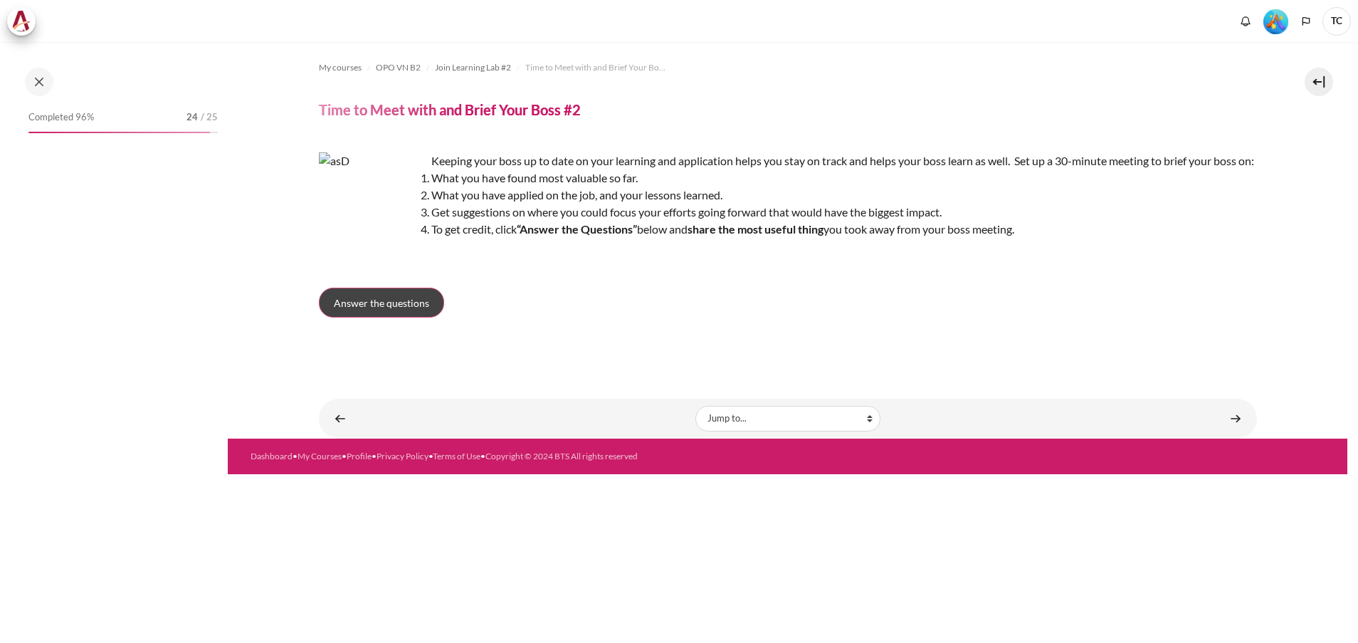
click at [386, 310] on link "Answer the questions" at bounding box center [381, 303] width 125 height 30
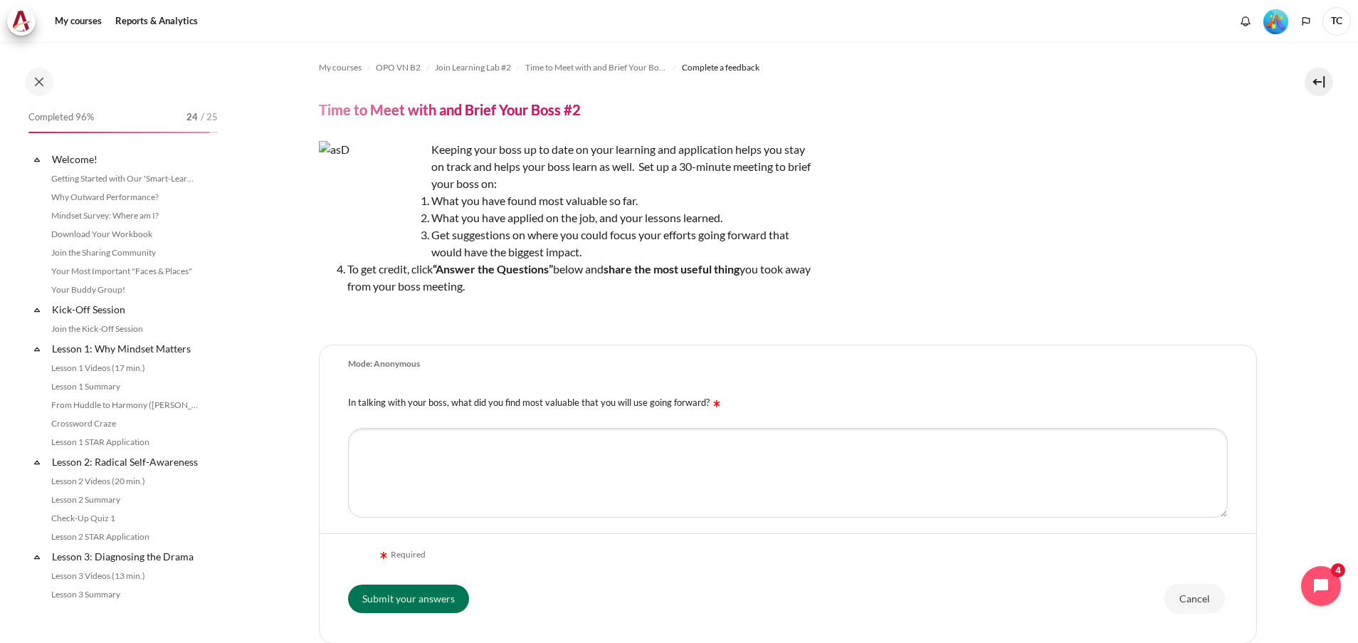
scroll to position [1325, 0]
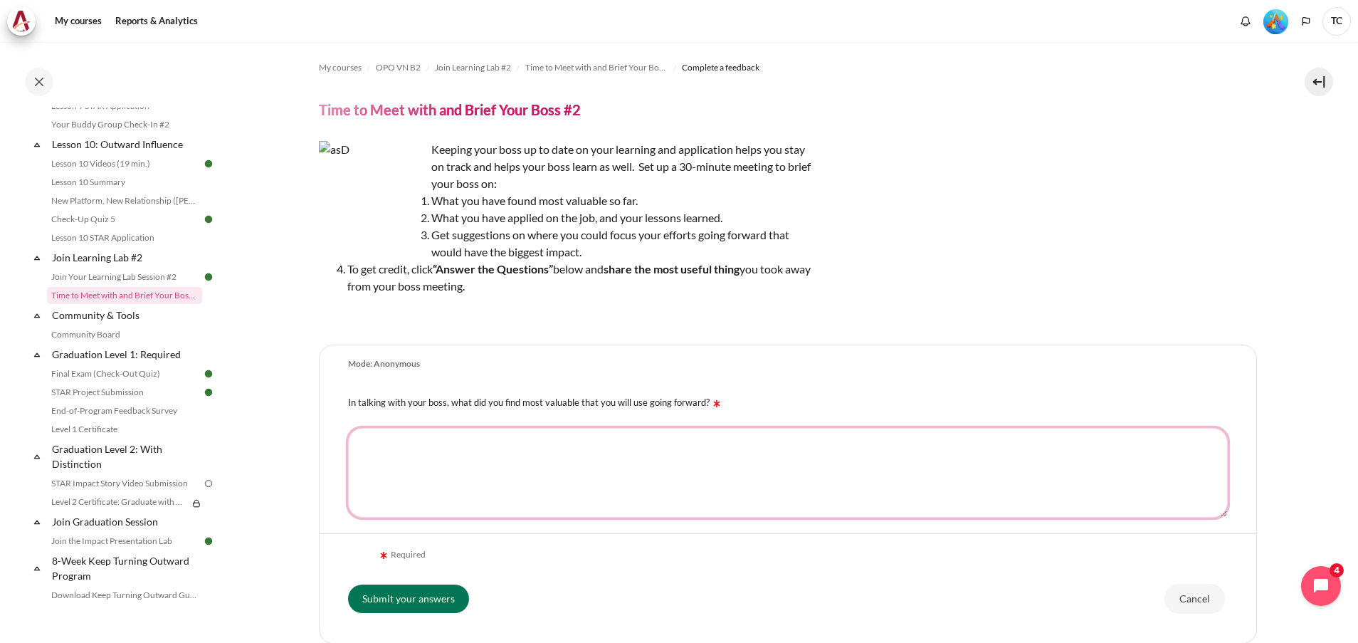
click at [1152, 446] on textarea "In talking with your boss, what did you find most valuable that you will use go…" at bounding box center [788, 473] width 880 height 90
paste textarea "My boss suggested I focus on embedding this outward mindset consistently in all…"
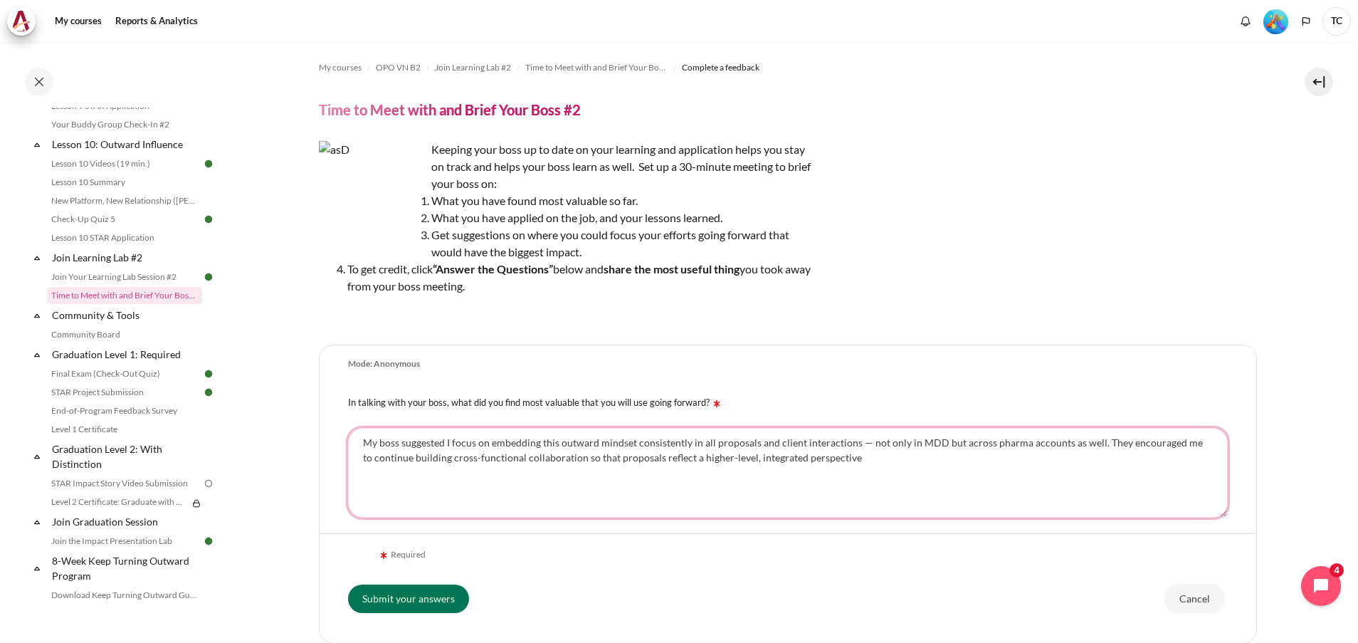
click at [852, 442] on textarea "My boss suggested I focus on embedding this outward mindset consistently in all…" at bounding box center [788, 473] width 880 height 90
click at [856, 441] on textarea "My boss suggested I focus on embedding this outward mindset consistently in all…" at bounding box center [788, 473] width 880 height 90
drag, startPoint x: 709, startPoint y: 443, endPoint x: 771, endPoint y: 439, distance: 62.0
click at [771, 439] on textarea "My boss suggested I focus on embedding this outward mindset consistently in all…" at bounding box center [788, 473] width 880 height 90
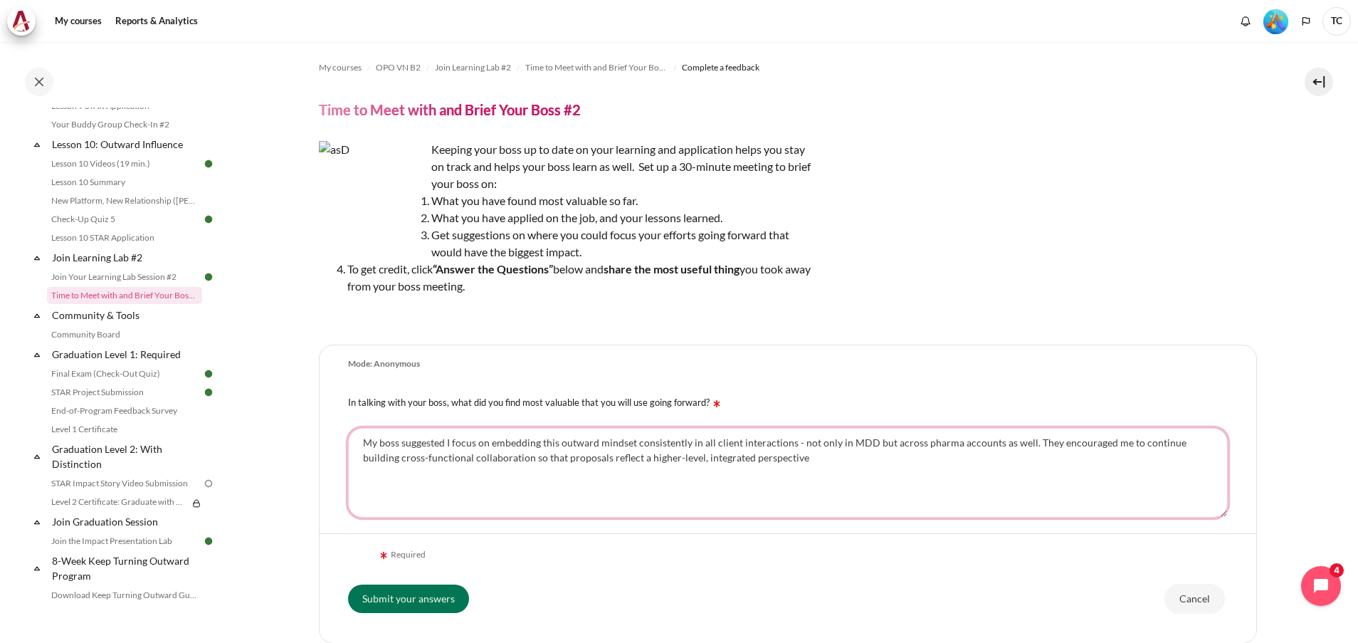
click at [837, 457] on textarea "My boss suggested I focus on embedding this outward mindset consistently in all…" at bounding box center [788, 473] width 880 height 90
paste textarea "The most useful takeaway is that applying outward mindset should not be a “one-…"
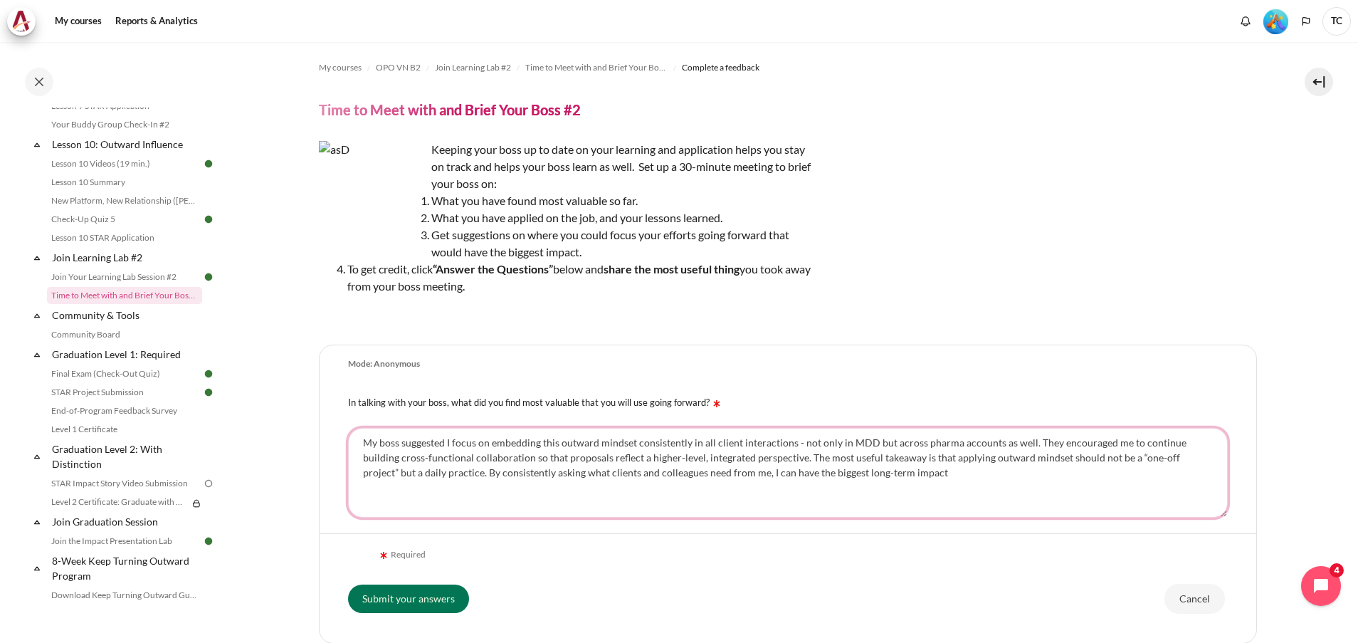
drag, startPoint x: 792, startPoint y: 472, endPoint x: 823, endPoint y: 472, distance: 30.6
click at [823, 472] on textarea "My boss suggested I focus on embedding this outward mindset consistently in all…" at bounding box center [788, 473] width 880 height 90
click at [905, 473] on textarea "My boss suggested I focus on embedding this outward mindset consistently in all…" at bounding box center [788, 473] width 880 height 90
type textarea "My boss suggested I focus on embedding this outward mindset consistently in all…"
click at [379, 589] on input "Submit your answers" at bounding box center [408, 598] width 121 height 28
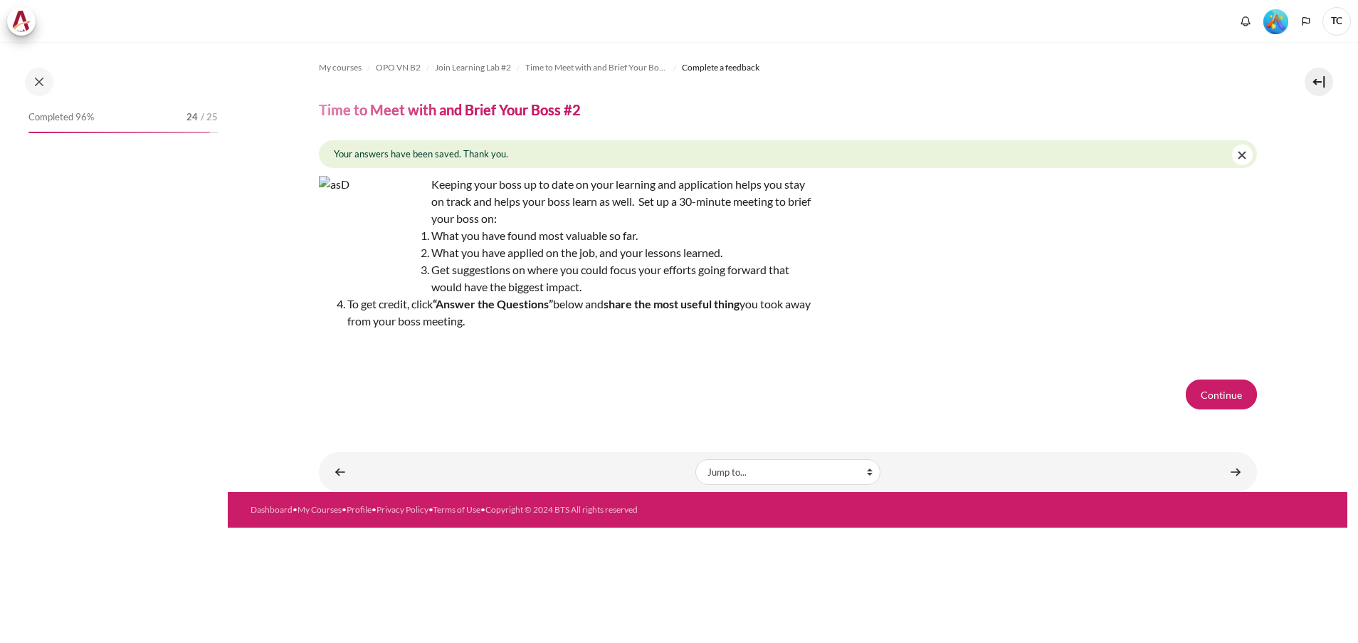
click at [1278, 268] on section "My courses OPO VN B2 Join Learning Lab #2 Time to Meet with and Brief Your Boss…" at bounding box center [788, 267] width 1120 height 450
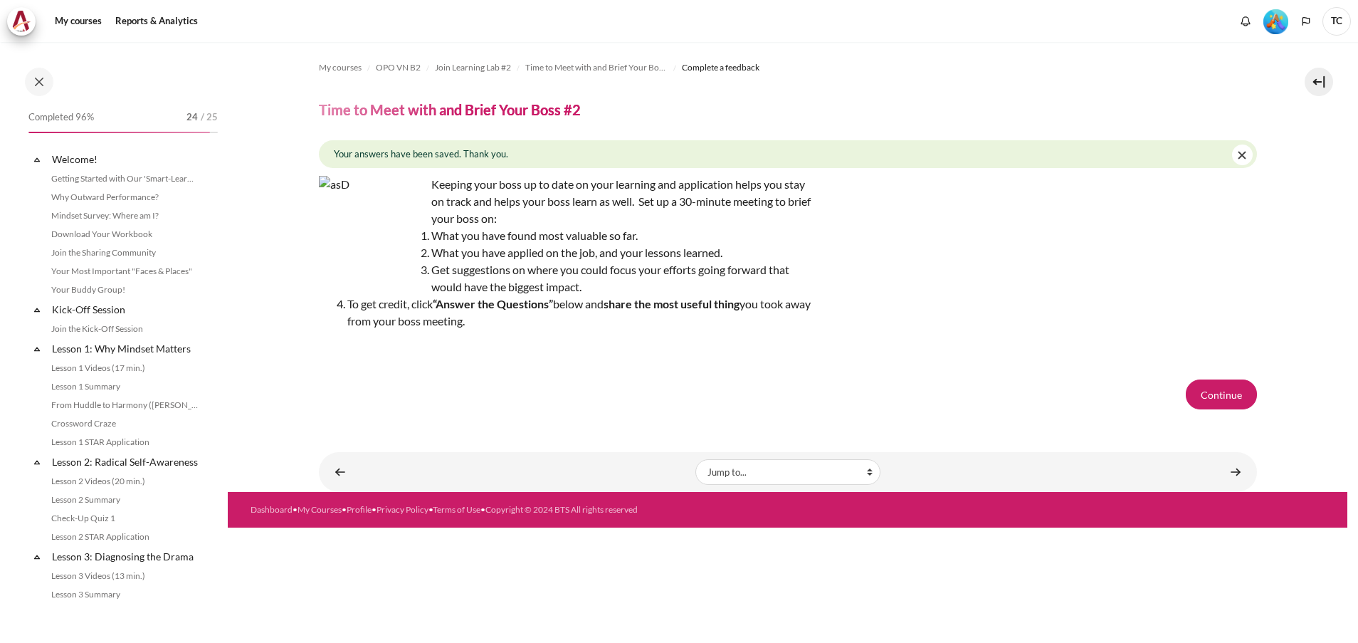
scroll to position [1325, 0]
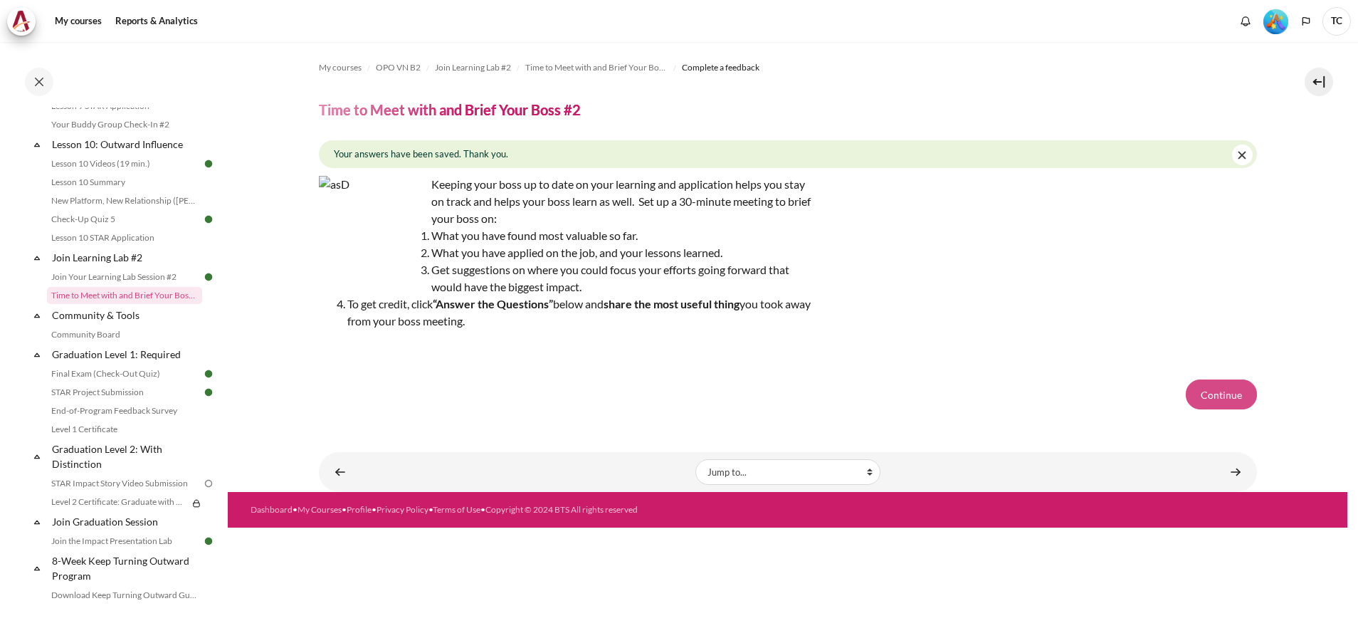
click at [1222, 393] on button "Continue" at bounding box center [1221, 394] width 71 height 30
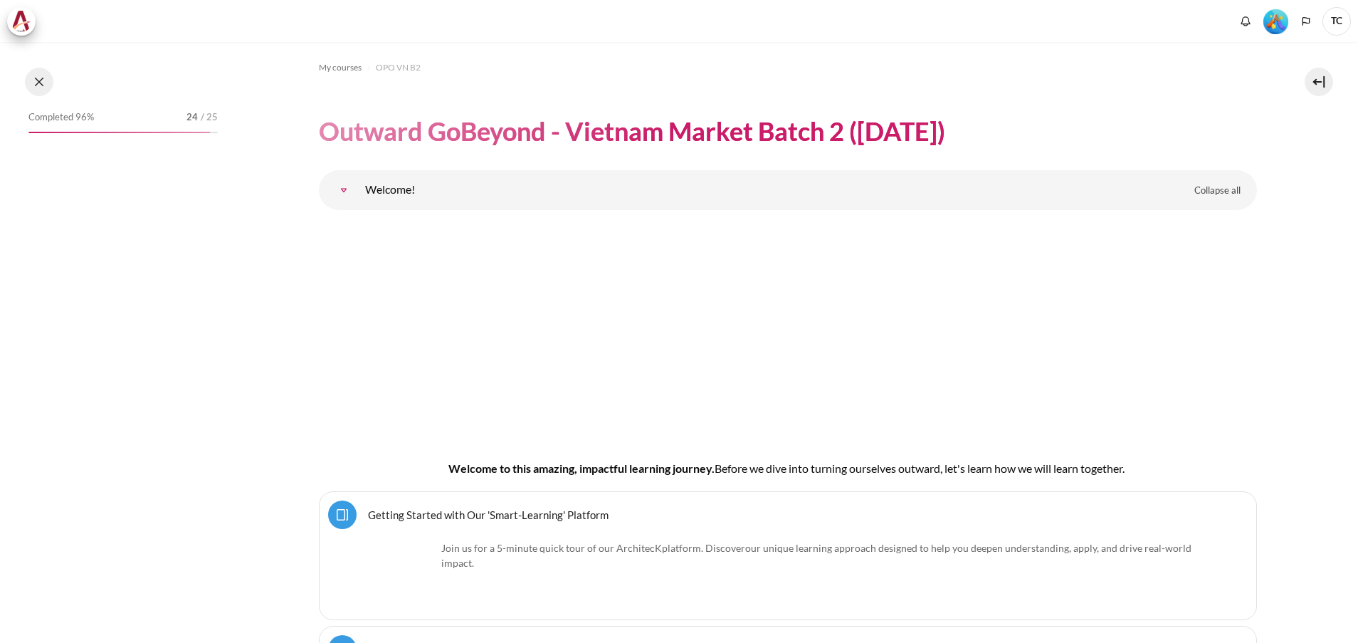
click at [31, 73] on button at bounding box center [39, 82] width 28 height 28
click at [44, 78] on button at bounding box center [39, 82] width 28 height 28
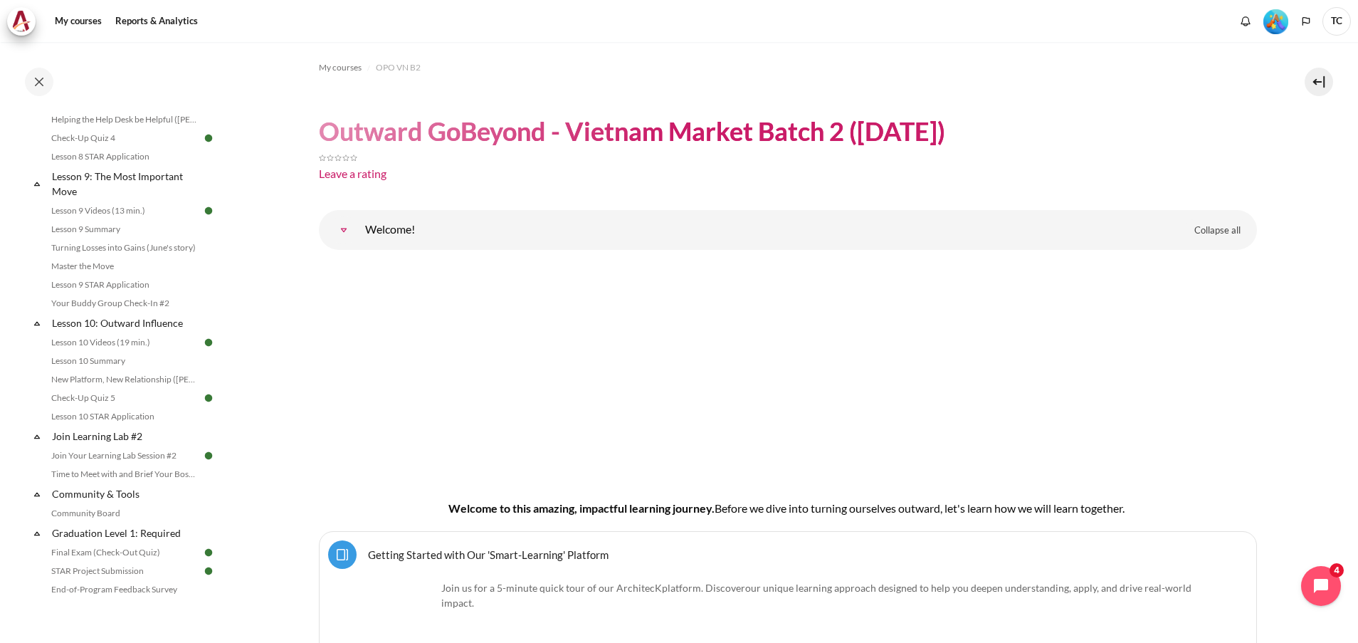
scroll to position [1572, 0]
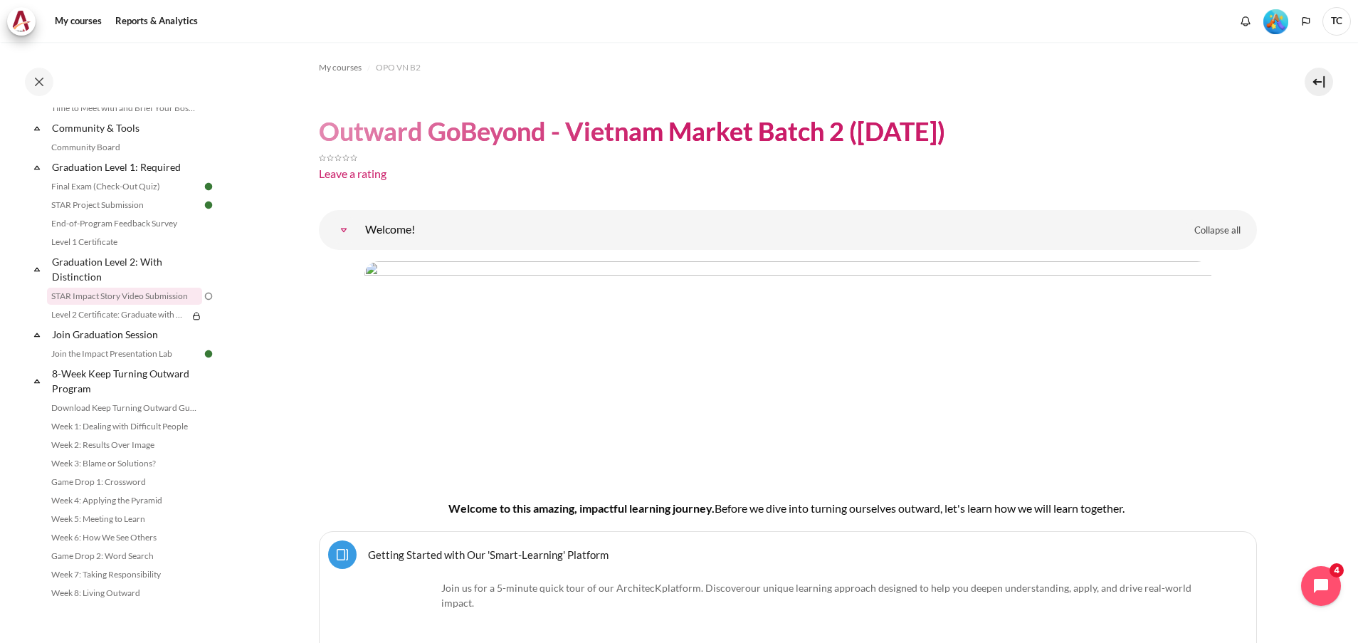
click at [115, 297] on link "STAR Impact Story Video Submission" at bounding box center [124, 296] width 155 height 17
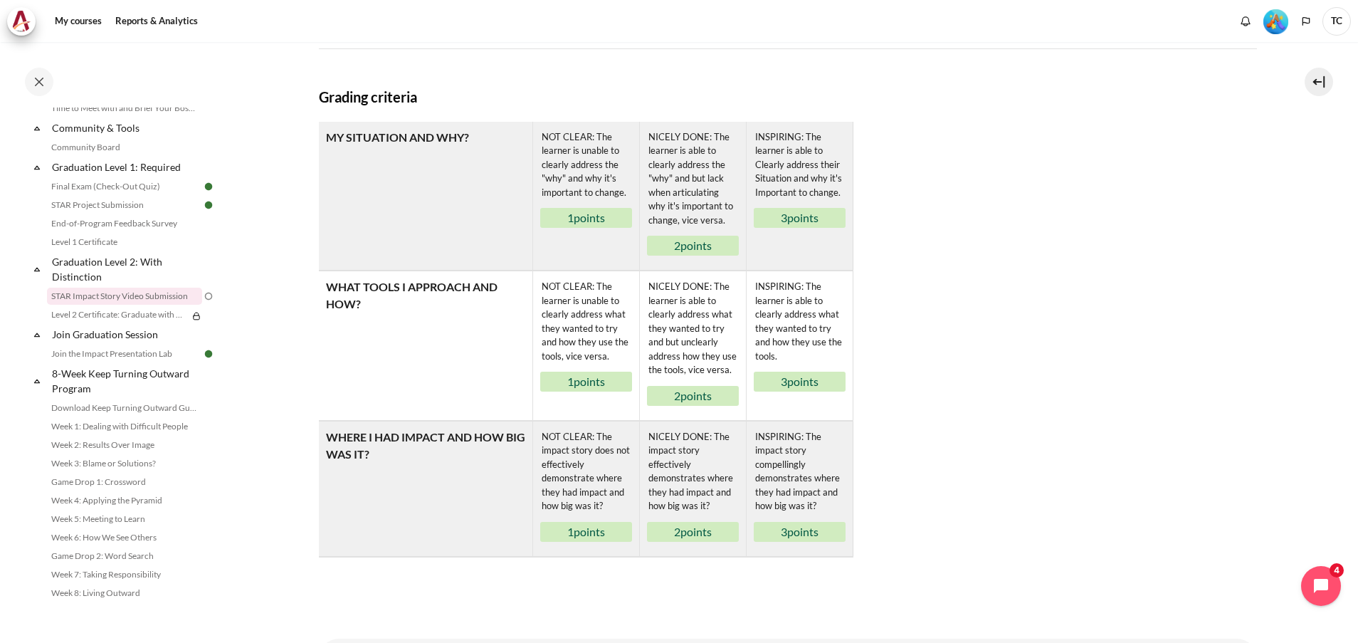
scroll to position [836, 0]
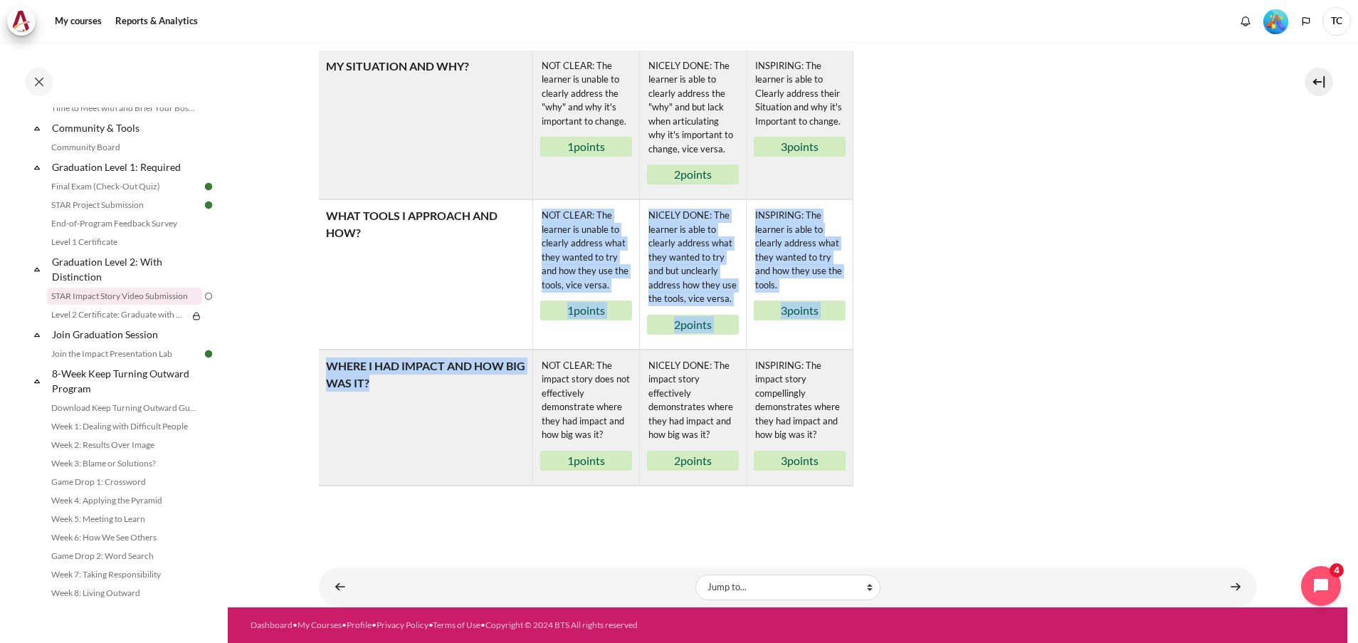
drag, startPoint x: 962, startPoint y: 491, endPoint x: 424, endPoint y: 266, distance: 582.5
click at [424, 266] on div "Rubric MY SITUATION AND WHY? NOT CLEAR: The learner is unable to clearly addres…" at bounding box center [788, 288] width 938 height 474
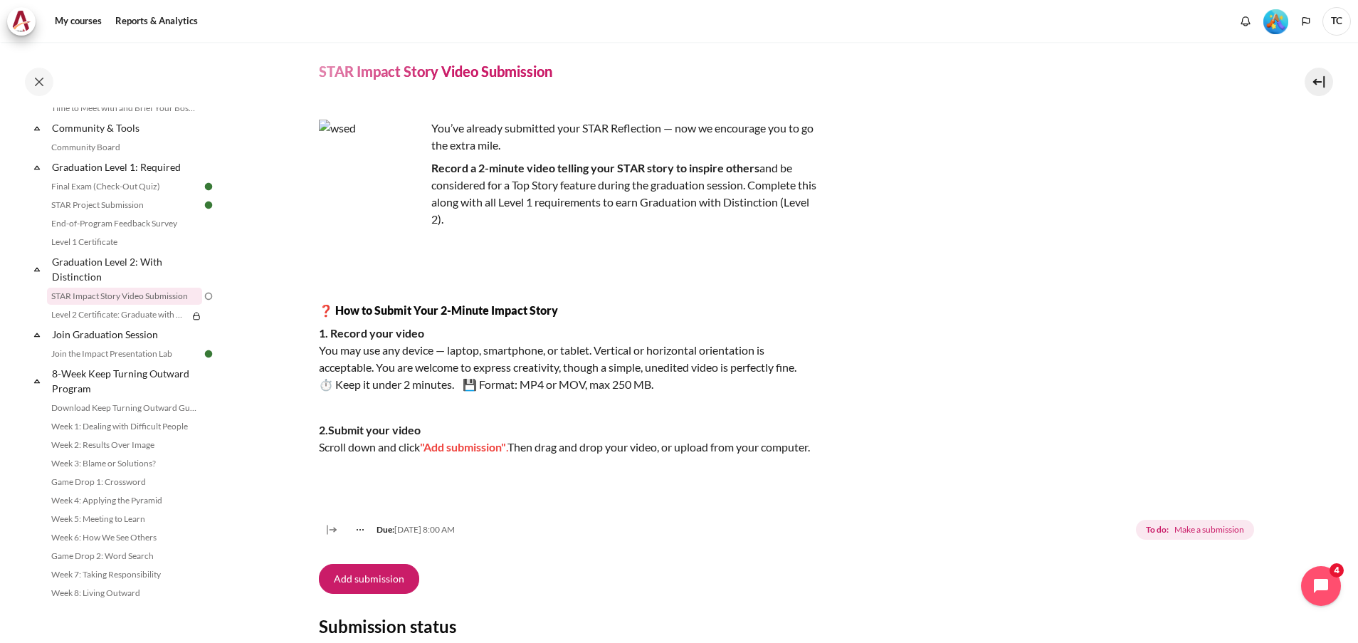
scroll to position [0, 0]
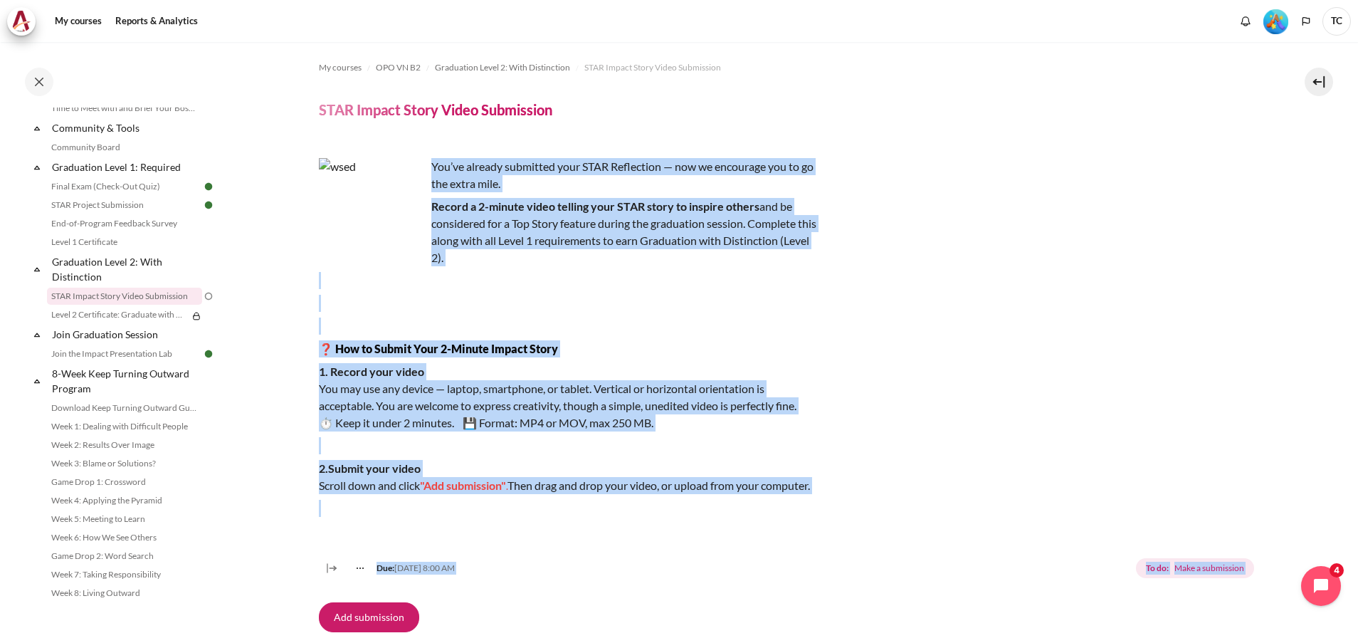
click at [431, 162] on p "You’ve already submitted your STAR Reflection — now we encourage you to go the …" at bounding box center [568, 175] width 498 height 34
click at [592, 321] on p "Content" at bounding box center [568, 325] width 498 height 17
click at [495, 270] on div "You’ve already submitted your STAR Reflection — now we encourage you to go the …" at bounding box center [568, 337] width 498 height 359
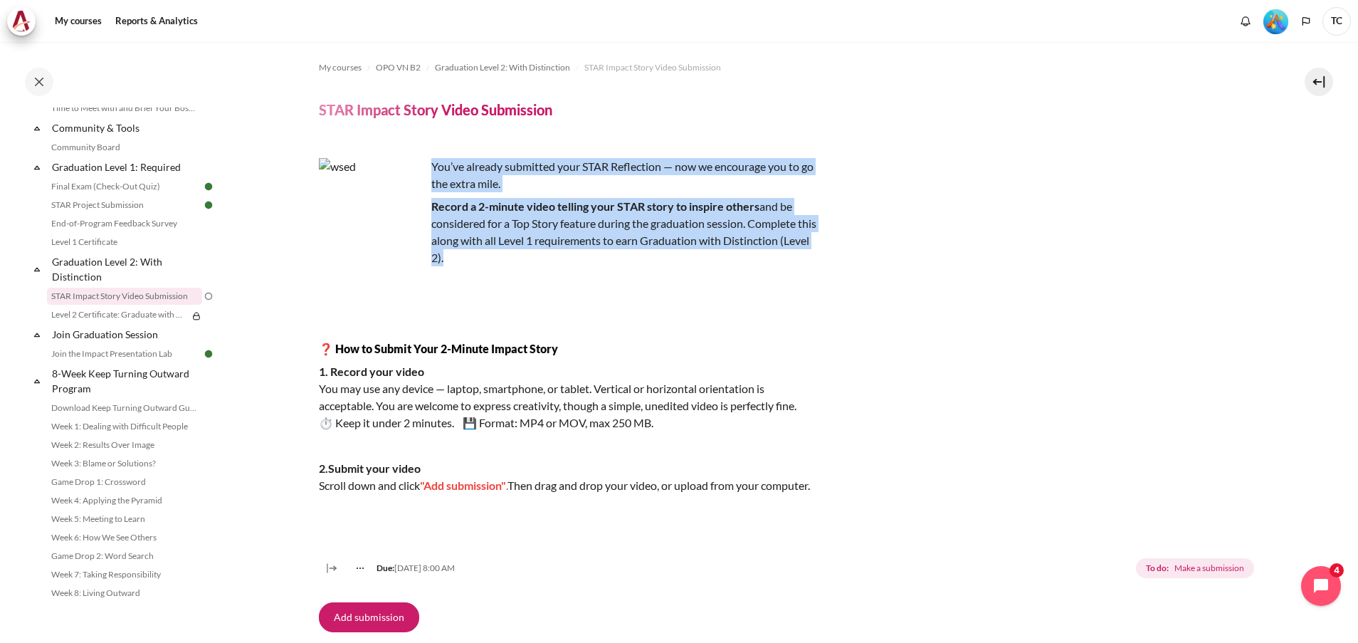
drag, startPoint x: 502, startPoint y: 262, endPoint x: 433, endPoint y: 163, distance: 120.6
click at [433, 163] on div "You’ve already submitted your STAR Reflection — now we encourage you to go the …" at bounding box center [568, 337] width 498 height 359
copy div "You’ve already submitted your STAR Reflection — now we encourage you to go the …"
click at [1152, 291] on div "You’ve already submitted your STAR Reflection — now we encourage you to go the …" at bounding box center [788, 361] width 938 height 440
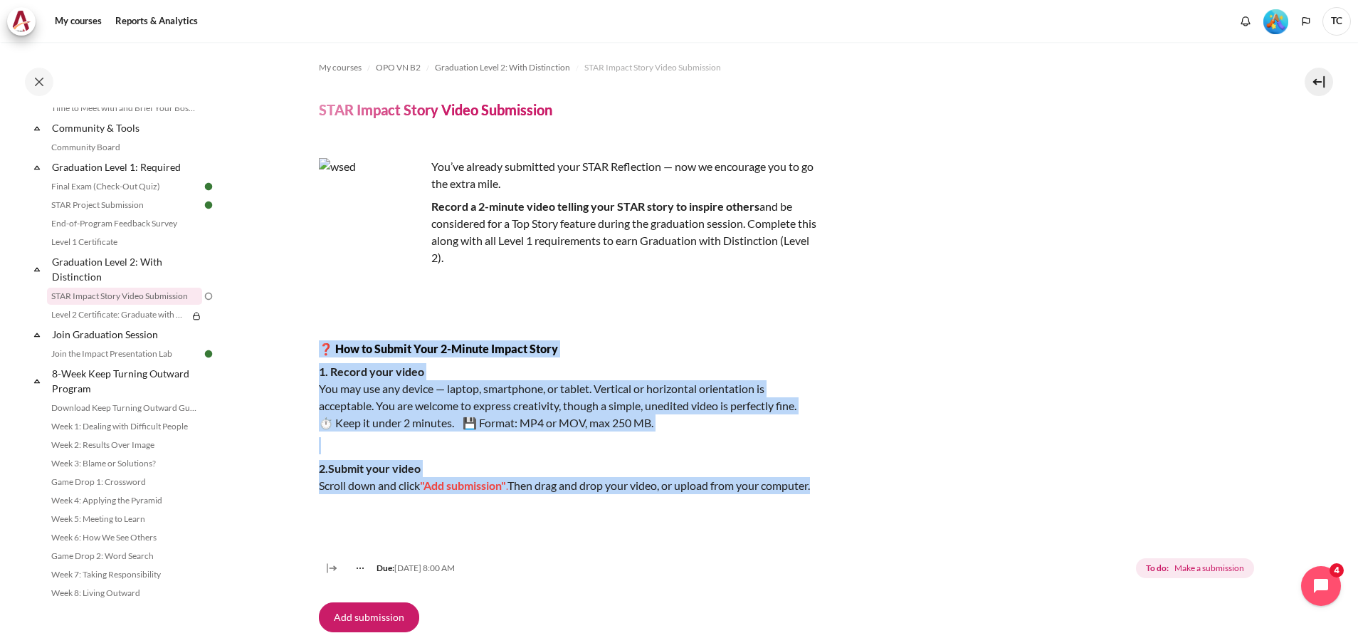
drag, startPoint x: 383, startPoint y: 507, endPoint x: 312, endPoint y: 346, distance: 175.9
click at [692, 435] on div "You’ve already submitted your STAR Reflection — now we encourage you to go the …" at bounding box center [568, 337] width 498 height 359
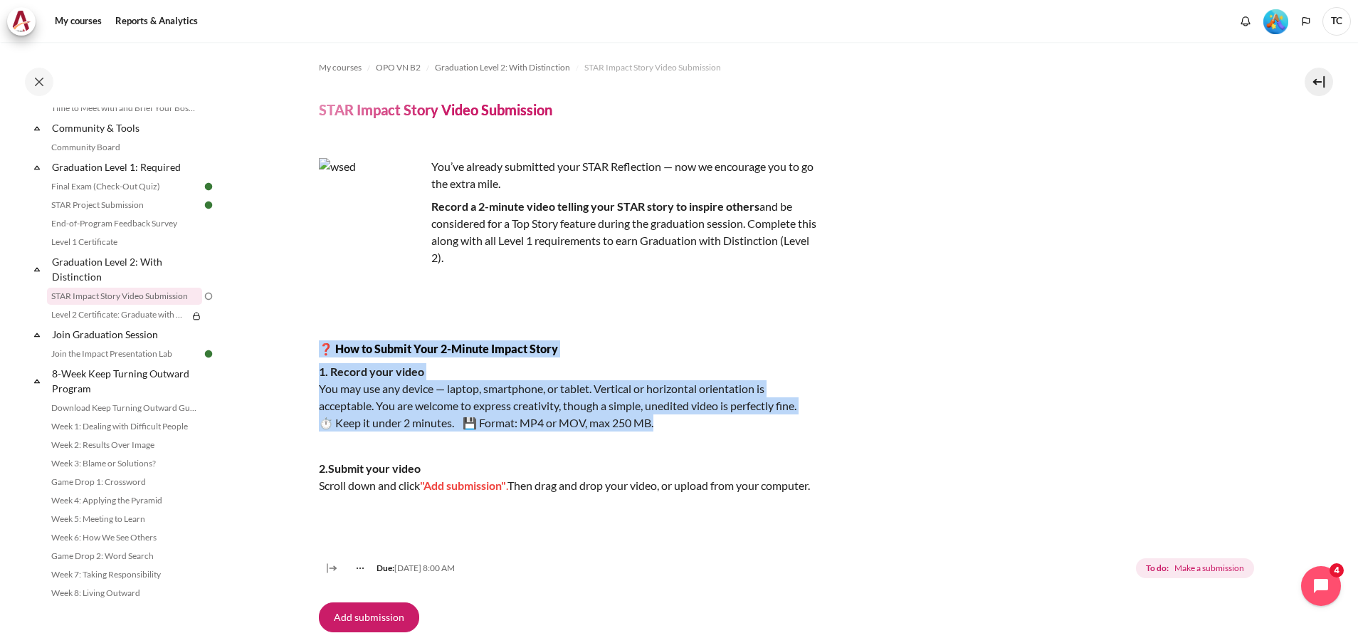
drag, startPoint x: 711, startPoint y: 429, endPoint x: 288, endPoint y: 344, distance: 431.2
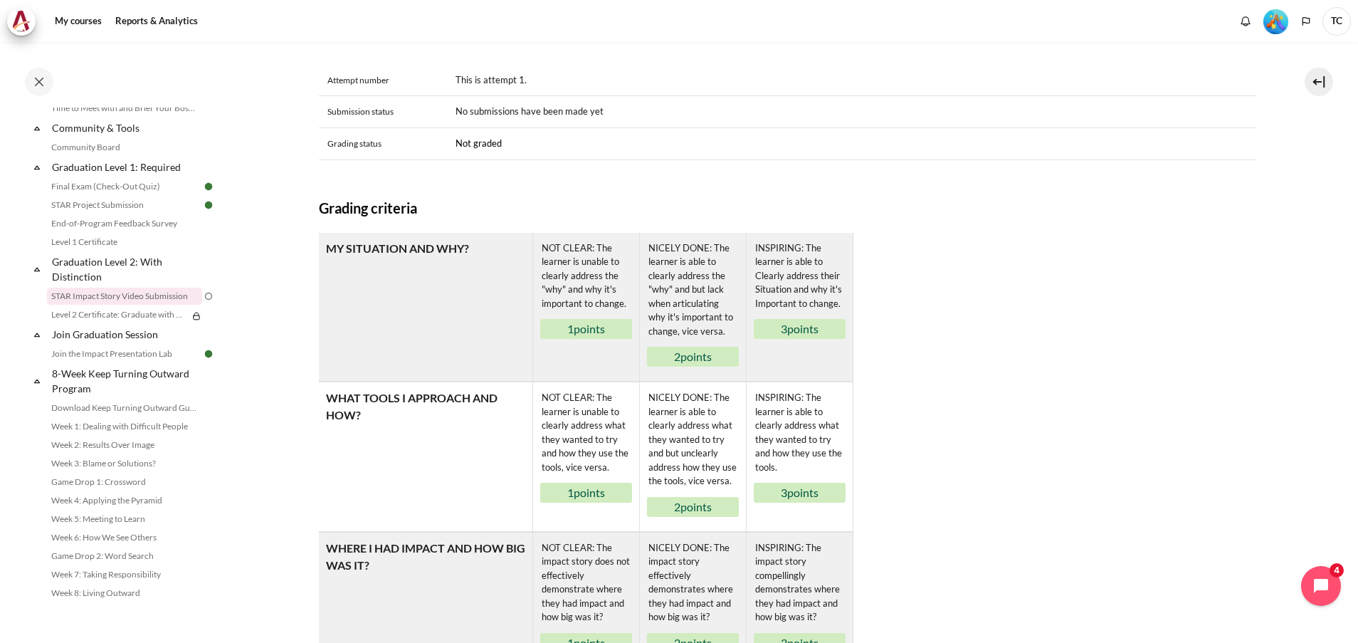
scroll to position [641, 0]
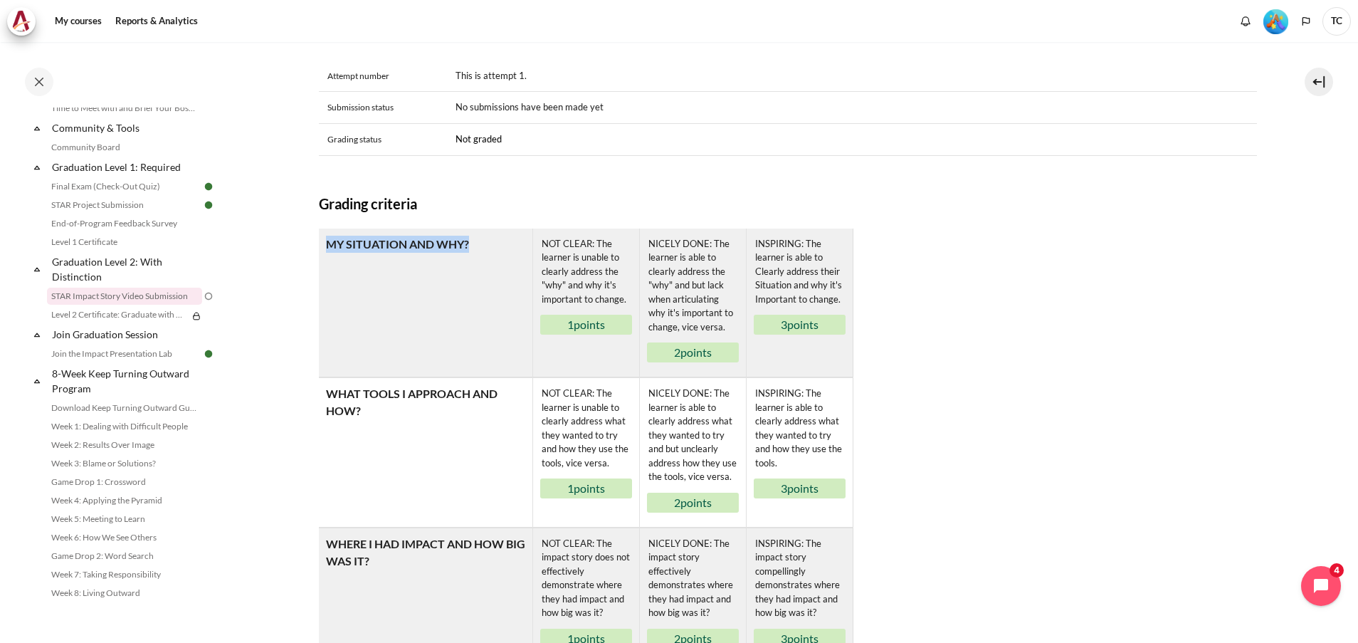
drag, startPoint x: 314, startPoint y: 256, endPoint x: 508, endPoint y: 280, distance: 195.9
click at [508, 280] on section "My courses OPO VN B2 Graduation Level 2: With Distinction STAR Impact Story Vid…" at bounding box center [788, 93] width 1120 height 1384
drag, startPoint x: 508, startPoint y: 280, endPoint x: 320, endPoint y: 227, distance: 195.3
click at [331, 241] on div "Submission status Attempt number This is attempt 1. Submission status No submis…" at bounding box center [788, 358] width 938 height 690
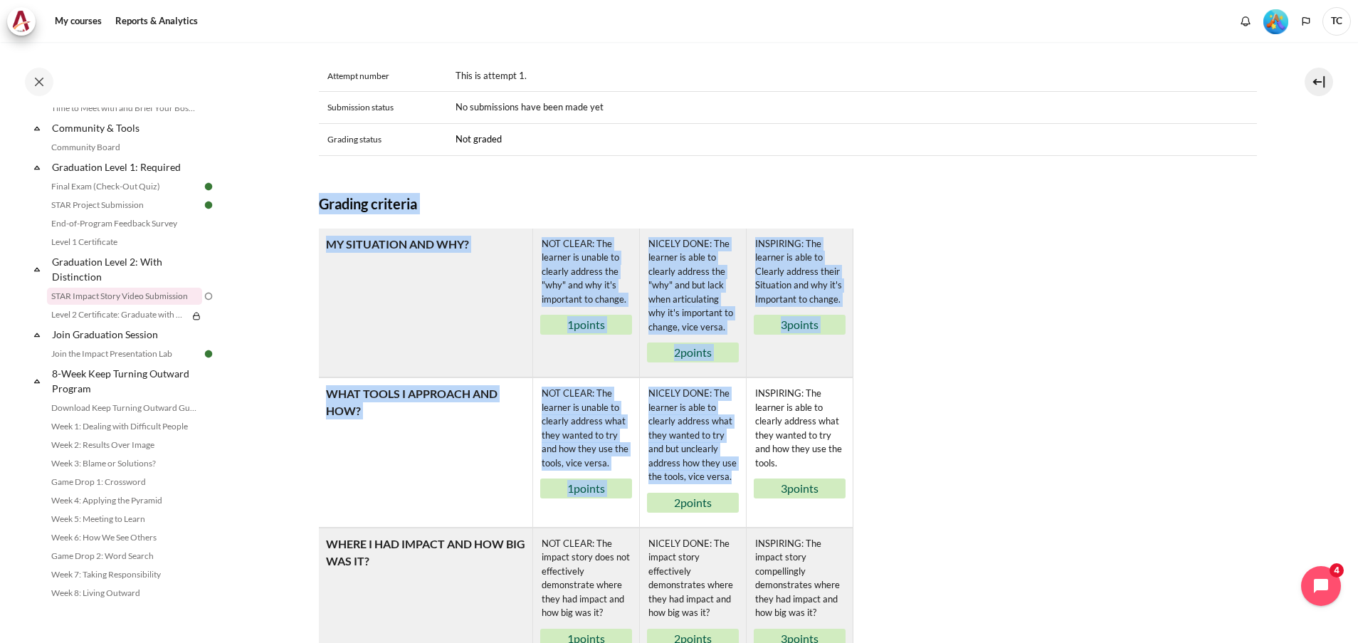
drag, startPoint x: 313, startPoint y: 217, endPoint x: 662, endPoint y: 532, distance: 470.1
click at [662, 532] on section "My courses OPO VN B2 Graduation Level 2: With Distinction STAR Impact Story Vid…" at bounding box center [788, 93] width 1120 height 1384
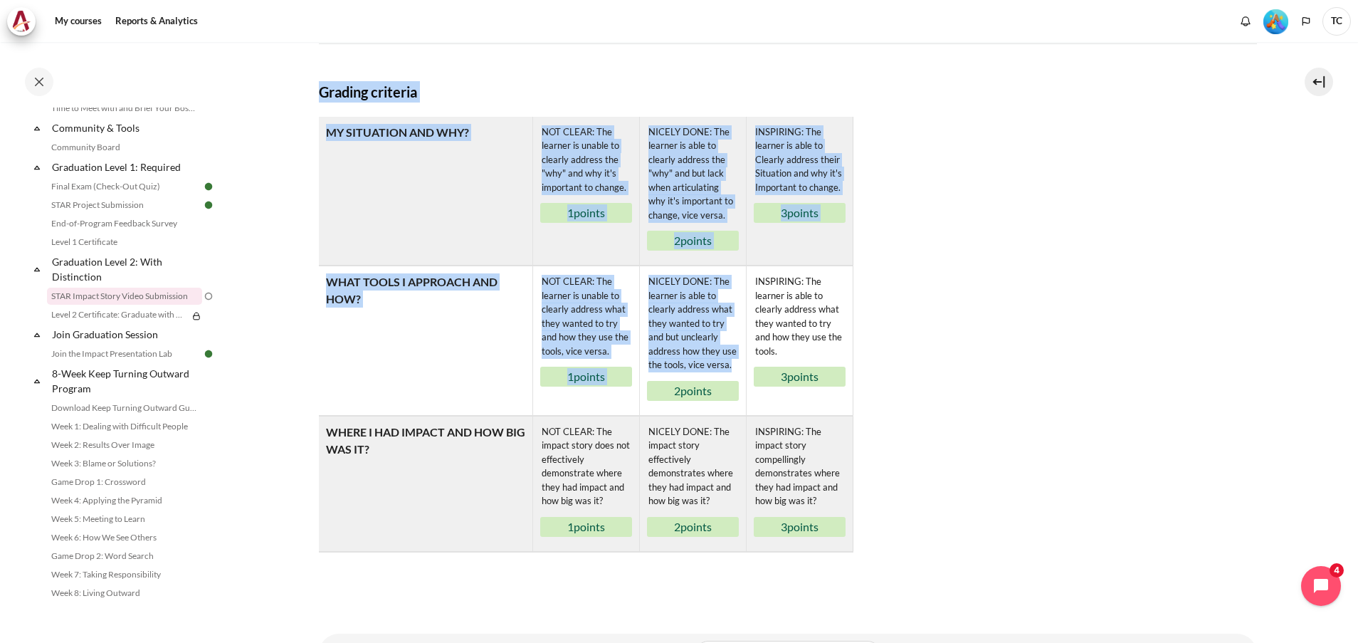
scroll to position [836, 0]
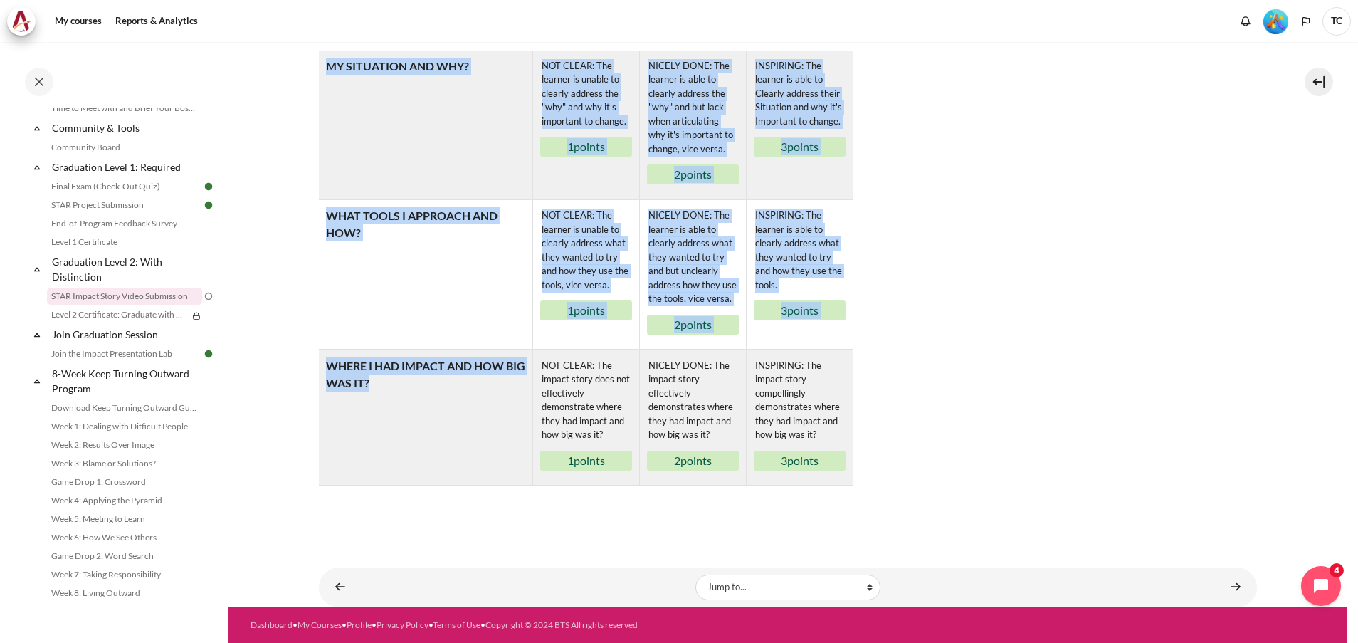
click at [855, 468] on table "Rubric MY SITUATION AND WHY? NOT CLEAR: The learner is unable to clearly addres…" at bounding box center [788, 269] width 938 height 436
copy div "Grading criteria Rubric MY SITUATION AND WHY? NOT CLEAR: The learner is unable …"
click at [1246, 327] on table "Rubric MY SITUATION AND WHY? NOT CLEAR: The learner is unable to clearly addres…" at bounding box center [788, 269] width 938 height 436
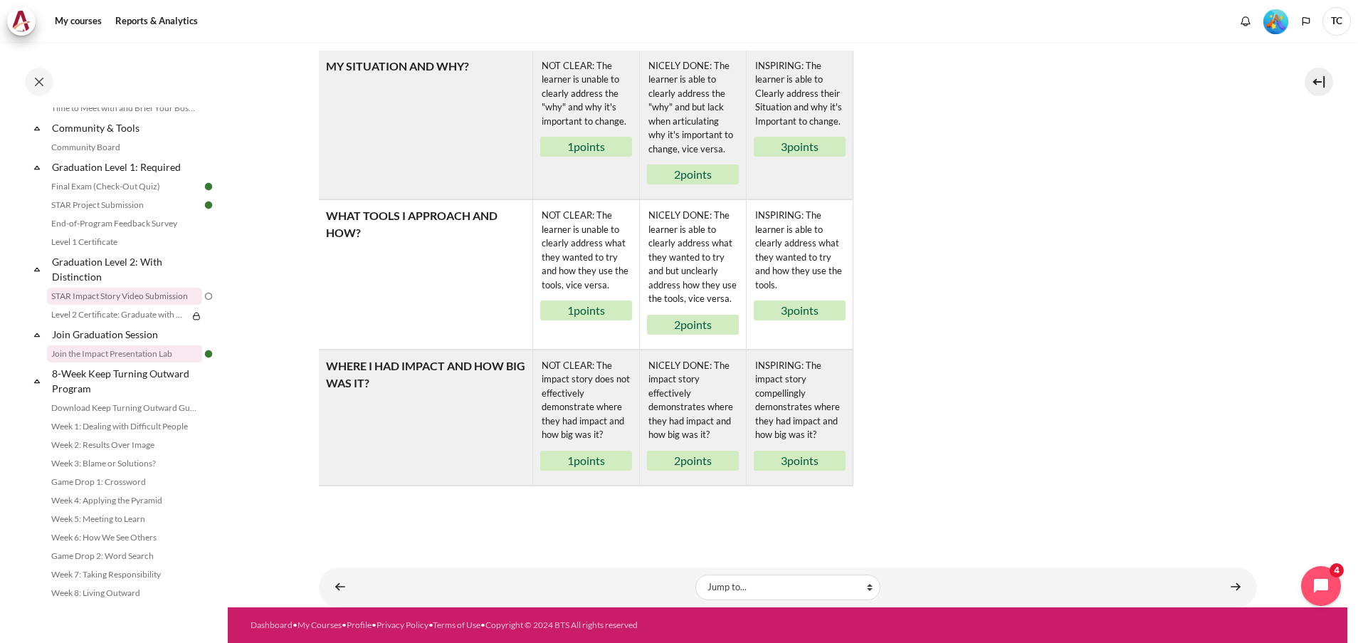
scroll to position [1572, 0]
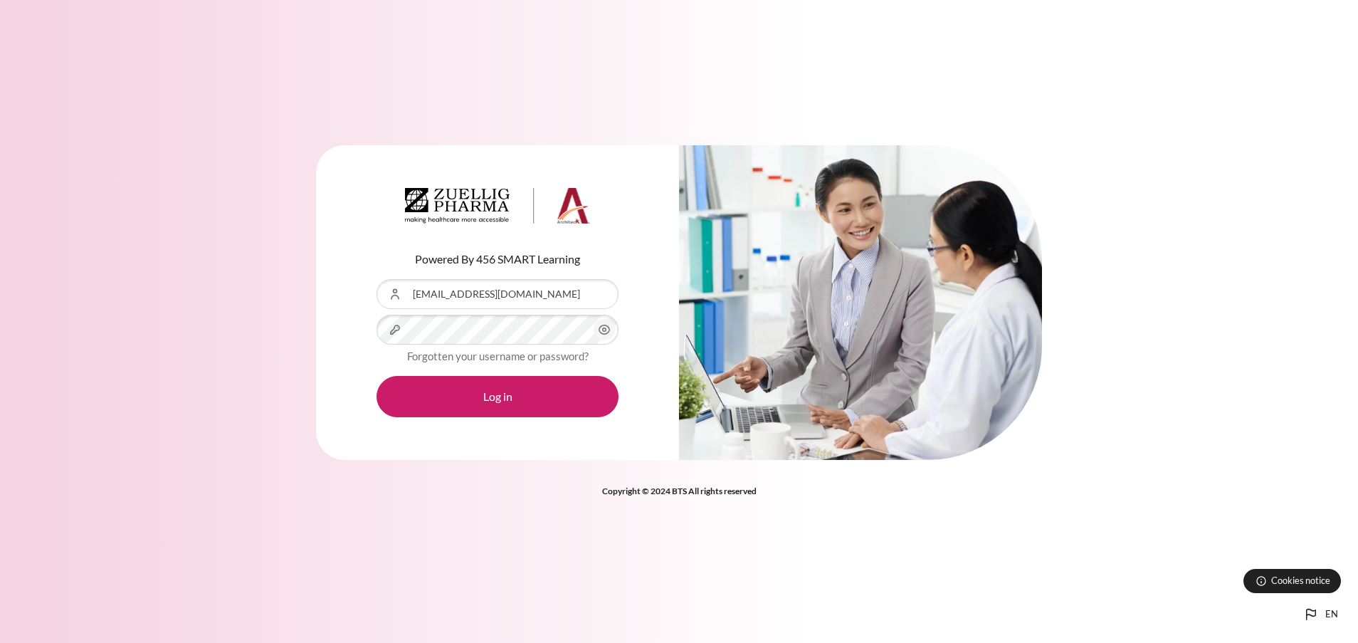
click at [606, 328] on icon "Content" at bounding box center [604, 329] width 17 height 17
click at [370, 338] on div "Powered By 456 SMART Learning Username or Email Address [EMAIL_ADDRESS][DOMAIN_…" at bounding box center [497, 302] width 363 height 315
click at [253, 350] on div "Powered By 456 SMART Learning Username or Email Address cqthanh@zuelligpharma.c…" at bounding box center [679, 311] width 1358 height 374
click at [198, 169] on div "Powered By 456 SMART Learning Username or Email Address cqthanh@zuelligpharma.c…" at bounding box center [679, 311] width 1358 height 374
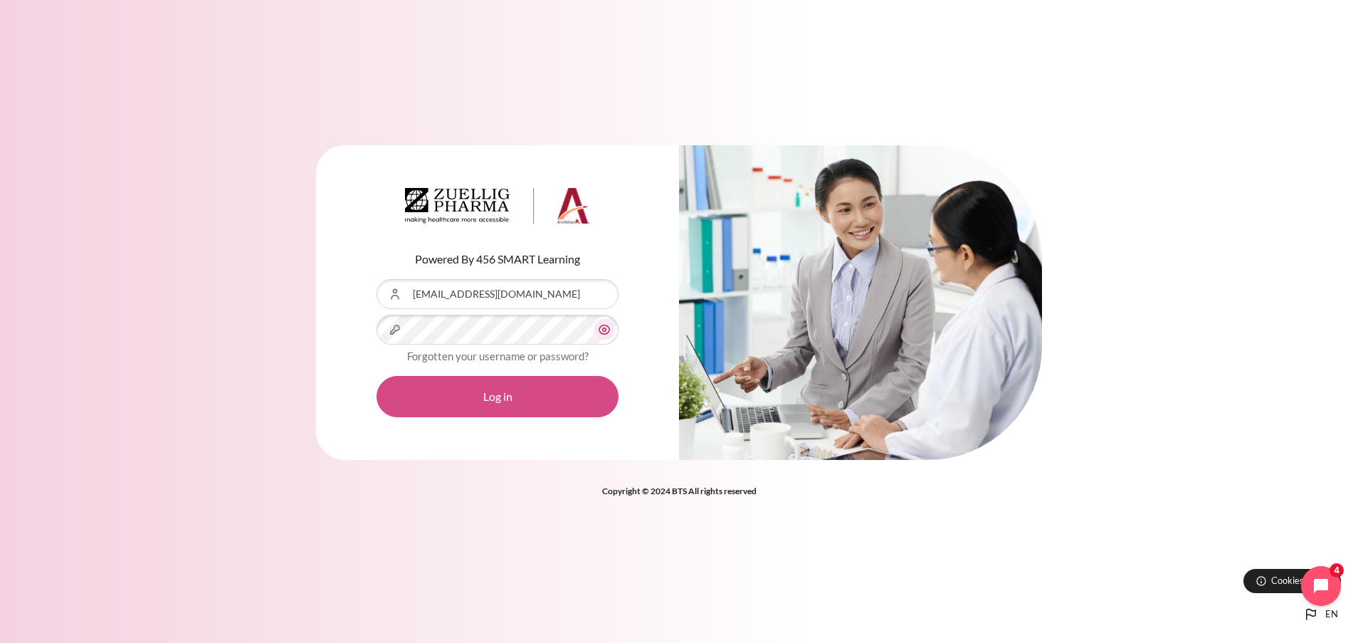
click at [421, 376] on button "Log in" at bounding box center [497, 396] width 242 height 41
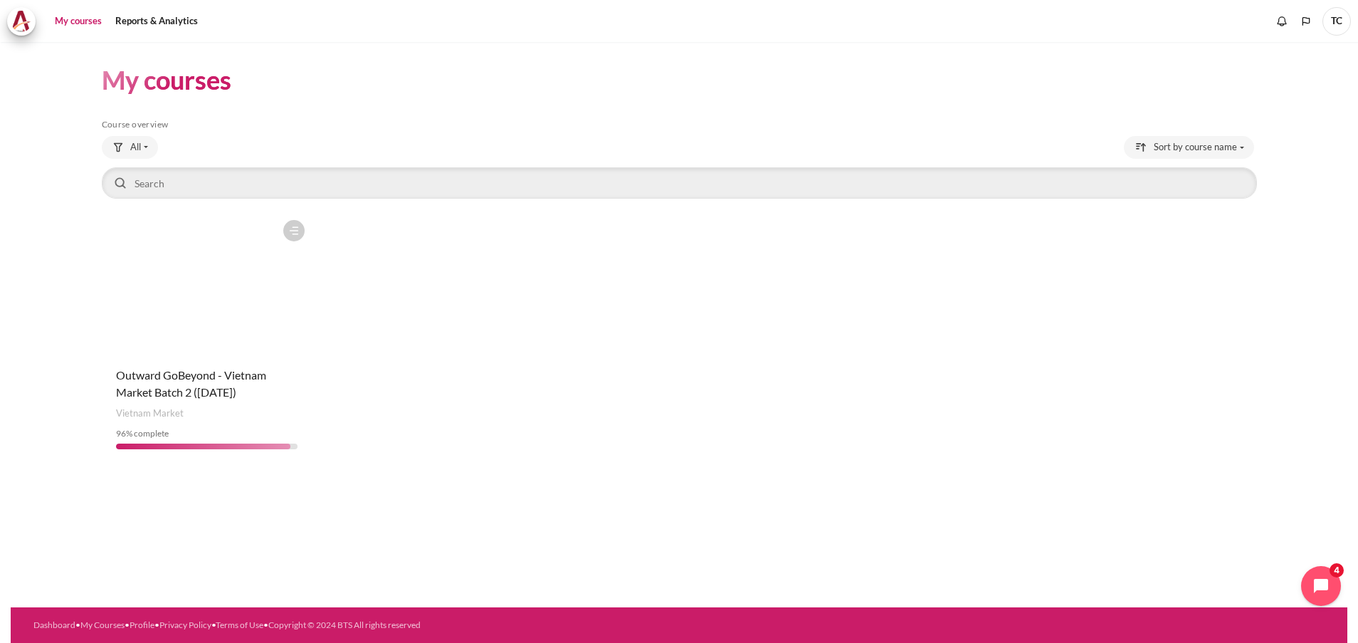
click at [207, 382] on h4 "Course name Outward GoBeyond - Vietnam Market Batch 2 (Jul 2025)" at bounding box center [207, 384] width 182 height 34
click at [215, 369] on span "Outward GoBeyond - Vietnam Market Batch 2 (Jul 2025)" at bounding box center [191, 383] width 150 height 31
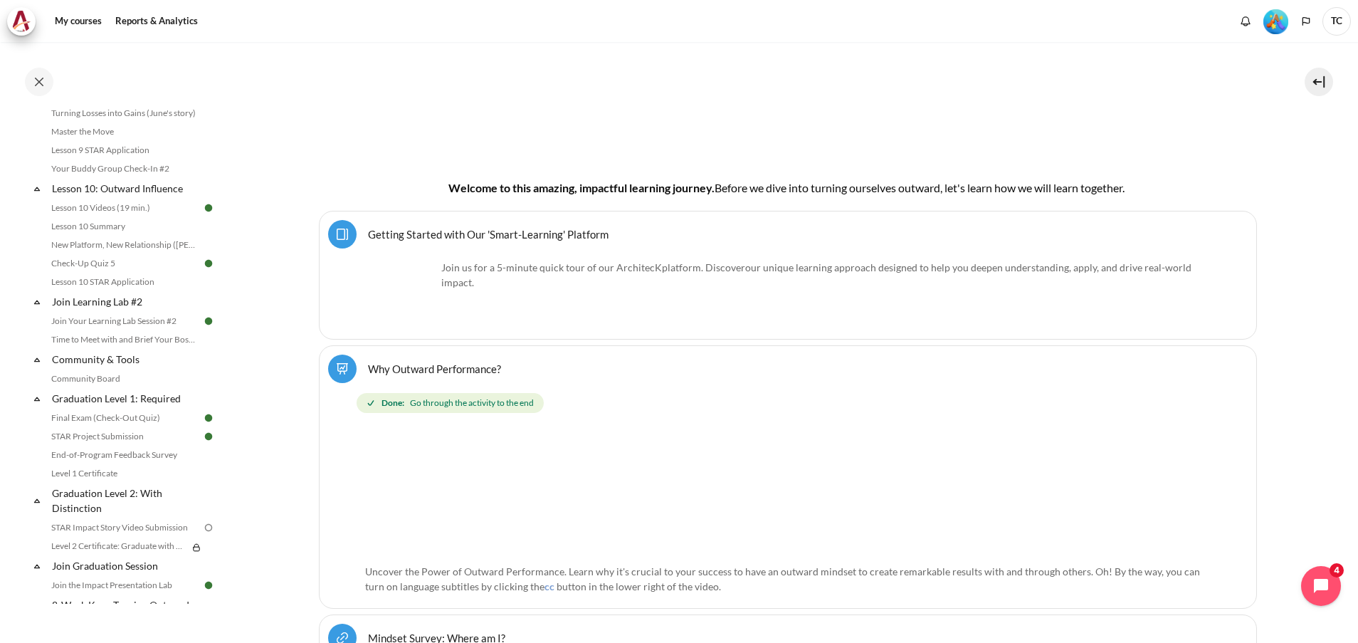
scroll to position [1572, 0]
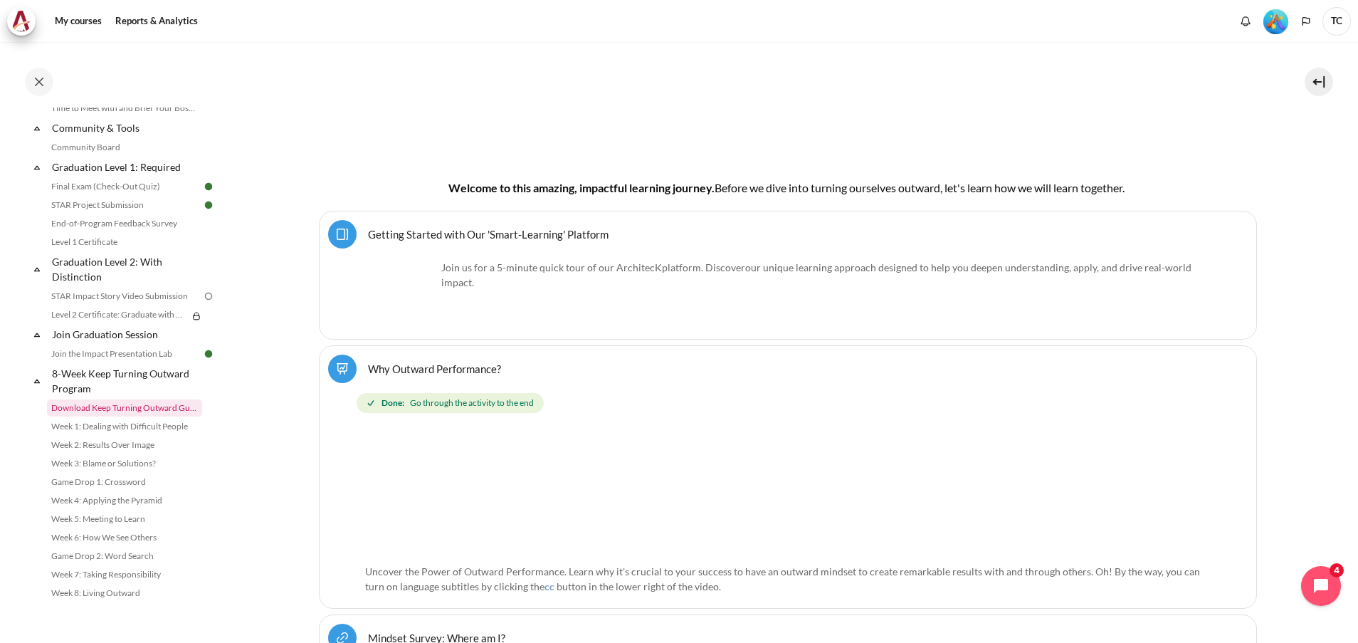
click at [157, 408] on link "Download Keep Turning Outward Guide" at bounding box center [124, 407] width 155 height 17
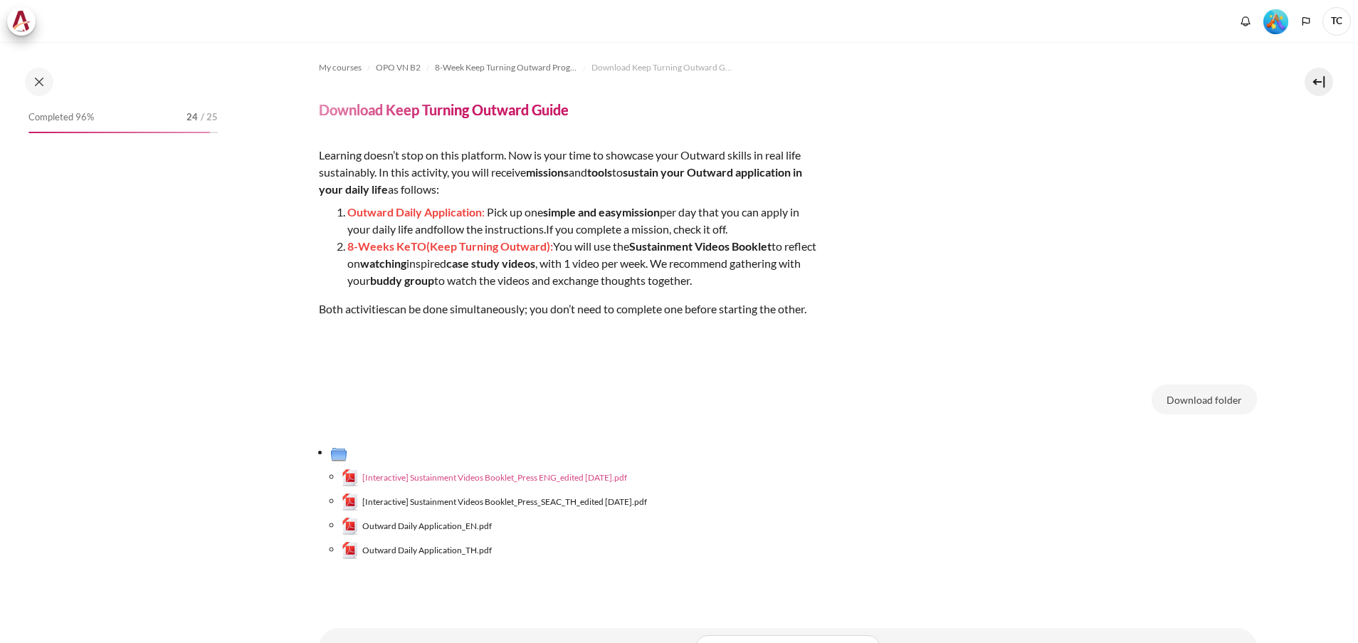
scroll to position [1572, 0]
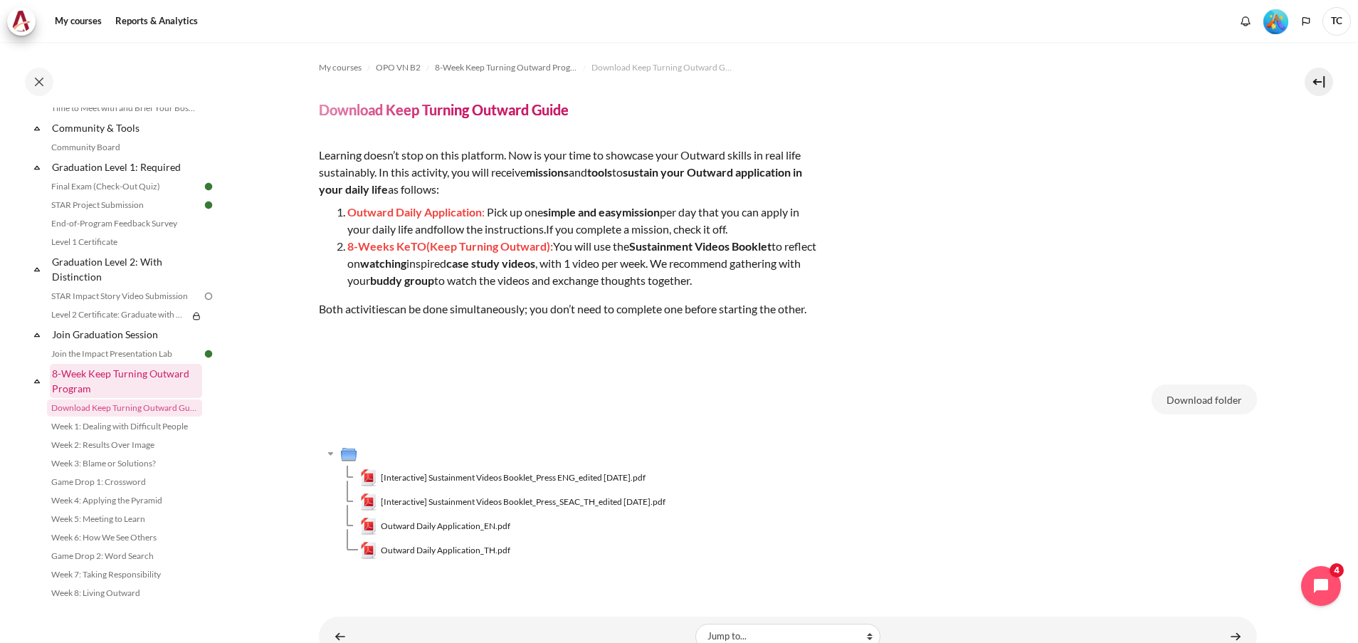
click at [105, 372] on link "8-Week Keep Turning Outward Program" at bounding box center [126, 381] width 152 height 34
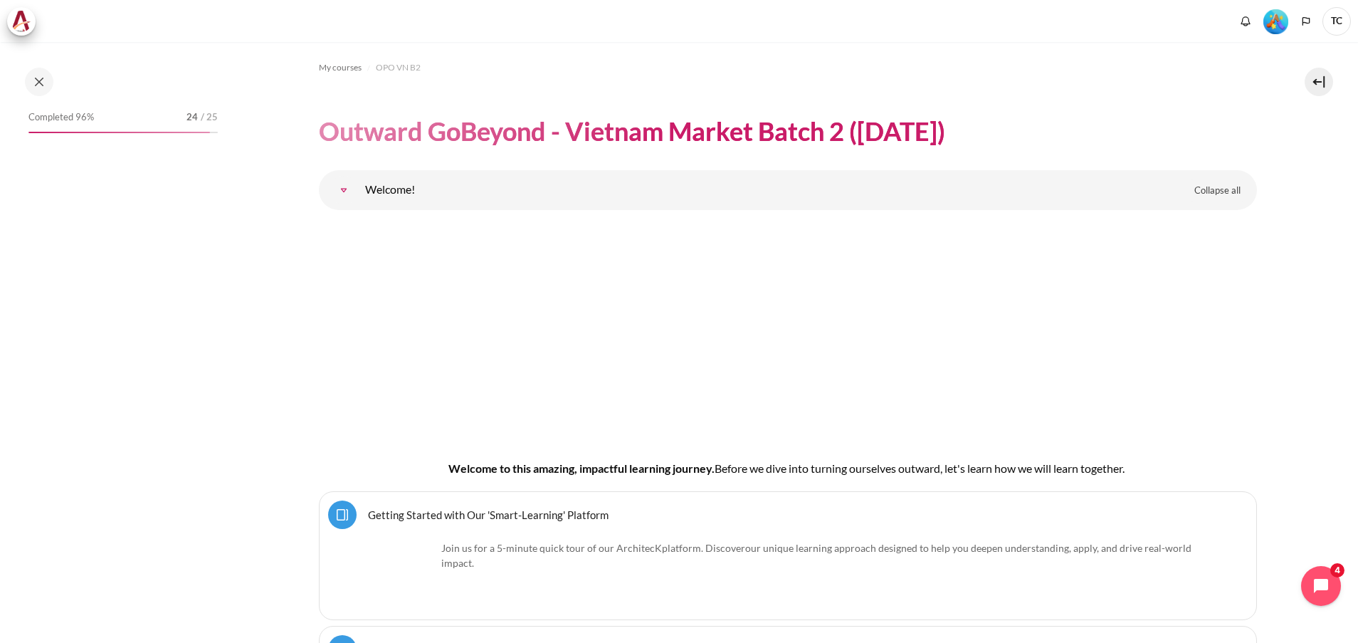
scroll to position [19773, 0]
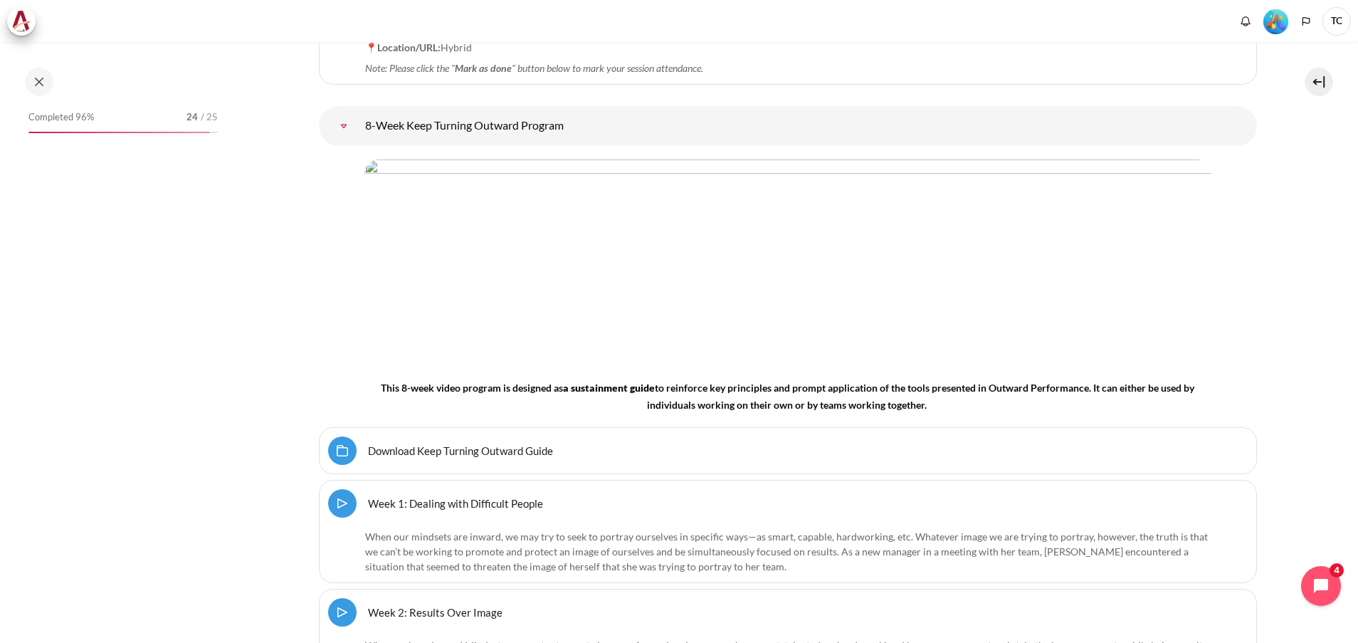
click at [512, 443] on link "Download Keep Turning Outward Guide Folder" at bounding box center [460, 450] width 185 height 14
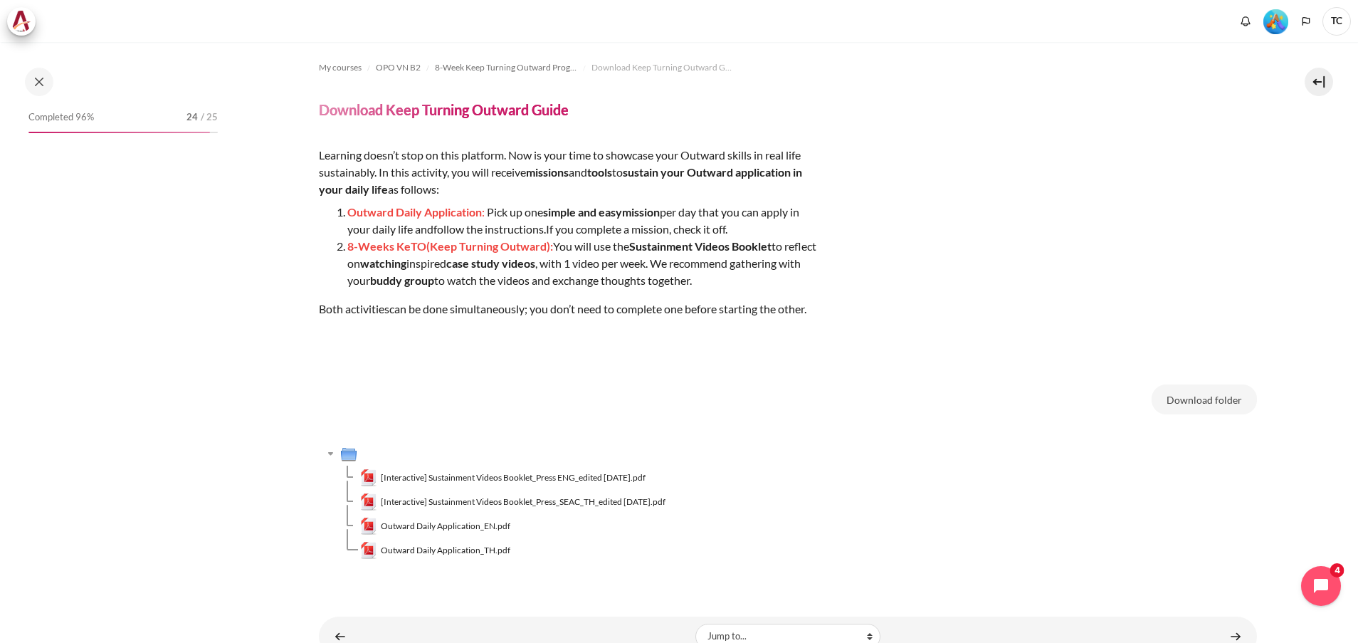
scroll to position [1572, 0]
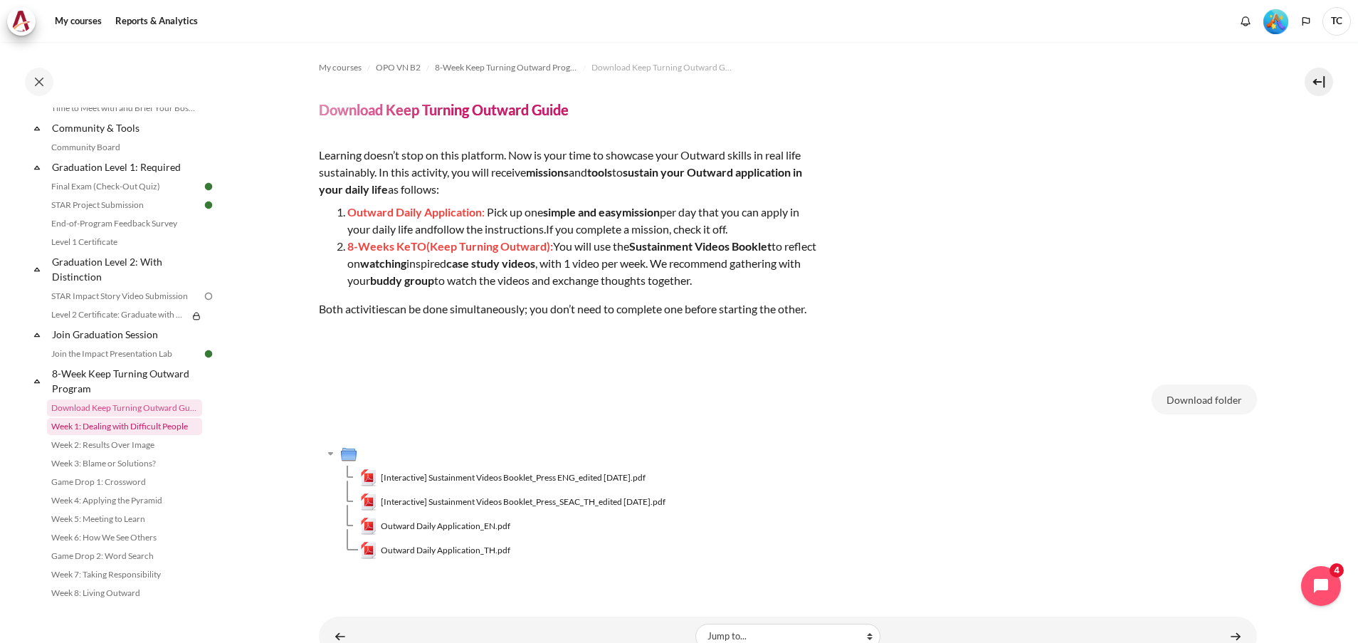
click at [100, 429] on link "Week 1: Dealing with Difficult People" at bounding box center [124, 426] width 155 height 17
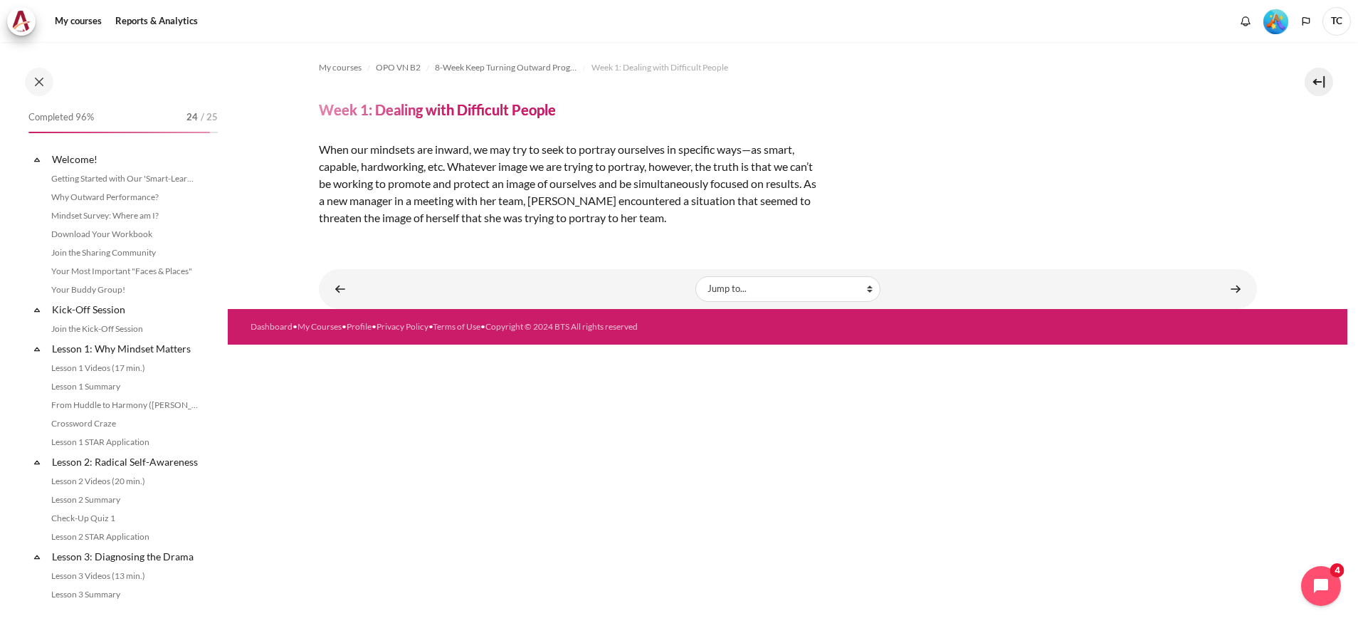
scroll to position [1572, 0]
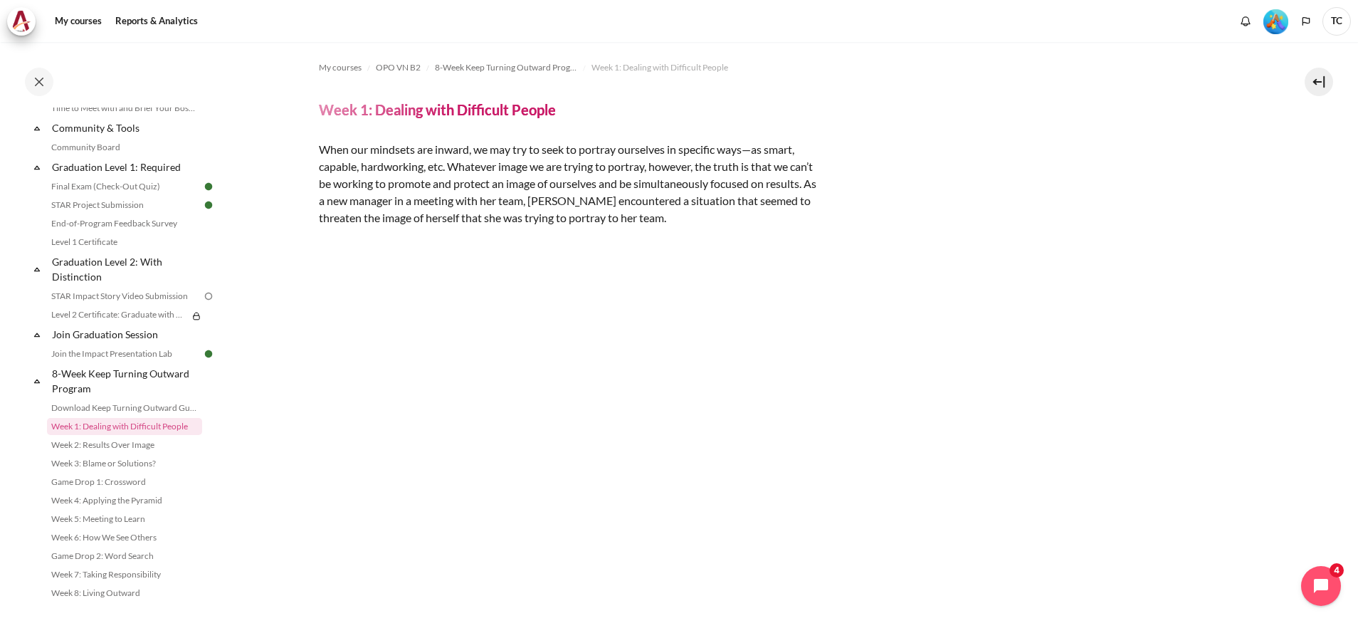
click at [273, 396] on section "My courses OPO VN B2 8-Week Keep Turning Outward Program Week 1: Dealing with D…" at bounding box center [788, 444] width 1120 height 804
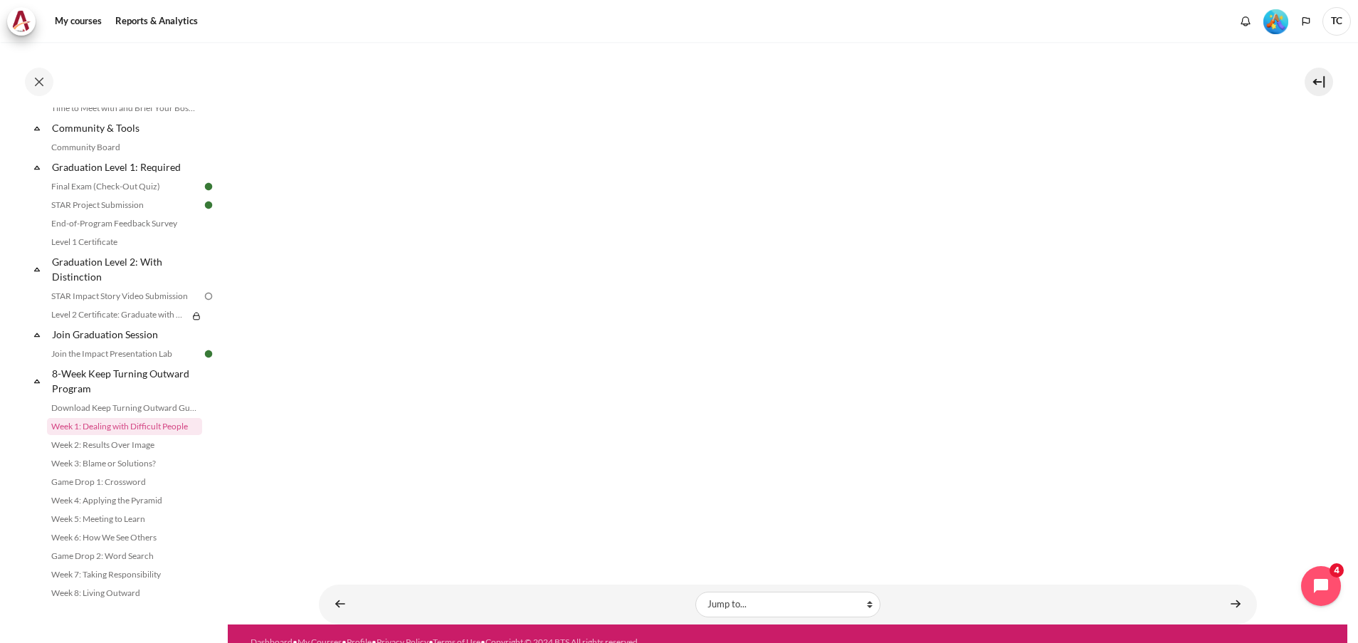
scroll to position [233, 0]
